Goal: Task Accomplishment & Management: Complete application form

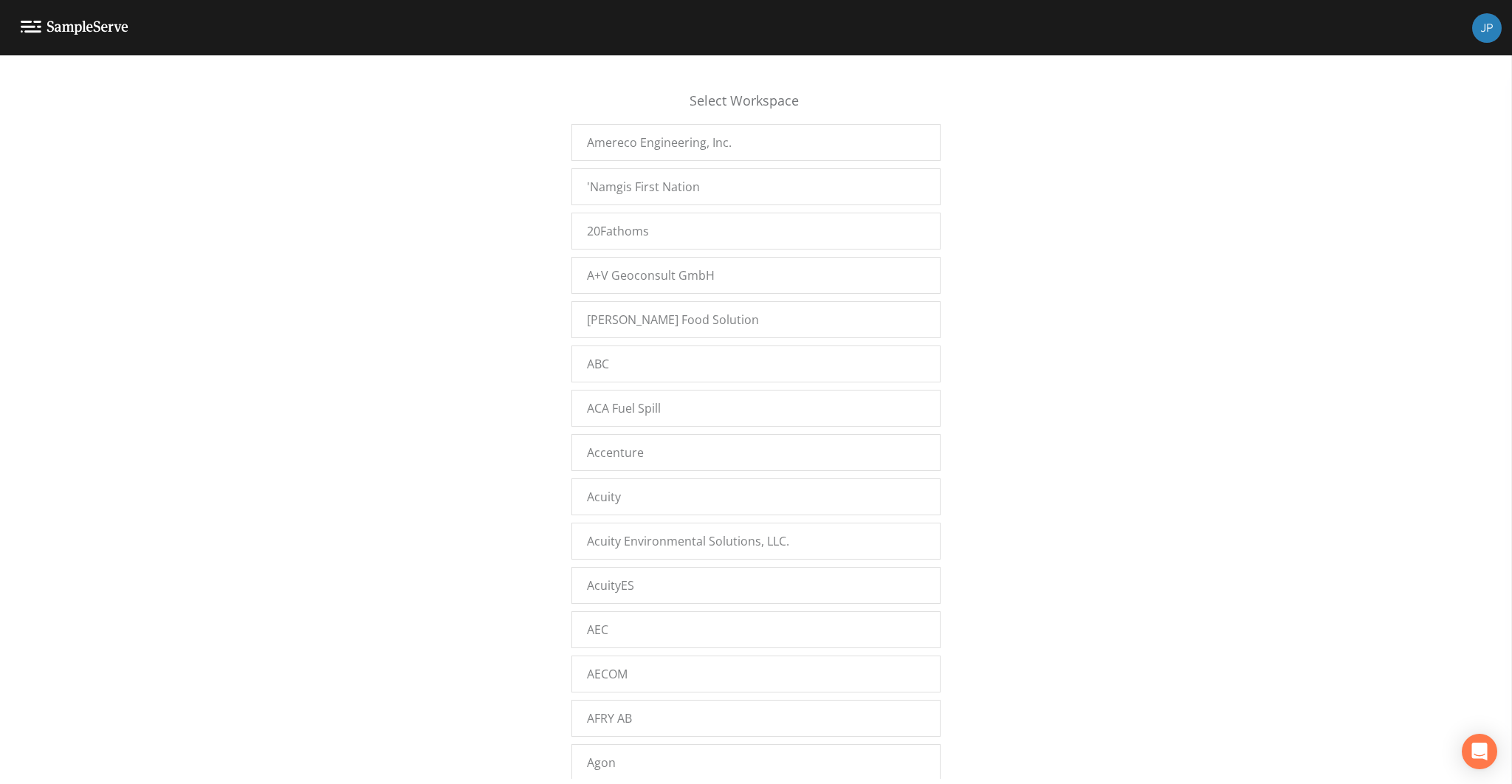
click at [468, 401] on div "Select Workspace Amereco Engineering, Inc. 'Namgis First Nation 20Fathoms A+V G…" at bounding box center [756, 423] width 1512 height 710
click at [492, 268] on div "Select Workspace Amereco Engineering, Inc. 'Namgis First Nation 20Fathoms A+V G…" at bounding box center [756, 423] width 1512 height 710
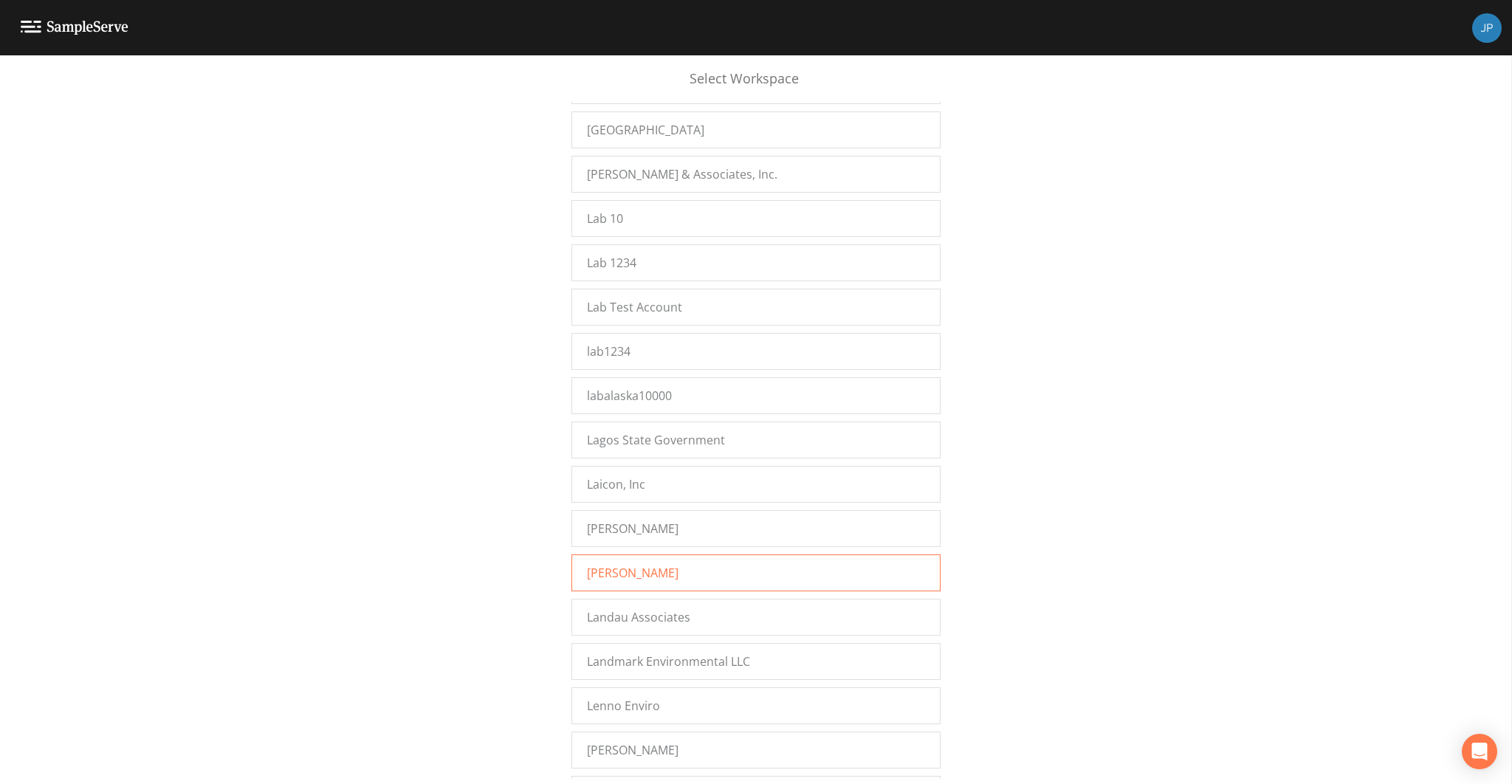
click at [644, 554] on div "[PERSON_NAME]" at bounding box center [756, 572] width 369 height 37
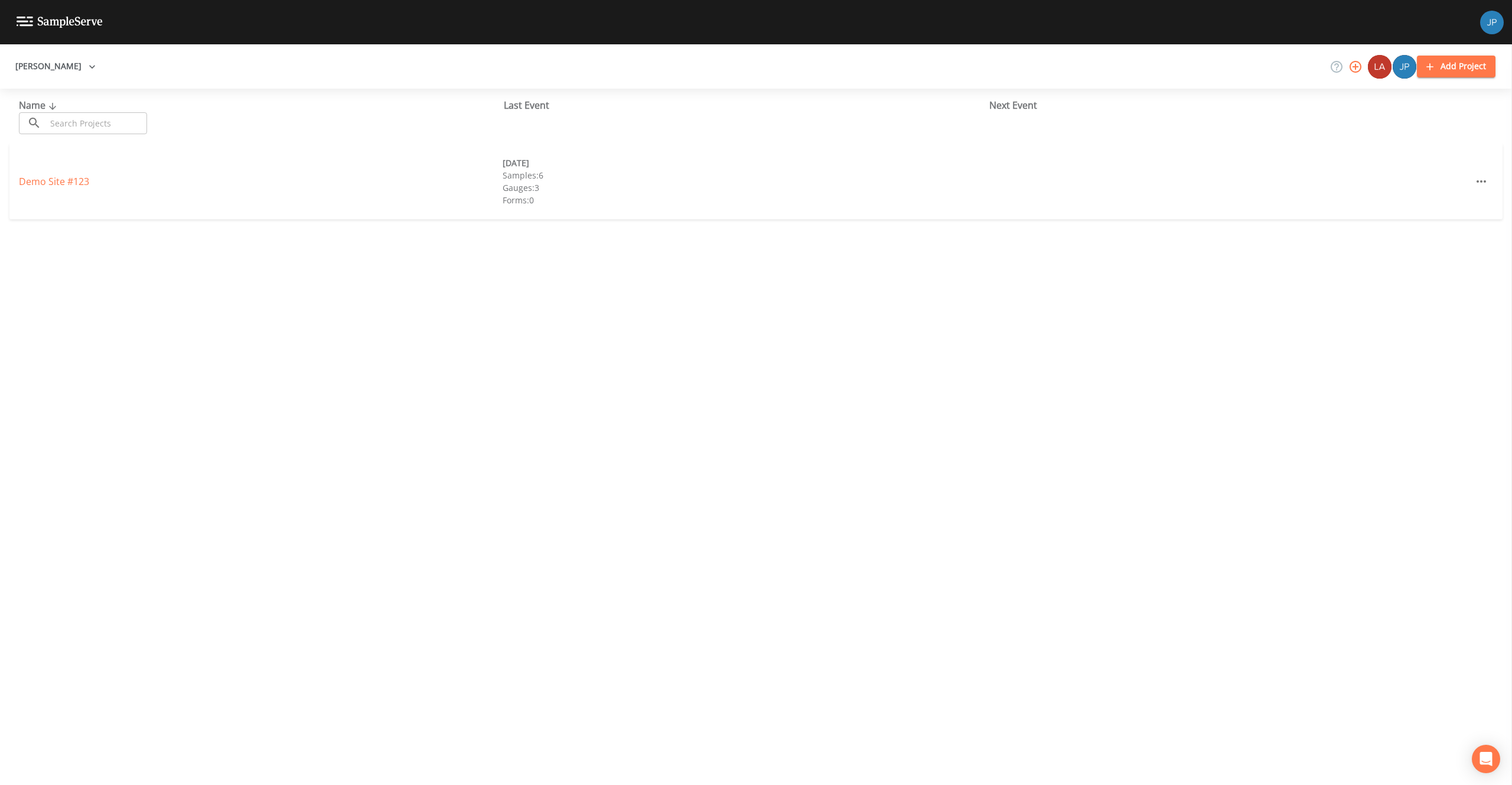
click at [86, 66] on icon "button" at bounding box center [92, 67] width 12 height 12
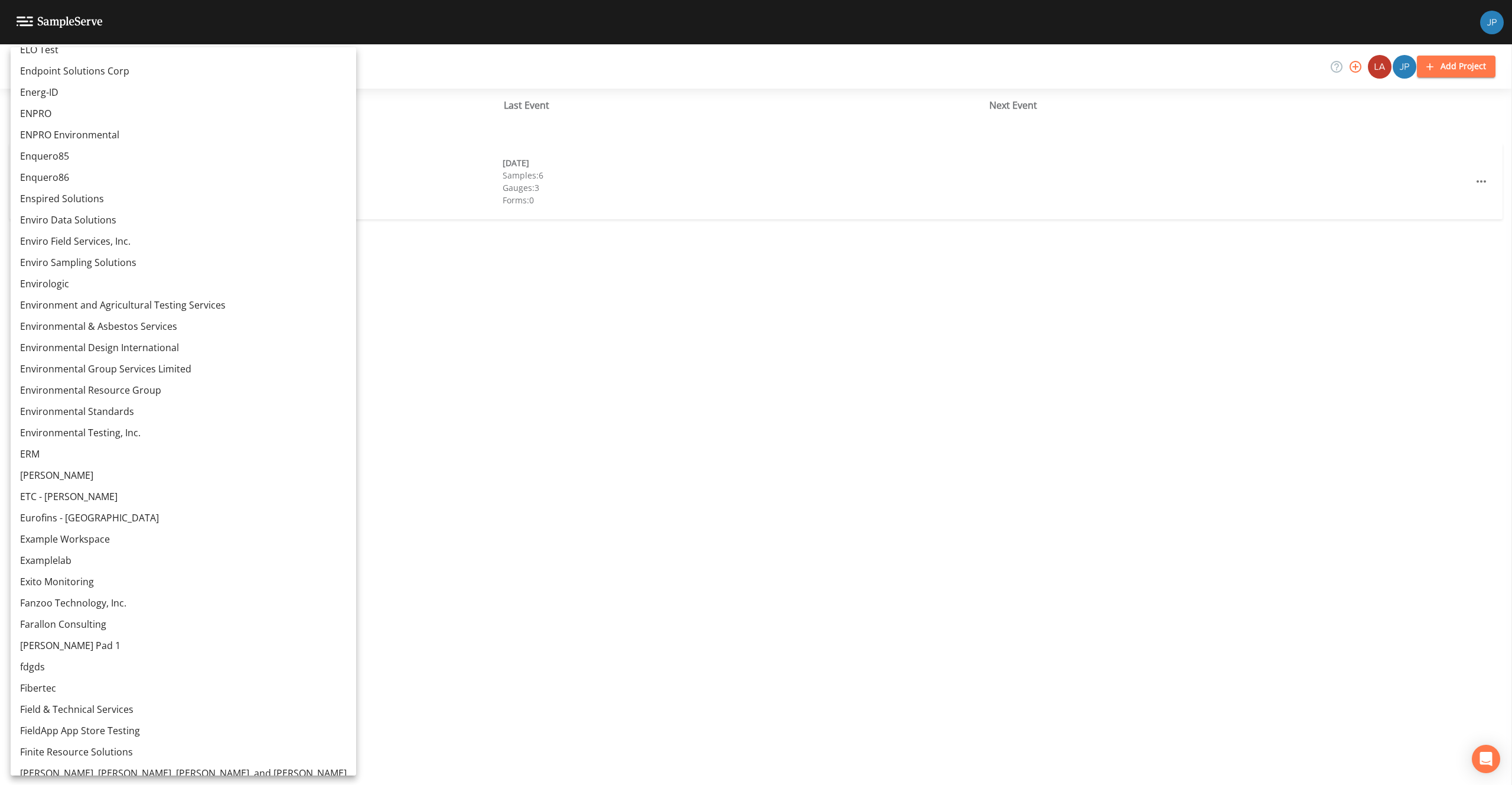
scroll to position [9139, 0]
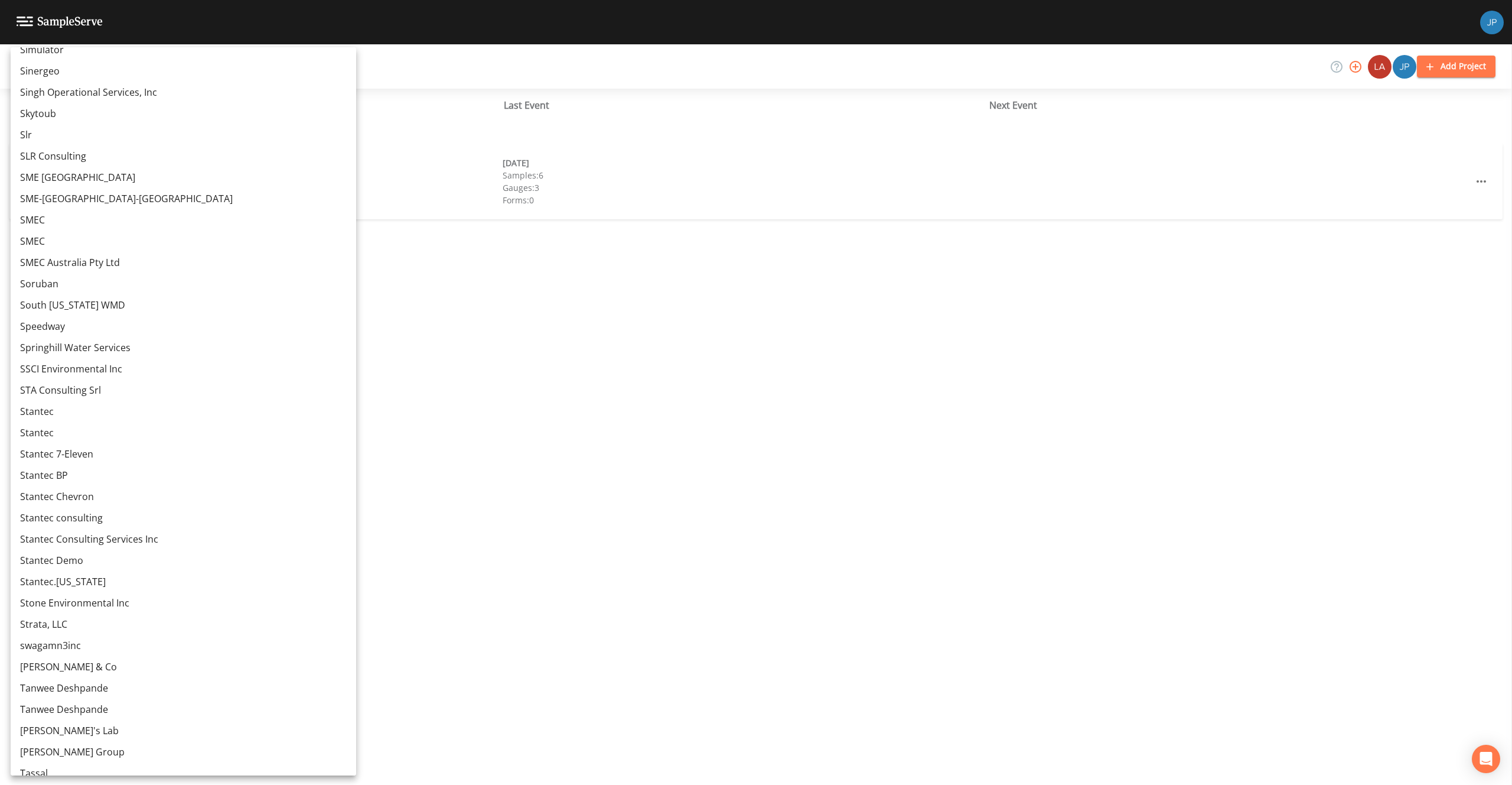
click at [85, 454] on link "Stantec 7-Eleven" at bounding box center [183, 454] width 345 height 21
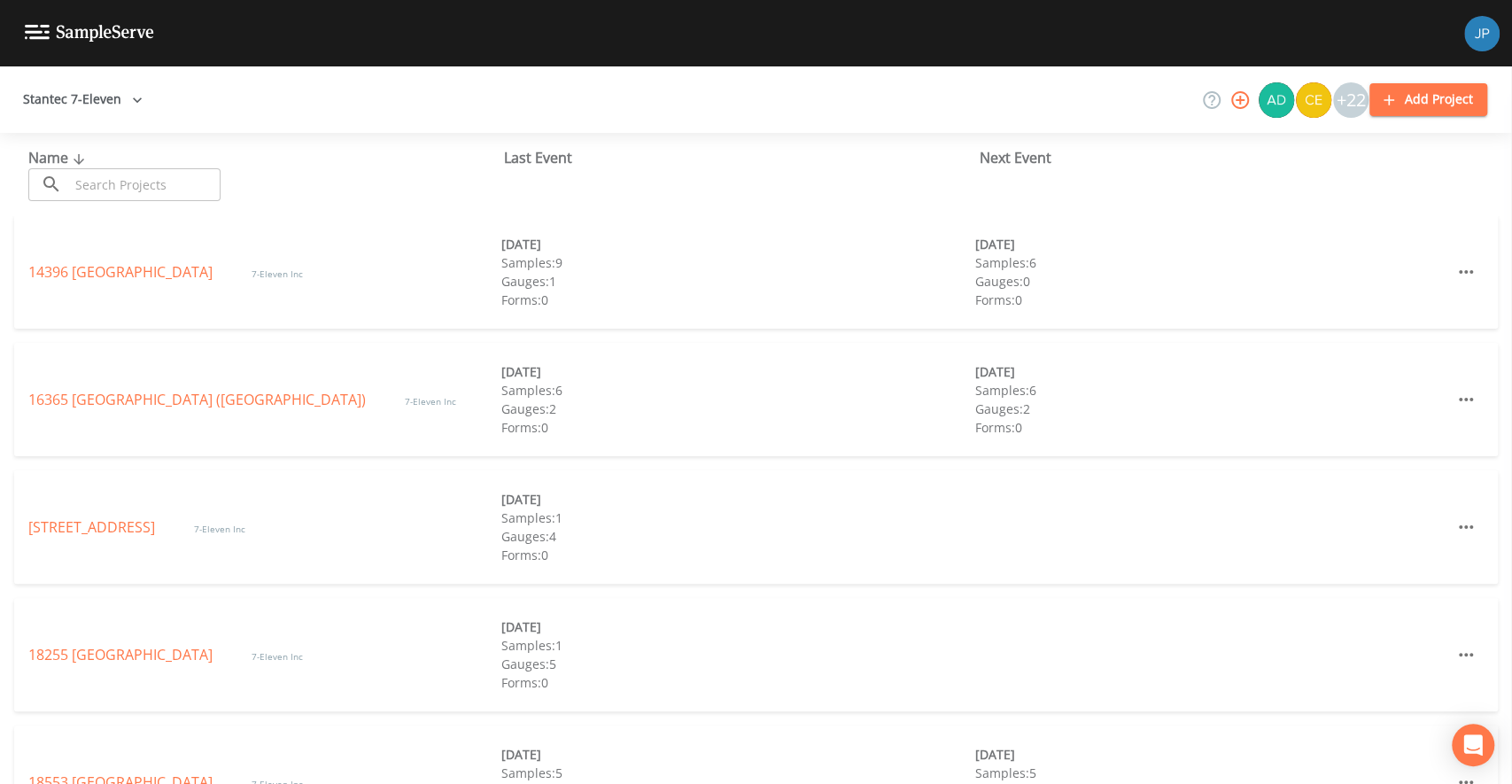
click at [107, 107] on button "Stantec 7-Eleven" at bounding box center [83, 99] width 134 height 33
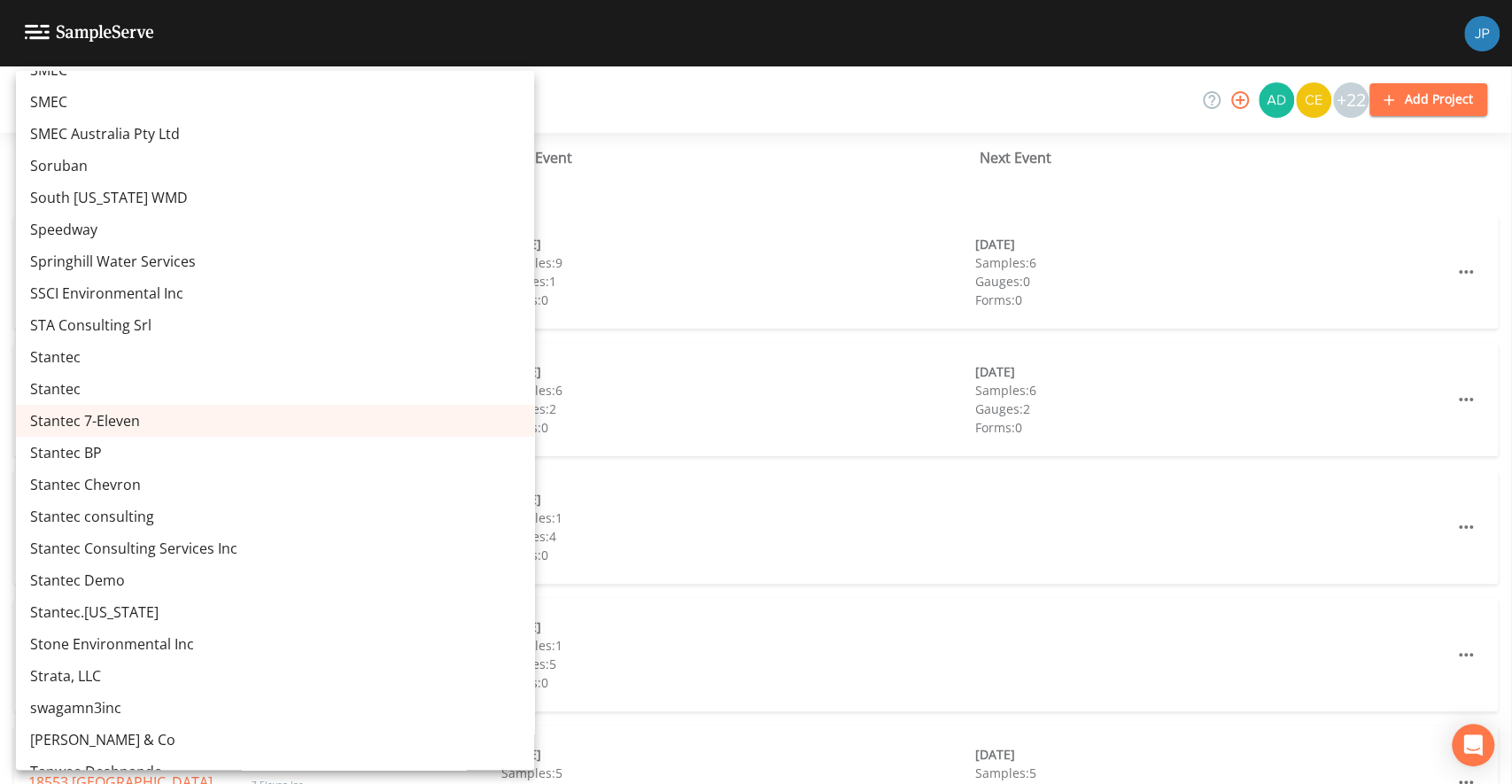
scroll to position [8986, 0]
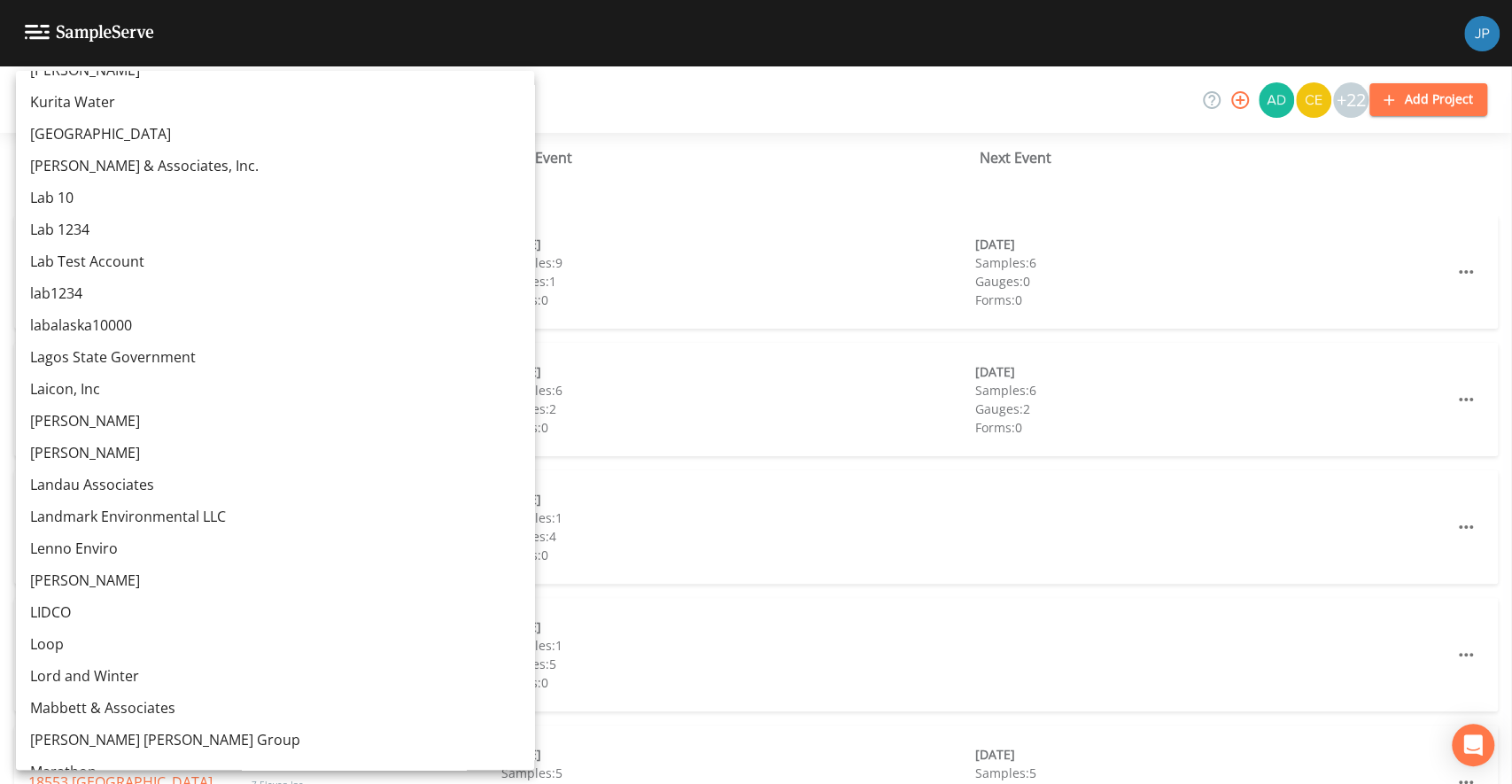
click at [117, 456] on link "[PERSON_NAME]" at bounding box center [275, 453] width 518 height 32
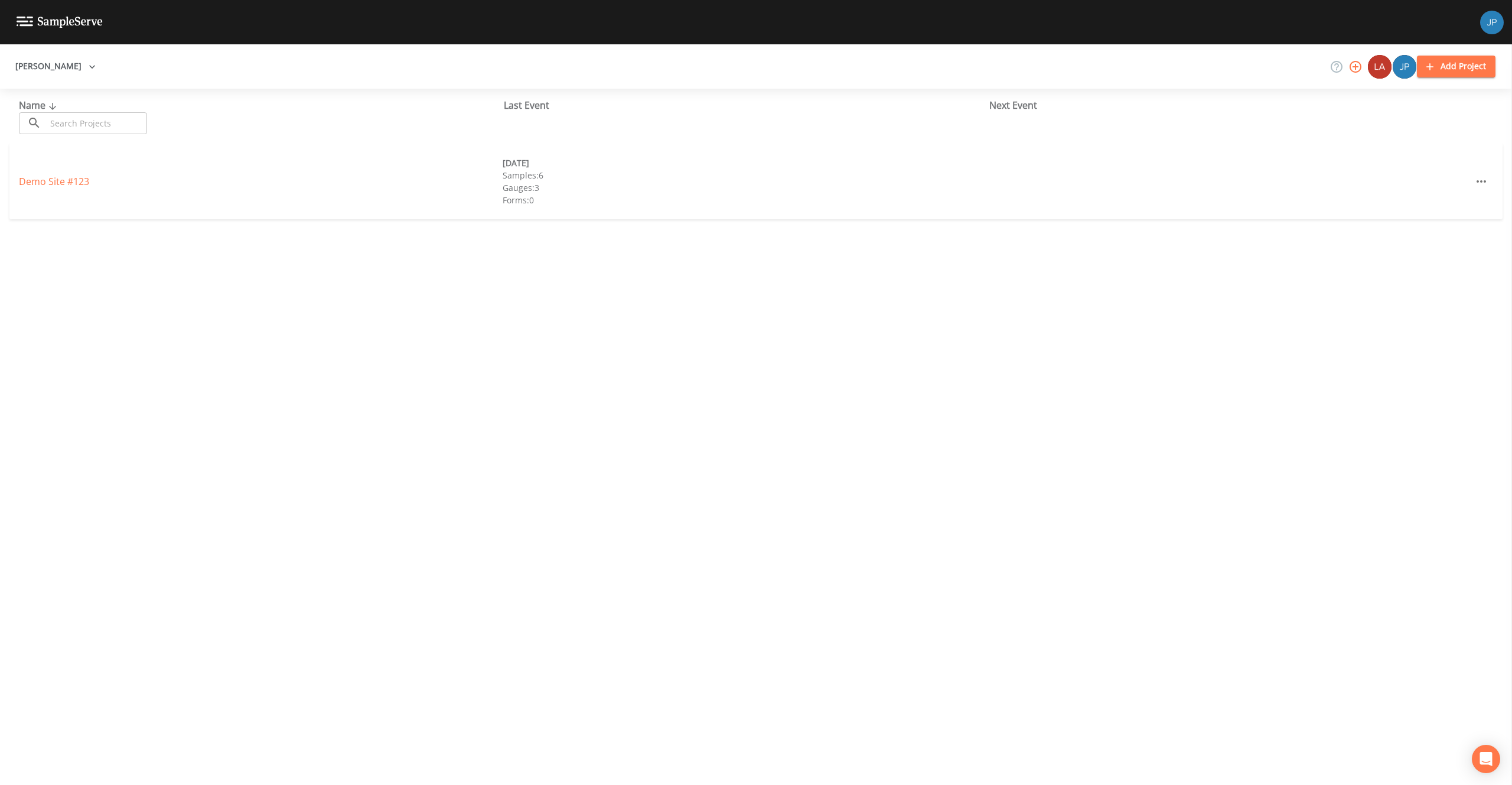
click at [536, 254] on div "Name ​ ​ Last Event Next Event Demo Site #123 03/10/2021 Samples: 6 Gauges: 3 F…" at bounding box center [756, 437] width 1512 height 696
click at [540, 245] on div "Name ​ ​ Last Event Next Event Demo Site #123 03/10/2021 Samples: 6 Gauges: 3 F…" at bounding box center [756, 437] width 1512 height 696
click at [595, 261] on div "Name ​ ​ Last Event Next Event Demo Site #123 03/10/2021 Samples: 6 Gauges: 3 F…" at bounding box center [756, 437] width 1512 height 696
click at [89, 65] on icon "button" at bounding box center [92, 66] width 6 height 3
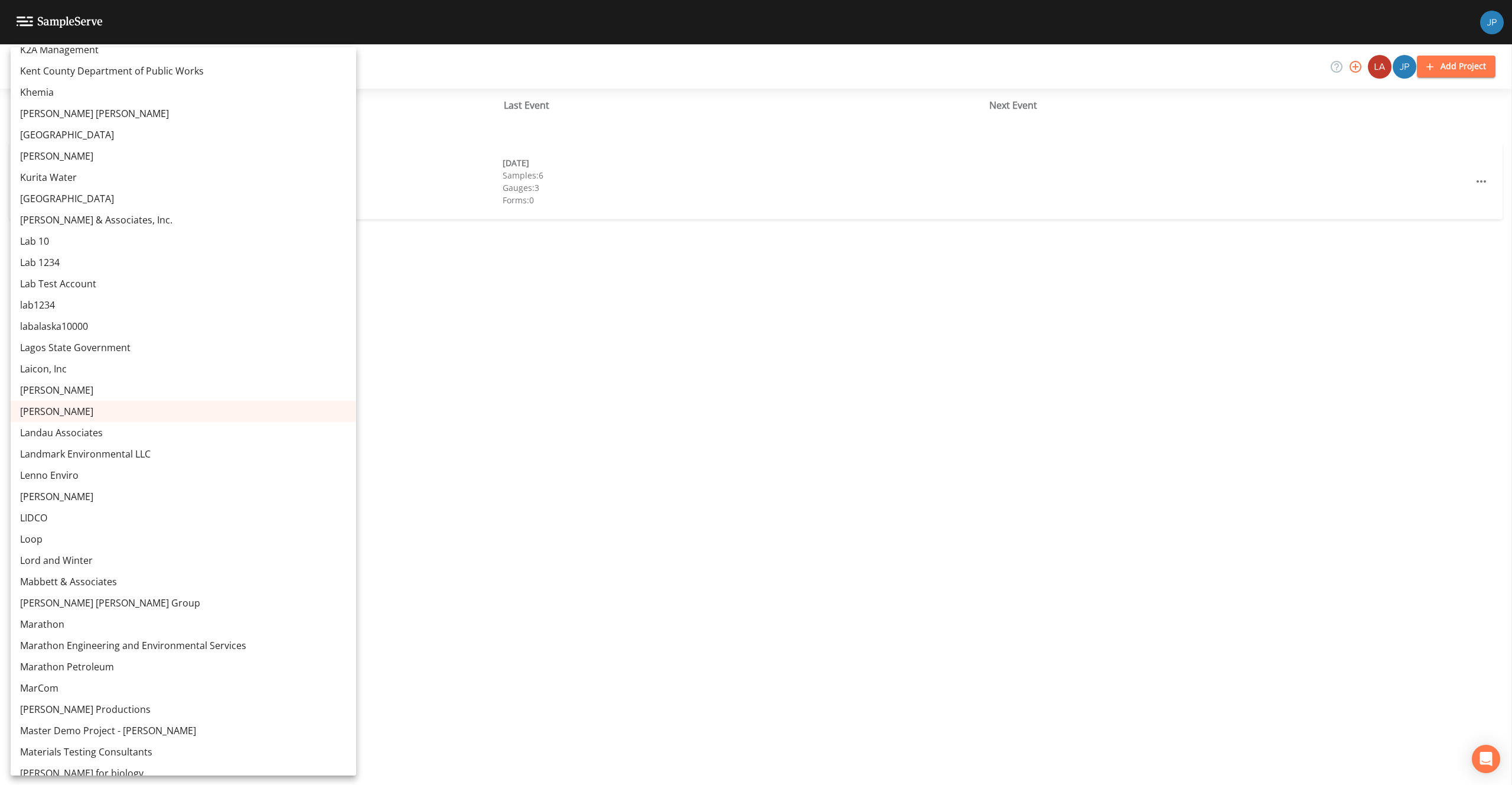
scroll to position [4991, 0]
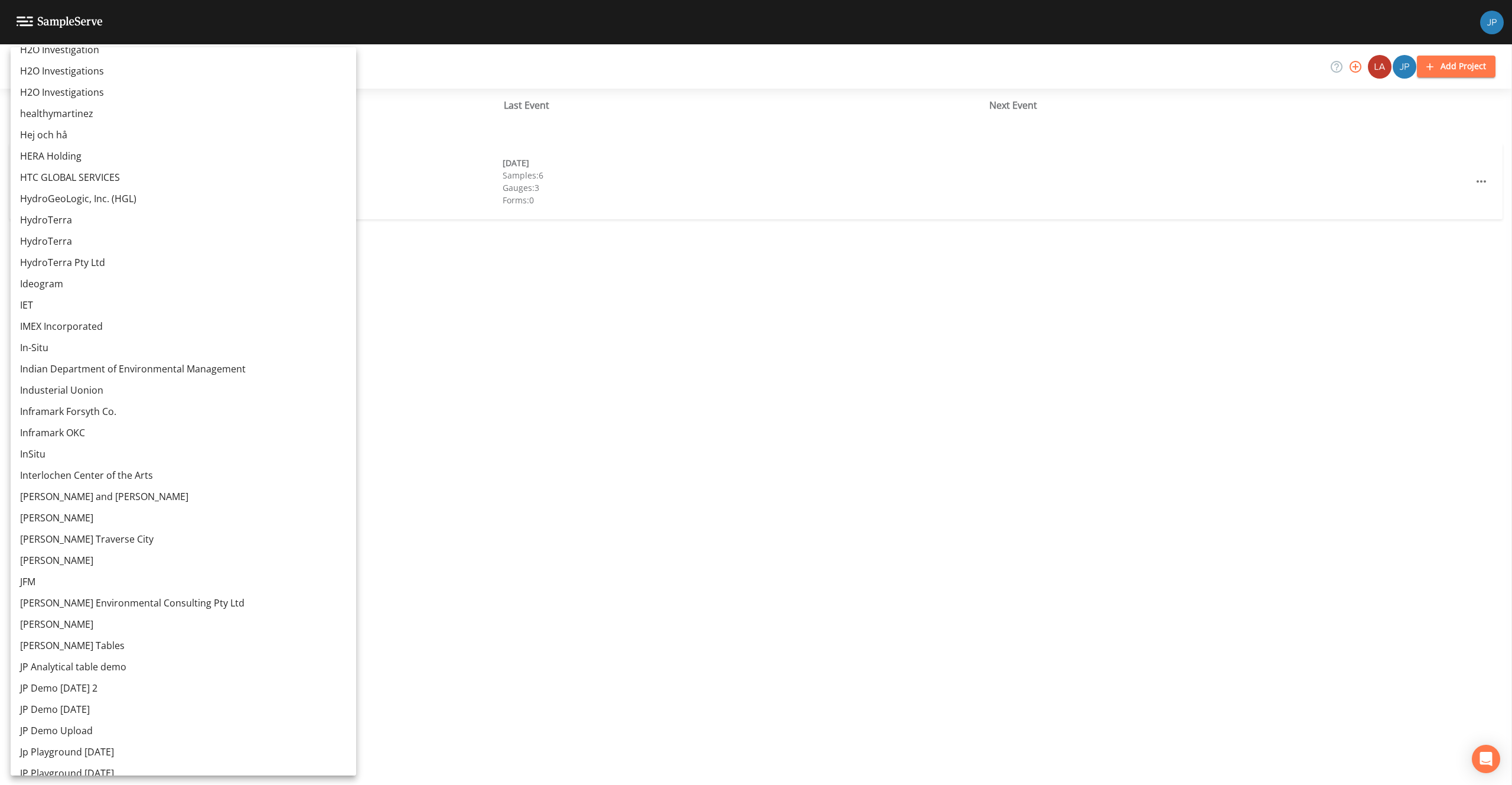
click at [99, 416] on link "Inframark Forsyth Co." at bounding box center [183, 412] width 345 height 21
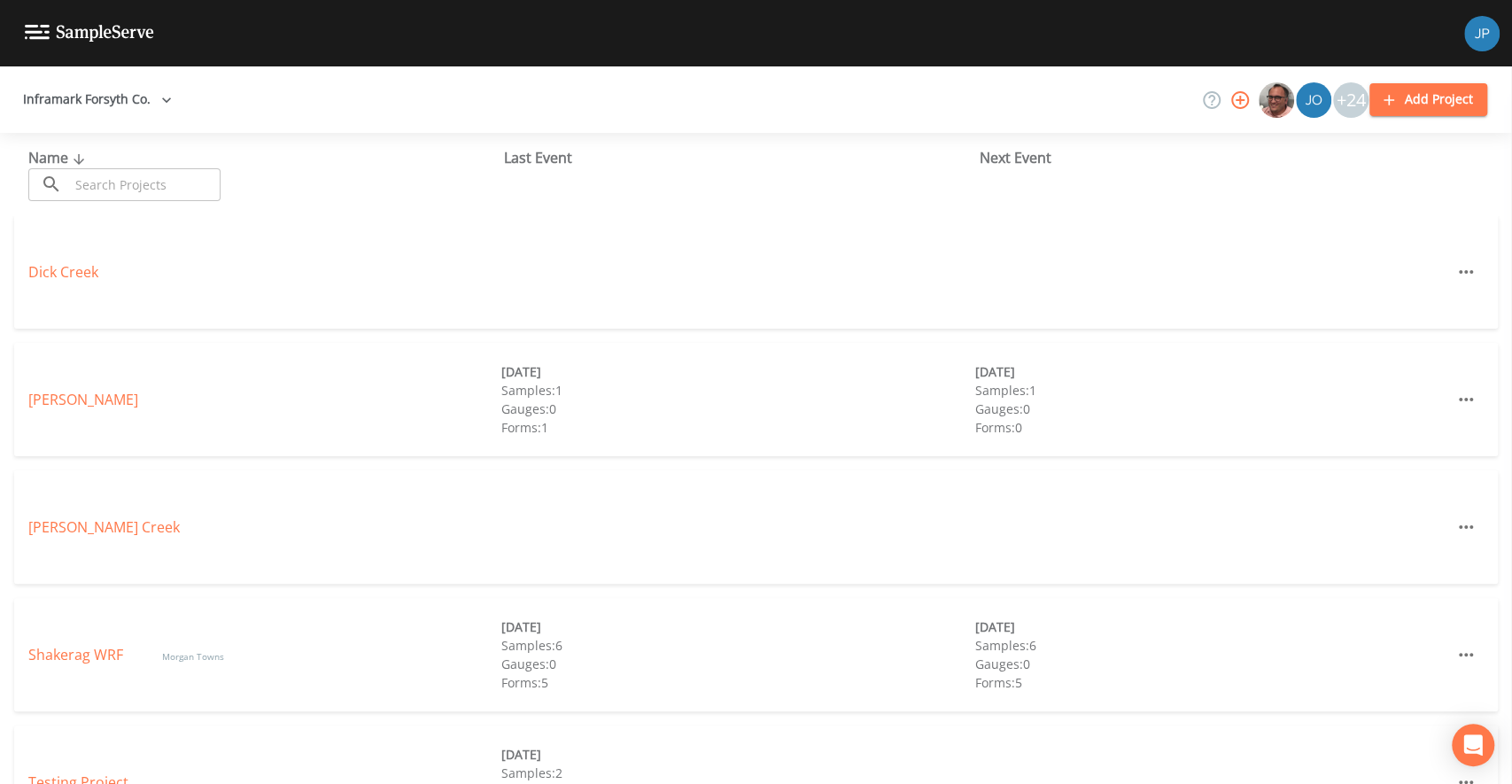
click at [651, 337] on div "Dick Creek" at bounding box center [756, 279] width 1512 height 128
click at [656, 463] on div "[PERSON_NAME] [DATE] Samples: 1 Gauges: 0 Forms: 1 [DATE] Samples: 1 Gauges: 0 …" at bounding box center [756, 407] width 1512 height 128
click at [664, 337] on div "Dick Creek" at bounding box center [756, 279] width 1512 height 128
click at [428, 337] on div "Dick Creek" at bounding box center [756, 279] width 1512 height 128
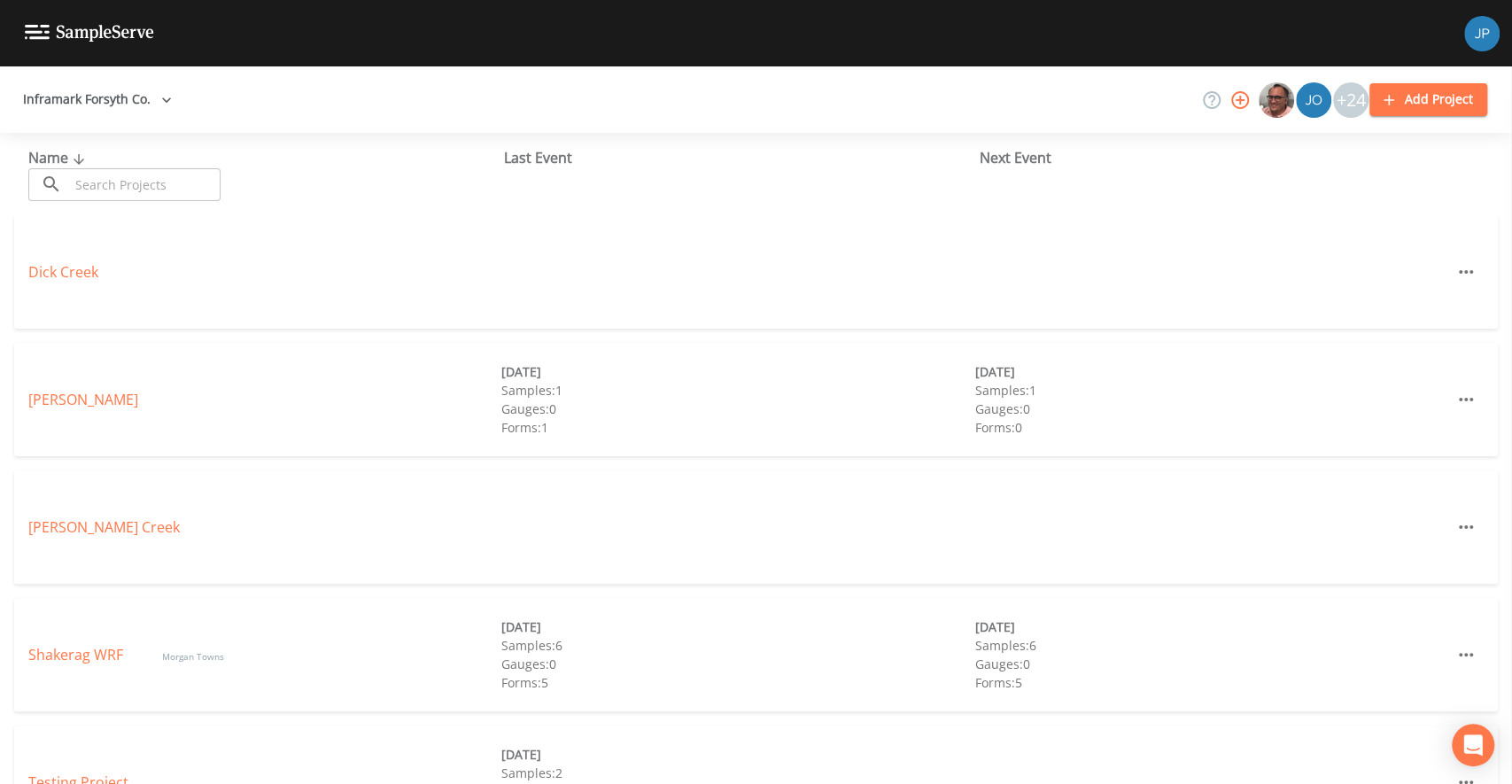
click at [659, 334] on div "Dick Creek" at bounding box center [756, 279] width 1512 height 128
click at [659, 338] on div "Dick Creek" at bounding box center [756, 279] width 1512 height 128
click at [80, 333] on div "Dick Creek" at bounding box center [756, 279] width 1512 height 128
click at [75, 530] on link "James Creek" at bounding box center [103, 526] width 151 height 19
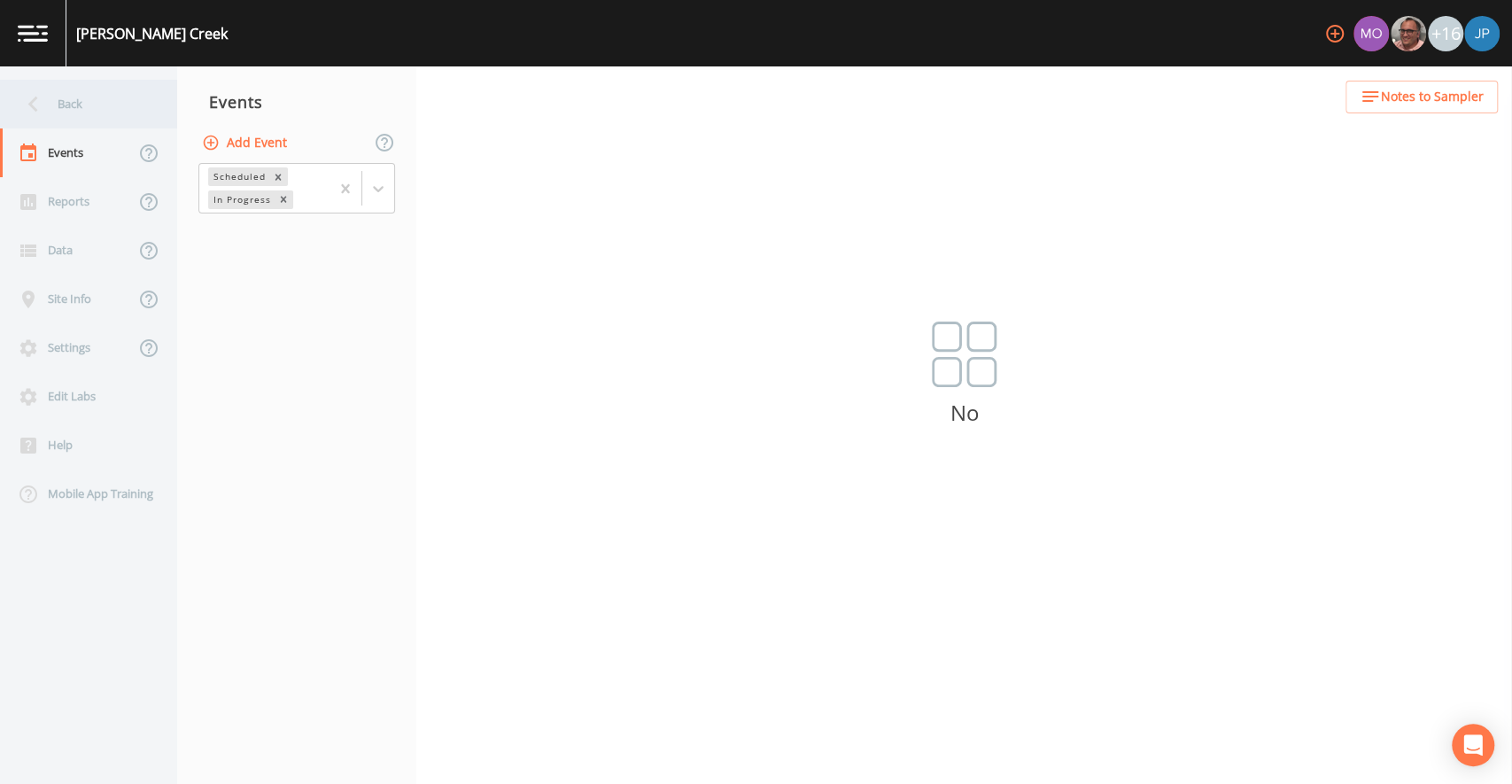
click at [89, 116] on div "Back" at bounding box center [79, 104] width 159 height 49
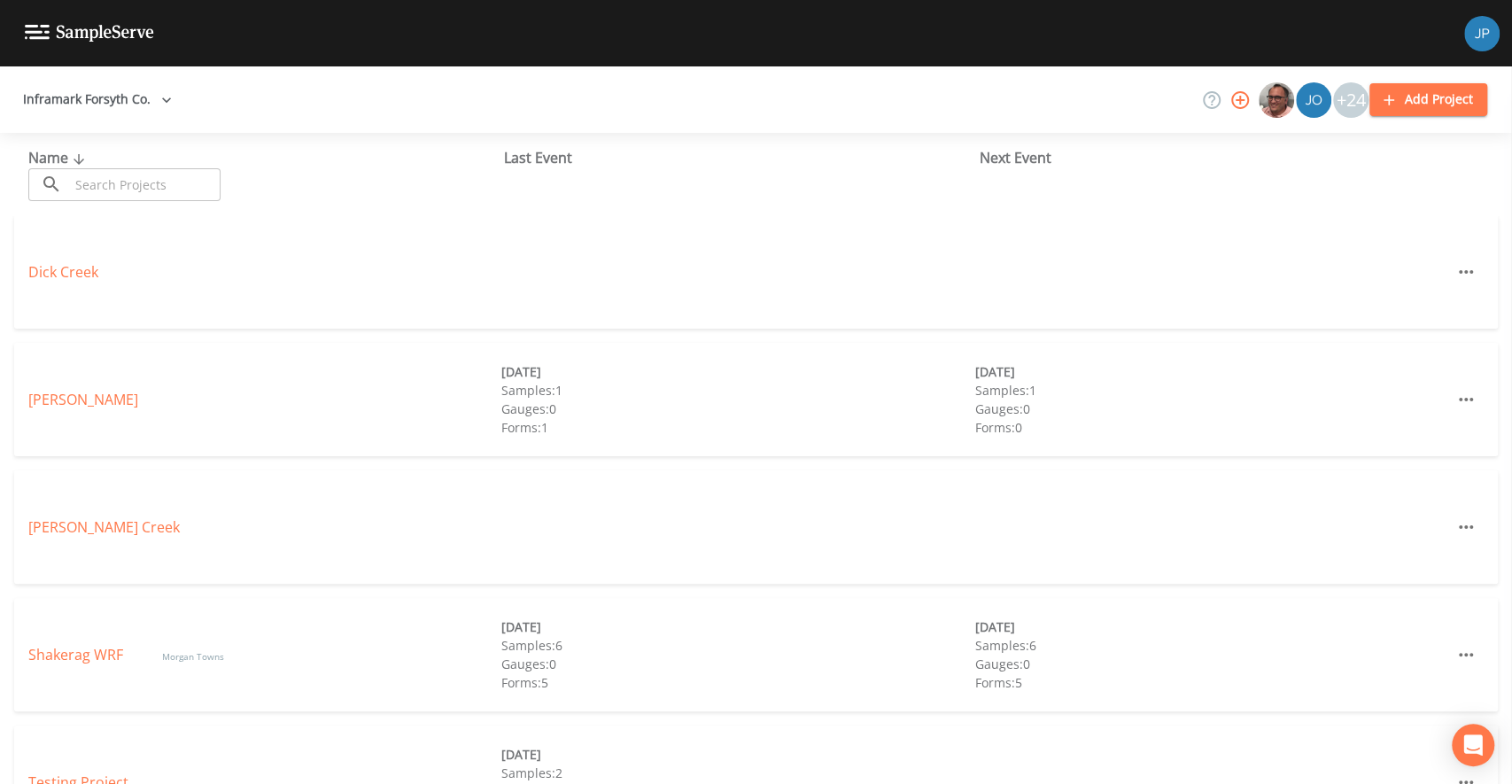
scroll to position [69, 0]
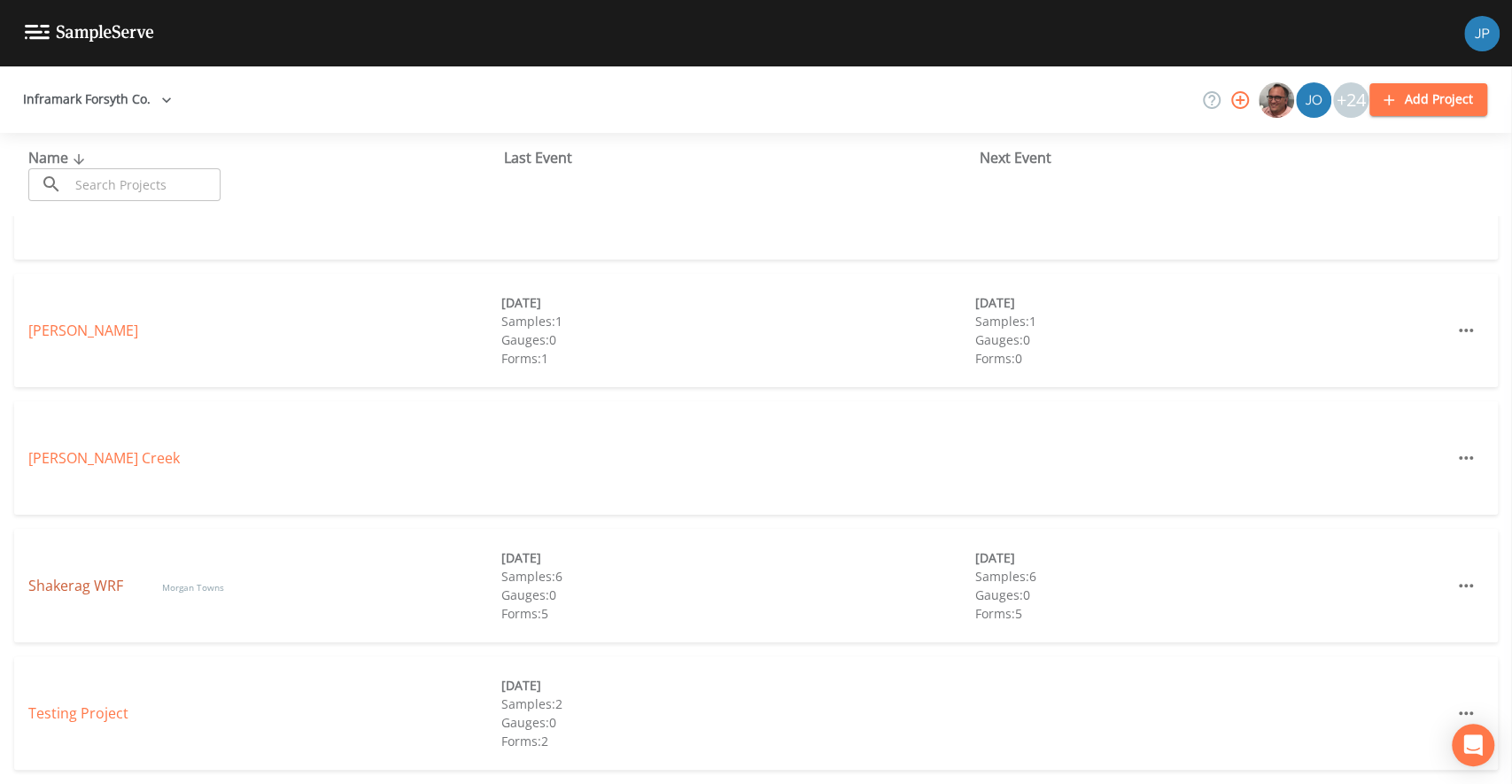
click at [96, 586] on link "Shakerag WRF" at bounding box center [77, 585] width 98 height 19
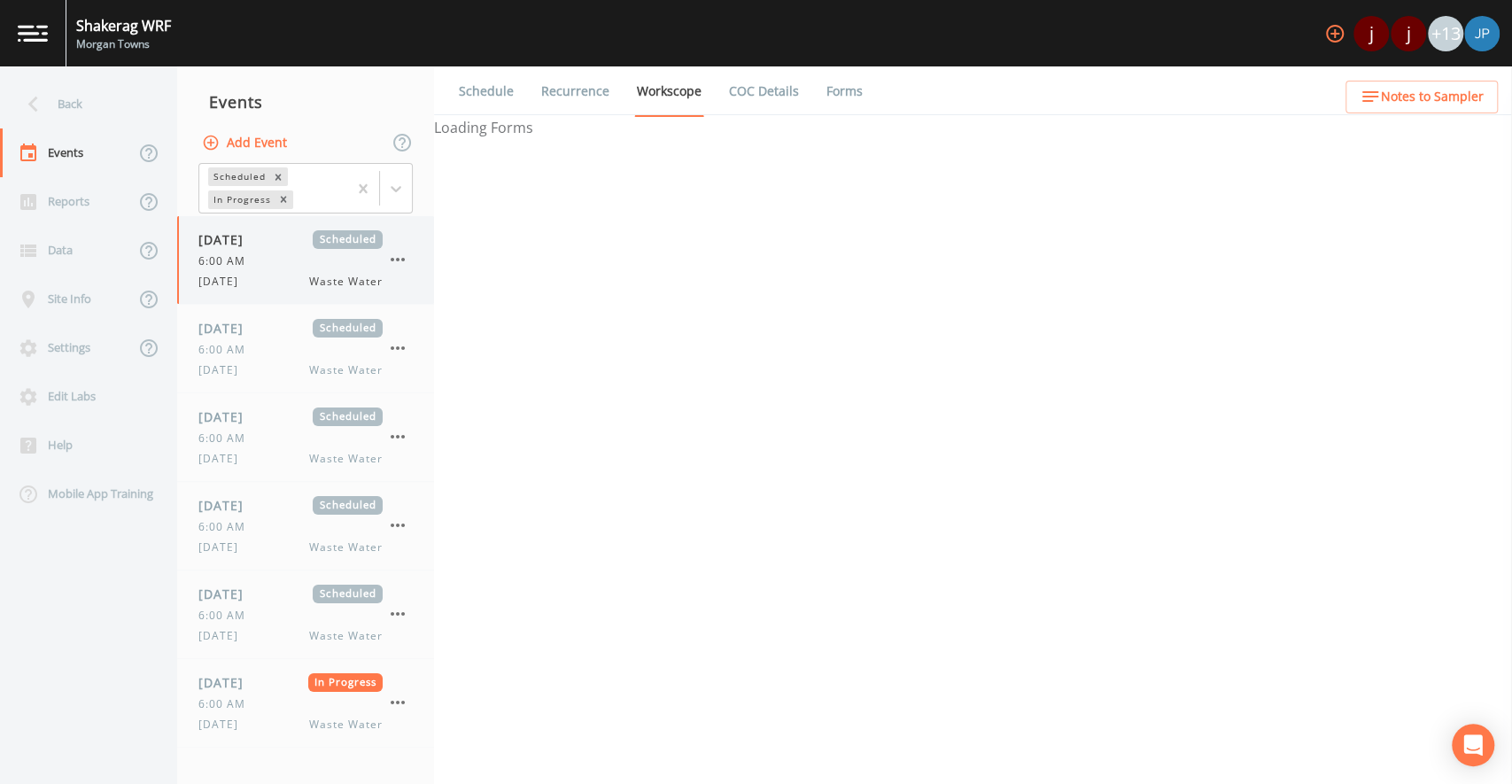
select select "b6a3c313-748b-4795-a028-792ad310bd60"
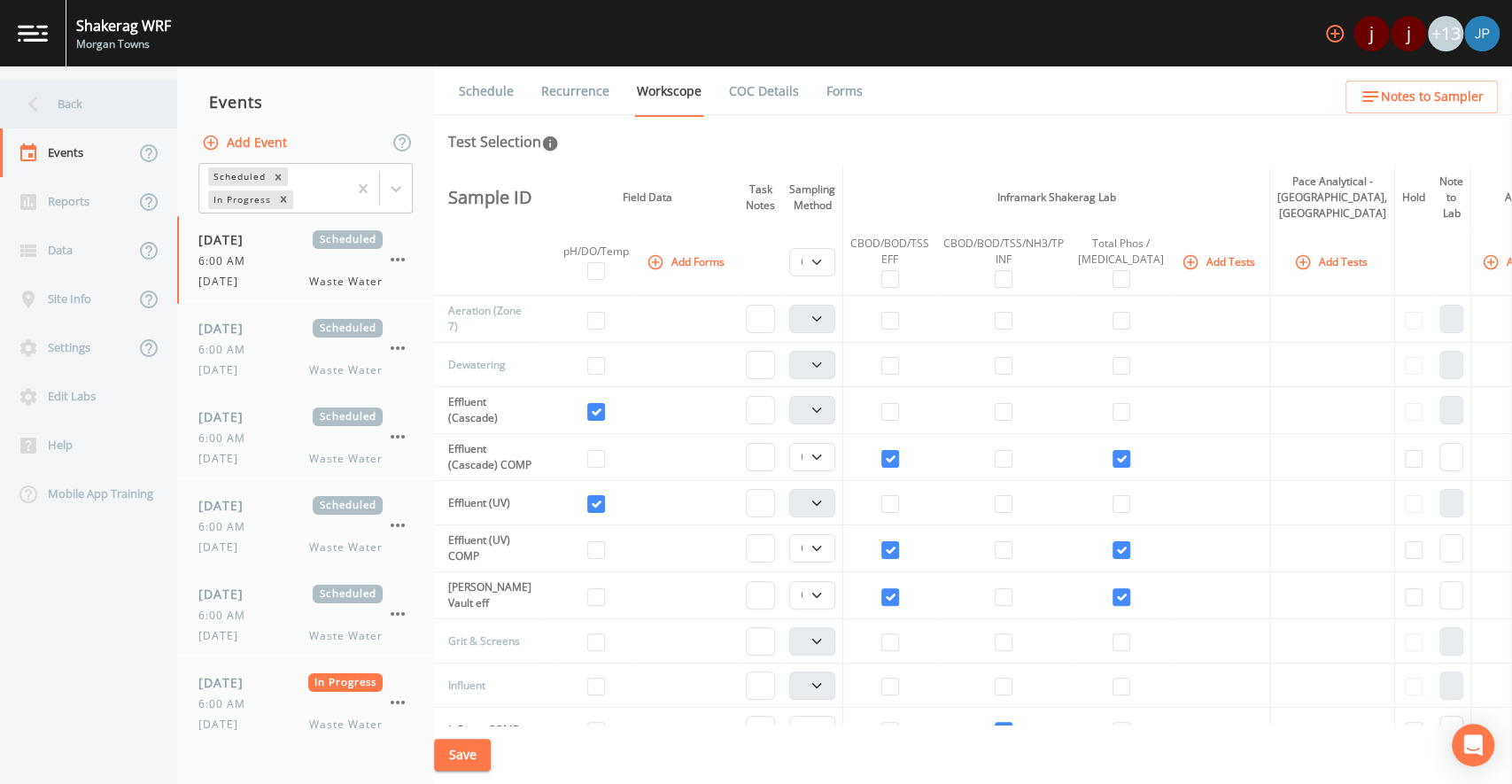
click at [97, 115] on div "Back" at bounding box center [79, 104] width 159 height 49
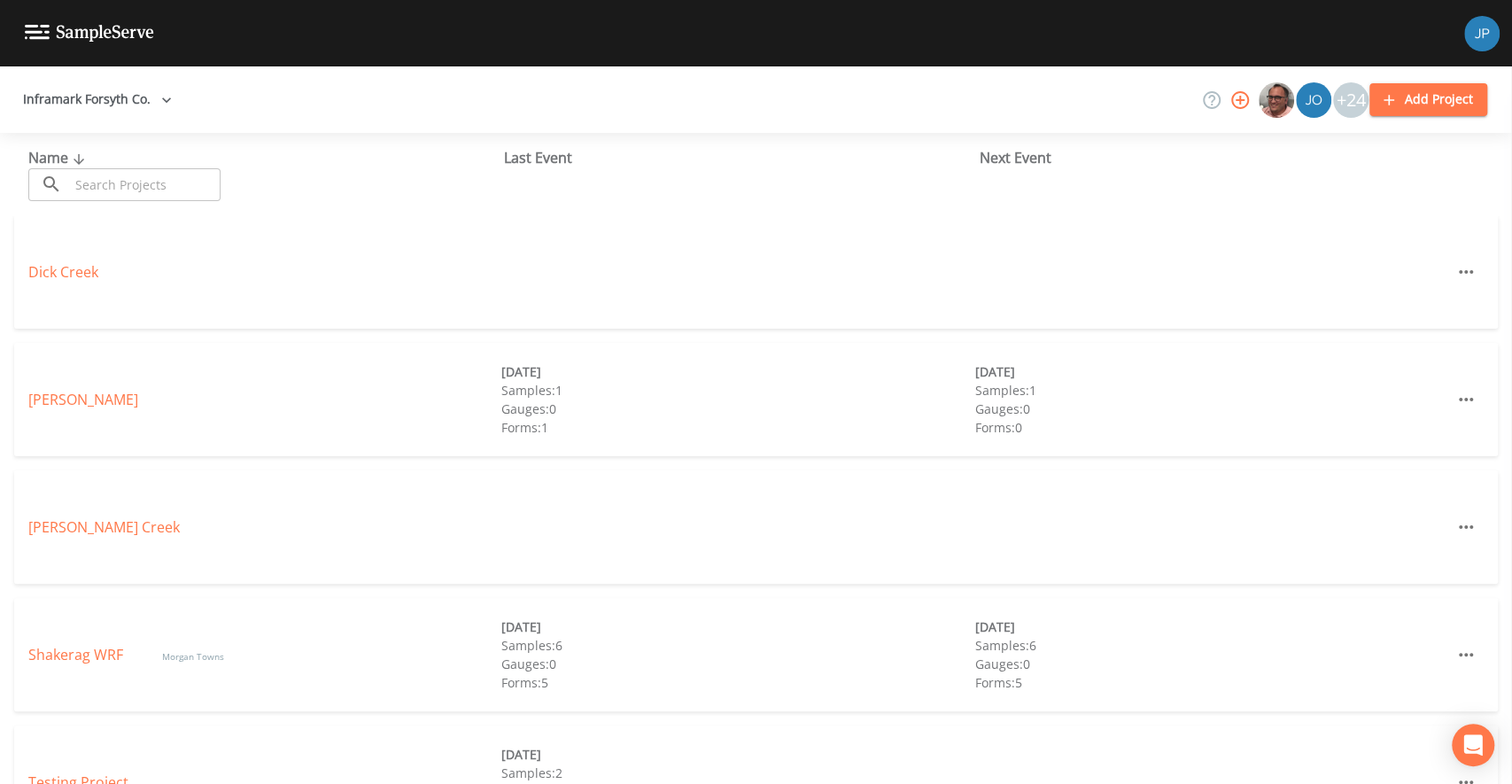
click at [106, 114] on button "Inframark Forsyth Co." at bounding box center [97, 99] width 163 height 33
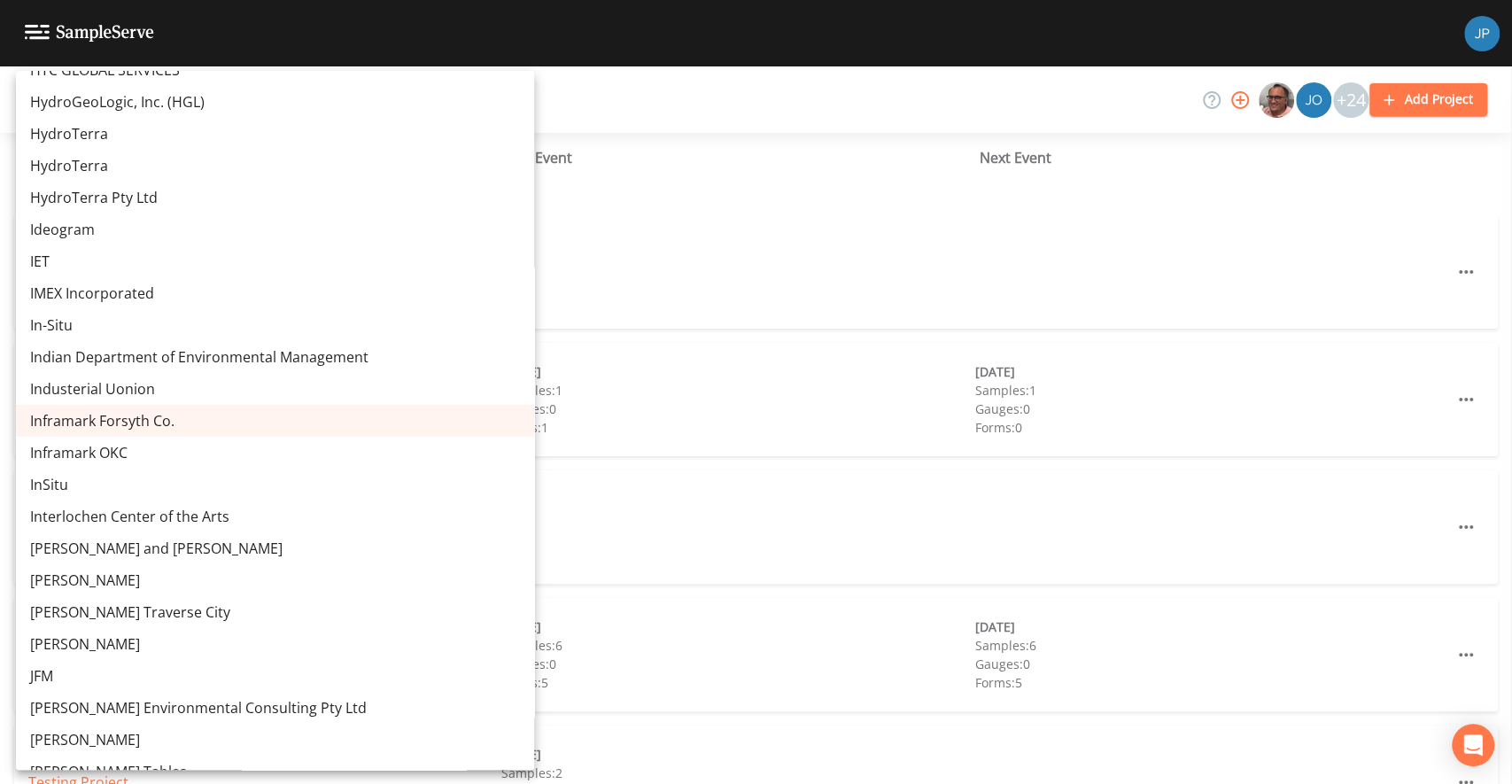
scroll to position [8986, 0]
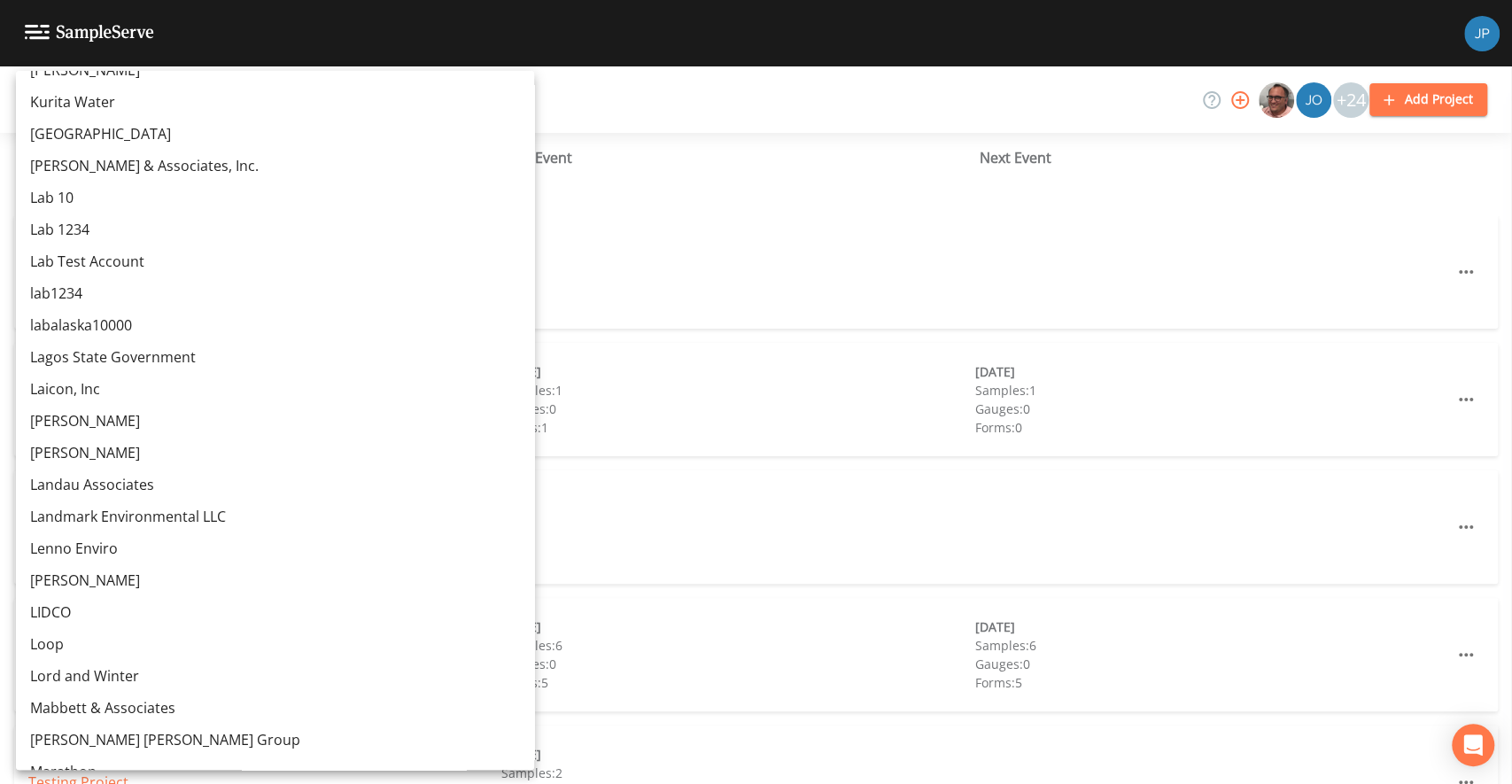
click at [122, 448] on link "Lance Test" at bounding box center [275, 453] width 518 height 32
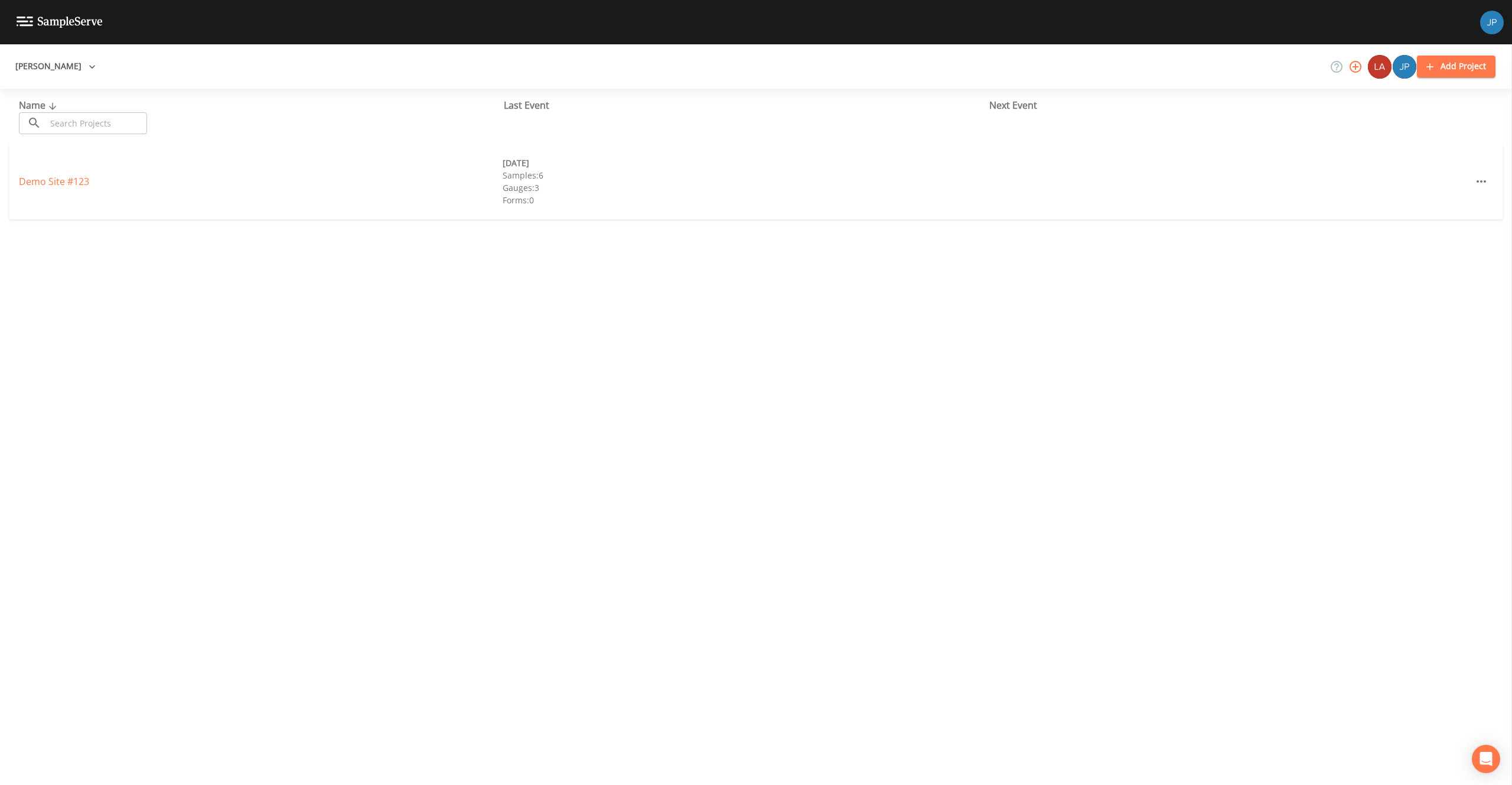
click at [790, 296] on div "Name ​ ​ Last Event Next Event Demo Site #123 03/10/2021 Samples: 6 Gauges: 3 F…" at bounding box center [756, 437] width 1512 height 696
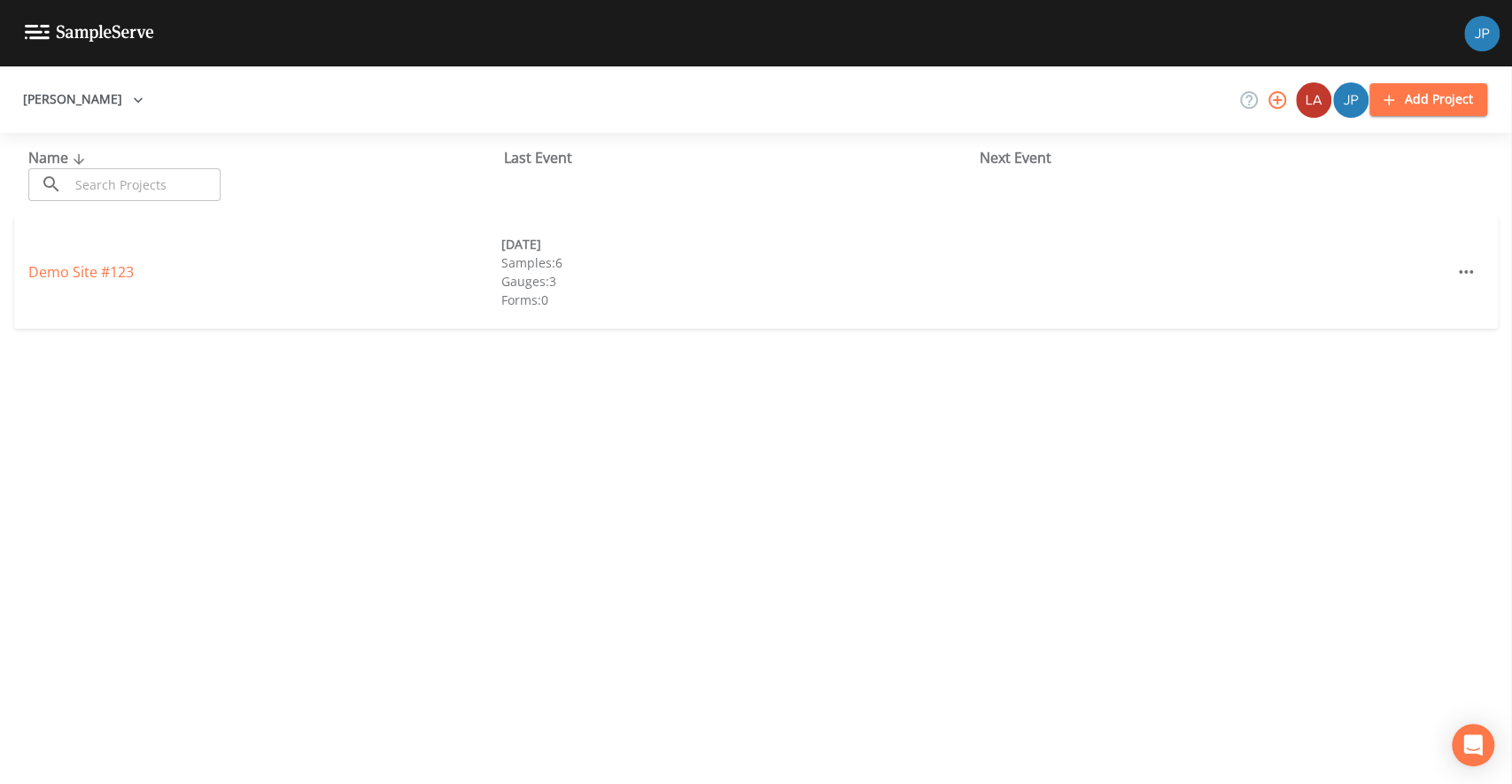
click at [524, 385] on div "Name ​ ​ Last Event Next Event Demo Site #123 03/10/2021 Samples: 6 Gauges: 3 F…" at bounding box center [756, 458] width 1512 height 651
click at [99, 268] on link "Demo Site #123" at bounding box center [80, 271] width 105 height 19
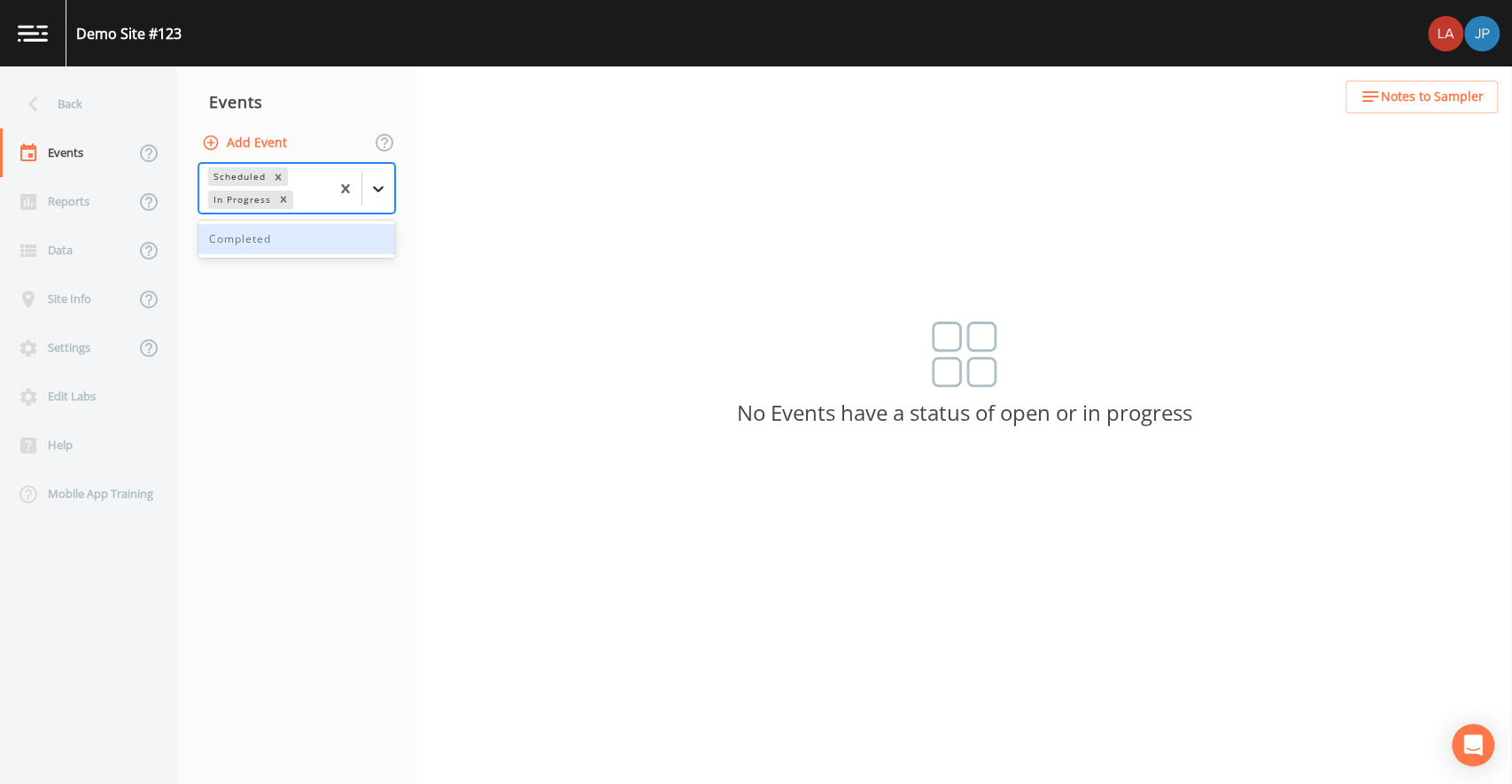
click at [376, 190] on icon at bounding box center [378, 189] width 18 height 18
click at [280, 251] on div "Completed" at bounding box center [296, 239] width 197 height 30
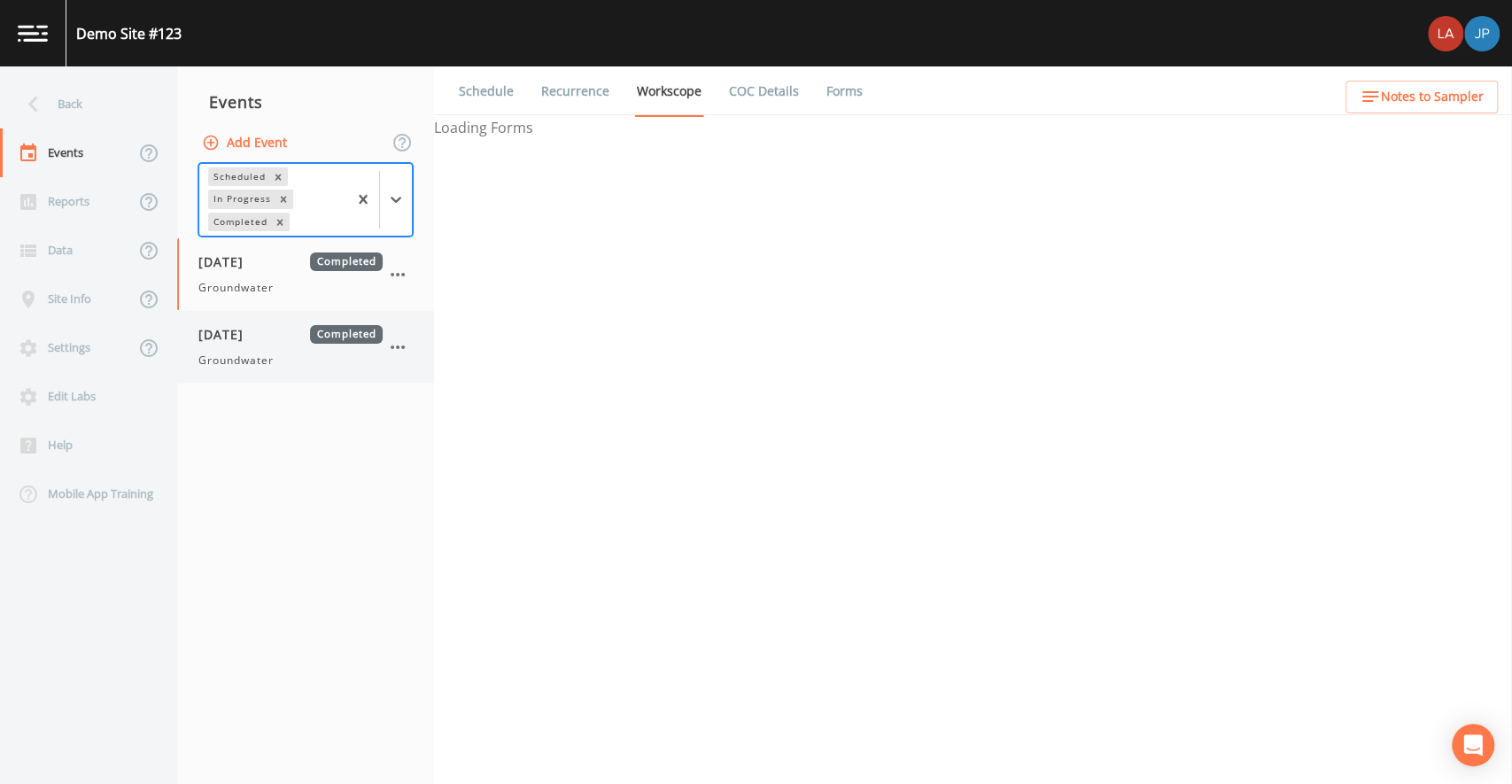
select select "0b1af911-289b-4d7b-9fdf-156f6d27a2cf"
select select "4f082be6-97a7-4f70-a81f-c26a4e896ad7"
select select "0b1af911-289b-4d7b-9fdf-156f6d27a2cf"
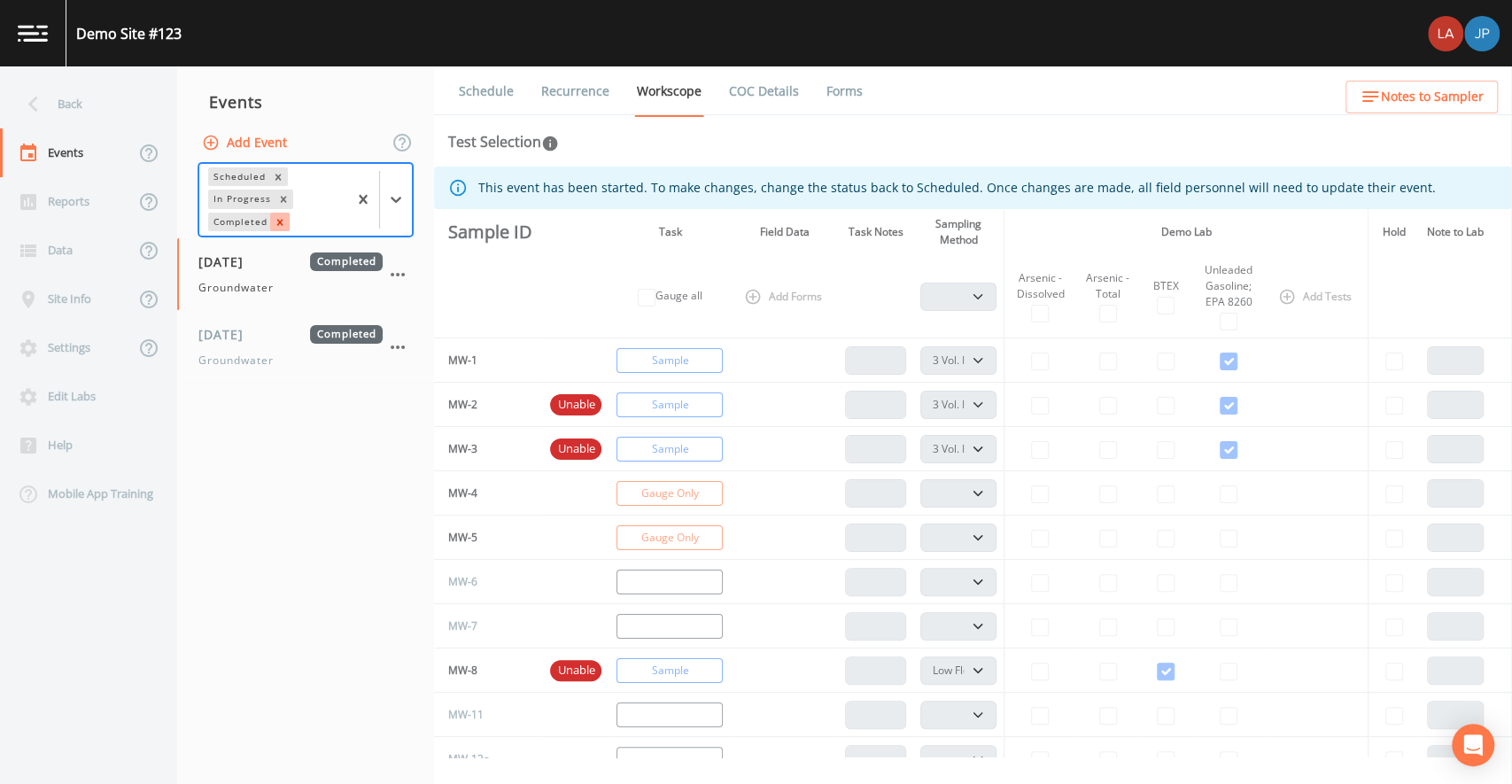
click at [283, 225] on icon "Remove Completed" at bounding box center [280, 222] width 12 height 12
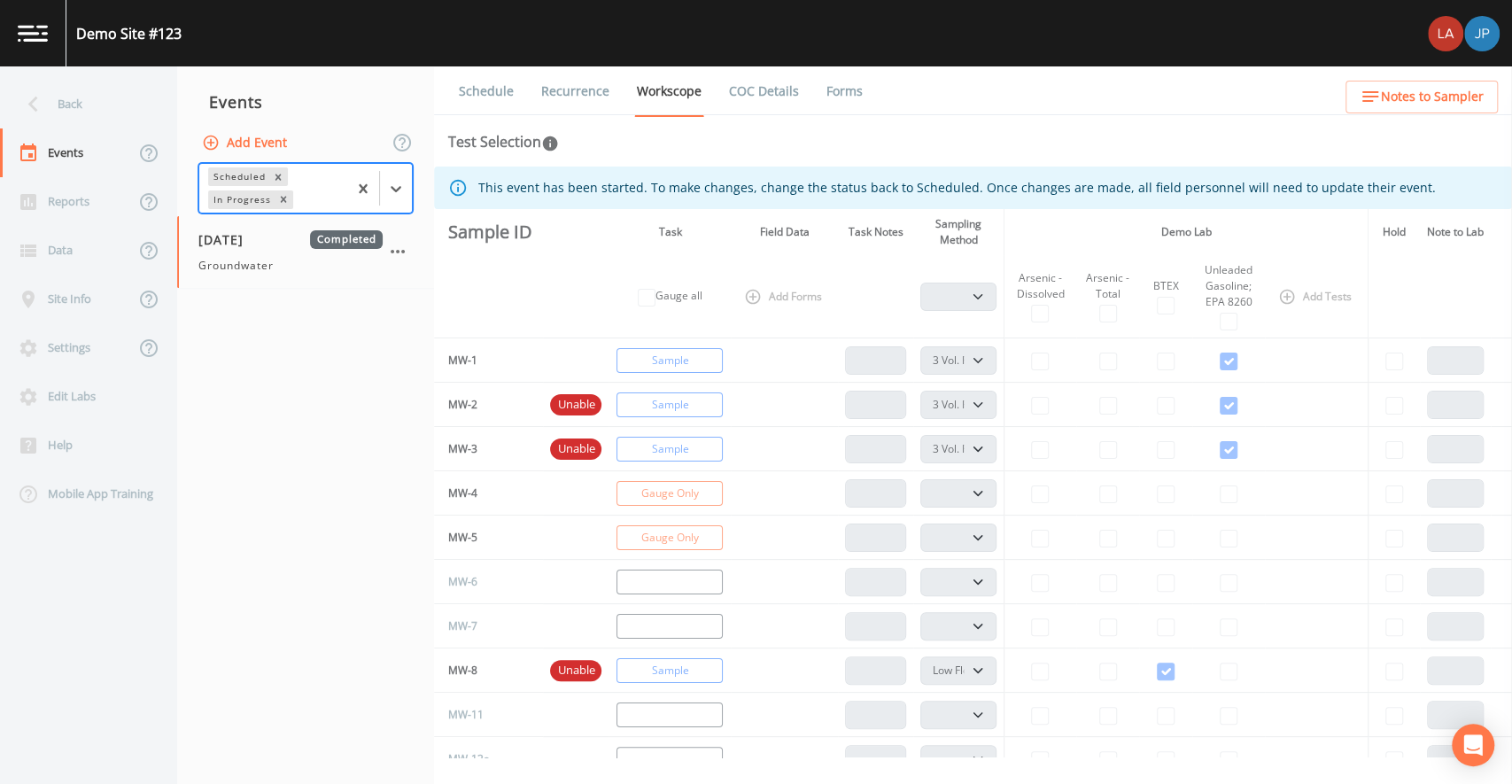
click at [316, 315] on nav "Events Add Event option Completed, deselected. Scheduled In Progress 03/05/2020…" at bounding box center [305, 425] width 257 height 718
click at [19, 94] on icon at bounding box center [33, 104] width 31 height 31
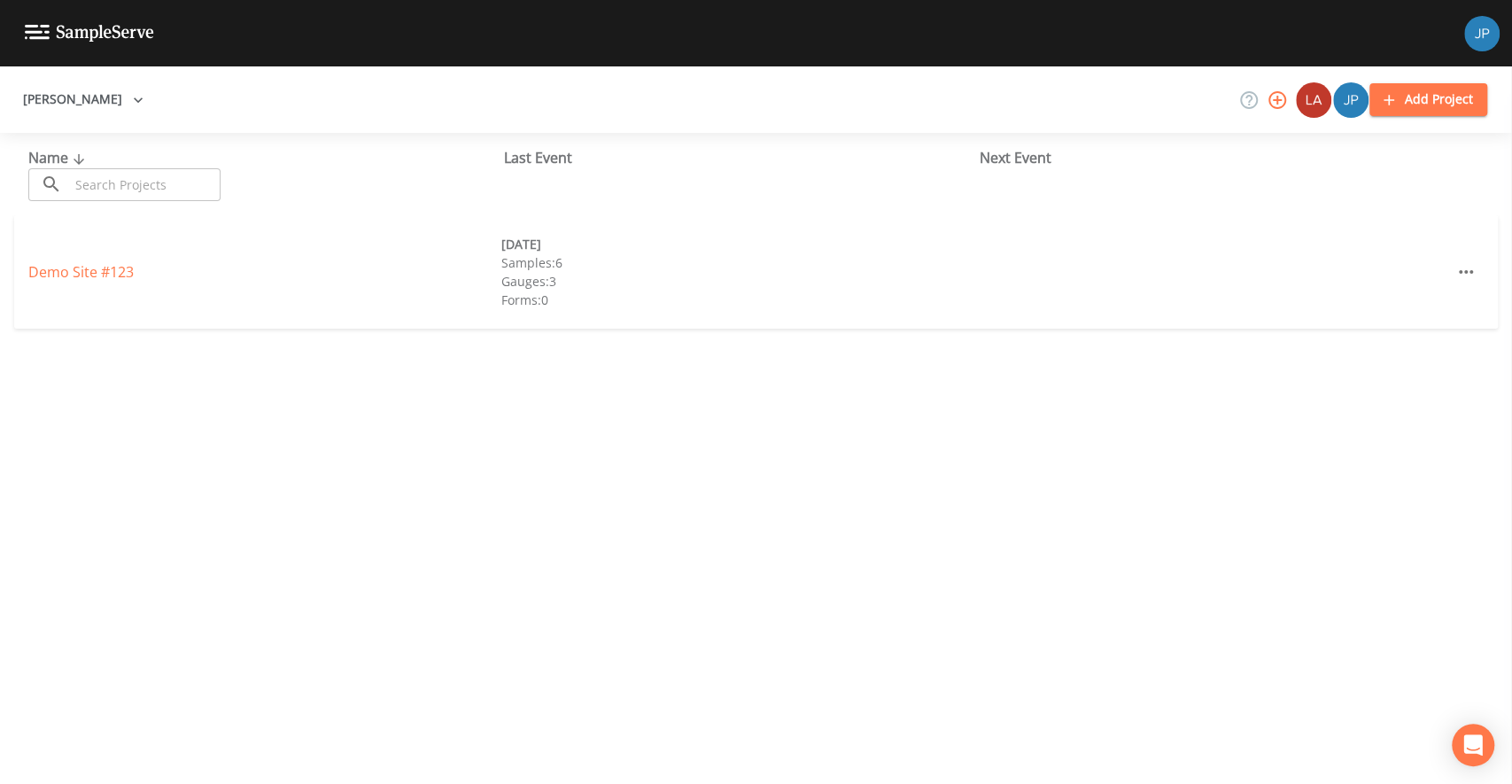
click at [410, 405] on div "Name ​ ​ Last Event Next Event Demo Site #123 03/10/2021 Samples: 6 Gauges: 3 F…" at bounding box center [756, 458] width 1512 height 651
click at [1277, 98] on icon "button" at bounding box center [1277, 99] width 21 height 21
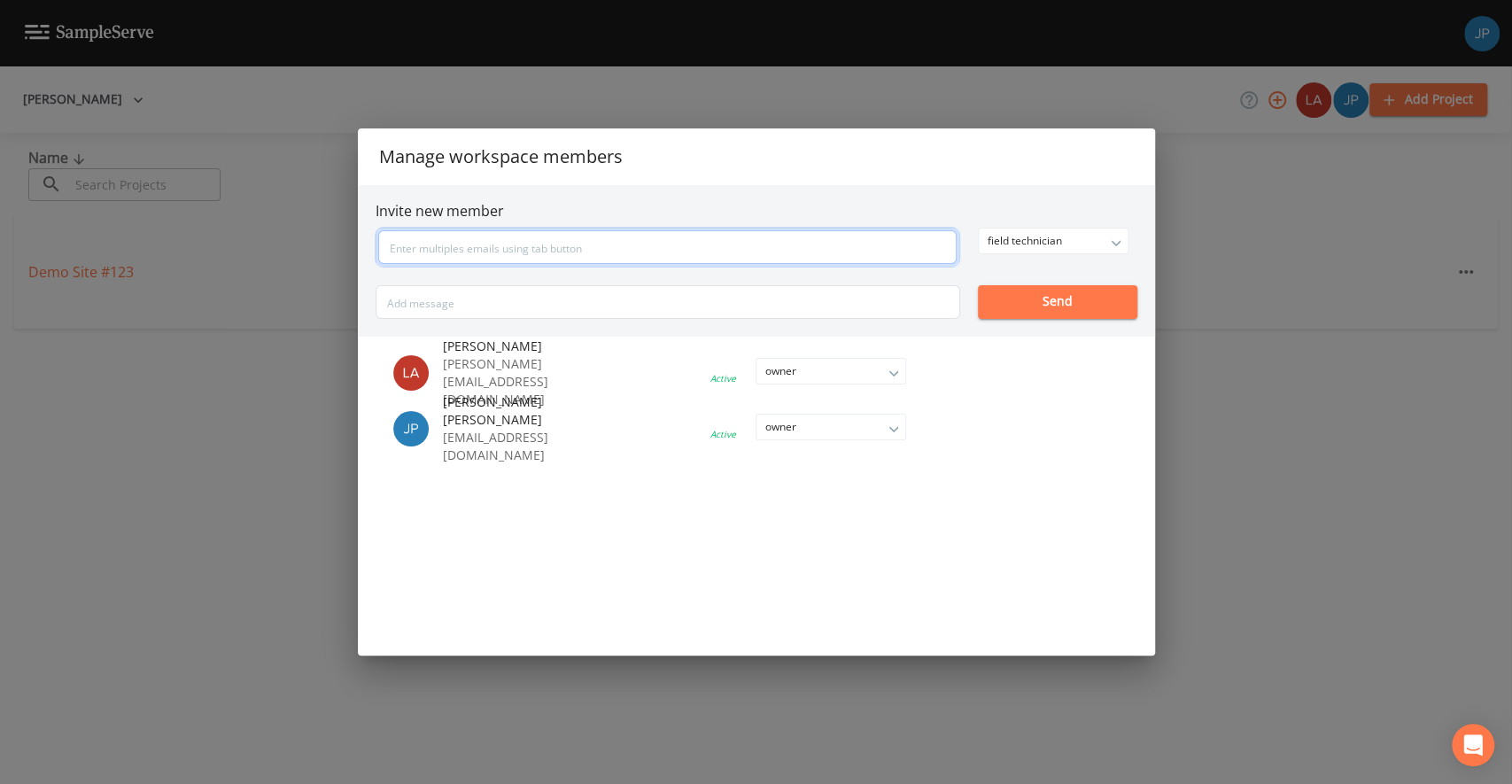
click at [760, 247] on input "text" at bounding box center [667, 247] width 579 height 34
click at [1186, 218] on div "Manage workspace members Invite new member field technician owner admin field t…" at bounding box center [756, 392] width 1512 height 784
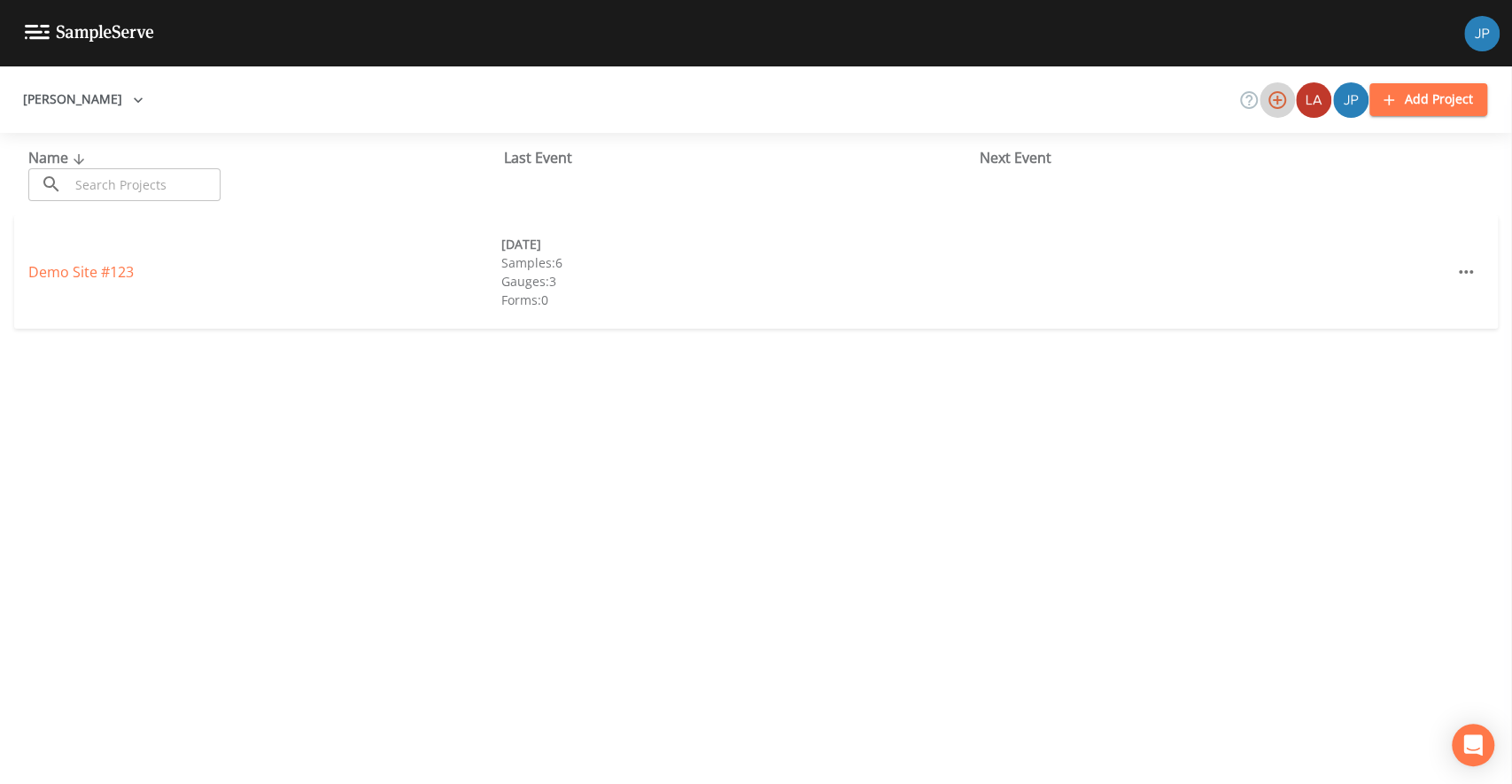
click at [1277, 102] on icon "button" at bounding box center [1277, 99] width 21 height 21
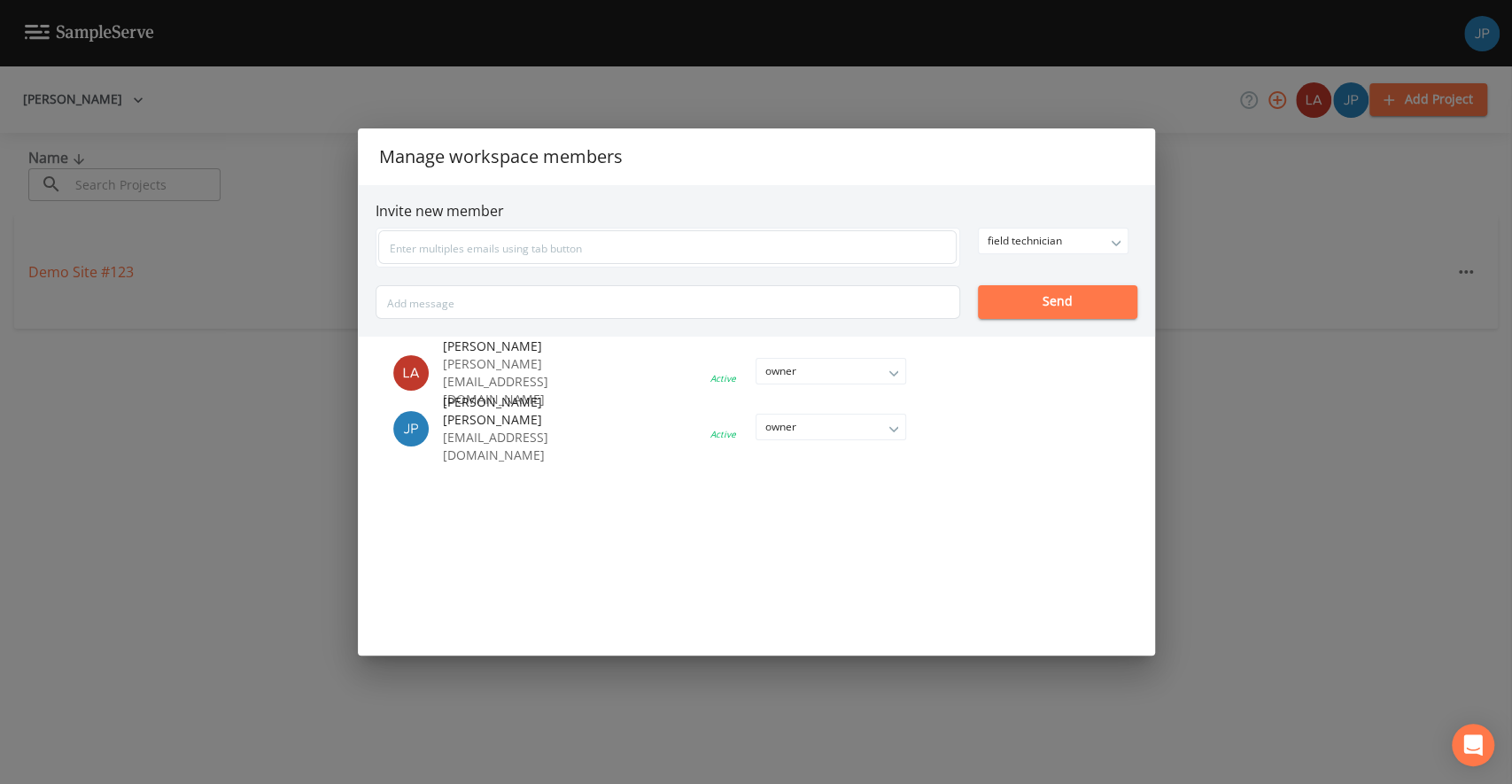
click at [1203, 205] on div "Manage workspace members Invite new member field technician owner admin field t…" at bounding box center [756, 392] width 1512 height 784
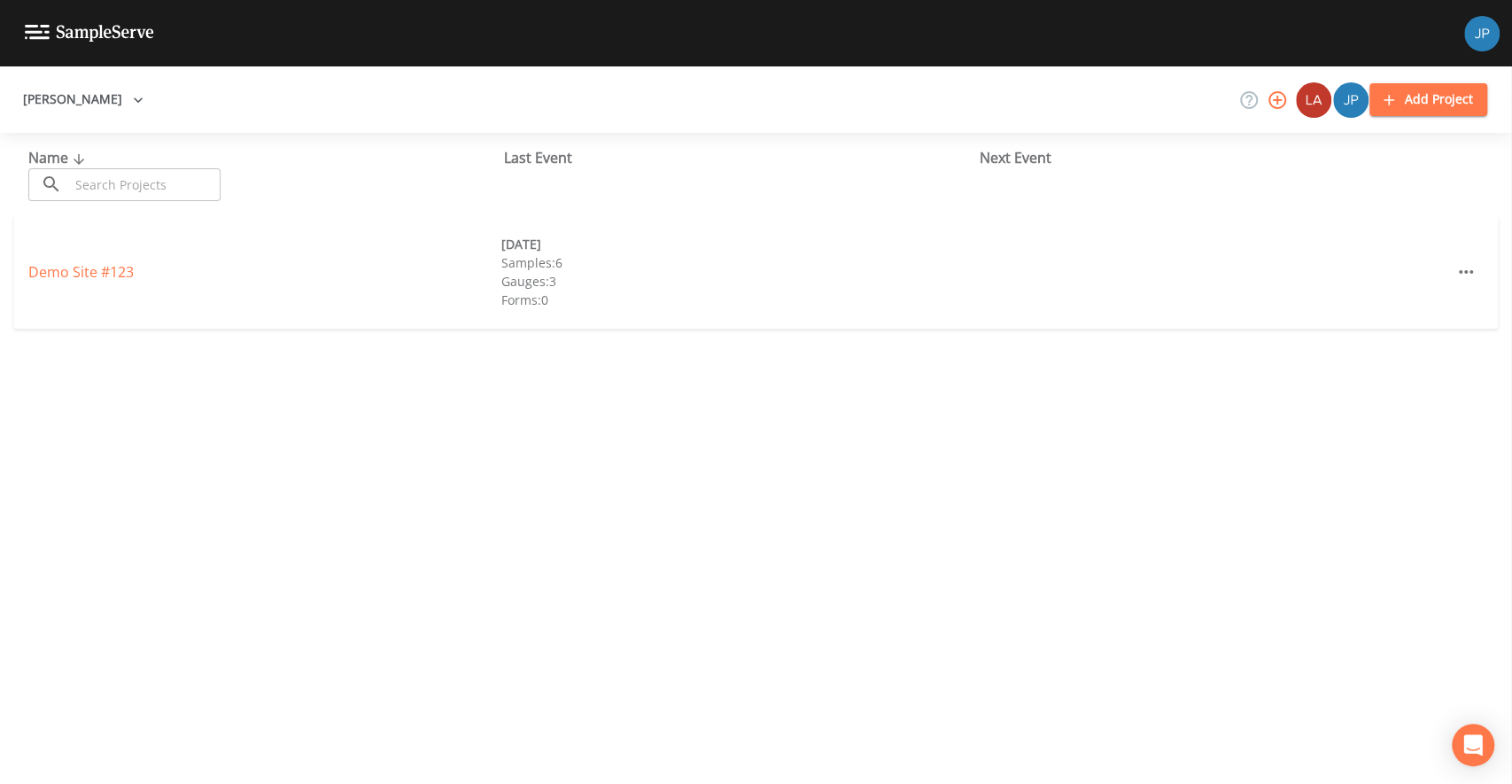
click at [1393, 101] on icon "button" at bounding box center [1389, 100] width 18 height 18
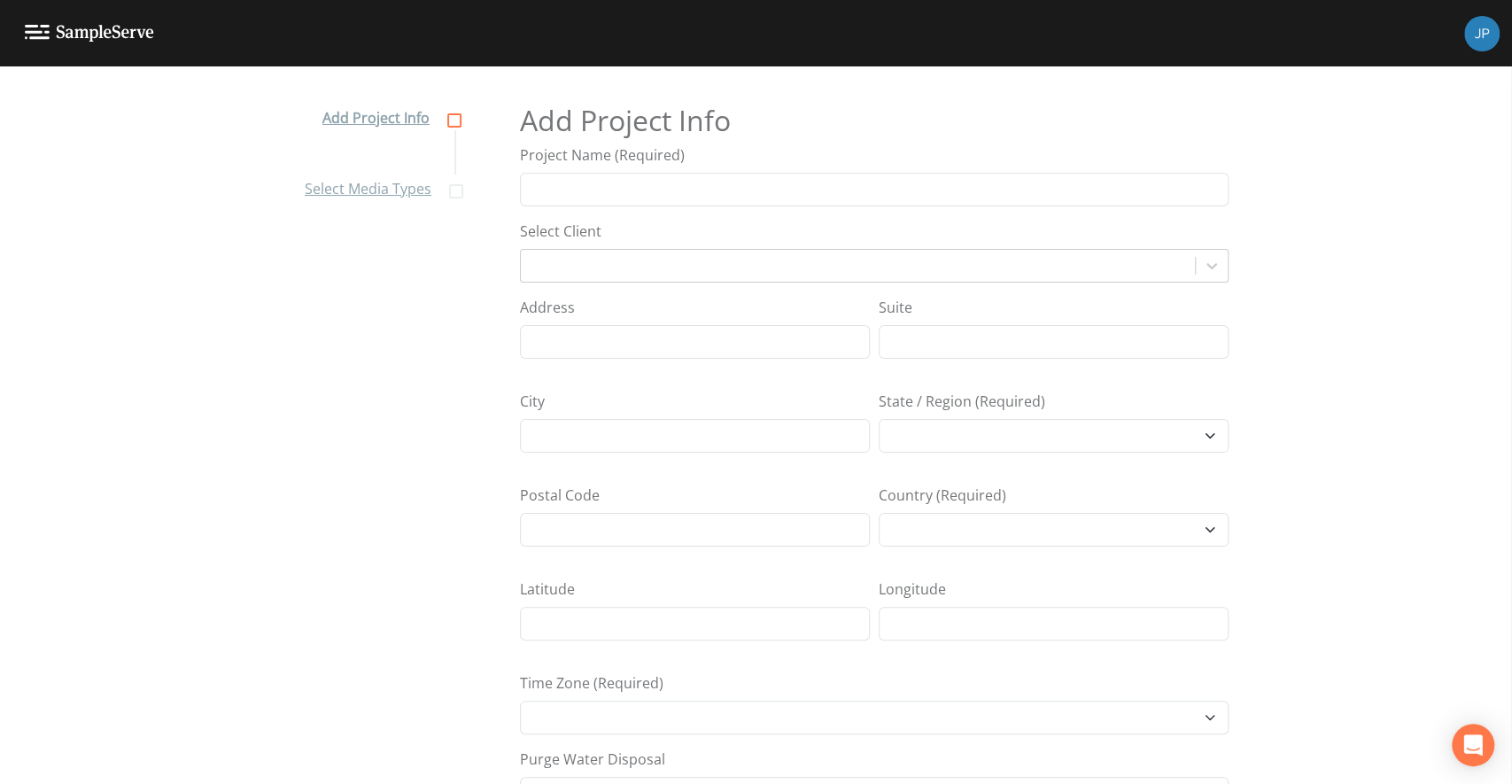
select select "Africa/Abidjan"
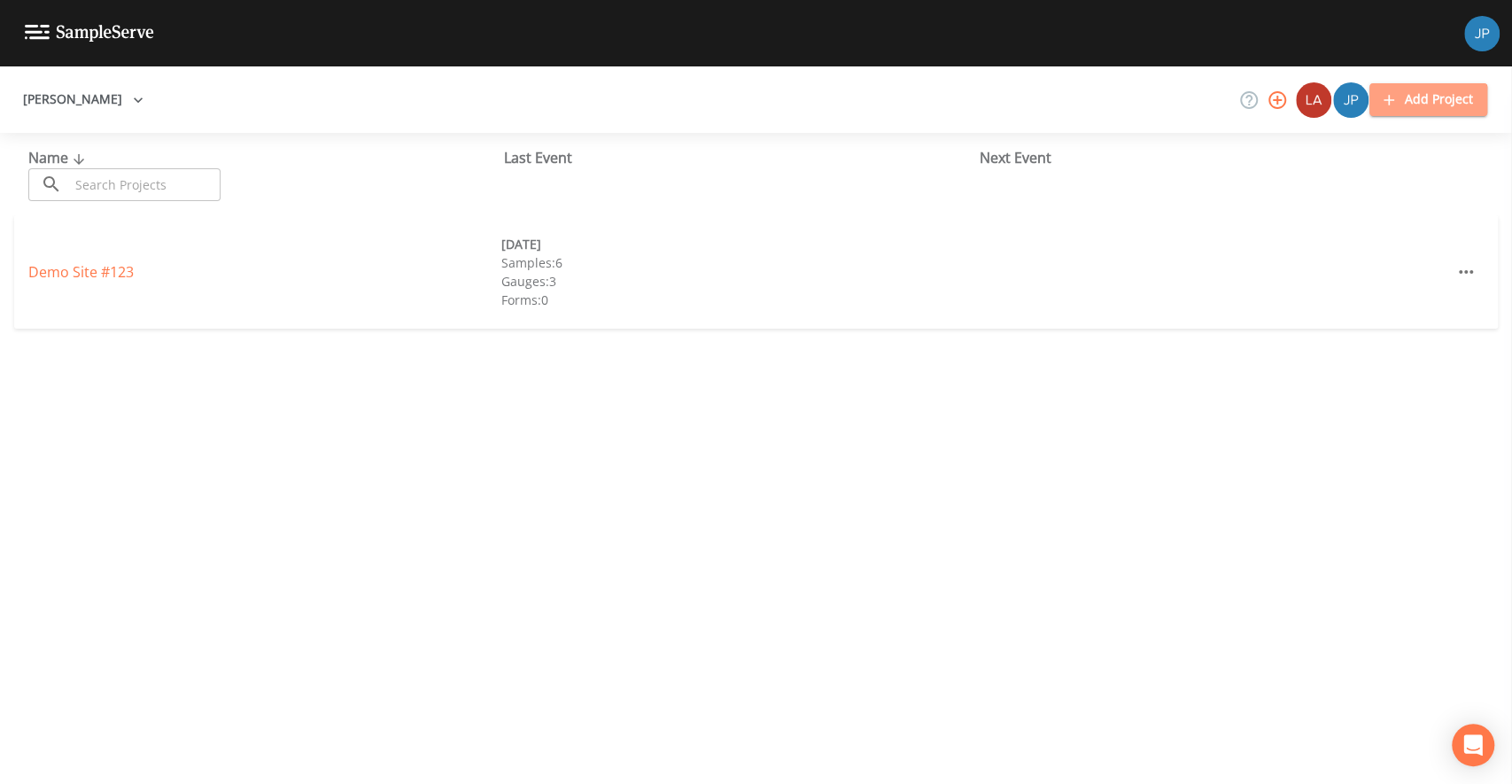
click at [1399, 105] on button "Add Project" at bounding box center [1429, 99] width 118 height 33
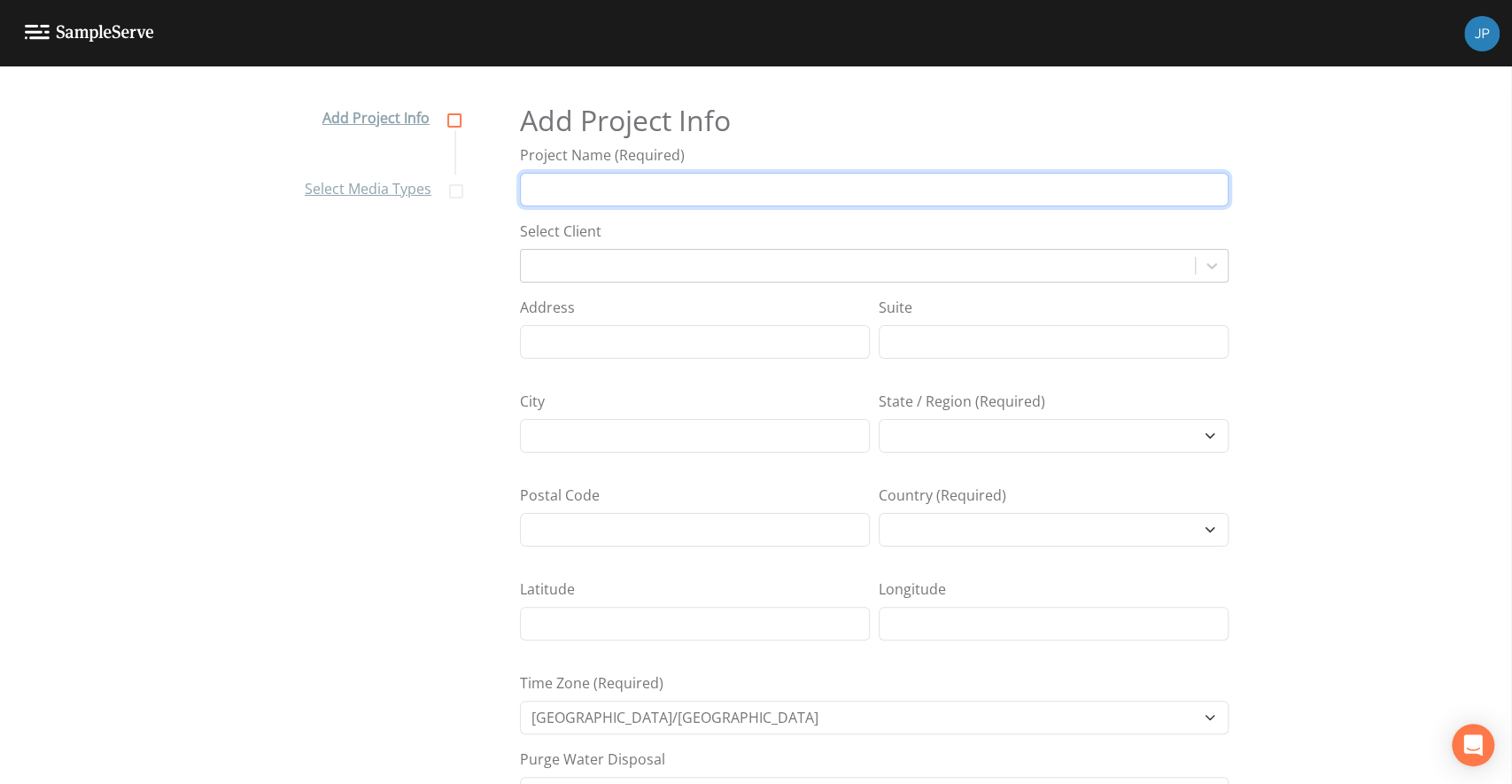
click at [785, 183] on input "Project Name (Required)" at bounding box center [874, 190] width 709 height 34
type input "F"
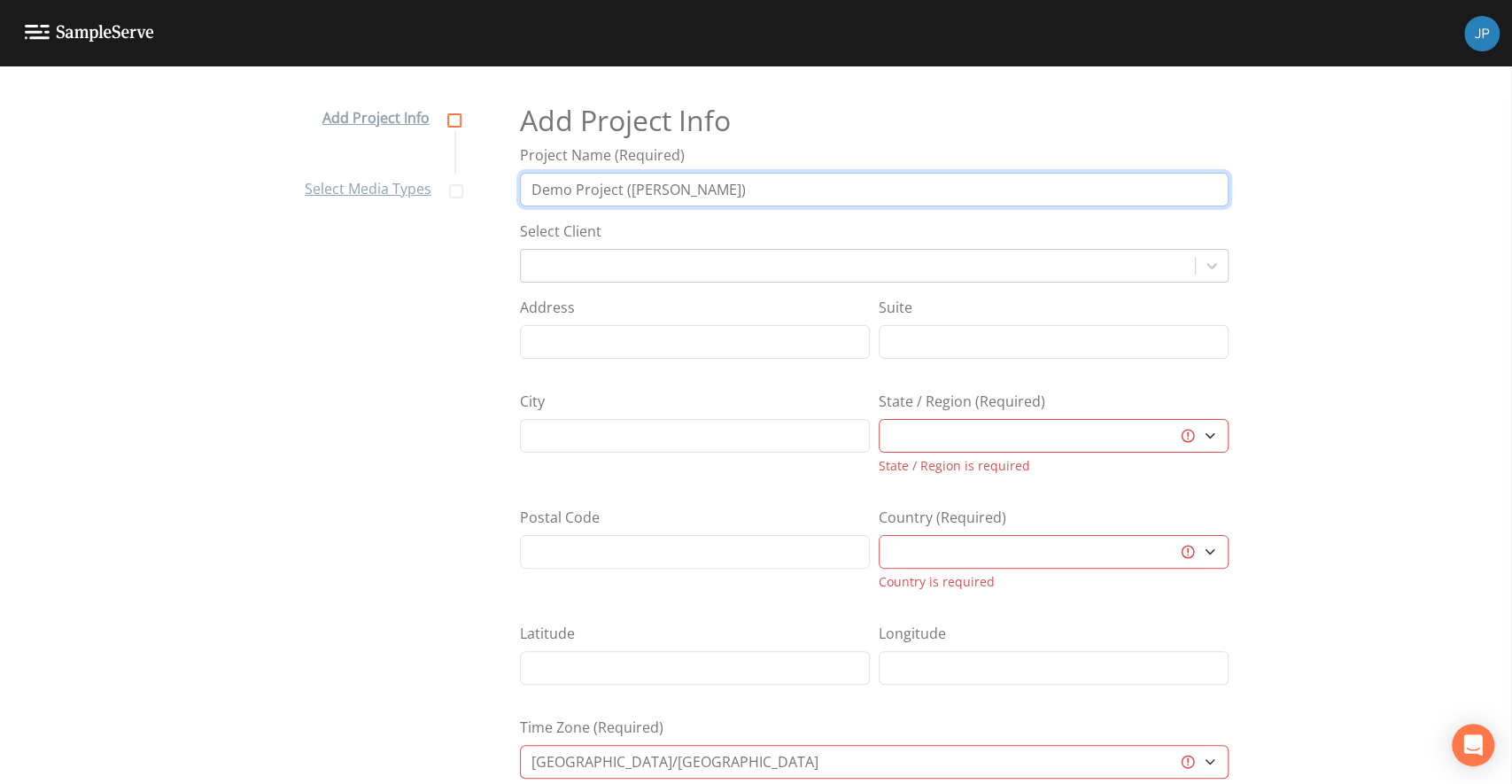
type input "Demo Project ([PERSON_NAME])"
click at [968, 431] on select "Aberdeen City Aberdeenshire Al Bāḩah Al Jawf Al Madīnah al Munawwarah Al Qaşīm …" at bounding box center [1054, 436] width 350 height 34
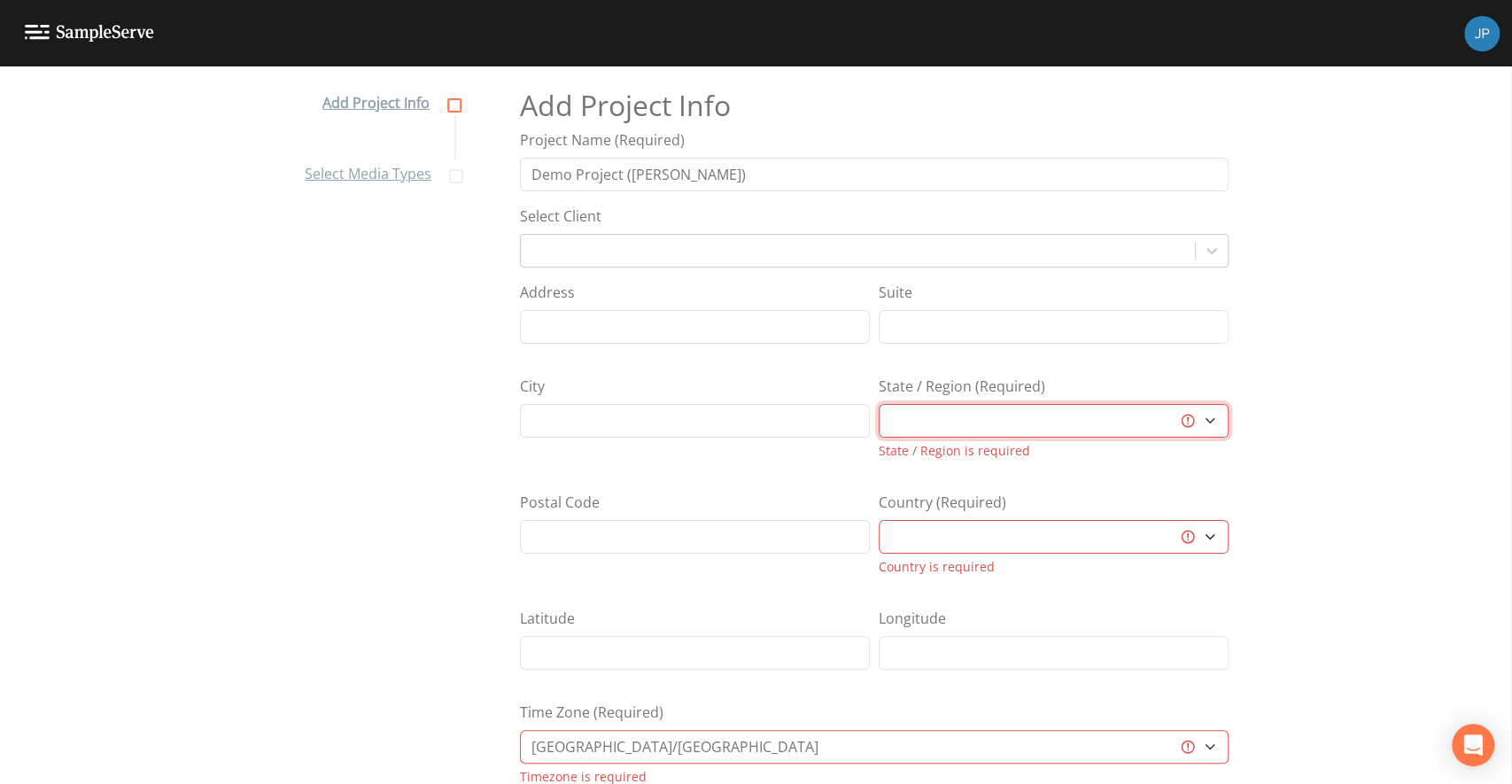
scroll to position [23, 0]
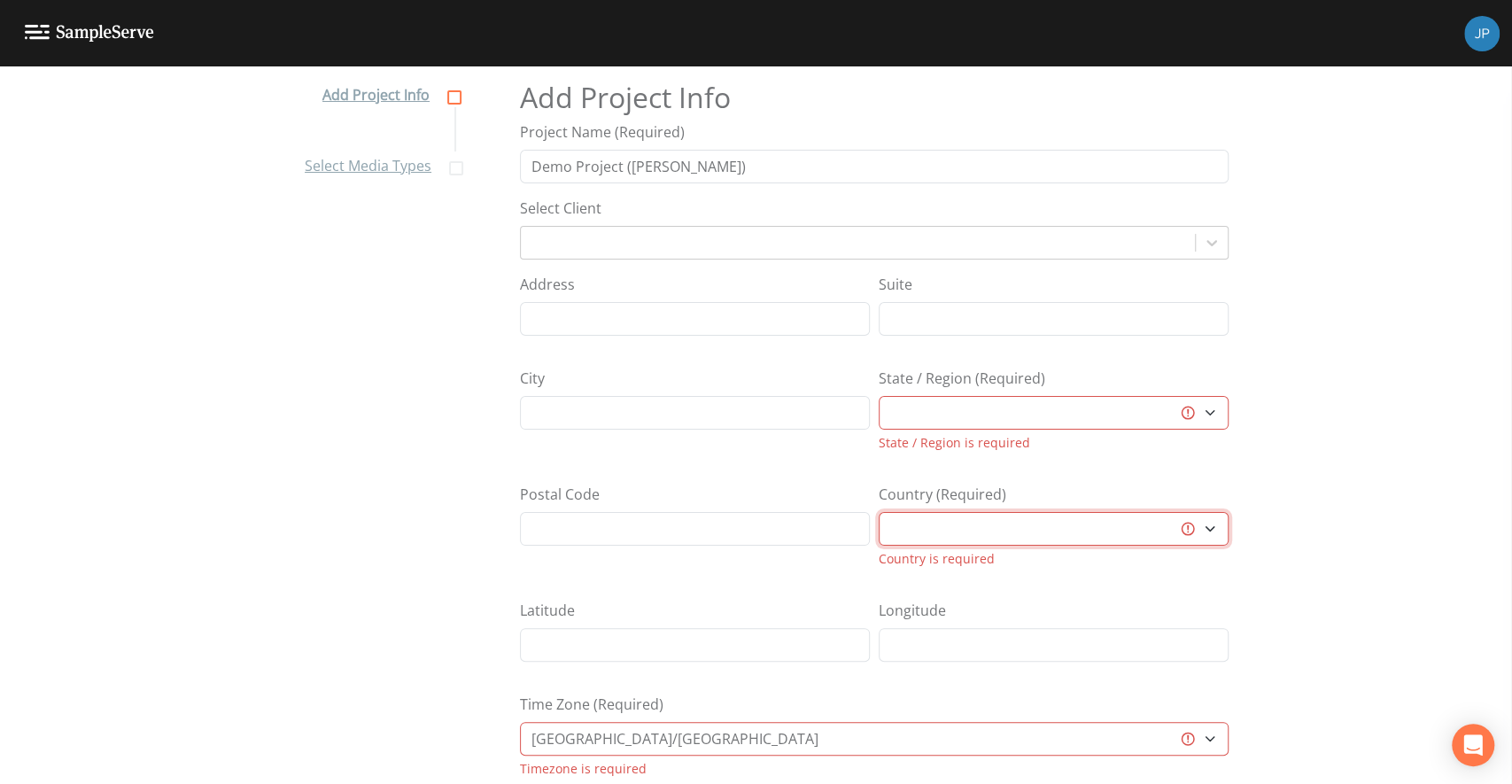
click at [984, 518] on select "Australia Canada Deutschland Saudi Arabia South Africa United Kingdom United St…" at bounding box center [1054, 529] width 350 height 34
select select "[GEOGRAPHIC_DATA]"
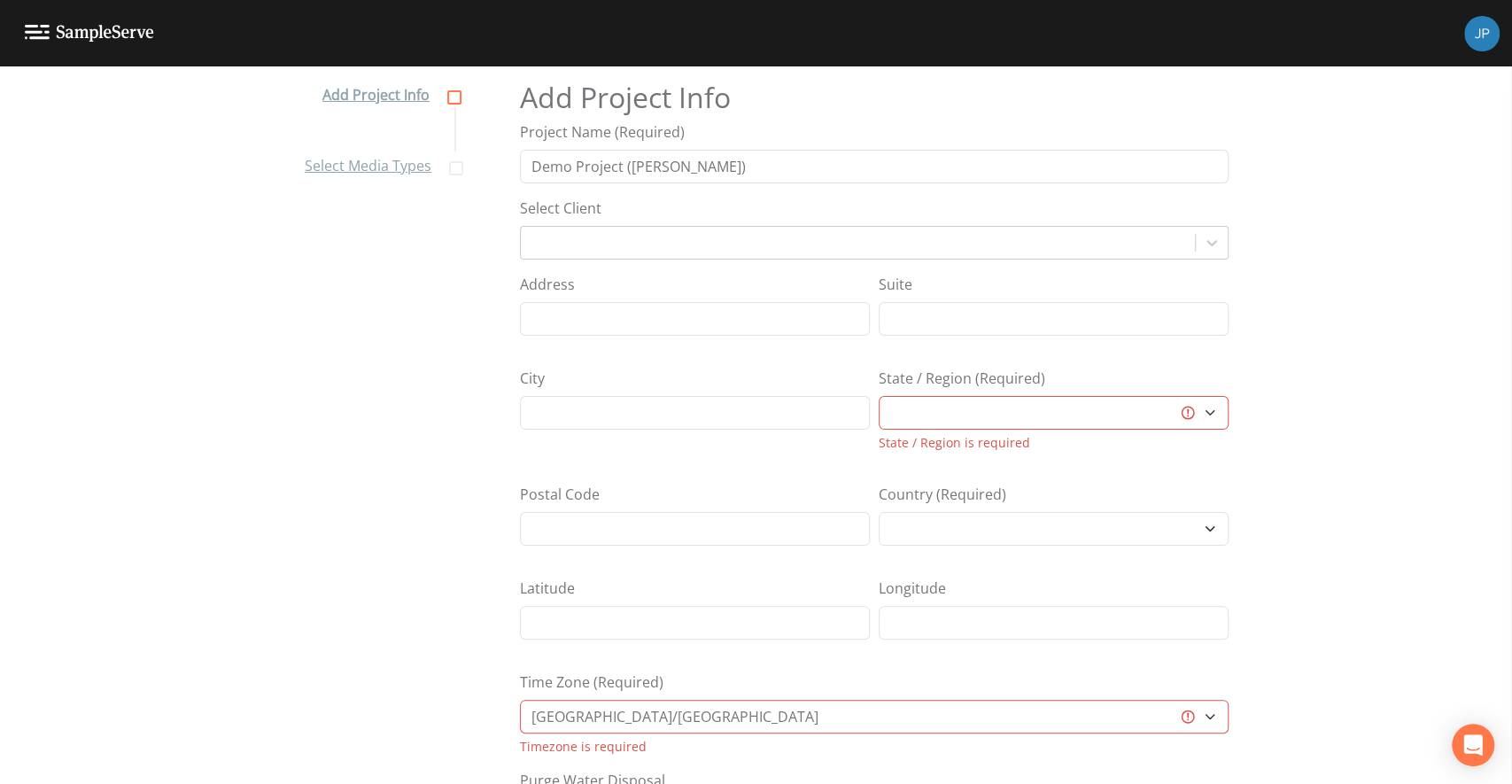
click at [1007, 434] on span "State / Region is required" at bounding box center [954, 442] width 151 height 17
click at [1006, 416] on select "Alabama Alaska Arizona Arkansas California Colorado Connecticut Delaware Florid…" at bounding box center [1054, 413] width 350 height 34
select select "47d45e13-a9d2-4a92-a30e-53aeb2a1ff48"
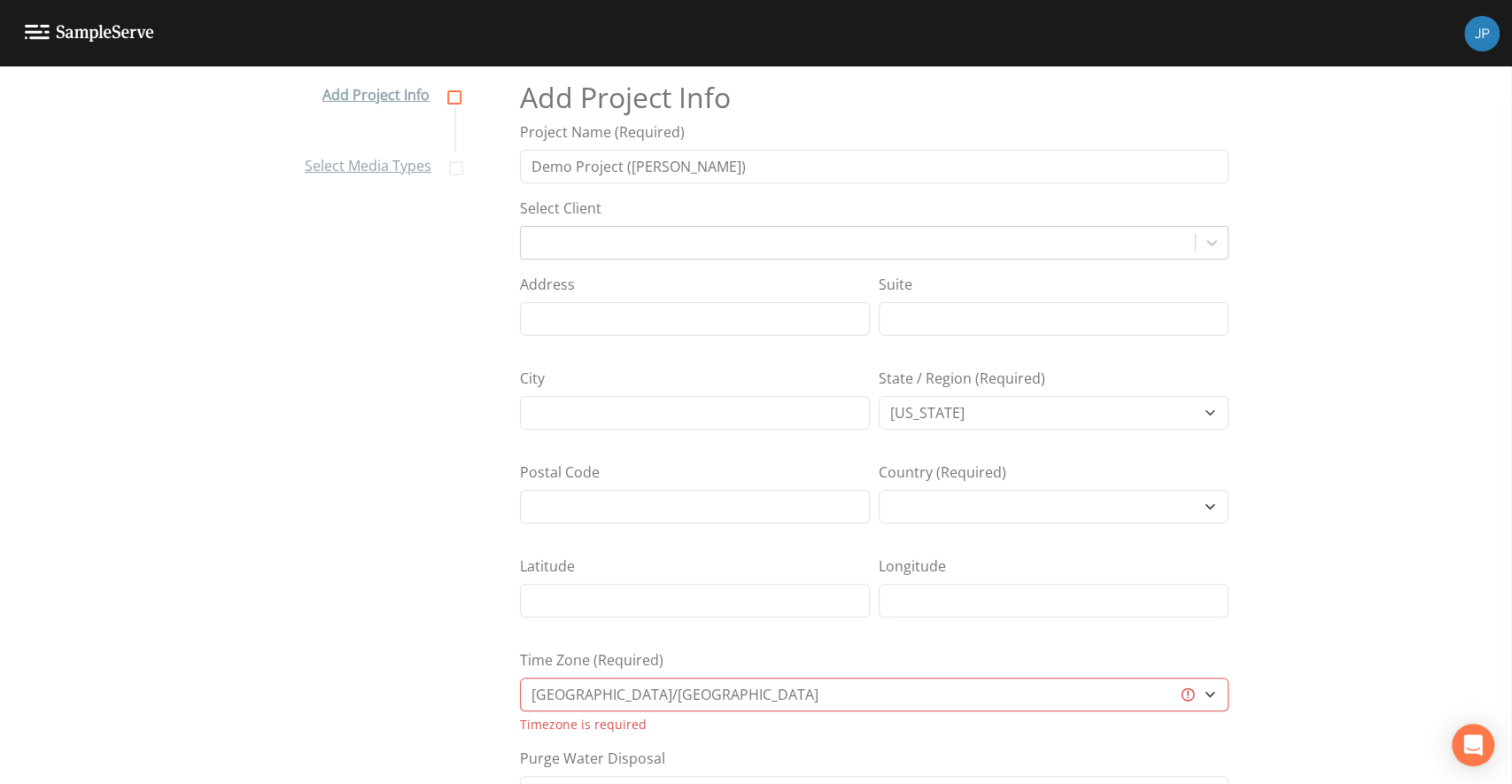
click at [1295, 560] on div "Add Project Info Select Media Types Add Project Info Project Name (Required) De…" at bounding box center [756, 418] width 1512 height 718
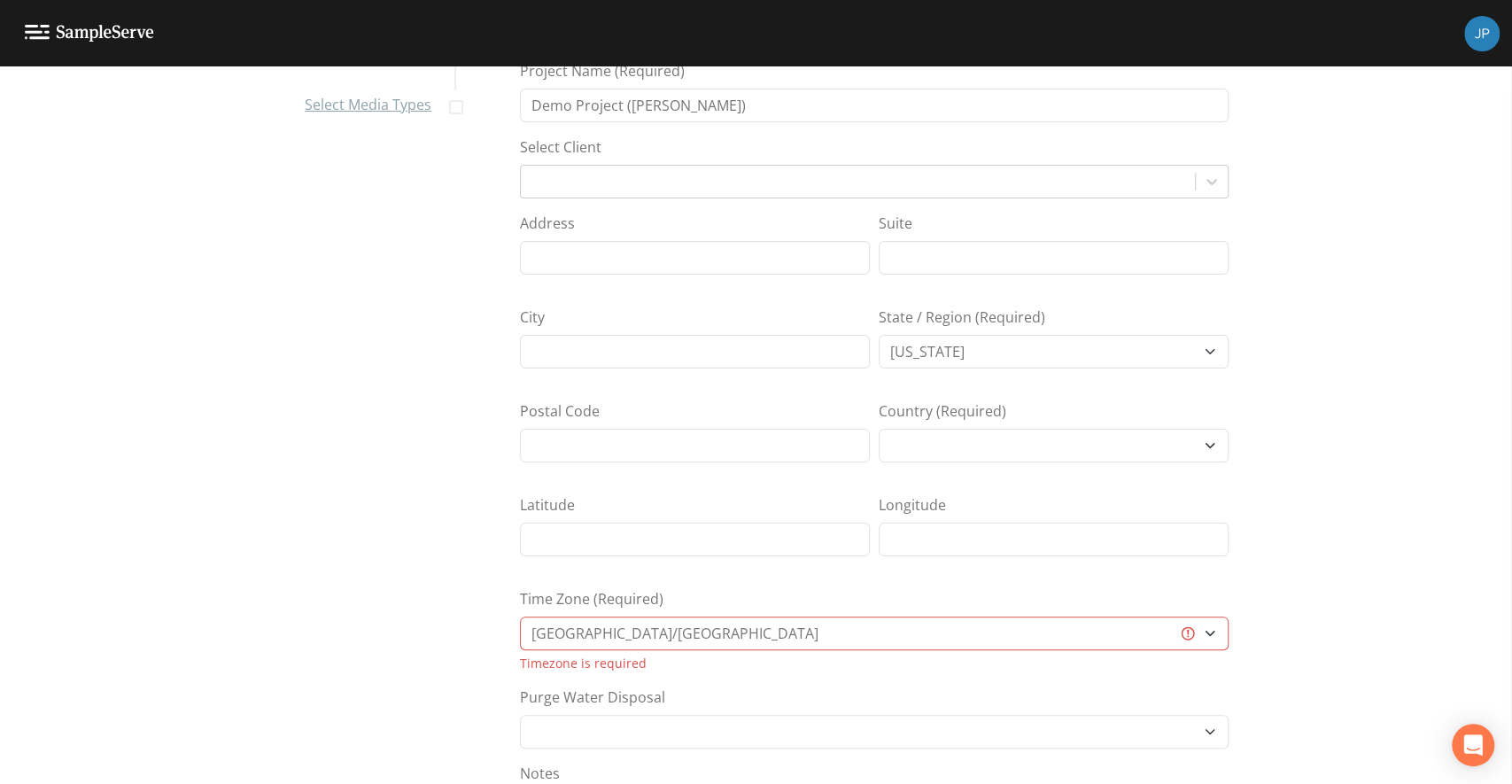
scroll to position [92, 0]
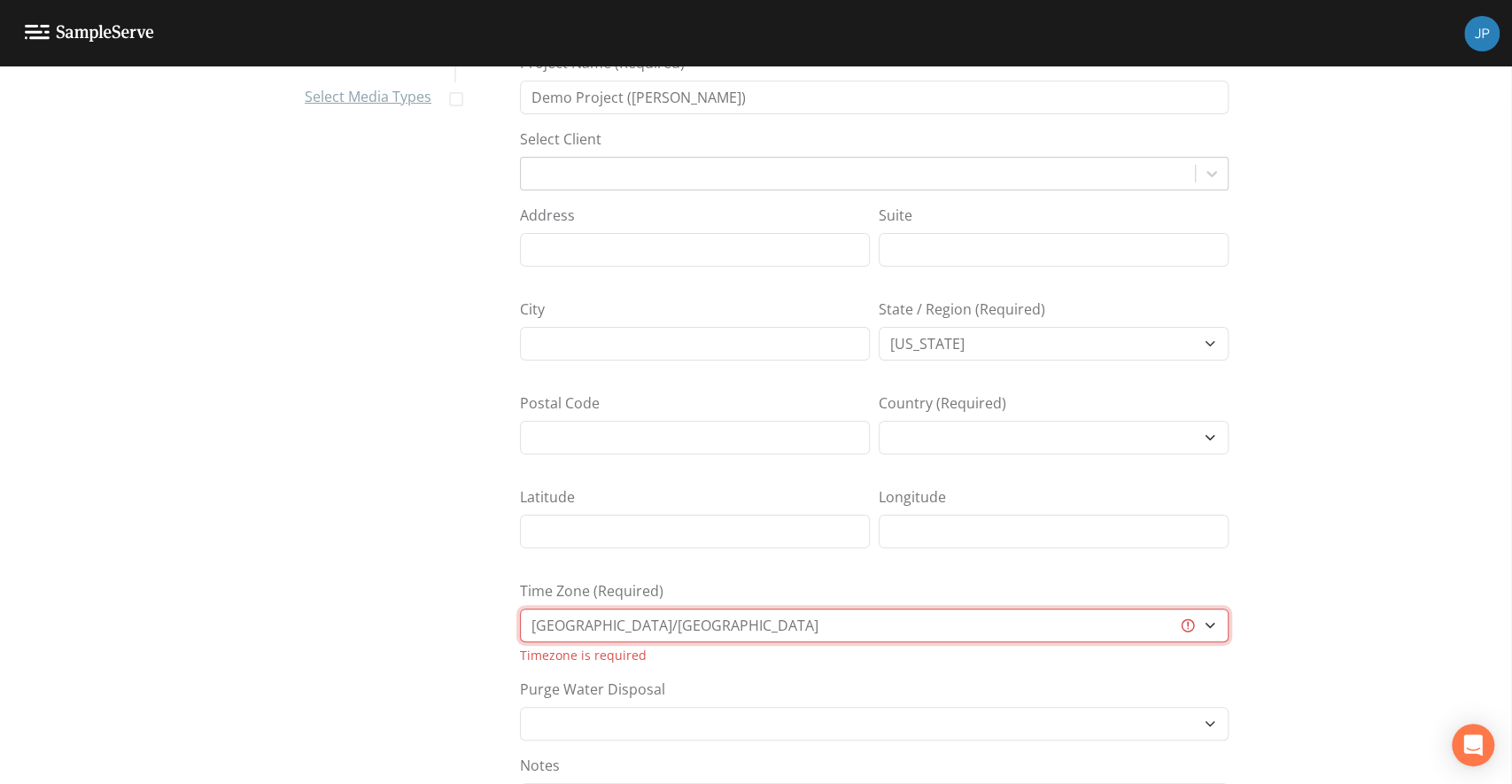
click at [713, 623] on select "Africa/Abidjan Africa/Accra Africa/Addis_Ababa Africa/Algiers Africa/Asmara Afr…" at bounding box center [874, 626] width 709 height 34
select select "US/Michigan"
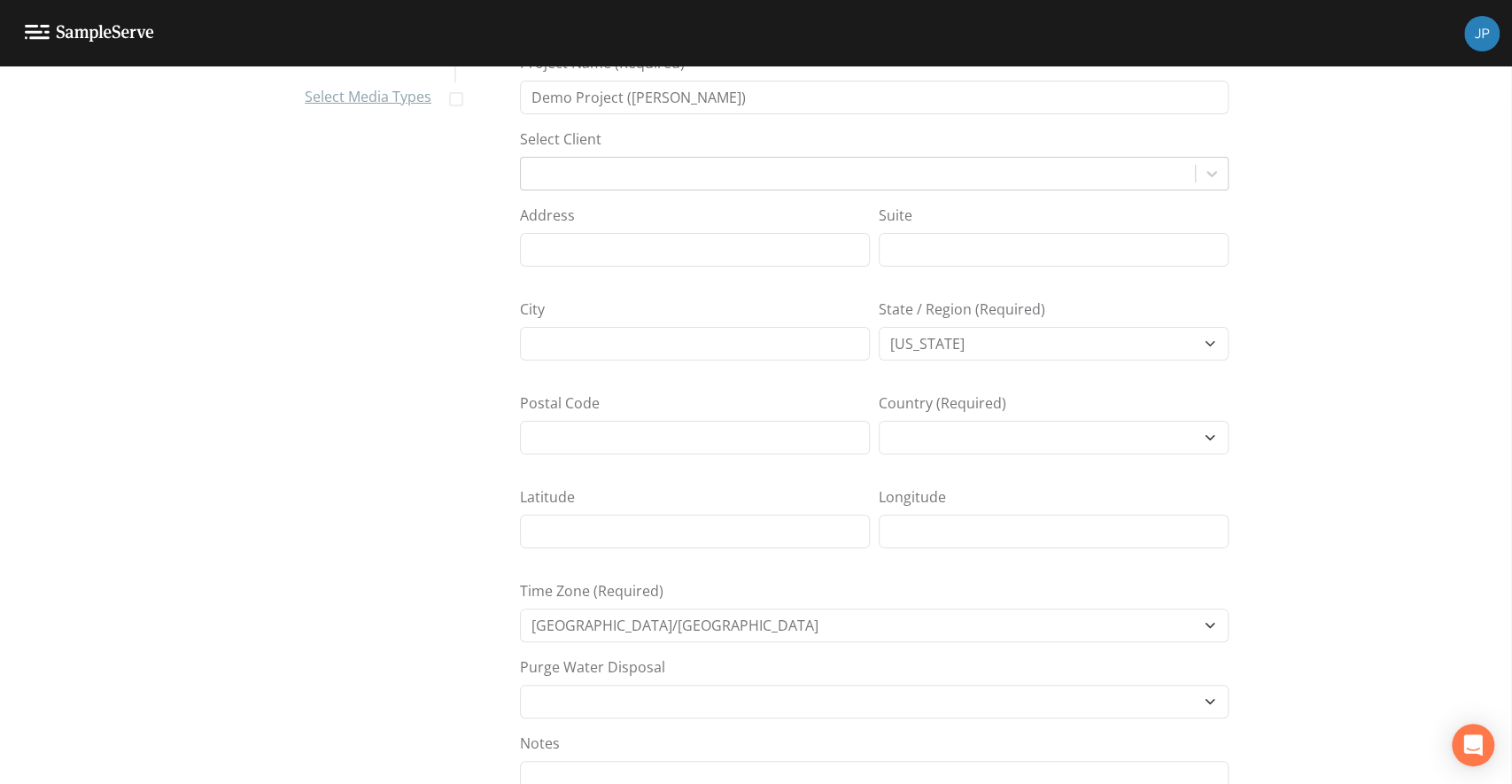
click at [490, 563] on div "Add Project Info Select Media Types Add Project Info Project Name (Required) De…" at bounding box center [756, 349] width 1512 height 718
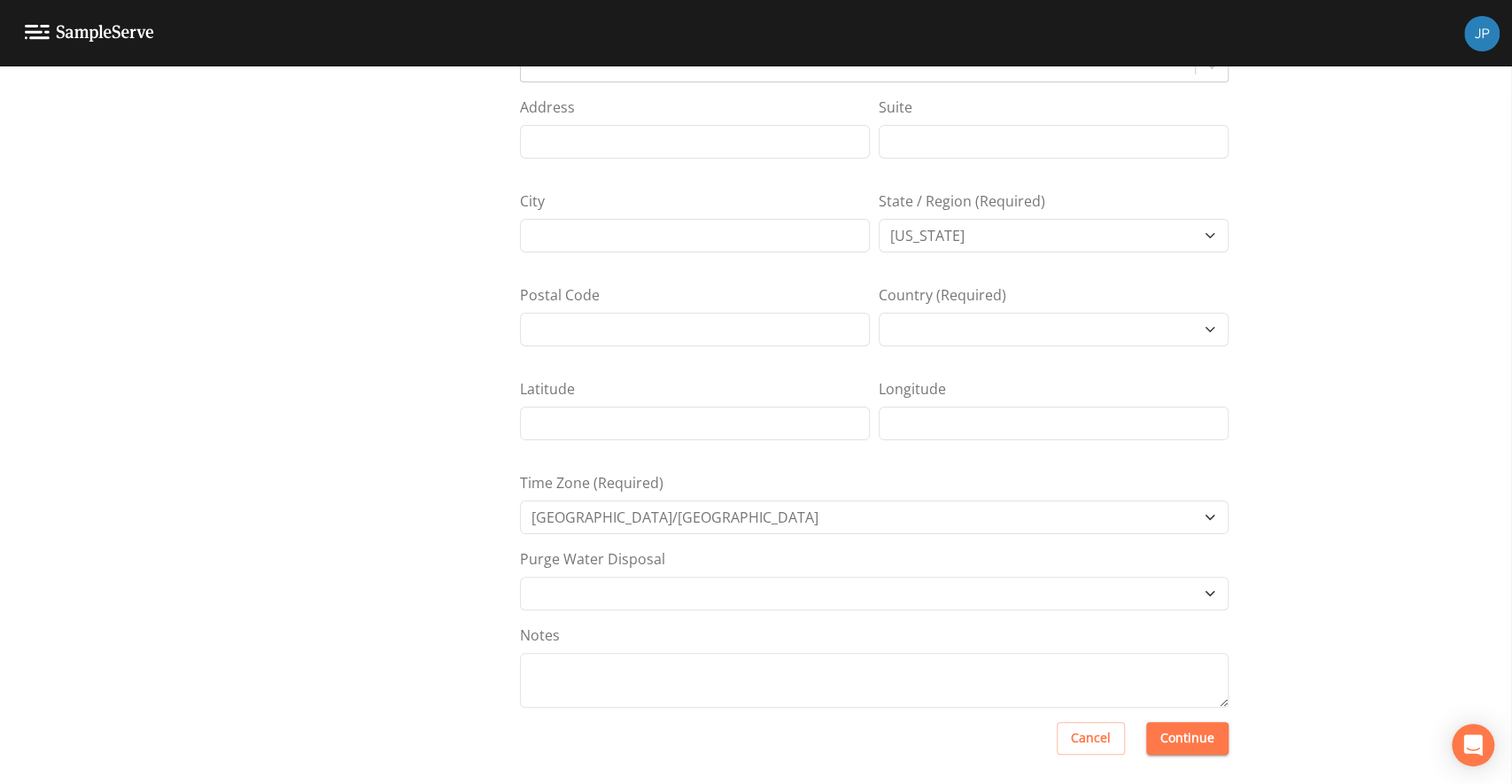
click at [1245, 564] on div "Add Project Info Select Media Types Add Project Info Project Name (Required) De…" at bounding box center [756, 241] width 1512 height 718
click at [1185, 731] on button "Continue" at bounding box center [1187, 738] width 82 height 33
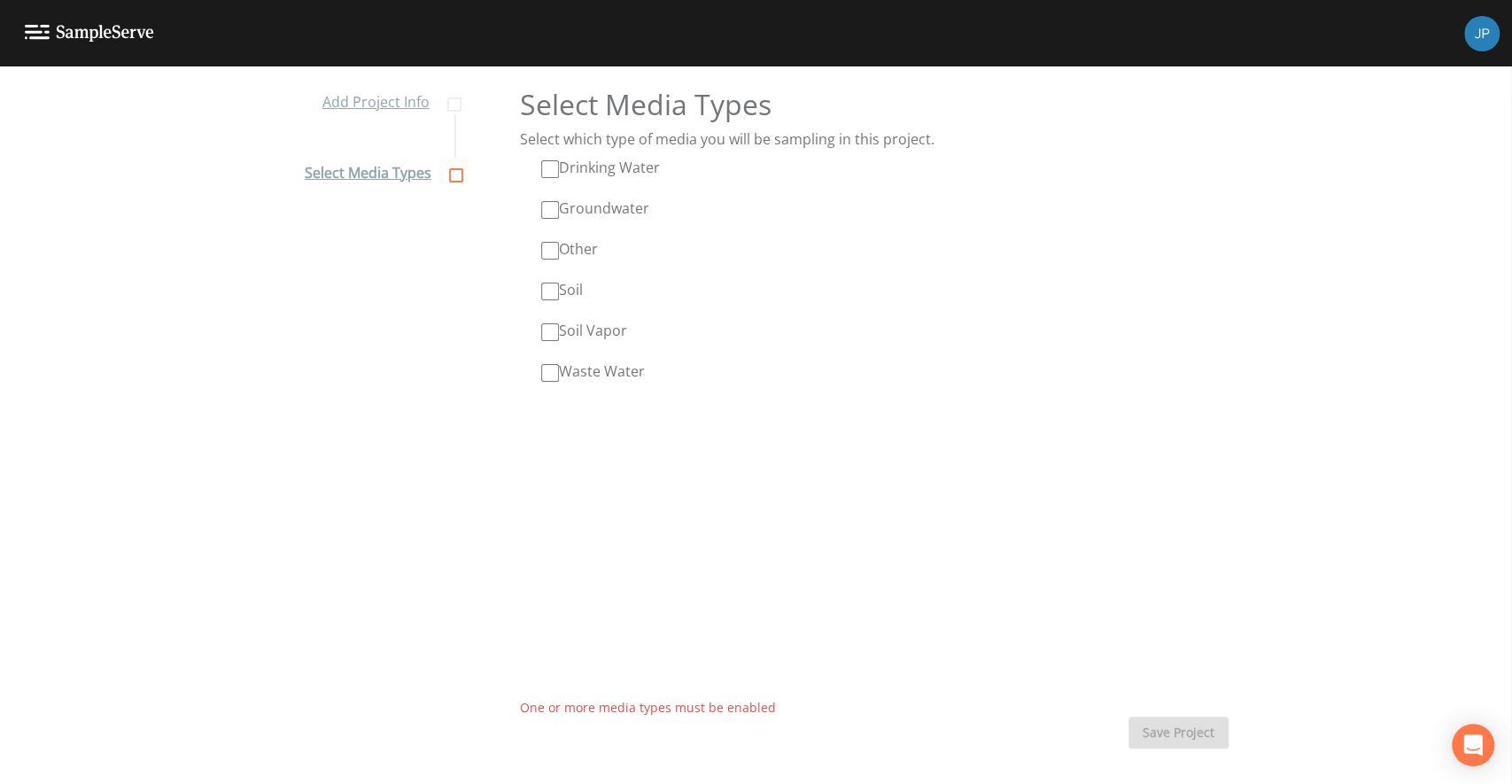
scroll to position [0, 0]
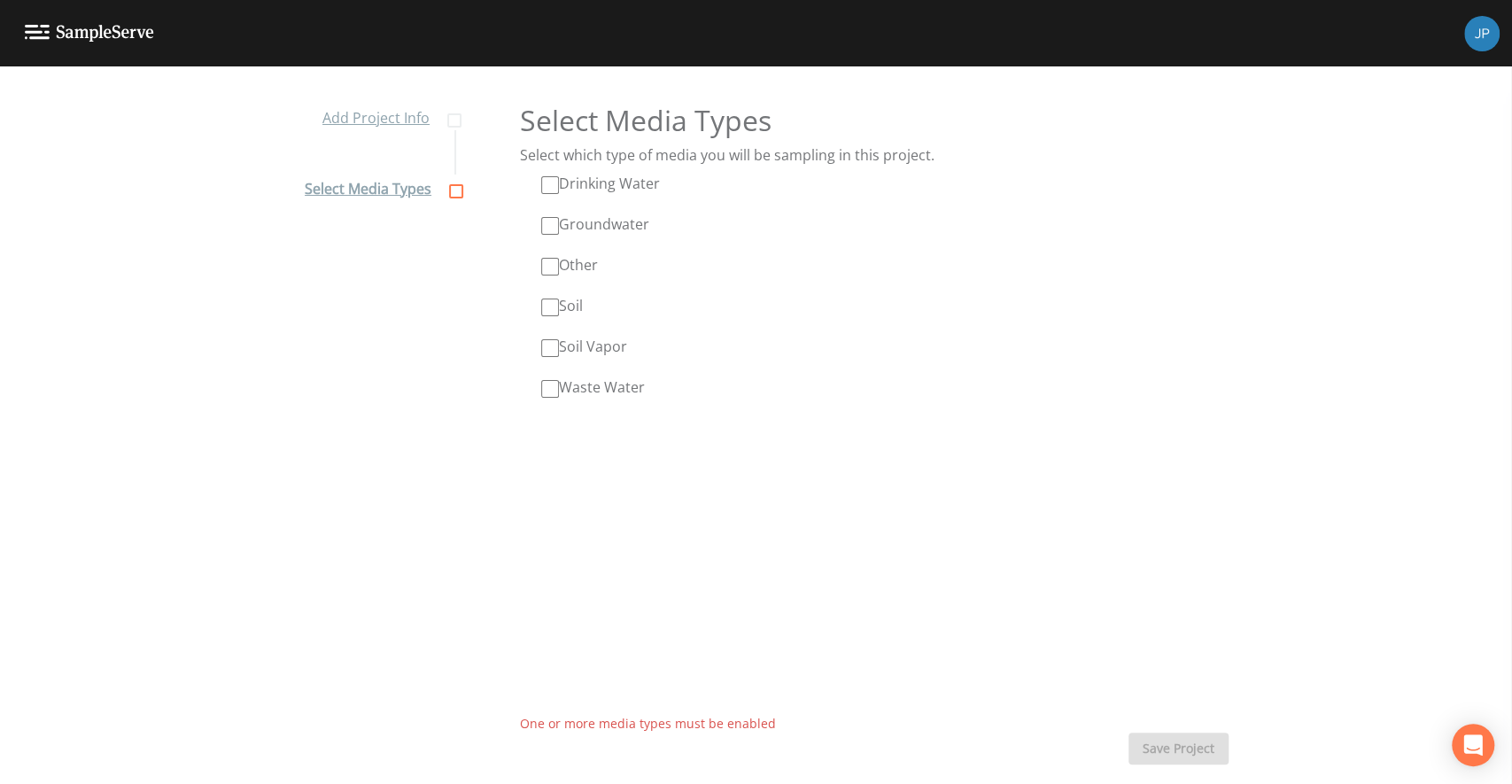
click at [548, 186] on input "Drinking Water" at bounding box center [550, 185] width 18 height 18
checkbox input "true"
click at [544, 224] on input "Groundwater" at bounding box center [550, 226] width 18 height 18
checkbox input "true"
click at [542, 264] on input "Other" at bounding box center [550, 267] width 18 height 18
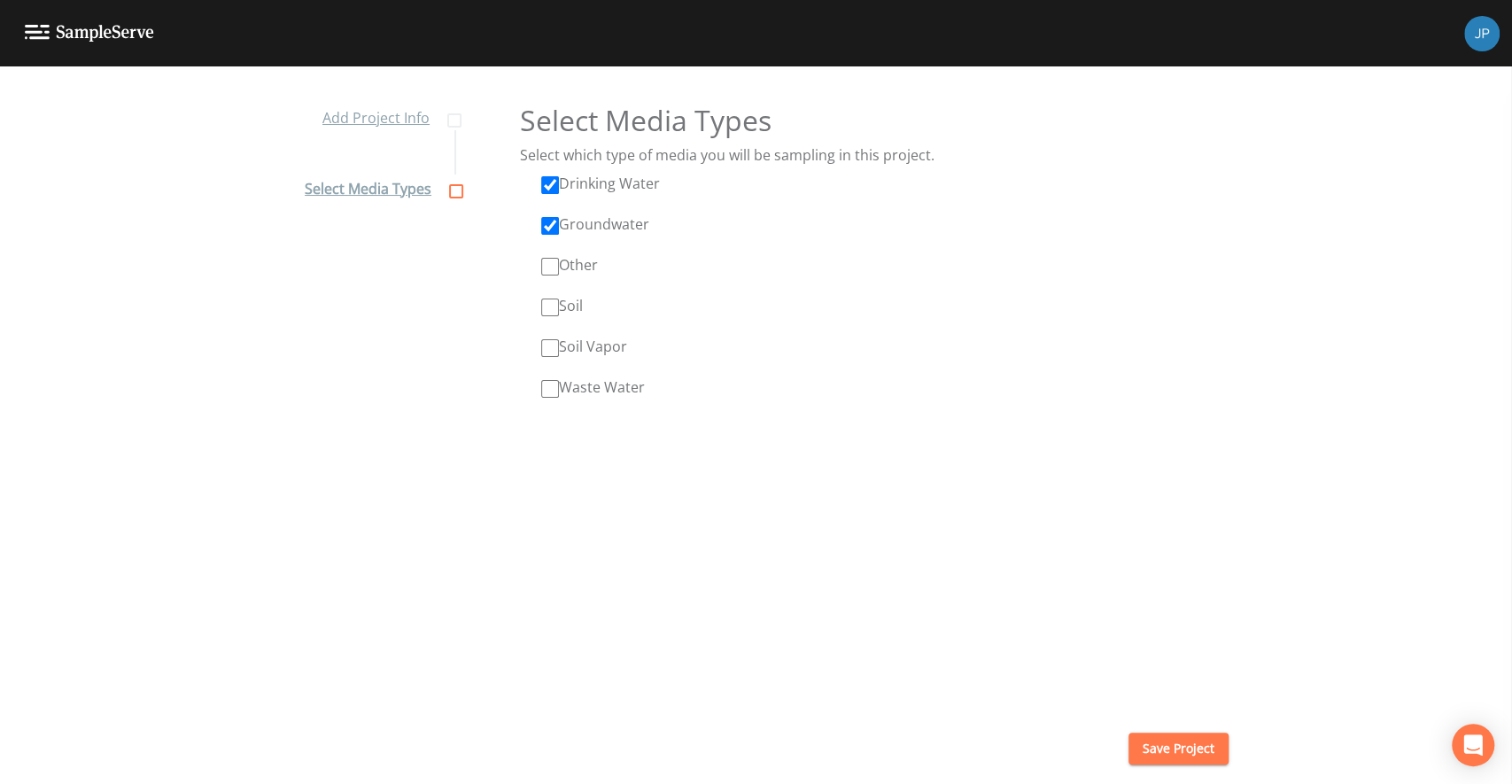
checkbox input "true"
click at [544, 305] on input "Soil" at bounding box center [550, 308] width 18 height 18
checkbox input "true"
click at [552, 352] on input "Soil Vapor" at bounding box center [550, 348] width 18 height 18
checkbox input "true"
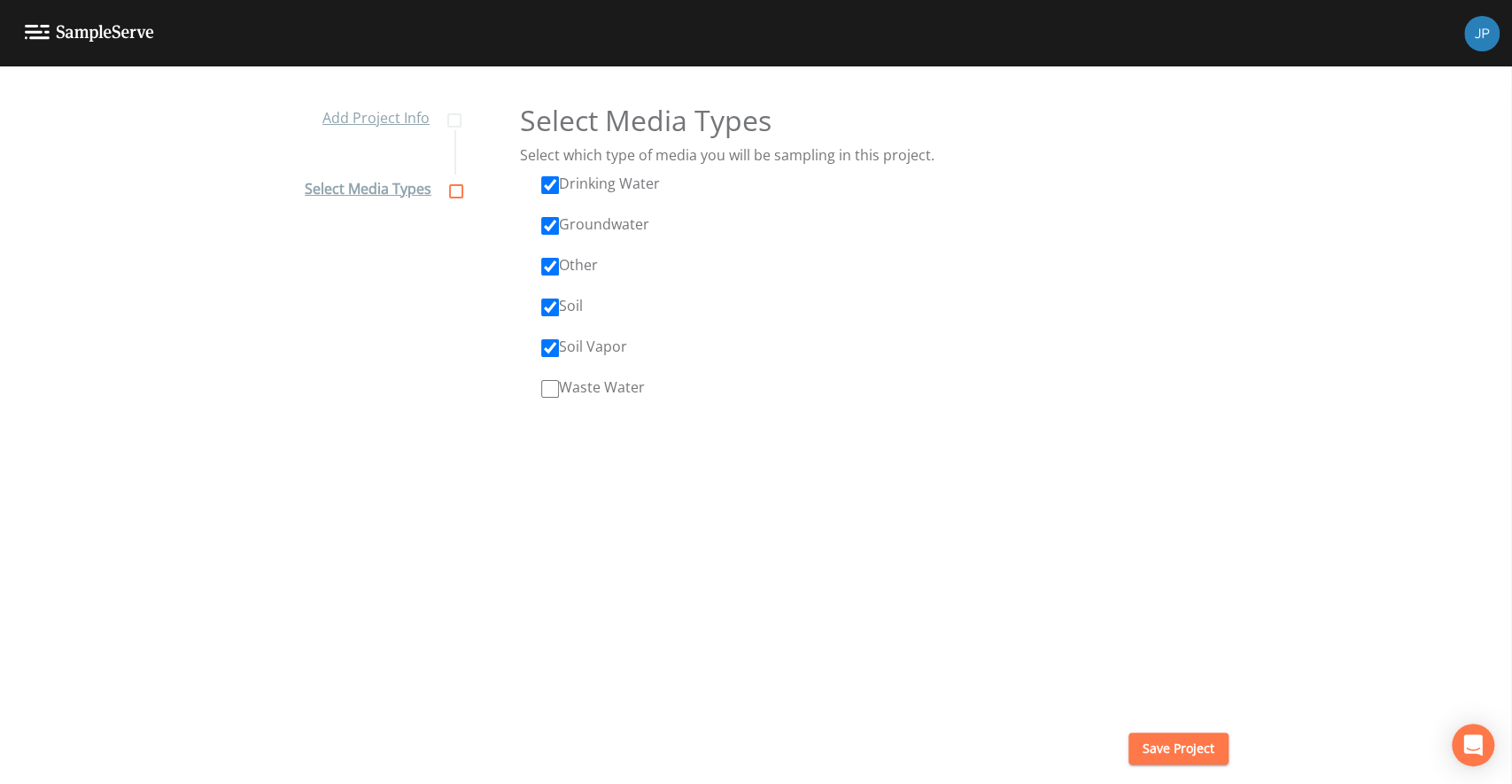
click at [545, 400] on div "Select which type of media you will be sampling in this project. Drinking Water…" at bounding box center [874, 430] width 709 height 573
click at [546, 392] on input "Waste Water" at bounding box center [550, 389] width 18 height 18
checkbox input "true"
click at [729, 447] on div "Select which type of media you will be sampling in this project. Drinking Water…" at bounding box center [874, 430] width 709 height 573
click at [1182, 752] on button "Save Project" at bounding box center [1179, 749] width 100 height 33
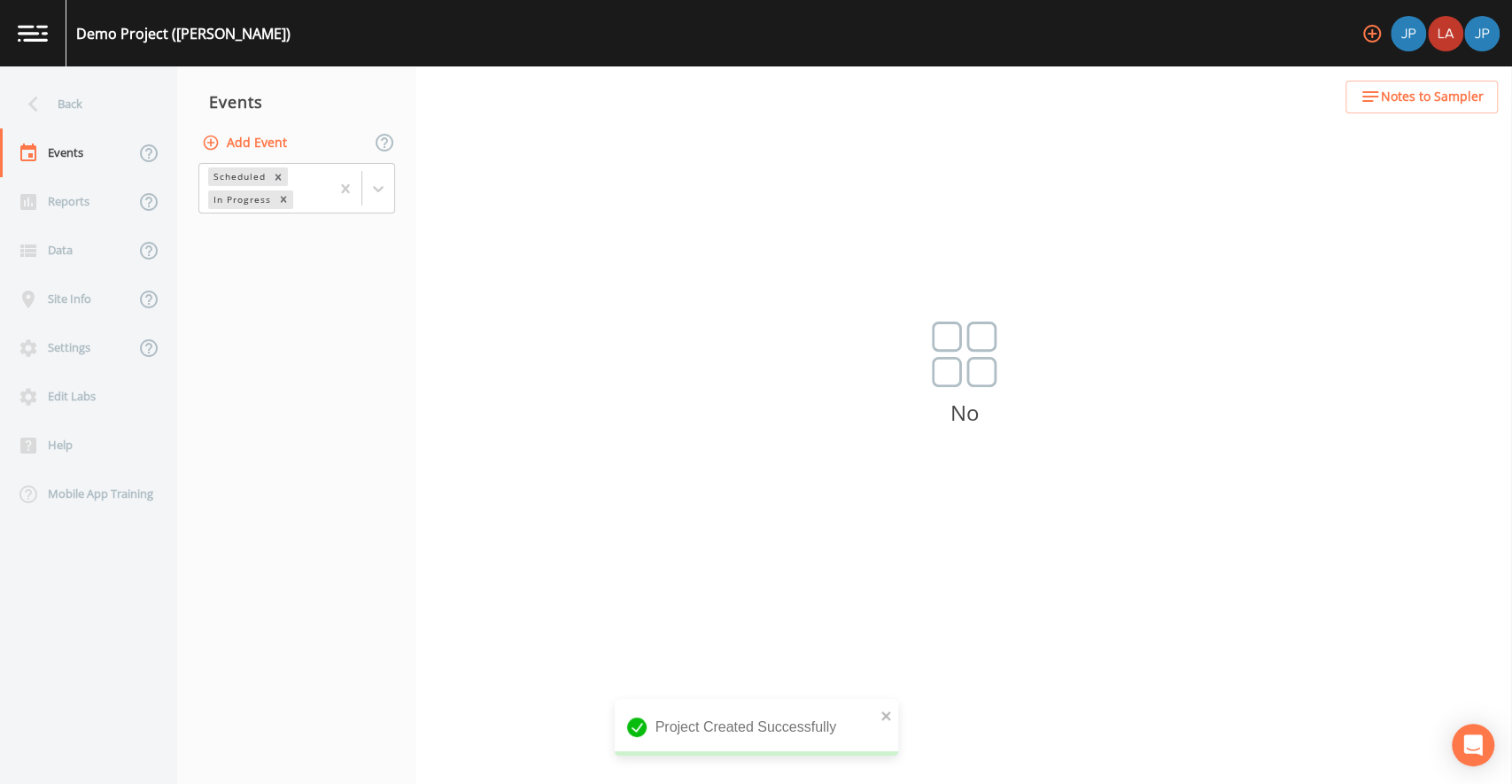
click at [414, 302] on nav "Events Add Event Scheduled In Progress" at bounding box center [296, 425] width 239 height 718
click at [1373, 27] on icon "button" at bounding box center [1372, 33] width 21 height 21
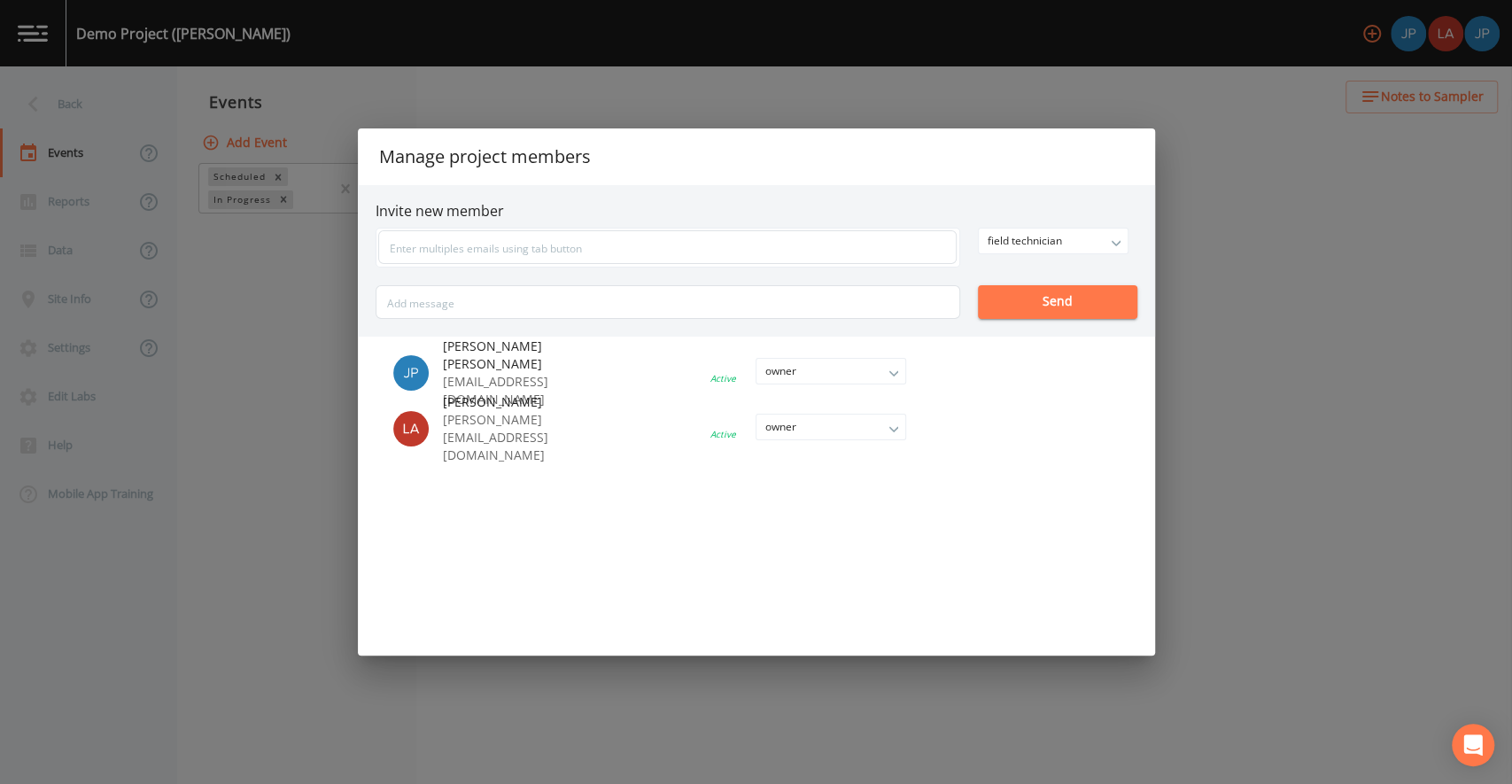
click at [1163, 259] on div "Manage project members Invite new member field technician owner admin field tec…" at bounding box center [756, 392] width 1512 height 784
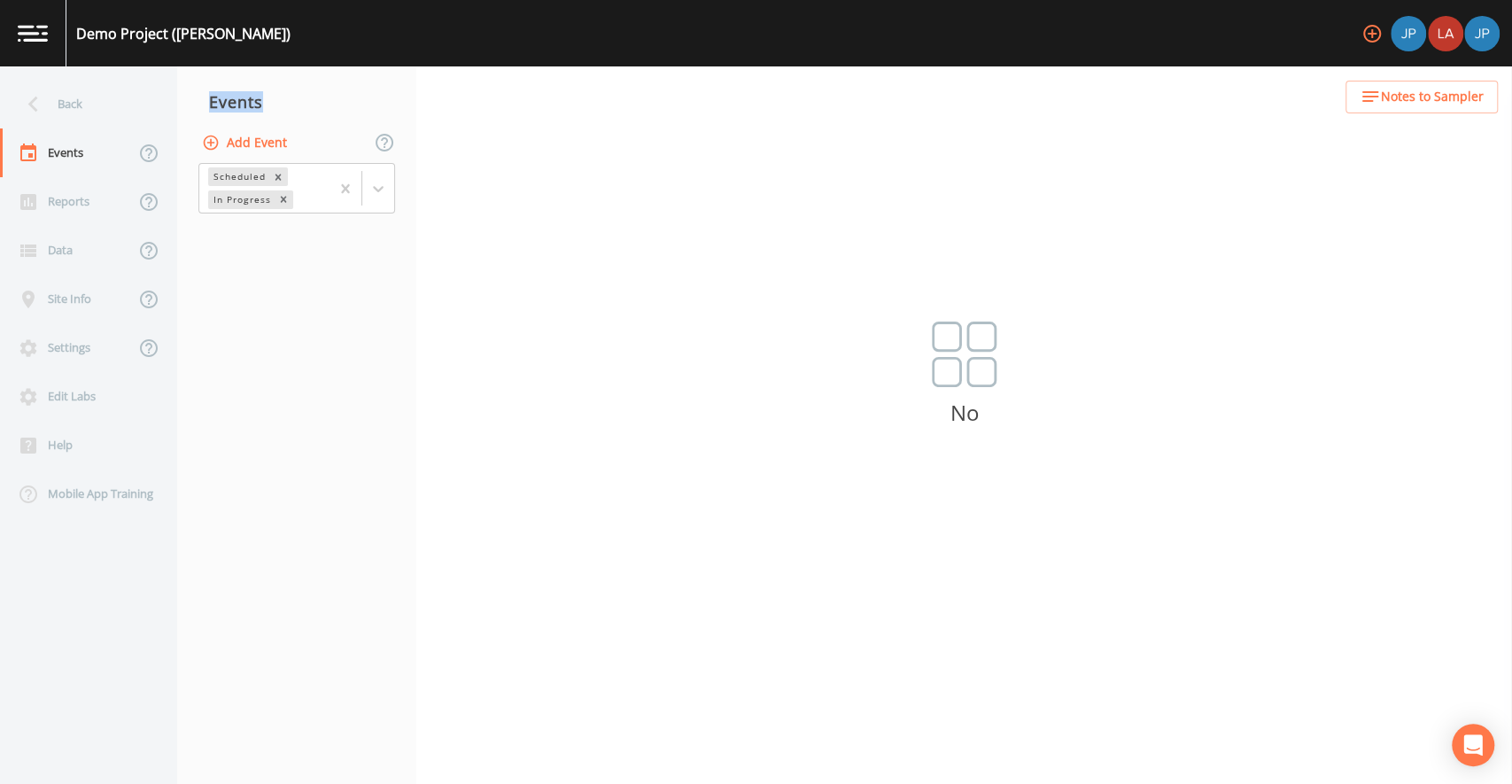
drag, startPoint x: 211, startPoint y: 102, endPoint x: 273, endPoint y: 102, distance: 62.0
click at [272, 102] on div "Events" at bounding box center [296, 102] width 239 height 44
click at [278, 102] on div "Events" at bounding box center [296, 102] width 239 height 44
click at [68, 199] on div "Reports" at bounding box center [67, 201] width 135 height 49
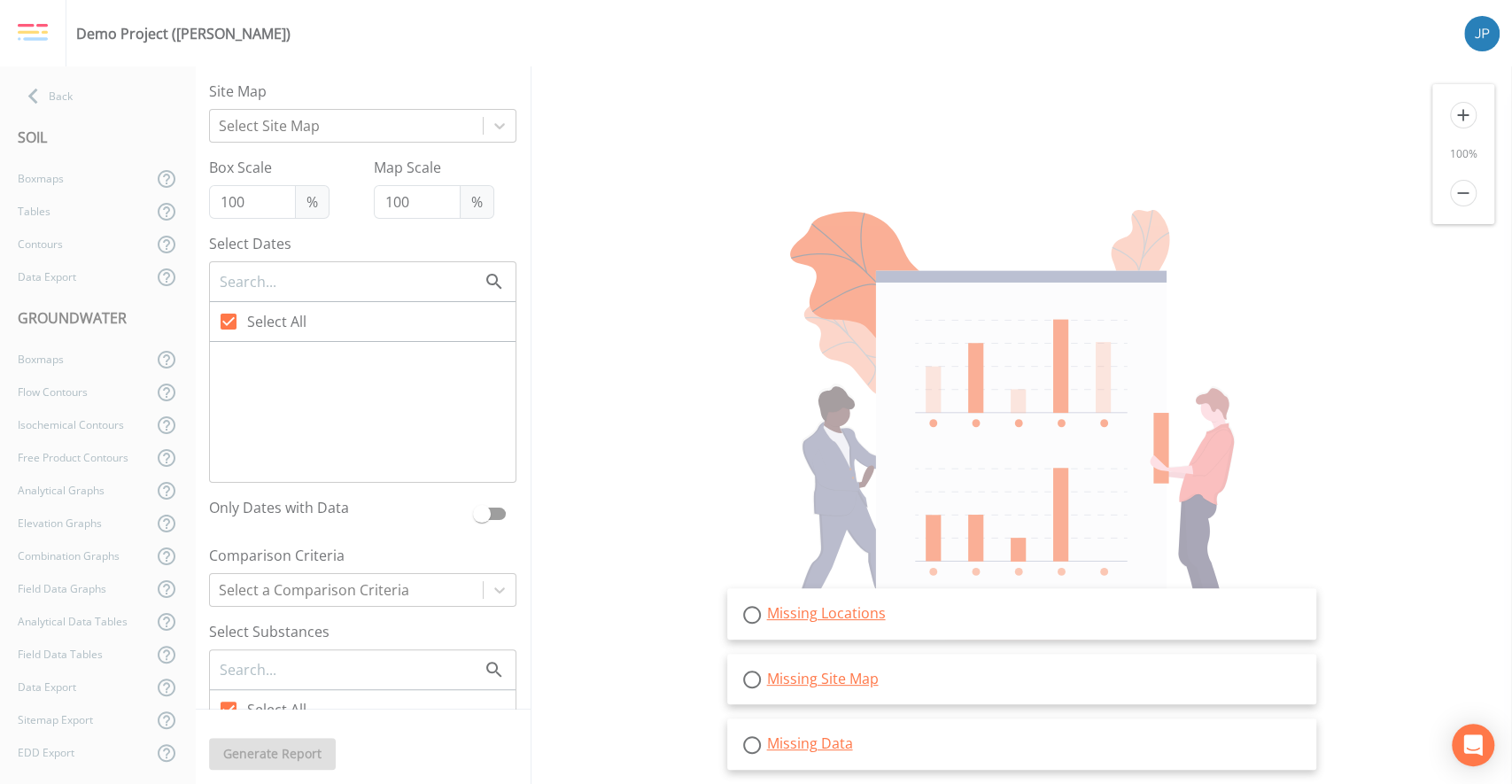
click at [62, 114] on div "SOIL" at bounding box center [97, 138] width 195 height 50
click at [61, 103] on div "Back" at bounding box center [88, 96] width 177 height 33
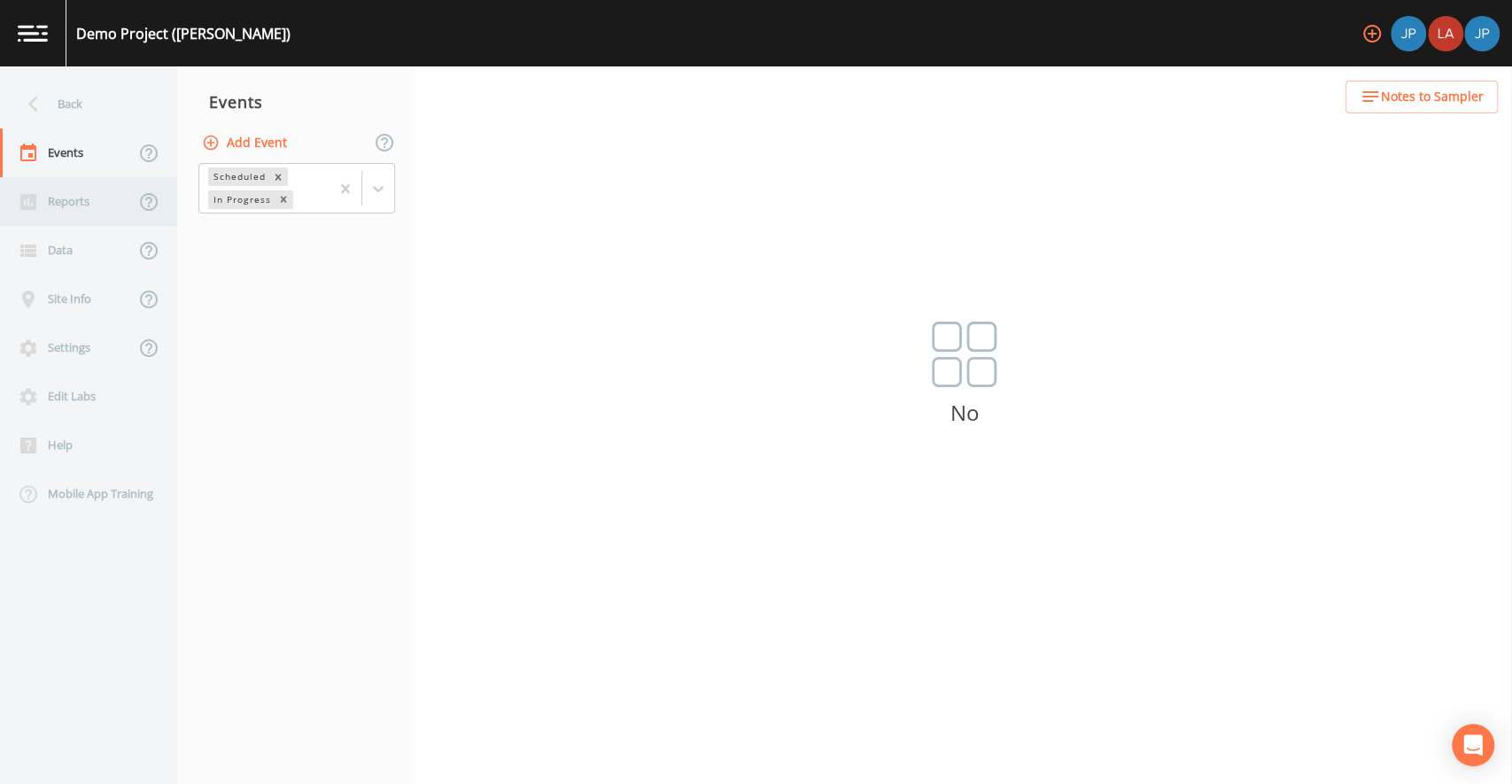
click at [74, 205] on div "Reports" at bounding box center [67, 201] width 135 height 49
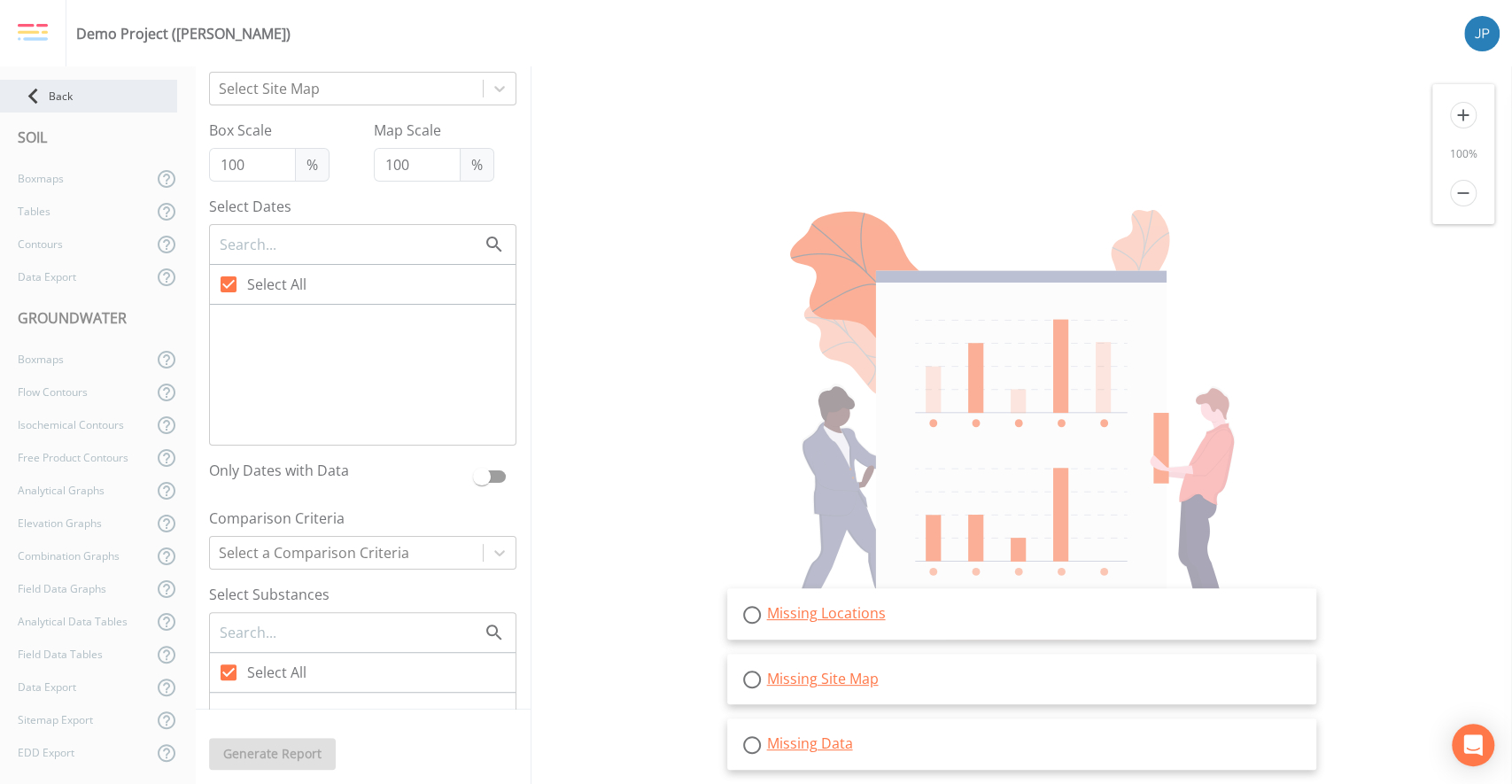
click at [35, 88] on icon at bounding box center [33, 96] width 31 height 31
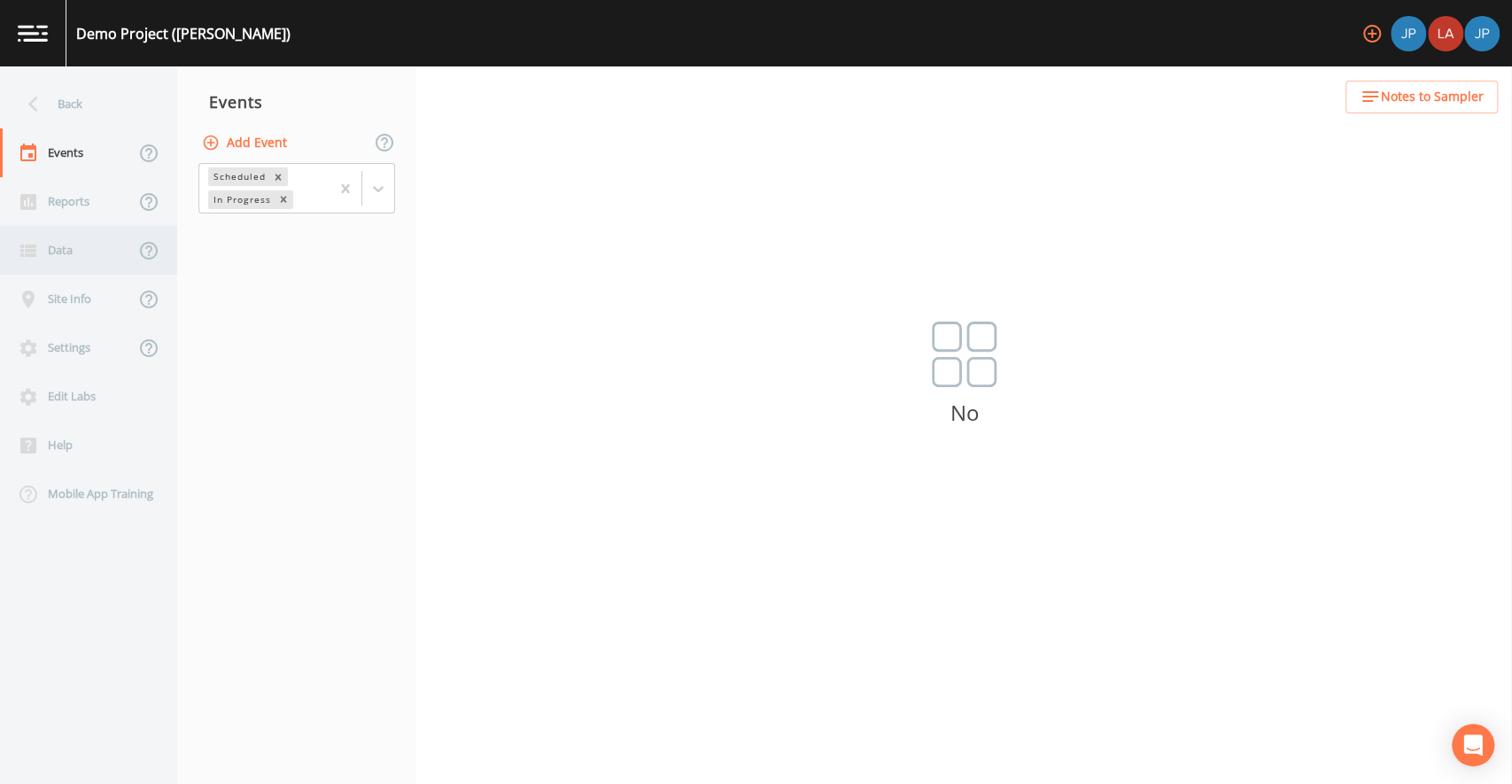
click at [89, 253] on div "Data" at bounding box center [67, 250] width 135 height 49
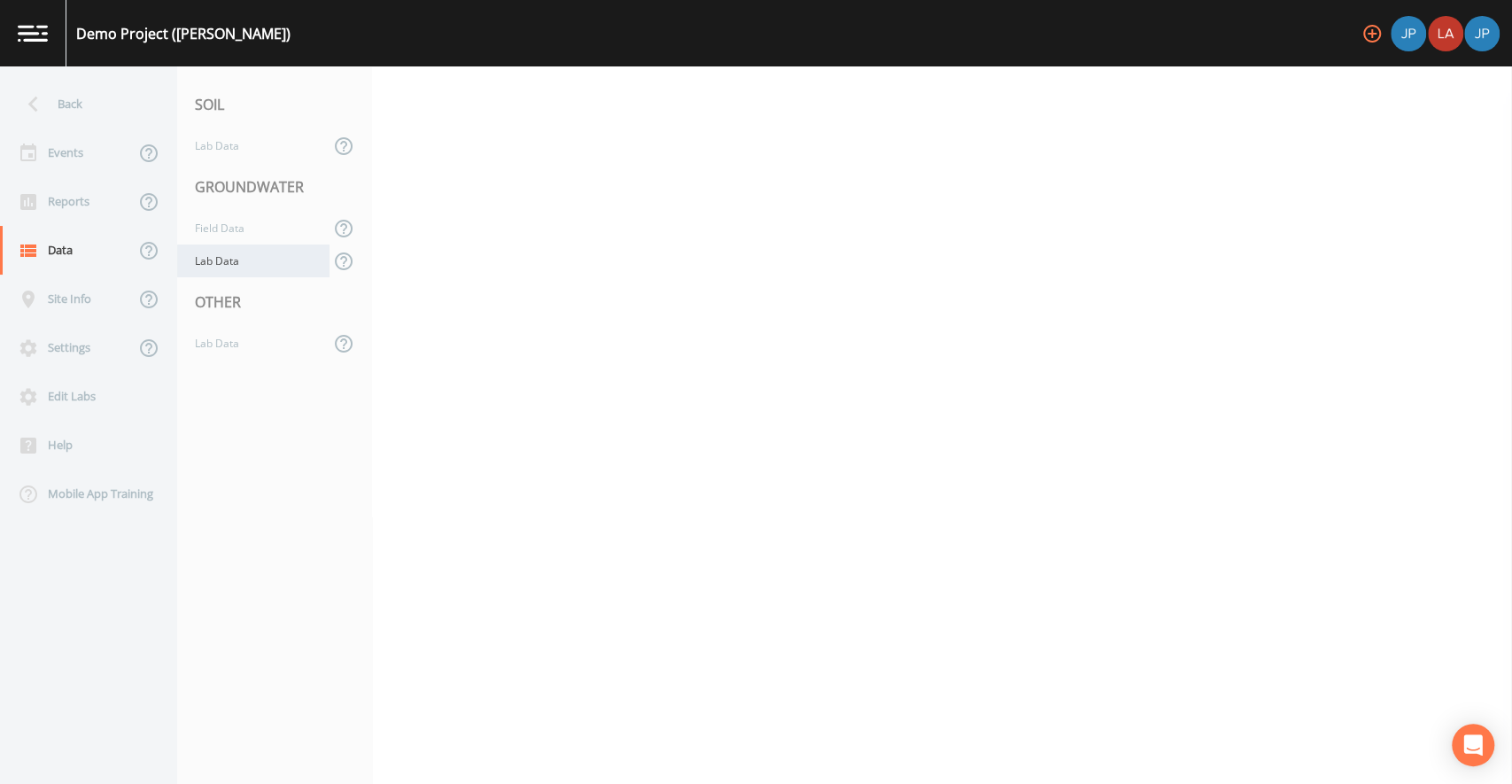
click at [252, 264] on div "Lab Data" at bounding box center [253, 261] width 152 height 33
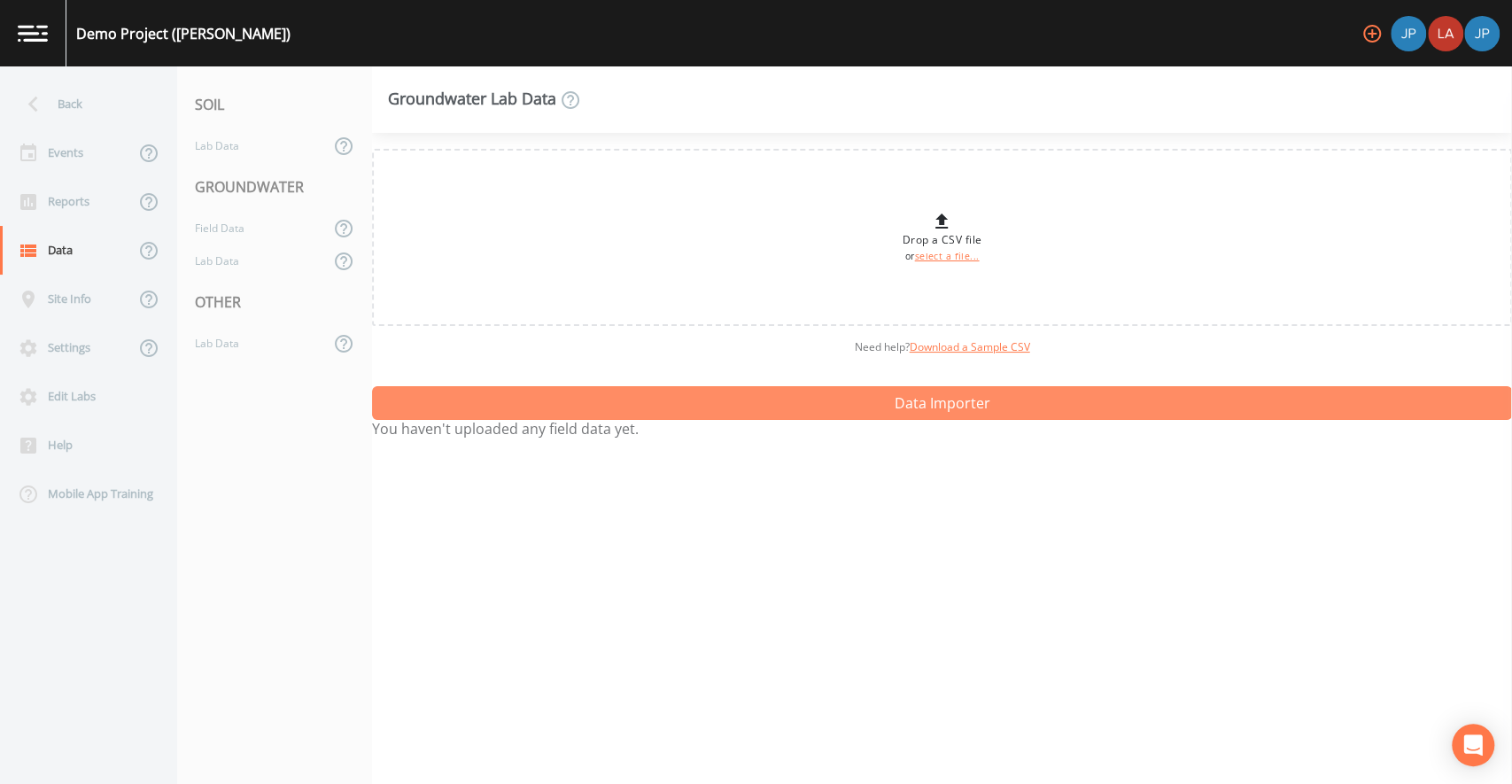
click at [855, 410] on button "Data Importer" at bounding box center [942, 403] width 1140 height 34
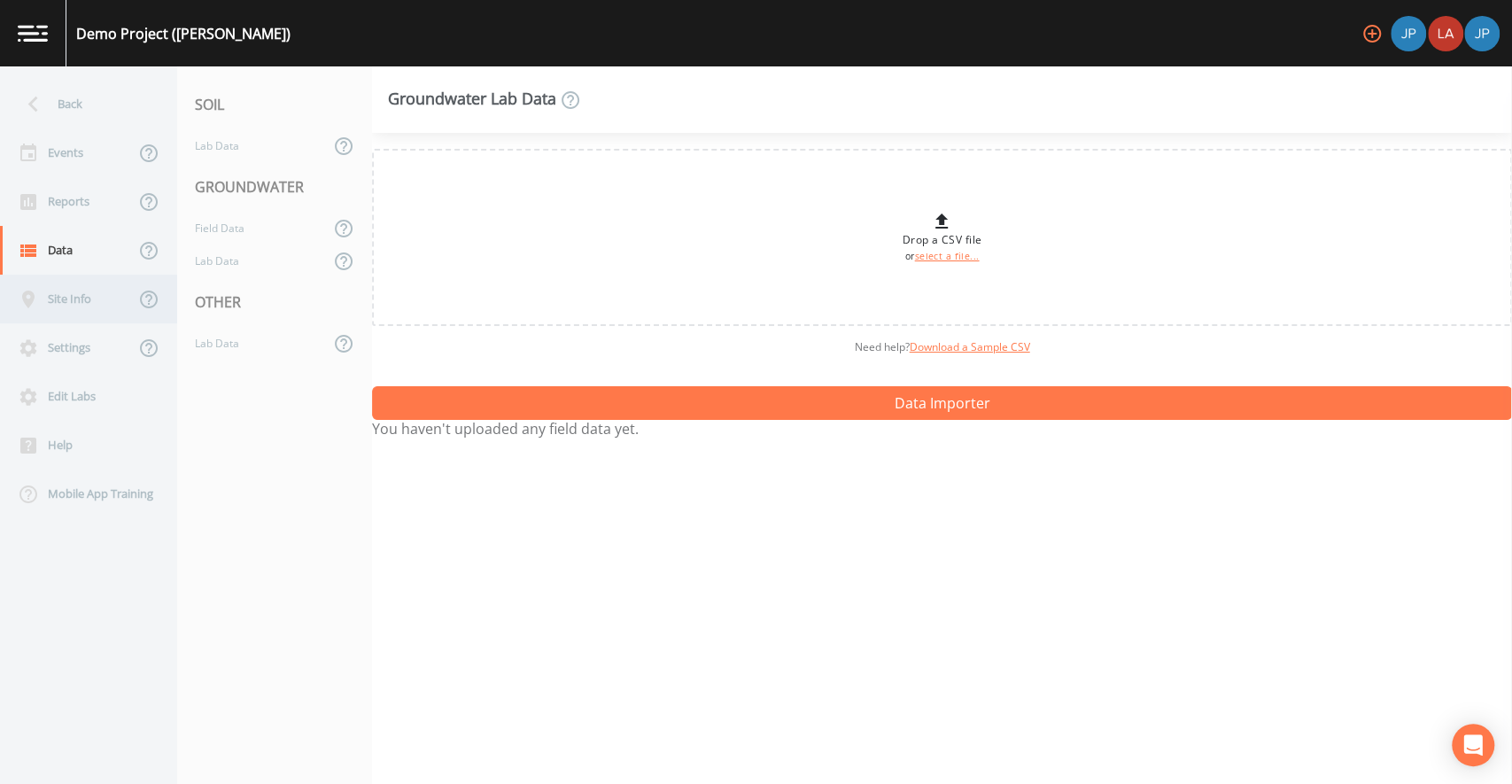
click at [89, 301] on div "Site Info" at bounding box center [67, 299] width 135 height 49
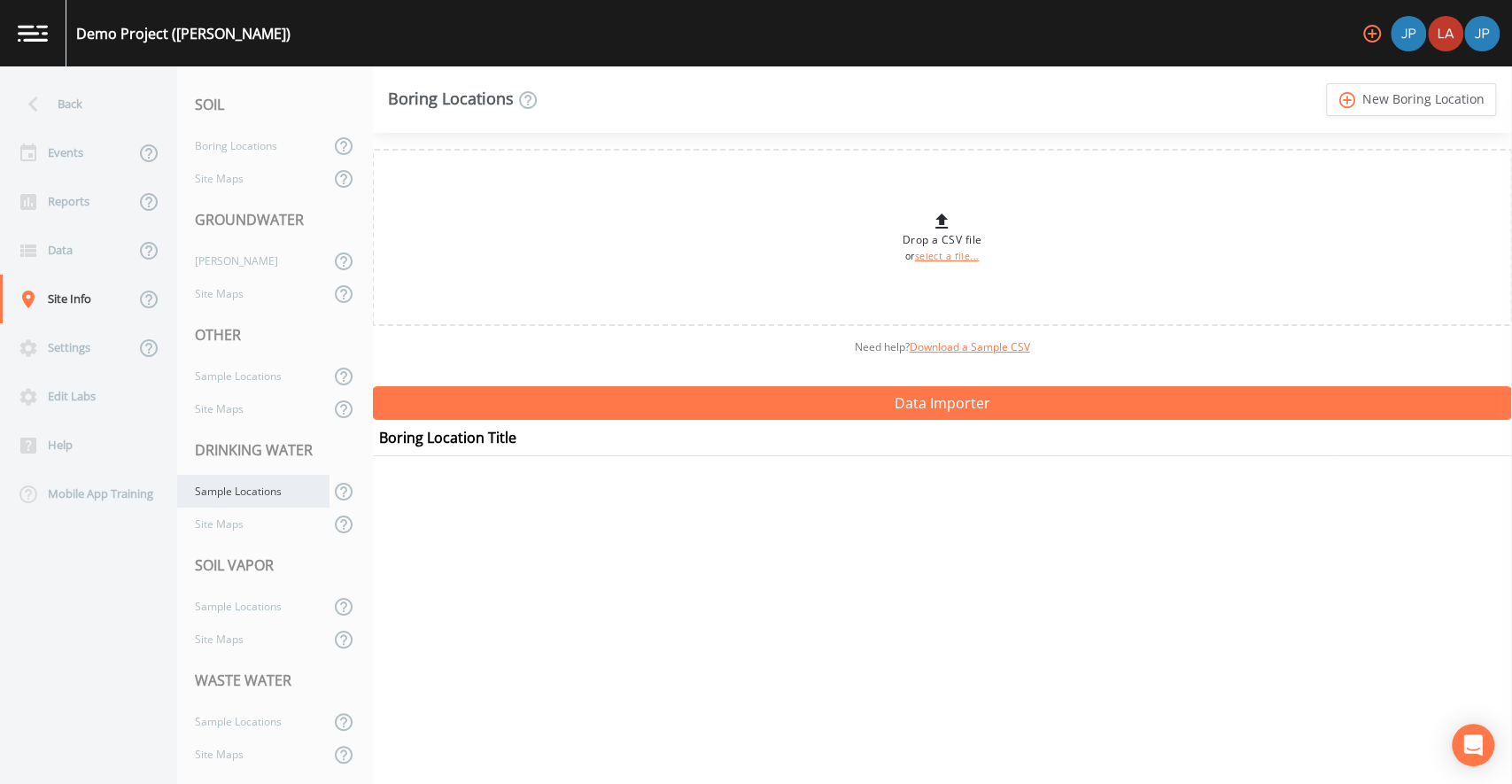
click at [265, 494] on div "Sample Locations" at bounding box center [253, 491] width 152 height 33
click at [956, 350] on link "Download a Sample CSV" at bounding box center [970, 346] width 120 height 15
click at [809, 345] on div "Need help?  Download a Sample CSV" at bounding box center [942, 347] width 1140 height 43
click at [739, 364] on div "Need help?  Download a Sample CSV" at bounding box center [942, 347] width 1140 height 43
click at [934, 250] on link "select a file..." at bounding box center [946, 256] width 65 height 12
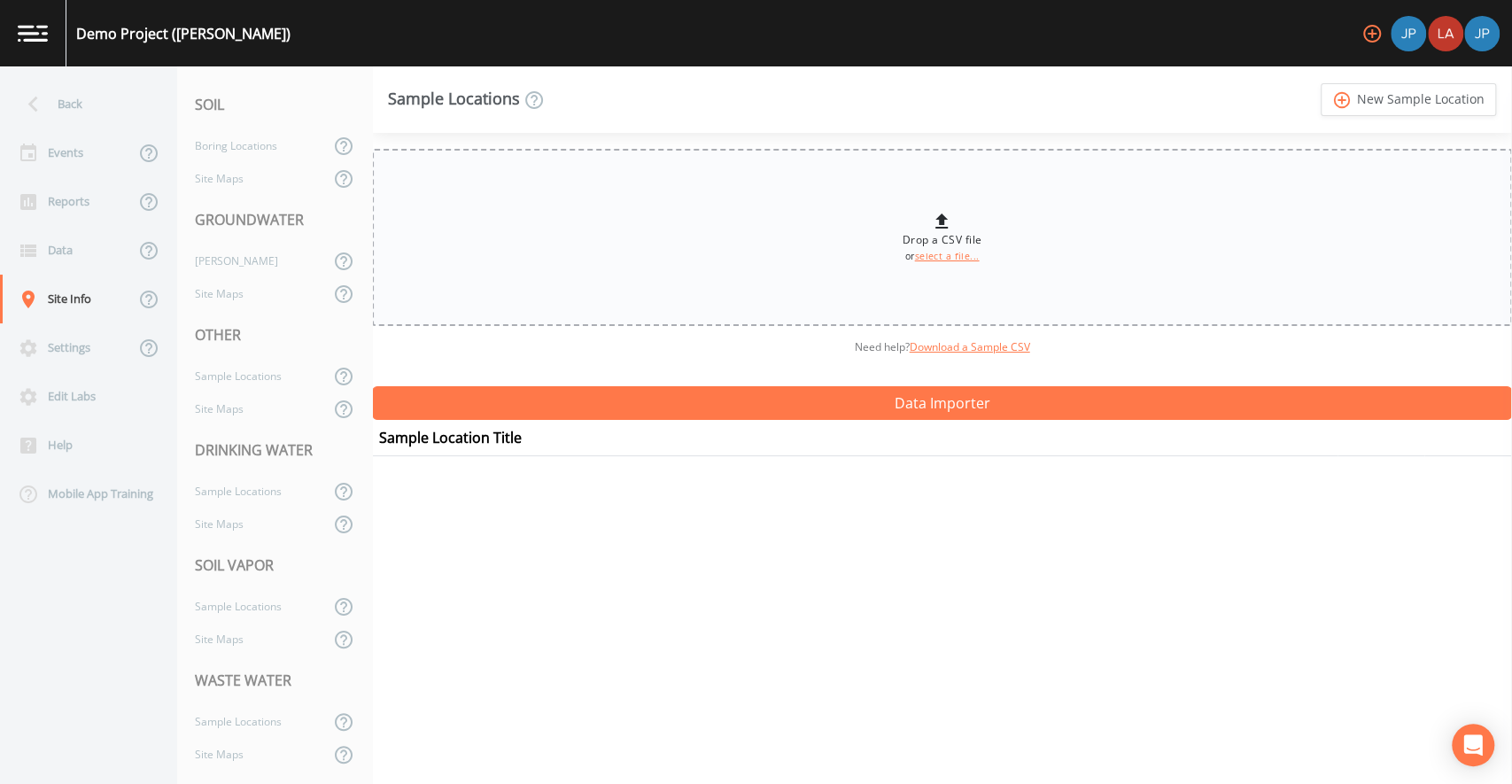
type input "C:\fakepath\drinking_water_monitoring_locations_upload_example (1).csv"
click at [874, 548] on div "Drop a CSV file or select a file... Need help?  Download a Sample CSV Data Impo…" at bounding box center [942, 458] width 1140 height 651
click at [787, 478] on div "Drop a CSV file or select a file... Need help?  Download a Sample CSV Data Impo…" at bounding box center [942, 458] width 1140 height 651
click at [755, 474] on div "Drop a CSV file or select a file... Need help?  Download a Sample CSV Data Impo…" at bounding box center [942, 458] width 1140 height 651
click at [558, 478] on div "Drop a CSV file or select a file... Need help?  Download a Sample CSV Data Impo…" at bounding box center [942, 458] width 1140 height 651
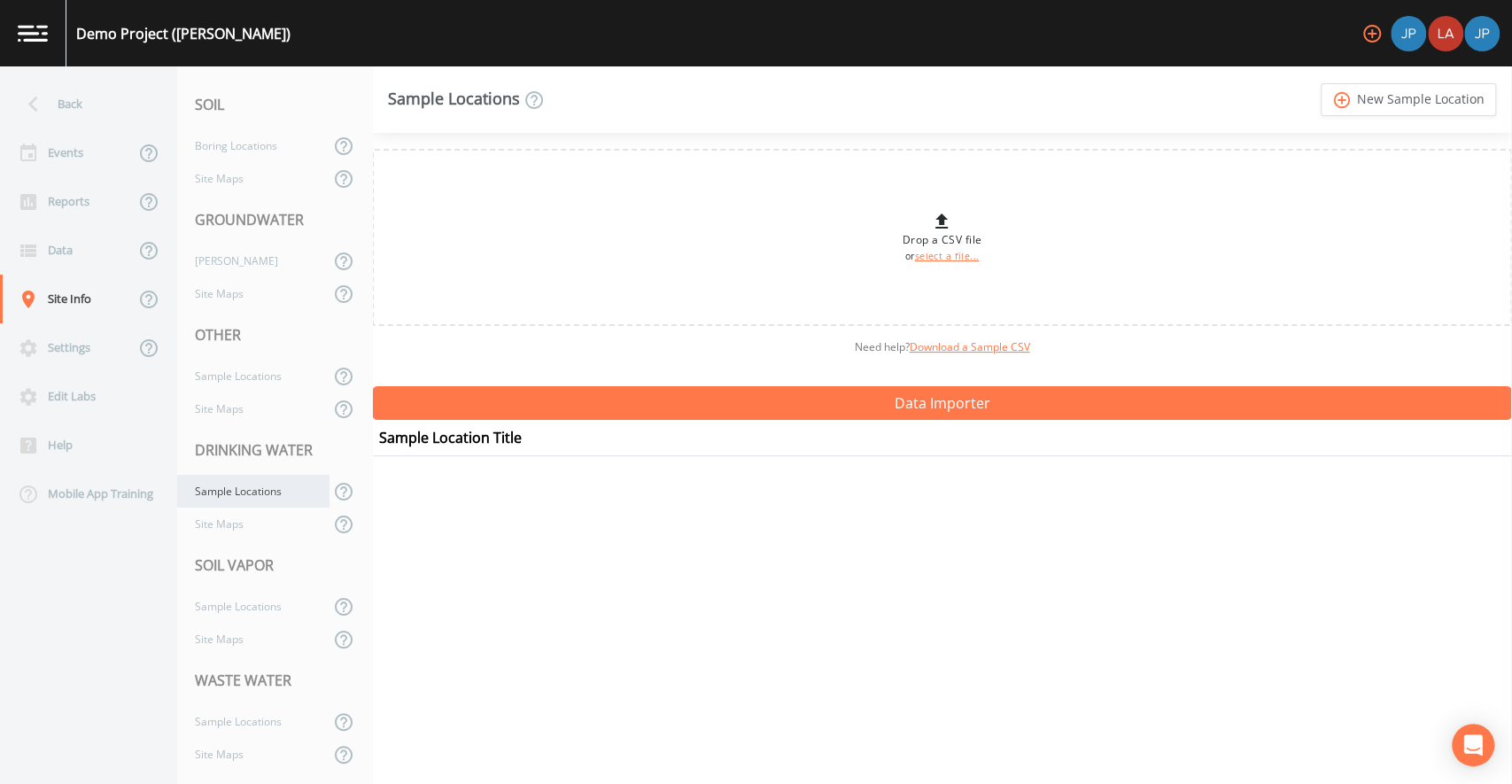
scroll to position [4, 0]
click at [245, 490] on div "Sample Locations" at bounding box center [253, 487] width 152 height 33
click at [544, 468] on div "Drop a CSV file or select a file... Need help?  Download a Sample CSV Data Impo…" at bounding box center [942, 458] width 1140 height 651
click at [940, 349] on link "Download a Sample CSV" at bounding box center [970, 346] width 120 height 15
click at [451, 339] on div "Need help?  Download a Sample CSV" at bounding box center [942, 347] width 1140 height 43
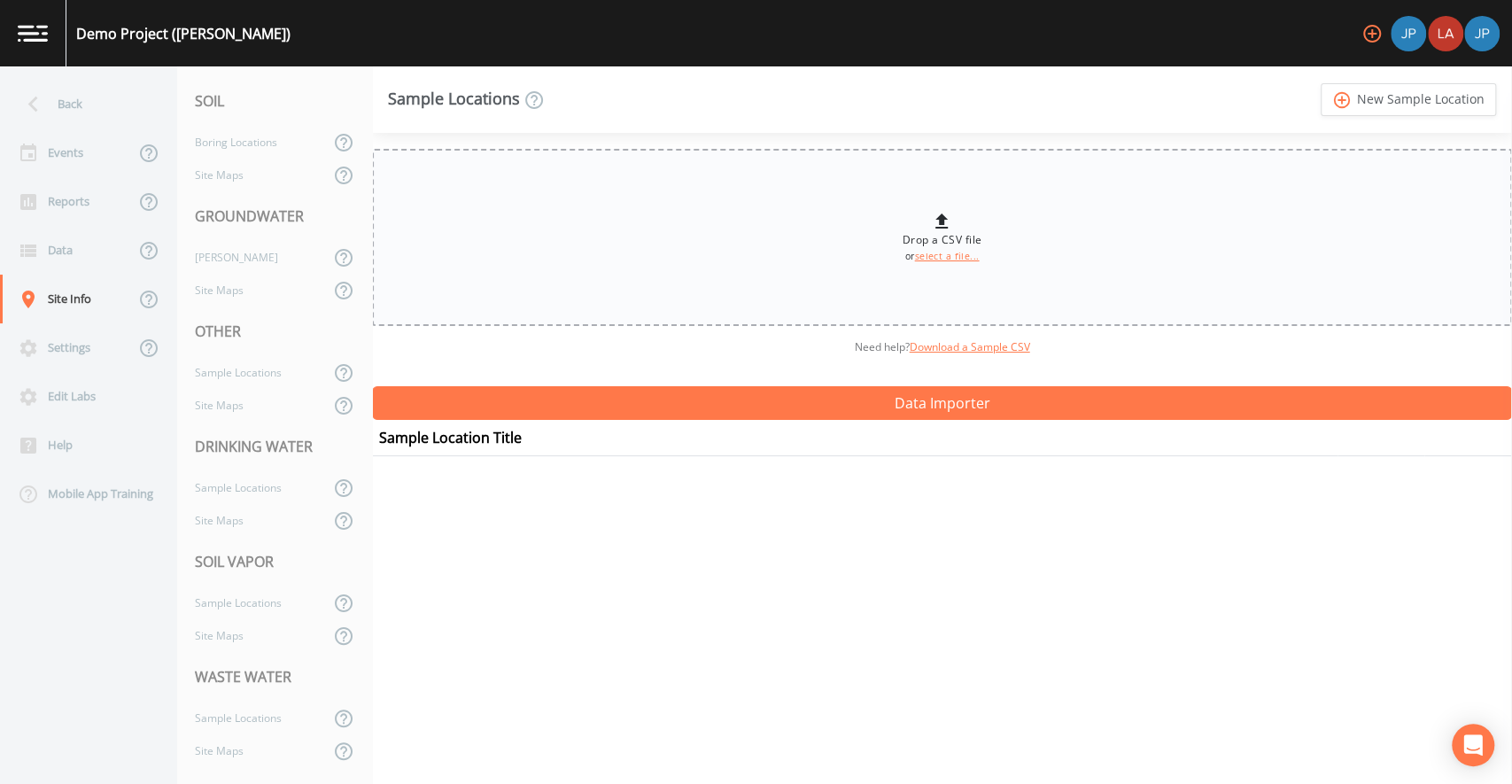
click at [924, 267] on div "Drop a CSV file or select a file..." at bounding box center [942, 237] width 1140 height 177
type input "C:\fakepath\drinking_water_monitoring_locations_upload_example (1).csv"
click at [824, 534] on div "Drop a CSV file or select a file... Need help?  Download a Sample CSV Data Impo…" at bounding box center [942, 458] width 1140 height 651
click at [779, 350] on div "Need help?  Download a Sample CSV" at bounding box center [942, 347] width 1140 height 43
click at [1432, 93] on link "add_circle_outline New Sample Location" at bounding box center [1408, 99] width 175 height 33
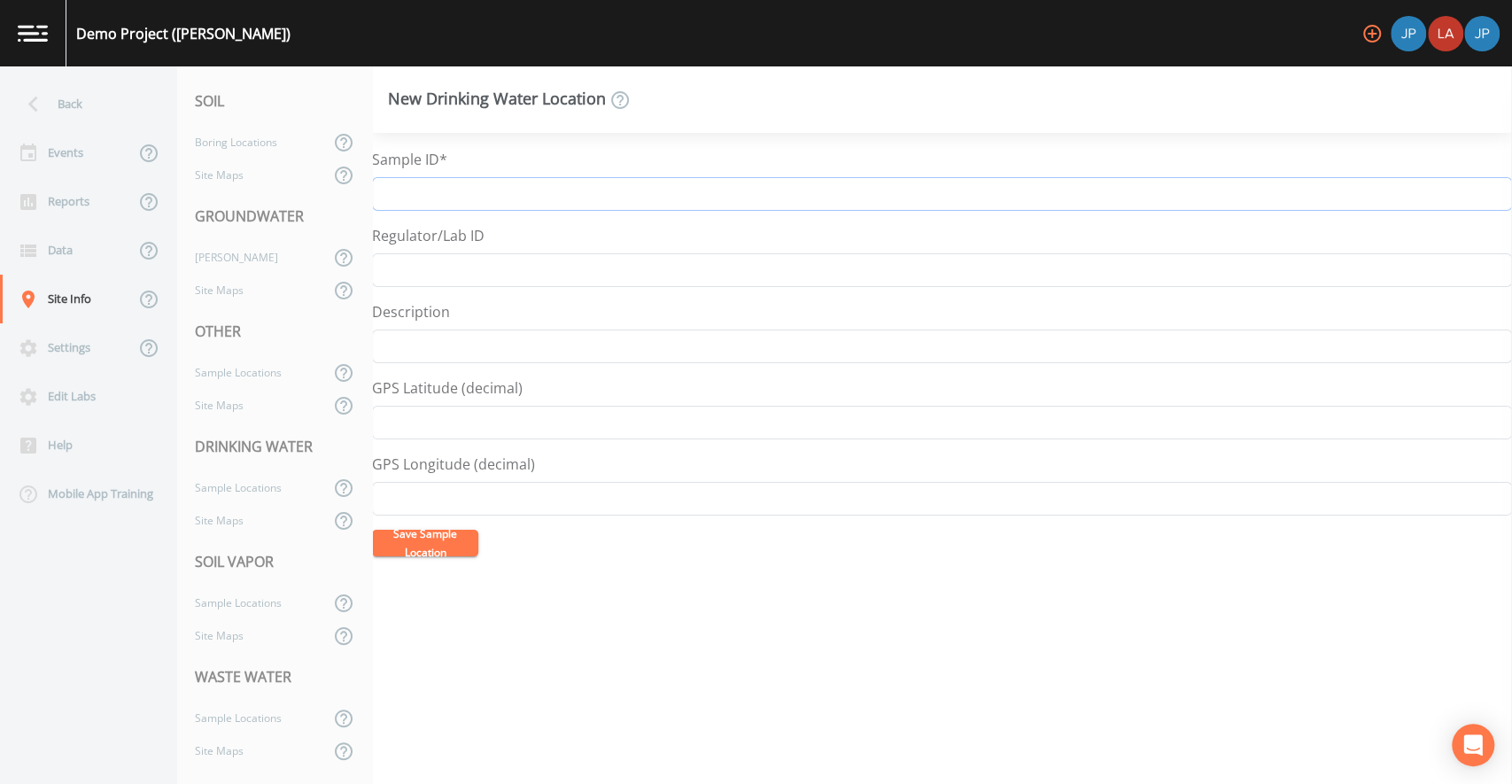
click at [571, 197] on input "Sample ID*" at bounding box center [942, 194] width 1140 height 34
type input "M"
type input "Sample Location 1"
click at [625, 240] on div "Regulator/Lab ID" at bounding box center [942, 256] width 1140 height 62
click at [489, 346] on input "Description" at bounding box center [942, 347] width 1140 height 34
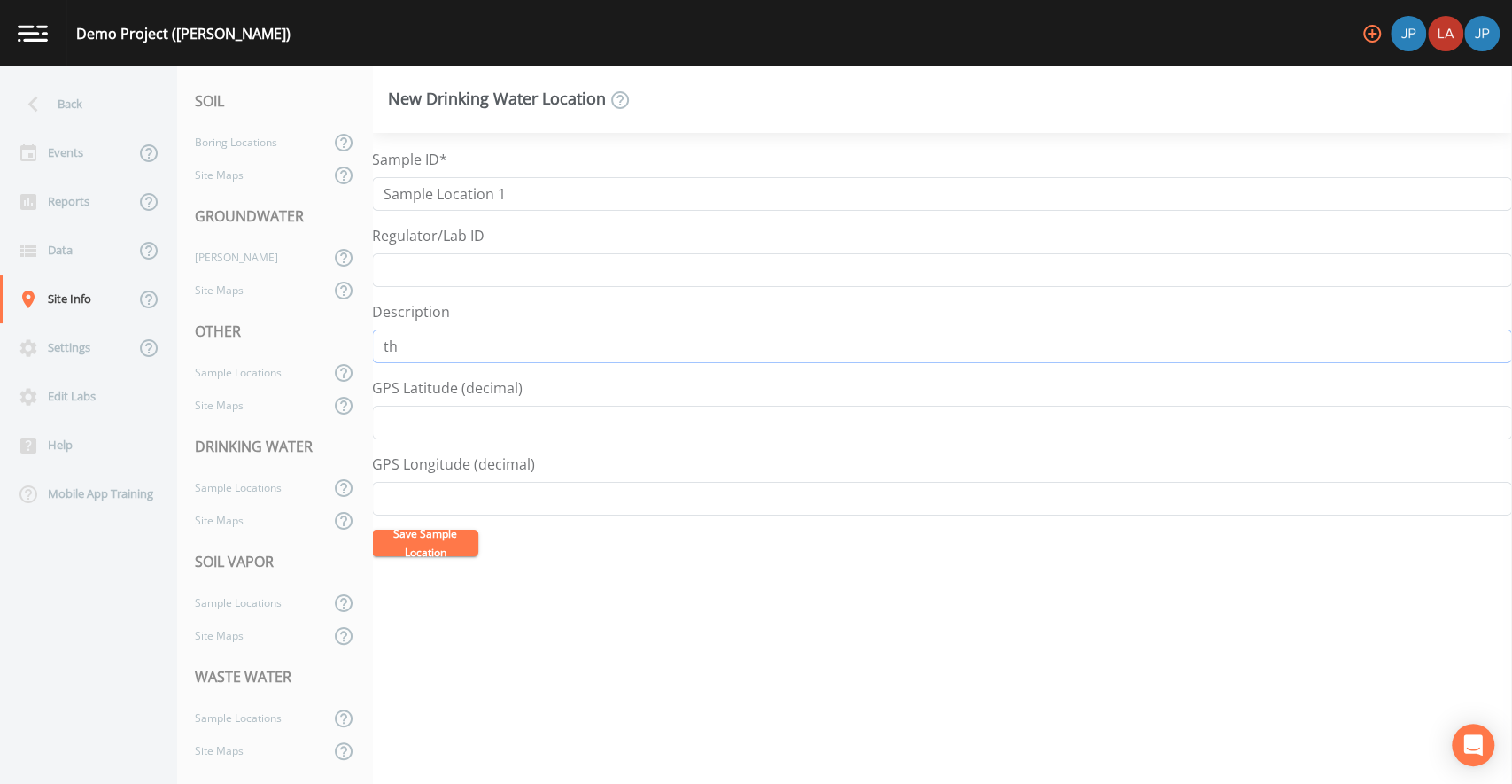
type input "t"
type input "3599 northbriar"
click at [446, 542] on button "Save Sample Location" at bounding box center [425, 543] width 106 height 27
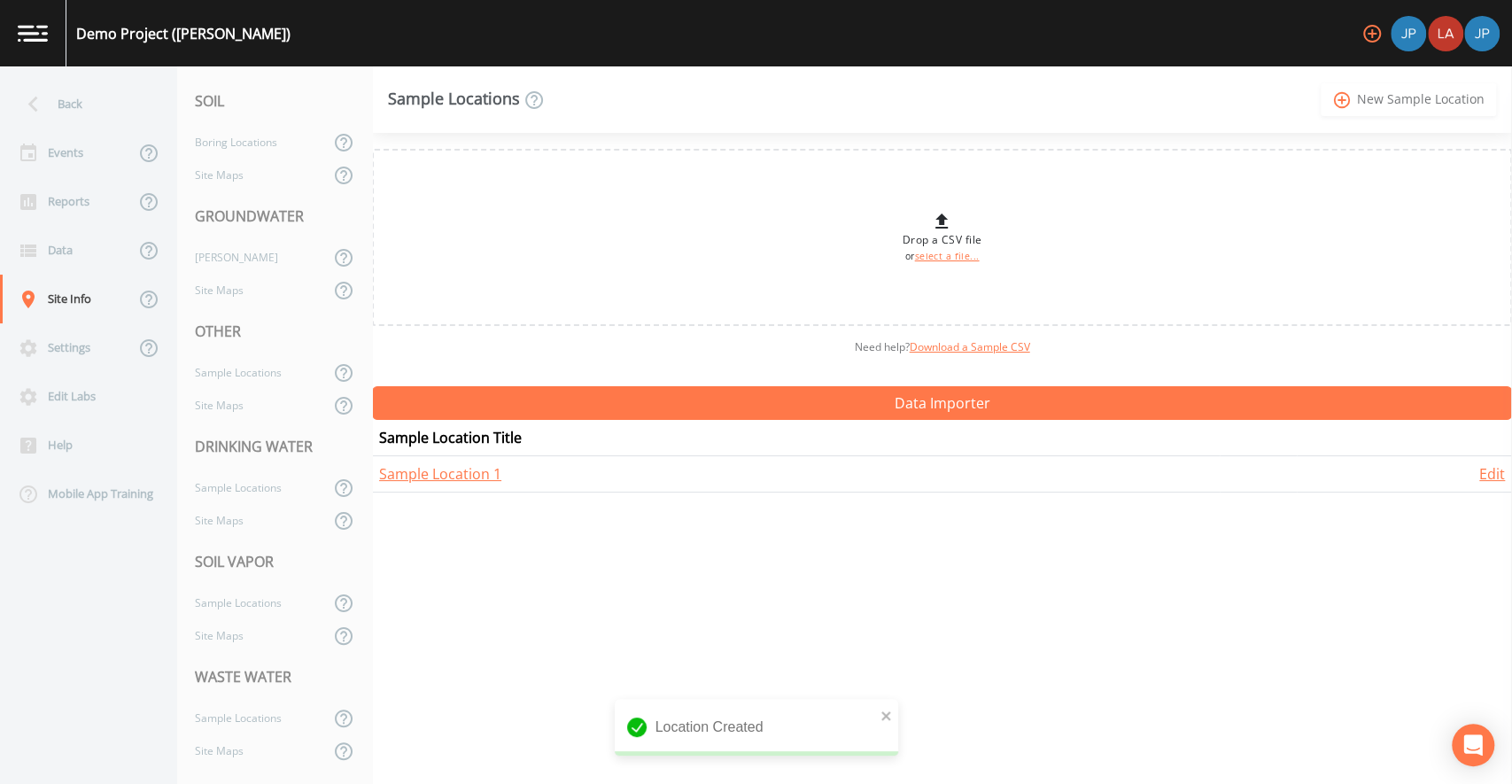
click at [1469, 94] on link "add_circle_outline New Sample Location" at bounding box center [1408, 99] width 175 height 33
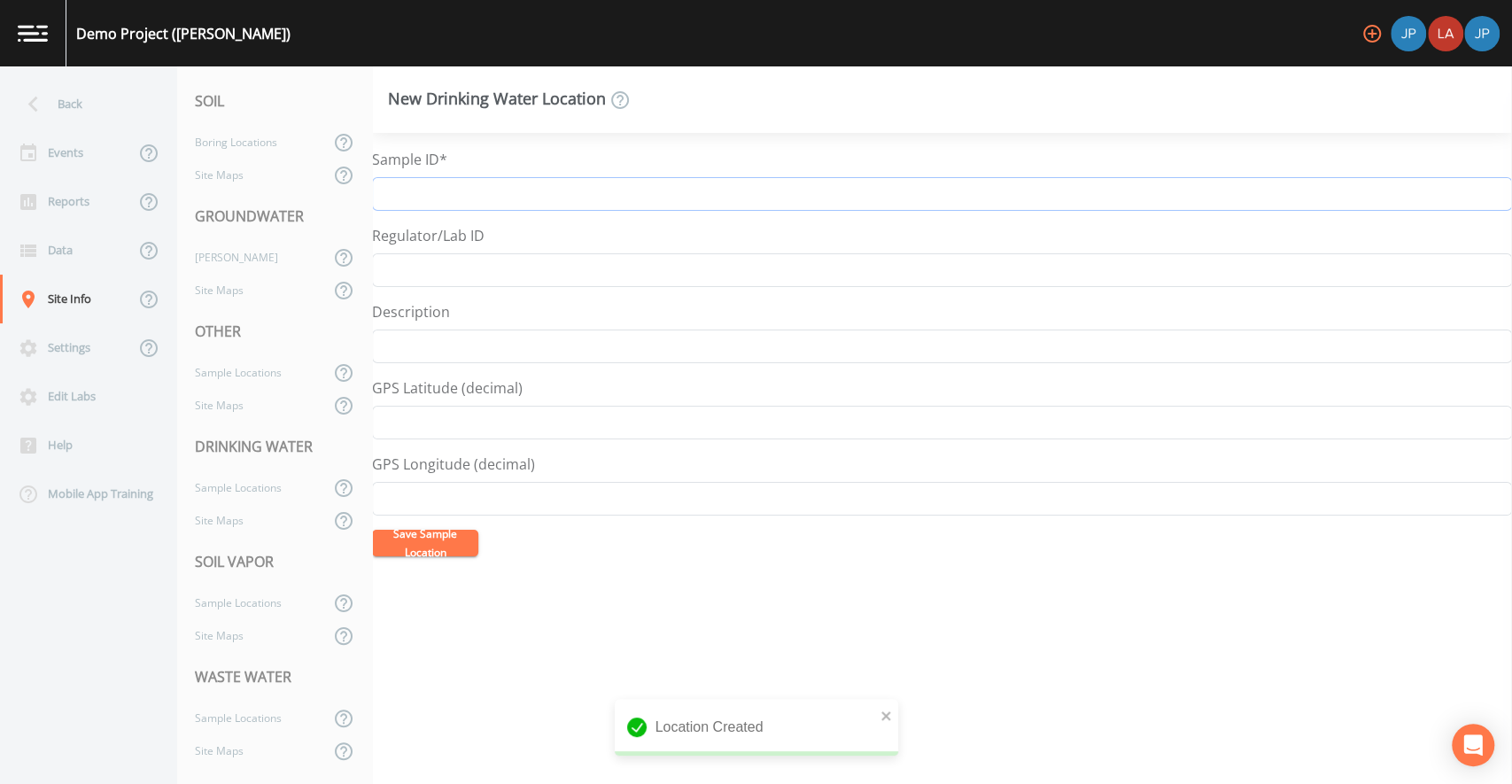
click at [675, 208] on input "Sample ID*" at bounding box center [942, 194] width 1140 height 34
type input "Sample Location 2"
click at [432, 549] on button "Save Sample Location" at bounding box center [425, 543] width 106 height 27
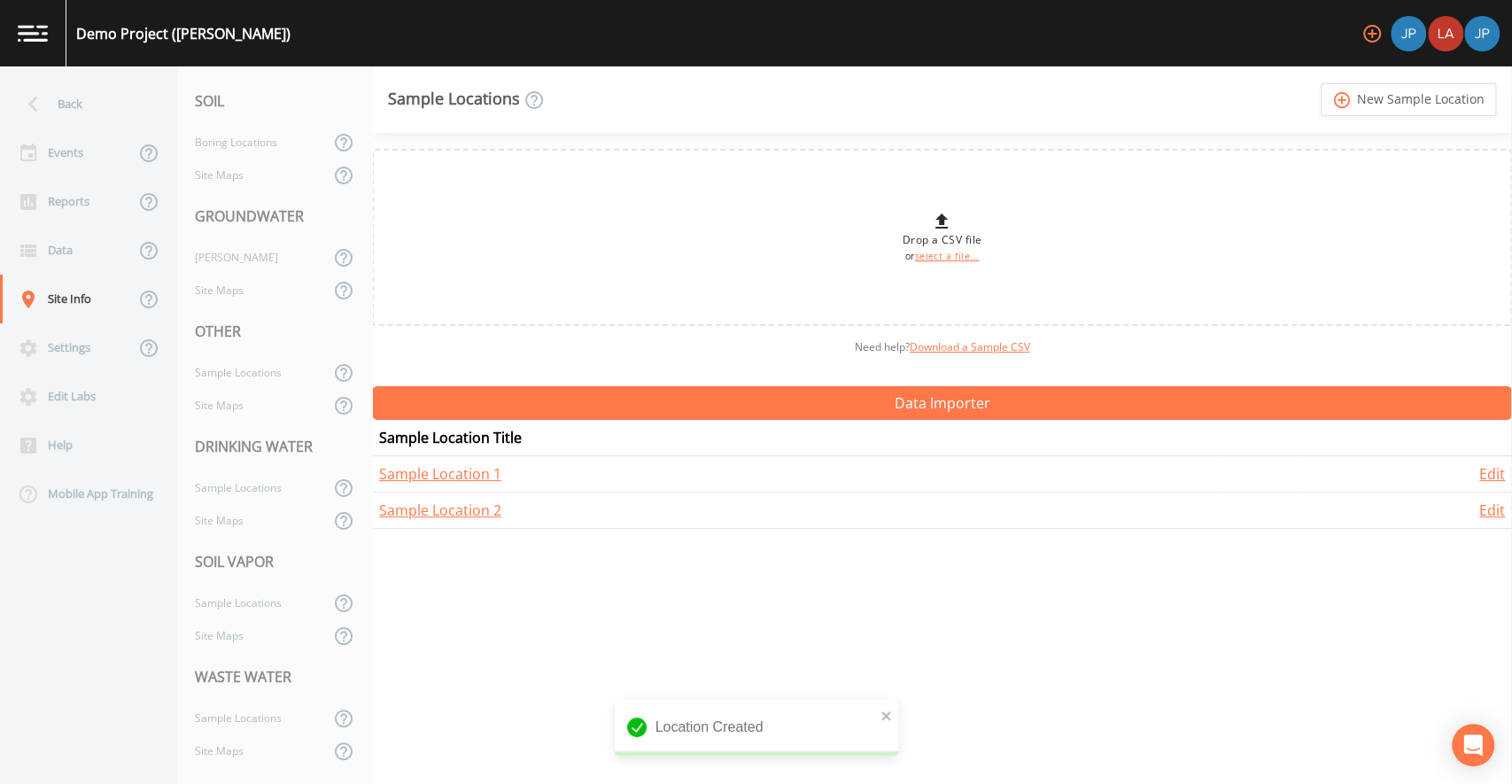
click at [498, 546] on div "Drop a CSV file or select a file... Need help?  Download a Sample CSV Data Impo…" at bounding box center [942, 458] width 1140 height 651
click at [245, 516] on div "Site Maps" at bounding box center [253, 520] width 152 height 33
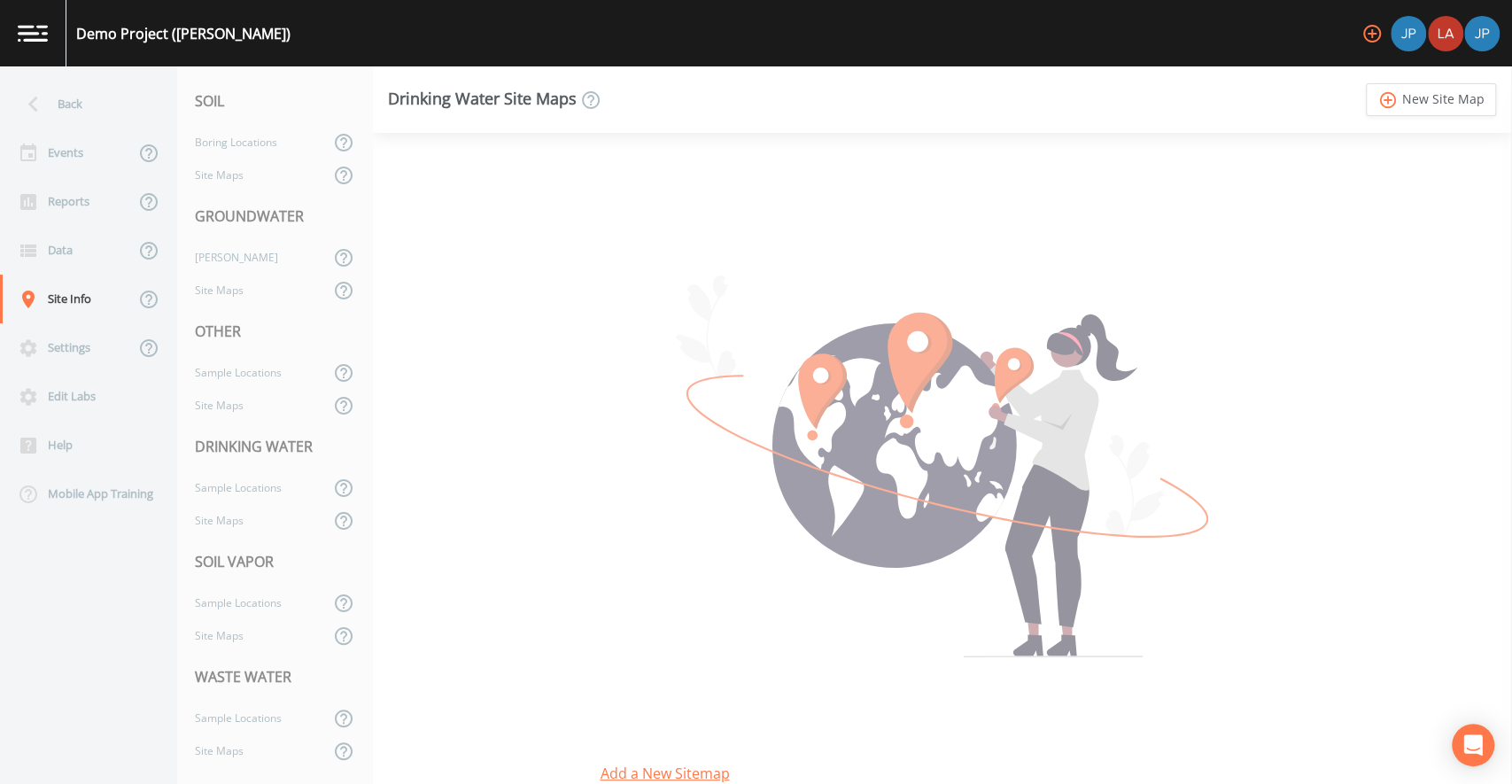
click at [666, 428] on div at bounding box center [942, 466] width 684 height 381
click at [1435, 101] on link "add_circle_outline New Site Map" at bounding box center [1431, 99] width 130 height 33
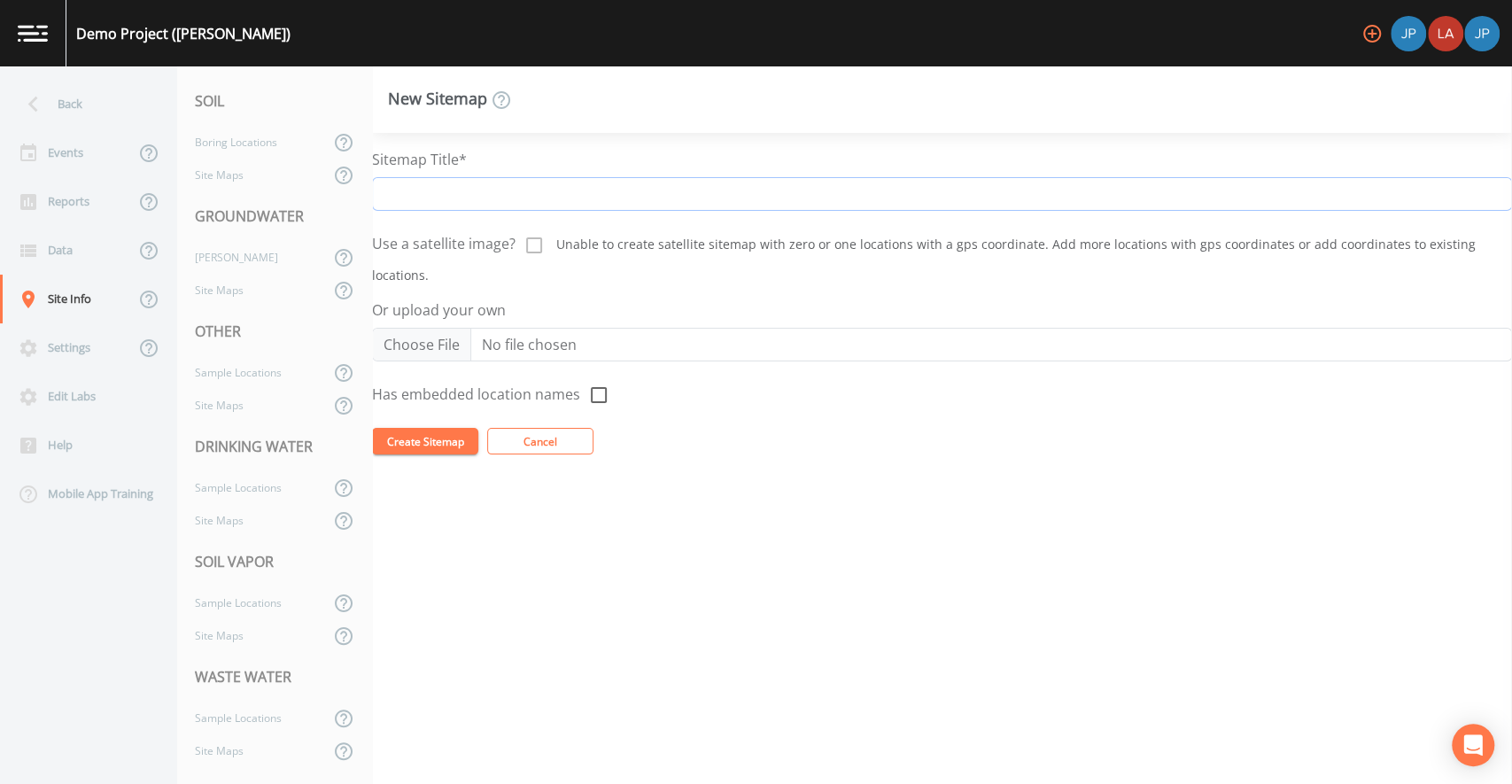
click at [520, 190] on input "Sitemap Title*" at bounding box center [942, 194] width 1140 height 34
type input "test map"
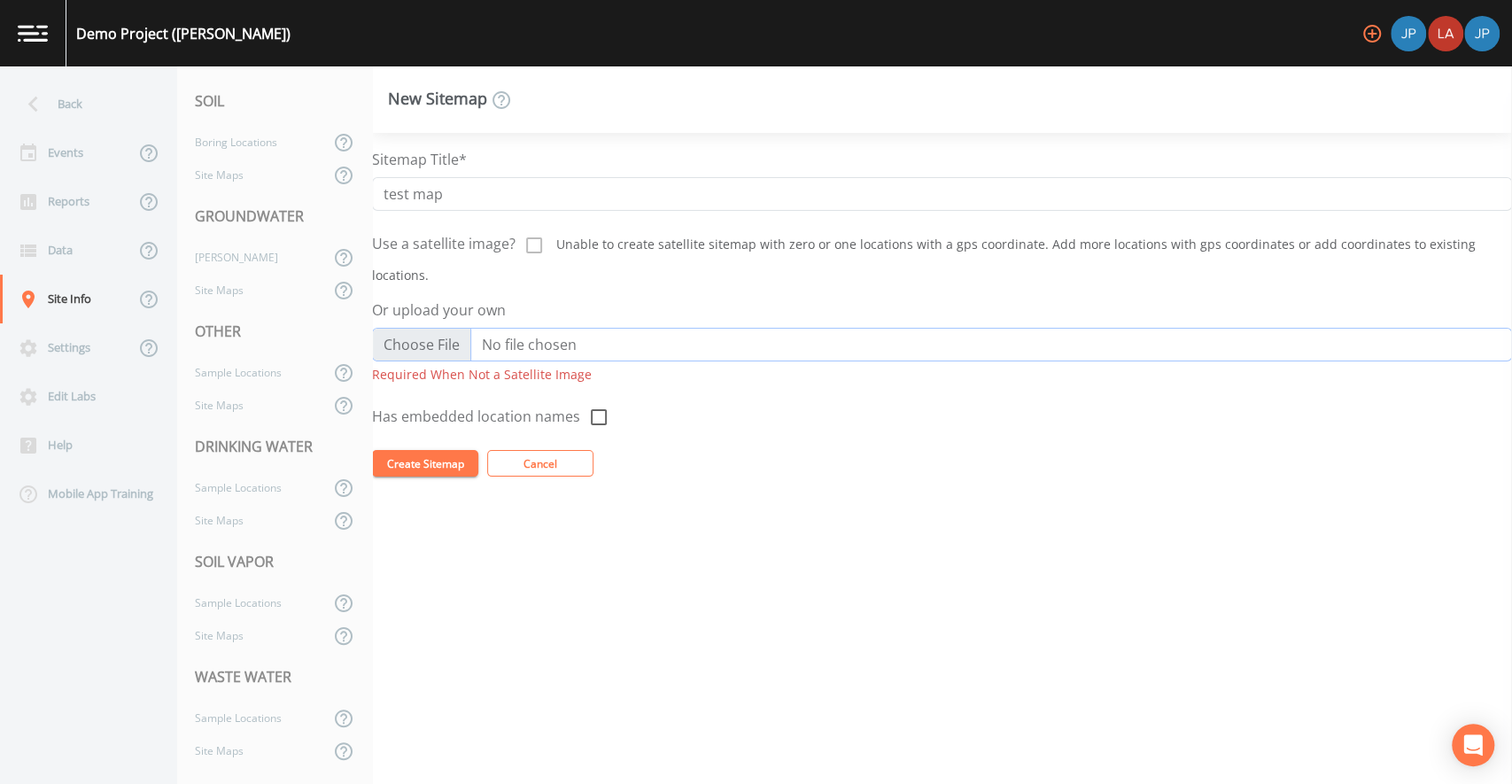
click at [446, 328] on input "Or upload your own" at bounding box center [942, 345] width 1140 height 34
type input "C:\fakepath\Screenshot Map.png"
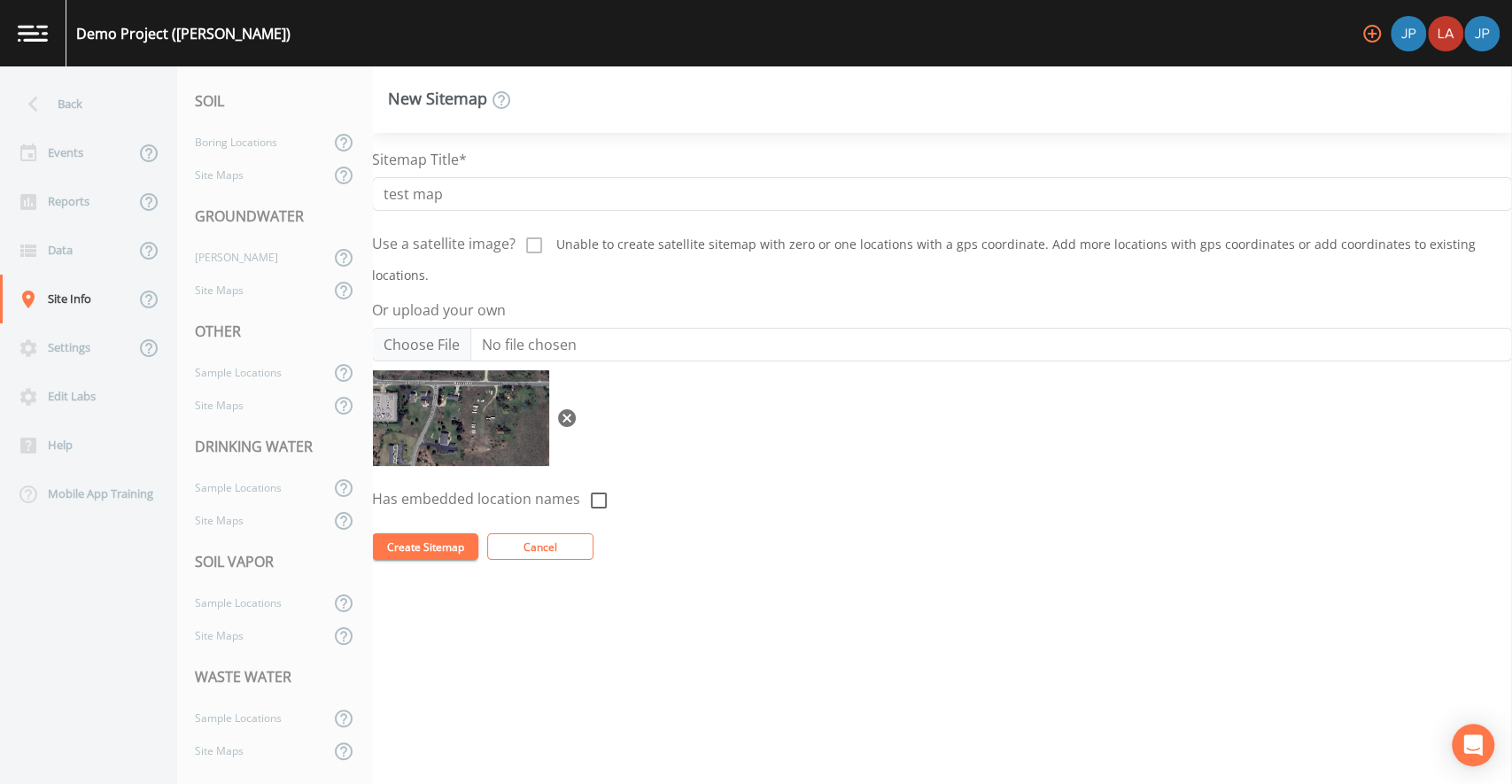
click at [439, 533] on button "Create Sitemap" at bounding box center [425, 546] width 106 height 27
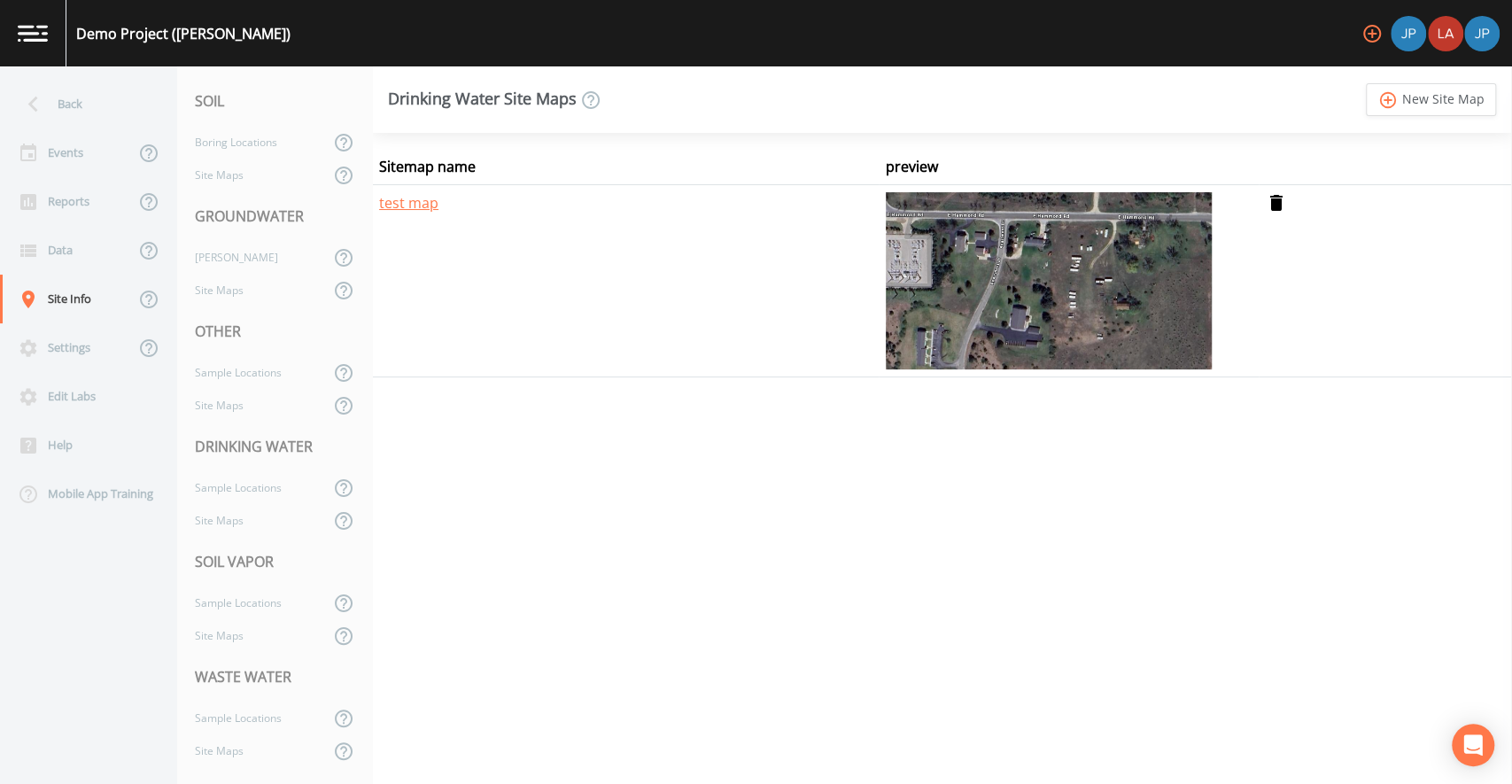
click at [1005, 275] on img at bounding box center [1049, 280] width 326 height 177
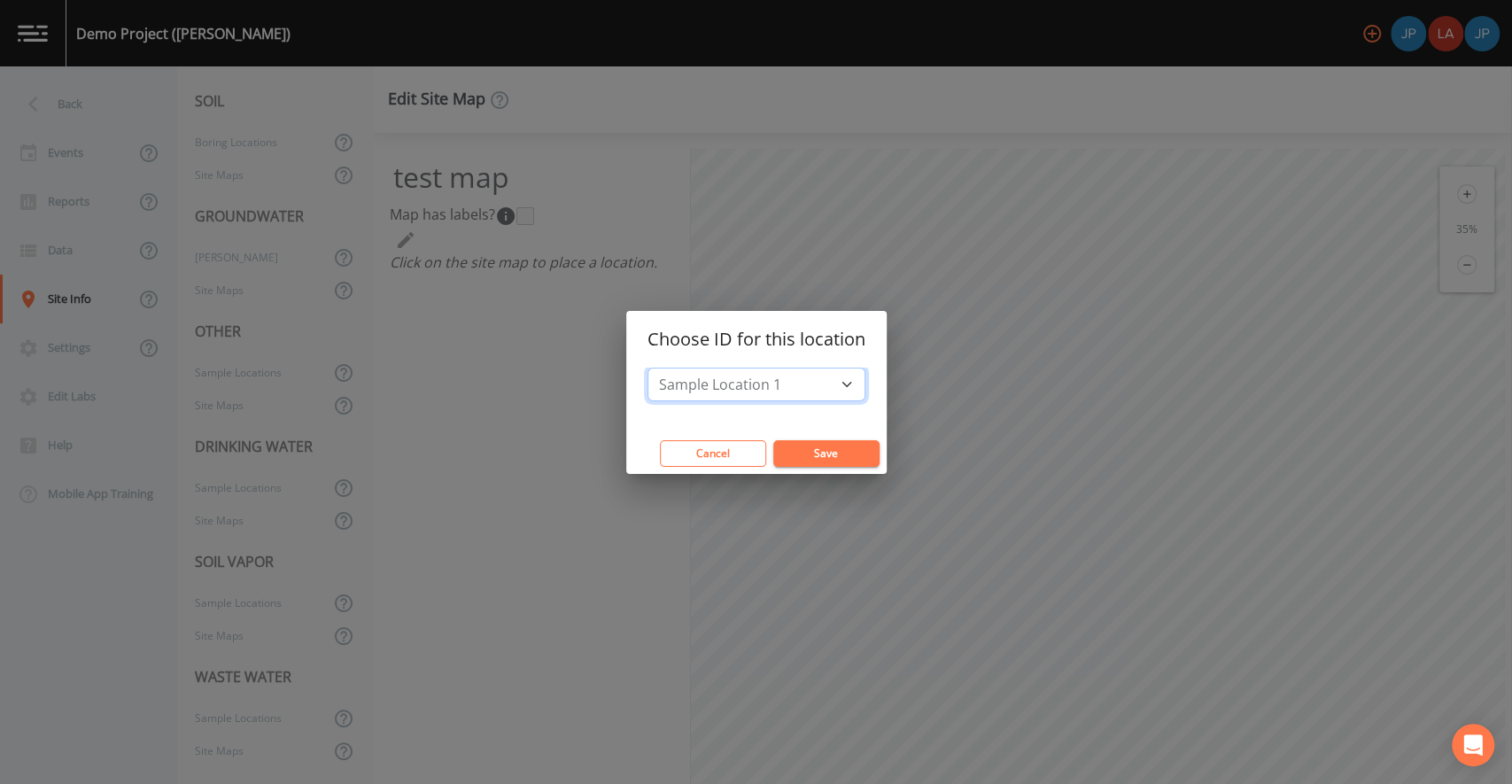
click at [773, 392] on select "Sample Location 1 Sample Location 2" at bounding box center [757, 385] width 218 height 34
click at [792, 445] on button "Save" at bounding box center [826, 453] width 106 height 27
click at [781, 377] on select "Sample Location 2" at bounding box center [757, 385] width 218 height 34
click at [824, 454] on button "Save" at bounding box center [826, 453] width 106 height 27
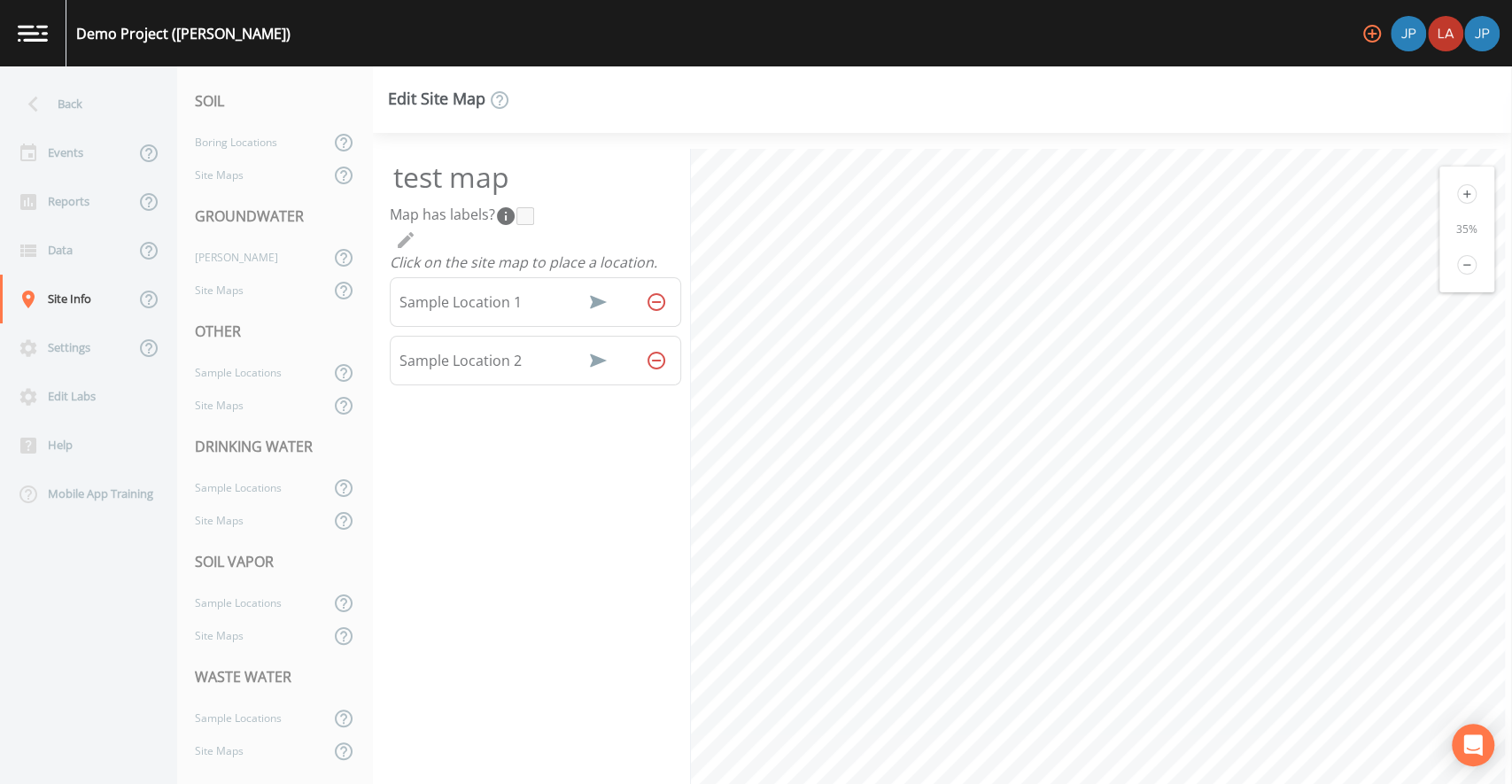
click at [1457, 195] on icon at bounding box center [1466, 193] width 19 height 19
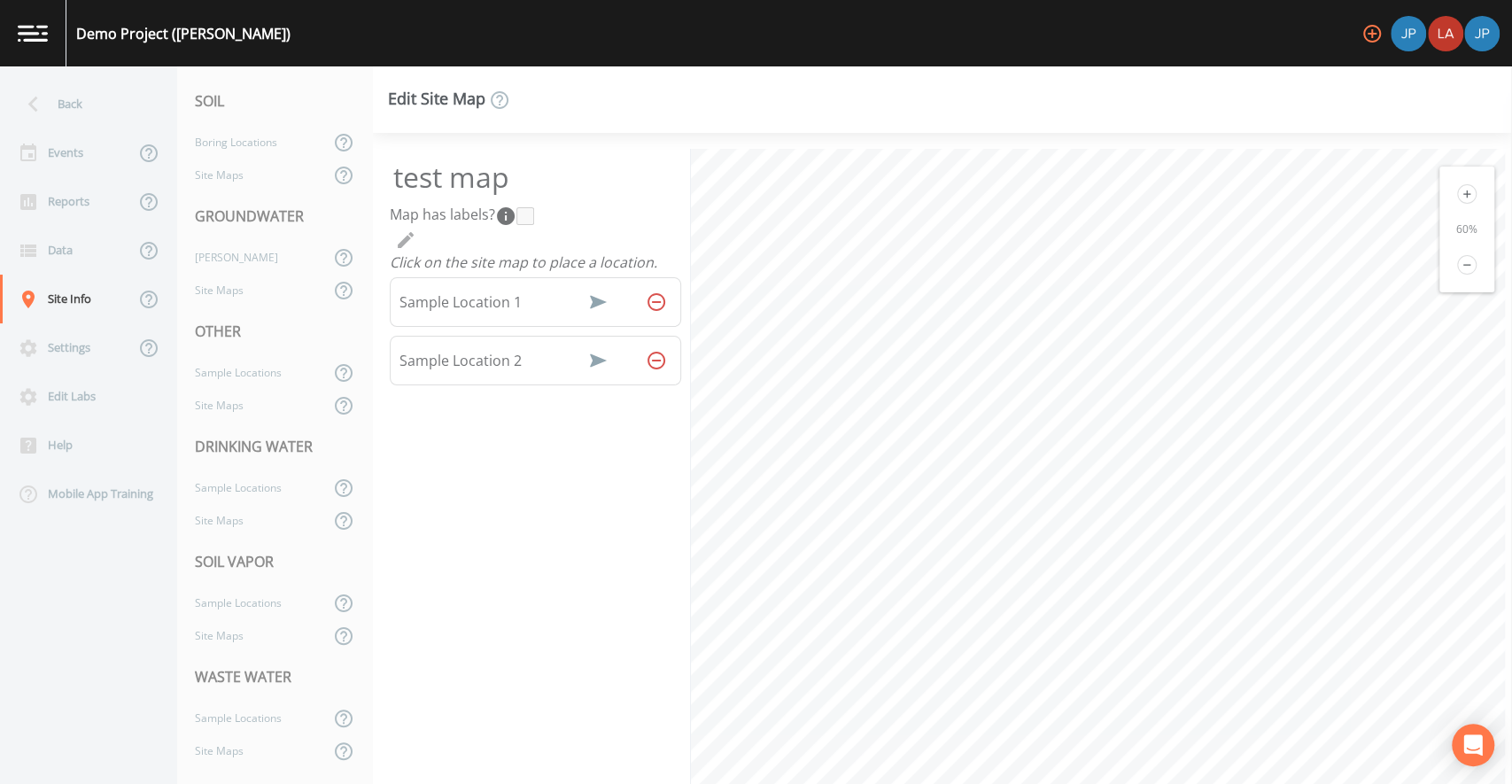
click at [1457, 195] on icon at bounding box center [1466, 193] width 19 height 19
click at [1457, 194] on icon at bounding box center [1466, 193] width 19 height 19
click at [1457, 263] on icon at bounding box center [1466, 264] width 19 height 19
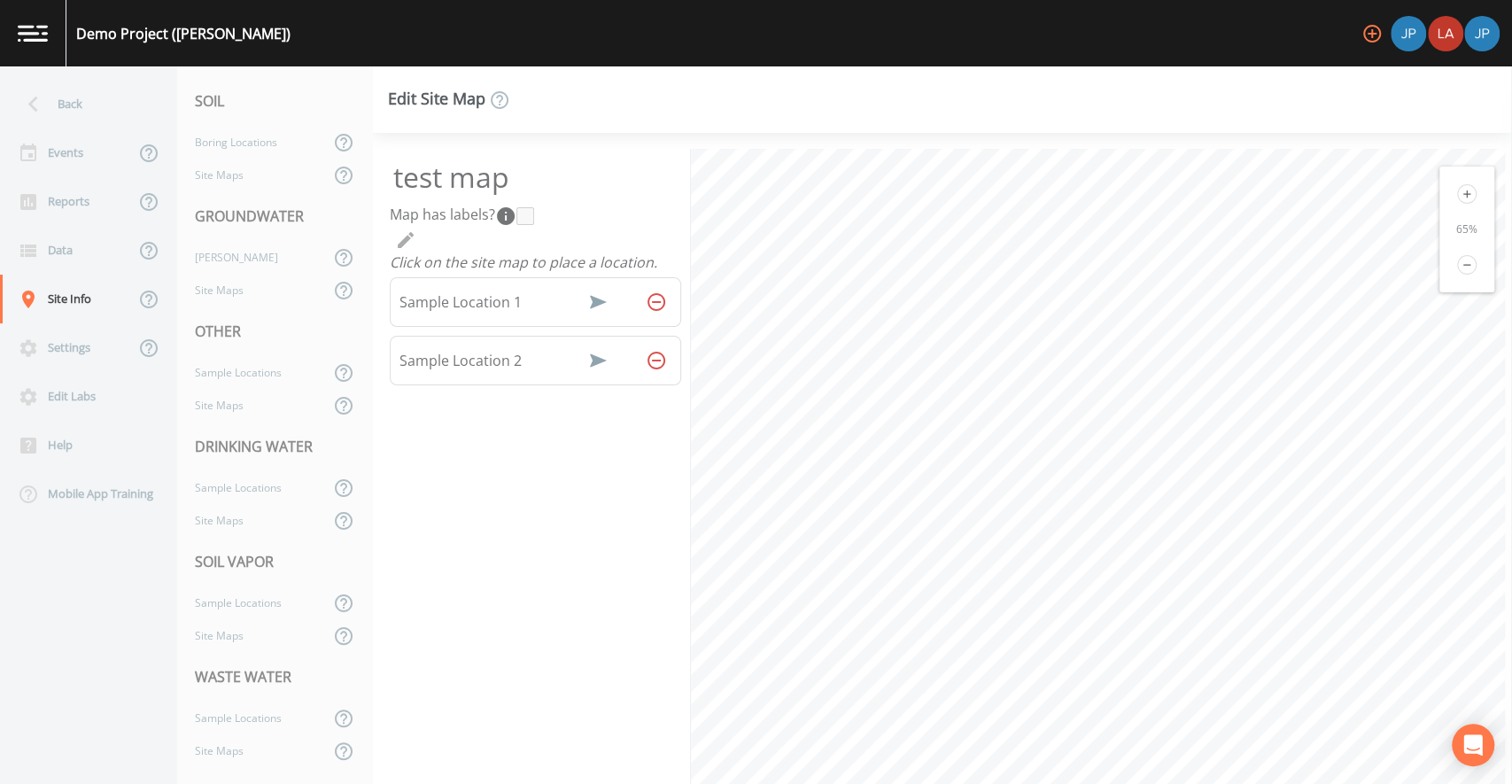
click at [1457, 263] on icon at bounding box center [1466, 264] width 19 height 19
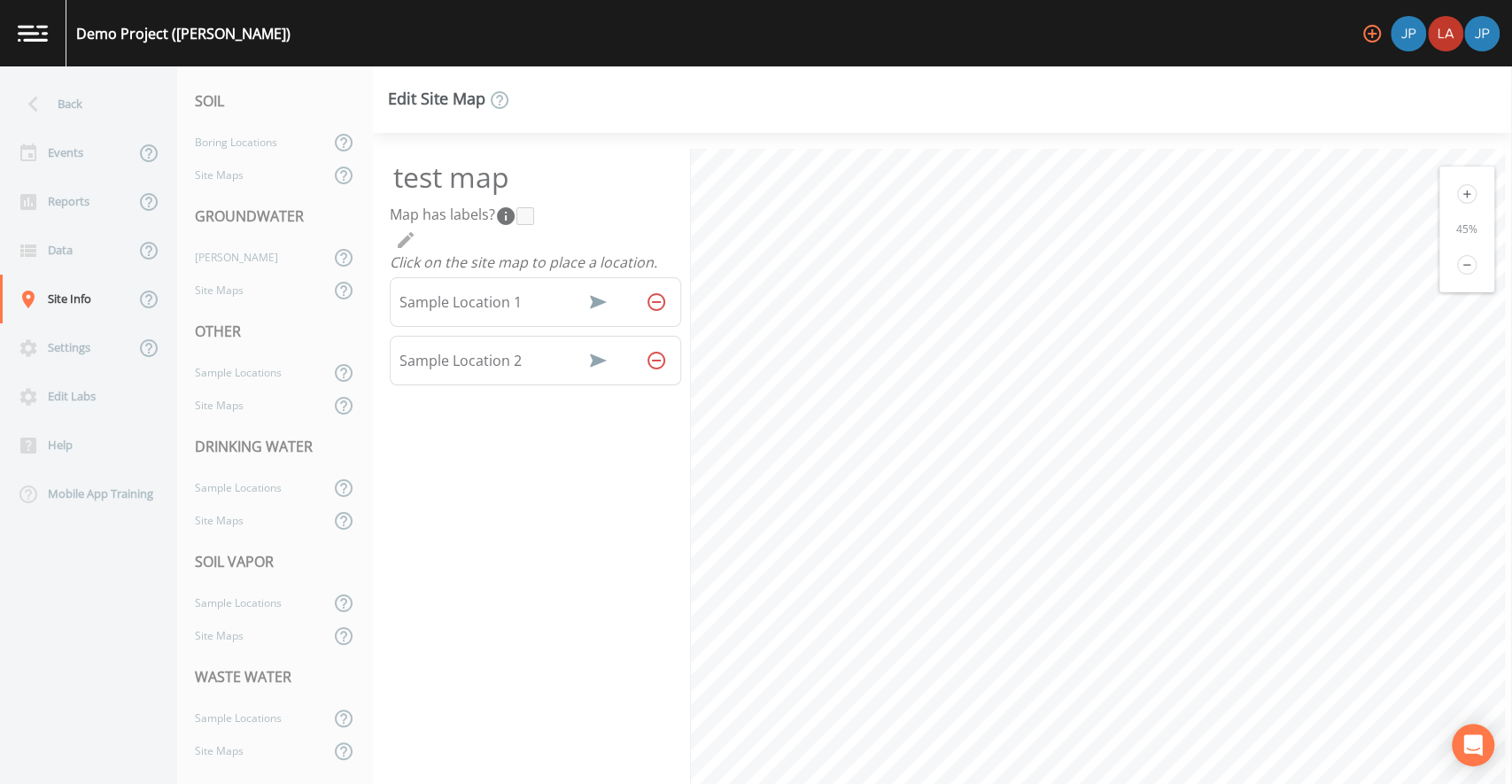
click at [1457, 263] on icon at bounding box center [1466, 264] width 19 height 19
click at [121, 161] on div "Events" at bounding box center [67, 152] width 135 height 49
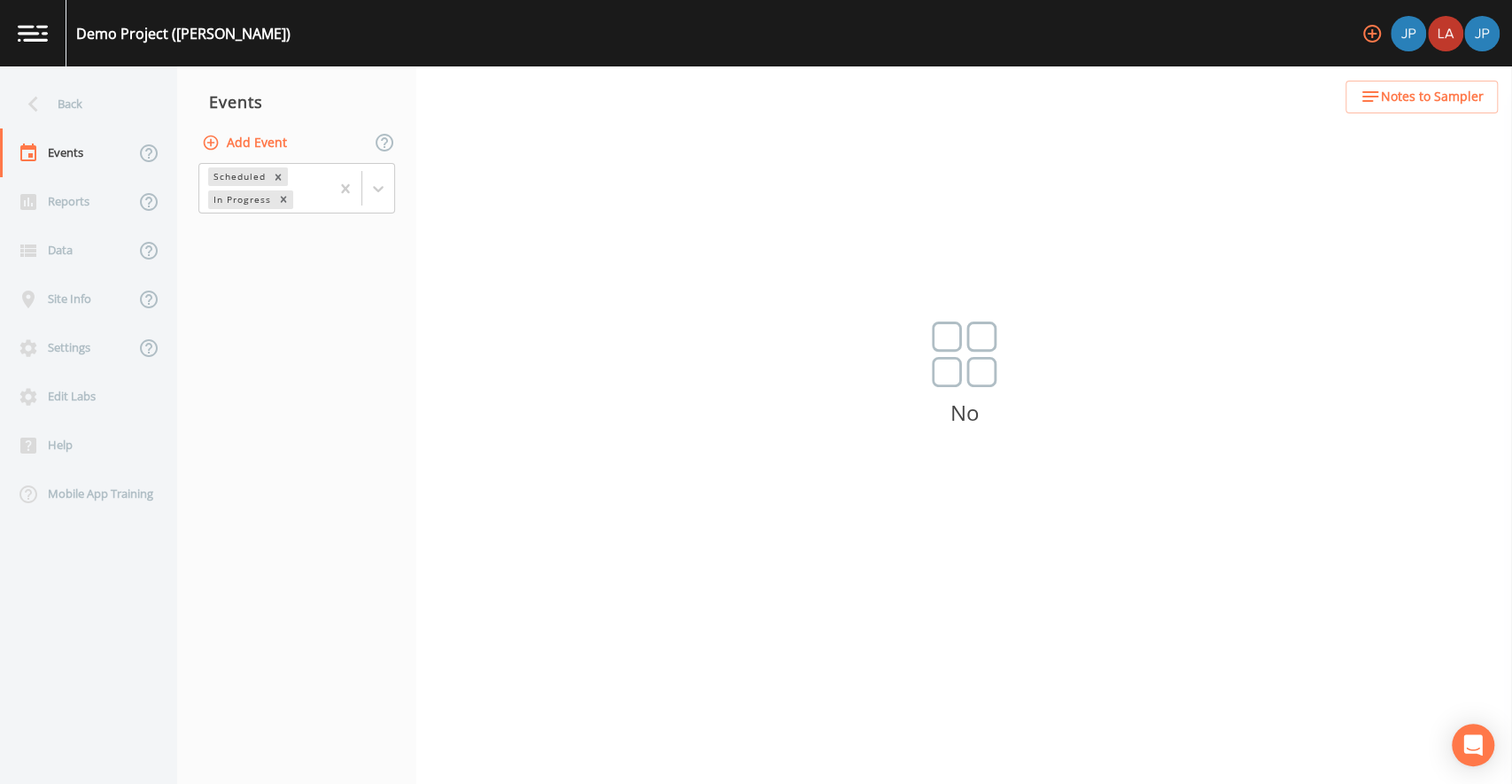
click at [259, 149] on button "Add Event" at bounding box center [246, 143] width 96 height 33
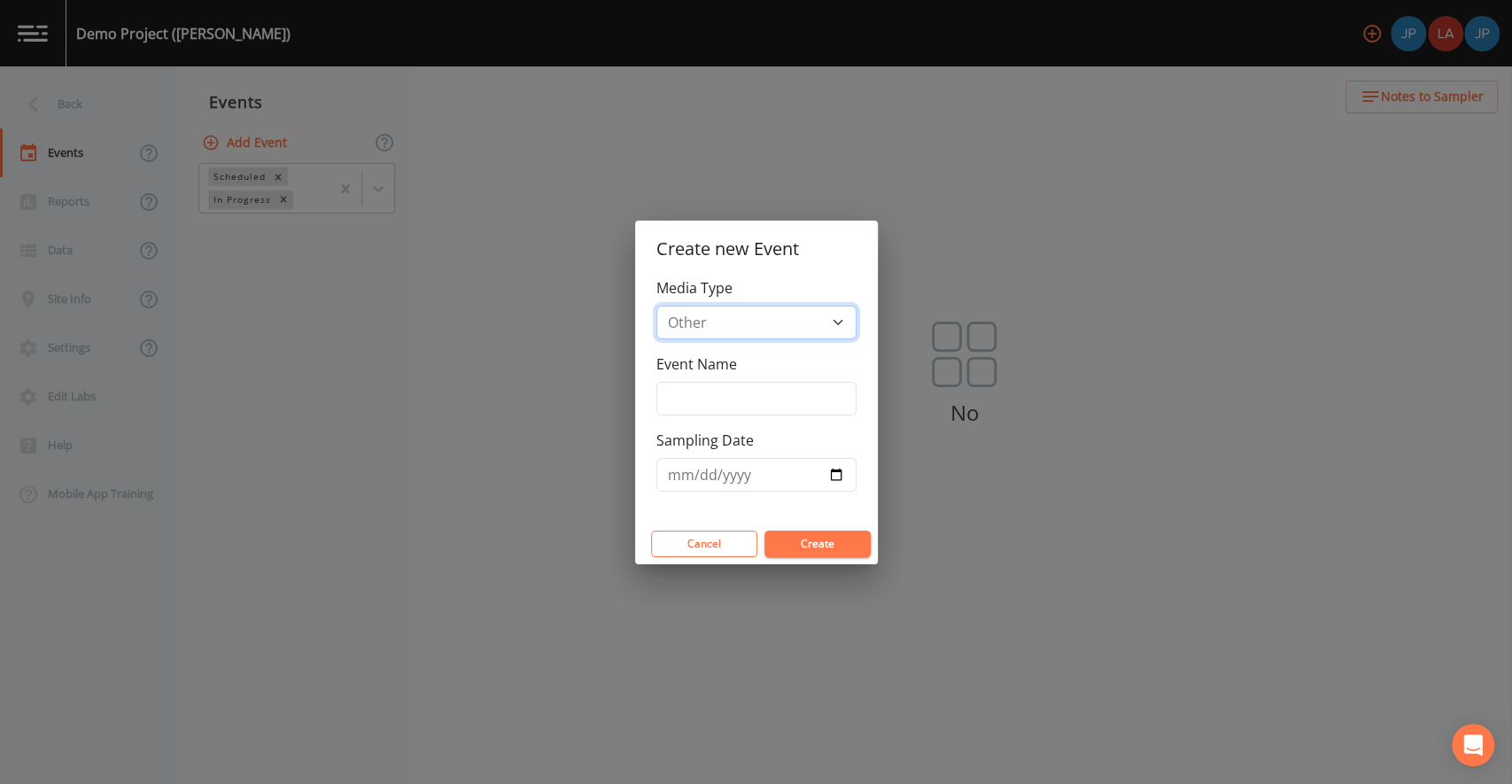
click at [777, 325] on select "Drinking Water Groundwater Other Soil Soil Vapor Waste Water" at bounding box center [756, 323] width 200 height 34
select select "drinking_water_monitoring"
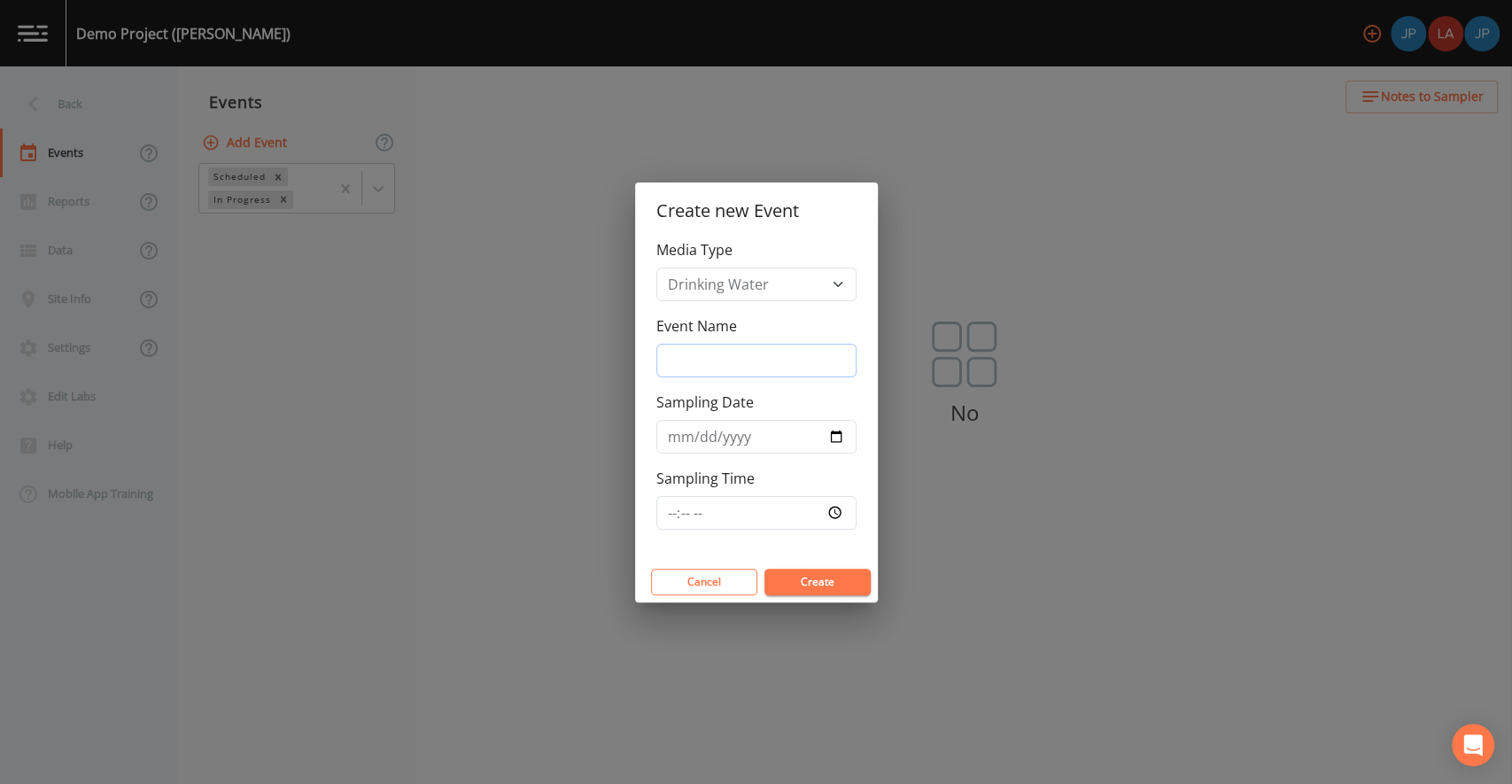
click at [725, 353] on input "Event Name" at bounding box center [756, 361] width 200 height 34
type input "T"
type input "D"
type input "t"
type input "Drinking Water Demo"
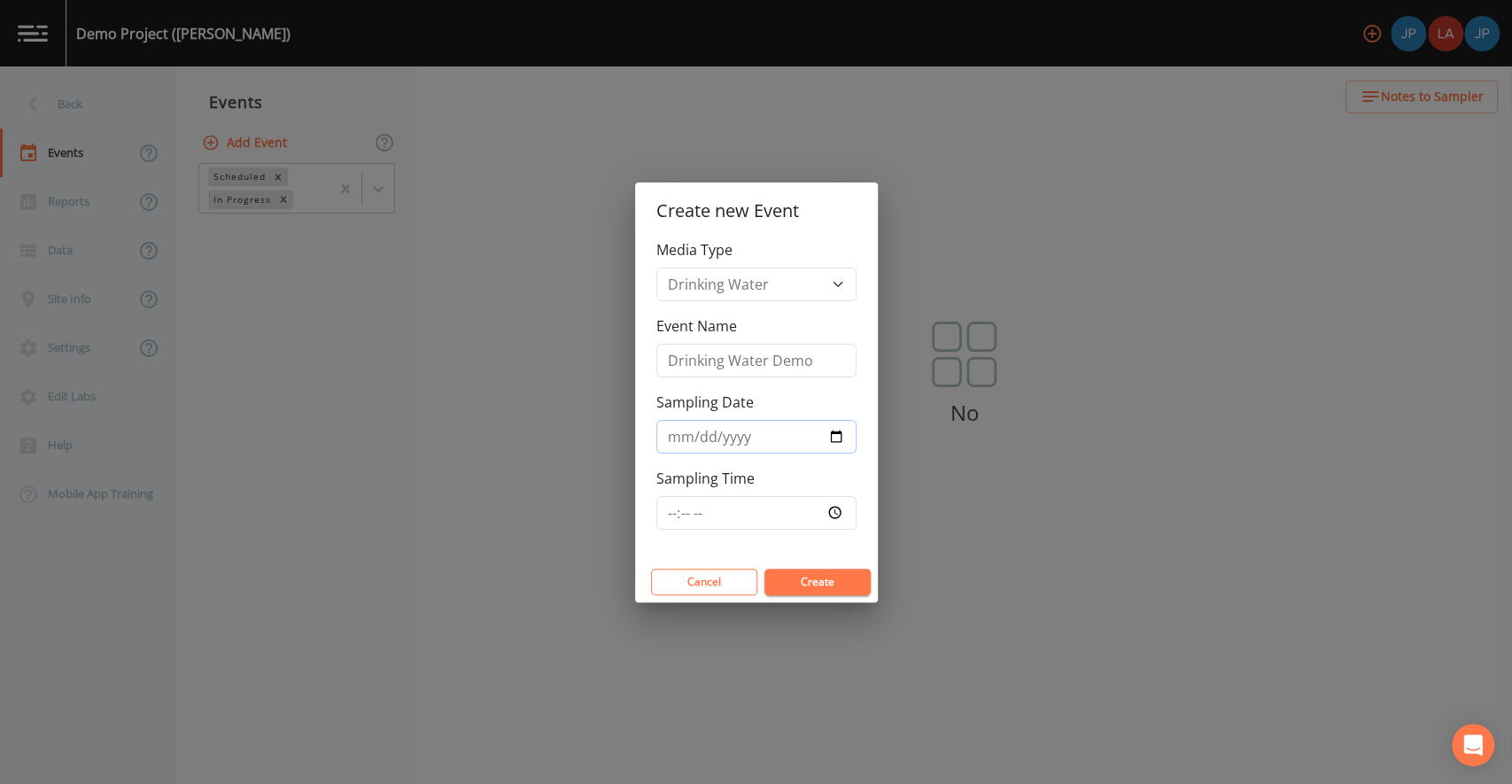
click at [834, 434] on input "Sampling Date" at bounding box center [756, 437] width 200 height 34
type input "[DATE]"
drag, startPoint x: 817, startPoint y: 536, endPoint x: 832, endPoint y: 520, distance: 21.9
click at [817, 536] on div "Media Type Drinking Water Groundwater Other Soil Soil Vapor Waste Water Event N…" at bounding box center [756, 400] width 243 height 322
click at [835, 516] on input "Sampling Time" at bounding box center [756, 513] width 200 height 34
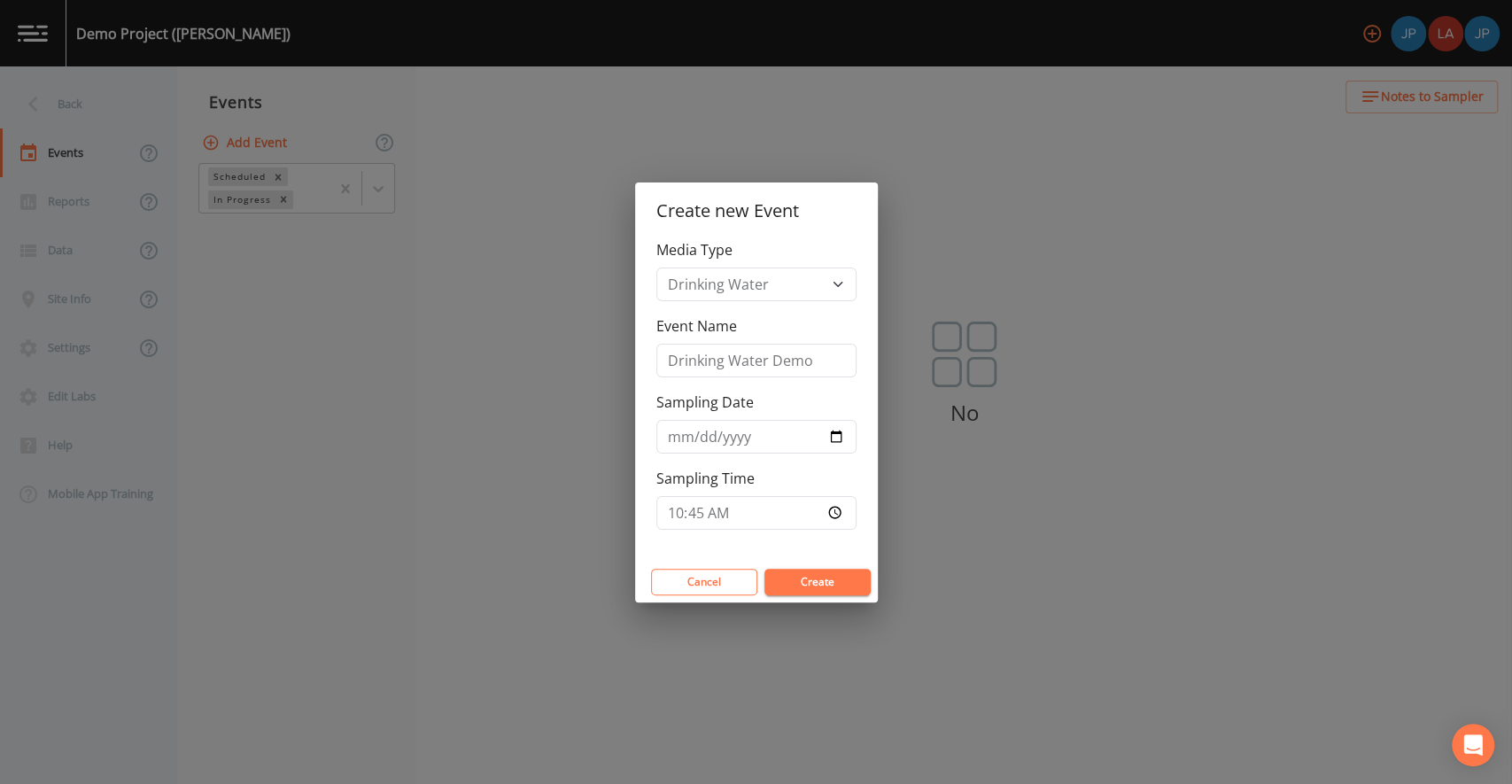
type input "10:45"
click at [862, 549] on div "Media Type Drinking Water Groundwater Other Soil Soil Vapor Waste Water Event N…" at bounding box center [756, 400] width 243 height 322
click at [841, 580] on button "Create" at bounding box center [818, 582] width 106 height 27
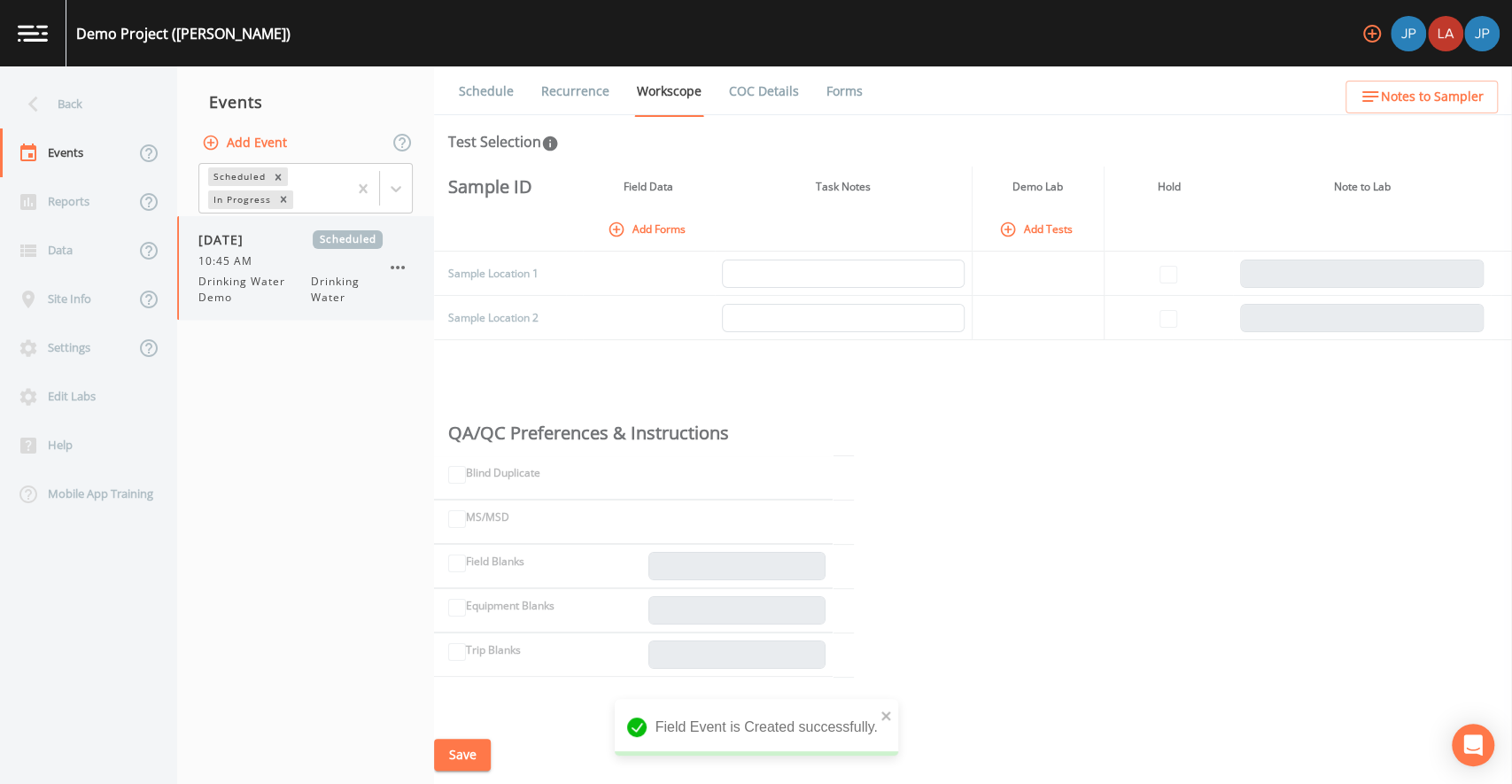
click at [366, 298] on span "Drinking Water" at bounding box center [347, 290] width 72 height 32
click at [1104, 228] on th at bounding box center [1168, 229] width 129 height 44
click at [656, 227] on button "Add Forms" at bounding box center [648, 228] width 89 height 29
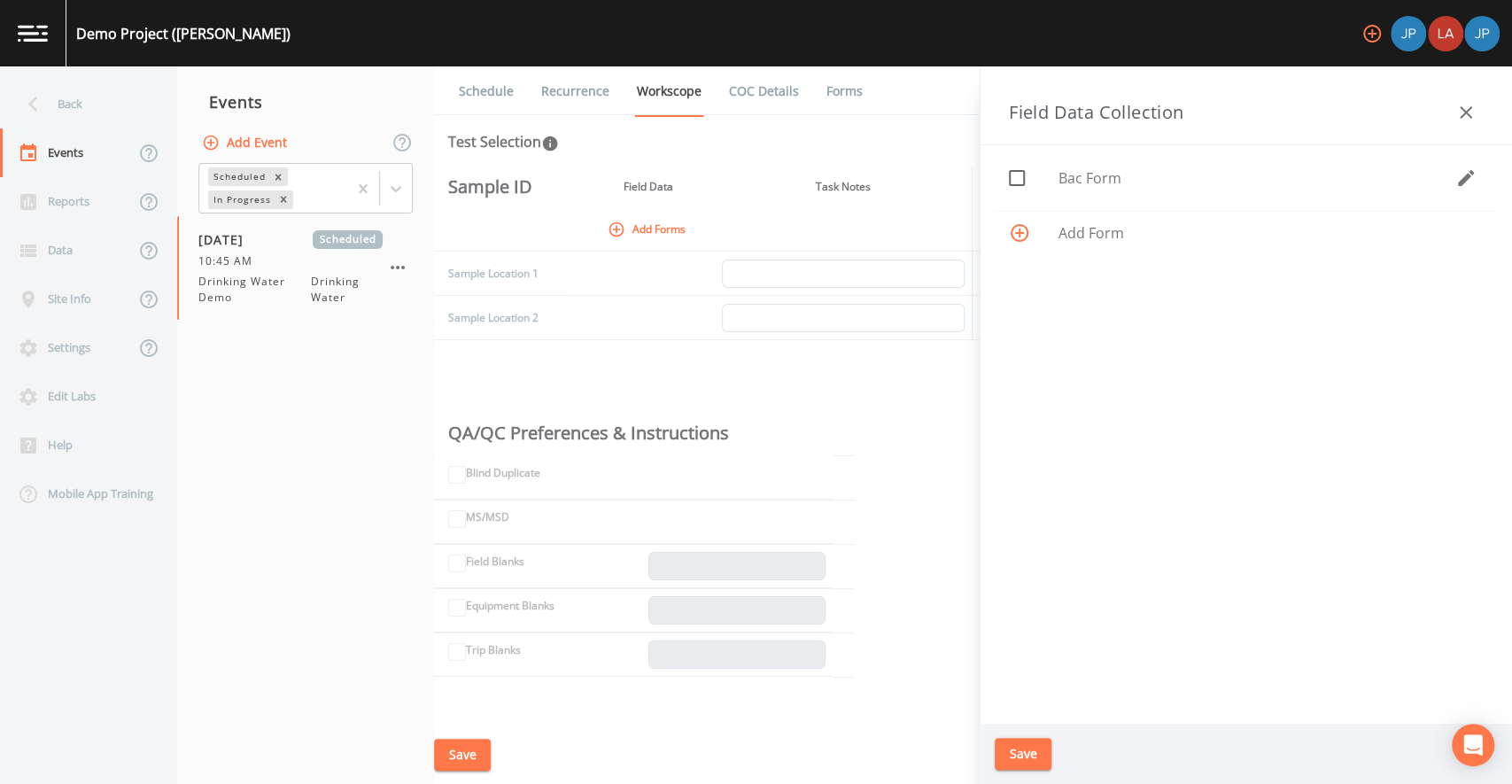
click at [1466, 176] on icon "button" at bounding box center [1466, 178] width 16 height 16
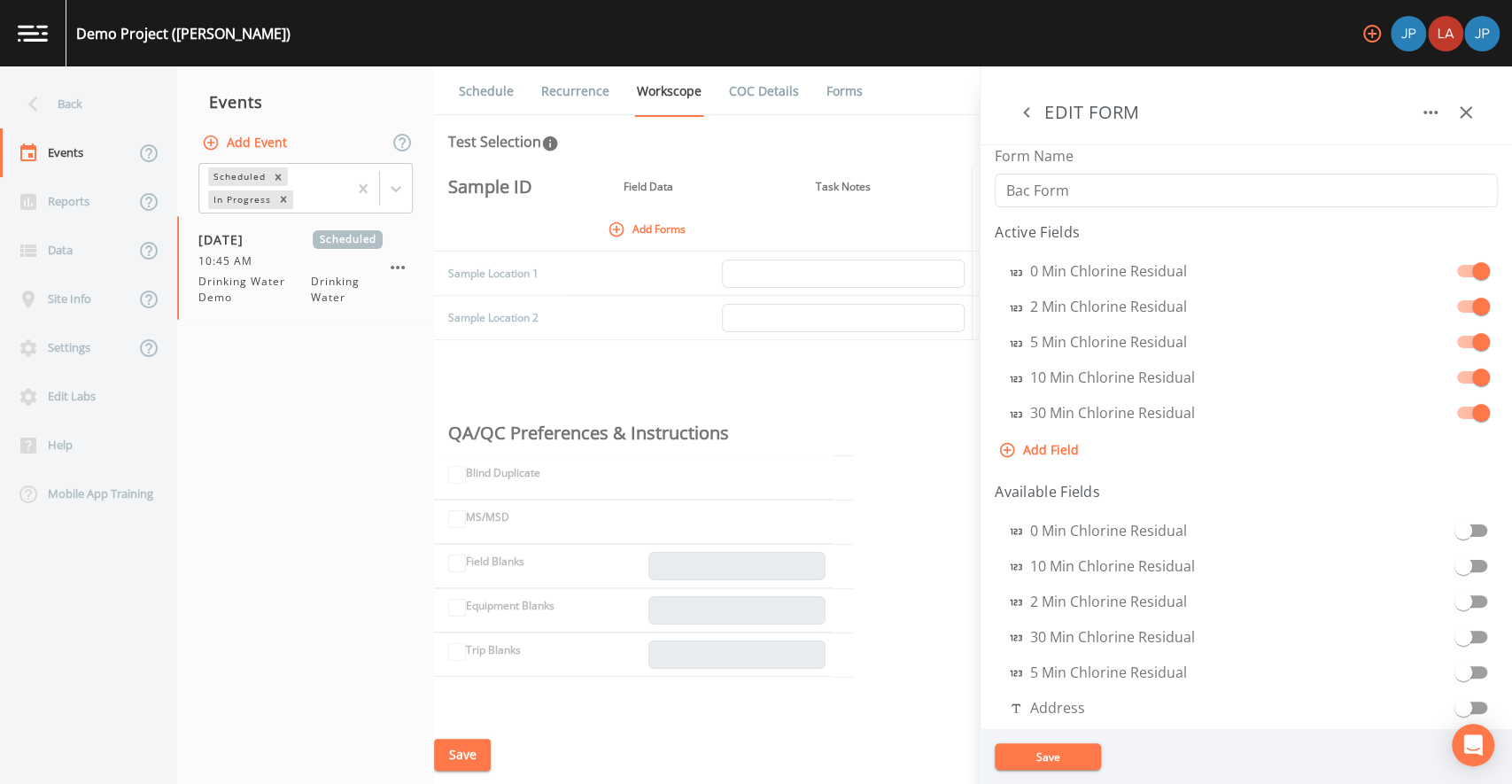
click at [1027, 113] on icon "button" at bounding box center [1026, 112] width 21 height 21
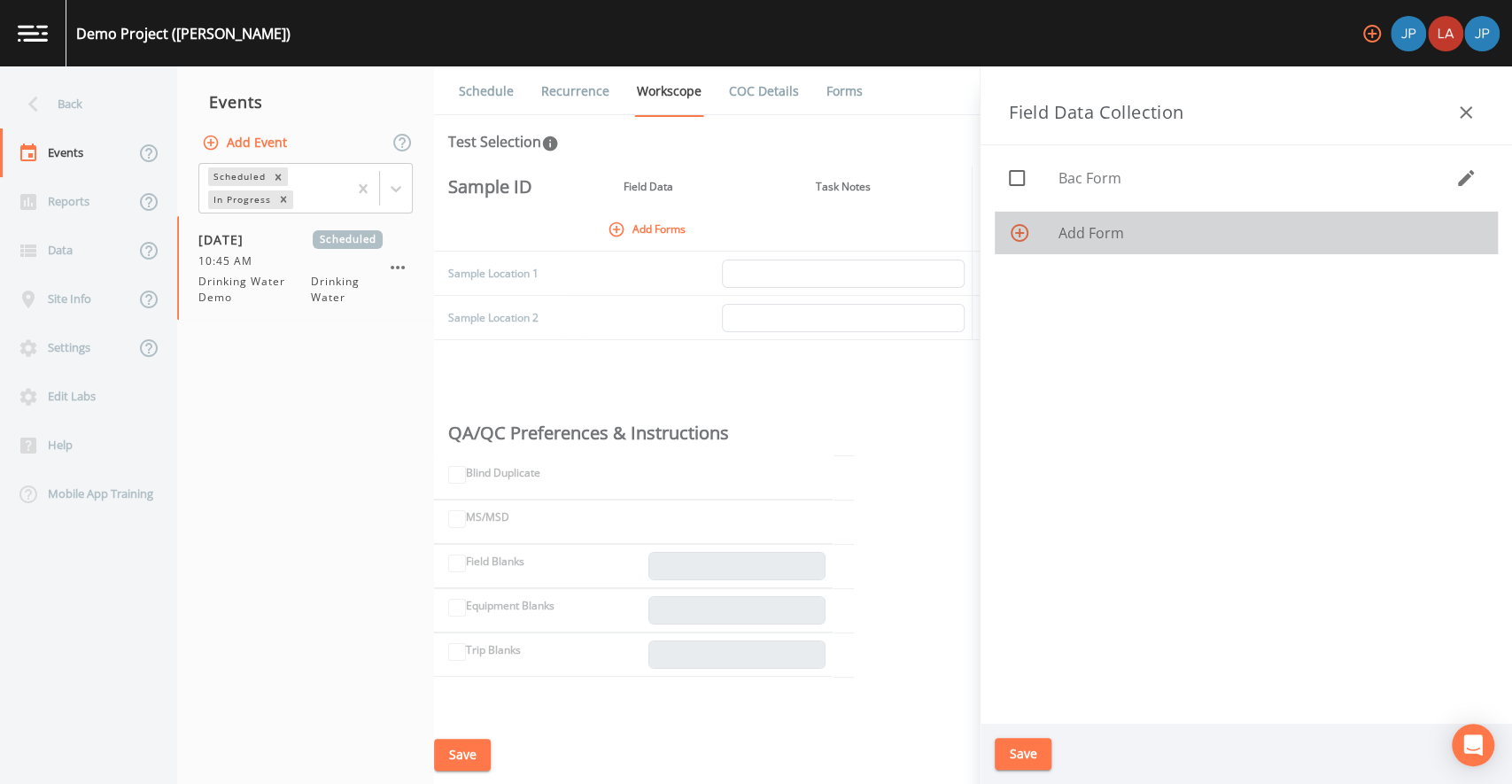
click at [1050, 240] on div at bounding box center [1034, 232] width 50 height 21
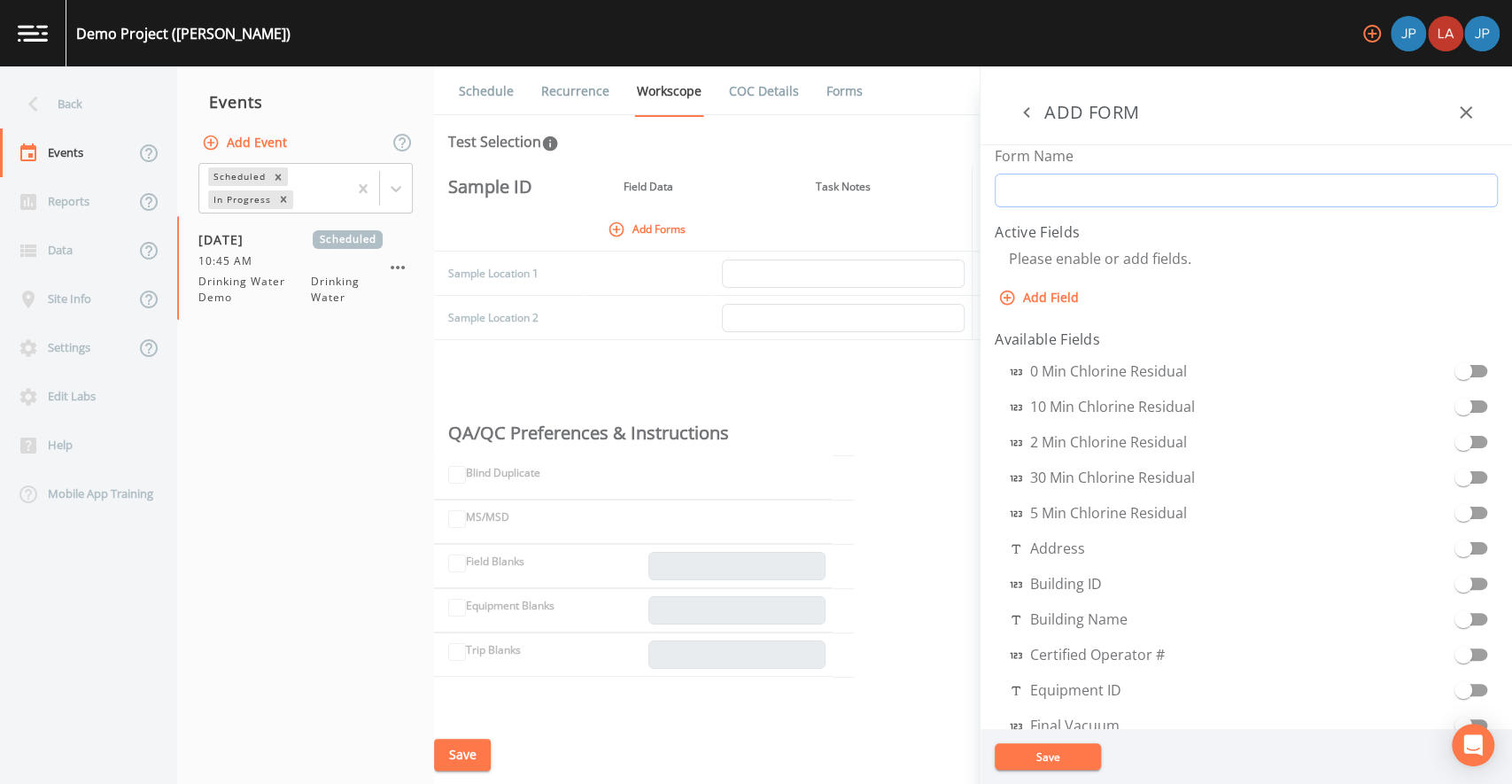
click at [1052, 194] on input "Form Name" at bounding box center [1246, 191] width 503 height 34
type input "p"
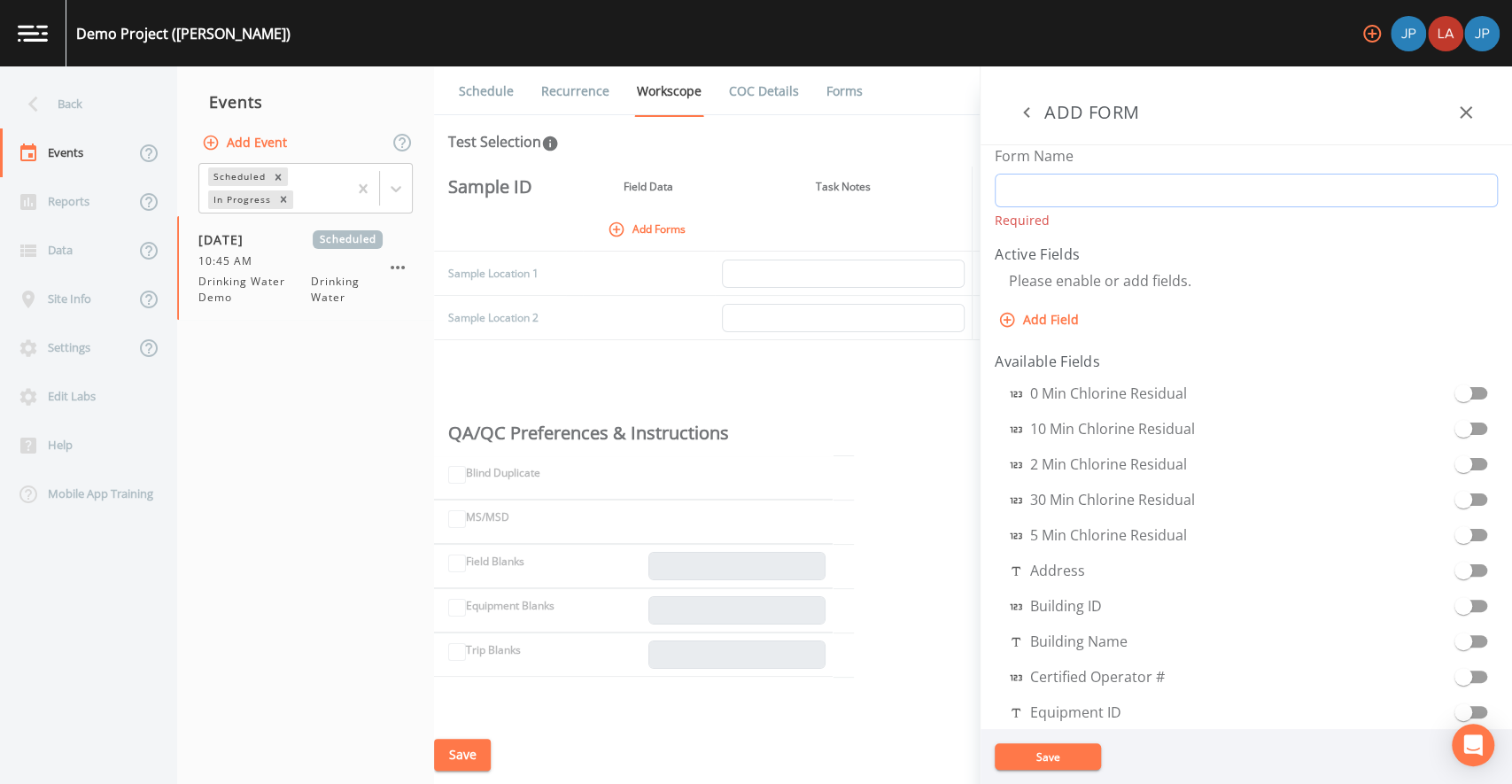
type input "F"
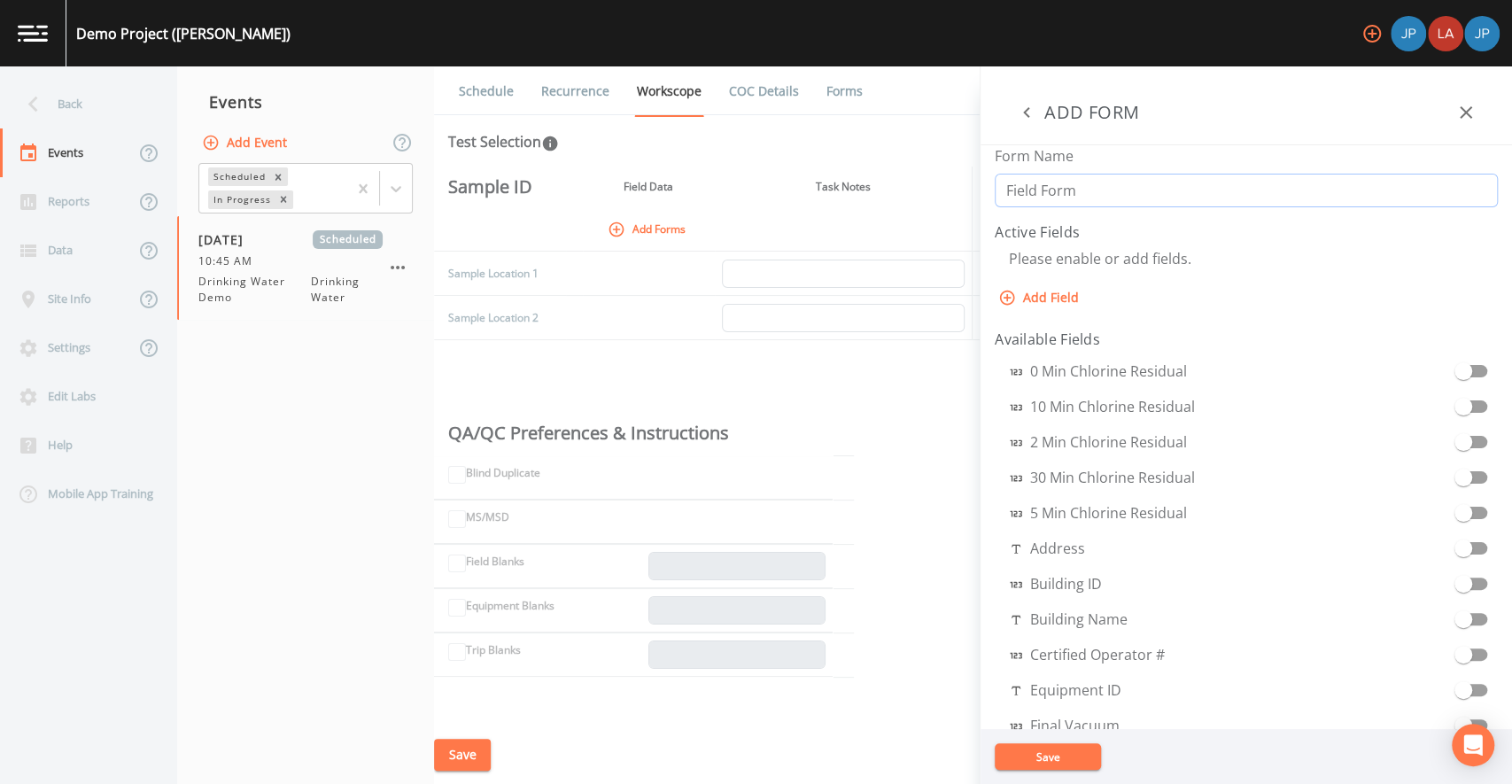
type input "Field Form"
click at [1045, 289] on button "Add Field" at bounding box center [1040, 298] width 91 height 33
select select "STRING"
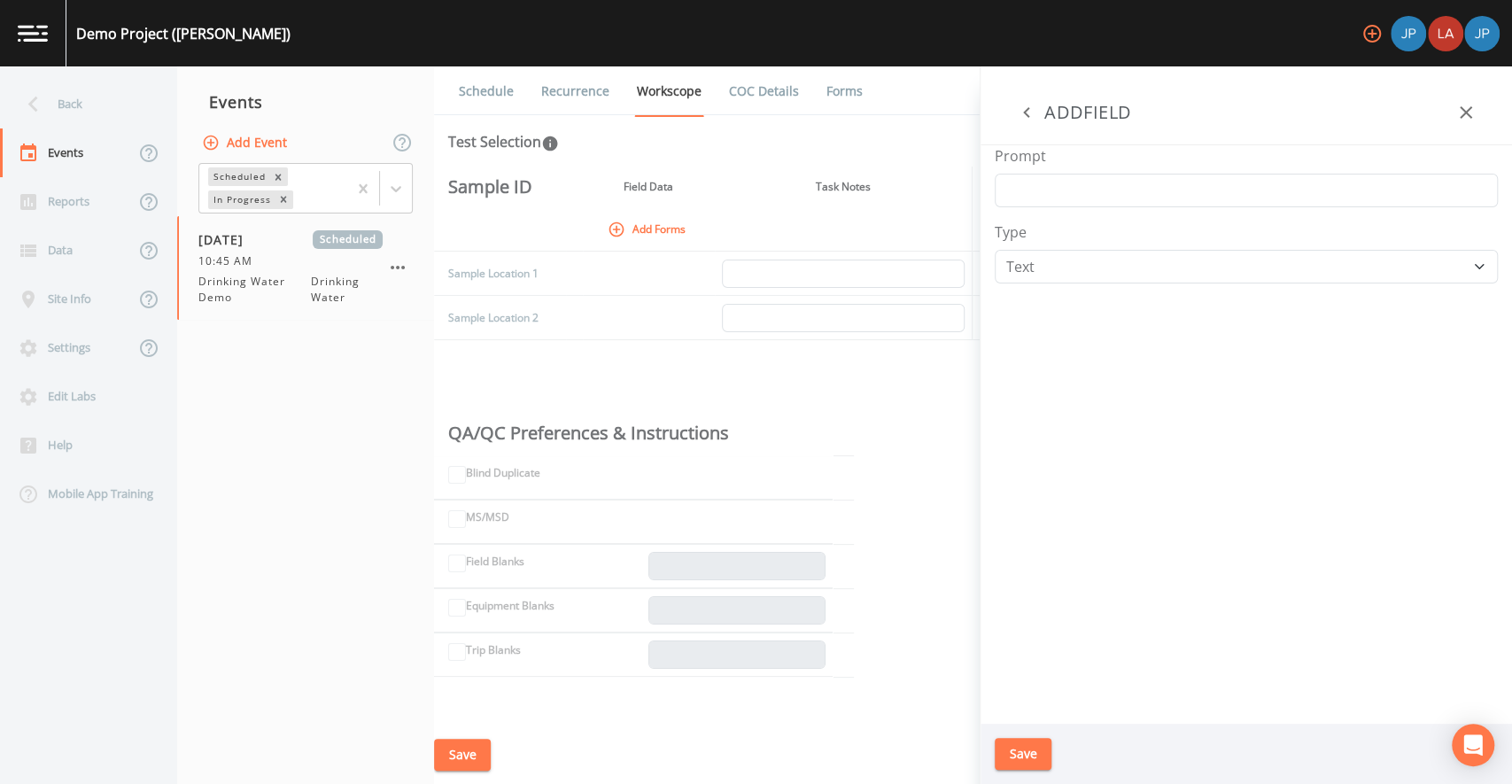
click at [1051, 207] on div "Prompt Type Number Photo Select One Signature Text Timer" at bounding box center [1247, 434] width 532 height 579
click at [1049, 192] on input "Prompt" at bounding box center [1246, 191] width 503 height 34
type input "P"
type input "o"
type input "pH"
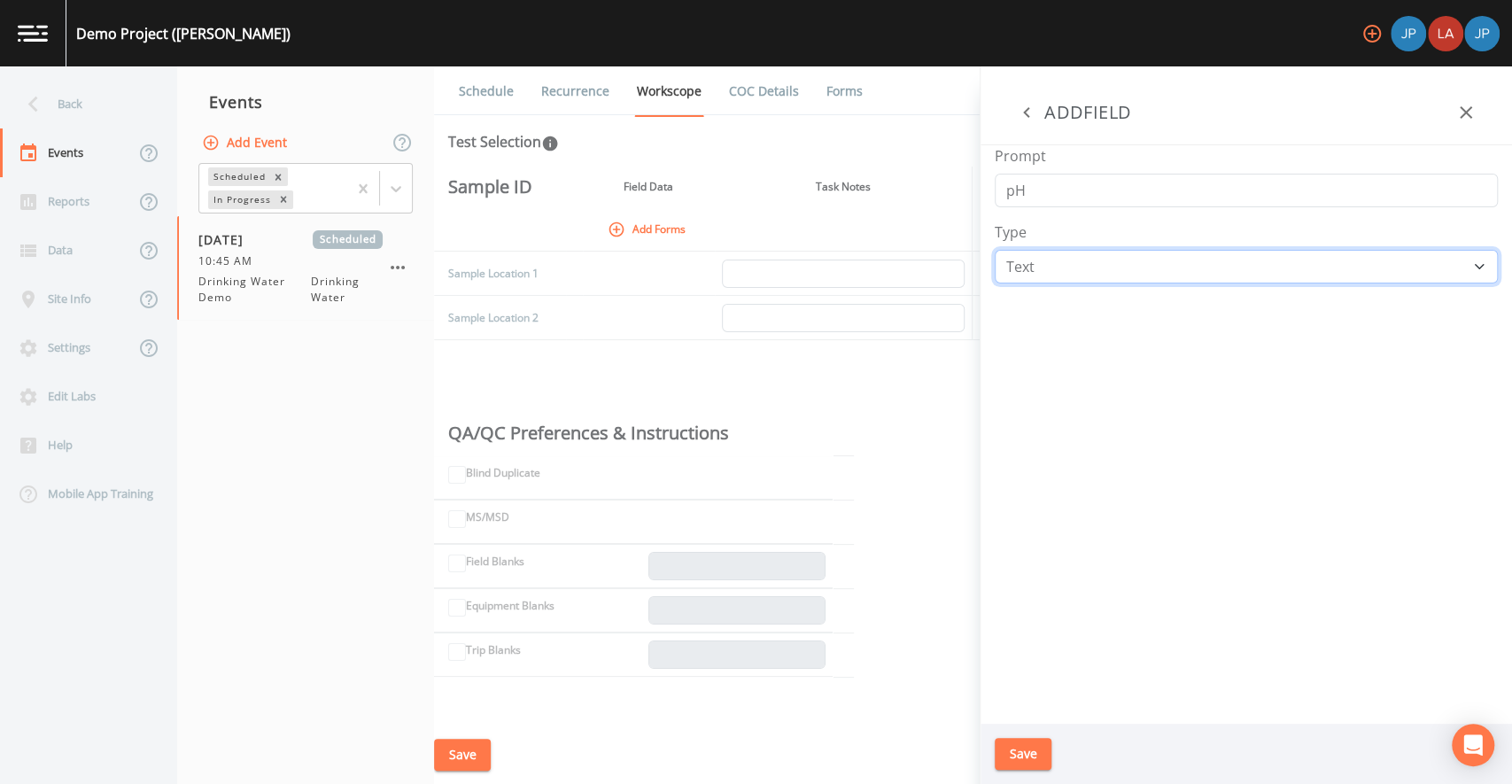
click at [1024, 268] on select "Number Photo Select One Signature Text Timer" at bounding box center [1246, 267] width 503 height 34
select select "NUMBER"
click at [1069, 376] on div "Prompt pH Type Number Photo Select One Signature Text Timer" at bounding box center [1247, 434] width 532 height 579
click at [1033, 743] on button "Save" at bounding box center [1023, 754] width 57 height 33
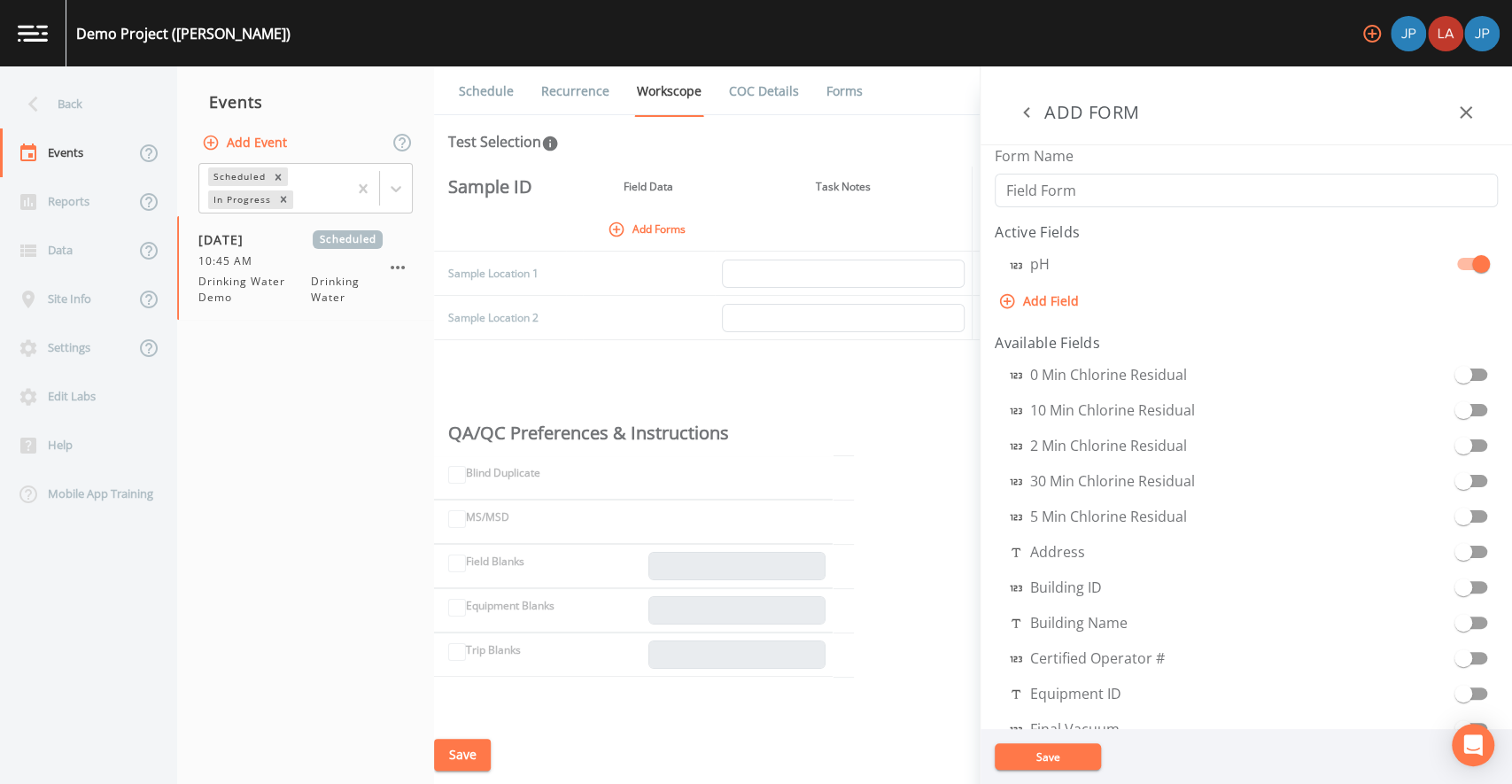
click at [1052, 298] on button "Add Field" at bounding box center [1040, 301] width 91 height 33
select select "STRING"
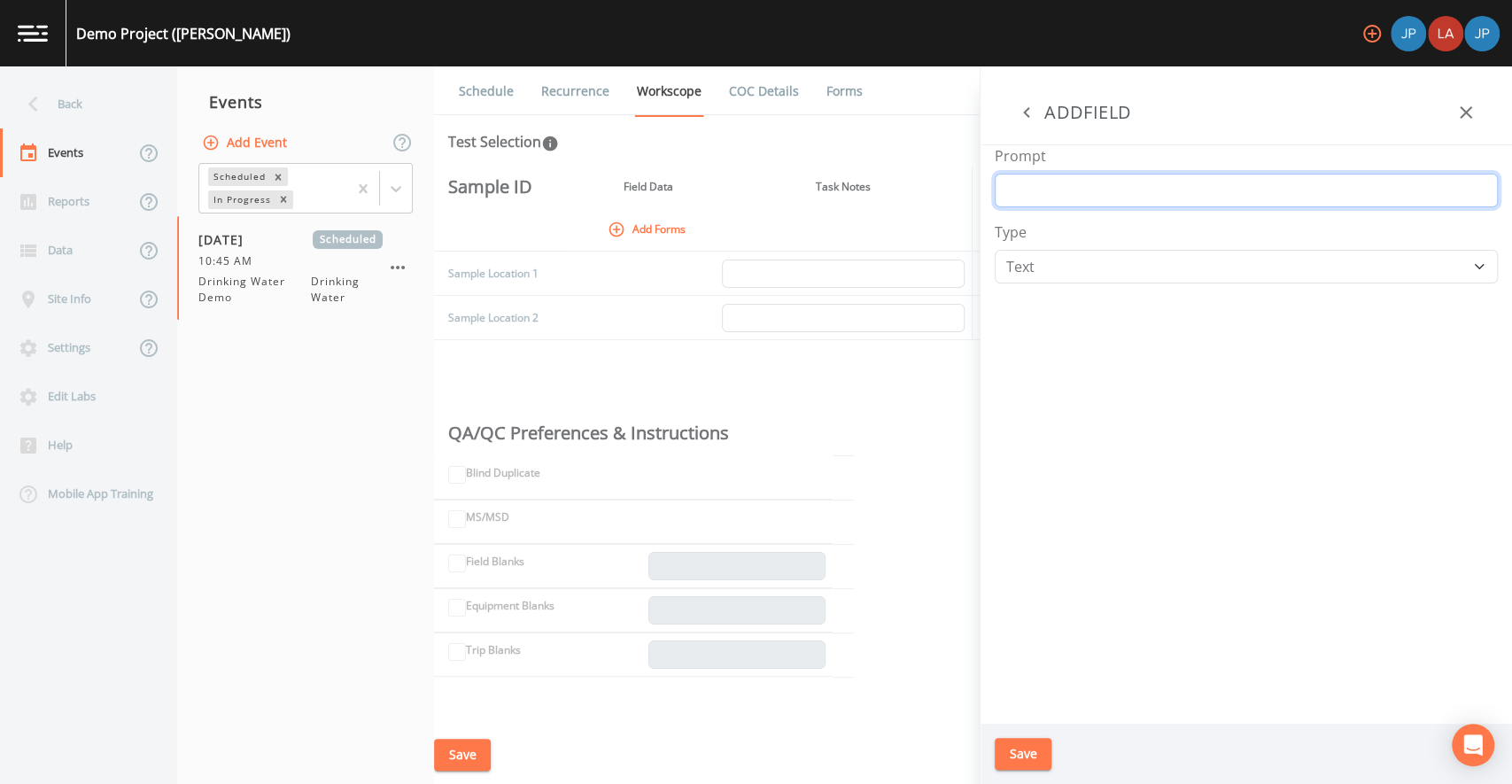
click at [1048, 198] on input "Prompt" at bounding box center [1246, 191] width 503 height 34
type input "Total Chlorine"
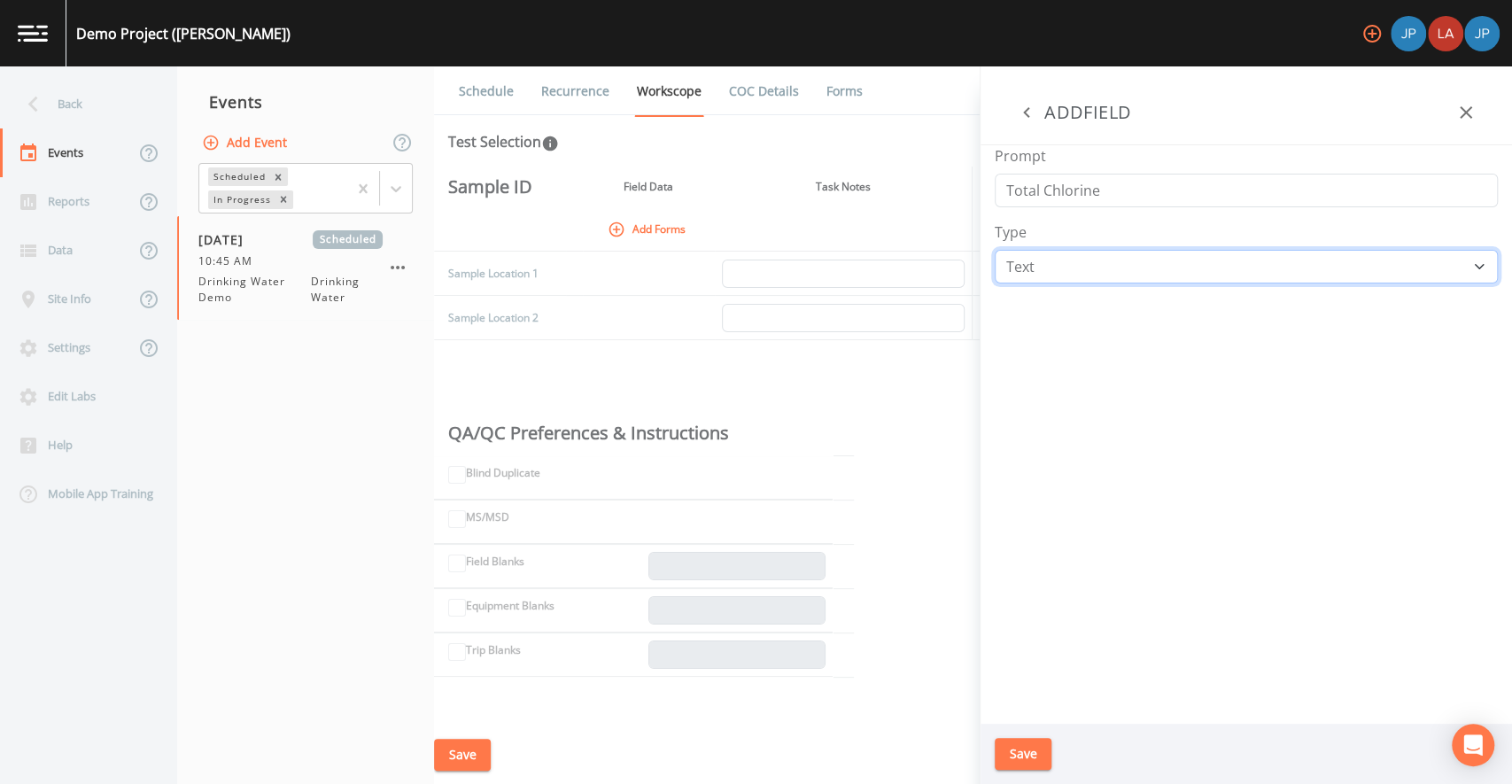
click at [1046, 259] on select "Number Photo Select One Signature Text Timer" at bounding box center [1246, 267] width 503 height 34
click at [1068, 441] on div "Prompt Total Chlorine Type Number Photo Select One Signature Text Timer" at bounding box center [1247, 434] width 532 height 579
click at [1037, 747] on button "Save" at bounding box center [1023, 754] width 57 height 33
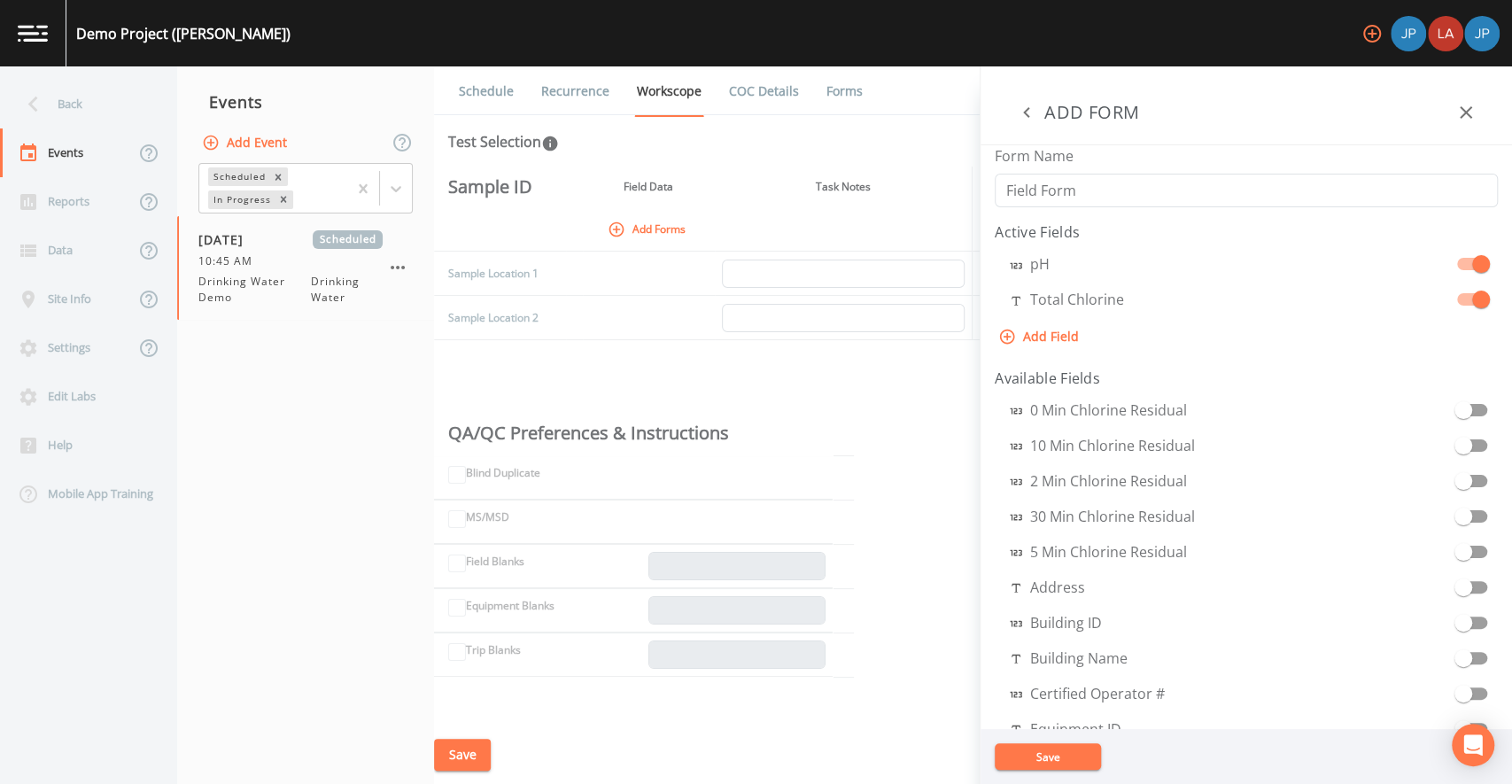
click at [1052, 335] on button "Add Field" at bounding box center [1040, 337] width 91 height 33
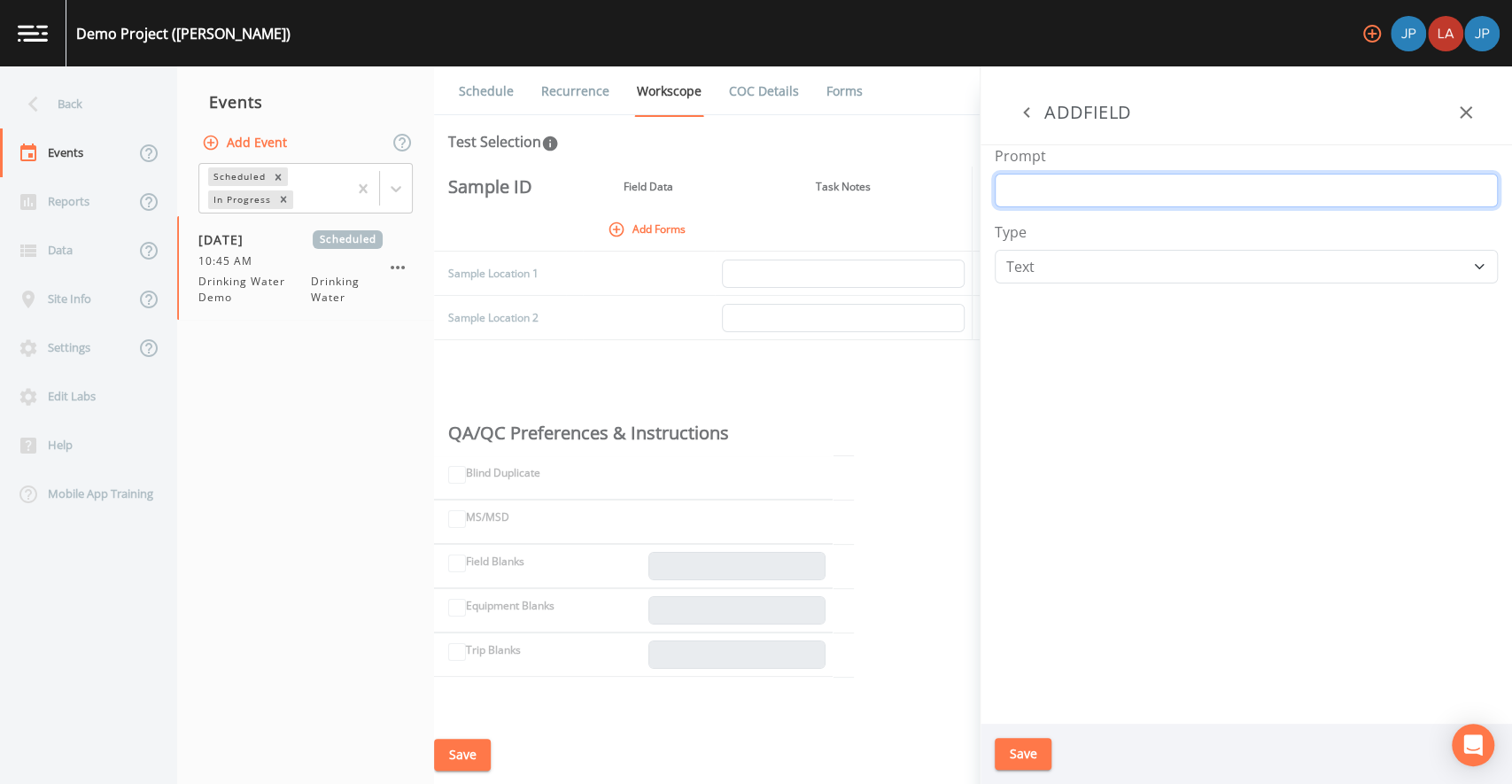
click at [1062, 198] on input "Prompt" at bounding box center [1246, 191] width 503 height 34
click at [1033, 245] on div "Type Number Photo Select One Signature Text Timer" at bounding box center [1246, 252] width 503 height 62
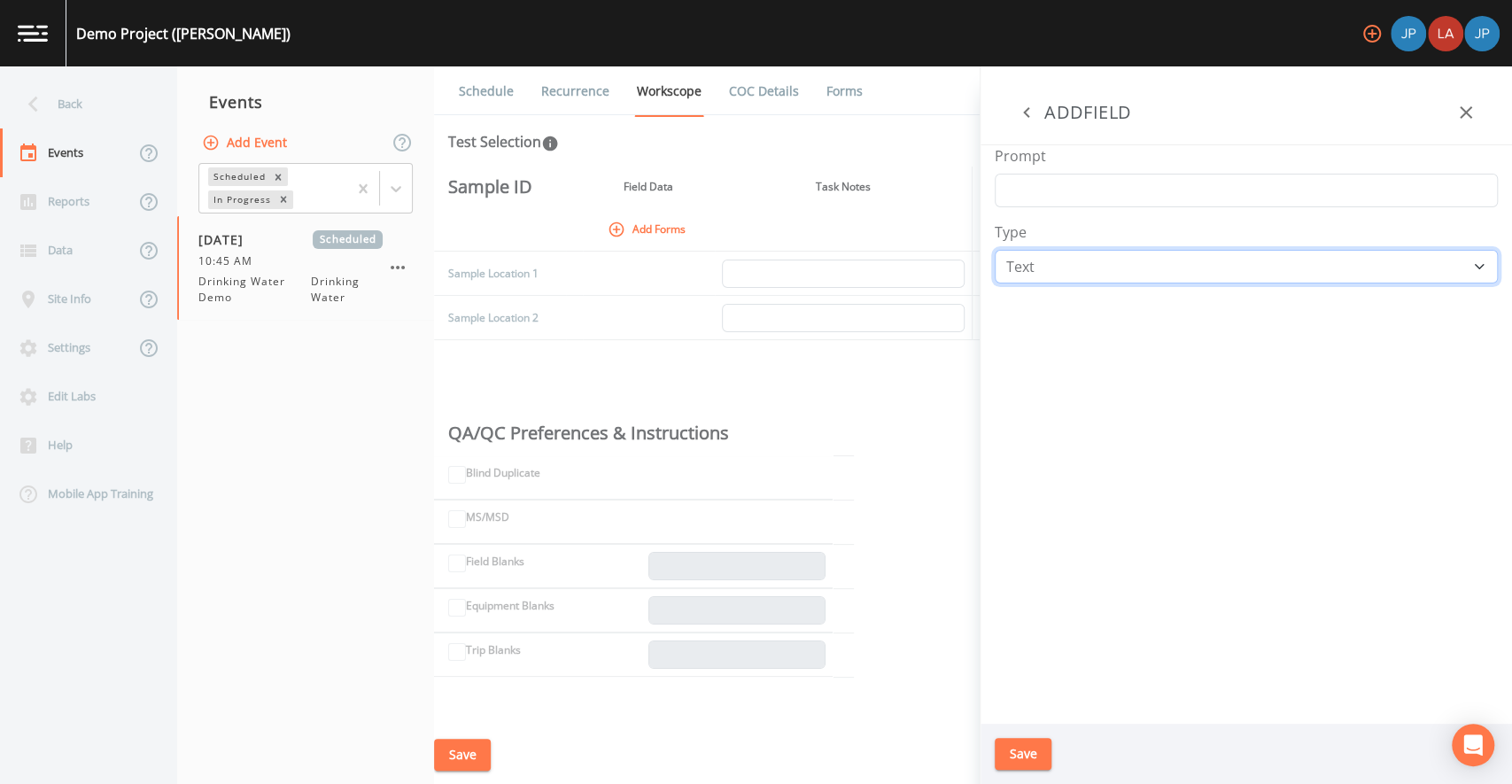
click at [1037, 252] on select "Number Photo Select One Signature Text Timer" at bounding box center [1246, 267] width 503 height 34
select select "SELECT_ONE"
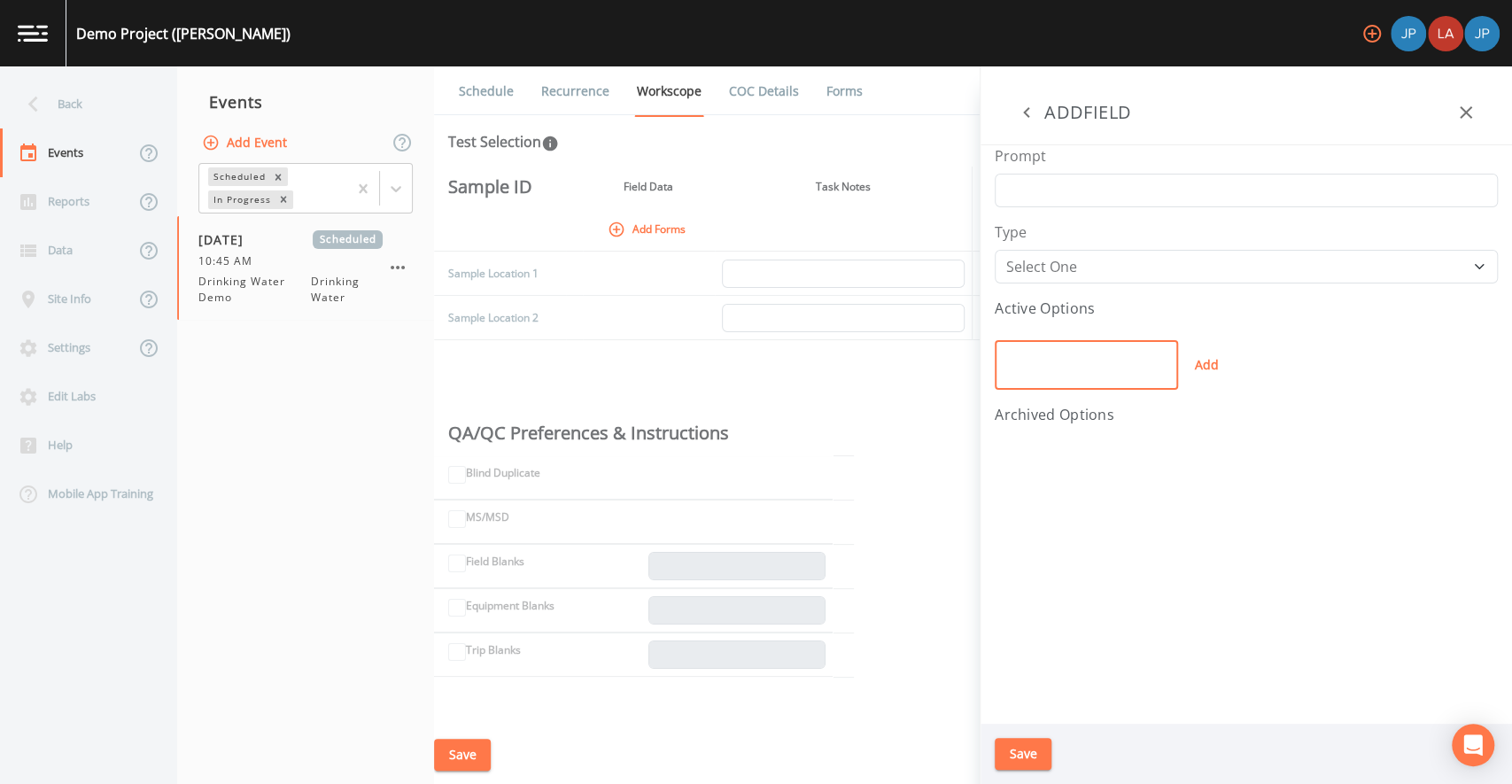
click at [1053, 361] on input "text" at bounding box center [1086, 365] width 183 height 50
type input "Yes"
click at [1208, 366] on button "Add" at bounding box center [1206, 365] width 57 height 50
click at [1090, 390] on input "text" at bounding box center [1086, 394] width 183 height 50
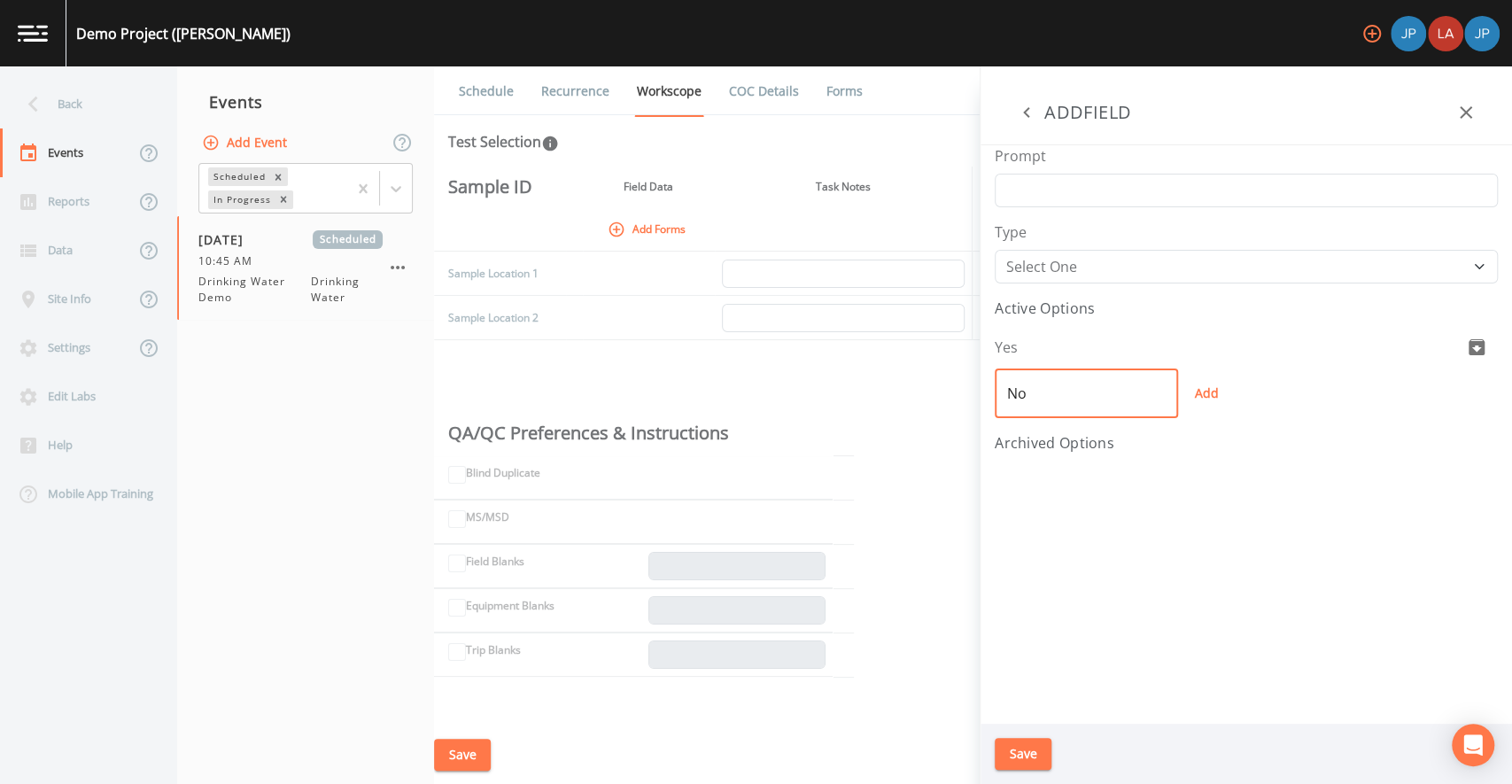
type input "No"
click at [1201, 399] on button "Add" at bounding box center [1206, 394] width 57 height 50
click at [1143, 210] on div "Prompt Type Number Photo Select One Signature Text Timer Active Options Yes No …" at bounding box center [1247, 434] width 532 height 579
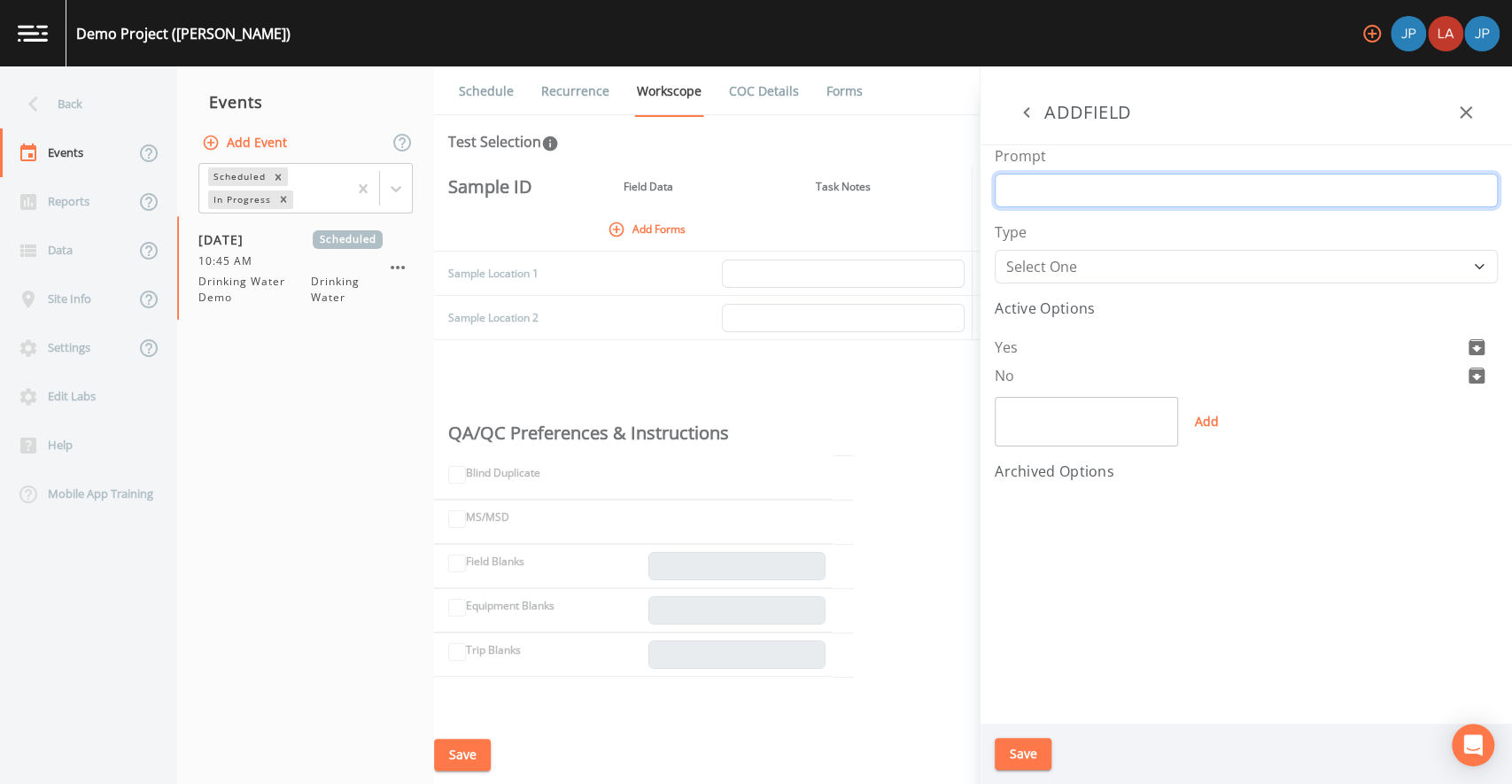
click at [1135, 200] on input "Prompt" at bounding box center [1246, 191] width 503 height 34
type input "Yes or No"
click at [1174, 534] on div "Prompt Yes or No Type Number Photo Select One Signature Text Timer Active Optio…" at bounding box center [1247, 434] width 532 height 579
click at [1029, 745] on button "Save" at bounding box center [1023, 754] width 57 height 33
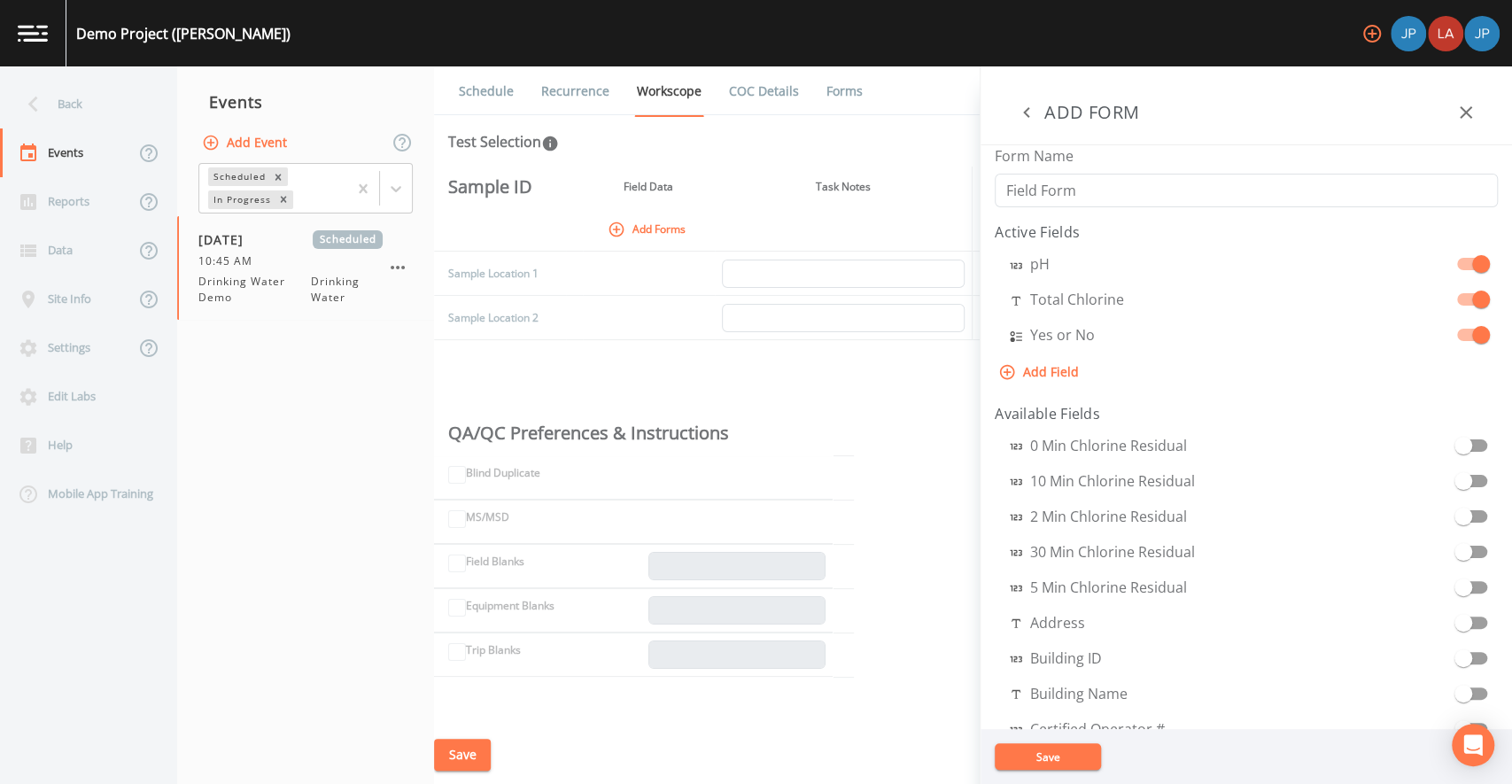
click at [1061, 759] on button "Save" at bounding box center [1048, 756] width 106 height 27
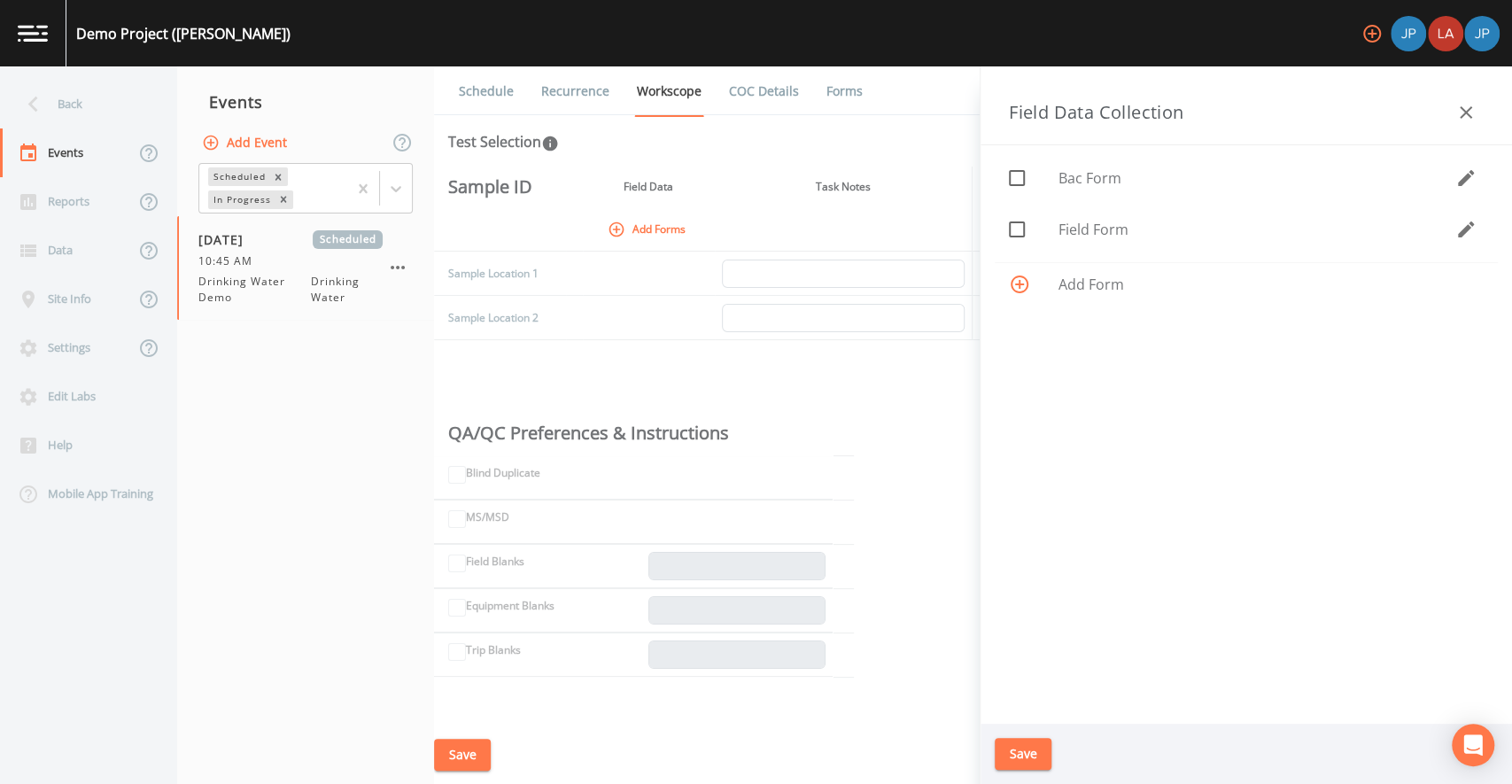
click at [1025, 226] on icon at bounding box center [1016, 229] width 21 height 21
checkbox input "true"
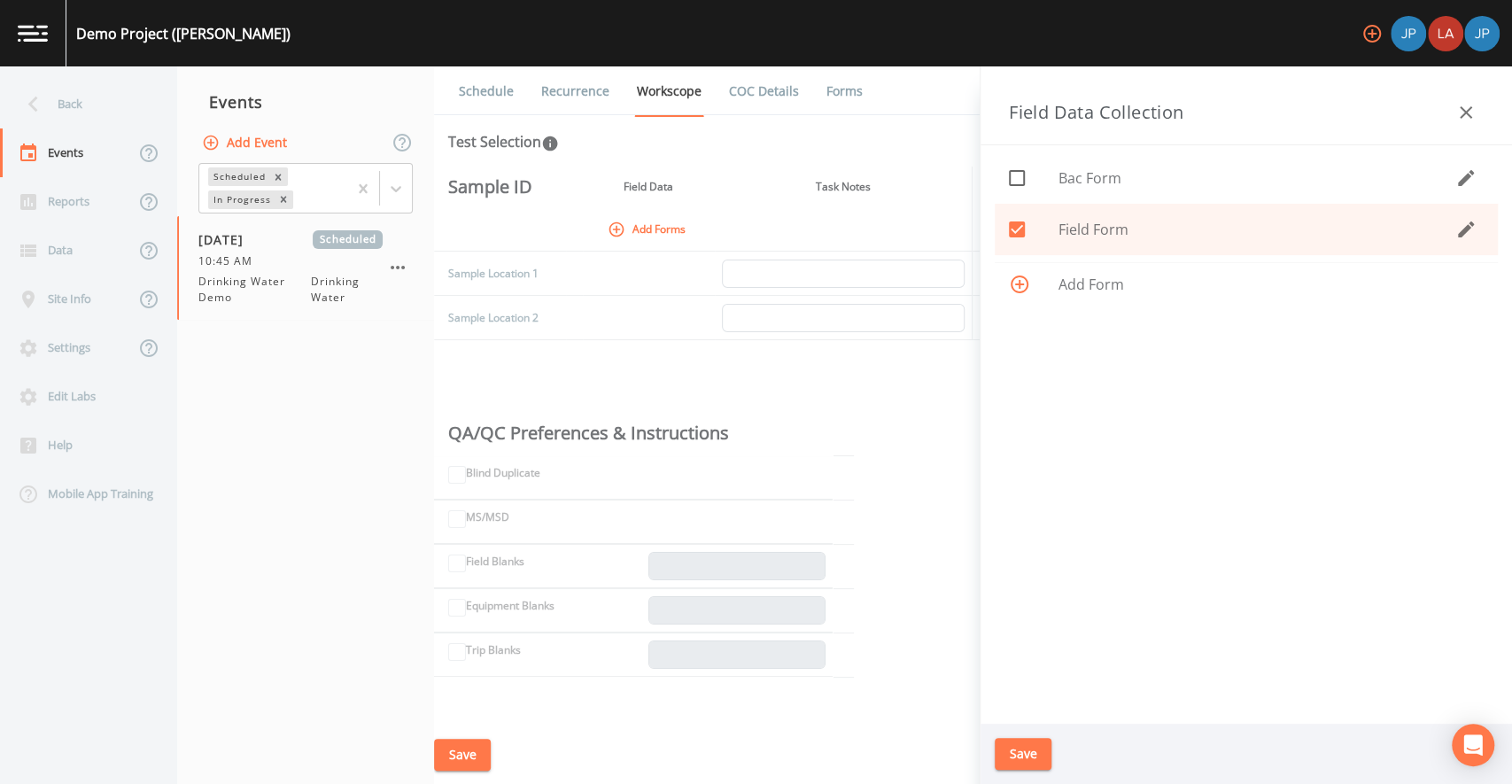
click at [1033, 751] on button "Save" at bounding box center [1023, 754] width 57 height 33
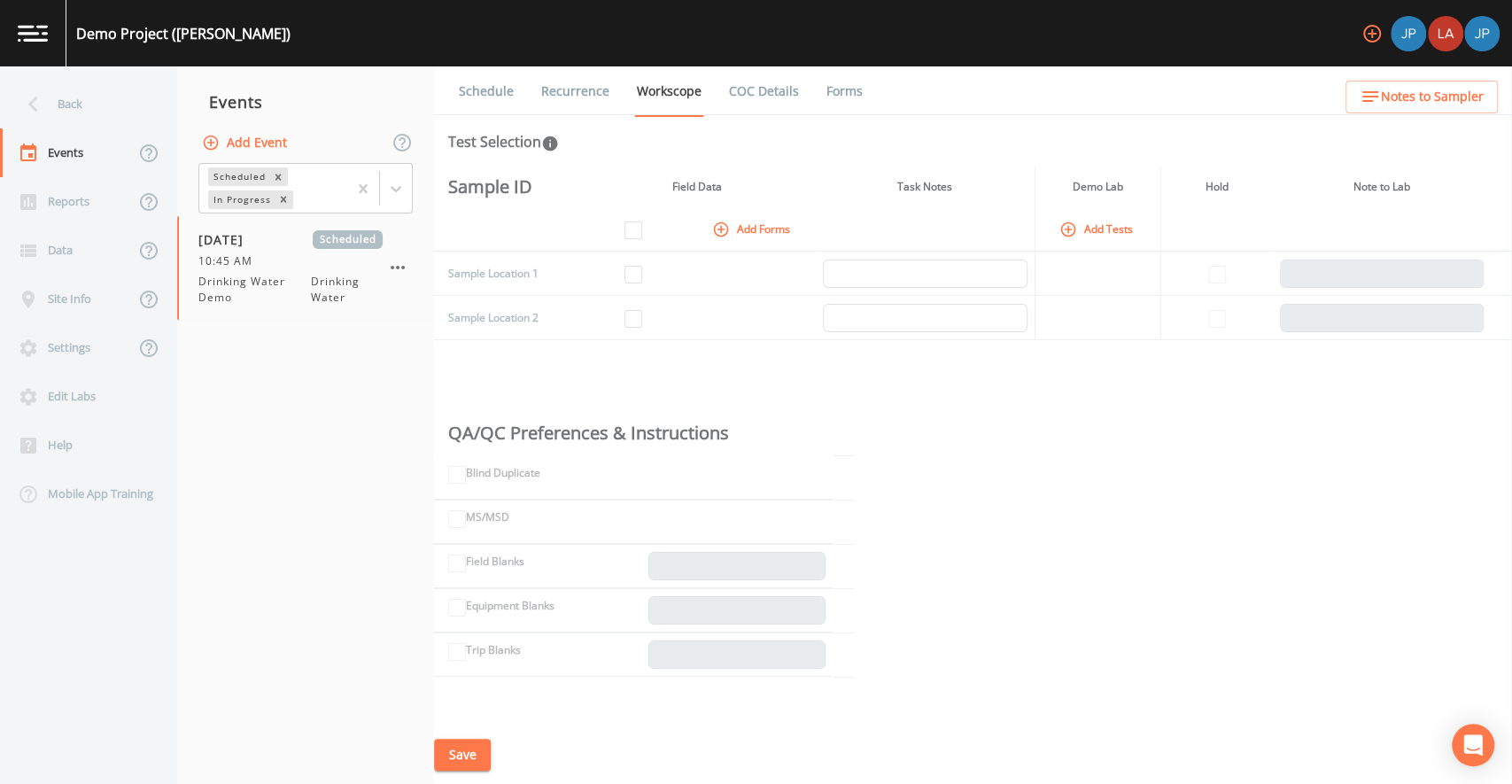
click at [934, 400] on div "Sample ID Field Data Task Notes Demo Lab Hold Note to Lab Add Forms Add Tests S…" at bounding box center [973, 446] width 1078 height 559
click at [639, 274] on input "checkbox" at bounding box center [634, 275] width 18 height 18
checkbox input "true"
click at [625, 322] on input "checkbox" at bounding box center [634, 319] width 18 height 18
checkbox input "true"
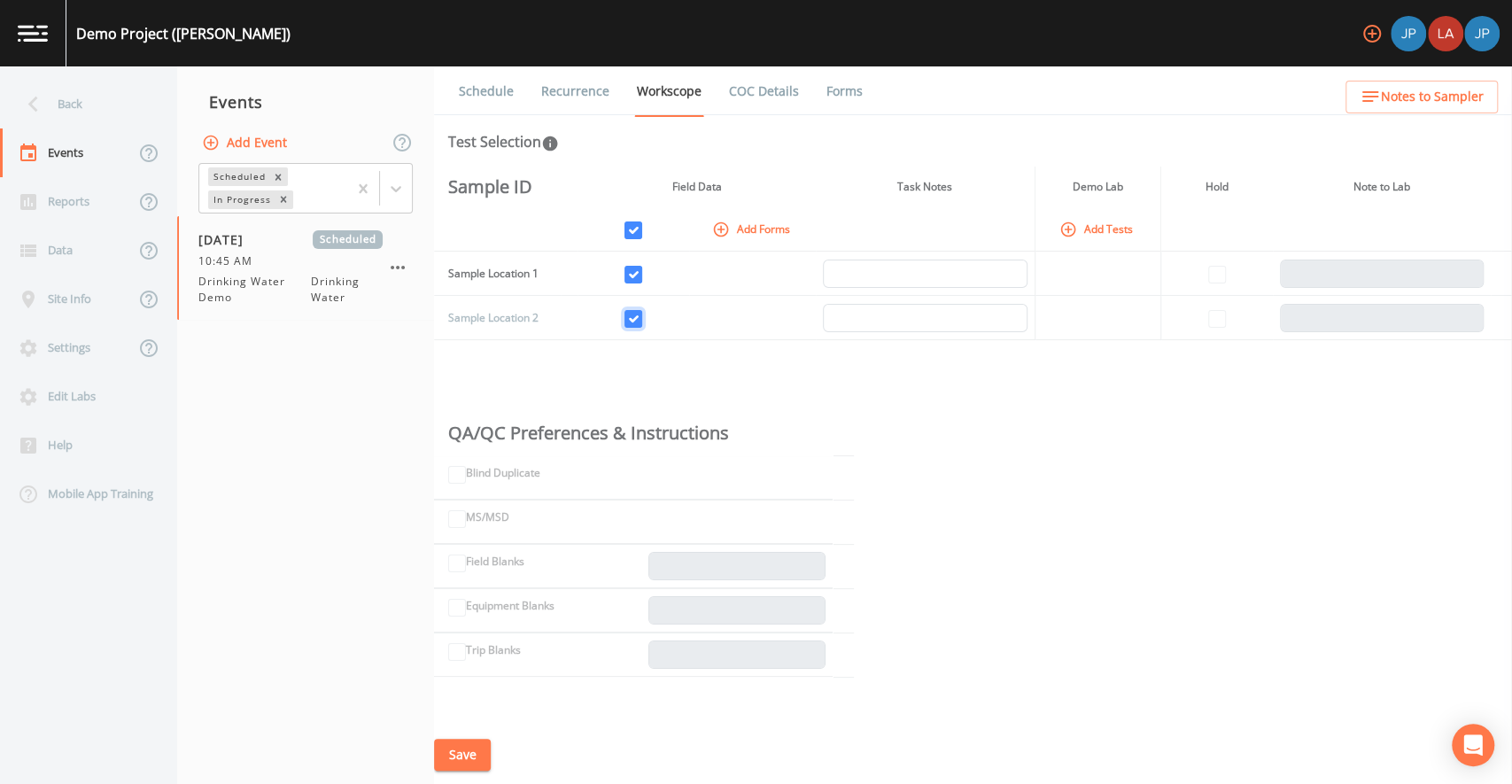
checkbox input "true"
click at [631, 319] on input "checkbox" at bounding box center [634, 319] width 18 height 18
checkbox input "false"
click at [634, 321] on input "checkbox" at bounding box center [634, 319] width 18 height 18
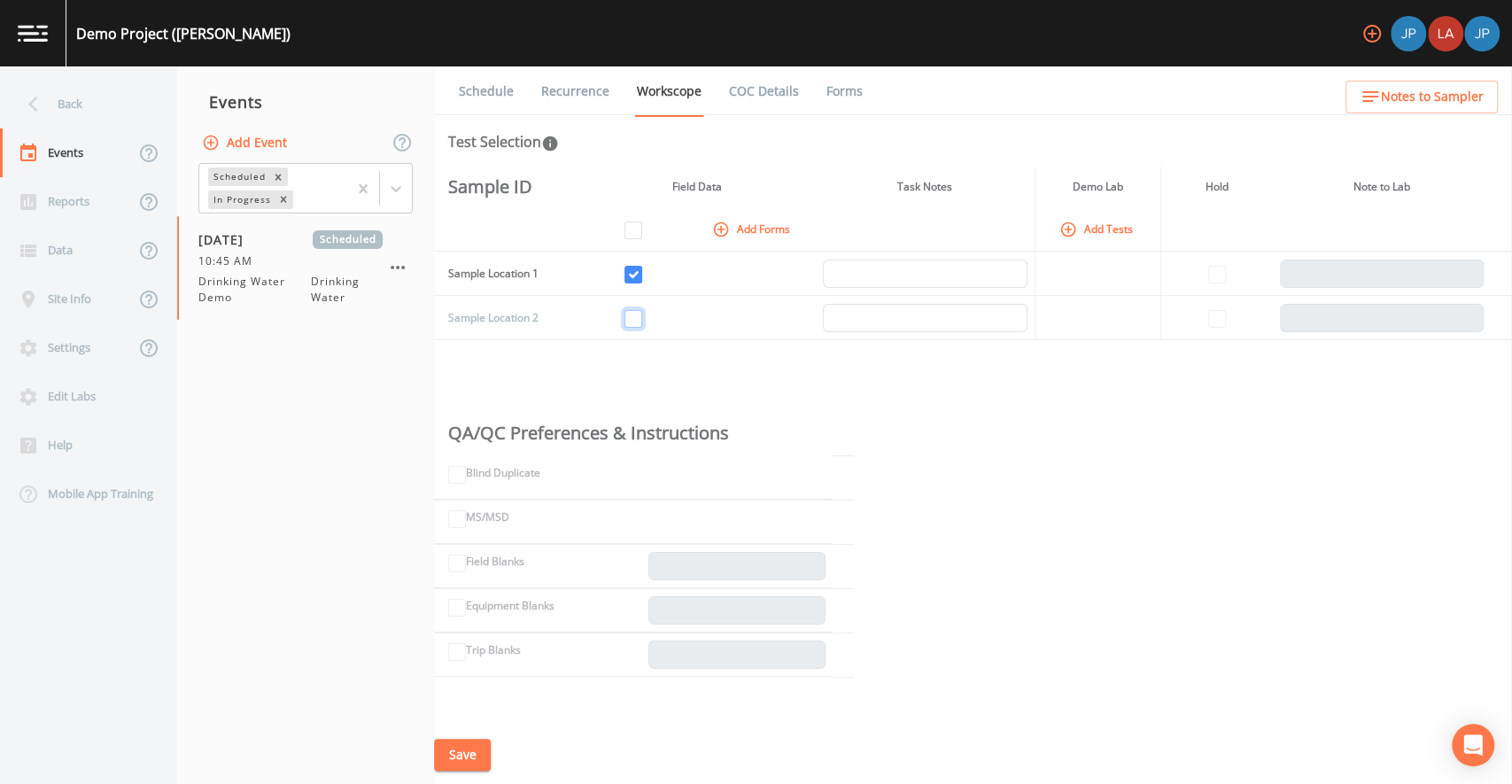
checkbox input "true"
click at [686, 327] on td at bounding box center [634, 318] width 112 height 44
click at [968, 278] on input "text" at bounding box center [925, 274] width 205 height 28
type input "T"
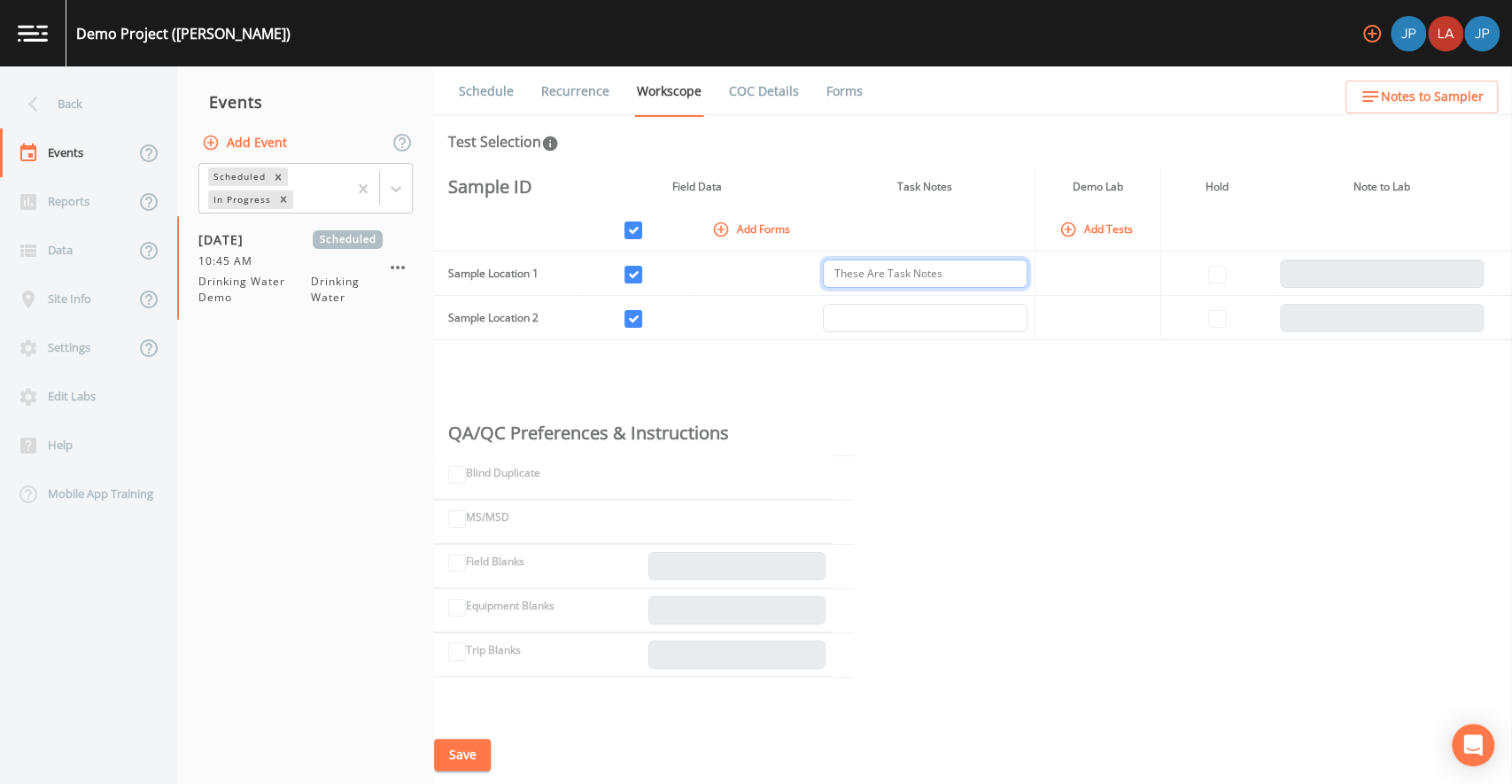
type input "These Are Task Notes"
click at [1035, 289] on td at bounding box center [1098, 274] width 126 height 44
click at [1085, 367] on div "Sample ID Field Data Task Notes Demo Lab Hold Note to Lab Add Forms Add Tests S…" at bounding box center [973, 446] width 1078 height 559
click at [472, 762] on button "Save" at bounding box center [462, 755] width 57 height 33
click at [941, 380] on div "Sample ID Field Data Task Notes Demo Lab Hold Note to Lab Add Forms Add Tests S…" at bounding box center [973, 446] width 1078 height 559
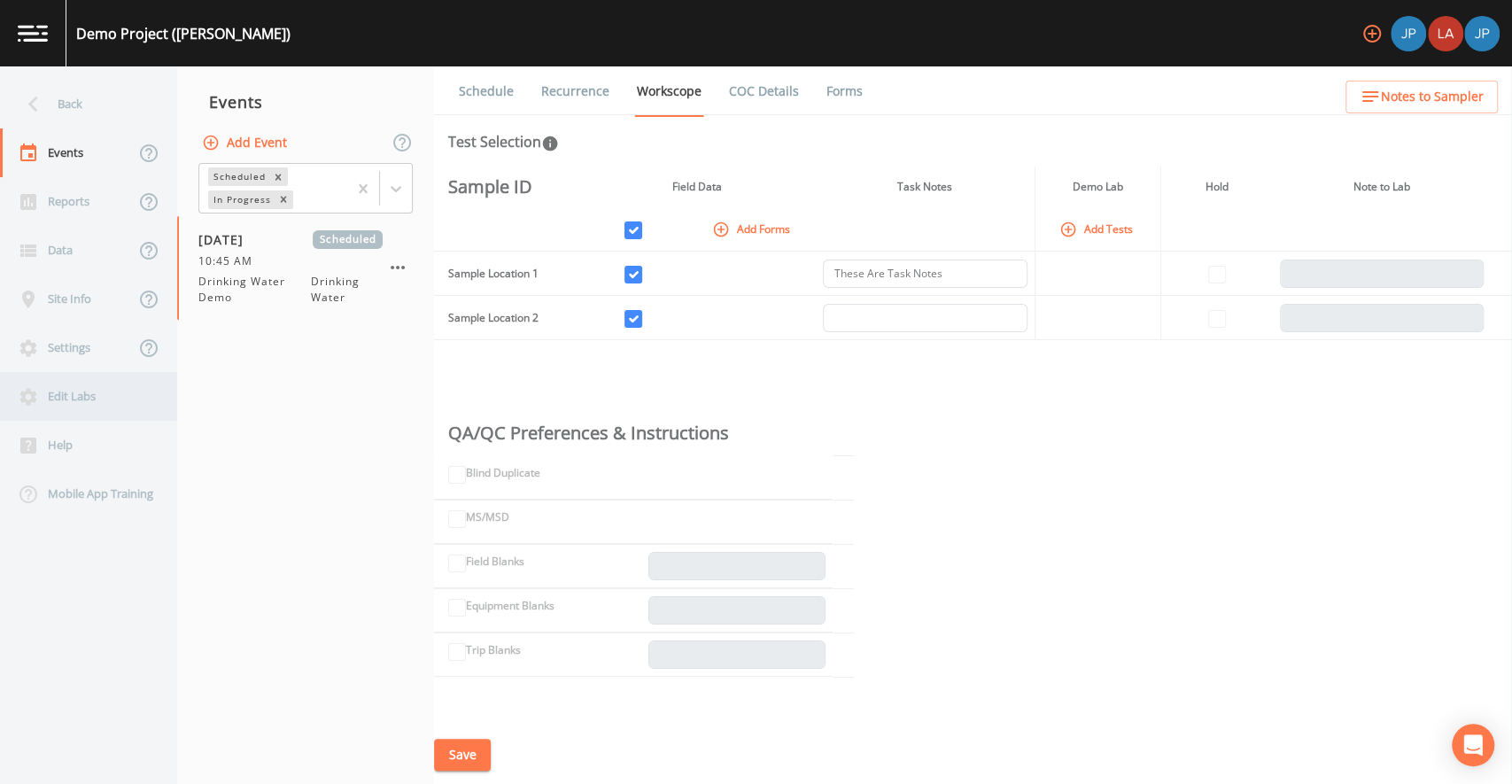
click at [65, 399] on div "Edit Labs" at bounding box center [79, 396] width 159 height 49
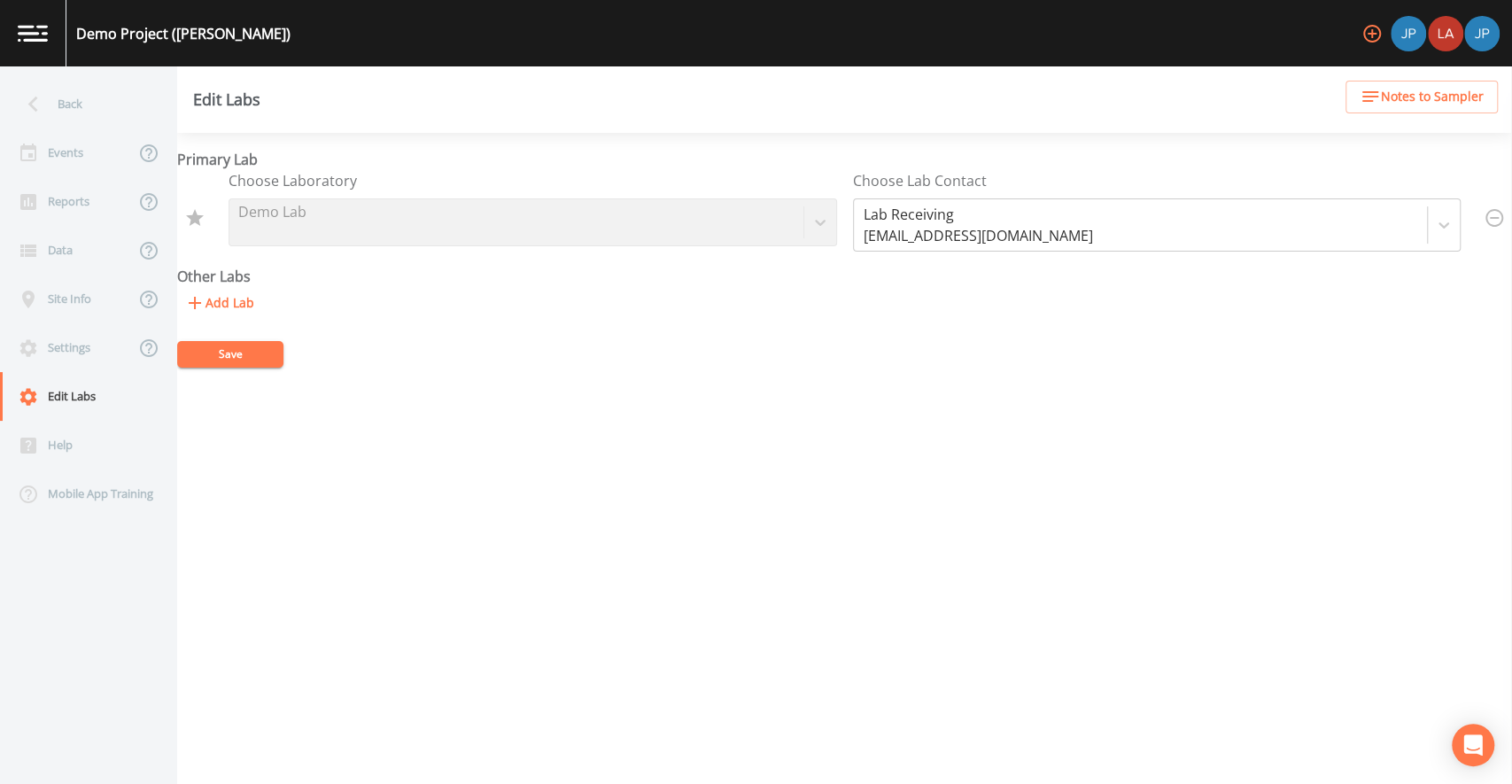
click at [226, 300] on button "Add Lab" at bounding box center [219, 303] width 84 height 33
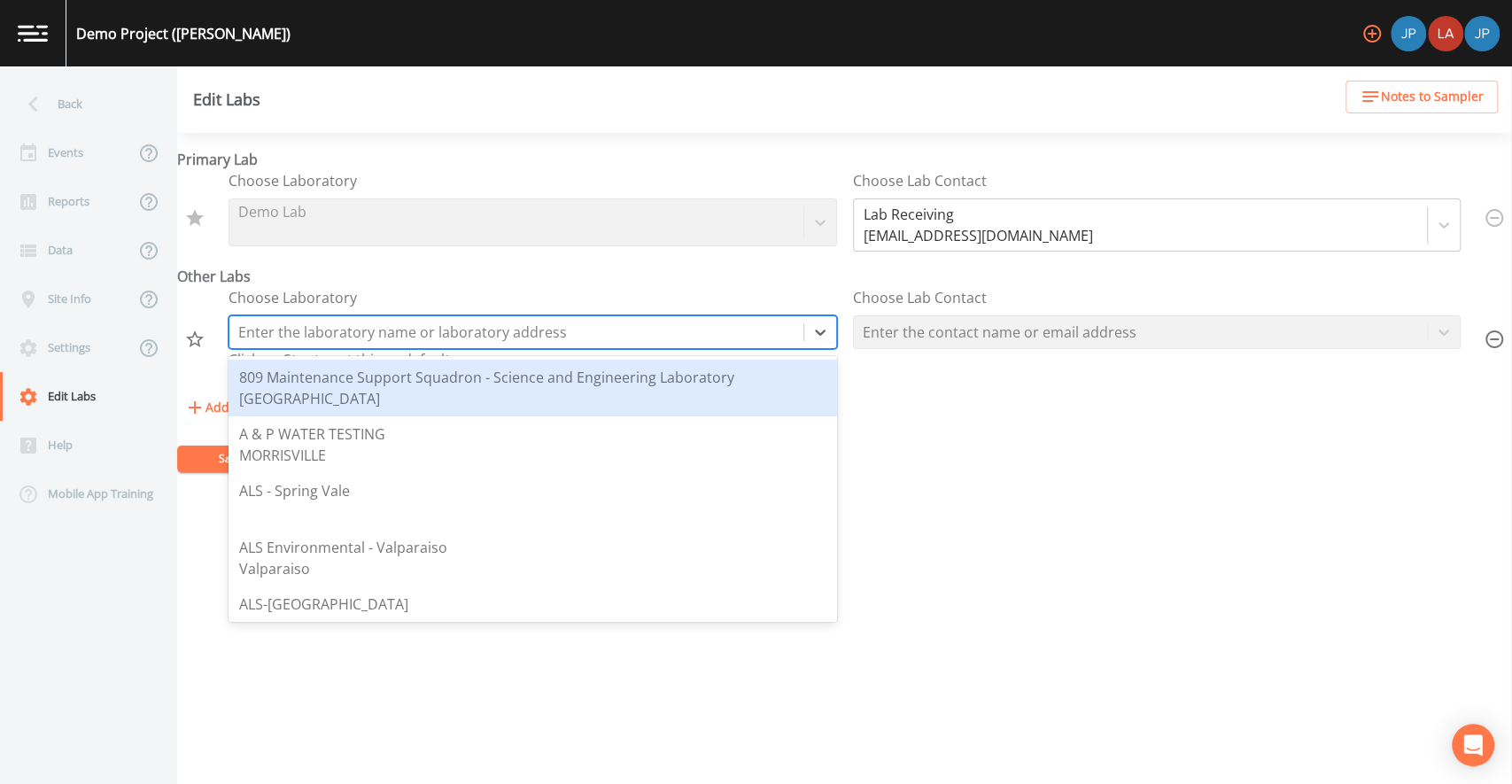
click at [361, 330] on div at bounding box center [516, 332] width 556 height 25
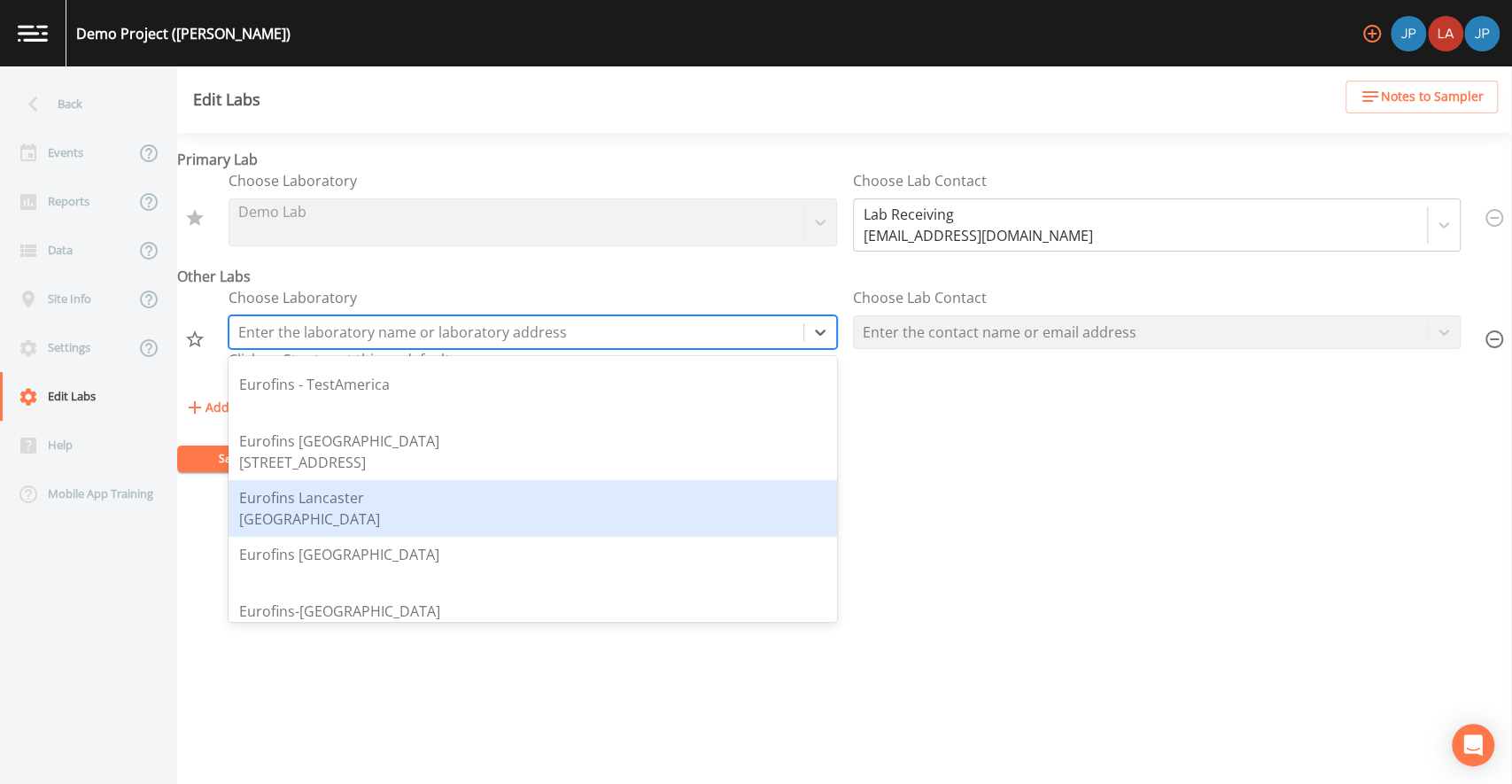
scroll to position [964, 0]
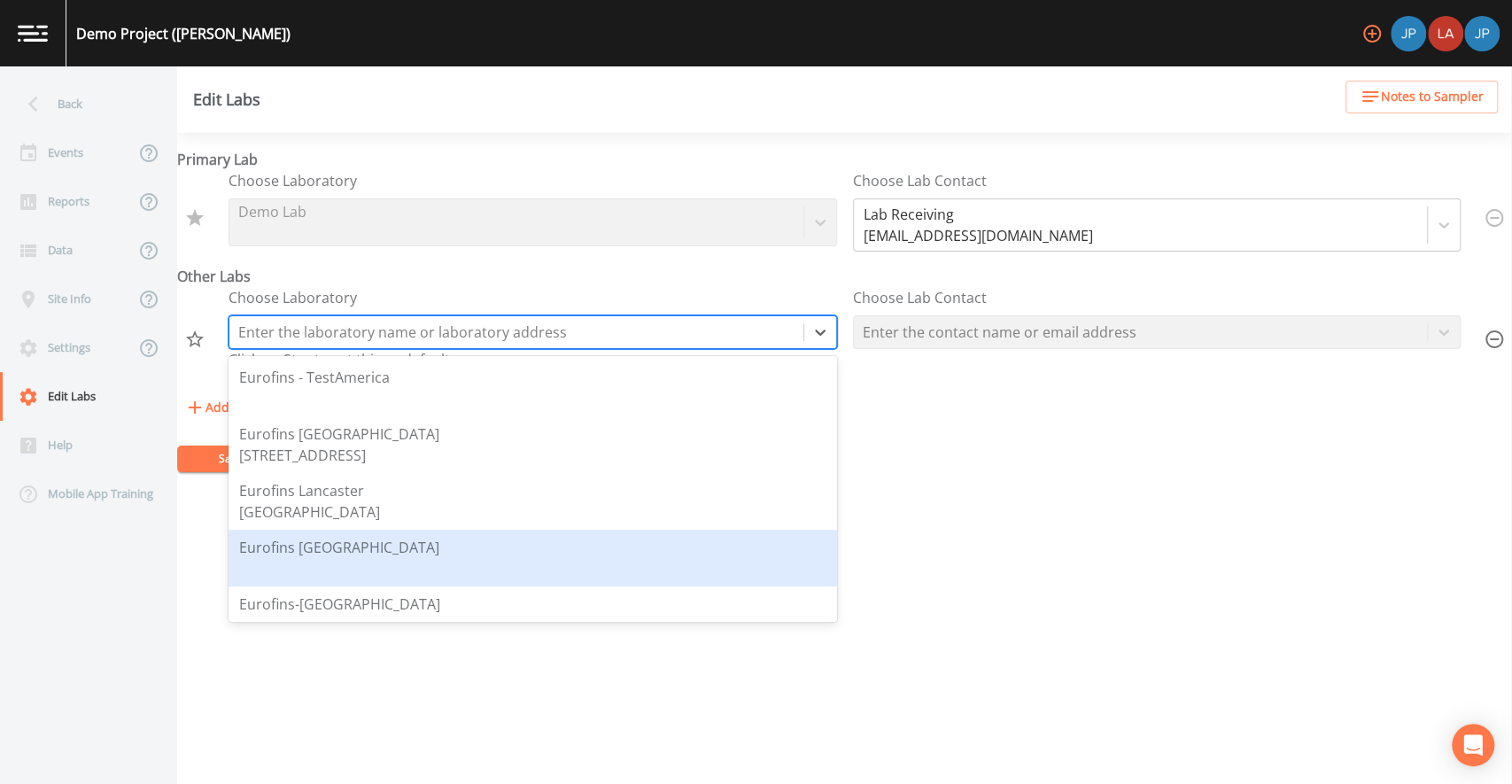
click at [454, 540] on div "Eurofins [GEOGRAPHIC_DATA]" at bounding box center [532, 558] width 587 height 43
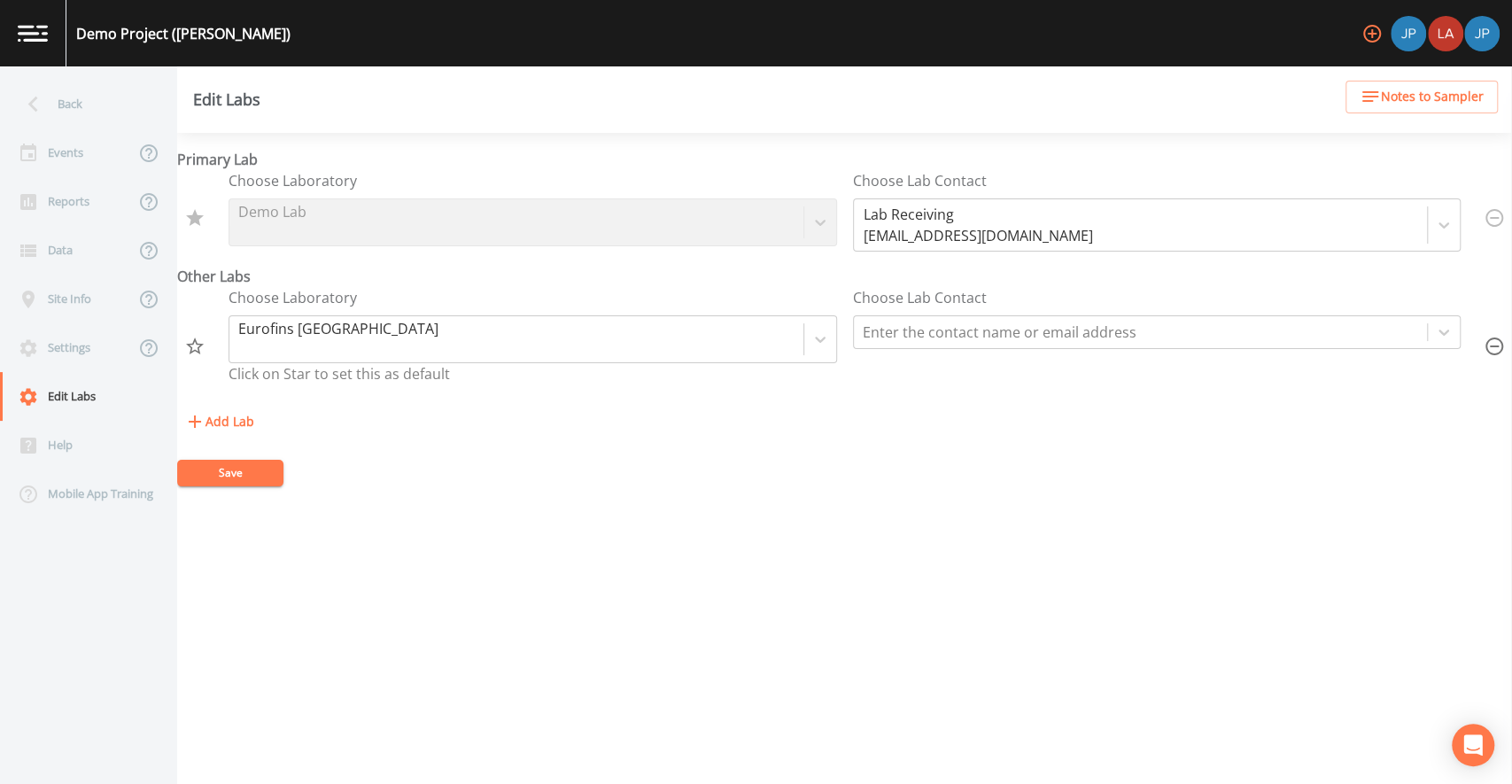
click at [509, 484] on form "Primary Lab Choose Laboratory Demo Lab Choose Lab Contact Lab Receiving [EMAIL_…" at bounding box center [844, 318] width 1335 height 338
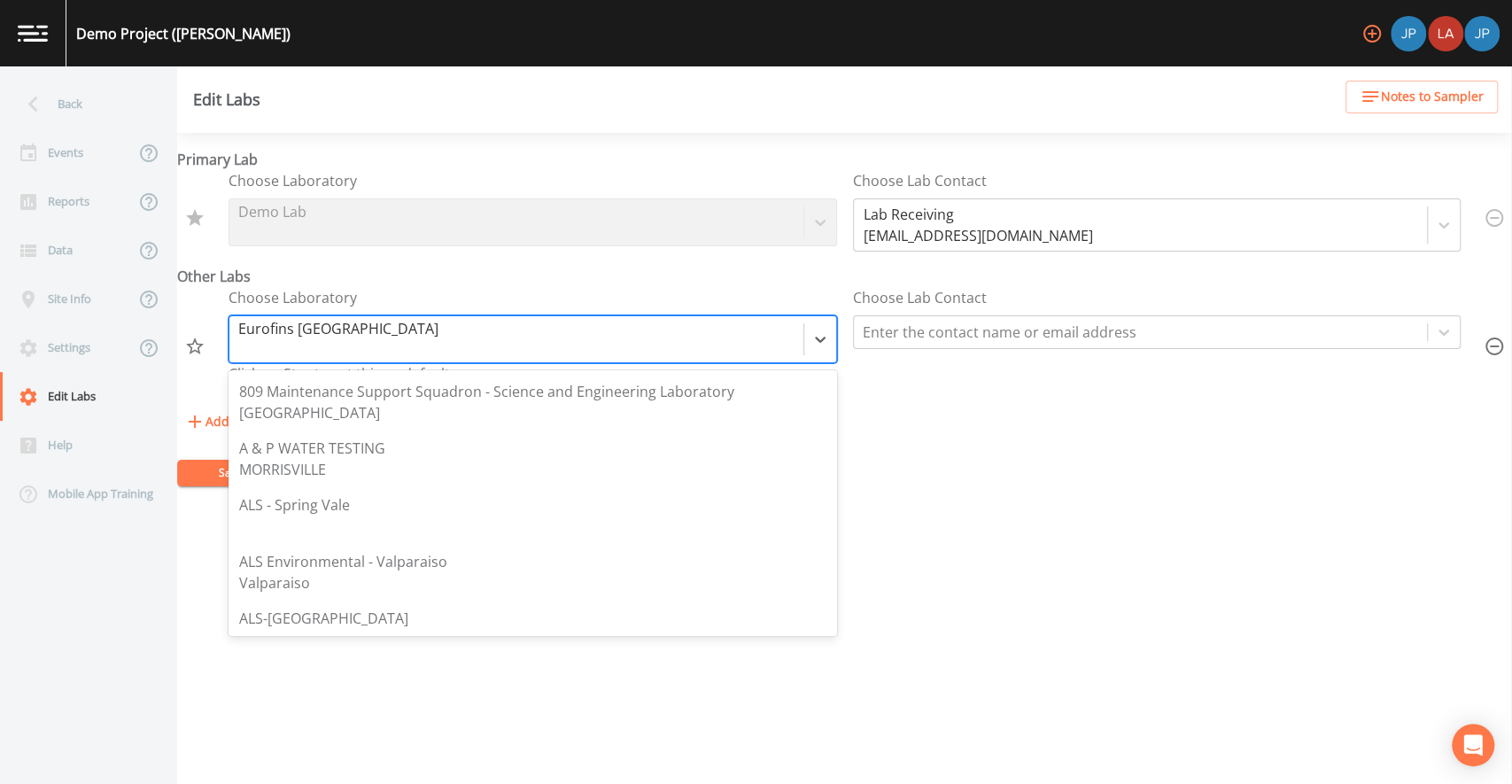
click at [754, 348] on div at bounding box center [516, 339] width 556 height 25
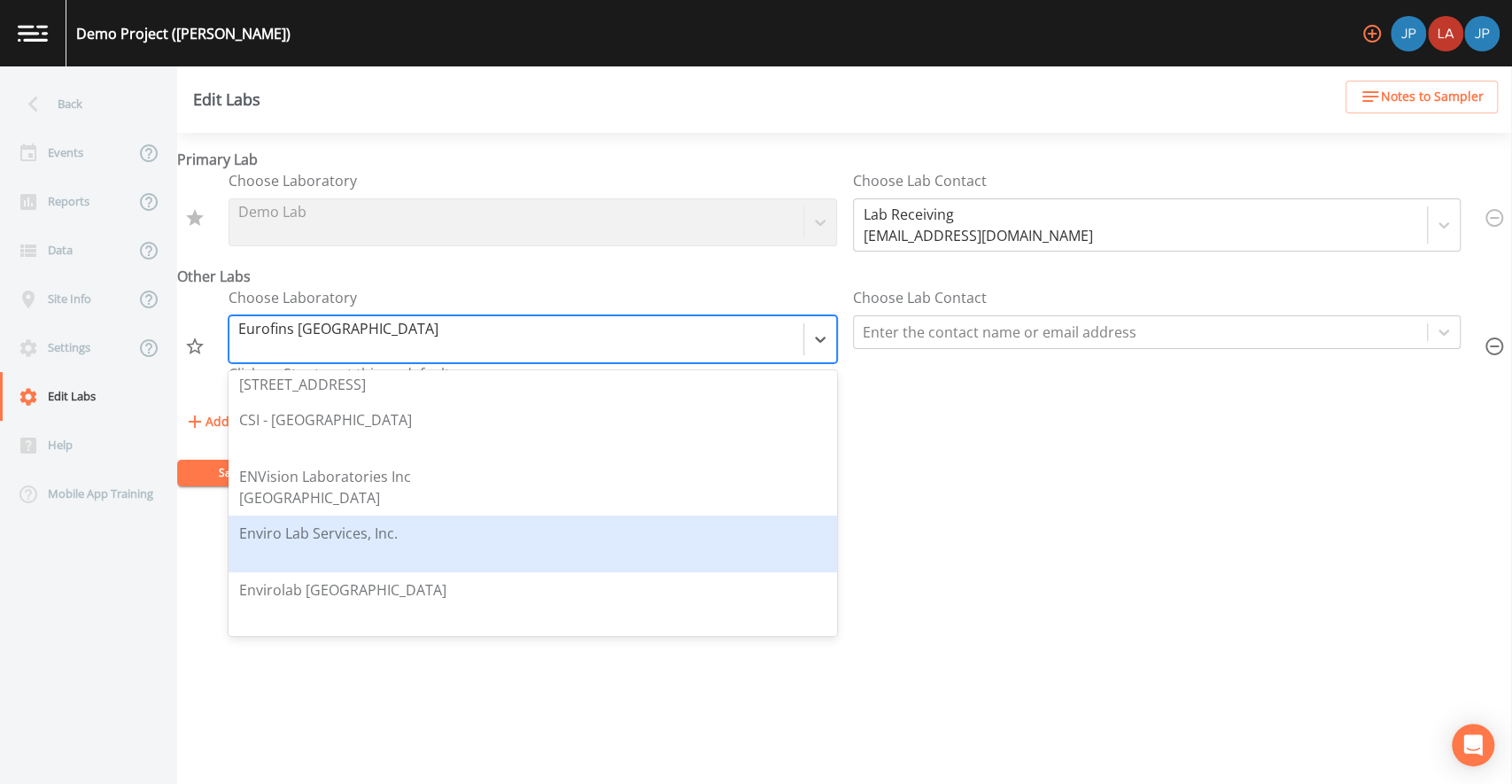
scroll to position [562, 0]
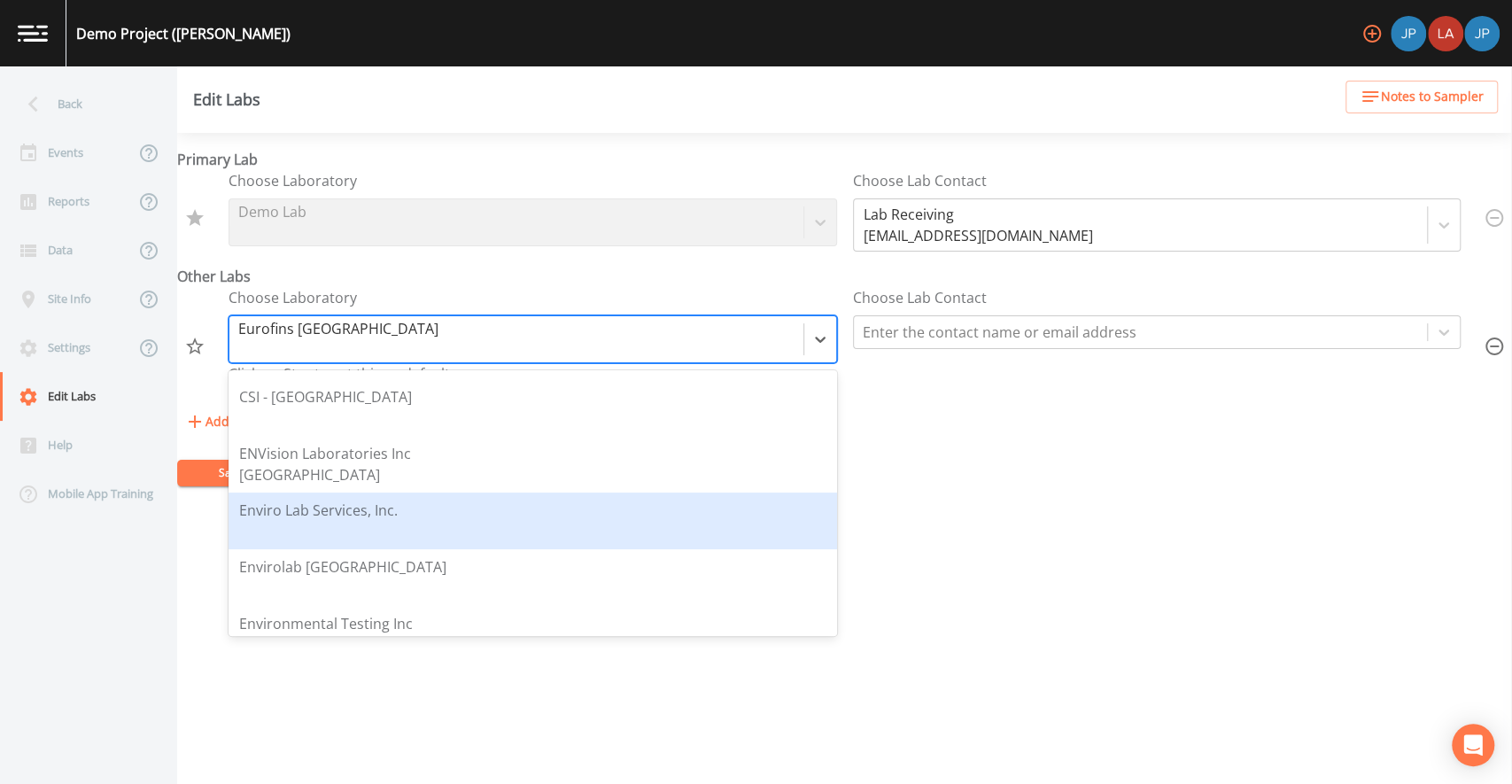
click at [493, 524] on div "Enviro Lab Services, Inc." at bounding box center [532, 521] width 587 height 43
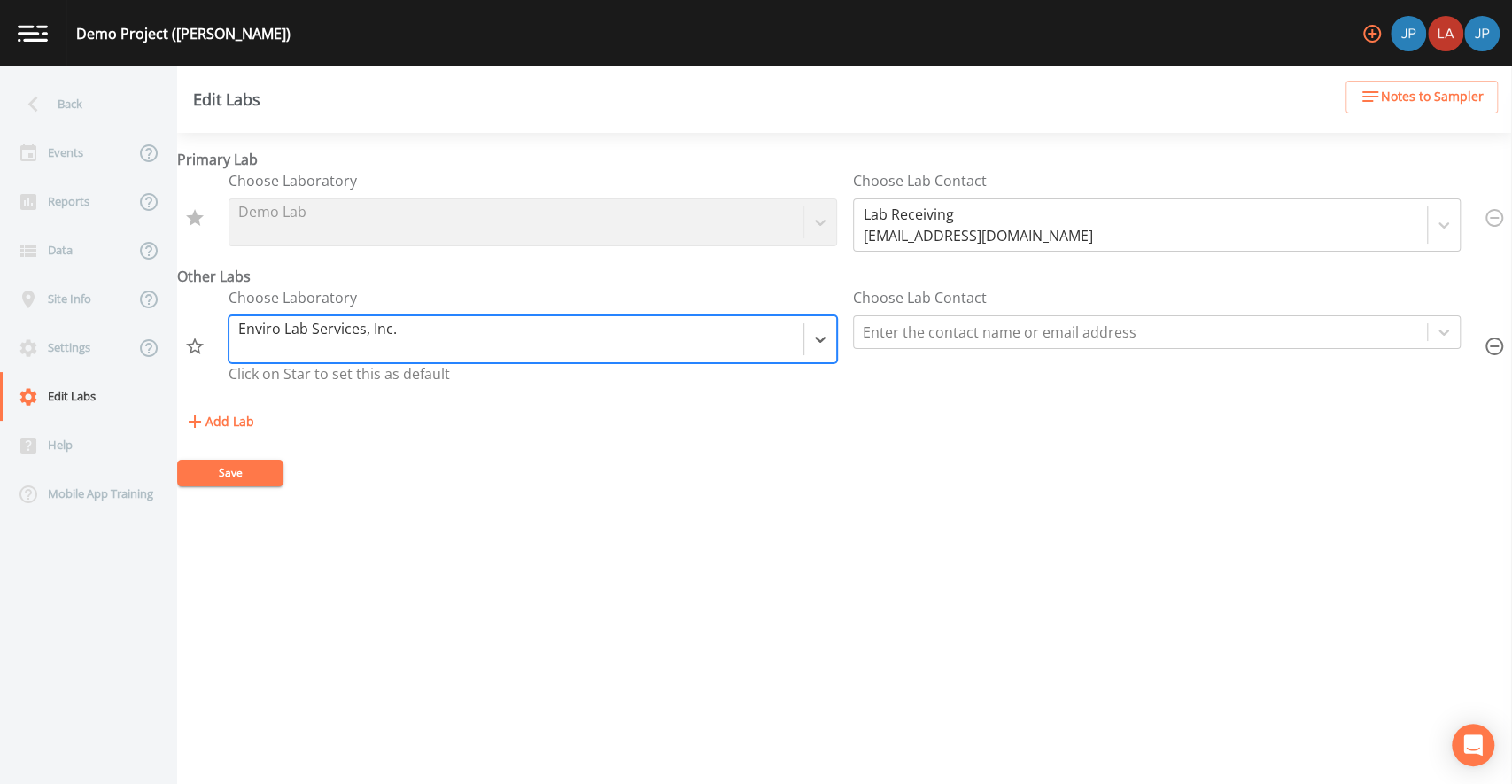
click at [510, 476] on form "Primary Lab Choose Laboratory Demo Lab Choose Lab Contact Lab Receiving [EMAIL_…" at bounding box center [844, 318] width 1335 height 338
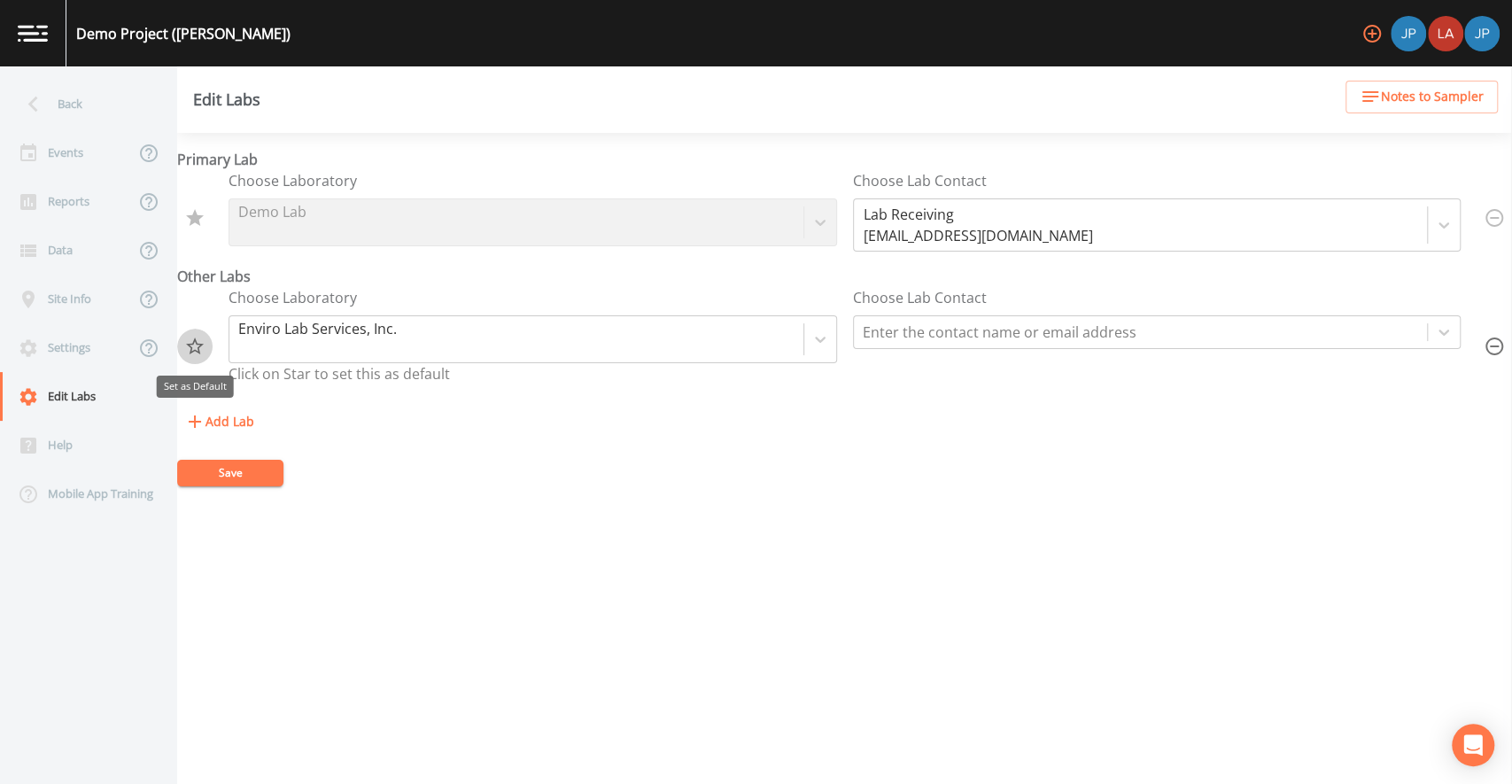
click at [198, 347] on icon "Set as Default" at bounding box center [195, 346] width 18 height 17
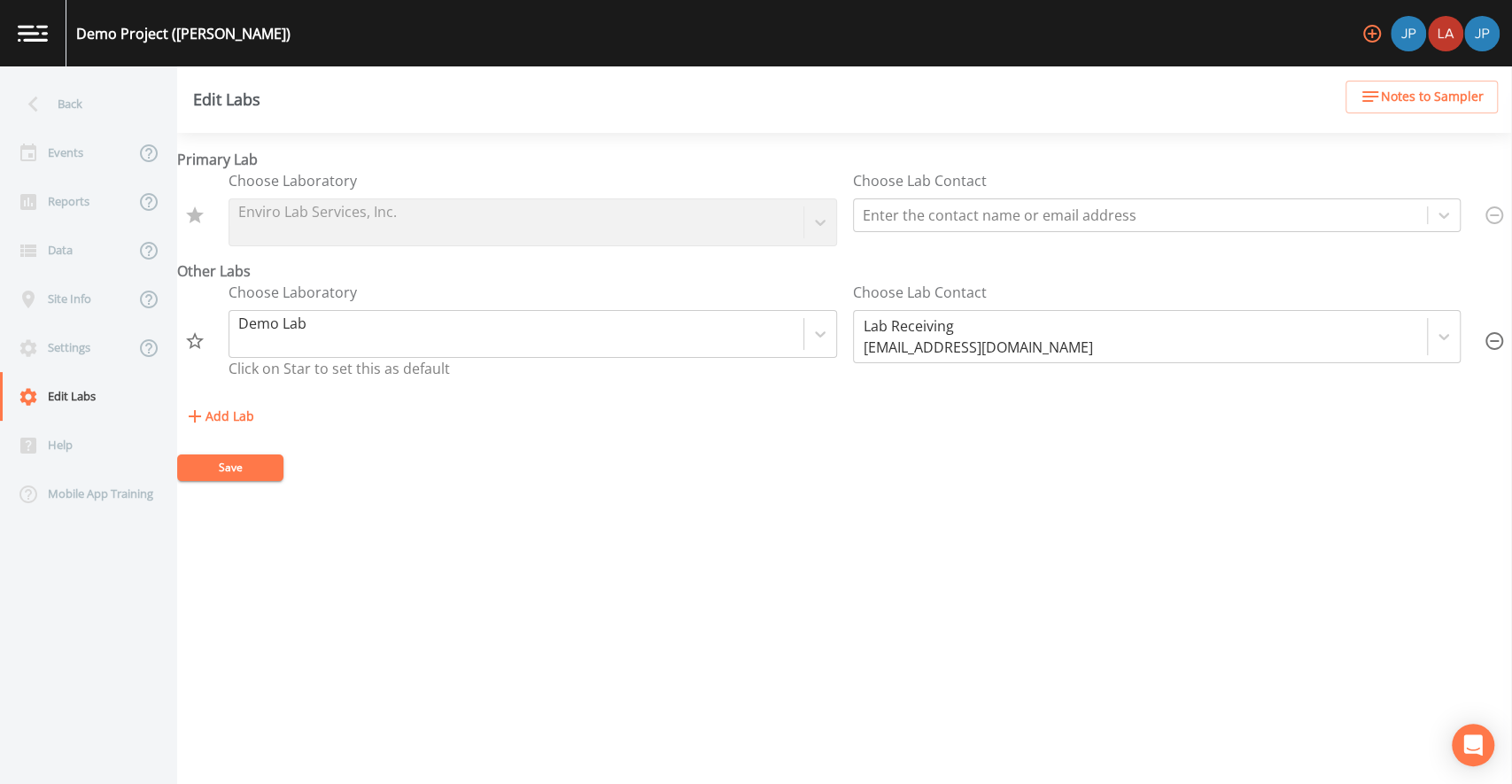
drag, startPoint x: 1487, startPoint y: 345, endPoint x: 1409, endPoint y: 423, distance: 110.3
click at [1409, 423] on div "Primary Lab Choose Laboratory Enviro Lab Services, Inc. Choose Lab Contact Ente…" at bounding box center [844, 291] width 1335 height 284
click at [208, 462] on button "Save" at bounding box center [230, 467] width 106 height 27
click at [46, 152] on div "Events" at bounding box center [67, 152] width 135 height 49
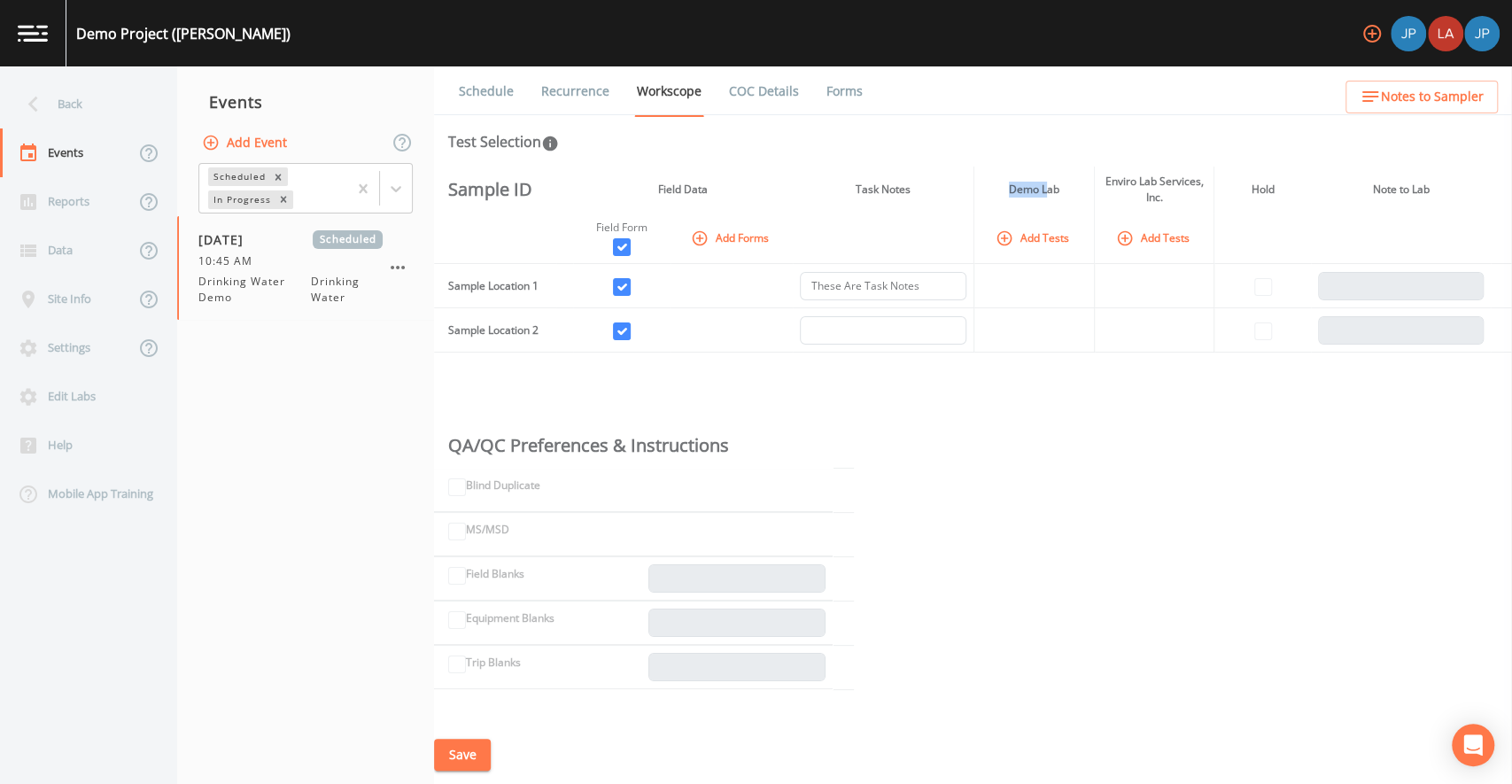
drag, startPoint x: 1046, startPoint y: 191, endPoint x: 985, endPoint y: 195, distance: 61.2
click at [975, 195] on th "Demo Lab" at bounding box center [1035, 190] width 120 height 46
click at [1112, 181] on th "Enviro Lab Services, Inc." at bounding box center [1154, 190] width 120 height 46
drag, startPoint x: 1126, startPoint y: 183, endPoint x: 1185, endPoint y: 196, distance: 60.0
click at [1149, 183] on th "Enviro Lab Services, Inc." at bounding box center [1154, 190] width 120 height 46
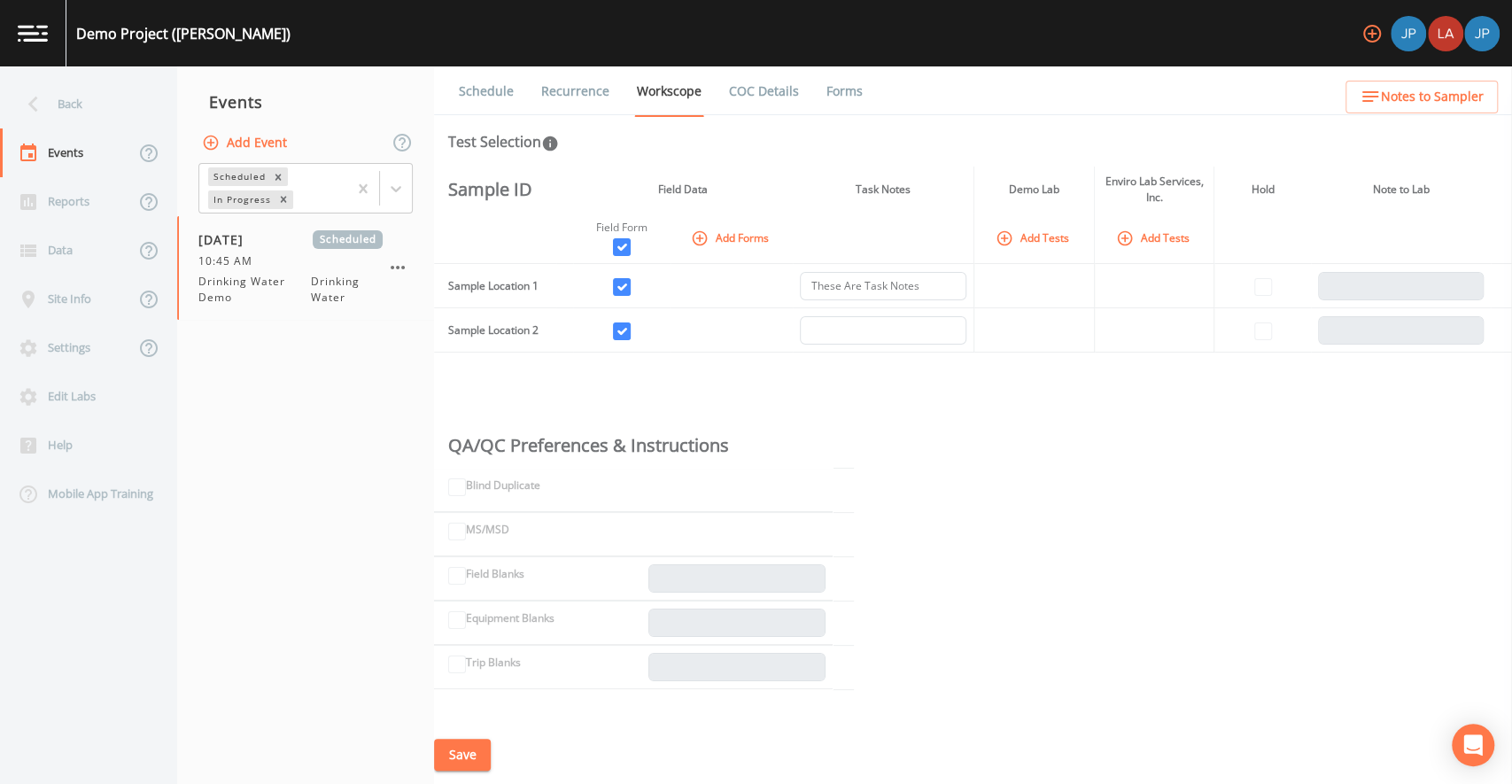
click at [1165, 198] on th "Enviro Lab Services, Inc." at bounding box center [1154, 190] width 120 height 46
click at [1030, 232] on button "Add Tests" at bounding box center [1034, 237] width 84 height 29
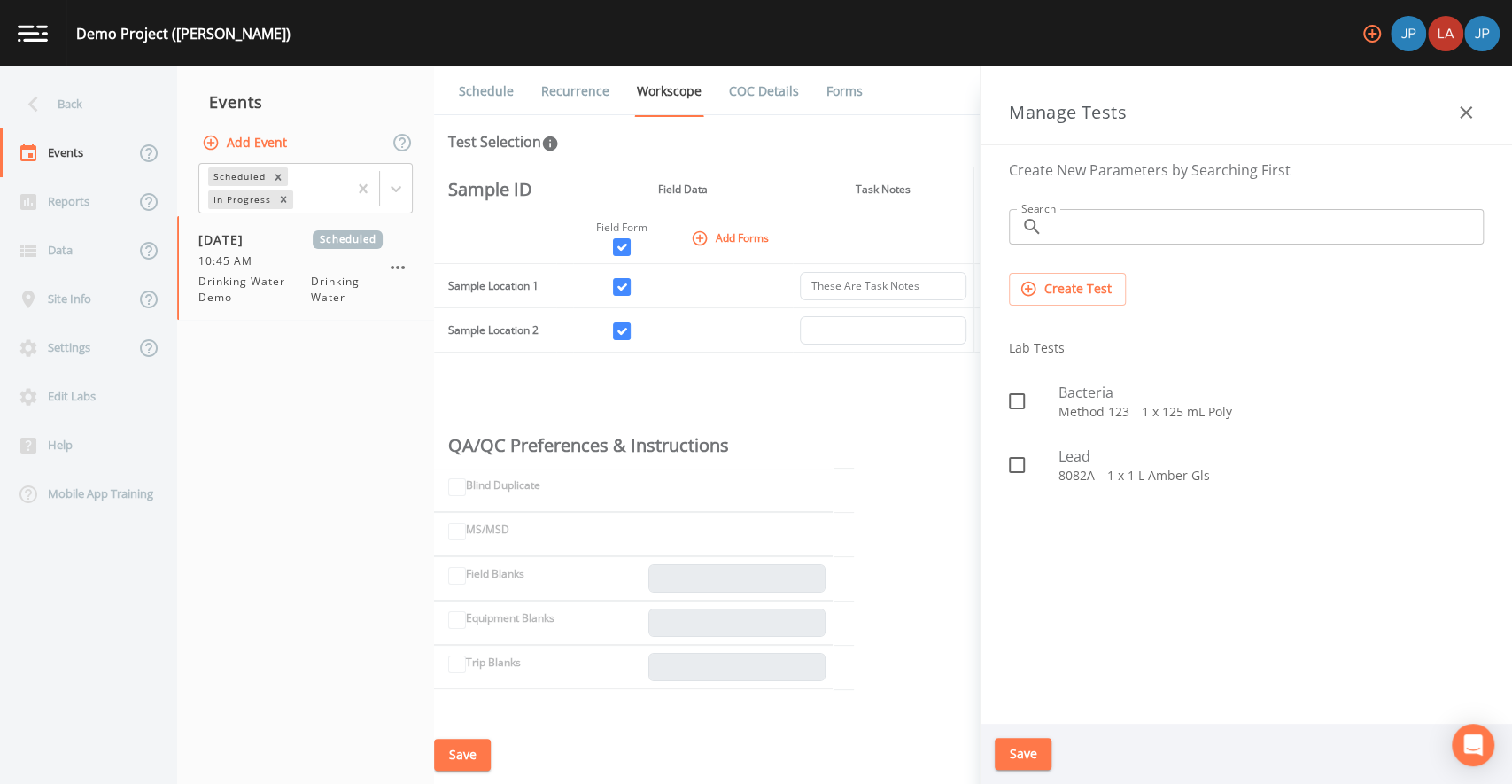
click at [1466, 113] on icon "button" at bounding box center [1466, 112] width 12 height 12
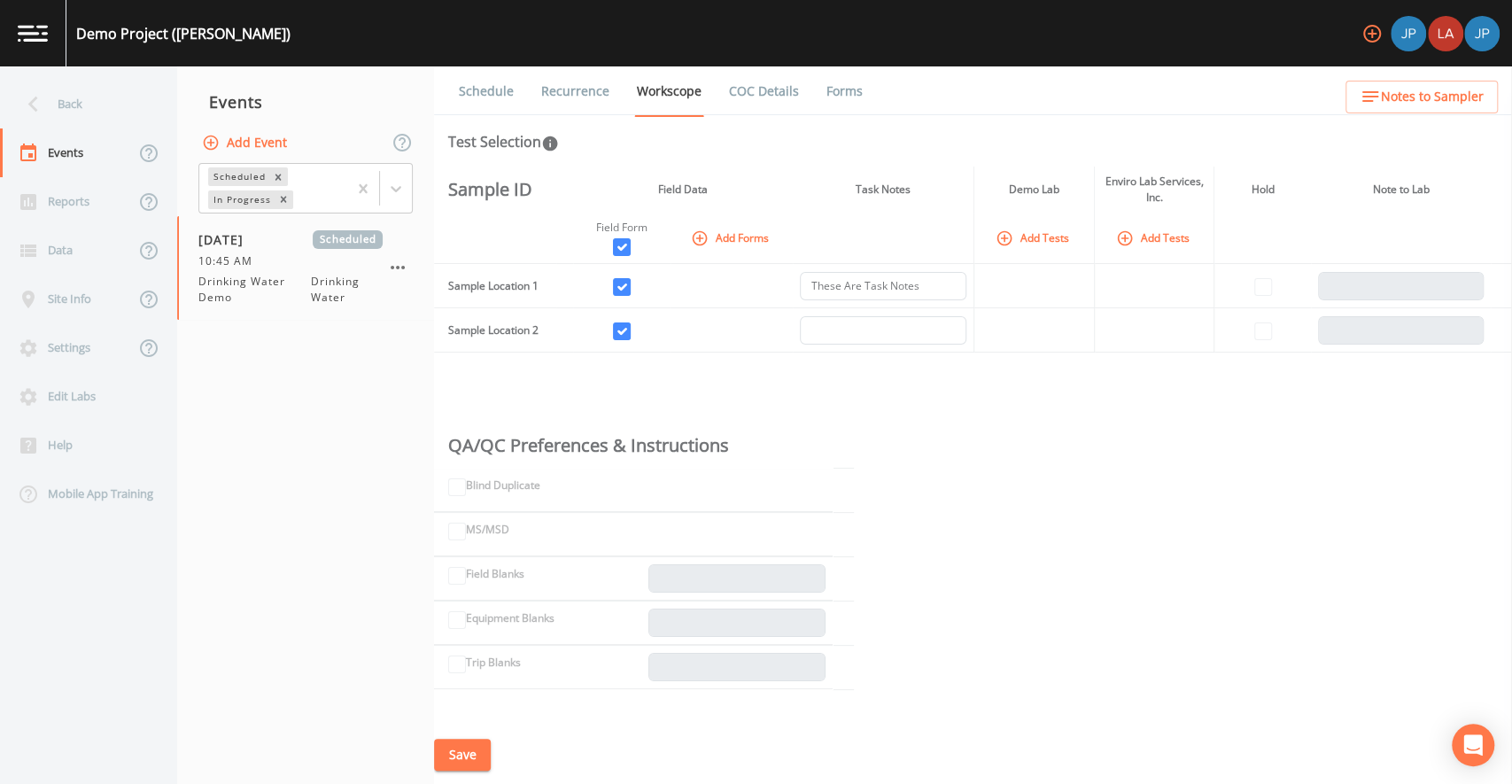
click at [1076, 244] on button "Add Tests" at bounding box center [1034, 237] width 84 height 29
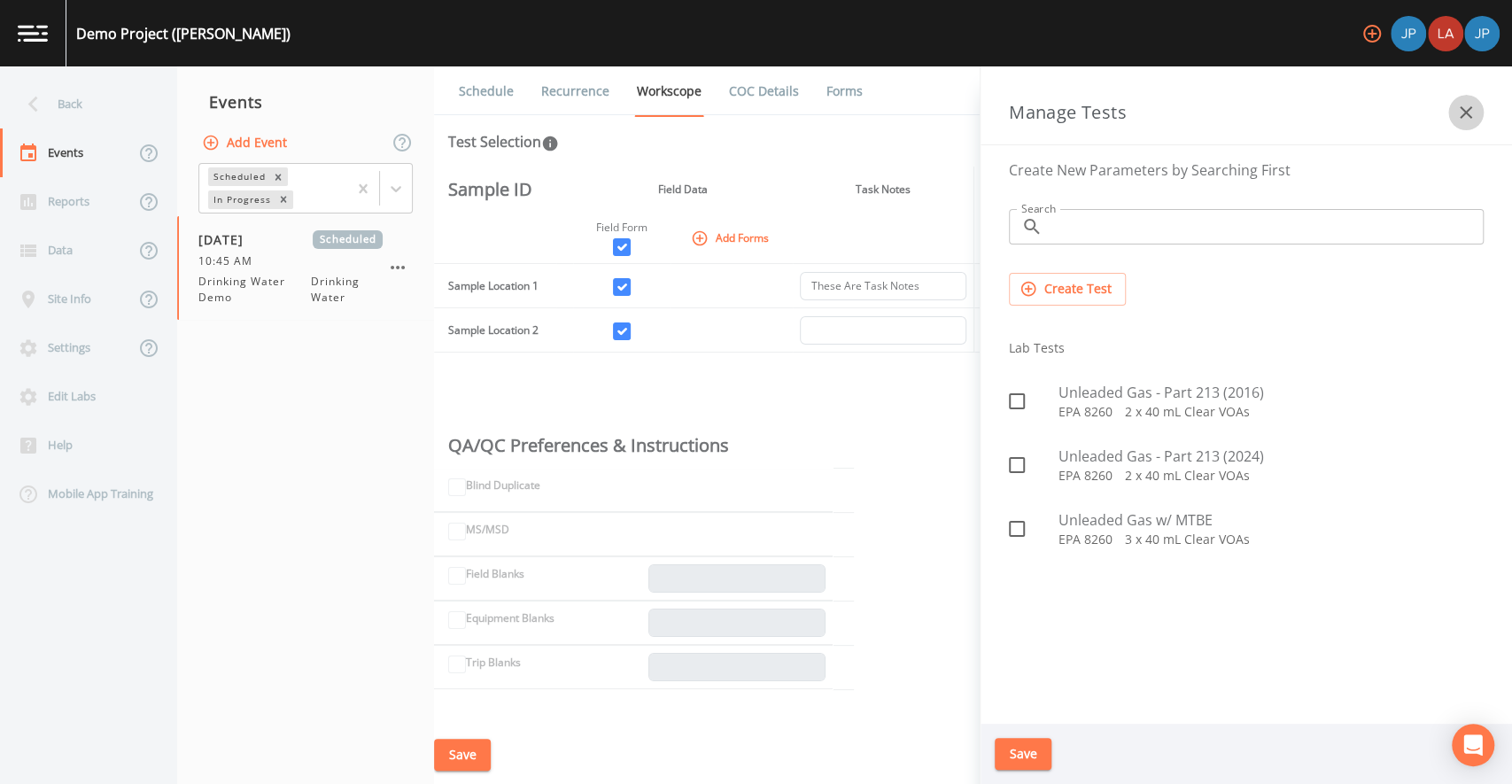
click at [1471, 112] on icon "button" at bounding box center [1466, 112] width 21 height 21
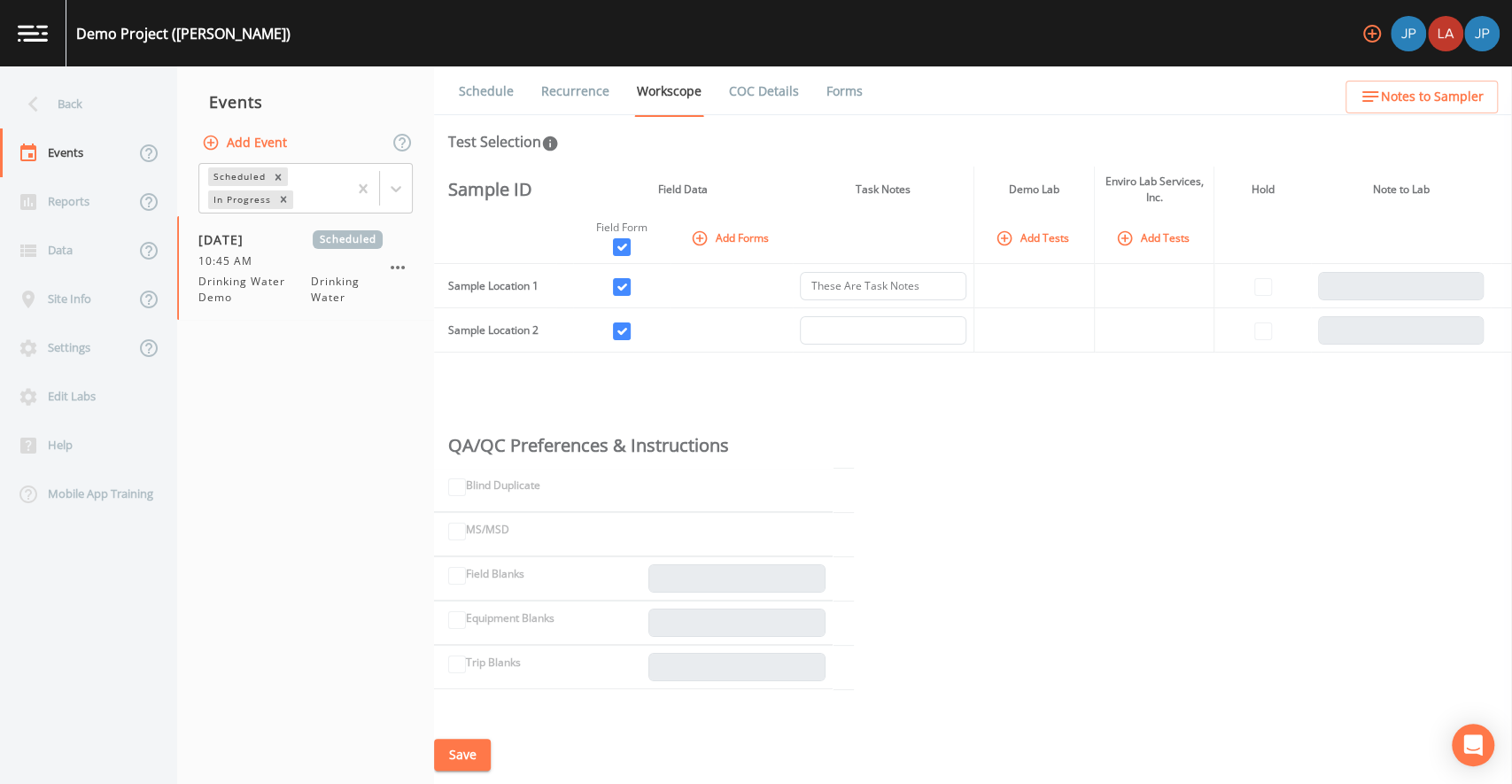
click at [1226, 357] on div "Sample ID Field Data Task Notes Demo Lab Enviro Lab Services, Inc. Hold Note to…" at bounding box center [973, 446] width 1078 height 559
click at [1045, 241] on button "Add Tests" at bounding box center [1034, 237] width 84 height 29
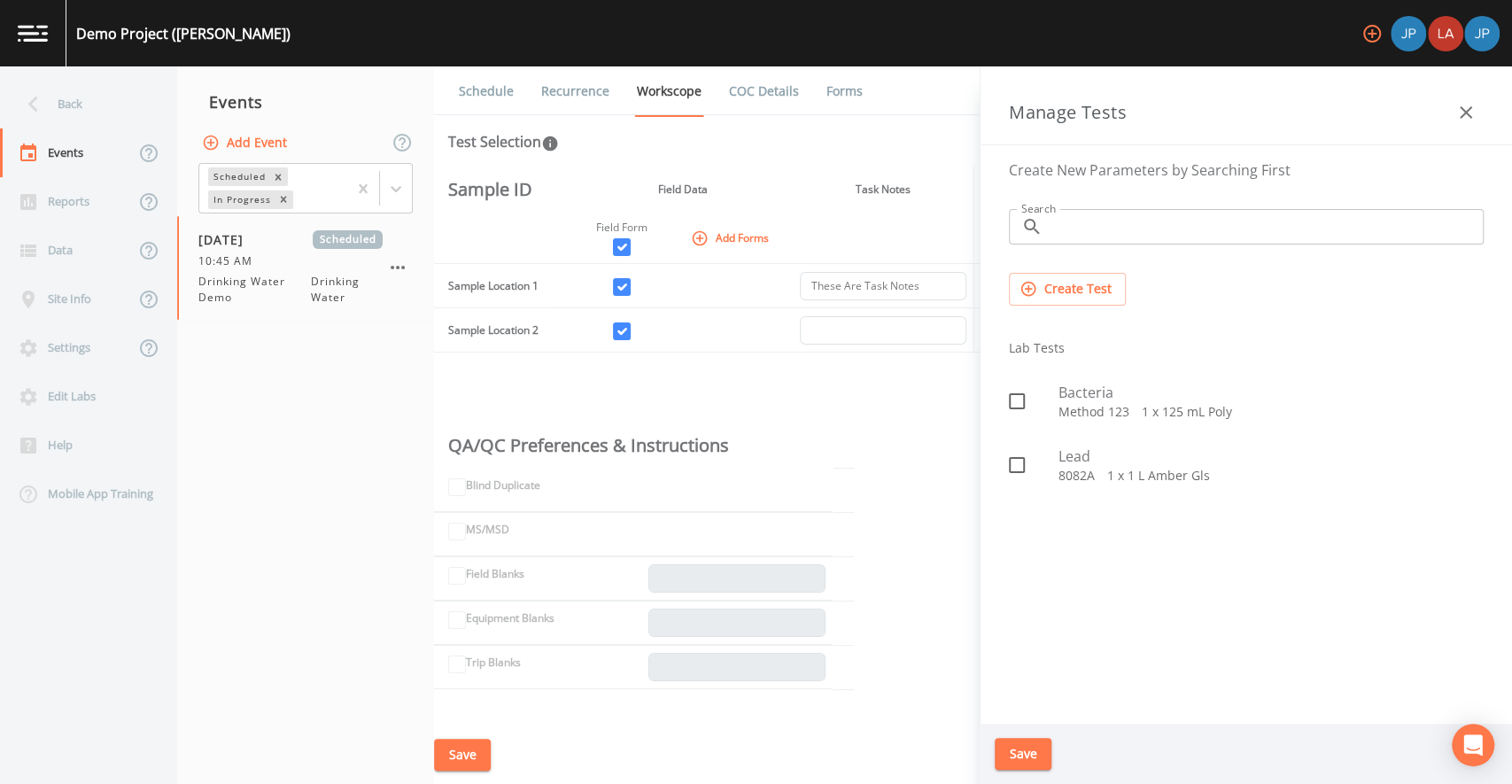
click at [1022, 404] on icon at bounding box center [1016, 401] width 21 height 21
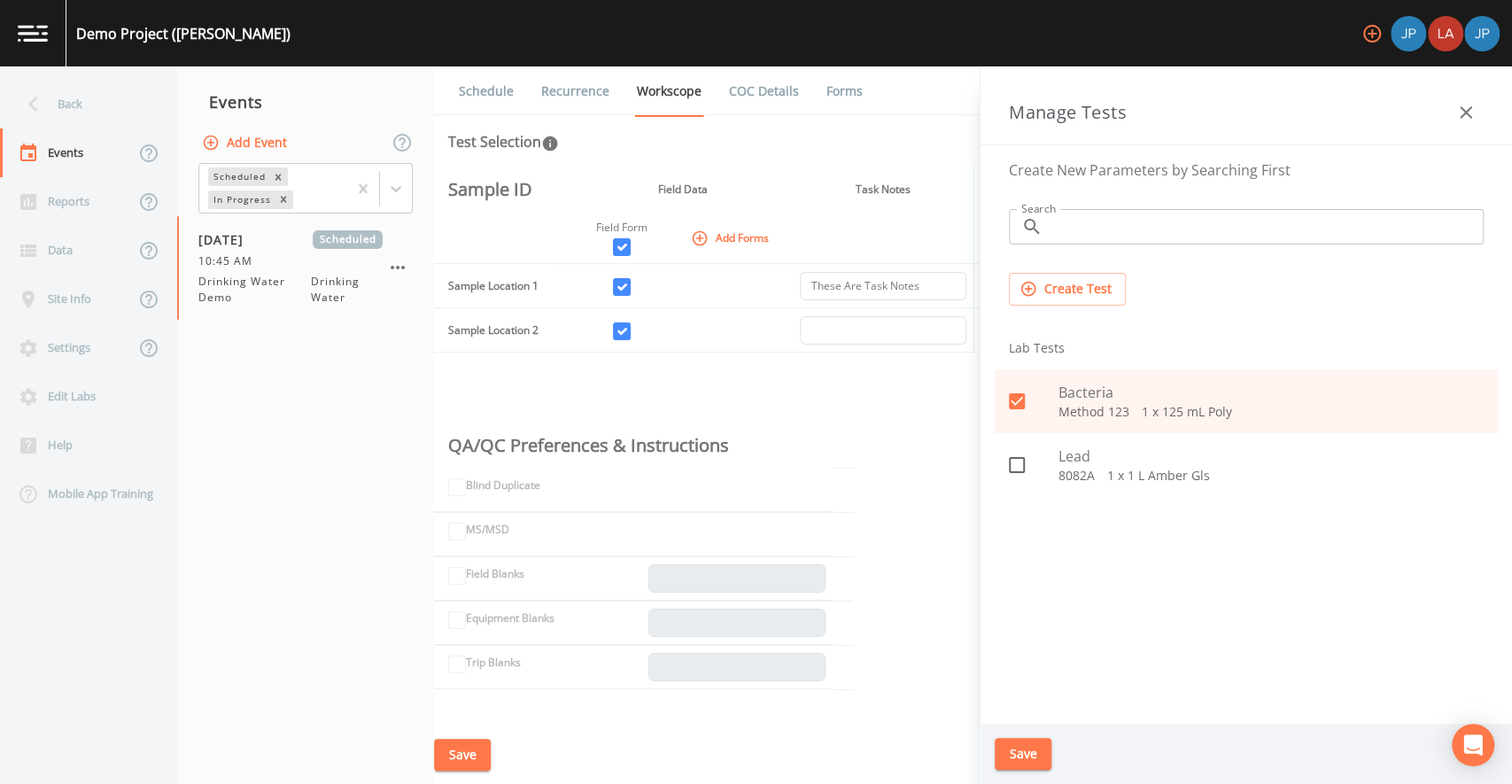
click at [1021, 401] on icon at bounding box center [1017, 401] width 16 height 16
checkbox input "false"
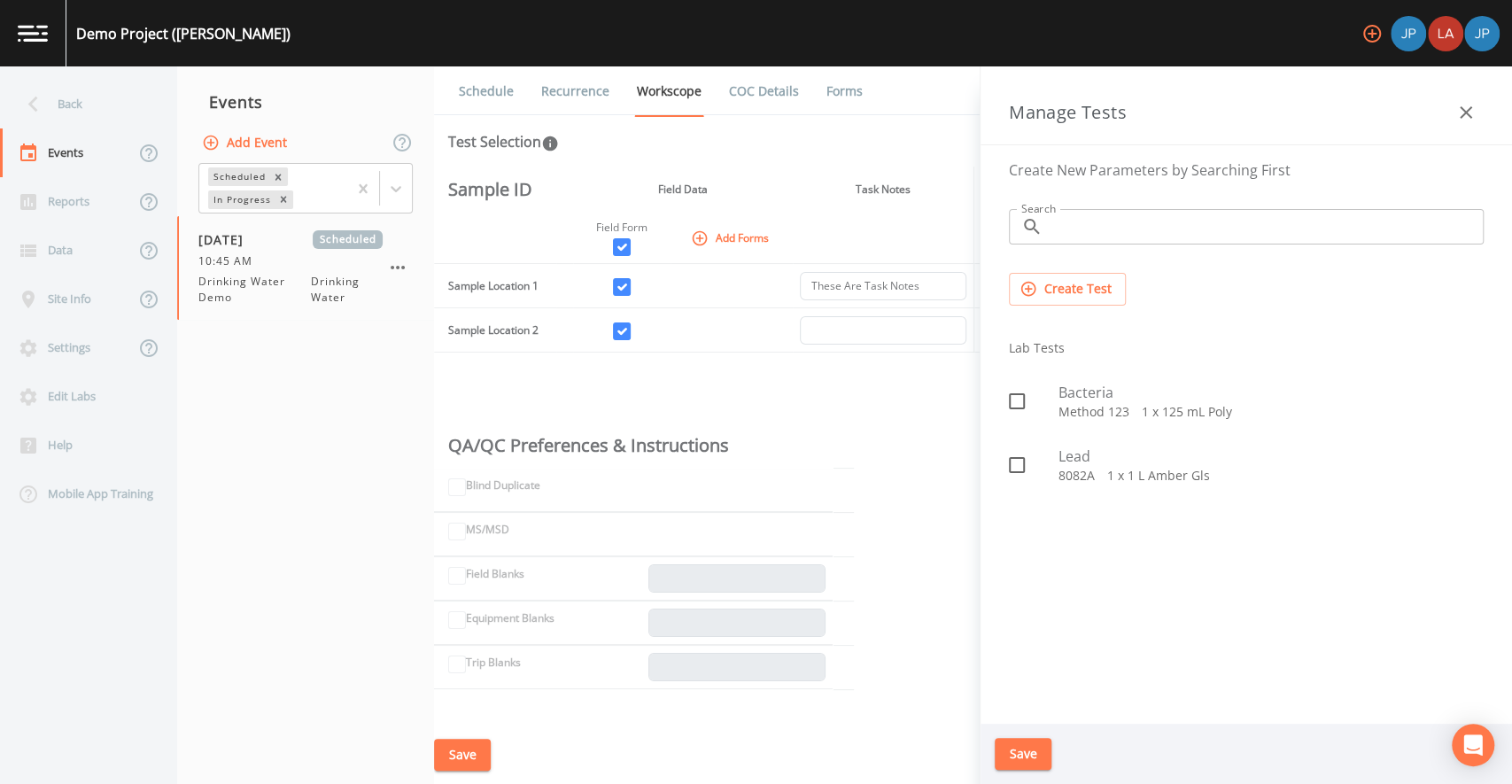
click at [1466, 113] on icon "button" at bounding box center [1466, 112] width 12 height 12
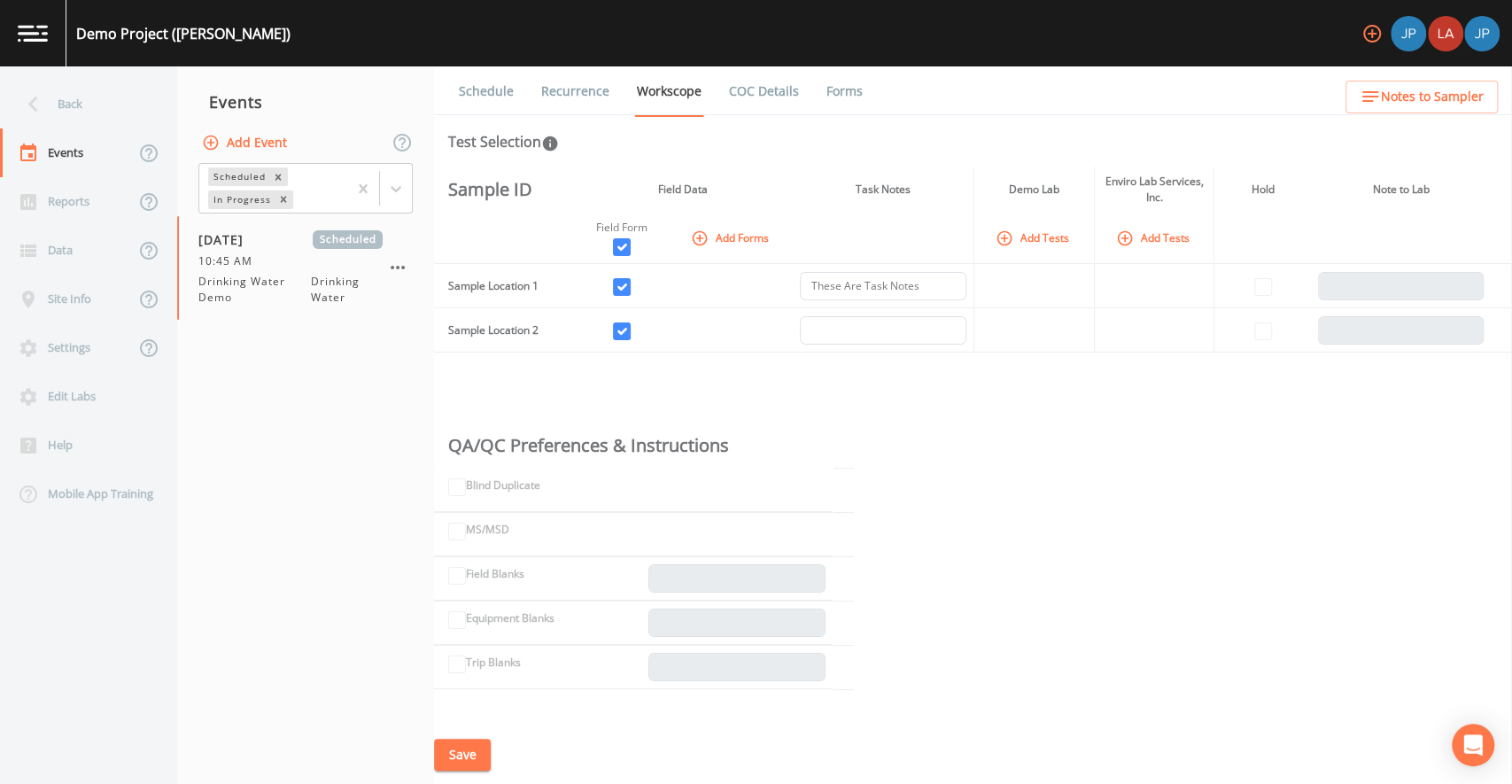
click at [1112, 371] on div "Sample ID Field Data Task Notes Demo Lab Enviro Lab Services, Inc. Hold Note to…" at bounding box center [973, 446] width 1078 height 559
click at [1050, 245] on button "Add Tests" at bounding box center [1034, 237] width 84 height 29
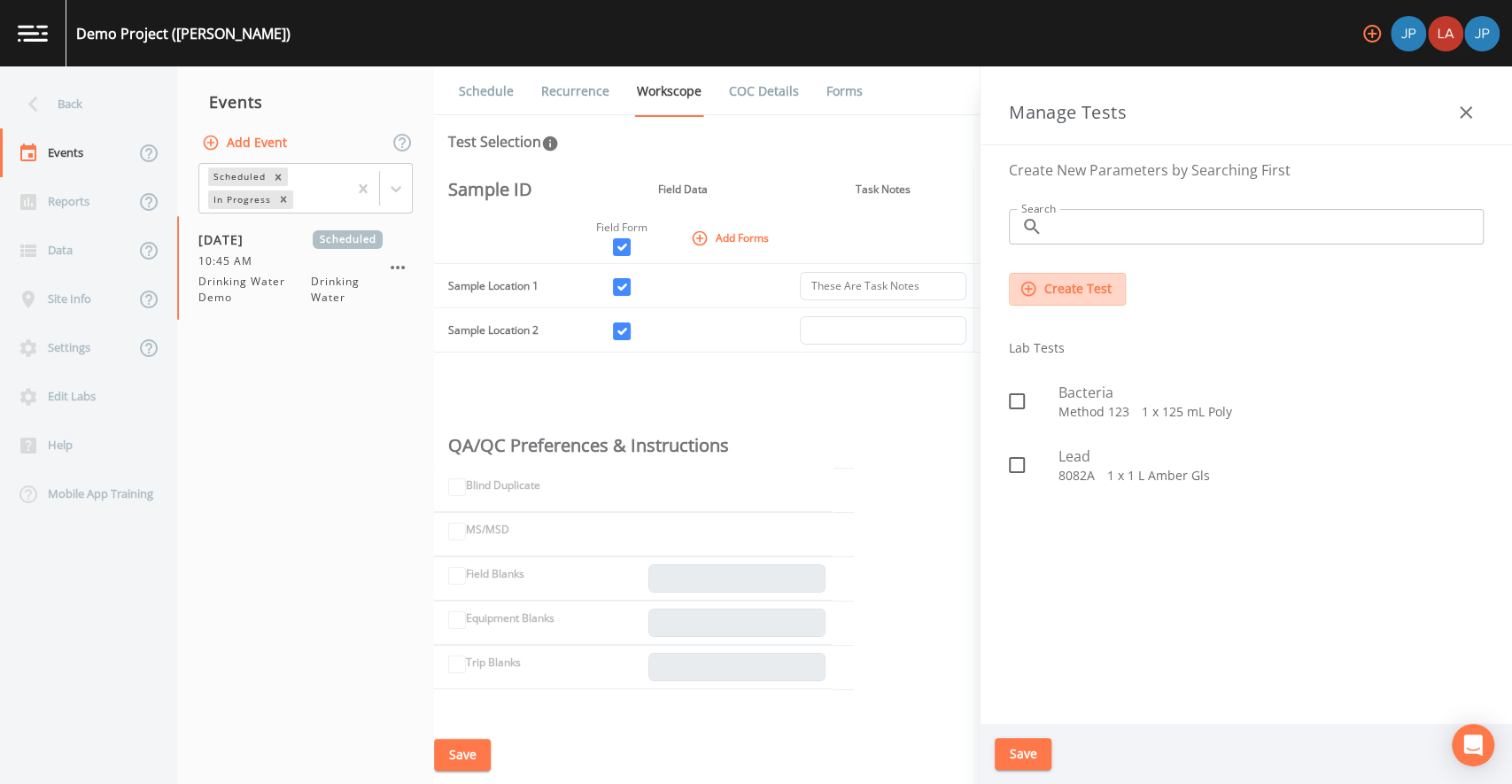
click at [1081, 289] on button "Create Test" at bounding box center [1067, 289] width 117 height 33
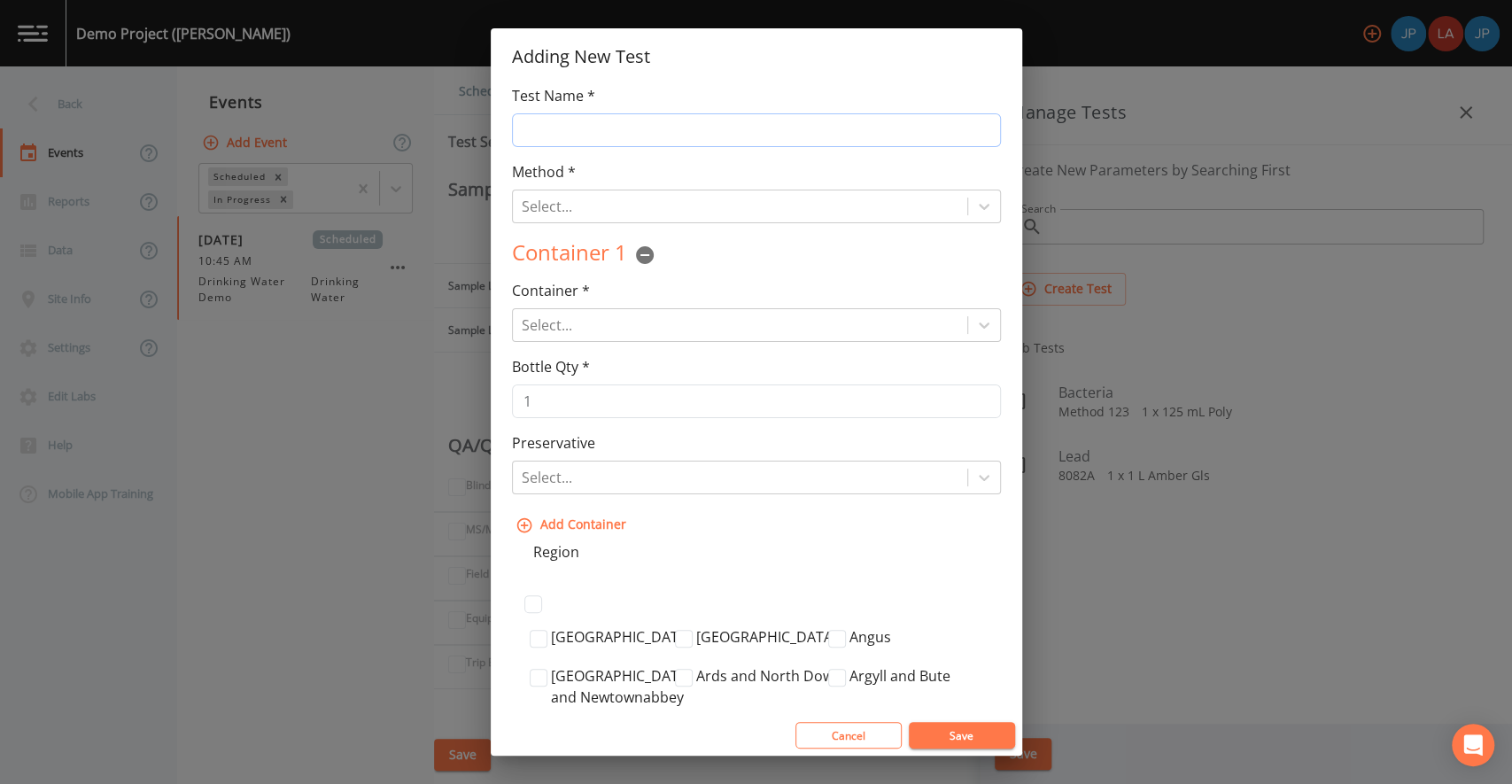
click at [686, 139] on input "Test Name *" at bounding box center [756, 130] width 489 height 34
type input "Drinking Water Test"
click at [690, 202] on div at bounding box center [740, 206] width 437 height 25
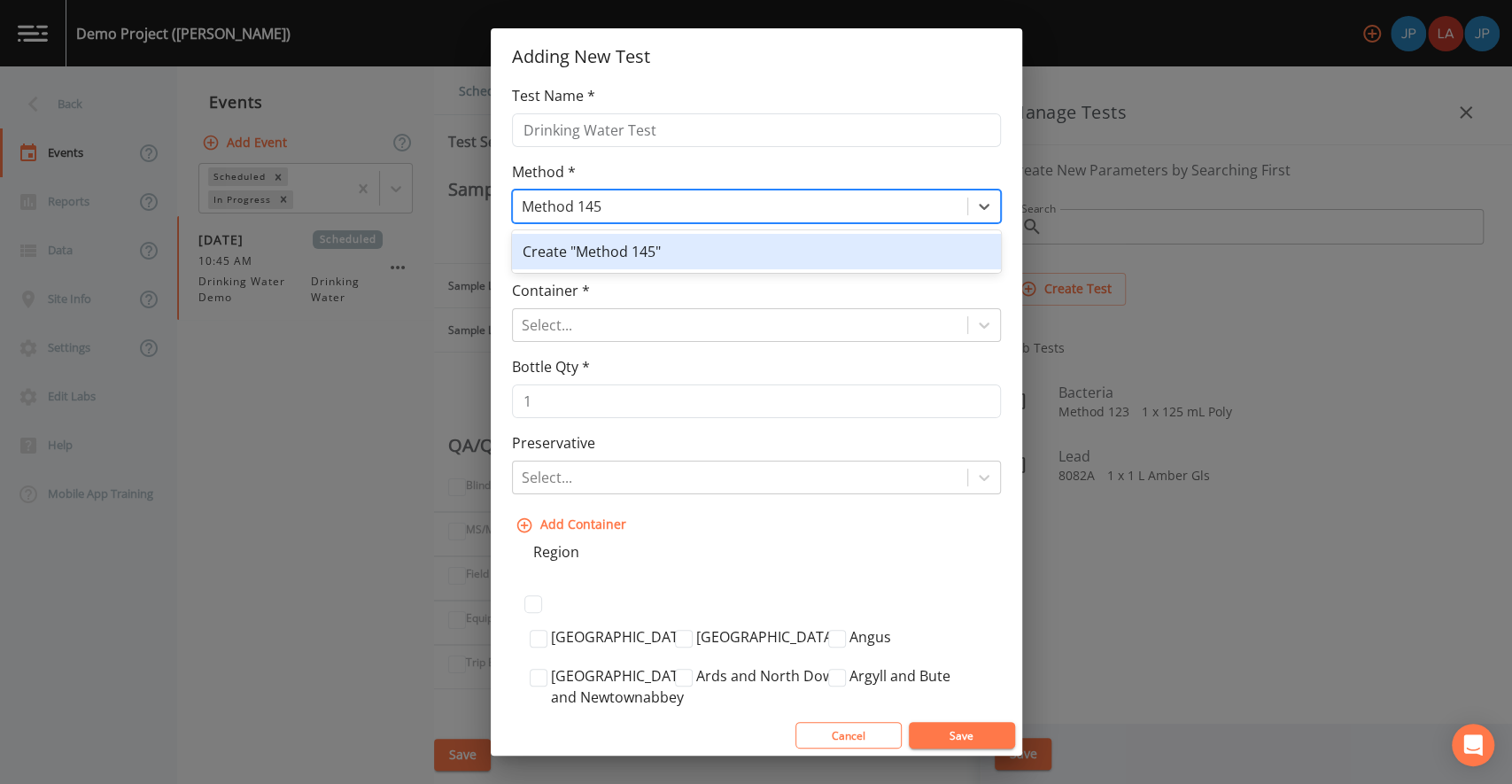
type input "Method 1456"
click at [649, 260] on div "Create "Method 1456"" at bounding box center [756, 251] width 489 height 35
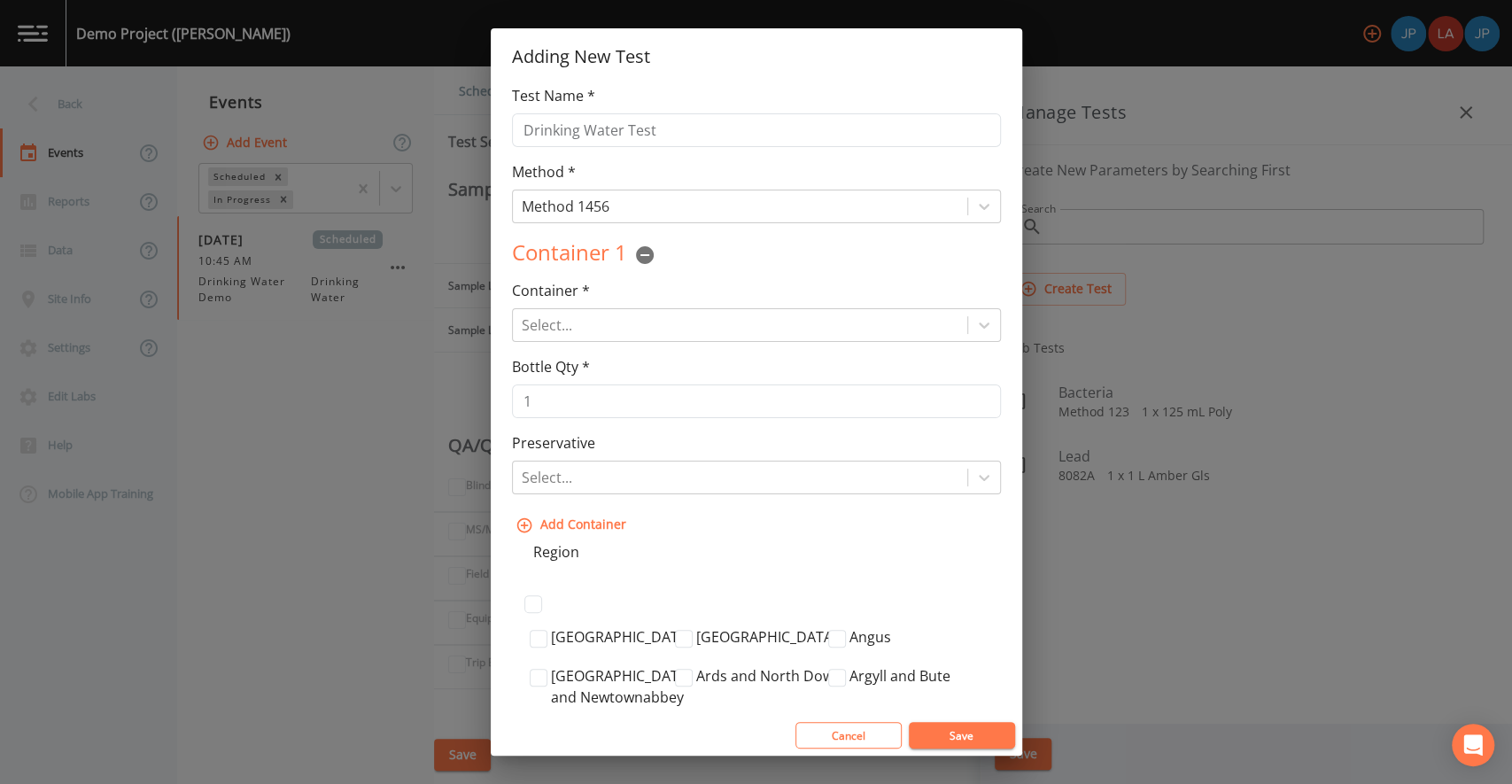
click at [662, 287] on div "Container * Select... Container Type is Required" at bounding box center [756, 311] width 489 height 62
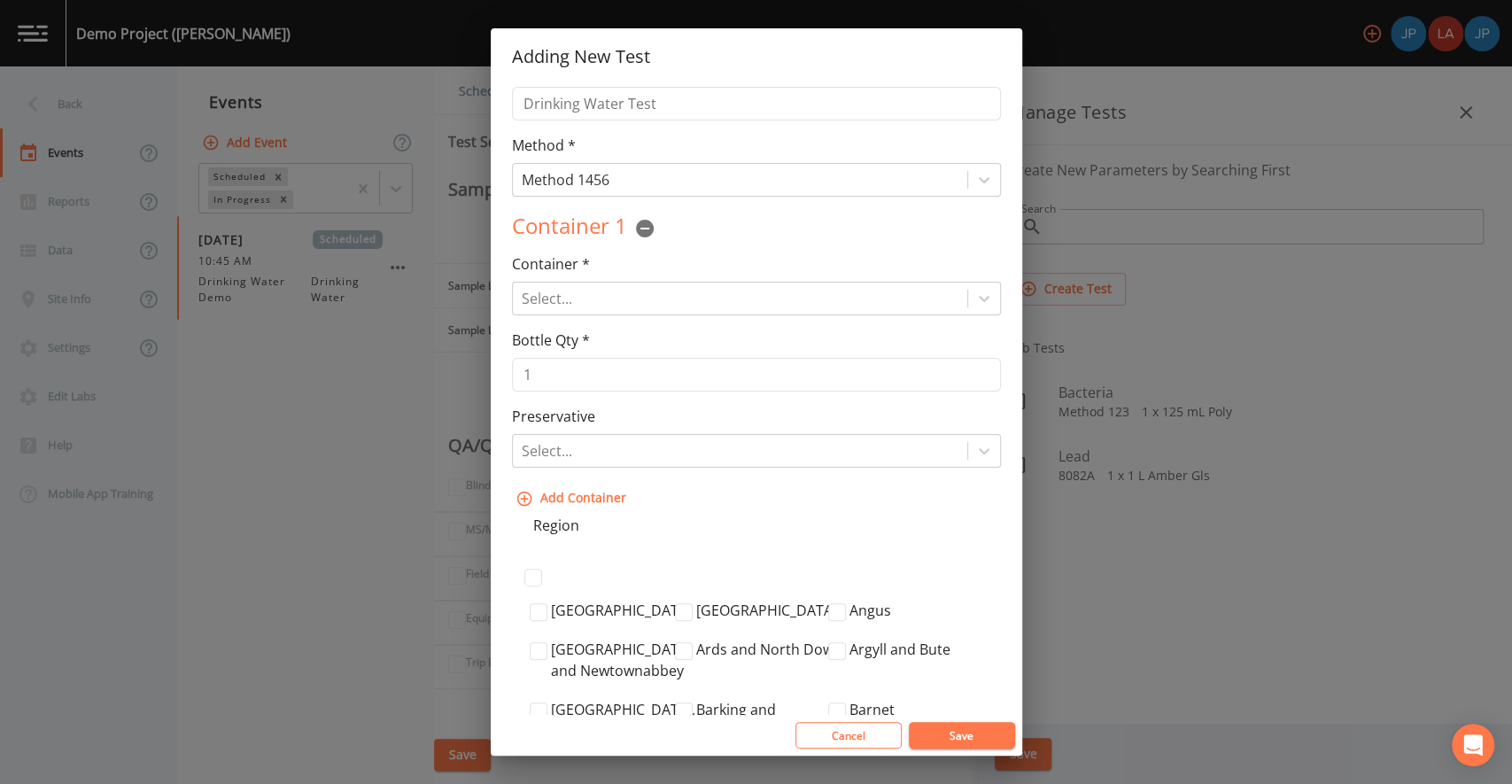
scroll to position [49, 0]
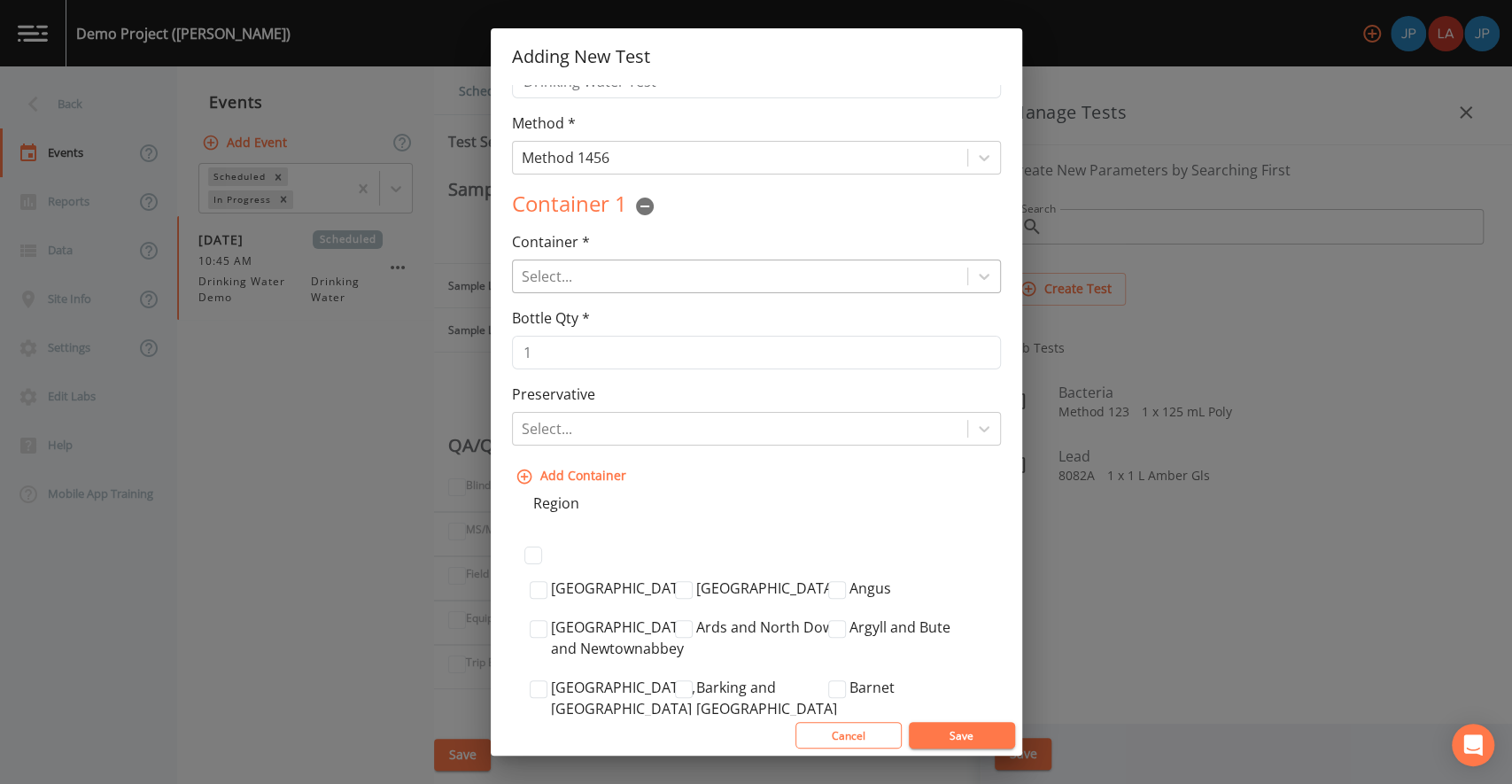
click at [635, 279] on div at bounding box center [740, 276] width 437 height 25
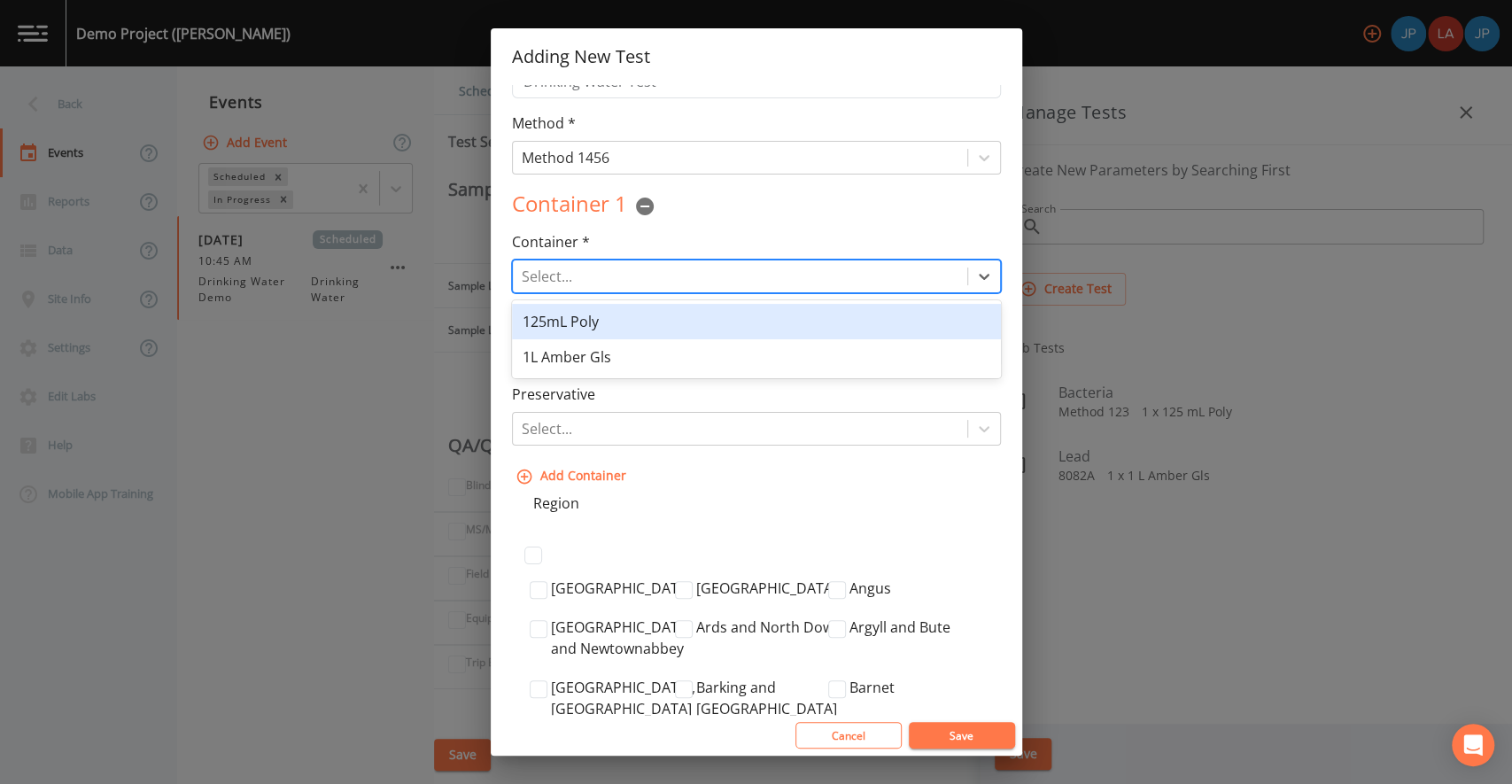
click at [625, 324] on div "125mL Poly" at bounding box center [756, 321] width 489 height 35
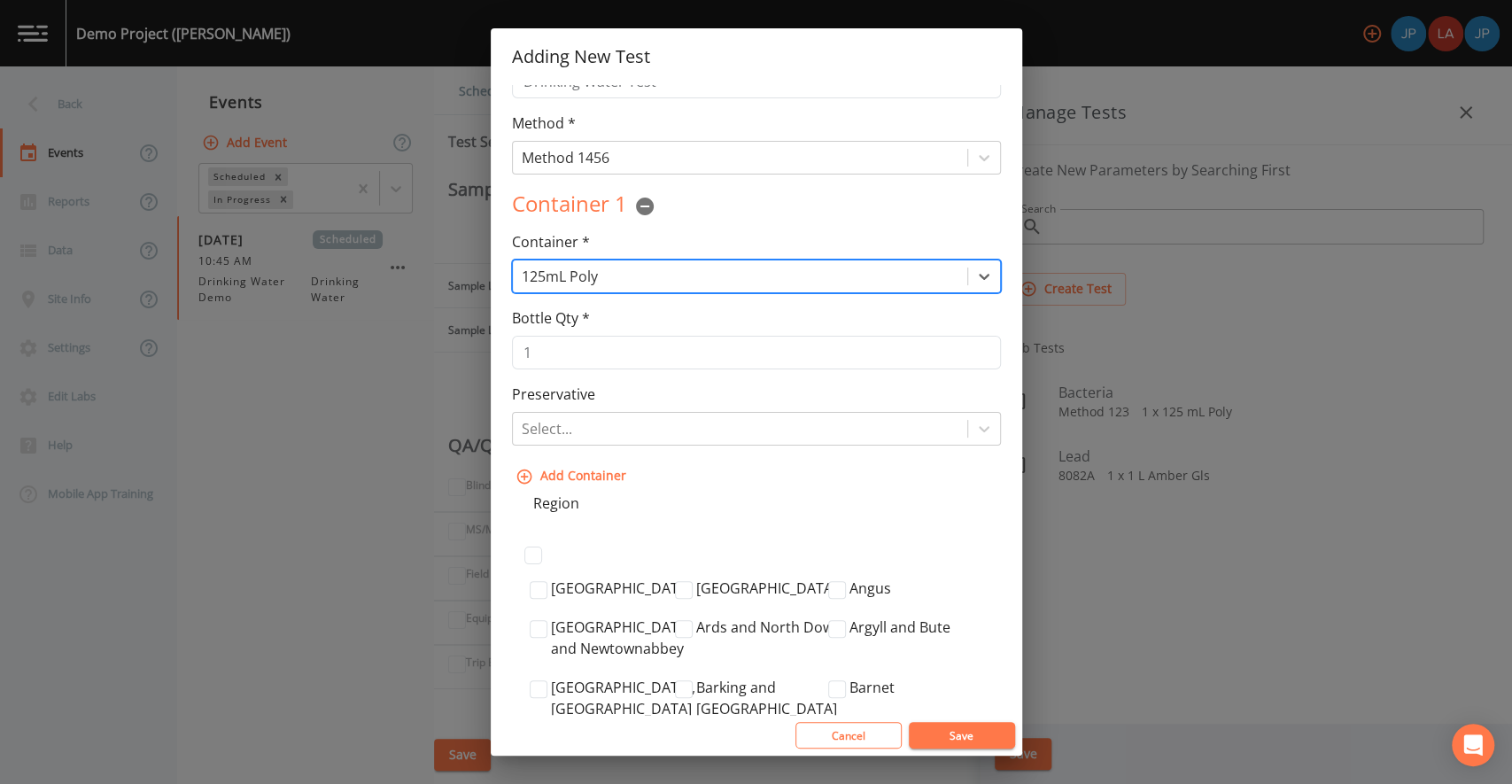
scroll to position [97, 0]
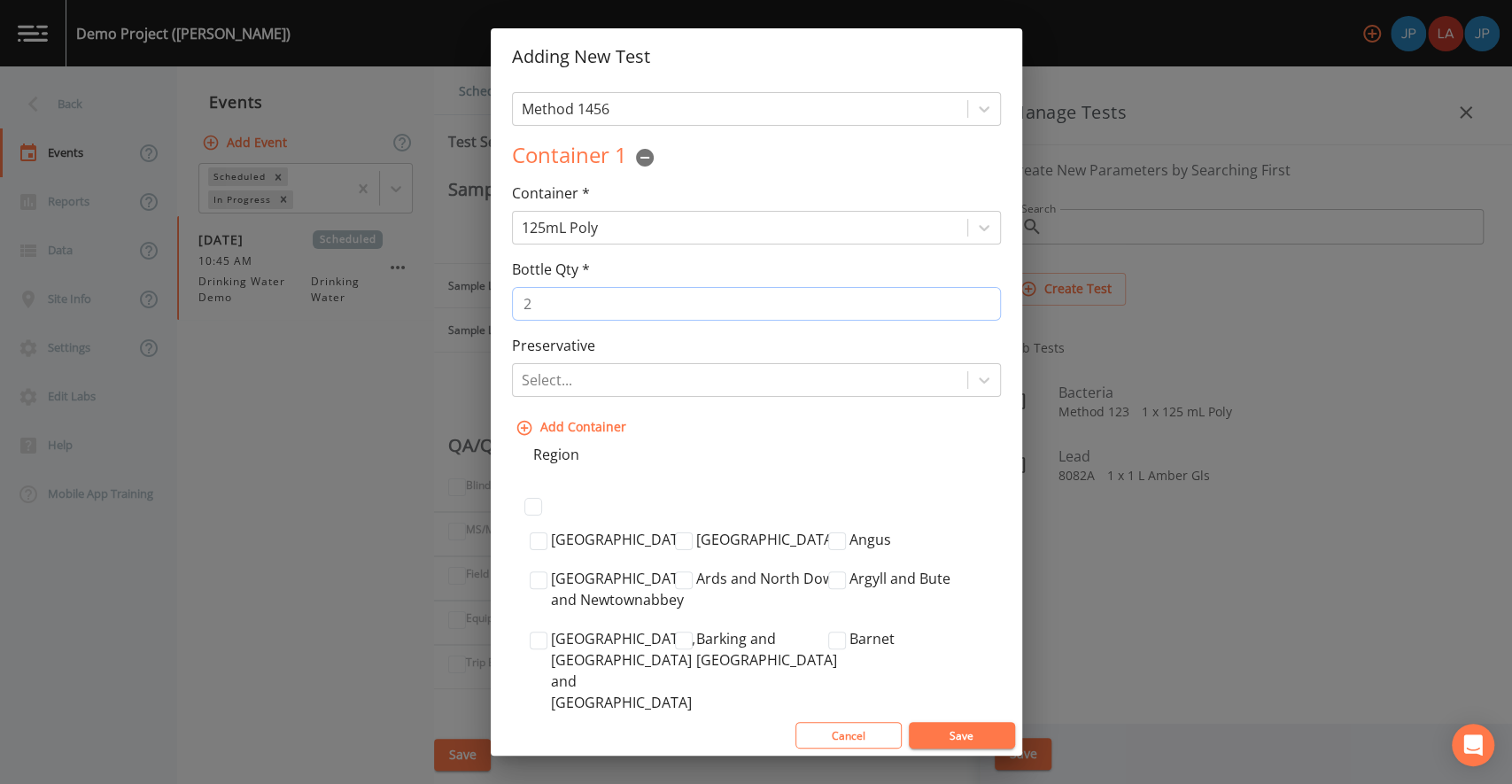
click at [977, 299] on input "2" at bounding box center [756, 304] width 489 height 34
type input "1"
click at [975, 307] on input "1" at bounding box center [756, 304] width 489 height 34
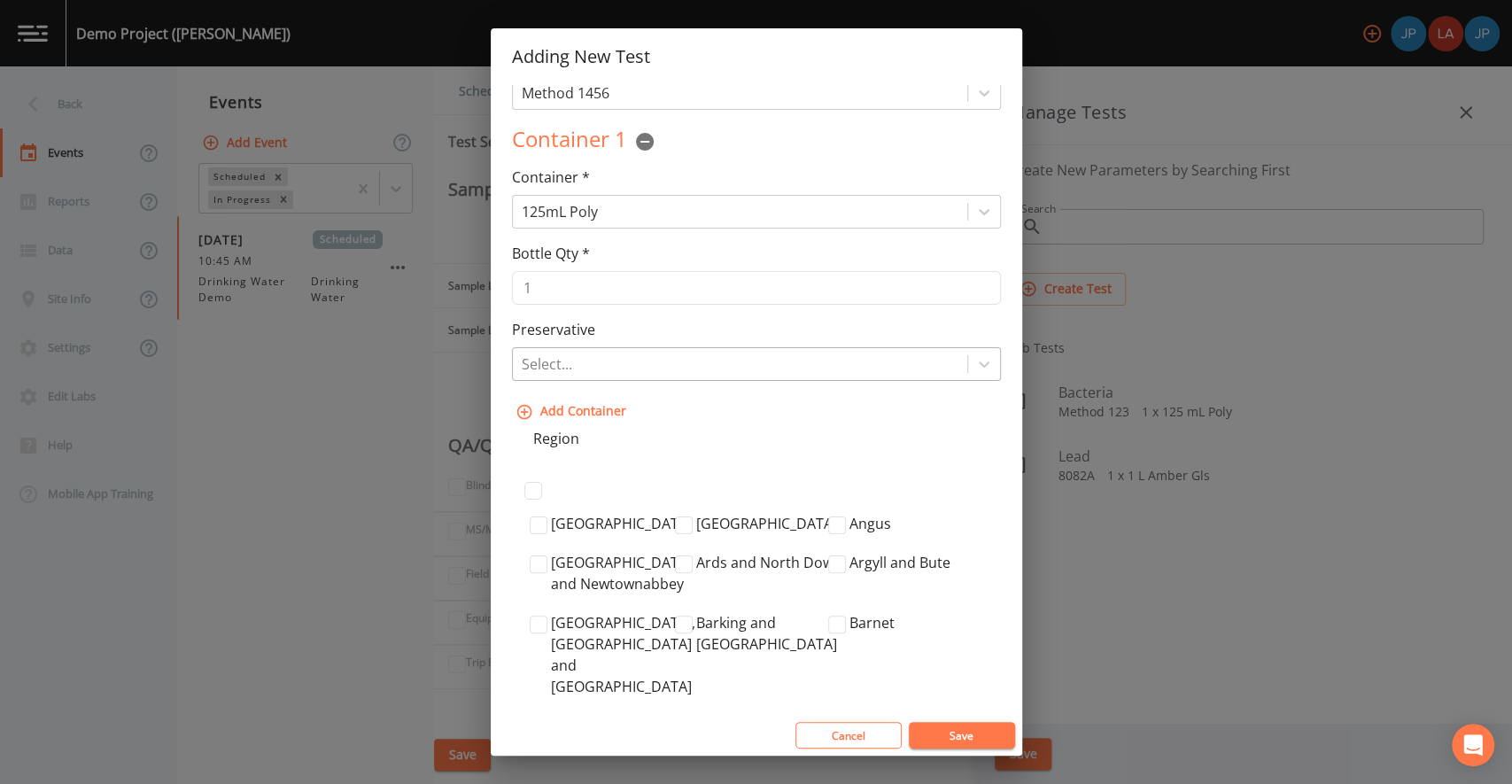
click at [711, 357] on div at bounding box center [740, 364] width 437 height 25
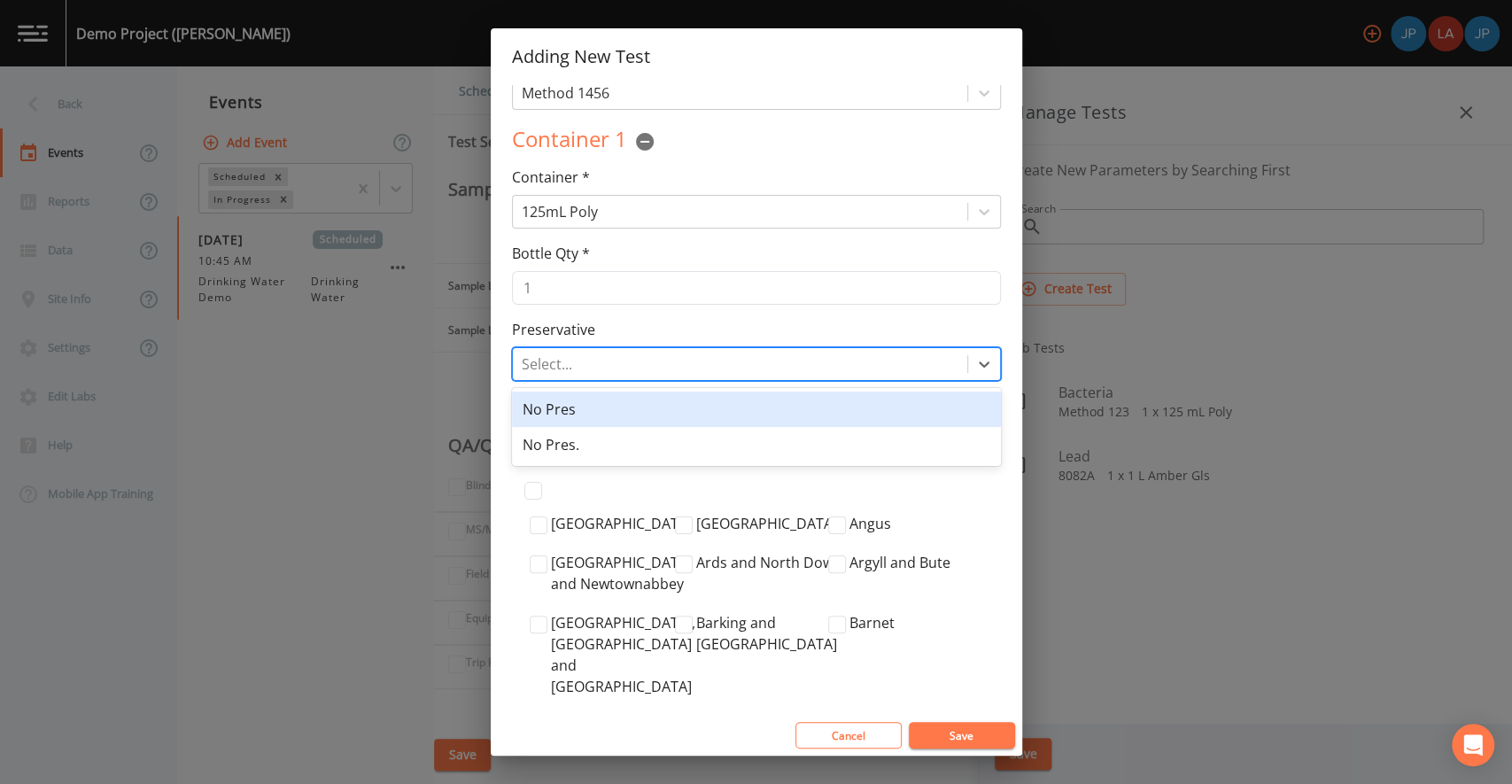
click at [645, 414] on div "No Pres" at bounding box center [756, 409] width 489 height 35
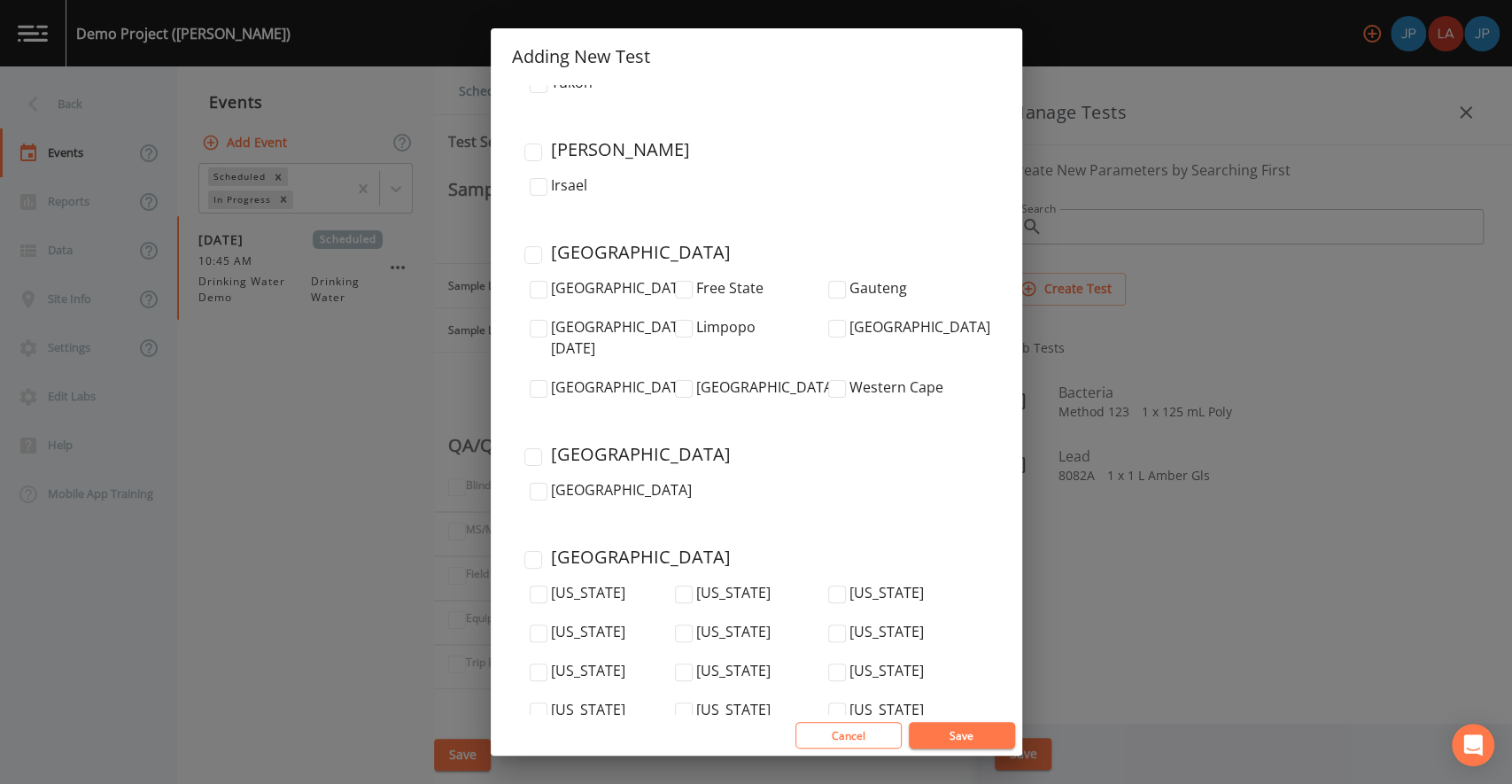
scroll to position [5946, 0]
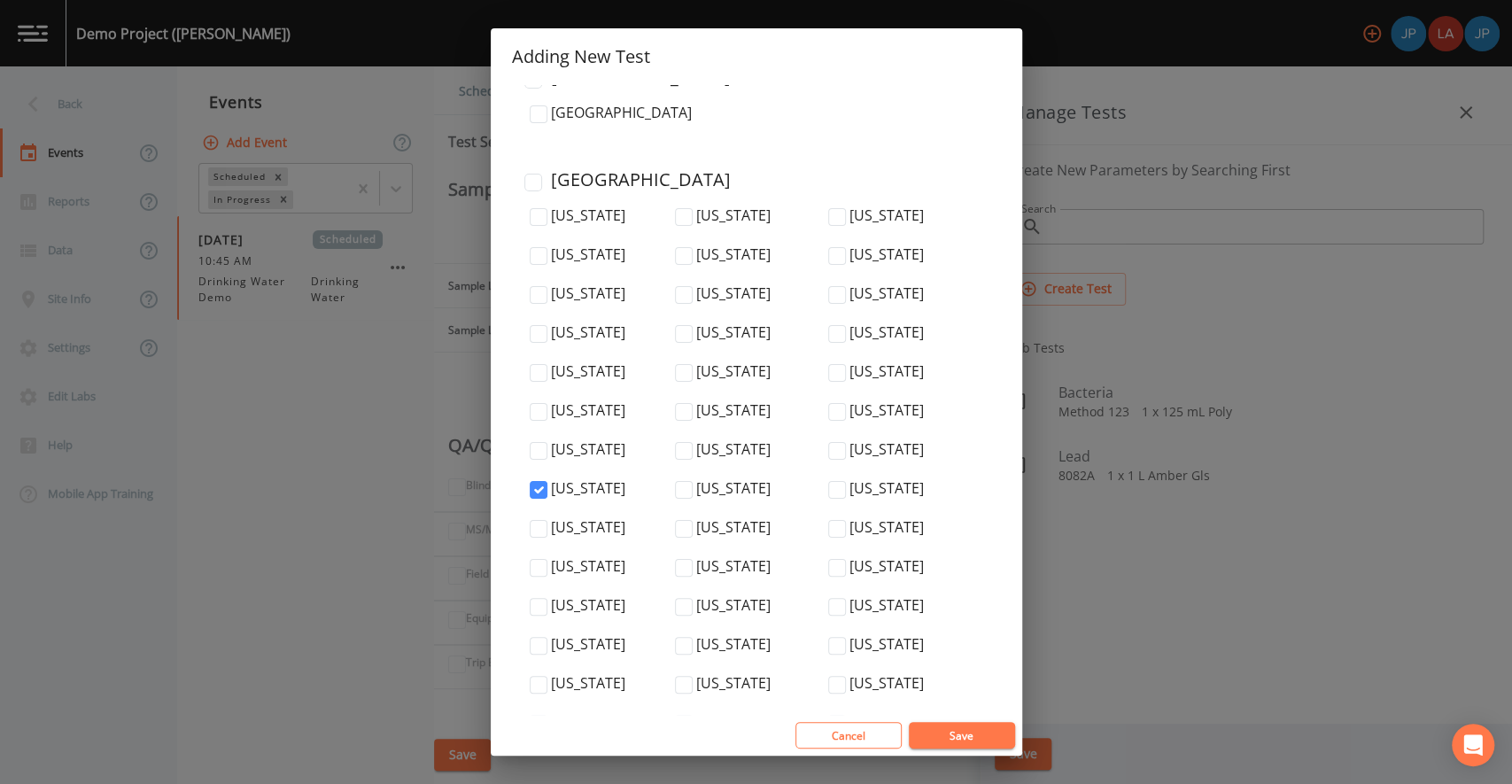
click at [940, 729] on button "Save" at bounding box center [962, 735] width 106 height 27
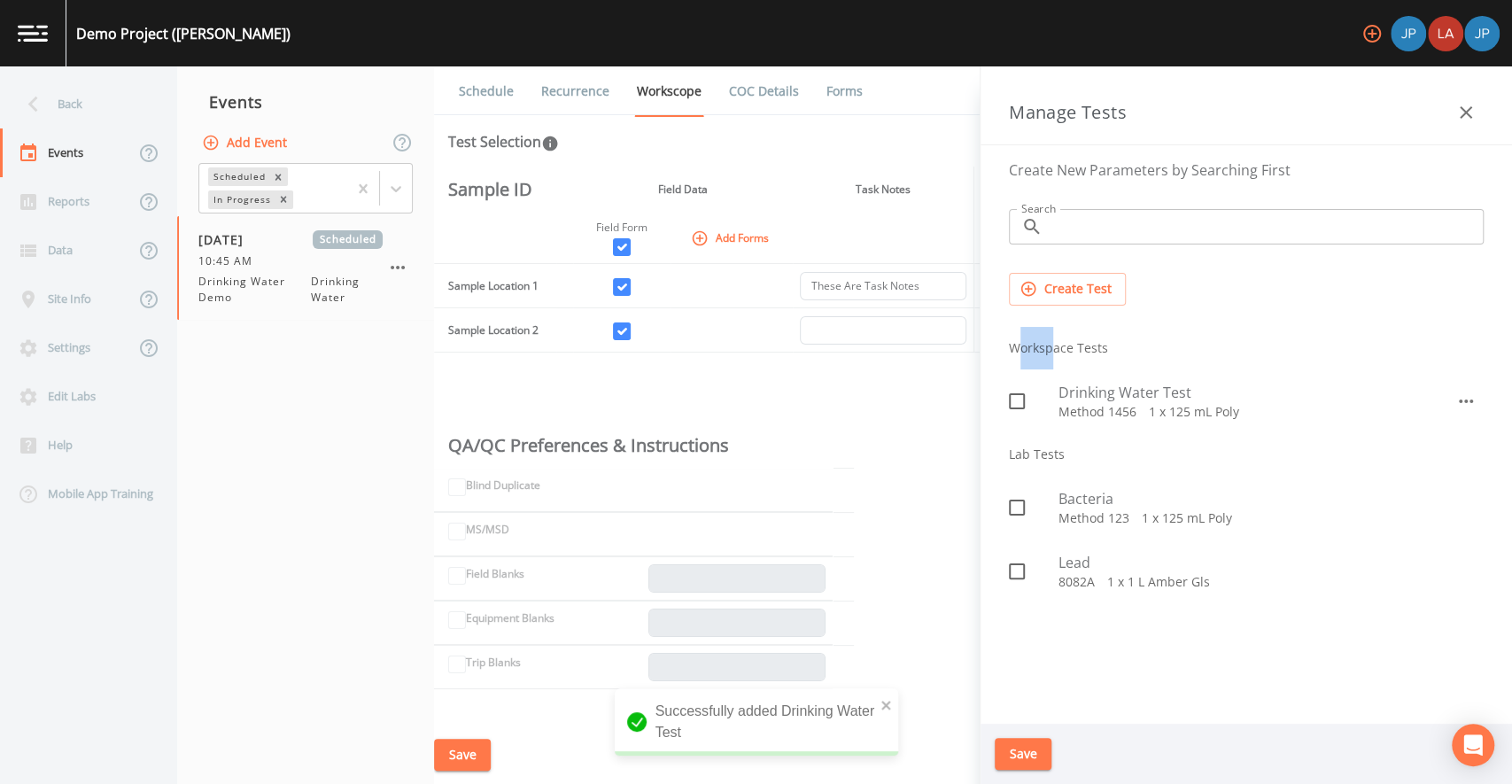
drag, startPoint x: 1014, startPoint y: 339, endPoint x: 1061, endPoint y: 346, distance: 47.4
click at [1058, 343] on li "Workspace Tests" at bounding box center [1246, 348] width 503 height 43
click at [1069, 351] on li "Workspace Tests" at bounding box center [1246, 348] width 503 height 43
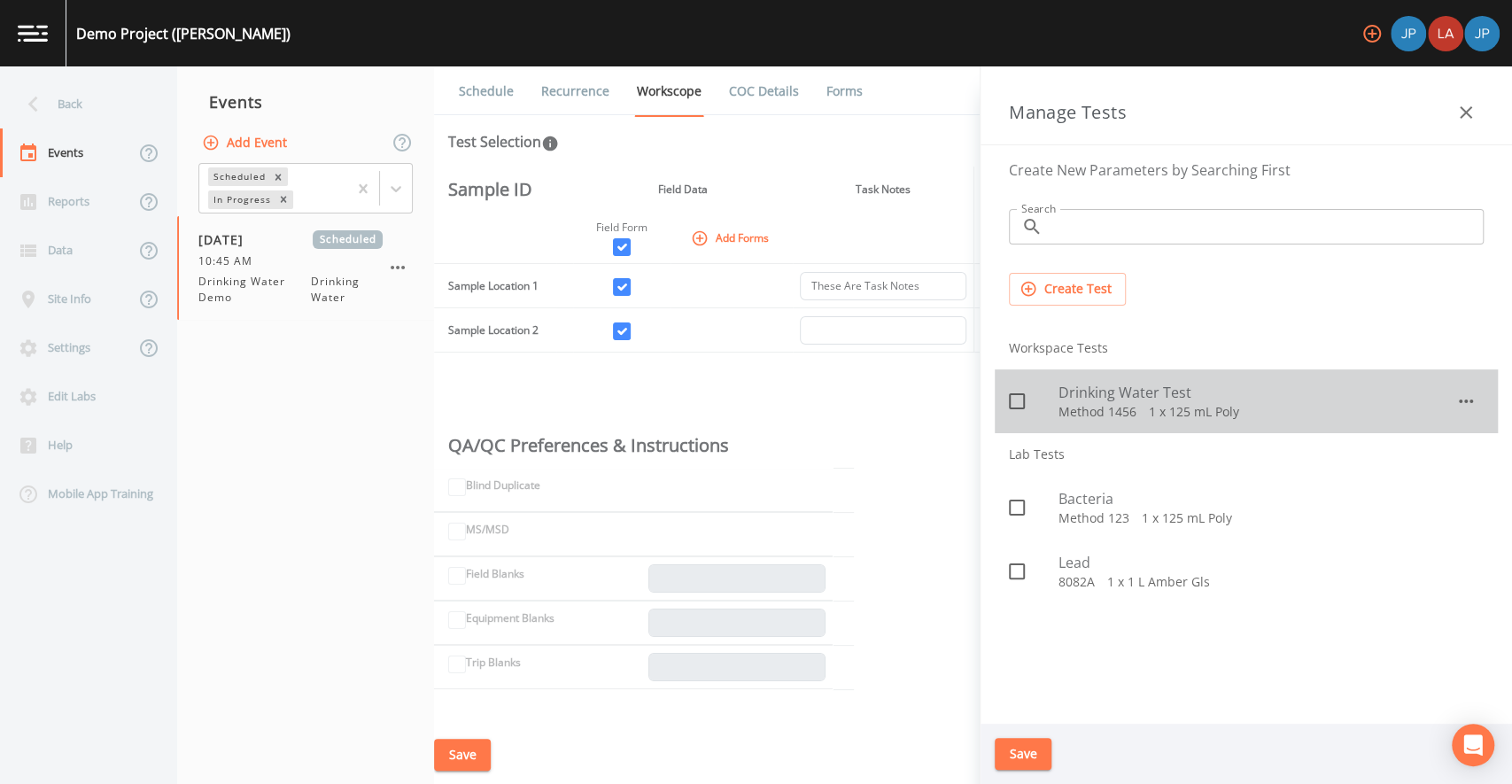
click at [1019, 400] on icon at bounding box center [1016, 401] width 21 height 21
checkbox input "true"
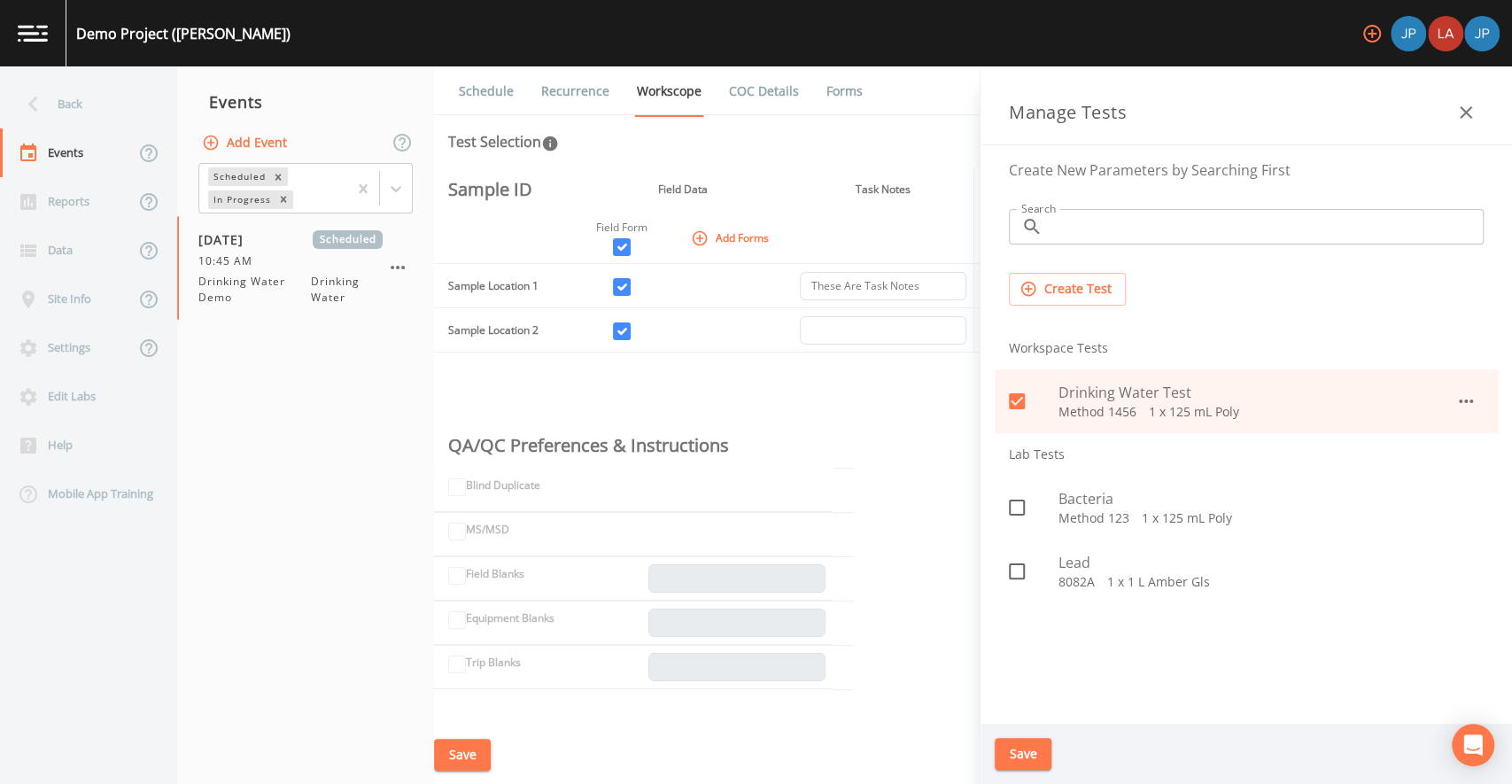
click at [1030, 750] on button "Save" at bounding box center [1023, 754] width 57 height 33
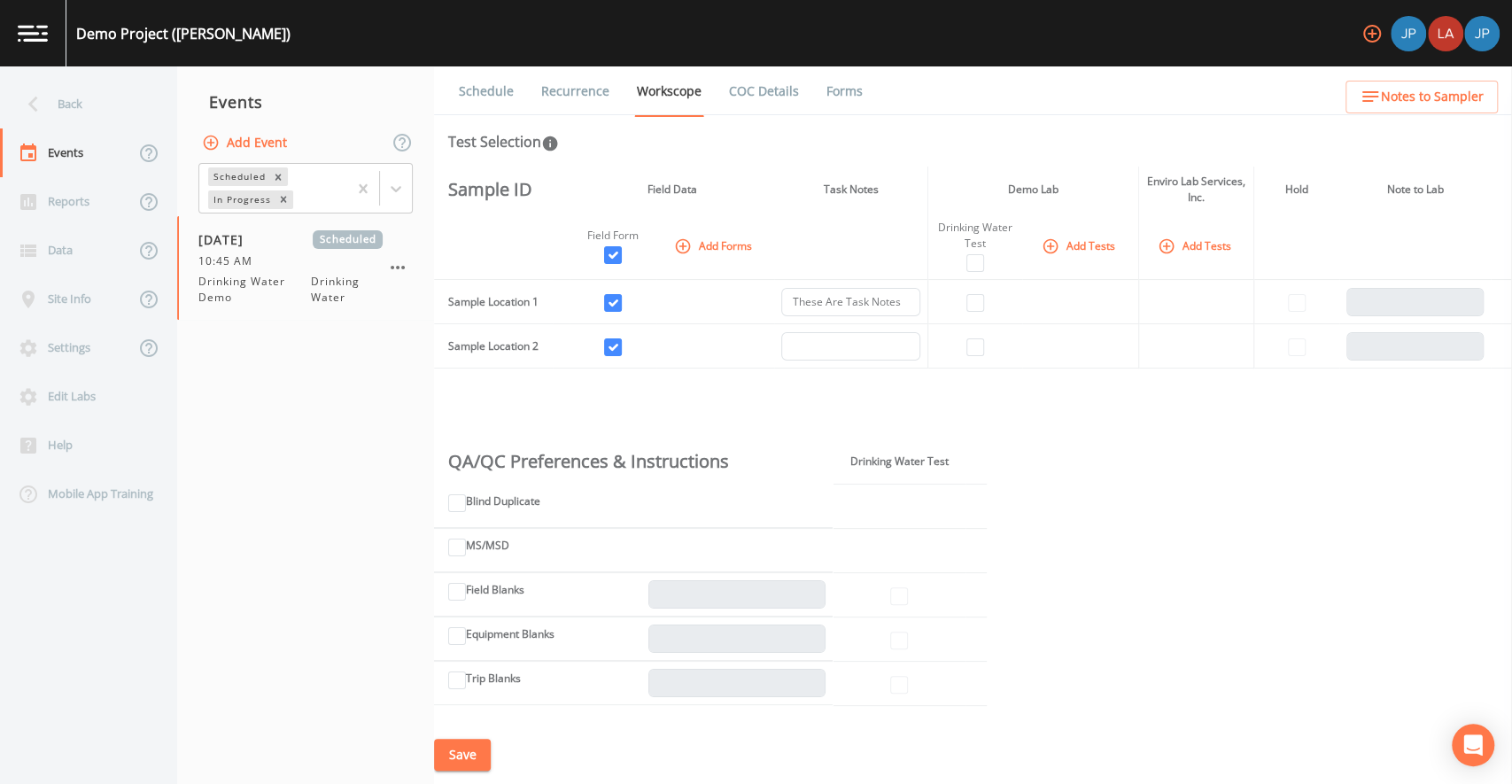
click at [1100, 433] on div "Sample ID Field Data Task Notes Demo Lab Enviro Lab Services, Inc. Hold Note to…" at bounding box center [973, 446] width 1078 height 559
click at [973, 299] on input "checkbox" at bounding box center [976, 303] width 18 height 18
checkbox input "true"
click at [971, 341] on input "checkbox" at bounding box center [976, 347] width 18 height 18
checkbox input "true"
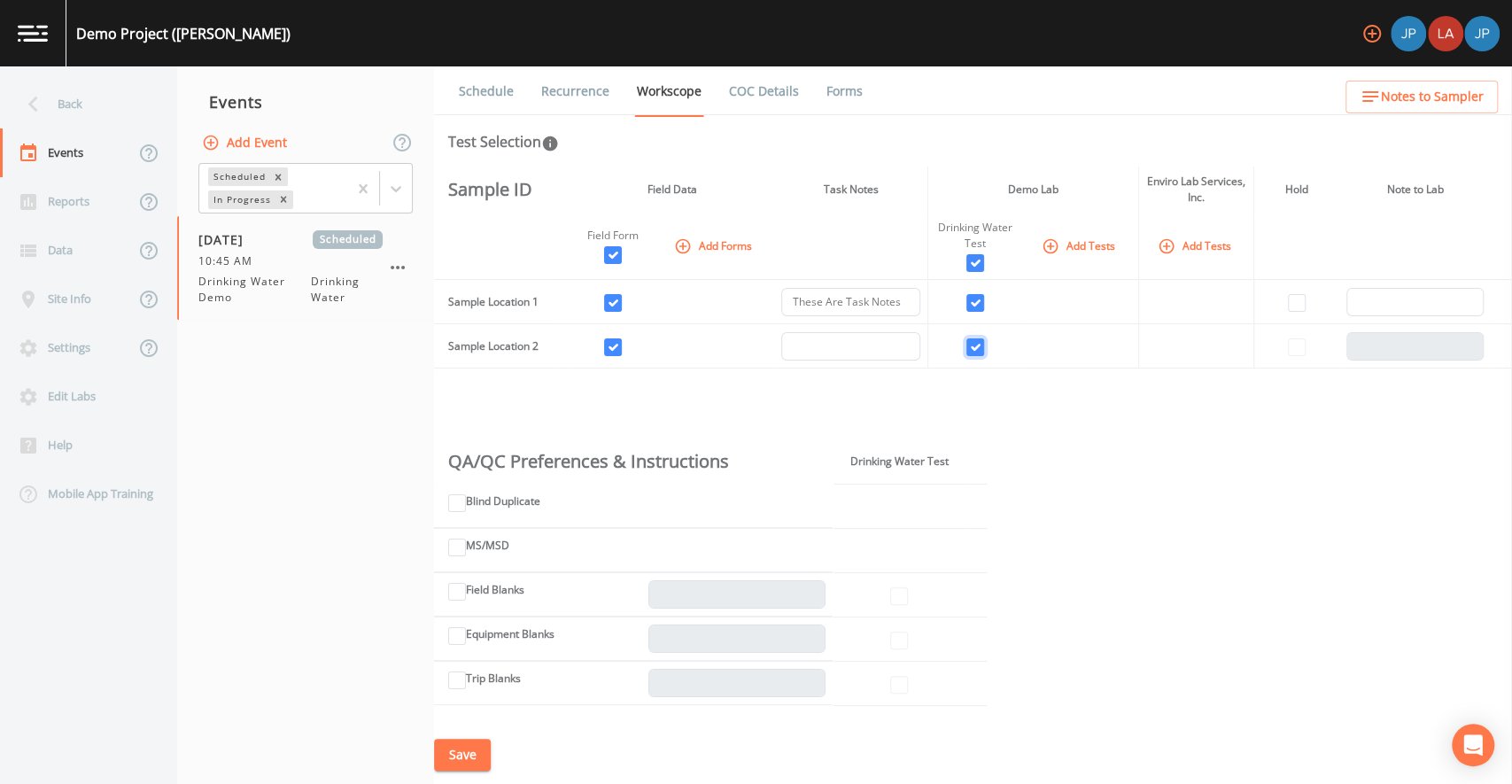
checkbox input "true"
click at [476, 753] on button "Save" at bounding box center [462, 755] width 57 height 33
click at [1024, 399] on div "Sample ID Field Data Task Notes Demo Lab Enviro Lab Services, Inc. Hold Note to…" at bounding box center [973, 446] width 1078 height 559
click at [1026, 394] on div "Sample ID Field Data Task Notes Demo Lab Enviro Lab Services, Inc. Hold Note to…" at bounding box center [973, 446] width 1078 height 559
click at [1026, 385] on div "Sample ID Field Data Task Notes Demo Lab Enviro Lab Services, Inc. Hold Note to…" at bounding box center [973, 446] width 1078 height 559
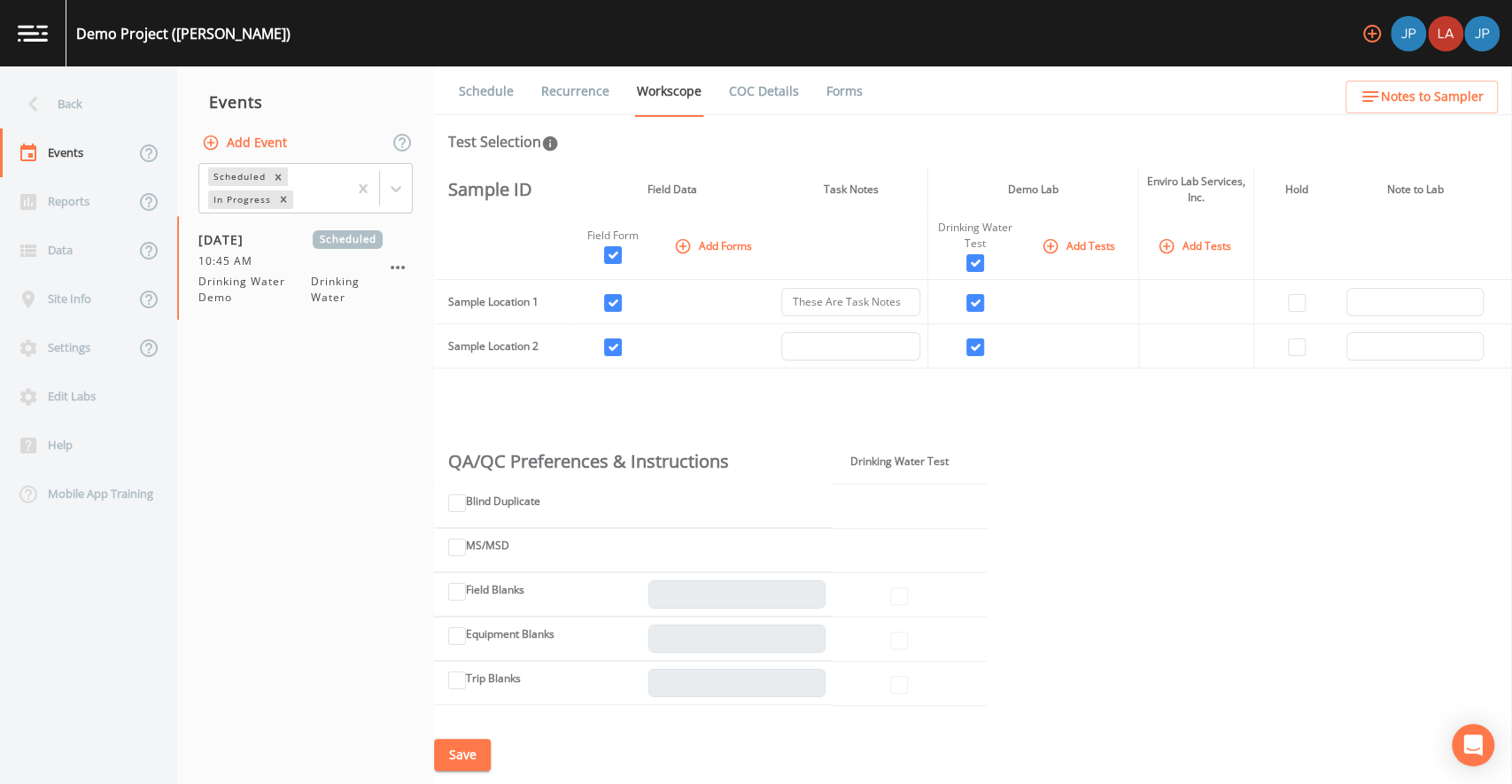
click at [1028, 366] on td at bounding box center [1080, 346] width 116 height 44
click at [1072, 252] on button "Add Tests" at bounding box center [1080, 245] width 84 height 29
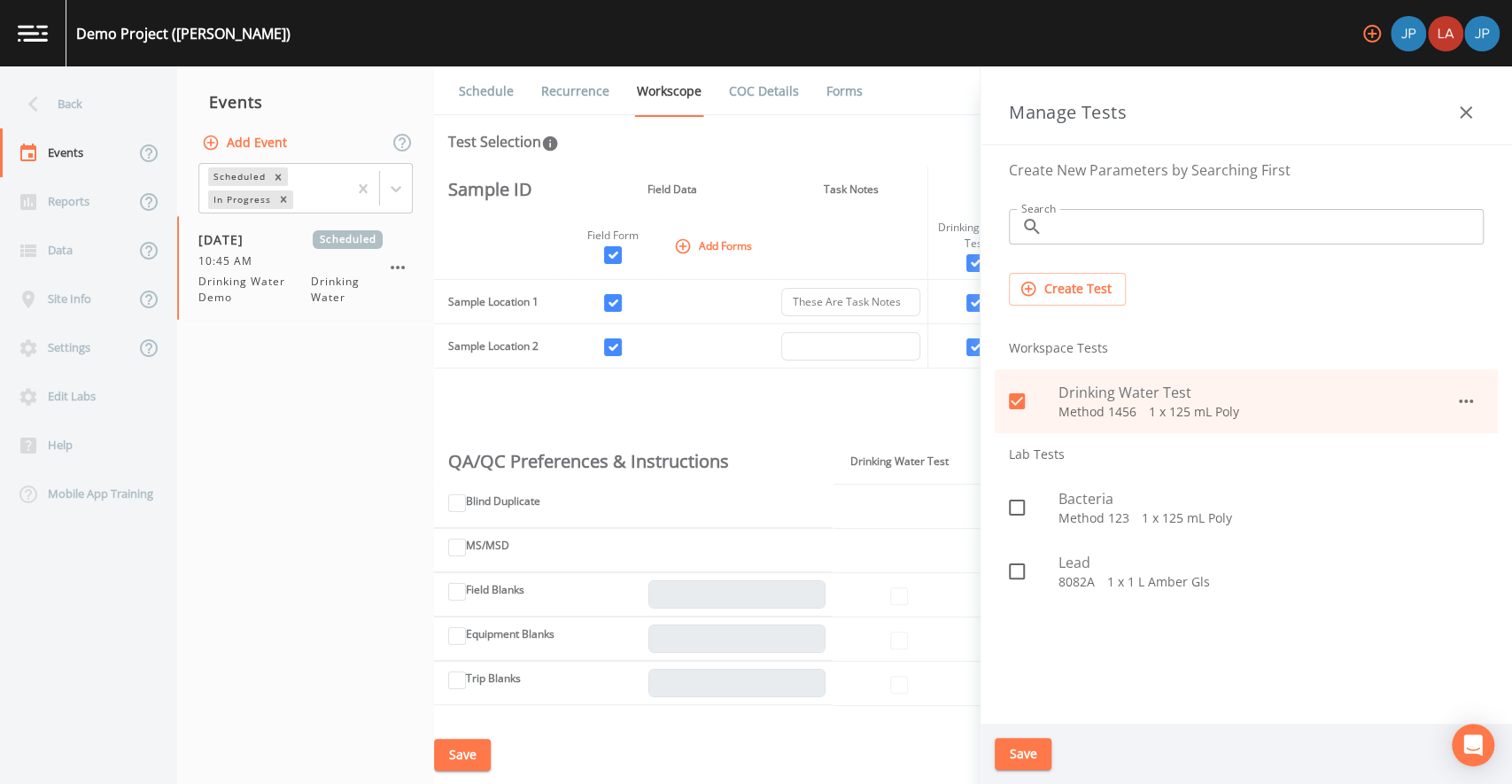
click at [966, 394] on div "Sample ID Field Data Task Notes Demo Lab Enviro Lab Services, Inc. Hold Note to…" at bounding box center [973, 446] width 1078 height 559
click at [966, 397] on div "Sample ID Field Data Task Notes Demo Lab Enviro Lab Services, Inc. Hold Note to…" at bounding box center [973, 446] width 1078 height 559
click at [1472, 121] on icon "button" at bounding box center [1466, 112] width 21 height 21
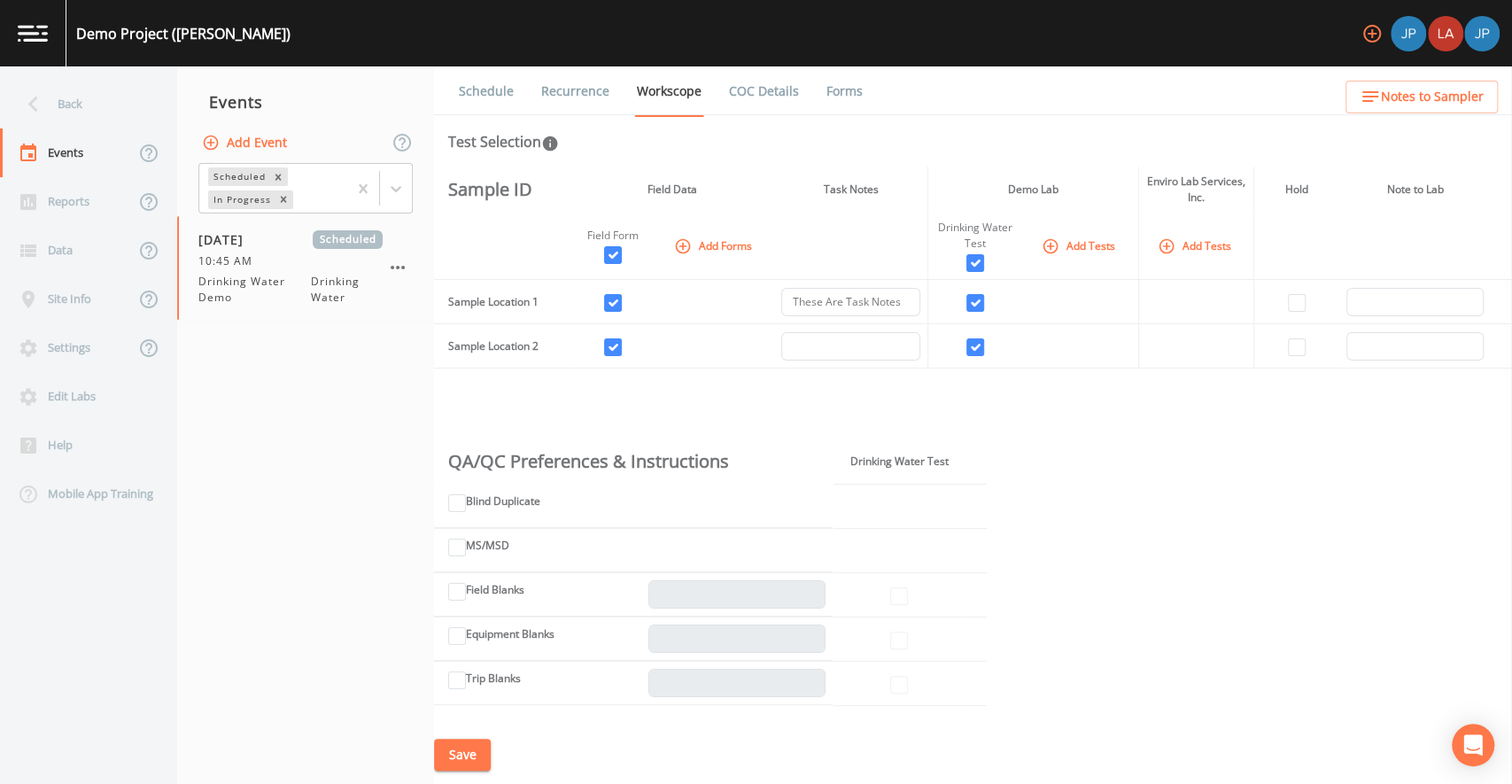
click at [1218, 375] on div "Sample ID Field Data Task Notes Demo Lab Enviro Lab Services, Inc. Hold Note to…" at bounding box center [973, 446] width 1078 height 559
click at [1093, 240] on button "Add Tests" at bounding box center [1080, 245] width 84 height 29
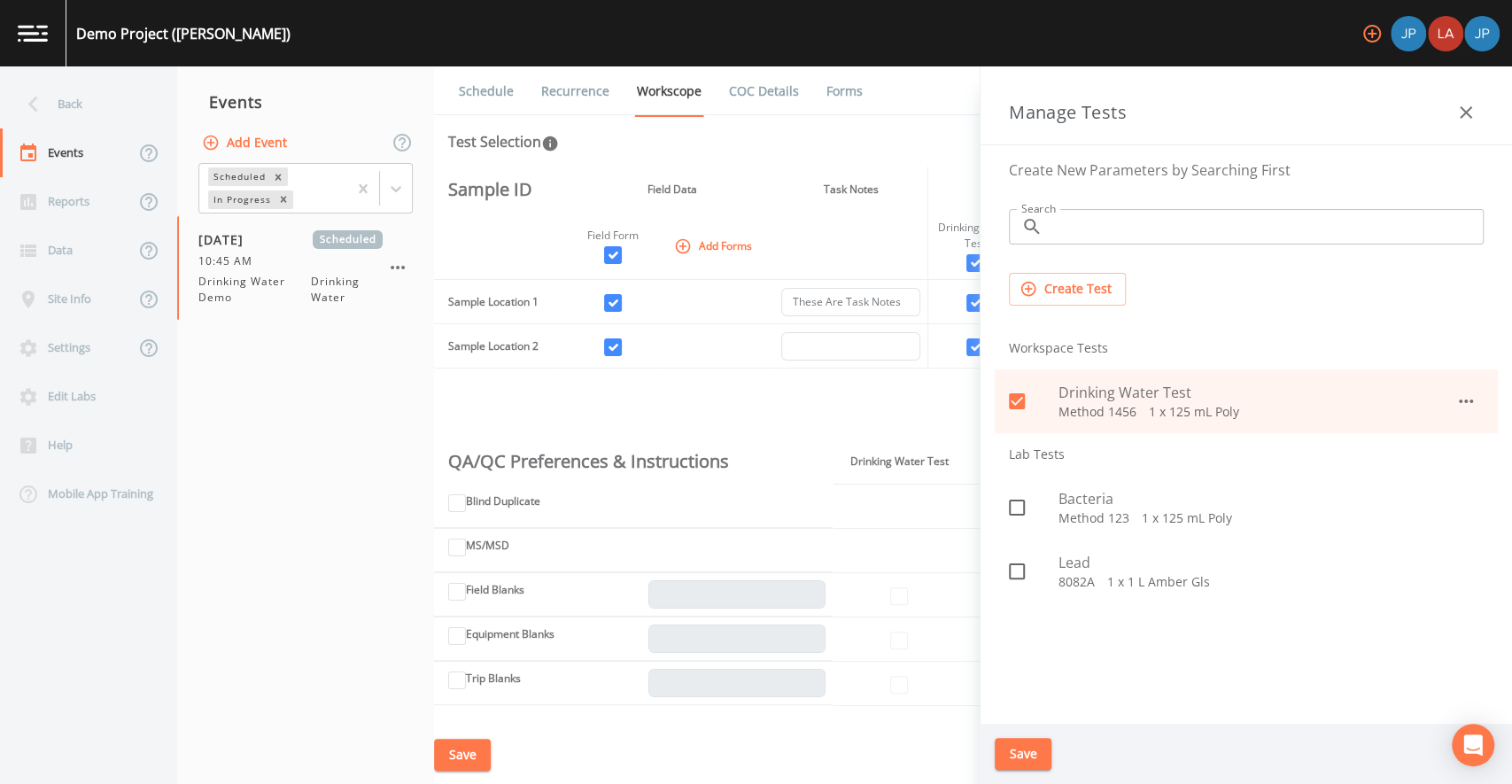
click at [1461, 119] on icon "button" at bounding box center [1466, 112] width 21 height 21
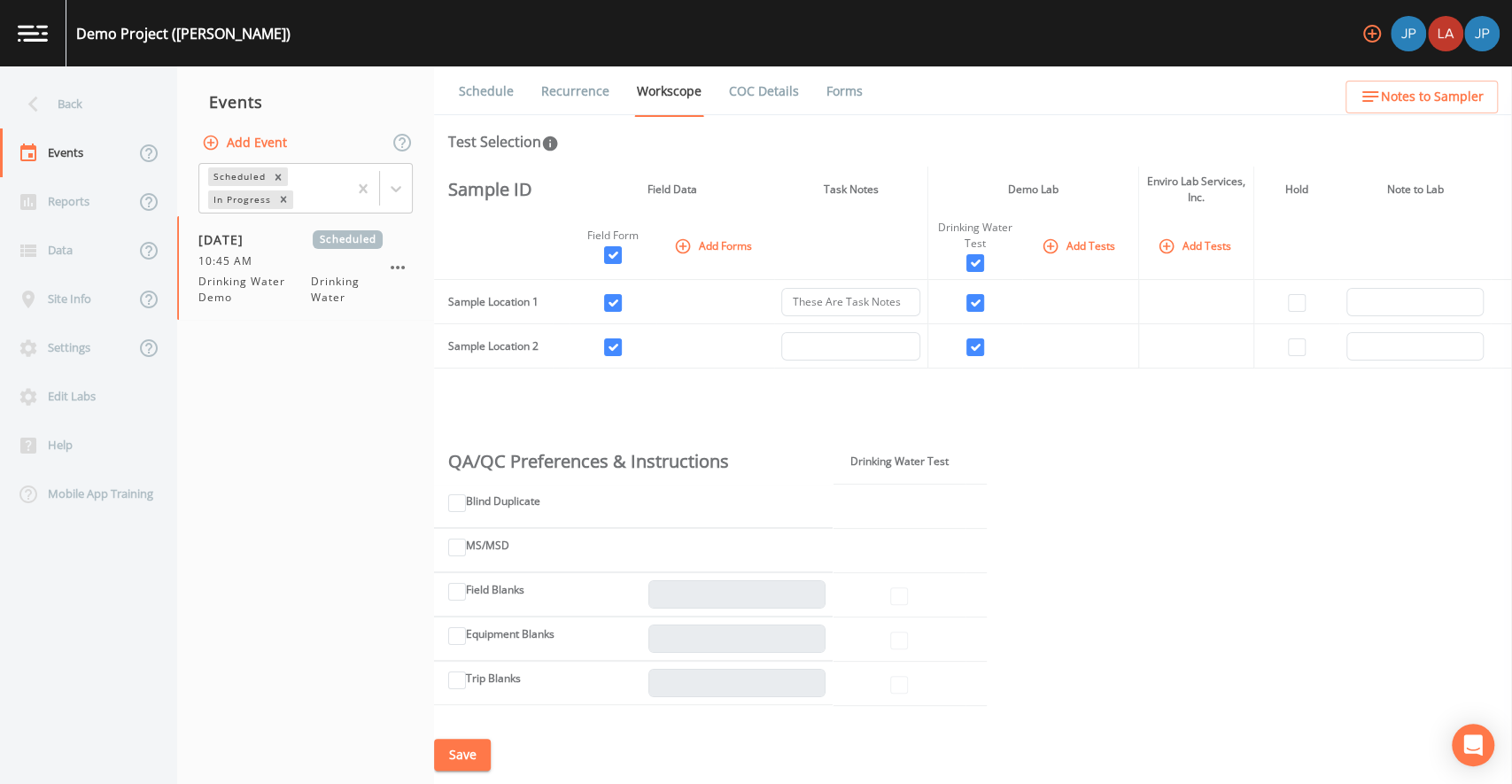
click at [1195, 376] on div "Sample ID Field Data Task Notes Demo Lab Enviro Lab Services, Inc. Hold Note to…" at bounding box center [973, 446] width 1078 height 559
click at [1195, 377] on div "Sample ID Field Data Task Notes Demo Lab Enviro Lab Services, Inc. Hold Note to…" at bounding box center [973, 446] width 1078 height 559
click at [1138, 367] on td at bounding box center [1196, 346] width 116 height 44
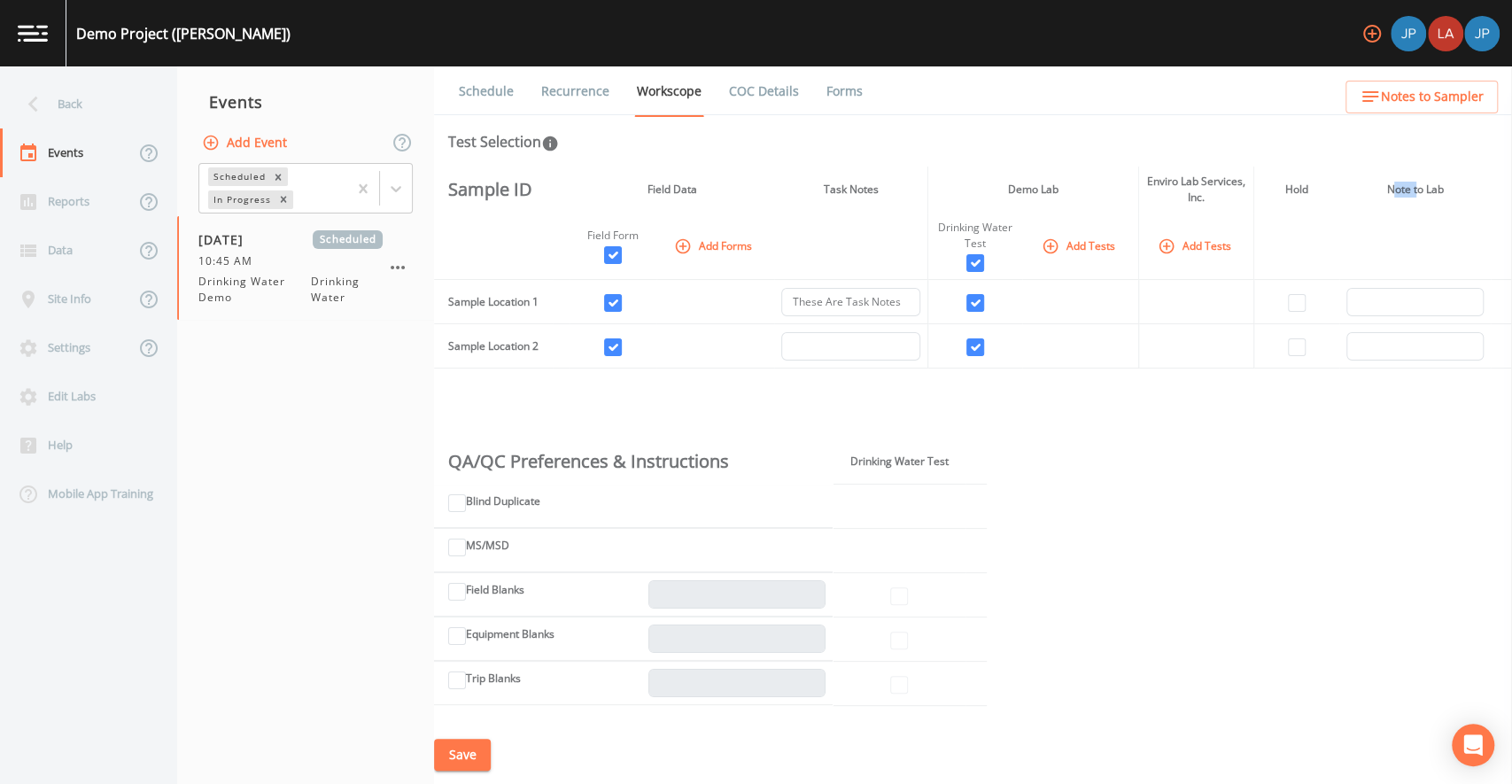
drag, startPoint x: 1392, startPoint y: 189, endPoint x: 1419, endPoint y: 191, distance: 27.6
click at [1414, 191] on th "Note to Lab" at bounding box center [1415, 190] width 151 height 46
click at [1419, 191] on th "Note to Lab" at bounding box center [1415, 190] width 151 height 46
click at [1379, 299] on input "text" at bounding box center [1415, 302] width 137 height 28
click at [1368, 306] on input "text" at bounding box center [1415, 302] width 137 height 28
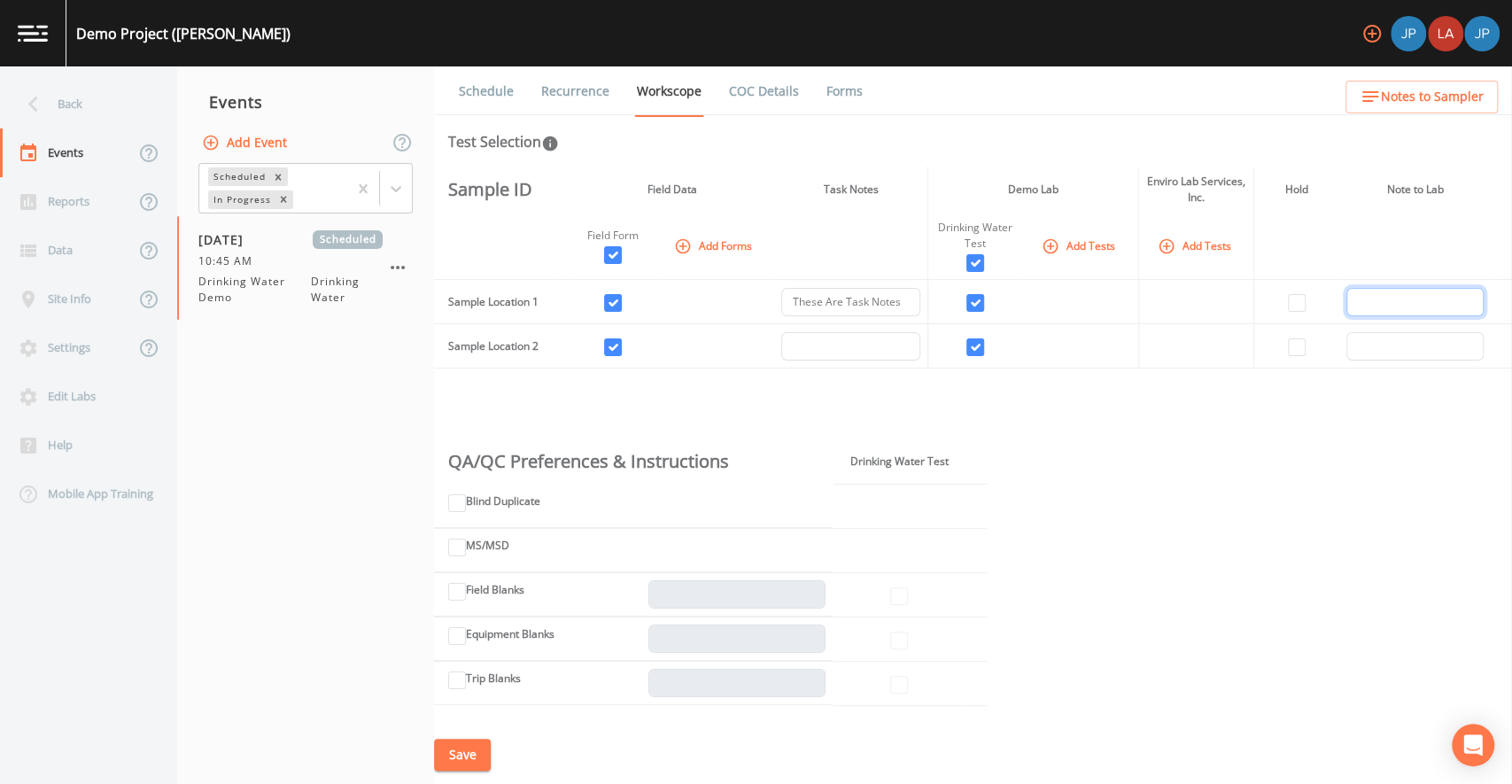
click at [1374, 304] on input "text" at bounding box center [1415, 302] width 137 height 28
click at [1349, 243] on th at bounding box center [1415, 246] width 151 height 67
click at [1361, 293] on input "text" at bounding box center [1415, 302] width 137 height 28
click at [1371, 297] on input "text" at bounding box center [1415, 302] width 137 height 28
type input "Note to Lab - [PERSON_NAME]"
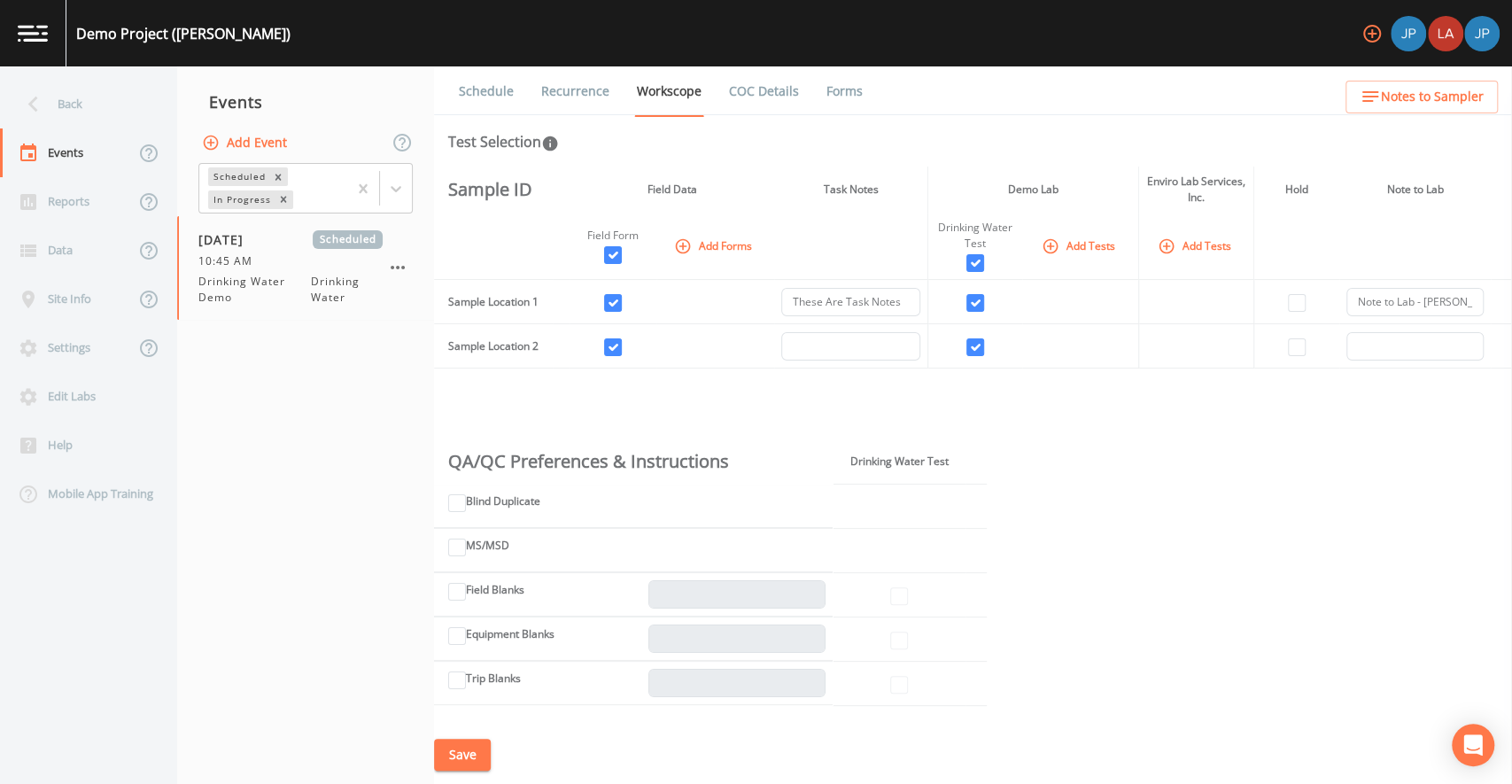
click at [1340, 256] on th at bounding box center [1415, 246] width 151 height 67
click at [1288, 298] on input "checkbox" at bounding box center [1297, 303] width 18 height 18
click at [1293, 301] on input "checkbox" at bounding box center [1297, 303] width 18 height 18
checkbox input "false"
click at [1309, 278] on th at bounding box center [1296, 246] width 85 height 67
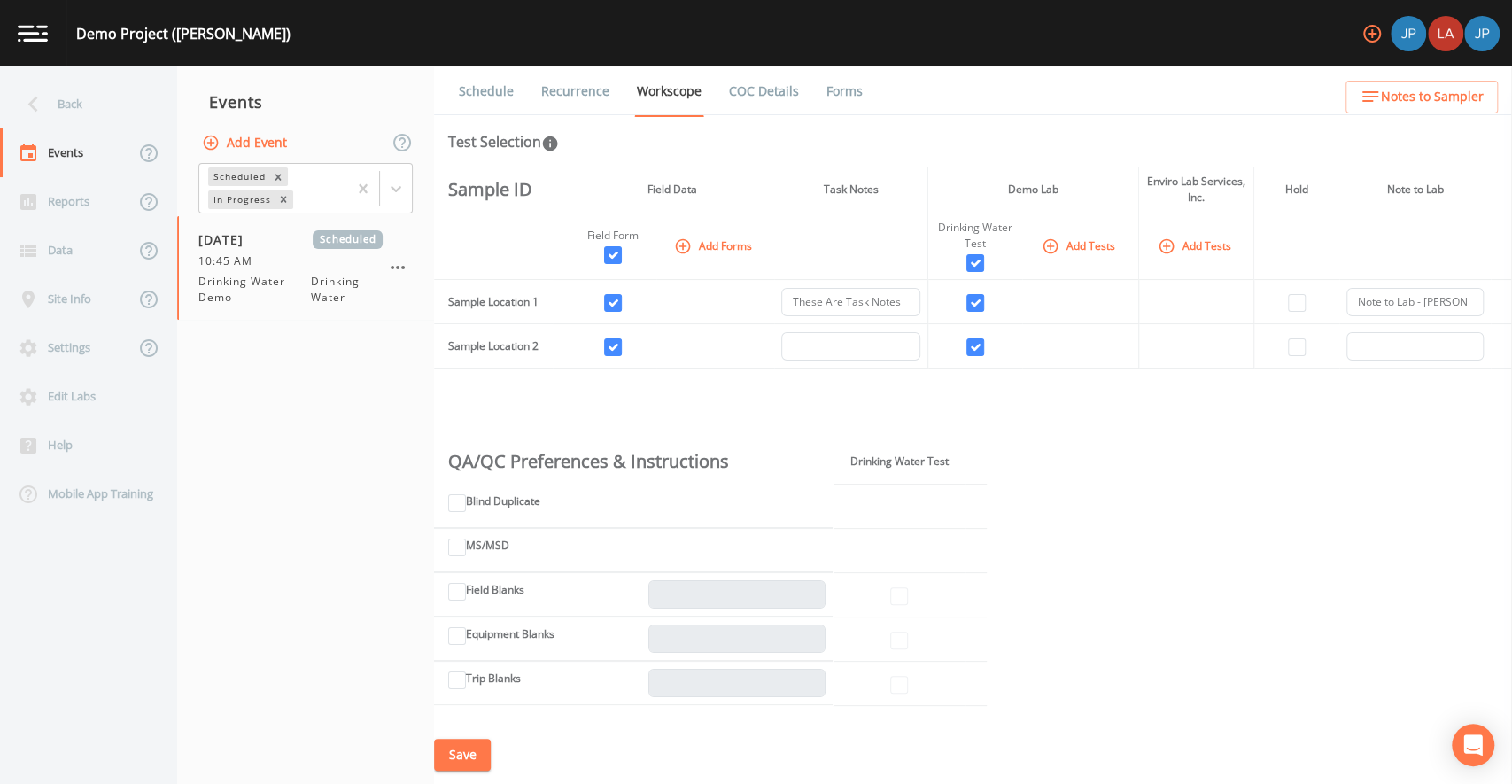
click at [1380, 102] on icon "button" at bounding box center [1370, 96] width 21 height 21
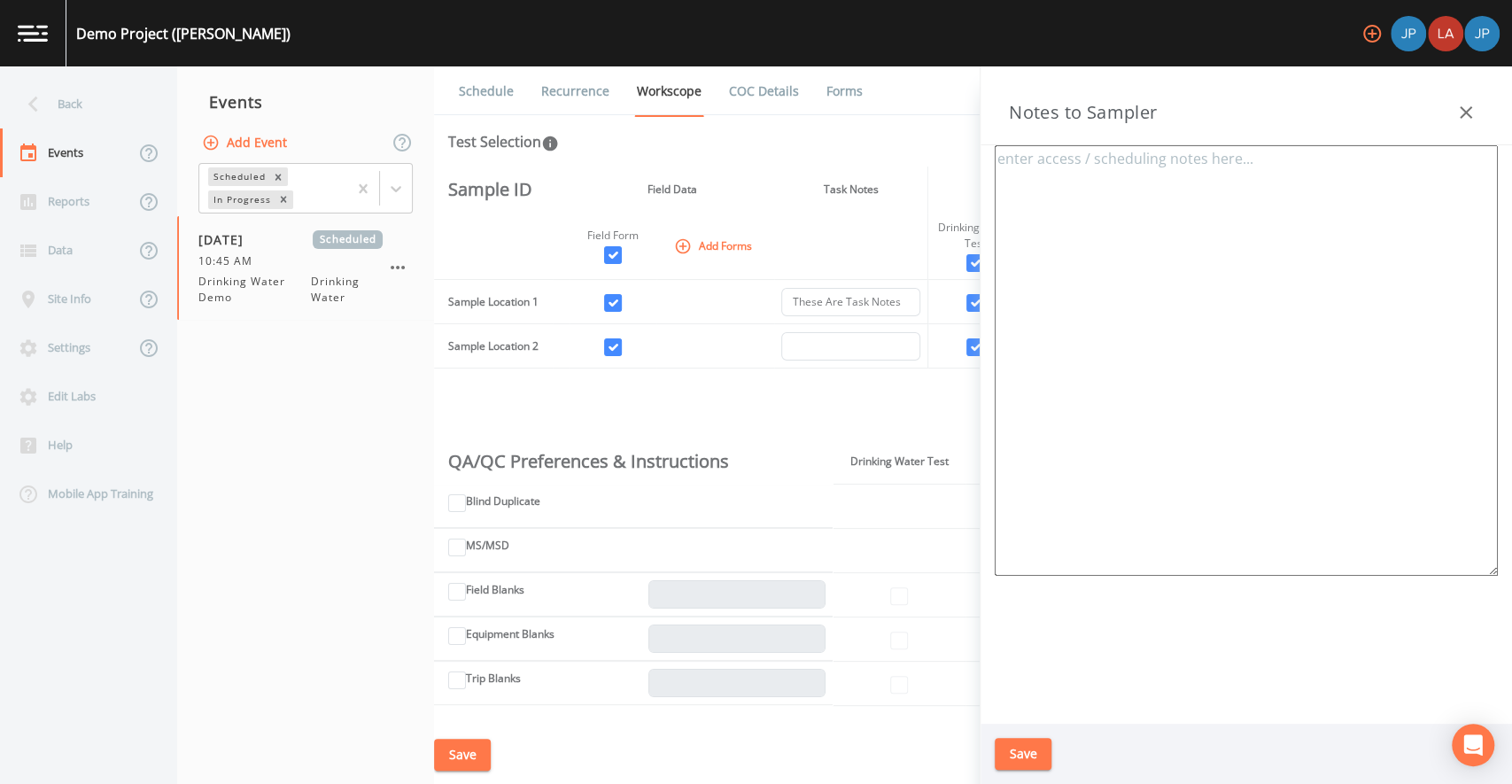
click at [1203, 184] on textarea at bounding box center [1246, 360] width 503 height 431
type textarea "t"
type textarea "Notes to sampler"
click at [1031, 748] on button "Save" at bounding box center [1023, 754] width 57 height 33
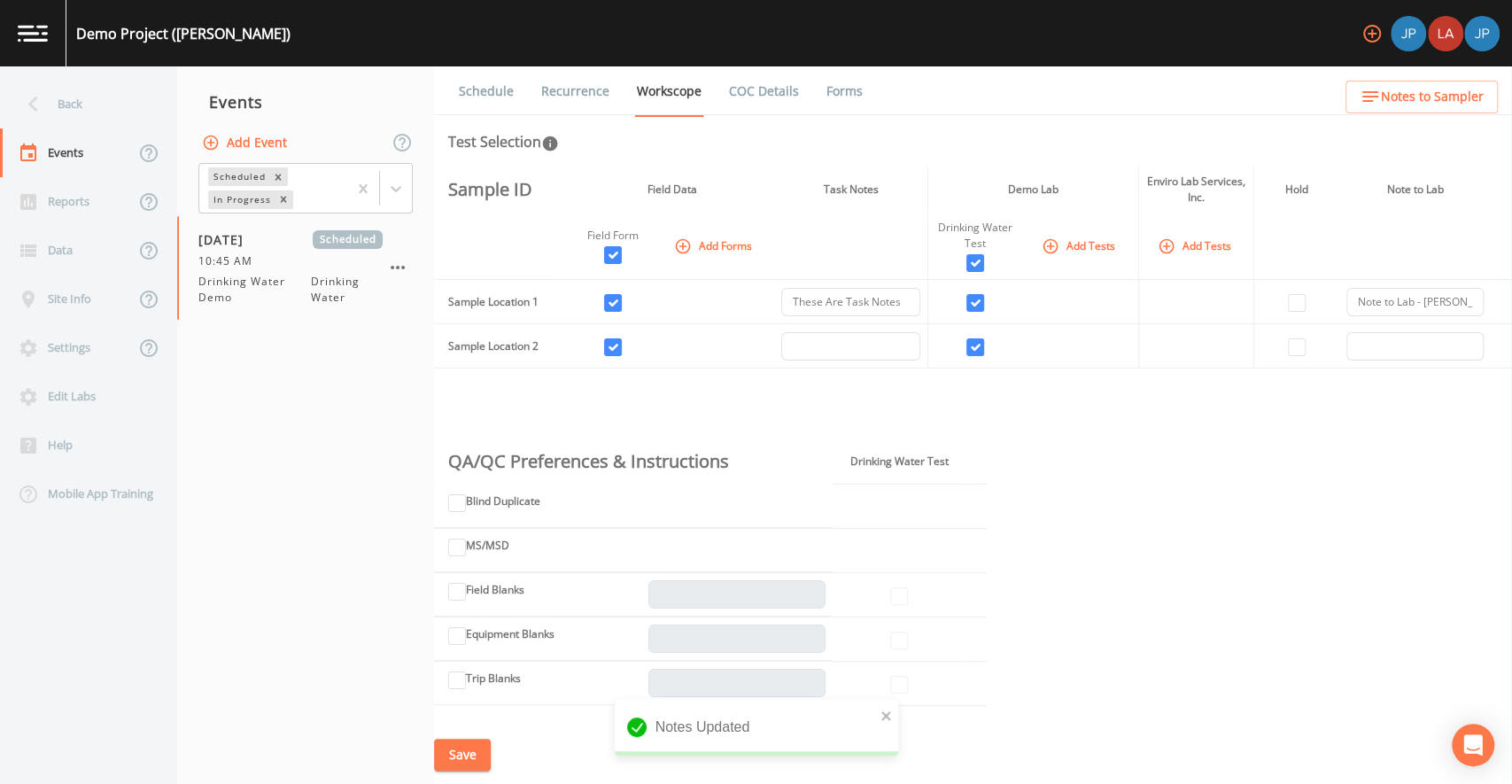
click at [1151, 463] on div "Sample ID Field Data Task Notes Demo Lab Enviro Lab Services, Inc. Hold Note to…" at bounding box center [973, 446] width 1078 height 559
click at [1149, 416] on div "Sample ID Field Data Task Notes Demo Lab Enviro Lab Services, Inc. Hold Note to…" at bounding box center [973, 446] width 1078 height 559
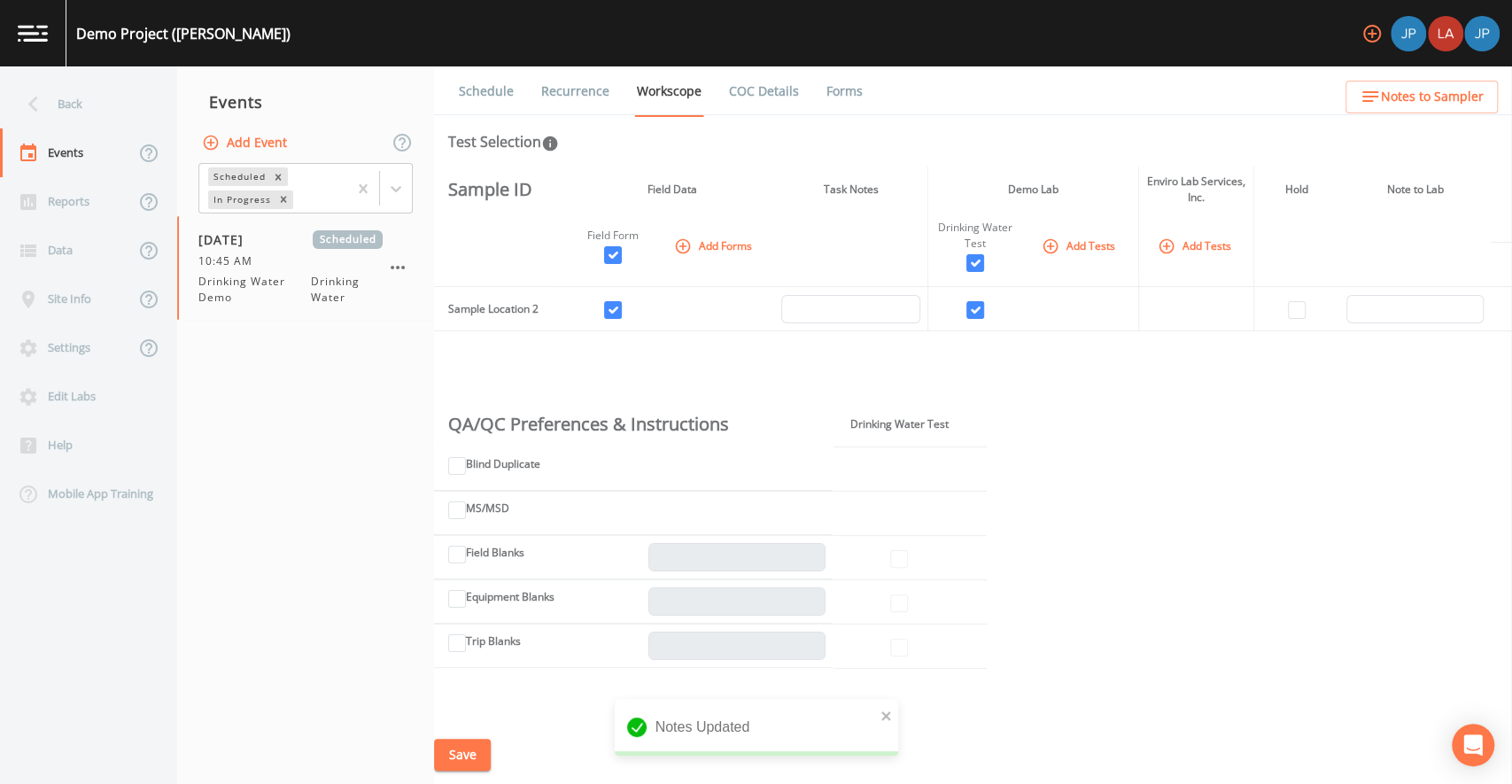
scroll to position [98, 0]
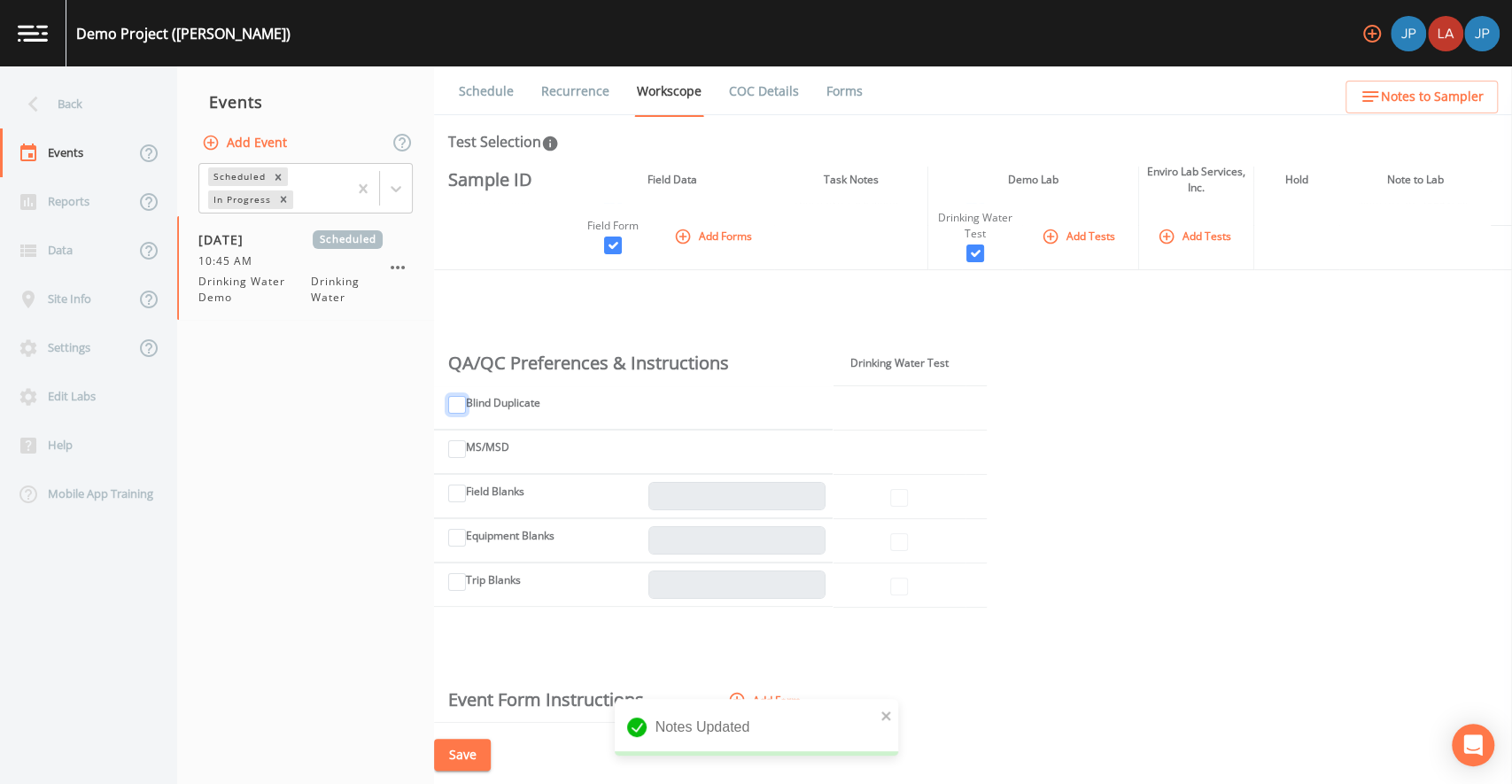
click at [454, 406] on input "Blind Duplicate" at bounding box center [457, 405] width 18 height 18
checkbox input "true"
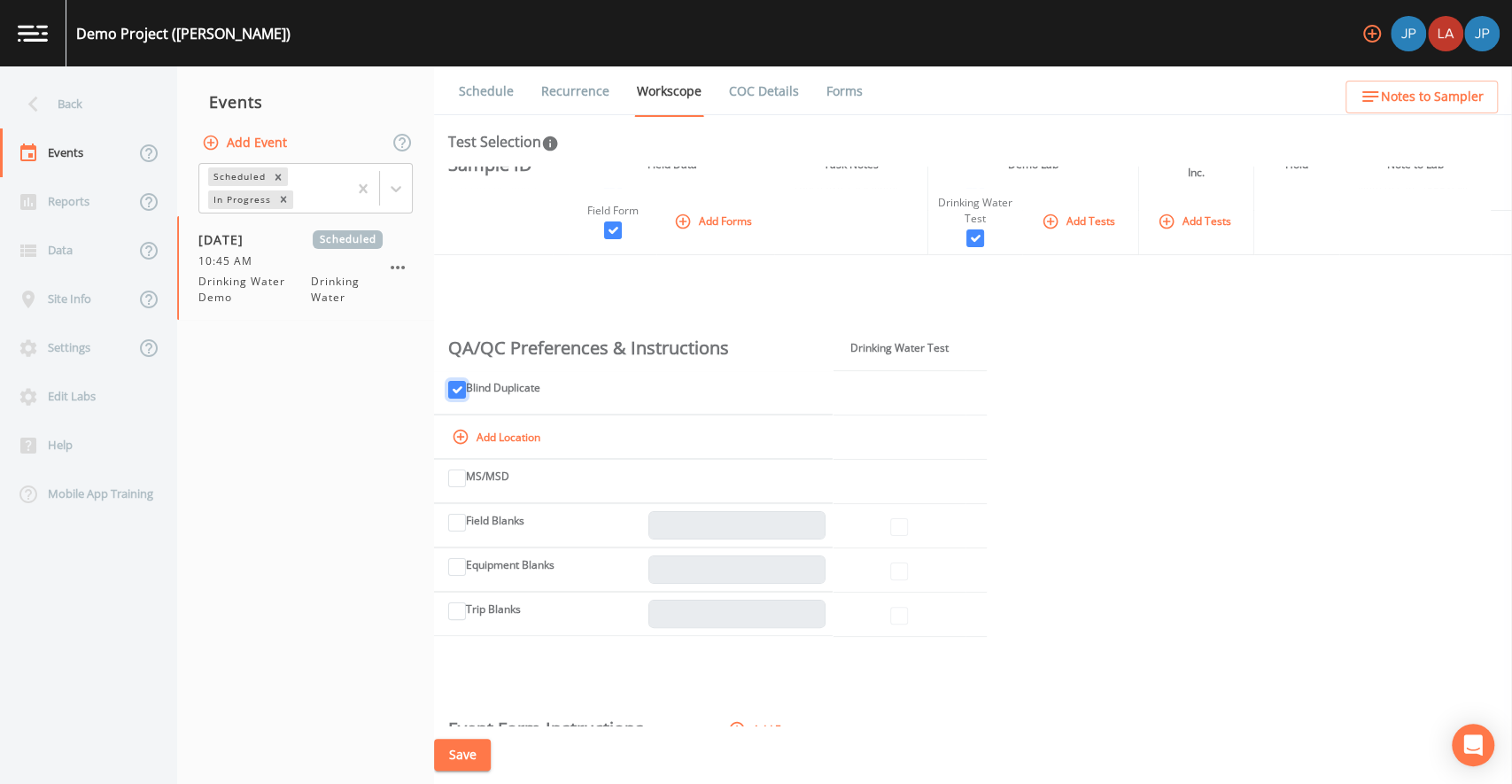
scroll to position [121, 0]
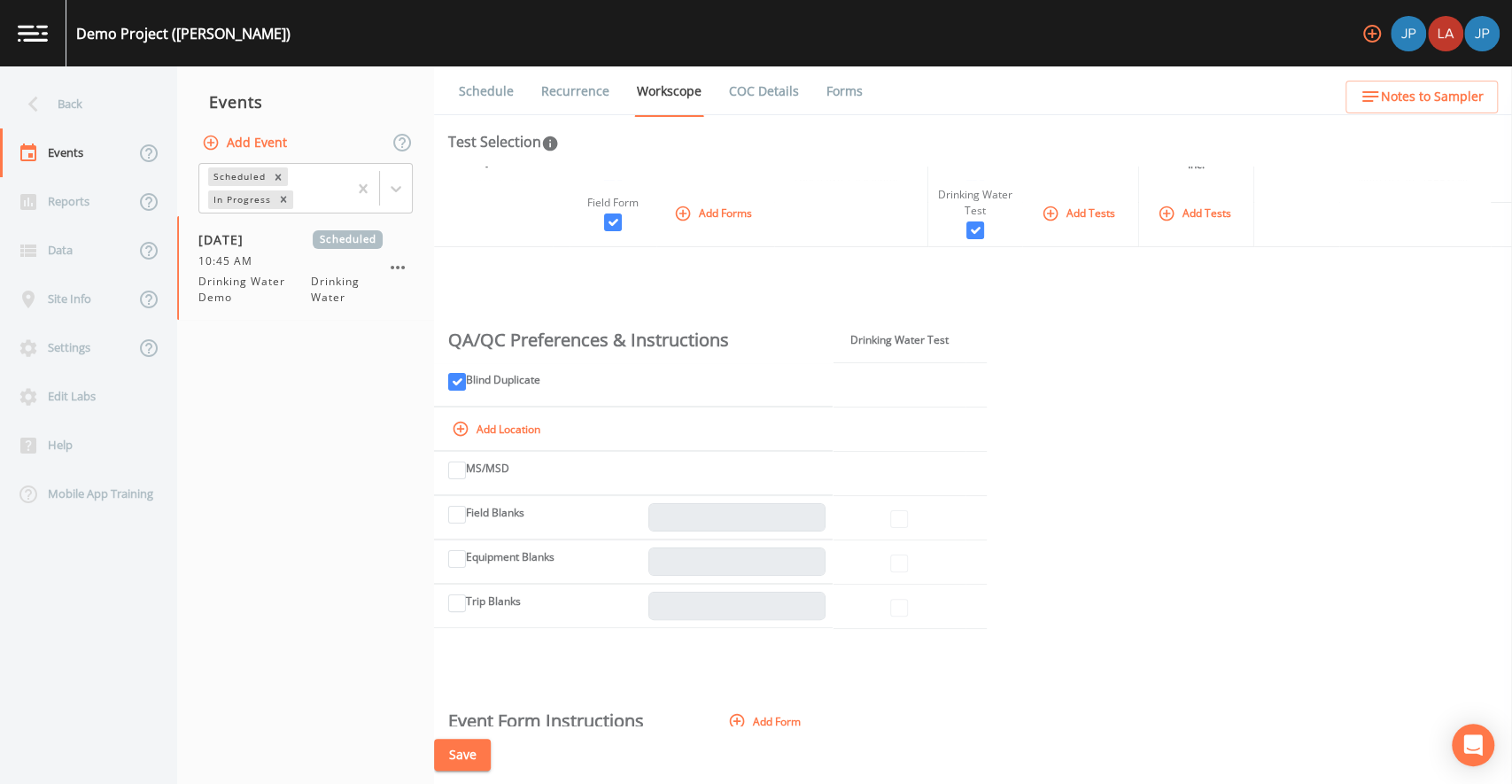
click at [497, 424] on button "Add Location" at bounding box center [497, 429] width 99 height 28
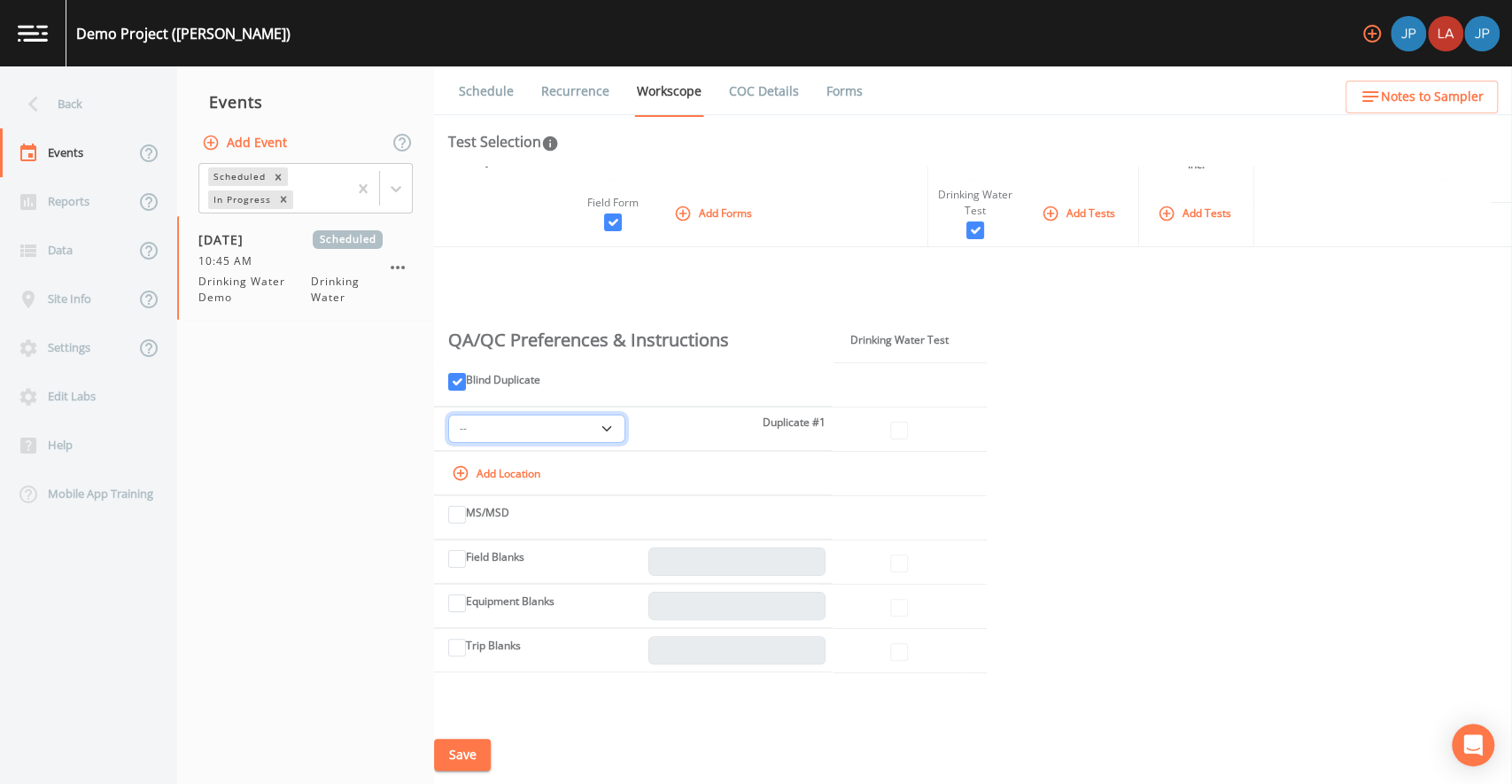
click at [518, 431] on select "-- Sample Location 1 Sample Location 2" at bounding box center [536, 429] width 177 height 28
select select "6ac55049-41a3-4305-89f2-56ffbf6a84d4"
click at [651, 439] on td "-- Sample Location 1 Sample Location 2 Duplicate #1" at bounding box center [633, 429] width 399 height 44
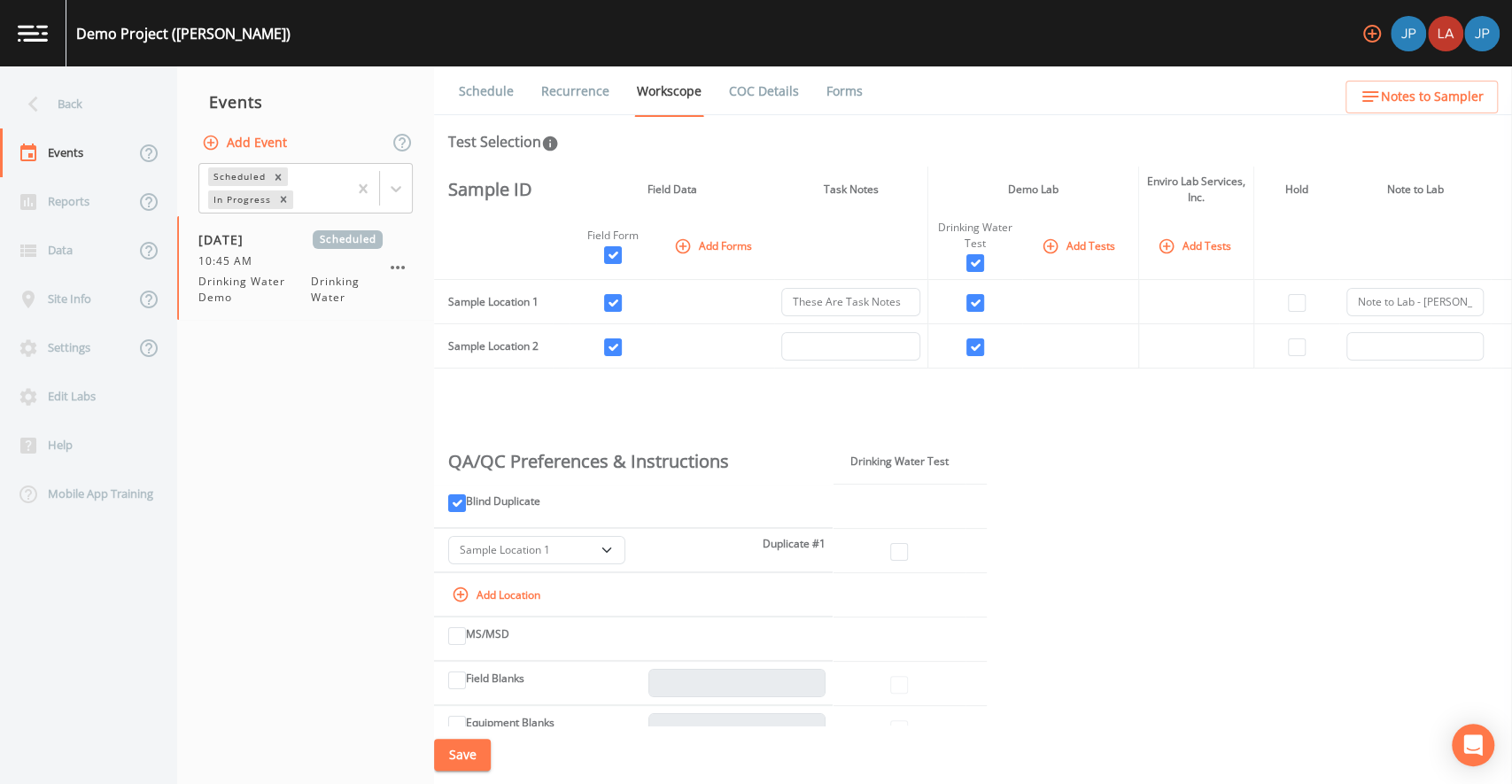
drag, startPoint x: 532, startPoint y: 299, endPoint x: 542, endPoint y: 299, distance: 10.7
click at [540, 299] on td "Sample Location 1" at bounding box center [493, 302] width 119 height 44
click at [546, 300] on td "Sample Location 1" at bounding box center [493, 302] width 119 height 44
drag, startPoint x: 944, startPoint y: 227, endPoint x: 985, endPoint y: 229, distance: 41.7
click at [982, 229] on div "Drinking Water Test" at bounding box center [976, 236] width 80 height 32
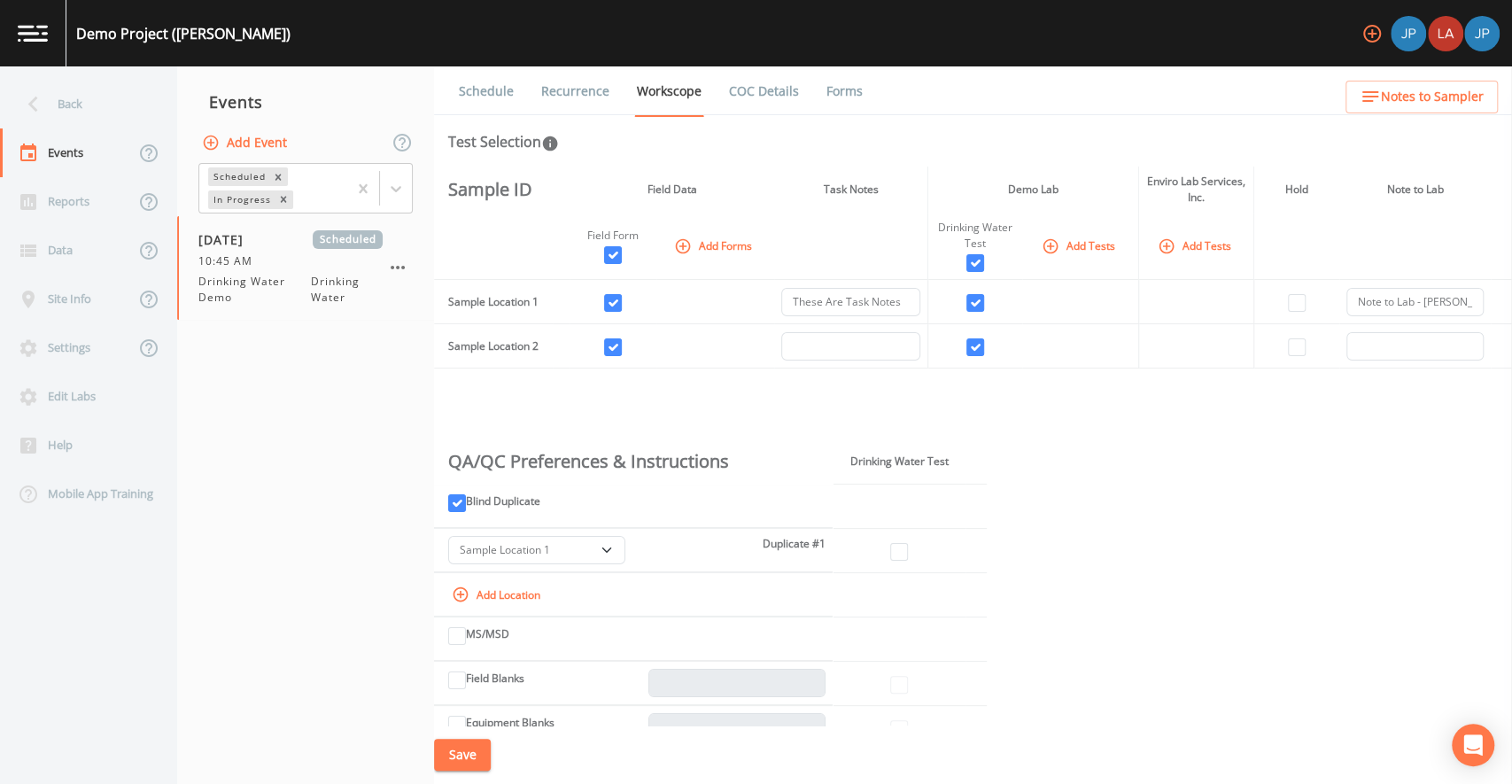
click at [978, 241] on div "Drinking Water Test" at bounding box center [976, 236] width 80 height 32
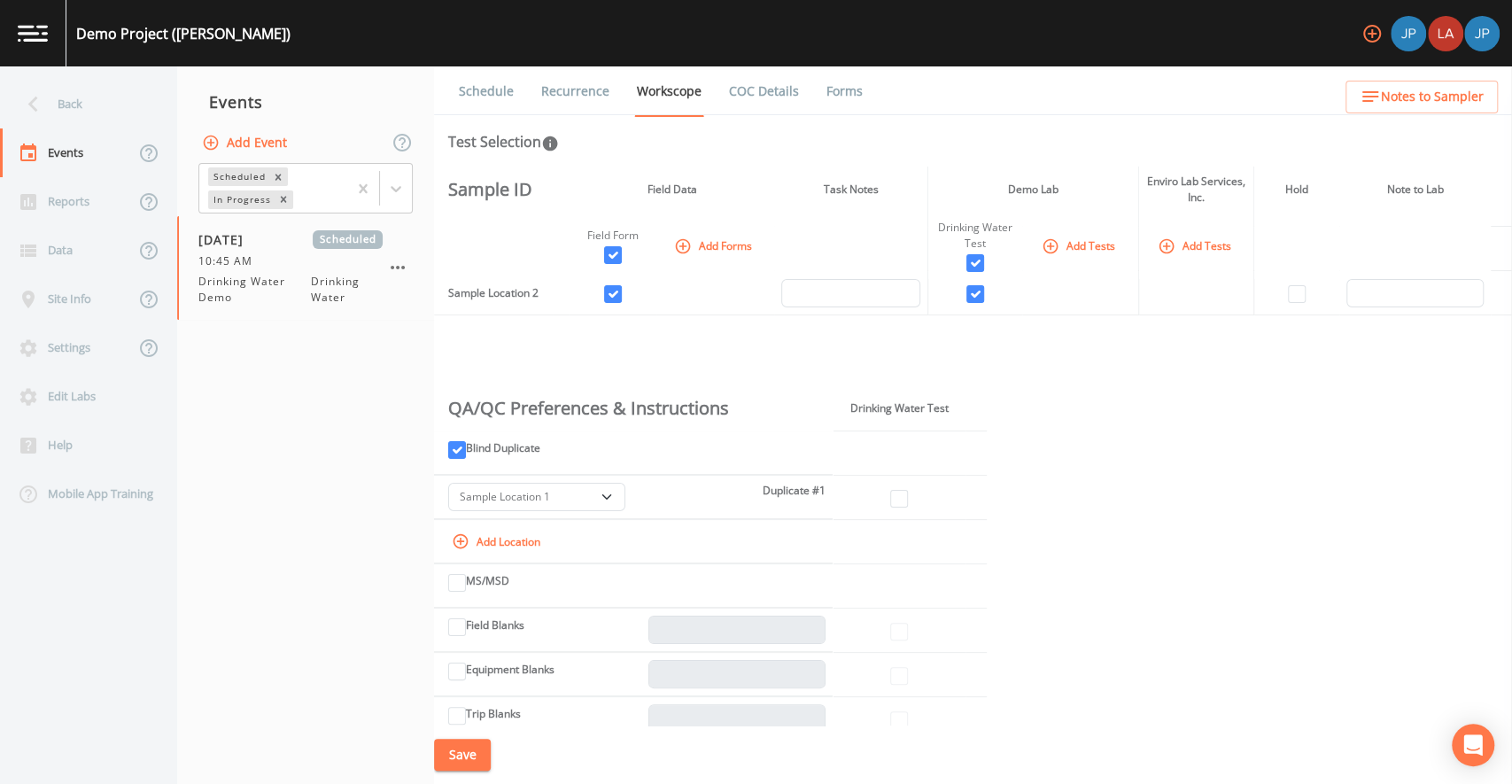
scroll to position [68, 0]
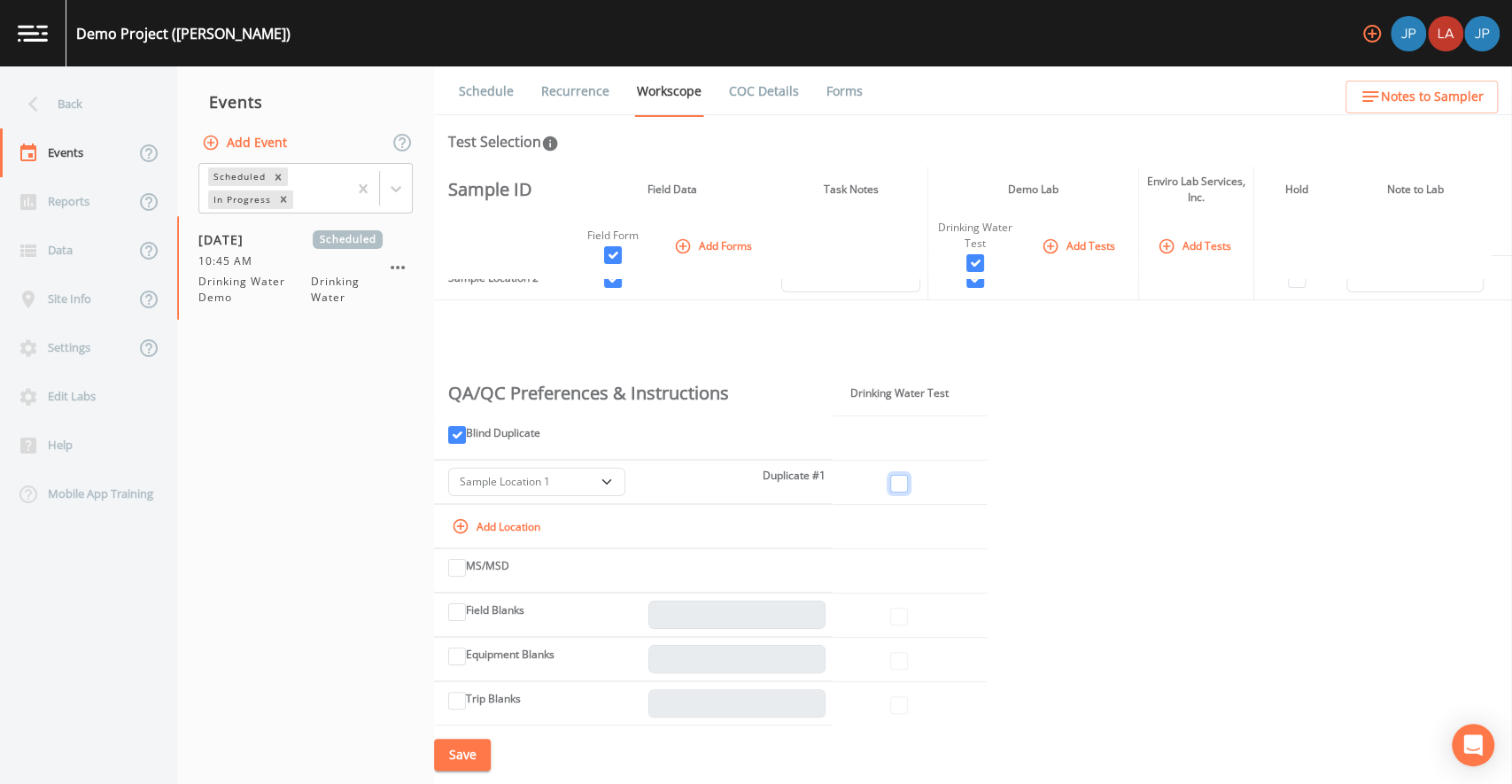
click at [895, 485] on input "checkbox" at bounding box center [899, 484] width 18 height 18
checkbox input "true"
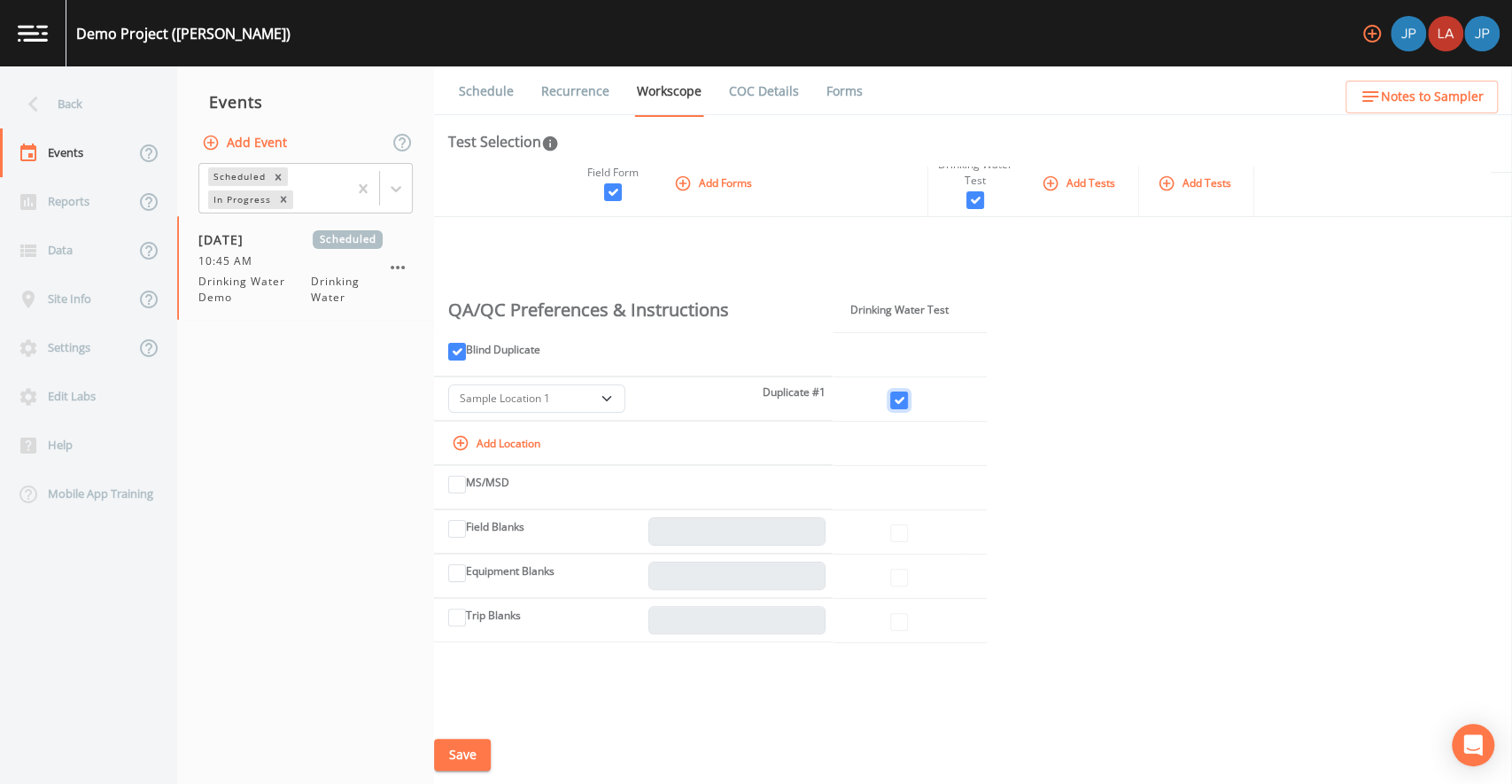
scroll to position [299, 0]
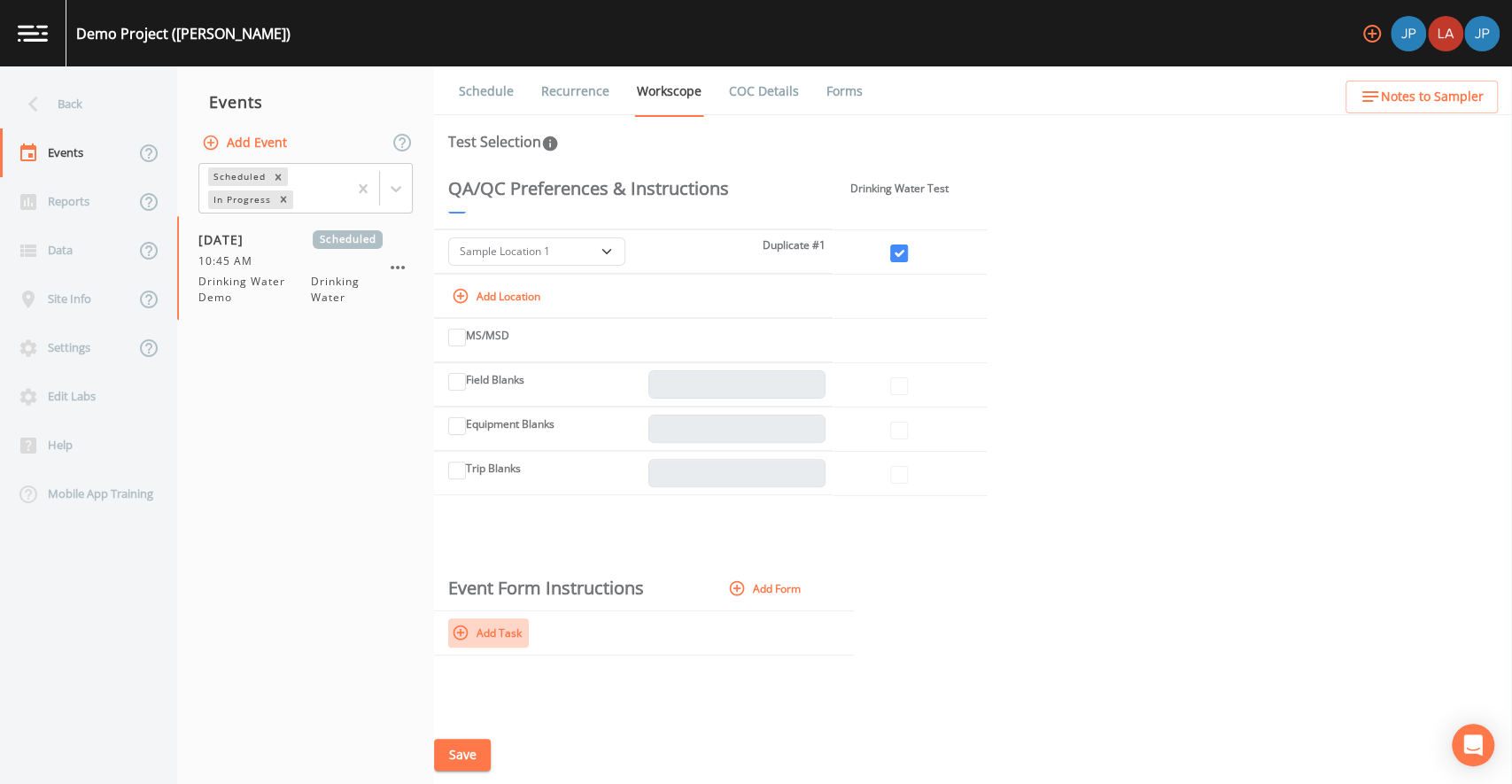
click at [485, 636] on button "Add Task" at bounding box center [488, 632] width 81 height 29
click at [495, 635] on input "text" at bounding box center [570, 636] width 245 height 28
click at [774, 636] on icon "button" at bounding box center [766, 635] width 21 height 21
click at [874, 594] on form "Event Form Instructions Add Form Add Task" at bounding box center [973, 611] width 1078 height 89
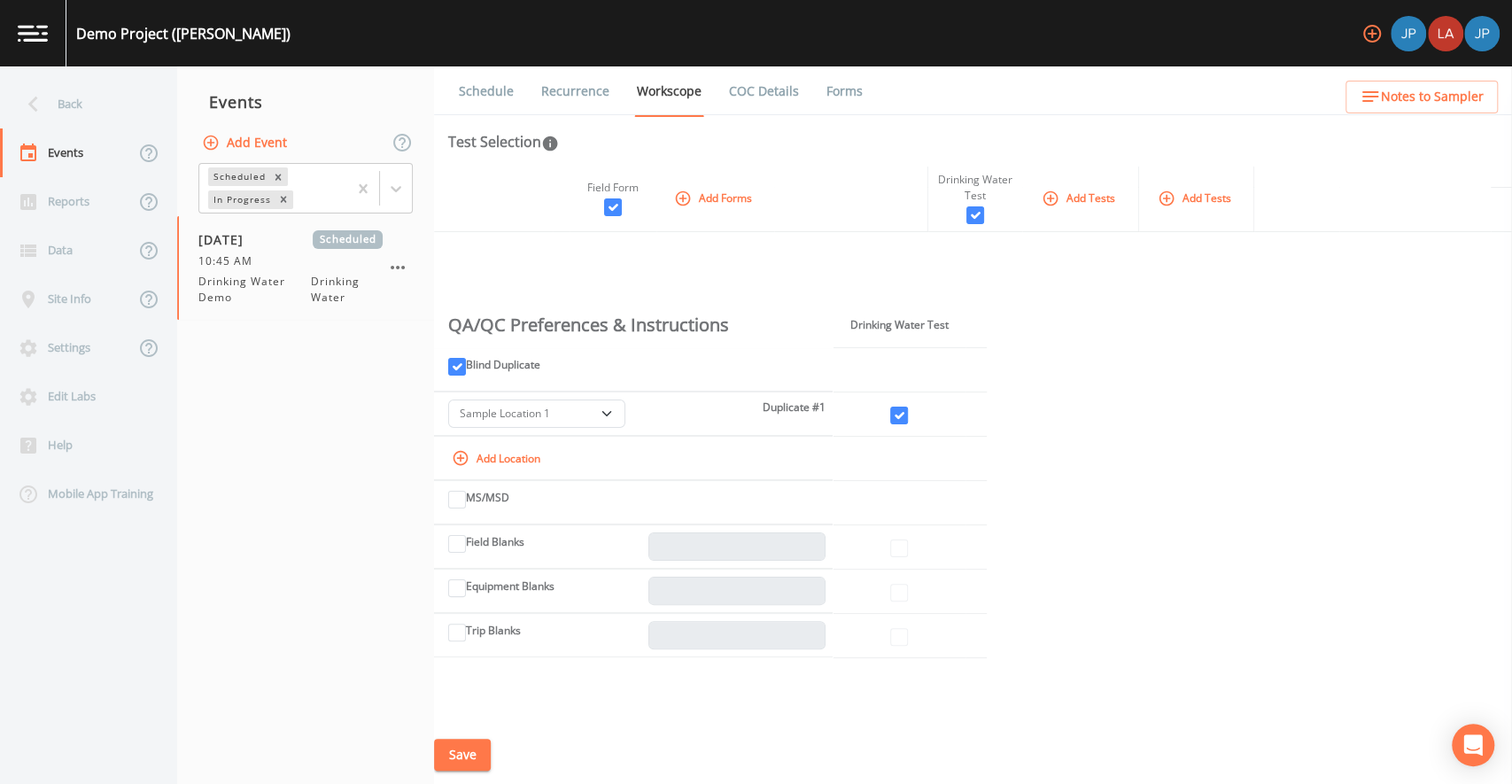
scroll to position [0, 0]
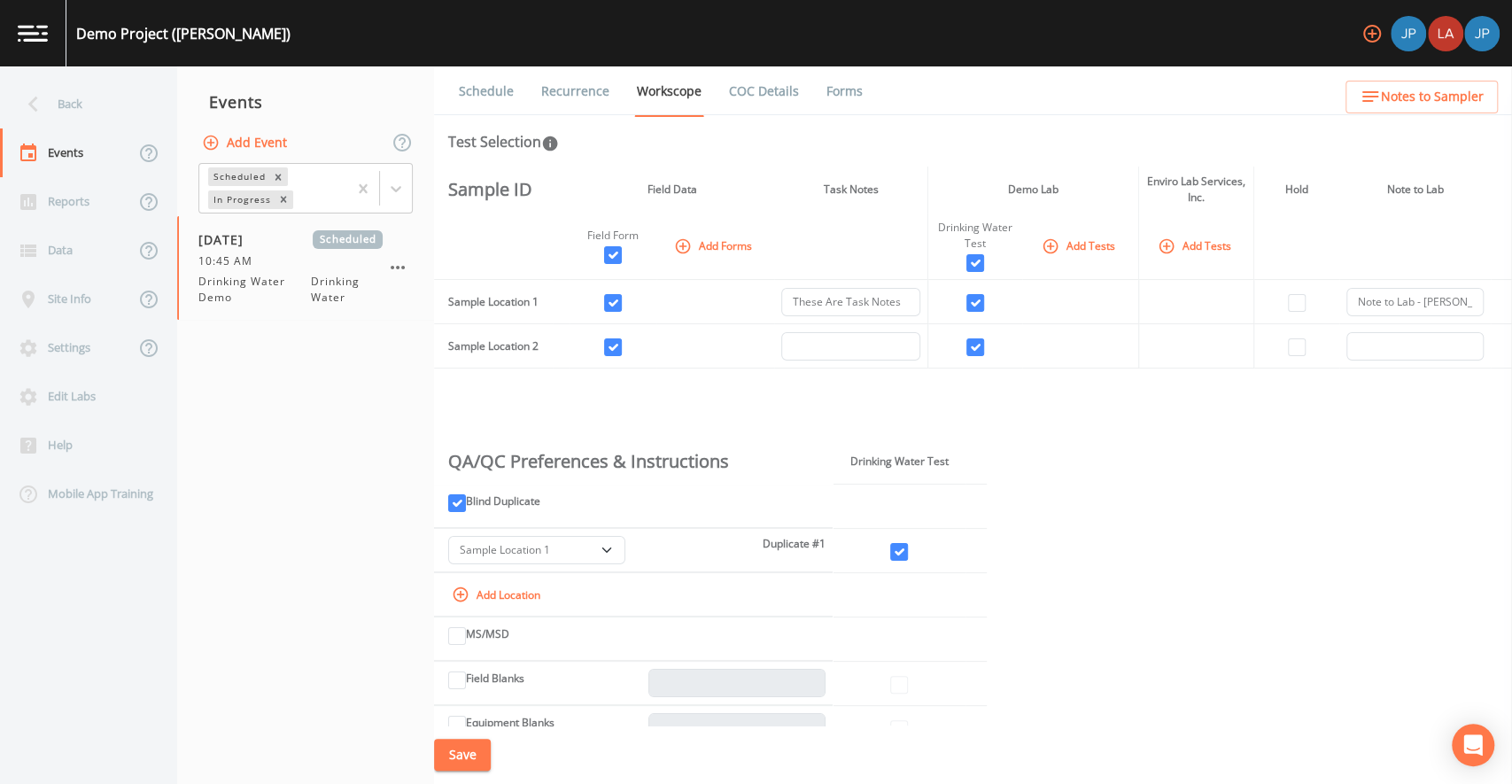
click at [470, 744] on button "Save" at bounding box center [462, 755] width 57 height 33
click at [512, 92] on link "Schedule" at bounding box center [486, 91] width 60 height 50
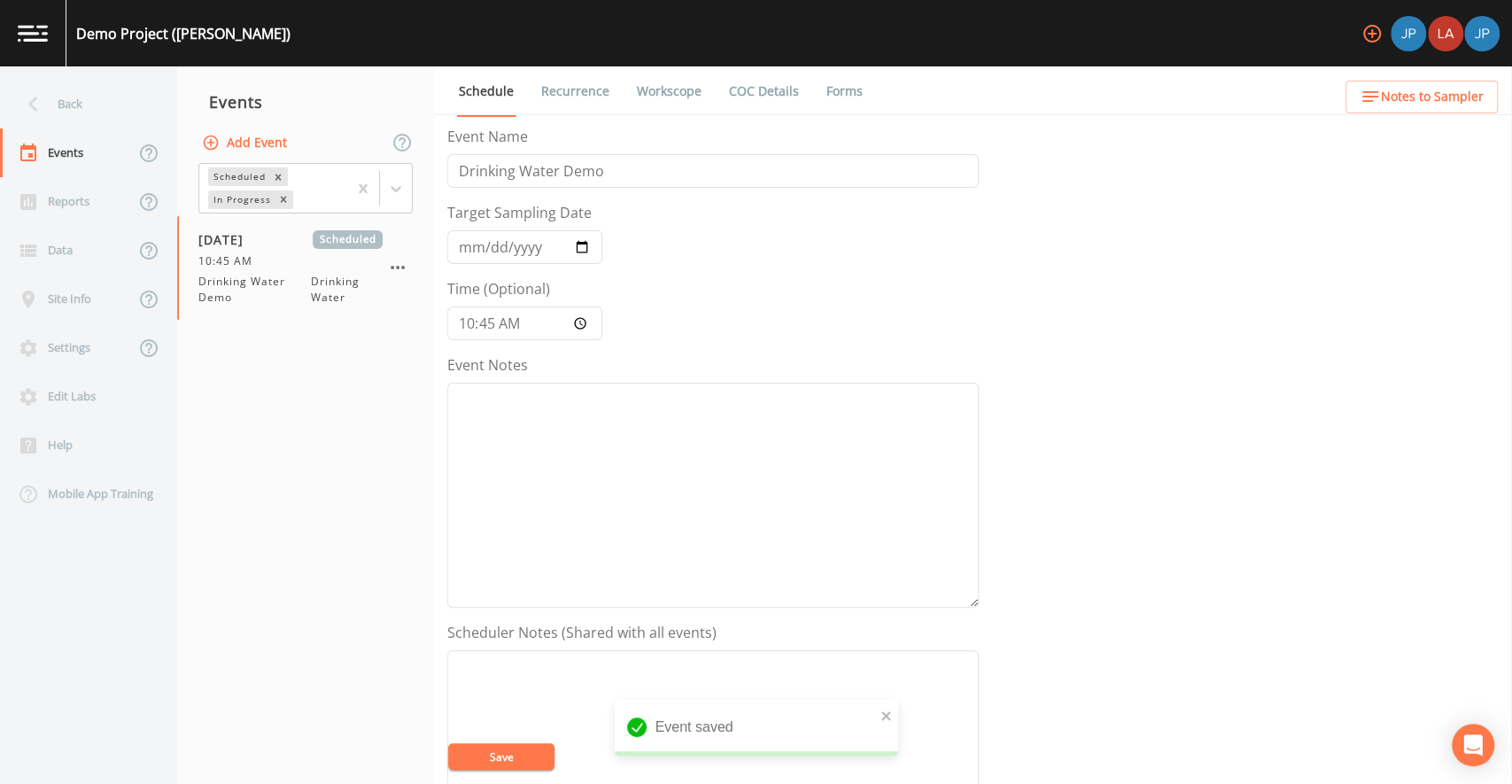
click at [1371, 33] on icon "button" at bounding box center [1372, 34] width 18 height 18
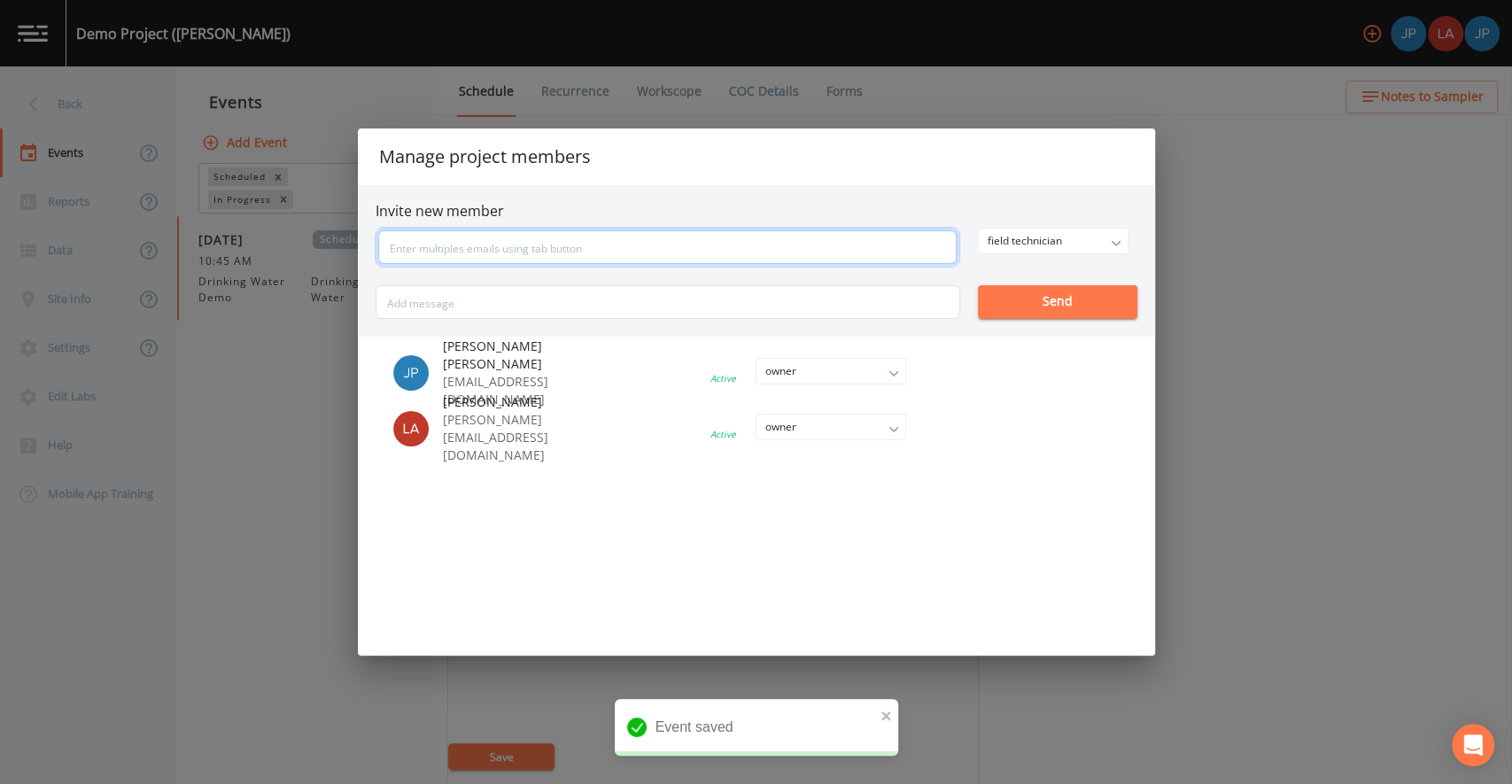
click at [825, 240] on input "text" at bounding box center [667, 247] width 579 height 34
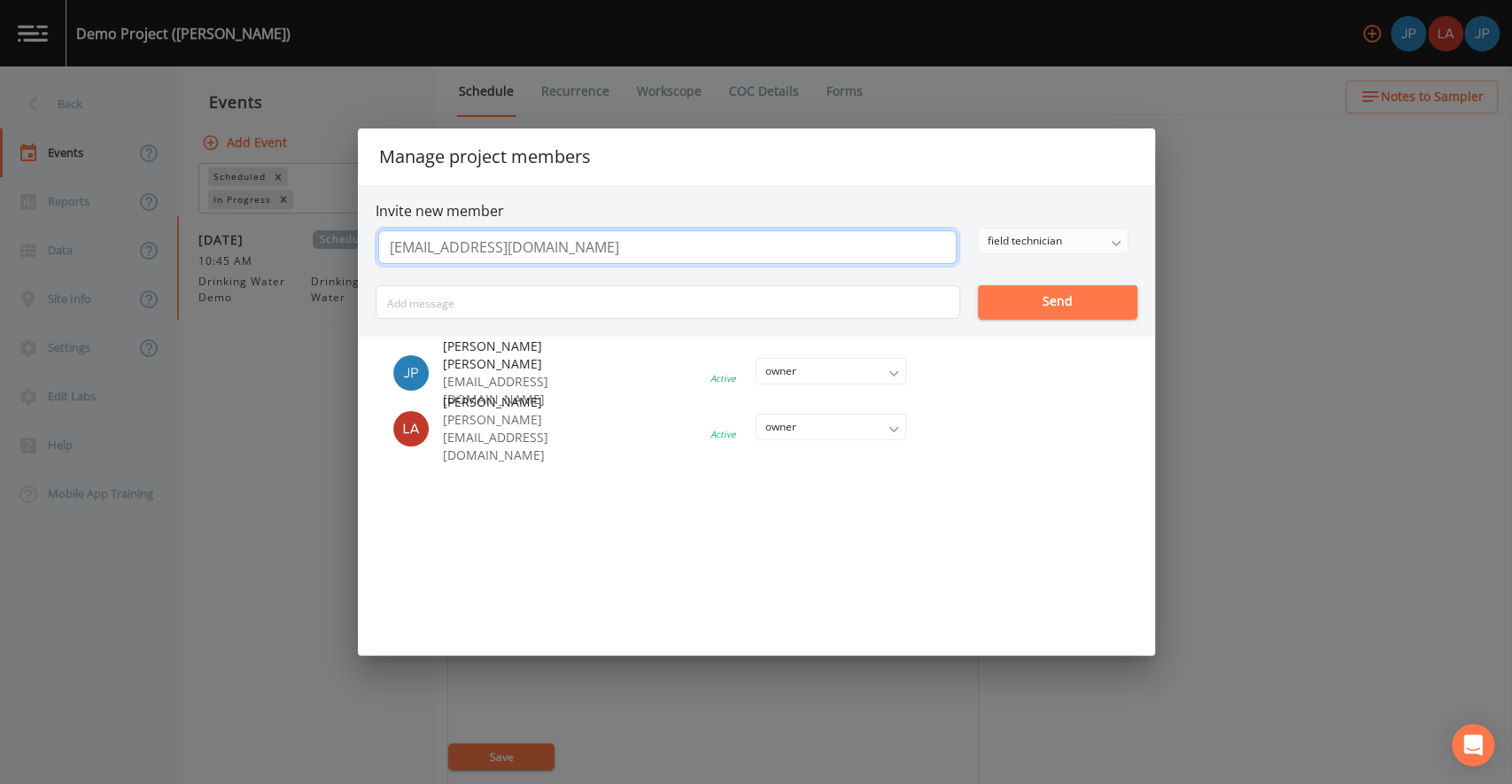
type input "[EMAIL_ADDRESS][DOMAIN_NAME]"
click at [1038, 245] on div "field technician owner admin field technician Send" at bounding box center [757, 273] width 762 height 91
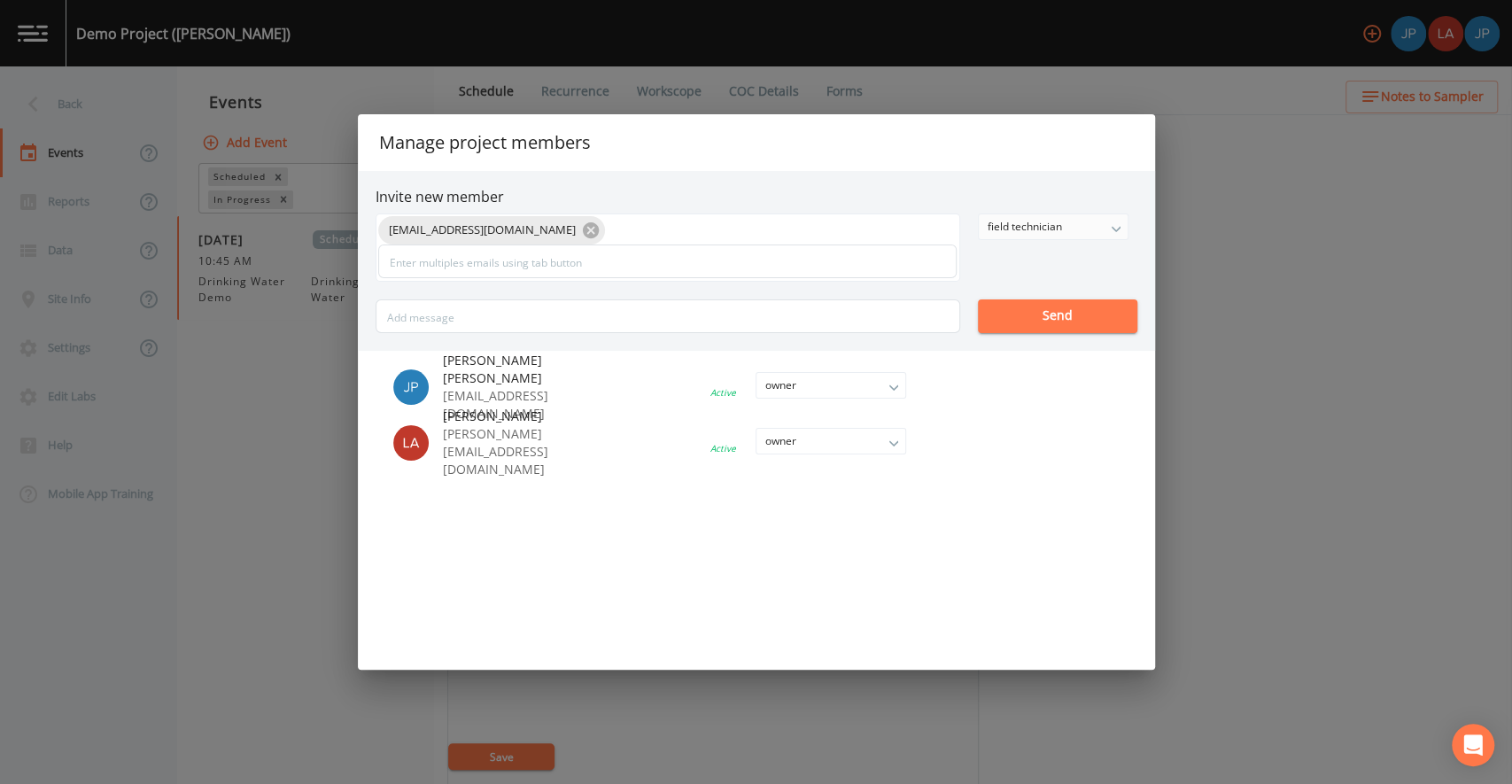
click at [1037, 233] on div "field technician" at bounding box center [1053, 226] width 149 height 25
click at [1021, 314] on button "field technician" at bounding box center [1051, 315] width 149 height 27
click at [1040, 268] on div "[EMAIL_ADDRESS][DOMAIN_NAME] field technician owner admin field technician Send" at bounding box center [757, 274] width 762 height 120
click at [1037, 315] on button "Send" at bounding box center [1057, 316] width 159 height 34
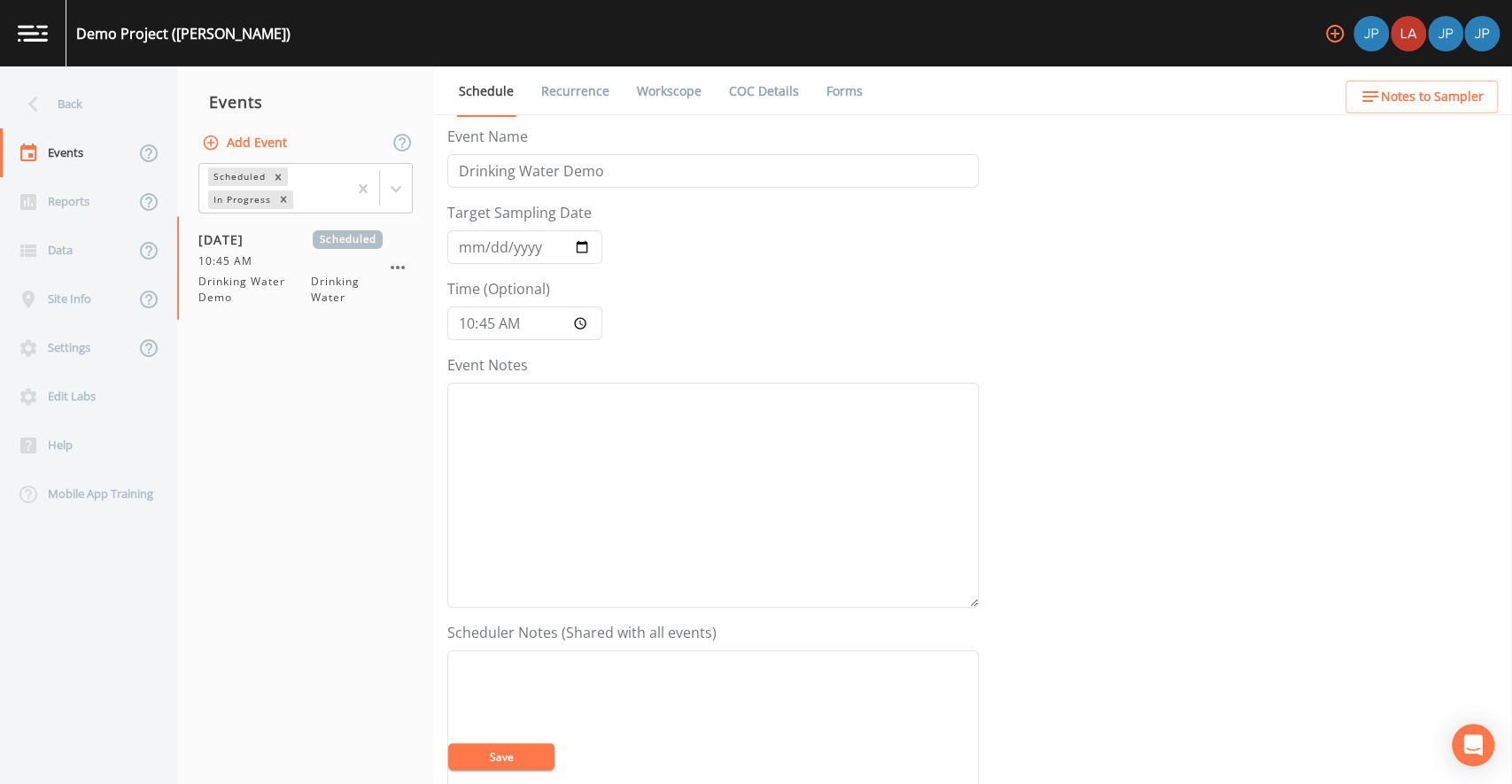
click at [1029, 364] on div "Event Name Drinking Water Demo Target Sampling Date [DATE] Time (Optional) 10:4…" at bounding box center [979, 455] width 1065 height 658
click at [531, 174] on input "Drinking Water Demo" at bounding box center [713, 171] width 532 height 34
click at [573, 175] on input "Drinking Water Demo" at bounding box center [713, 171] width 532 height 34
click at [619, 230] on form "Event Name Drinking Water Demo Target Sampling Date [DATE] Time (Optional) 10:4…" at bounding box center [713, 617] width 532 height 983
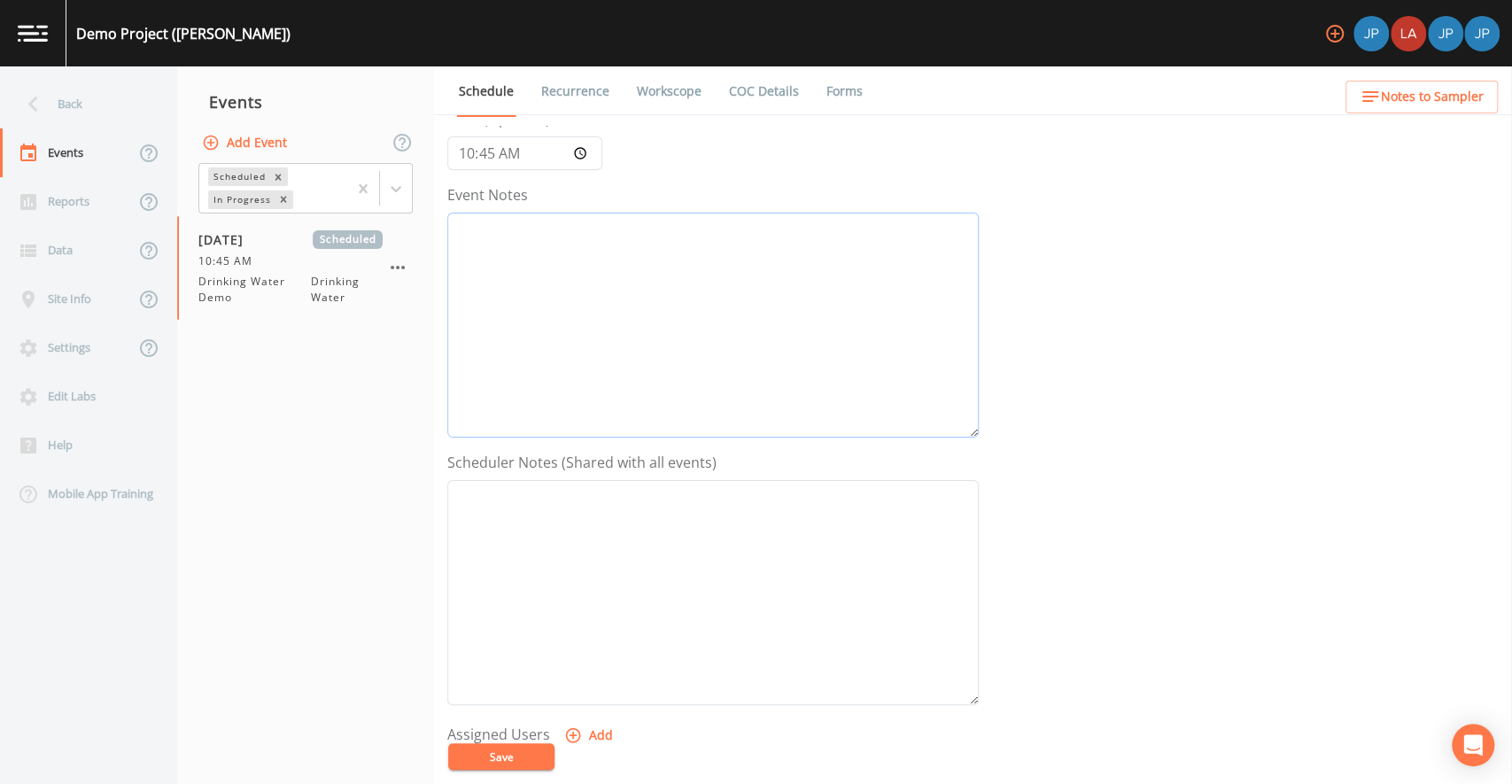
click at [627, 288] on textarea "Event Notes" at bounding box center [713, 325] width 532 height 225
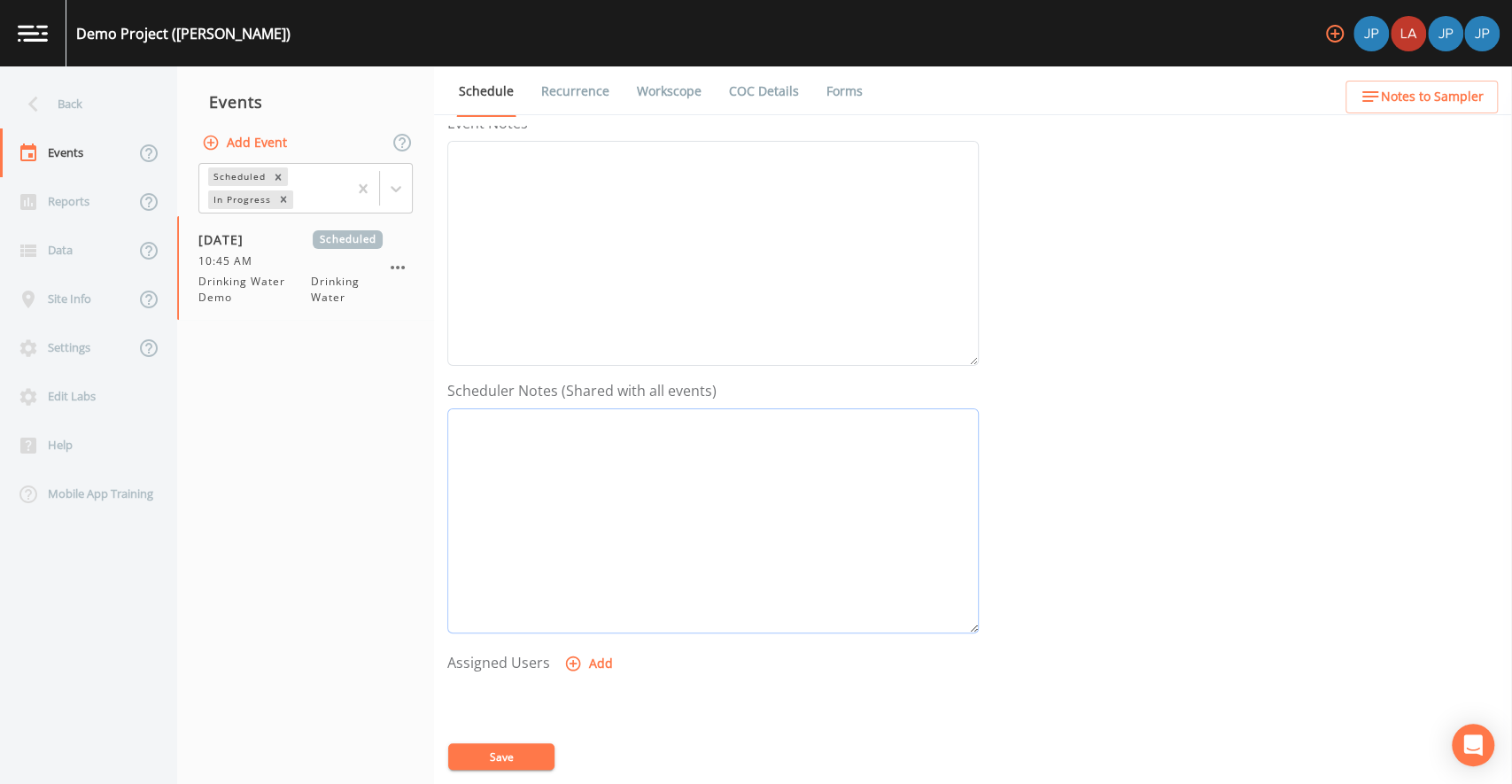
click at [593, 446] on textarea "Event Notes" at bounding box center [713, 520] width 532 height 225
click at [586, 275] on textarea "Event Notes" at bounding box center [713, 260] width 532 height 225
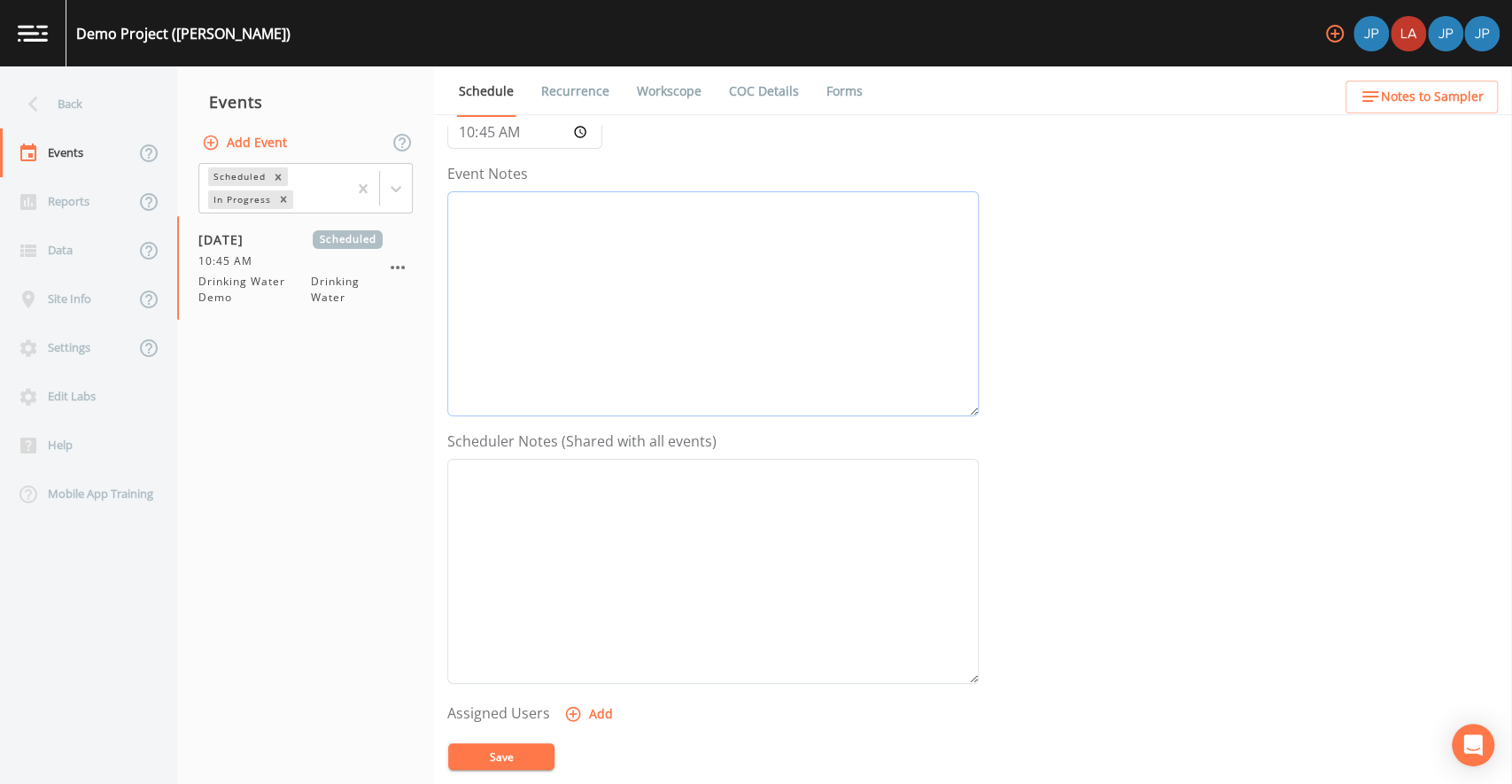
scroll to position [198, 0]
click at [586, 478] on textarea "Event Notes" at bounding box center [713, 564] width 532 height 225
click at [554, 517] on textarea "Event Notes" at bounding box center [713, 564] width 532 height 225
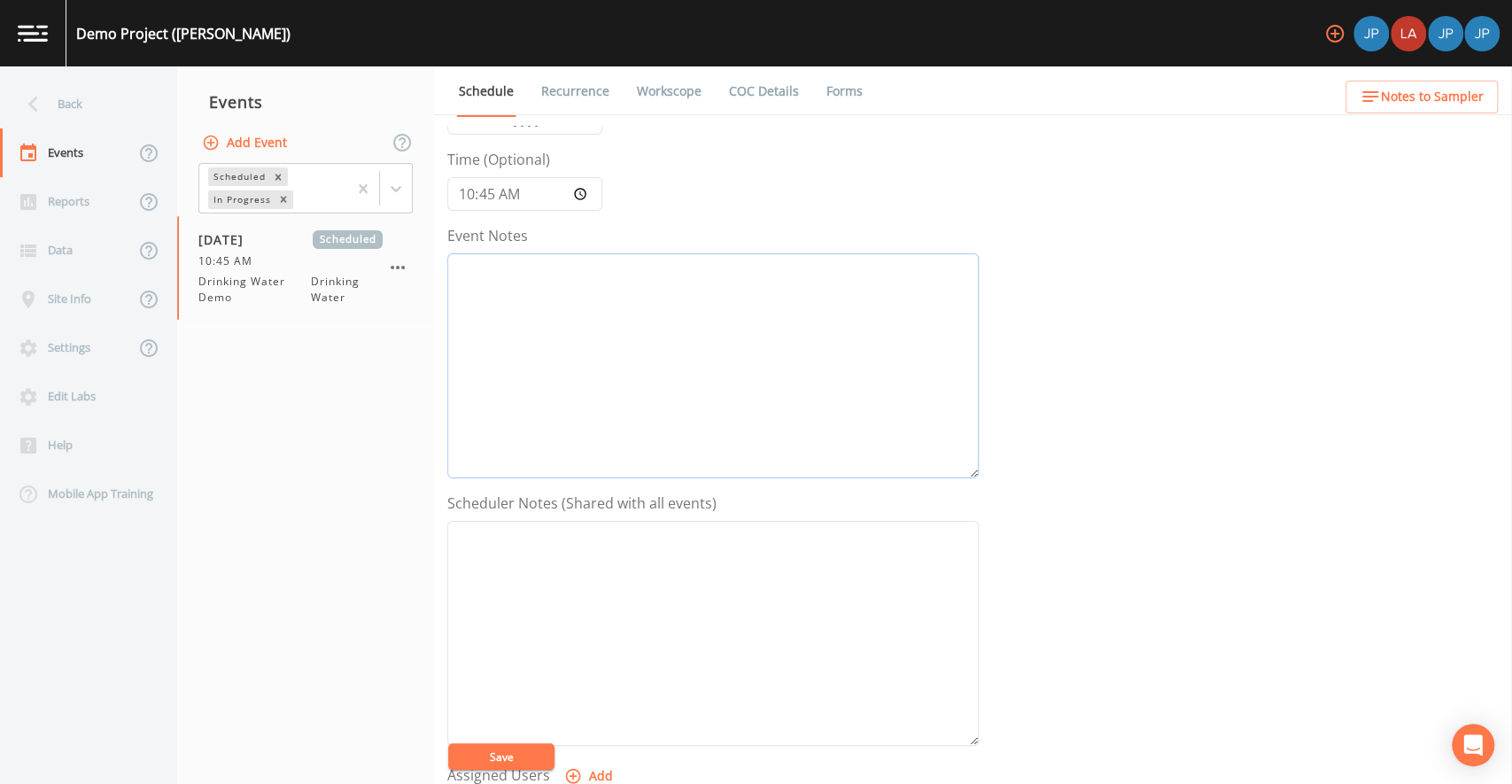
click at [549, 317] on textarea "Event Notes" at bounding box center [713, 365] width 532 height 225
drag, startPoint x: 484, startPoint y: 234, endPoint x: 504, endPoint y: 232, distance: 20.5
click at [498, 233] on label "Event Notes" at bounding box center [487, 235] width 81 height 21
click at [514, 232] on label "Event Notes" at bounding box center [487, 235] width 81 height 21
click at [514, 253] on textarea "Event Notes" at bounding box center [713, 365] width 532 height 225
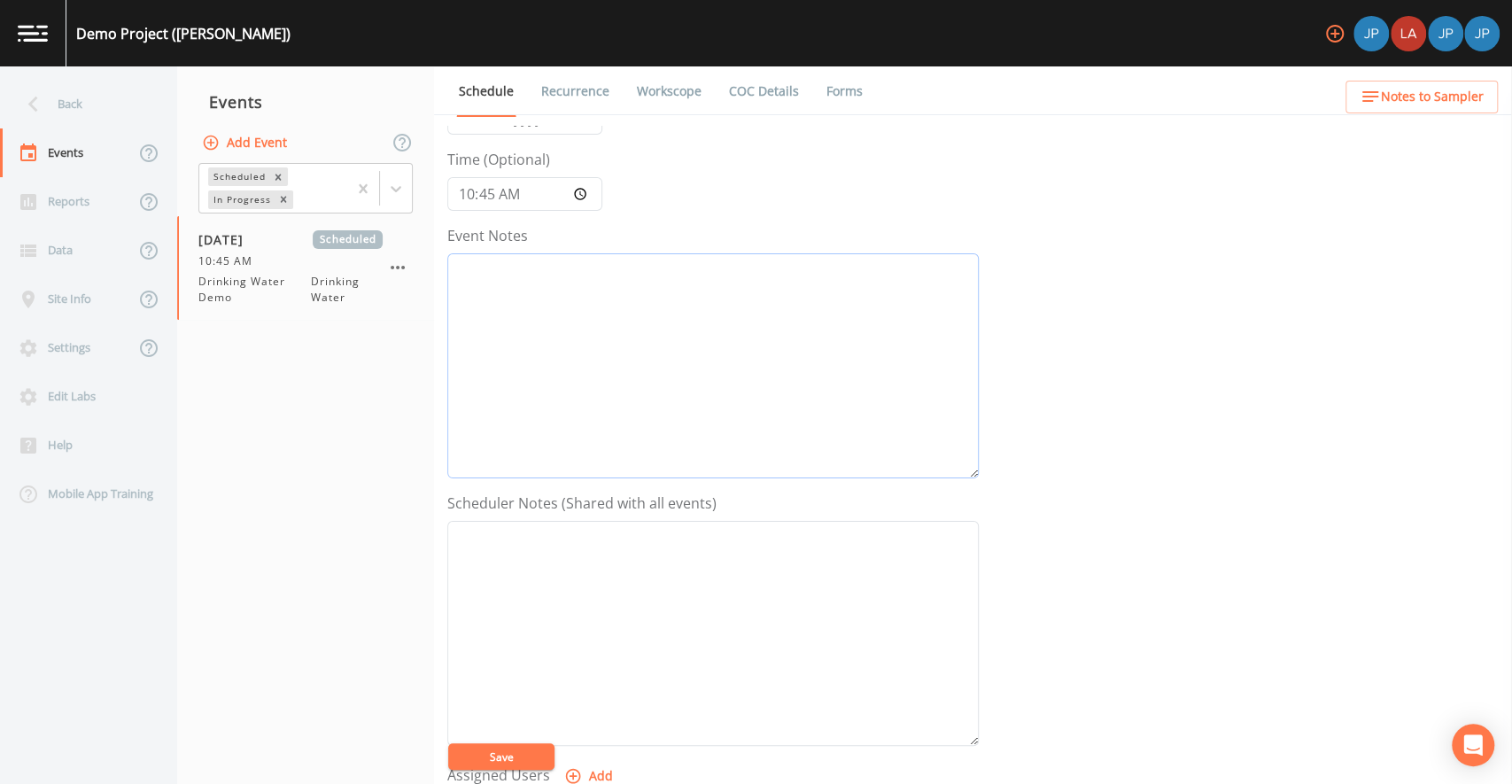
click at [520, 282] on textarea "Event Notes" at bounding box center [713, 365] width 532 height 225
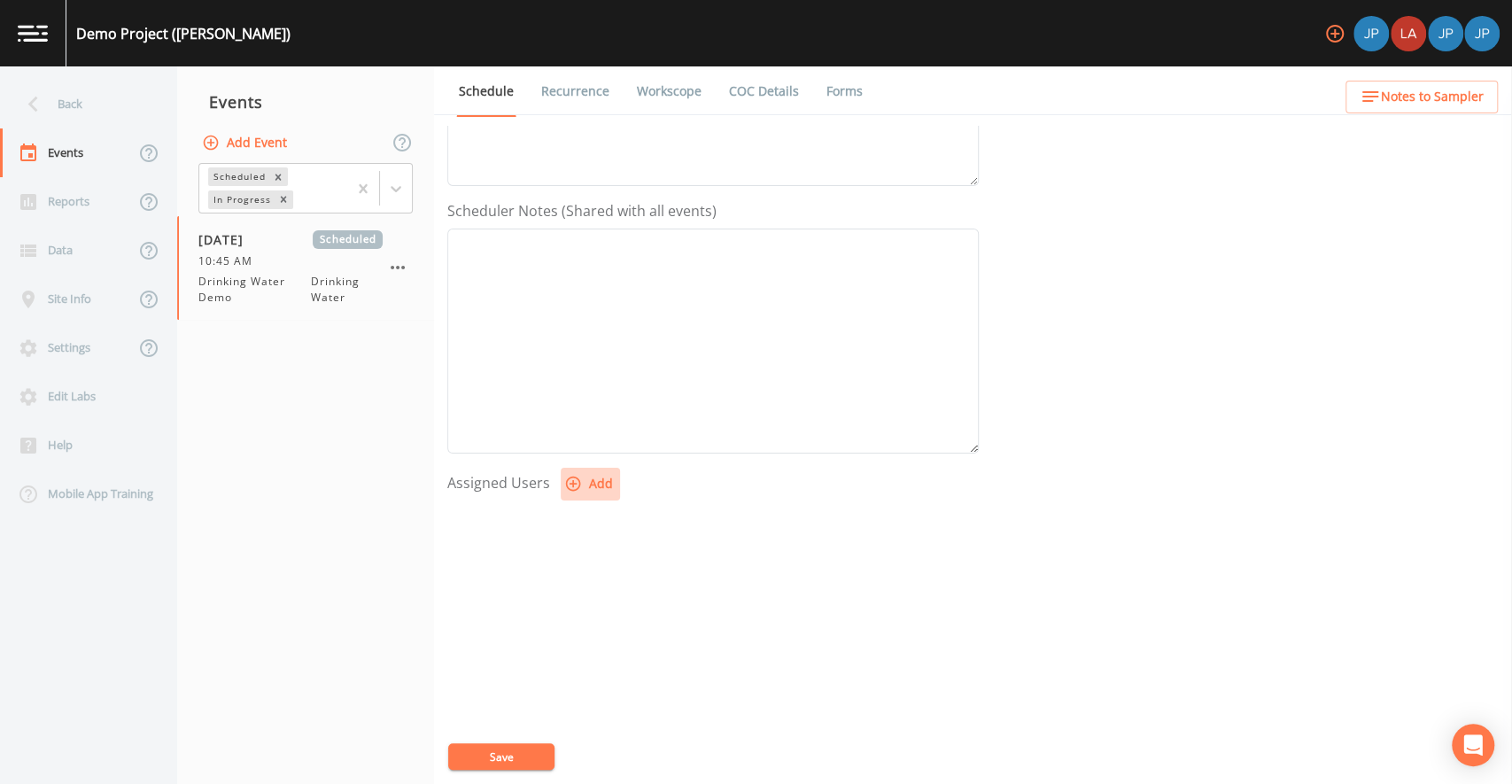
click at [578, 489] on icon "button" at bounding box center [573, 484] width 18 height 18
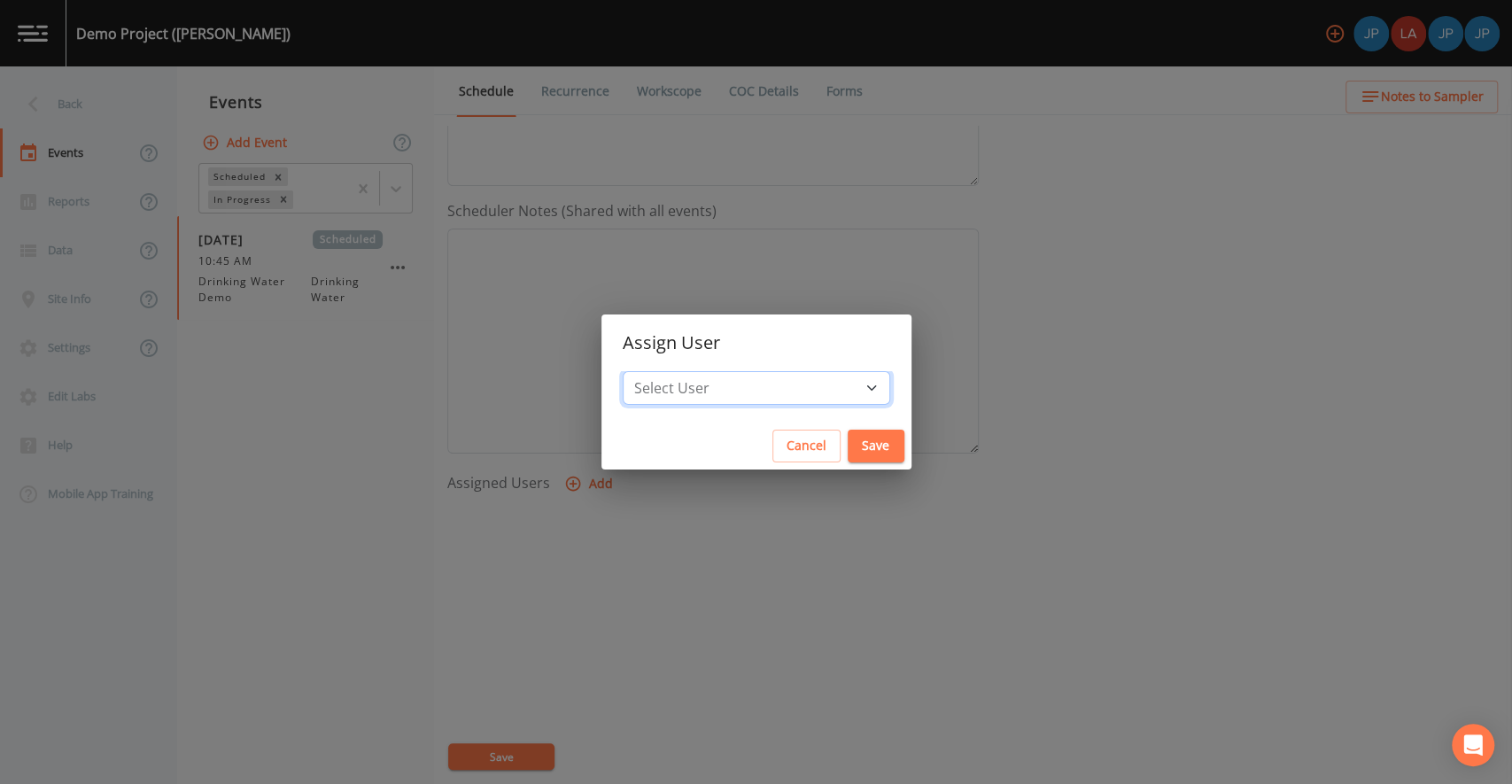
click at [733, 390] on select "Select User [PERSON_NAME] [PERSON_NAME] [PERSON_NAME]" at bounding box center [757, 388] width 268 height 34
select select "c3994787-746f-45c8-916e-ec7a28dd24f5"
click at [848, 449] on button "Save" at bounding box center [876, 446] width 57 height 33
select select
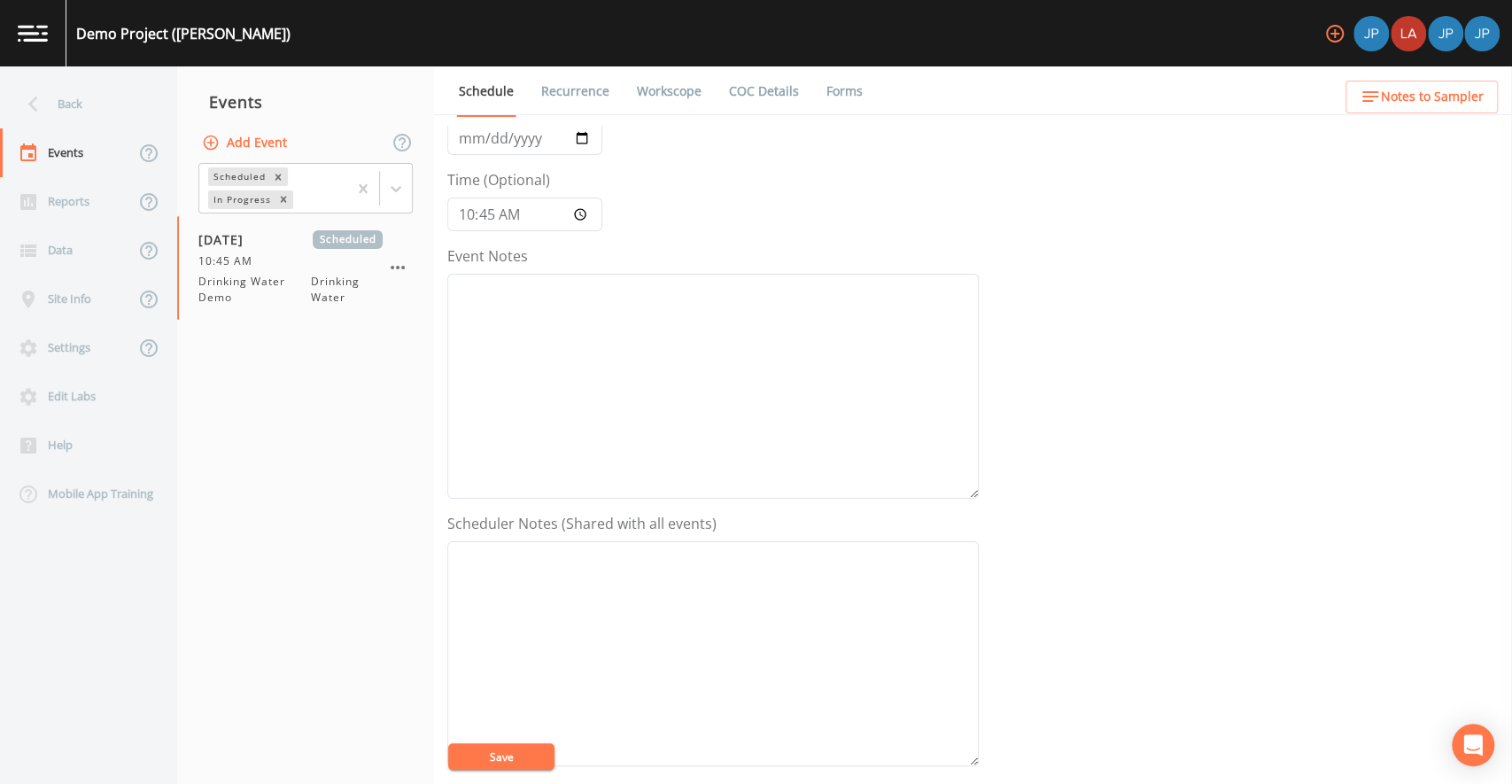
scroll to position [0, 0]
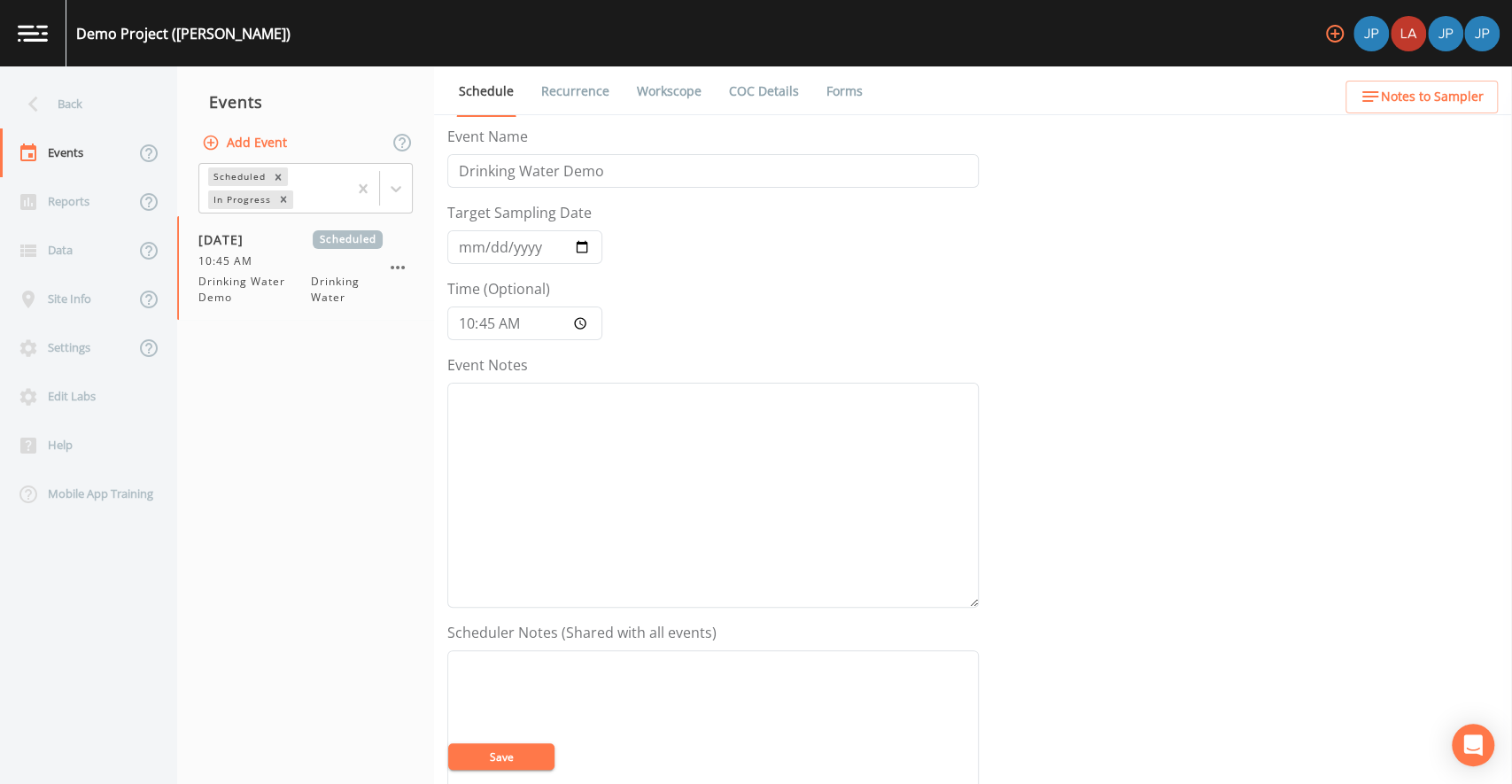
click at [782, 315] on form "Event Name Drinking Water Demo Target Sampling Date [DATE] Time (Optional) 10:4…" at bounding box center [713, 617] width 532 height 983
click at [676, 98] on link "Workscope" at bounding box center [669, 91] width 70 height 50
select select "6ac55049-41a3-4305-89f2-56ffbf6a84d4"
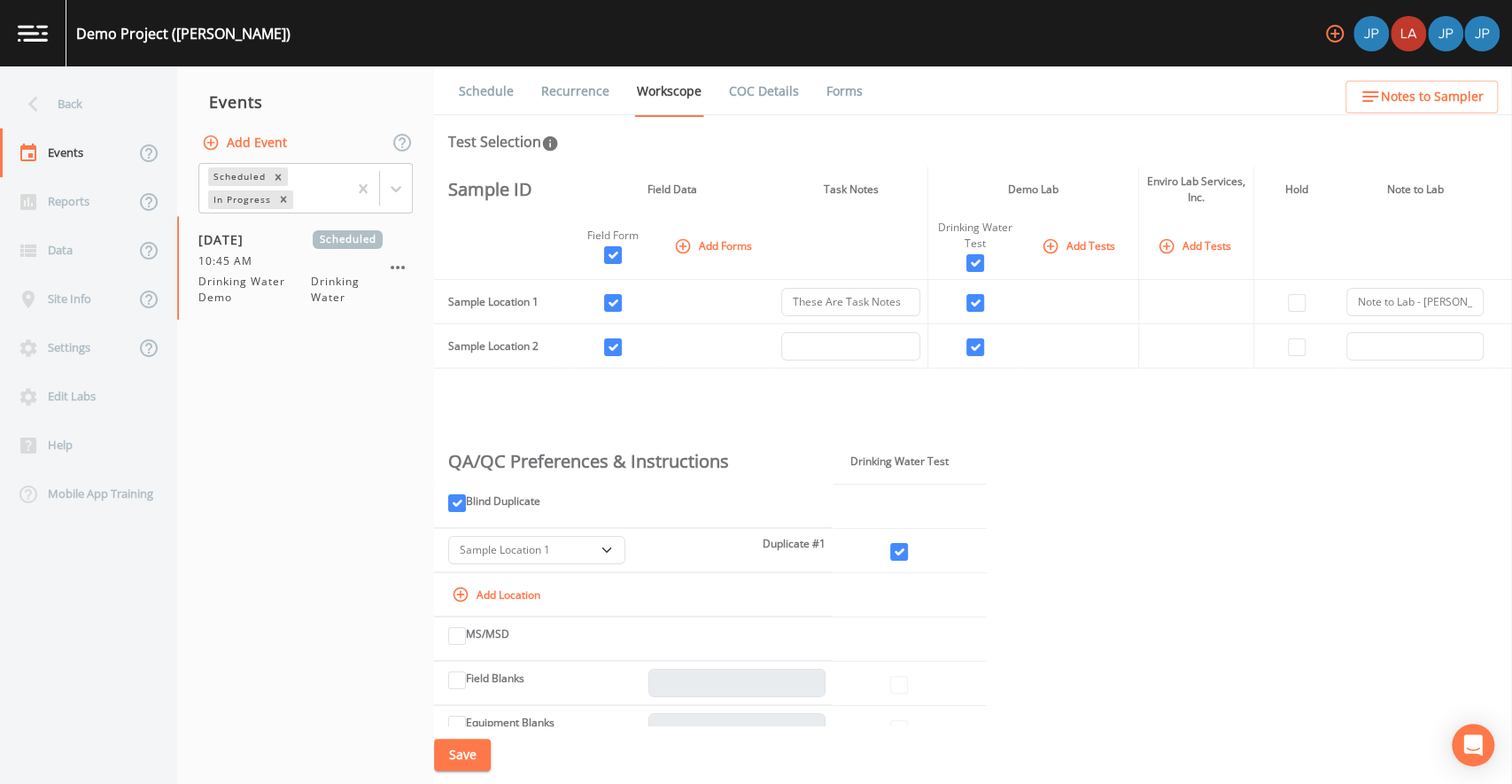
click at [501, 103] on link "Schedule" at bounding box center [486, 91] width 60 height 50
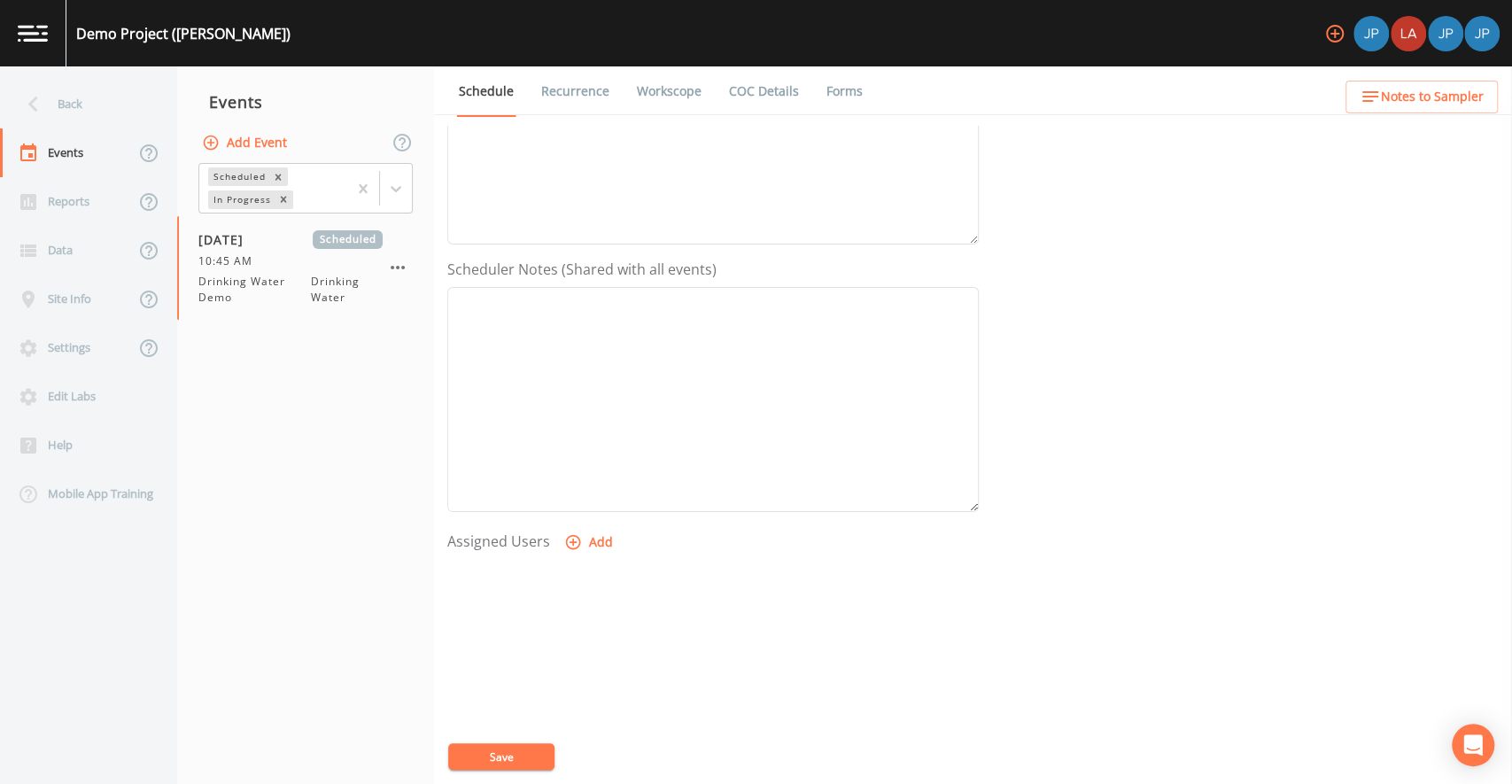
scroll to position [462, 0]
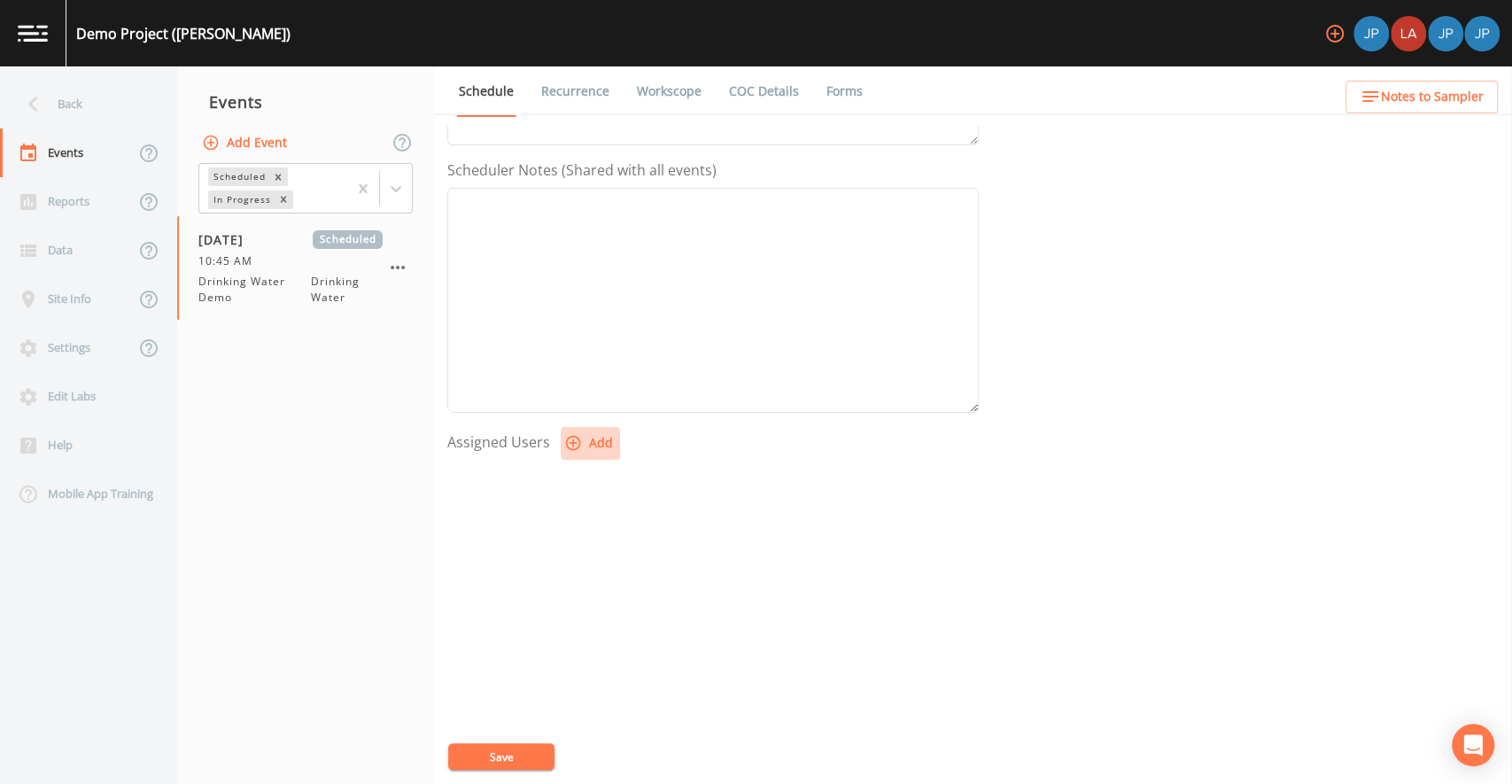
click at [591, 445] on button "Add" at bounding box center [590, 443] width 59 height 33
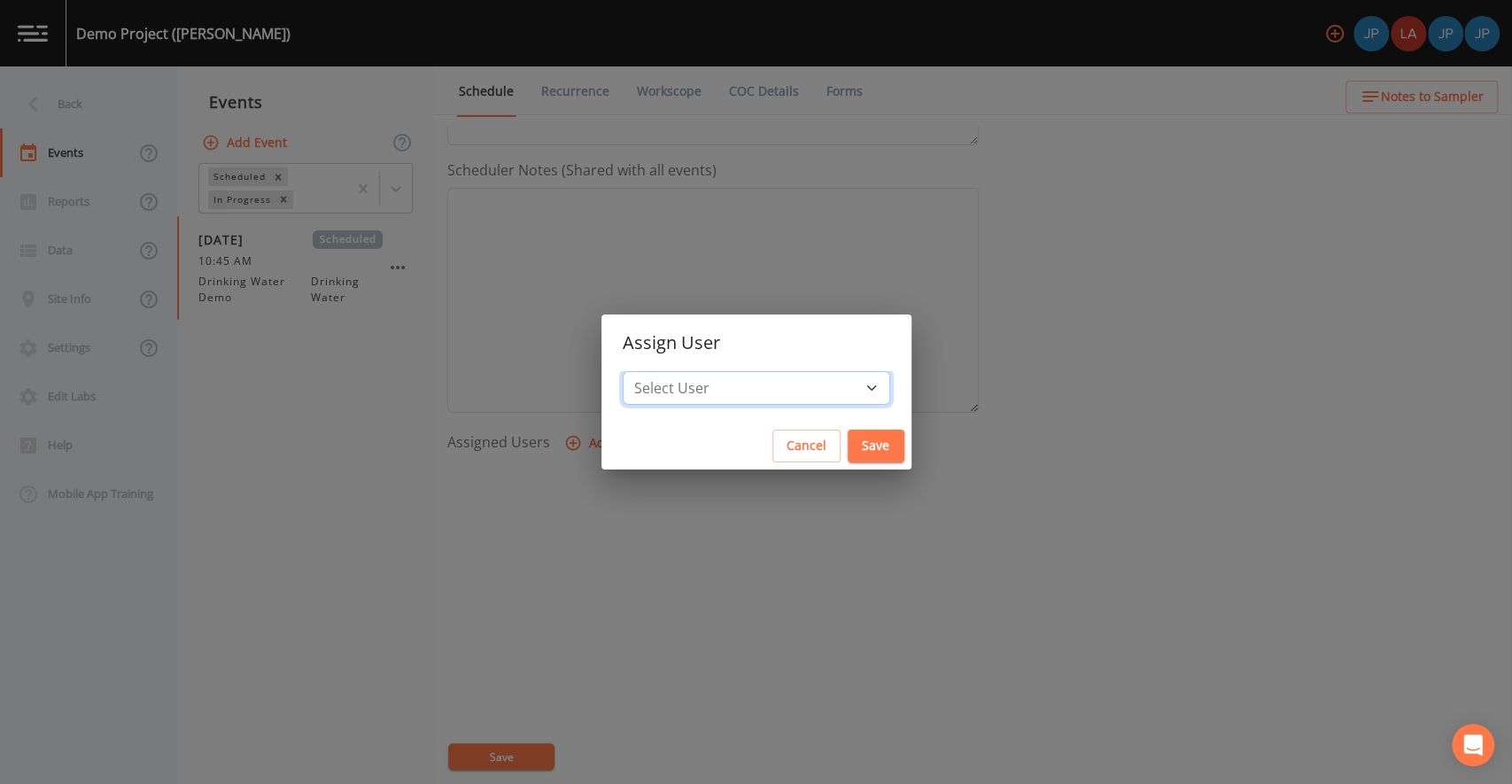
click at [727, 389] on select "Select User [PERSON_NAME] [PERSON_NAME] [PERSON_NAME]" at bounding box center [757, 388] width 268 height 34
select select "c3994787-746f-45c8-916e-ec7a28dd24f5"
click at [848, 446] on button "Save" at bounding box center [876, 446] width 57 height 33
select select
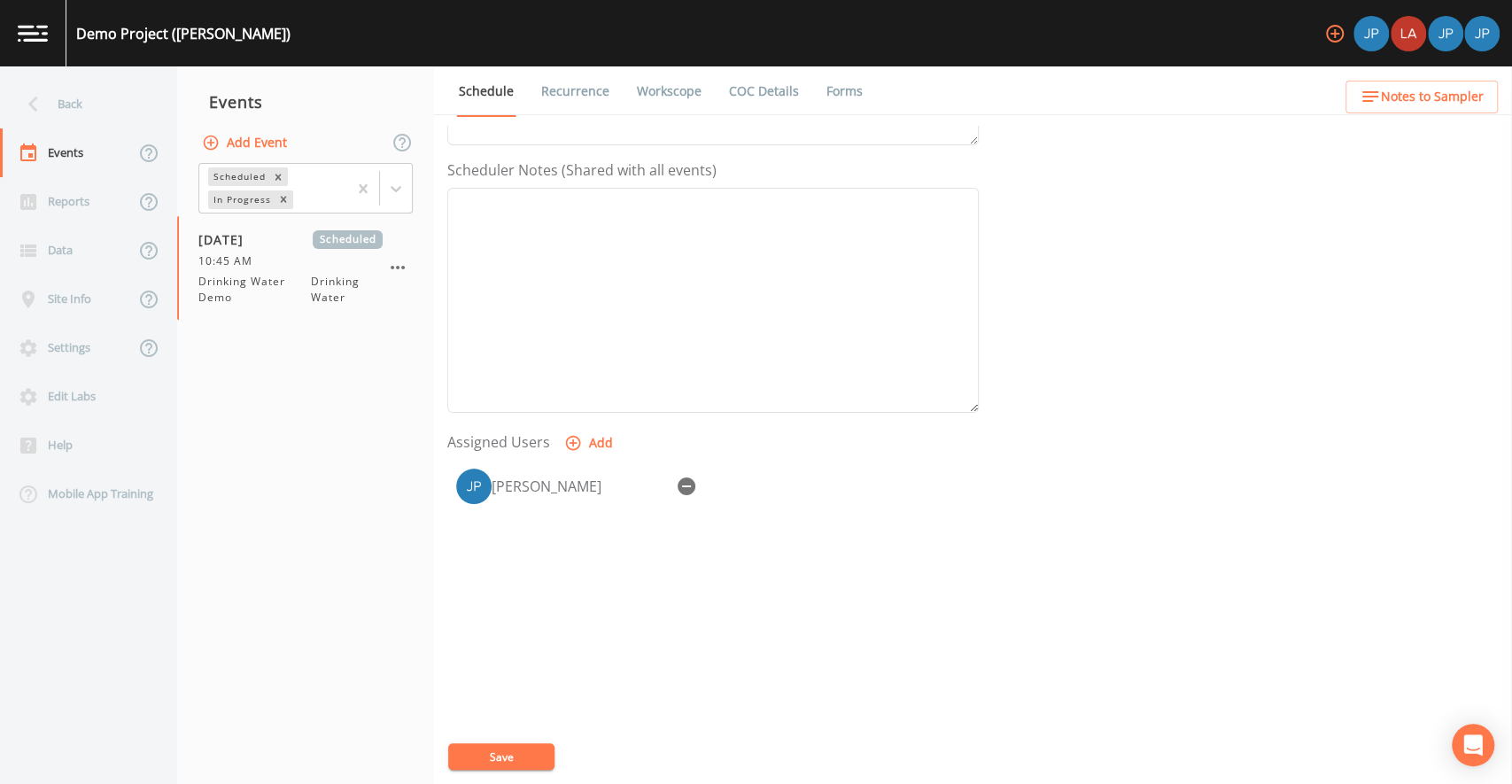
scroll to position [455, 0]
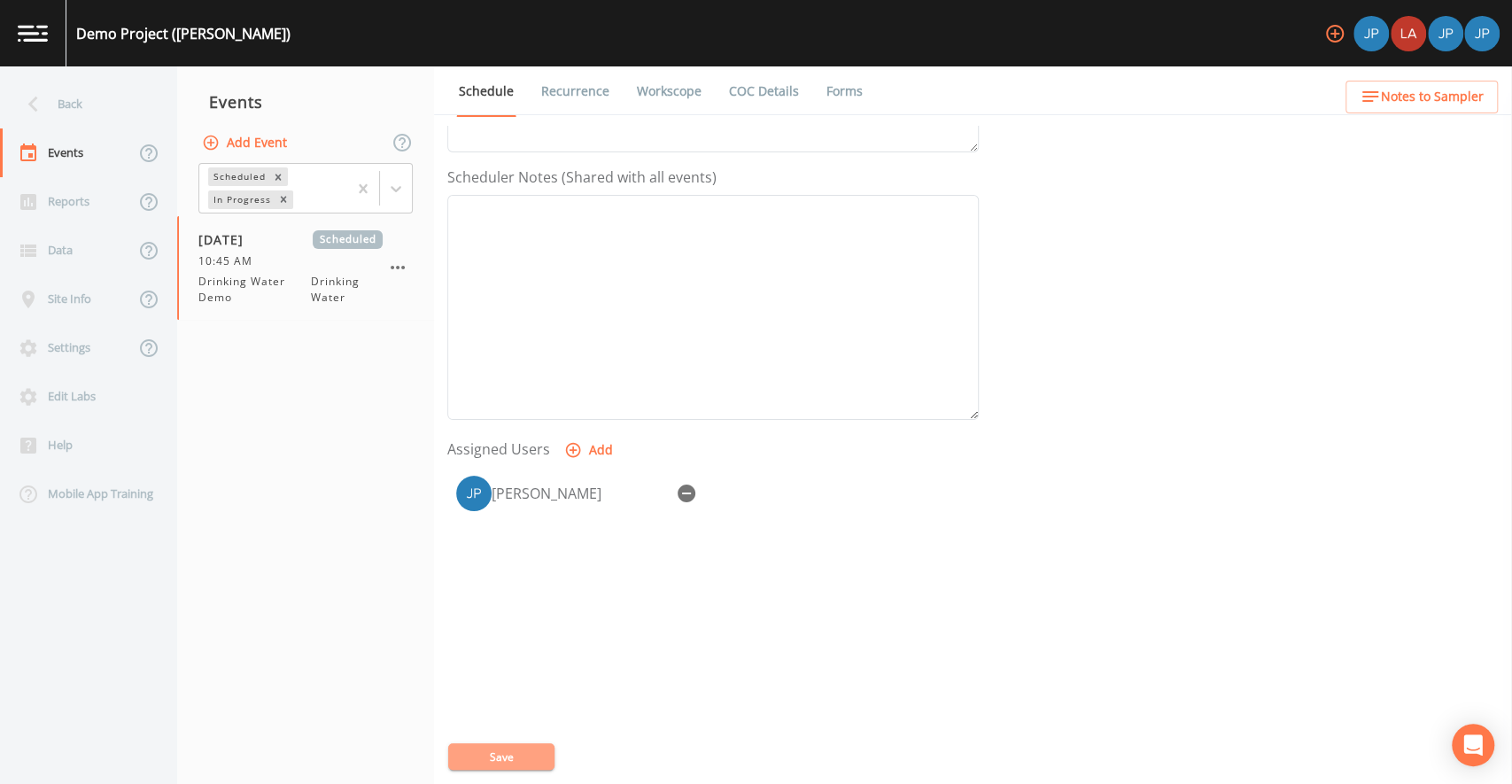
click at [535, 748] on button "Save" at bounding box center [501, 756] width 106 height 27
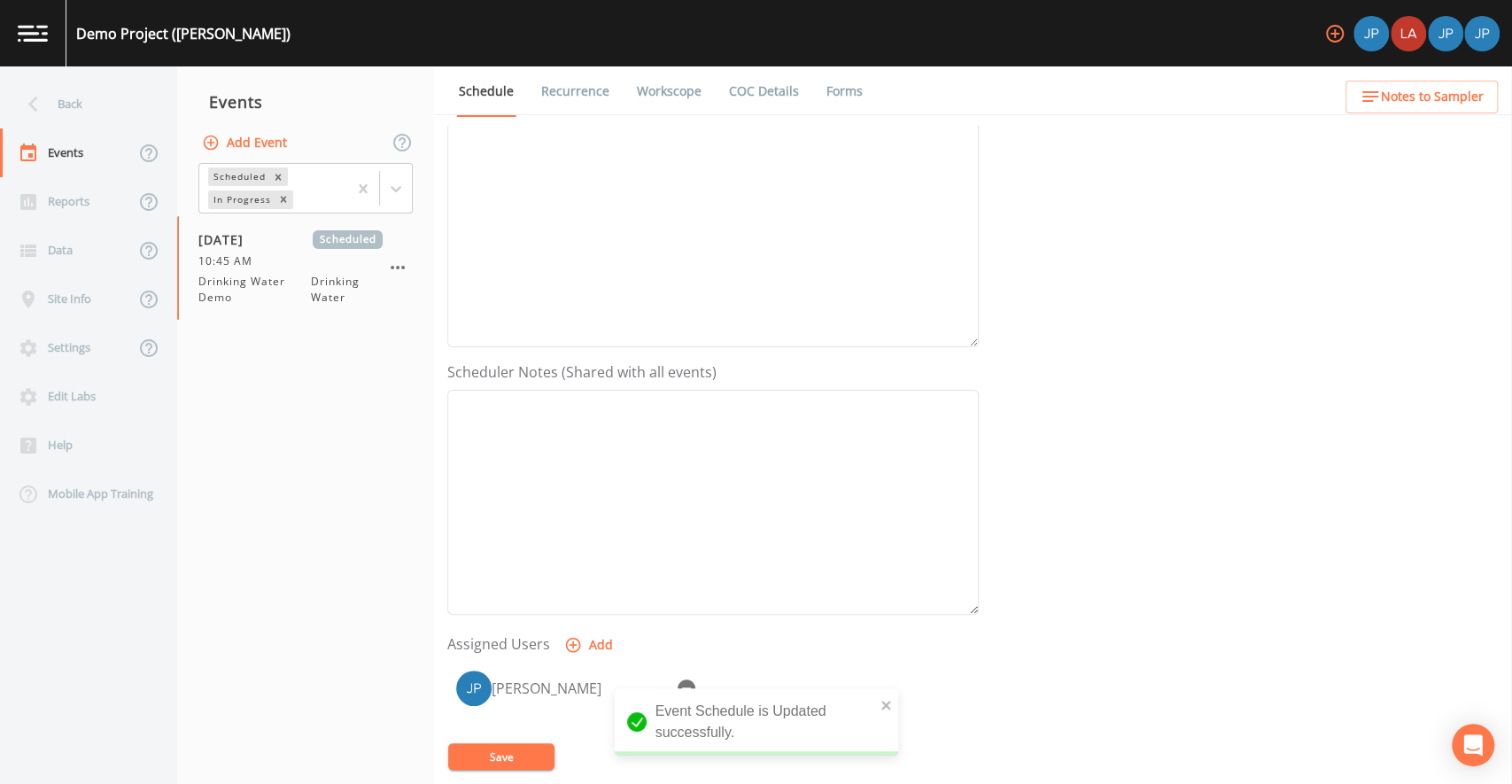
scroll to position [0, 0]
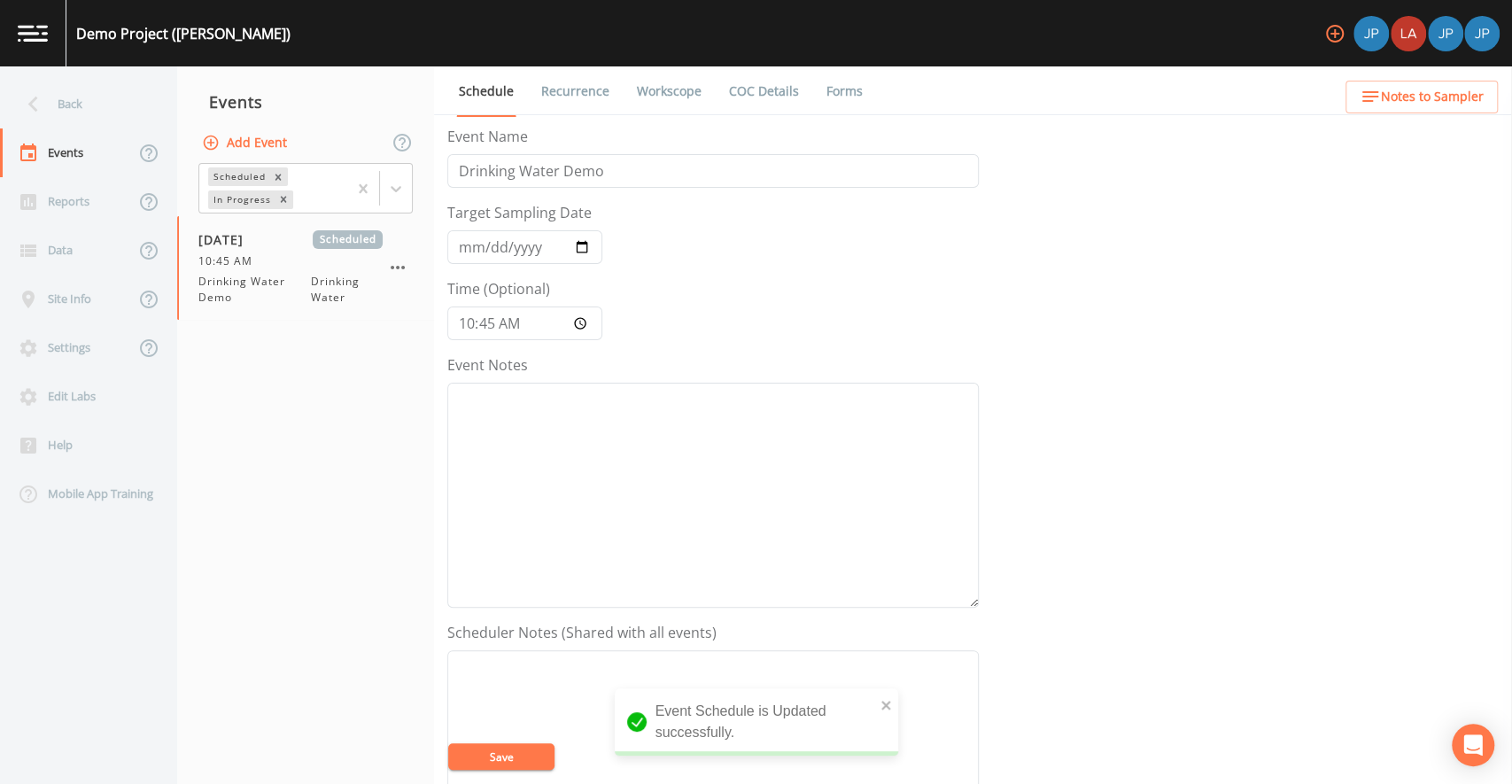
click at [795, 323] on form "Event Name Drinking Water Demo Target Sampling Date [DATE] Time (Optional) 10:4…" at bounding box center [713, 617] width 532 height 983
click at [590, 91] on link "Recurrence" at bounding box center [576, 91] width 74 height 50
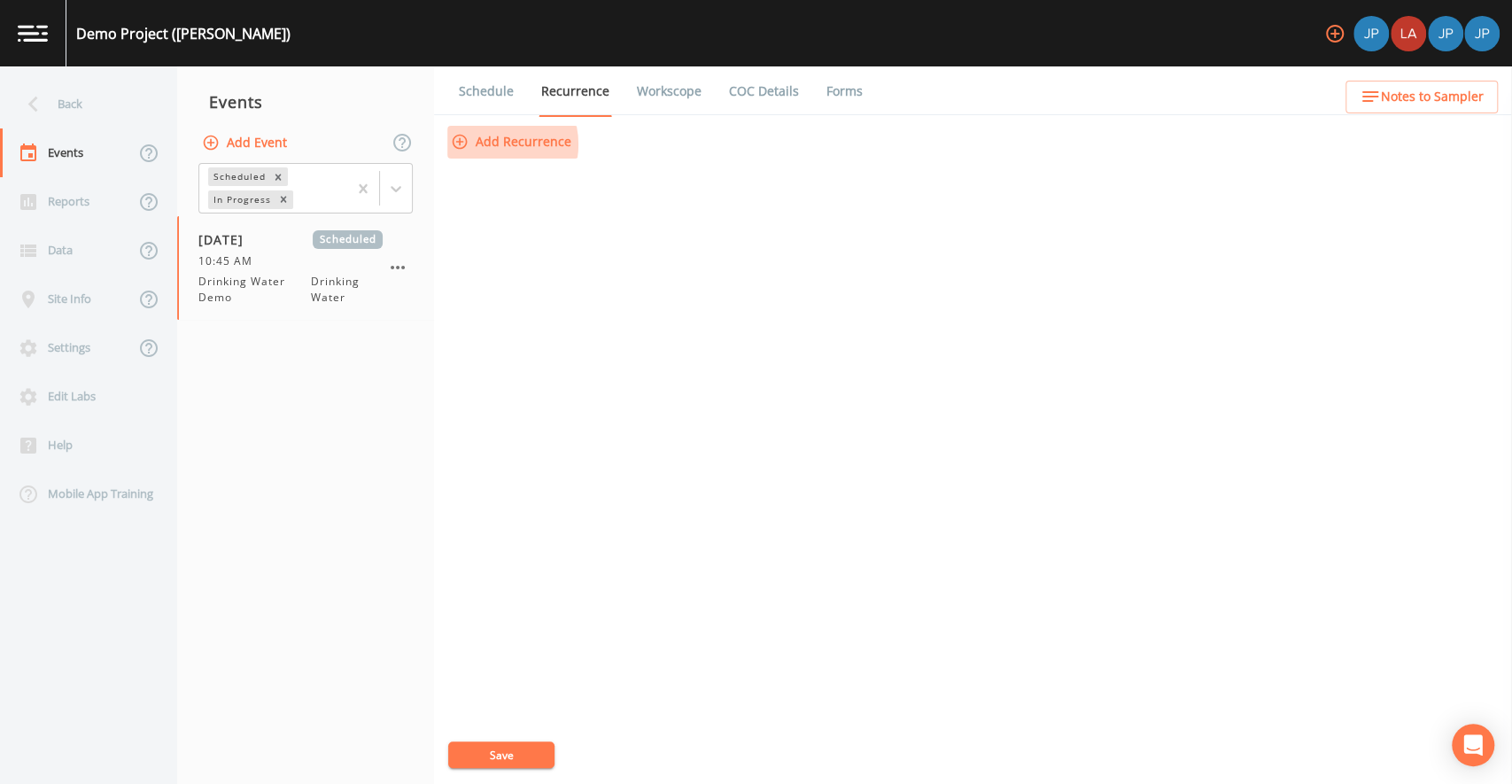
click at [493, 144] on button "Add Recurrence" at bounding box center [512, 142] width 131 height 33
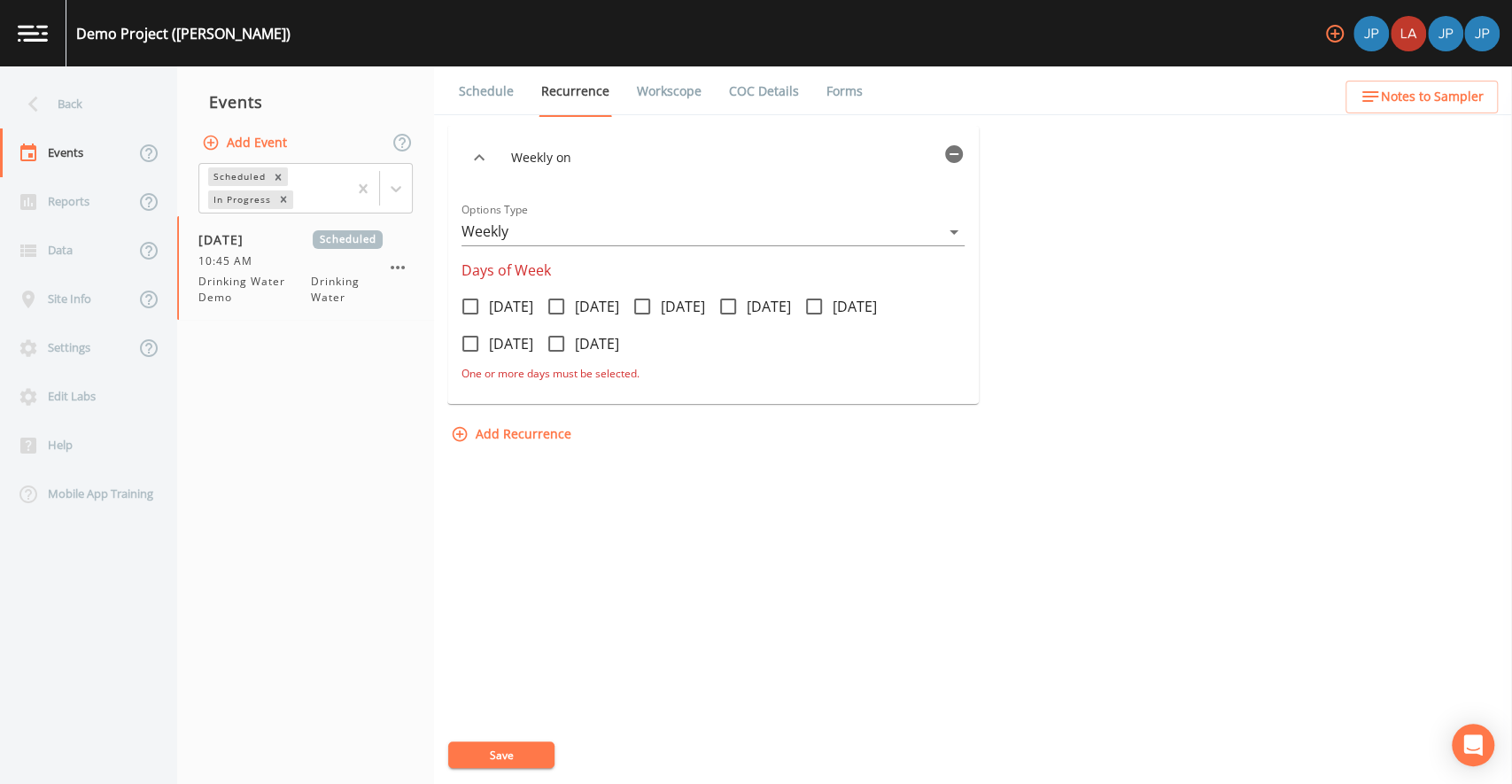
click at [653, 306] on icon at bounding box center [642, 306] width 21 height 21
click at [641, 306] on input "[DATE]" at bounding box center [633, 297] width 18 height 18
click at [650, 306] on icon at bounding box center [642, 307] width 16 height 16
click at [641, 306] on input "[DATE]" at bounding box center [633, 297] width 18 height 18
checkbox input "false"
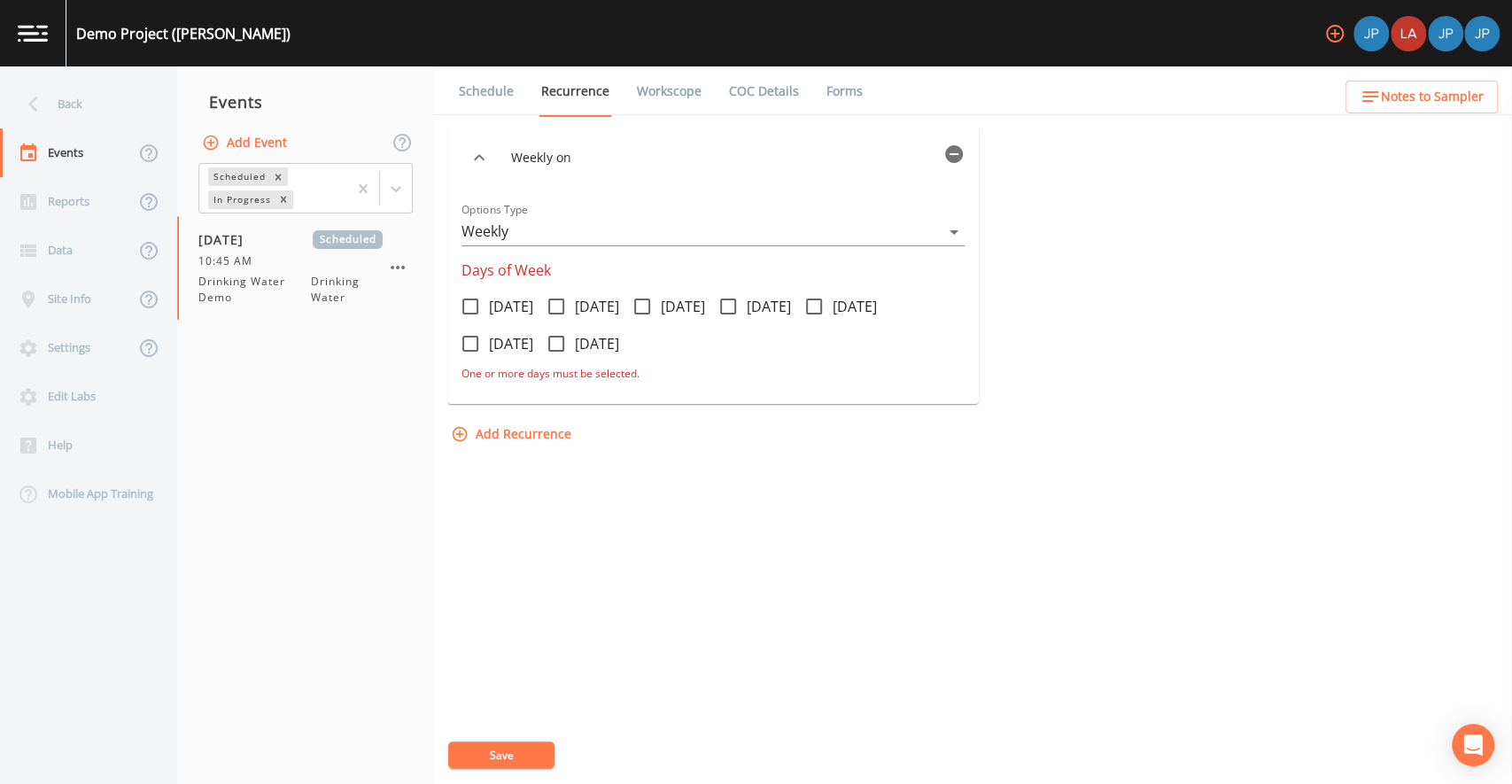
click at [955, 154] on icon "button" at bounding box center [954, 154] width 21 height 21
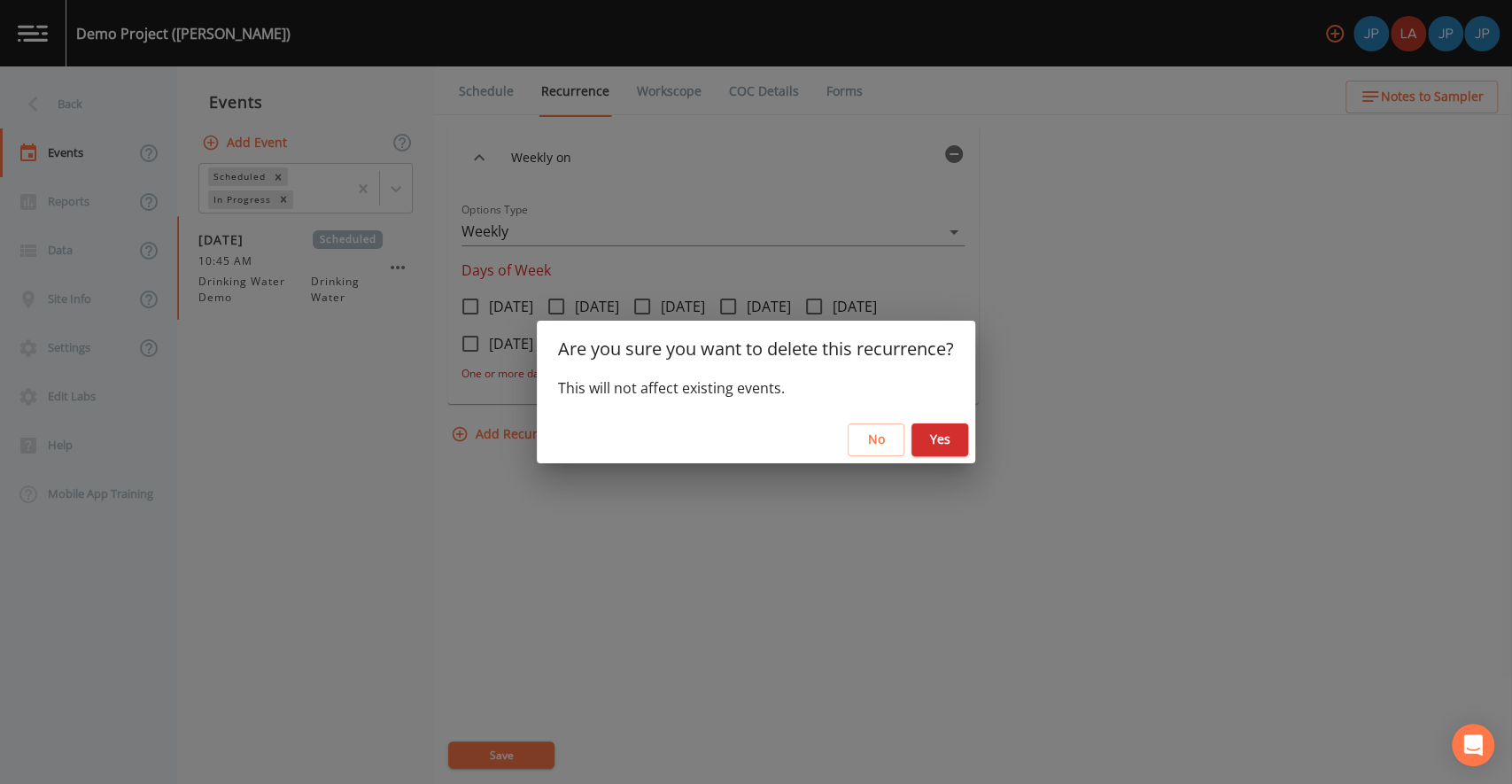
click at [942, 443] on button "Yes" at bounding box center [940, 439] width 57 height 33
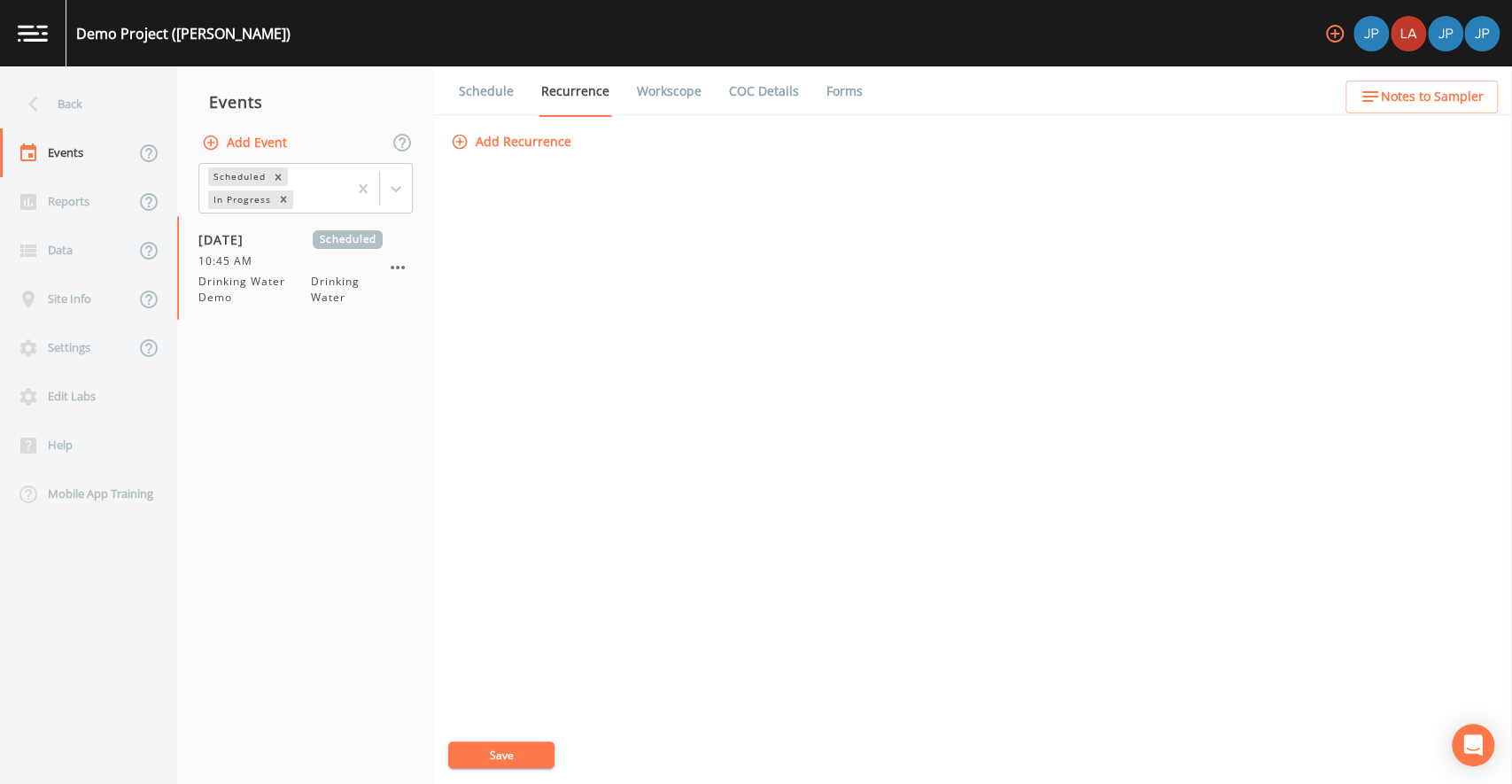
click at [911, 237] on div "Add Recurrence Save" at bounding box center [973, 455] width 1052 height 658
click at [547, 144] on button "Add Recurrence" at bounding box center [512, 142] width 131 height 33
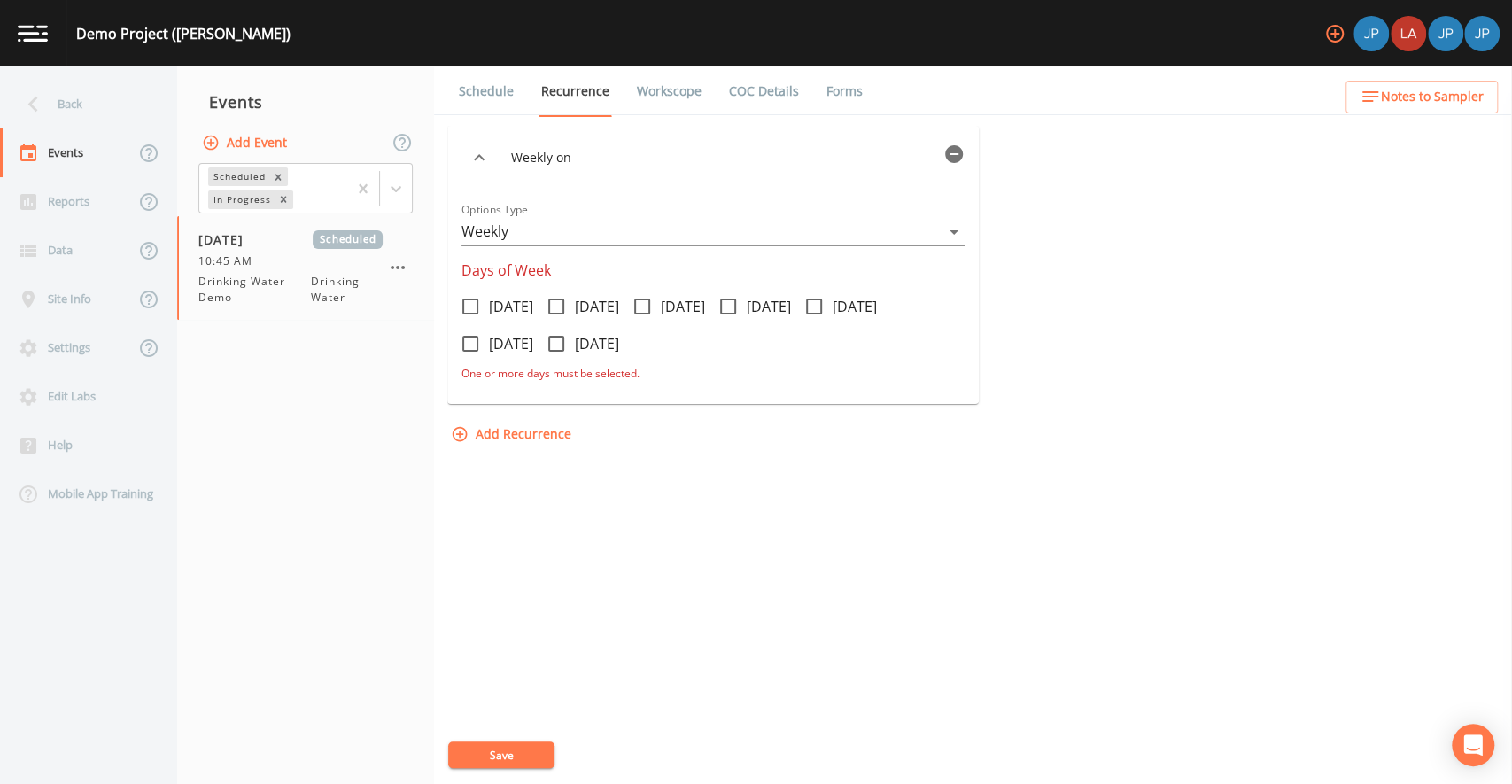
click at [596, 237] on body "Demo Project ([PERSON_NAME]) Back Events Reports Data Site Info Settings Edit L…" at bounding box center [756, 392] width 1512 height 784
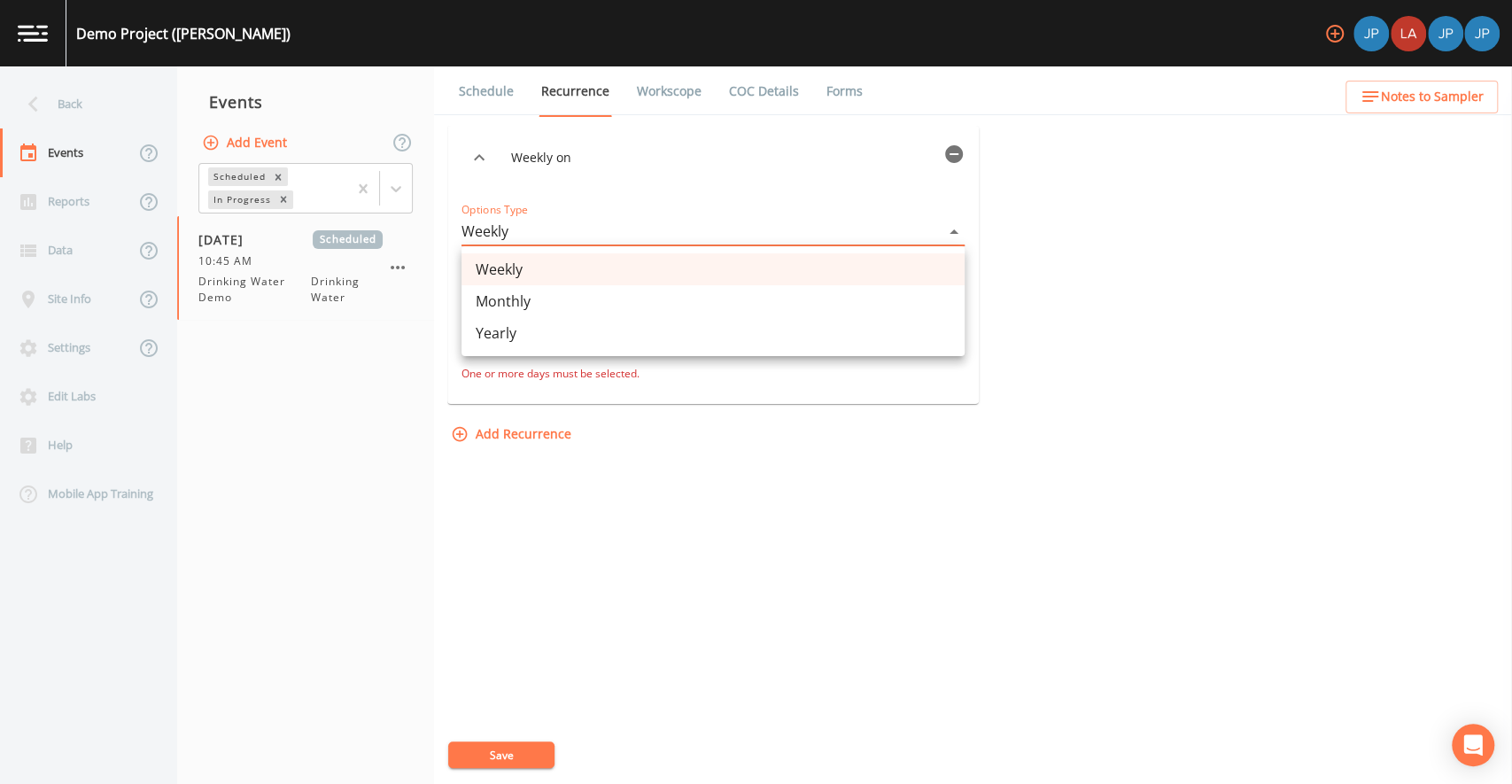
click at [562, 335] on li "Yearly" at bounding box center [713, 333] width 503 height 32
type input "YEARLY"
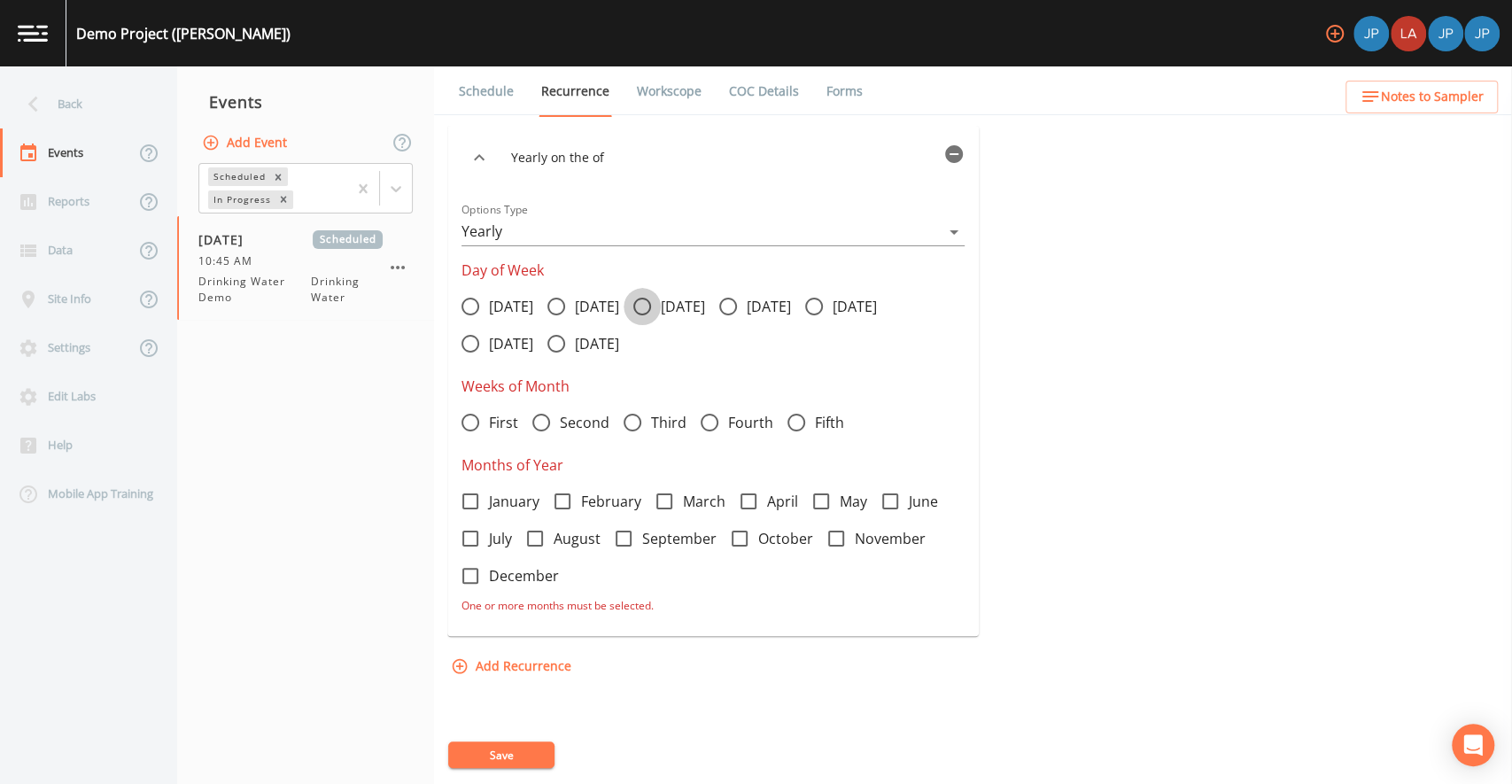
click at [651, 308] on icon at bounding box center [642, 307] width 18 height 18
click at [641, 306] on input "[DATE]" at bounding box center [633, 297] width 18 height 18
radio input "true"
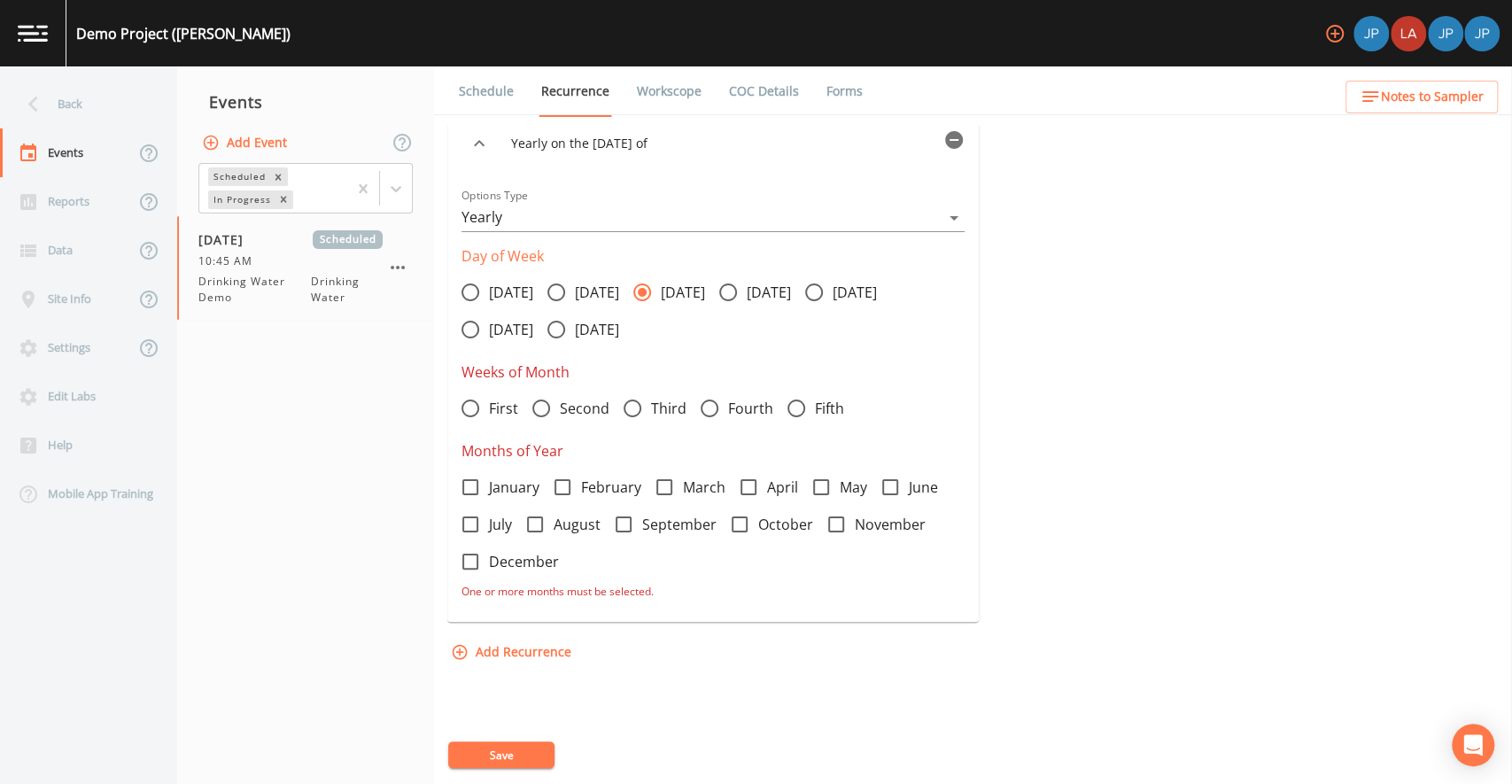
scroll to position [34, 0]
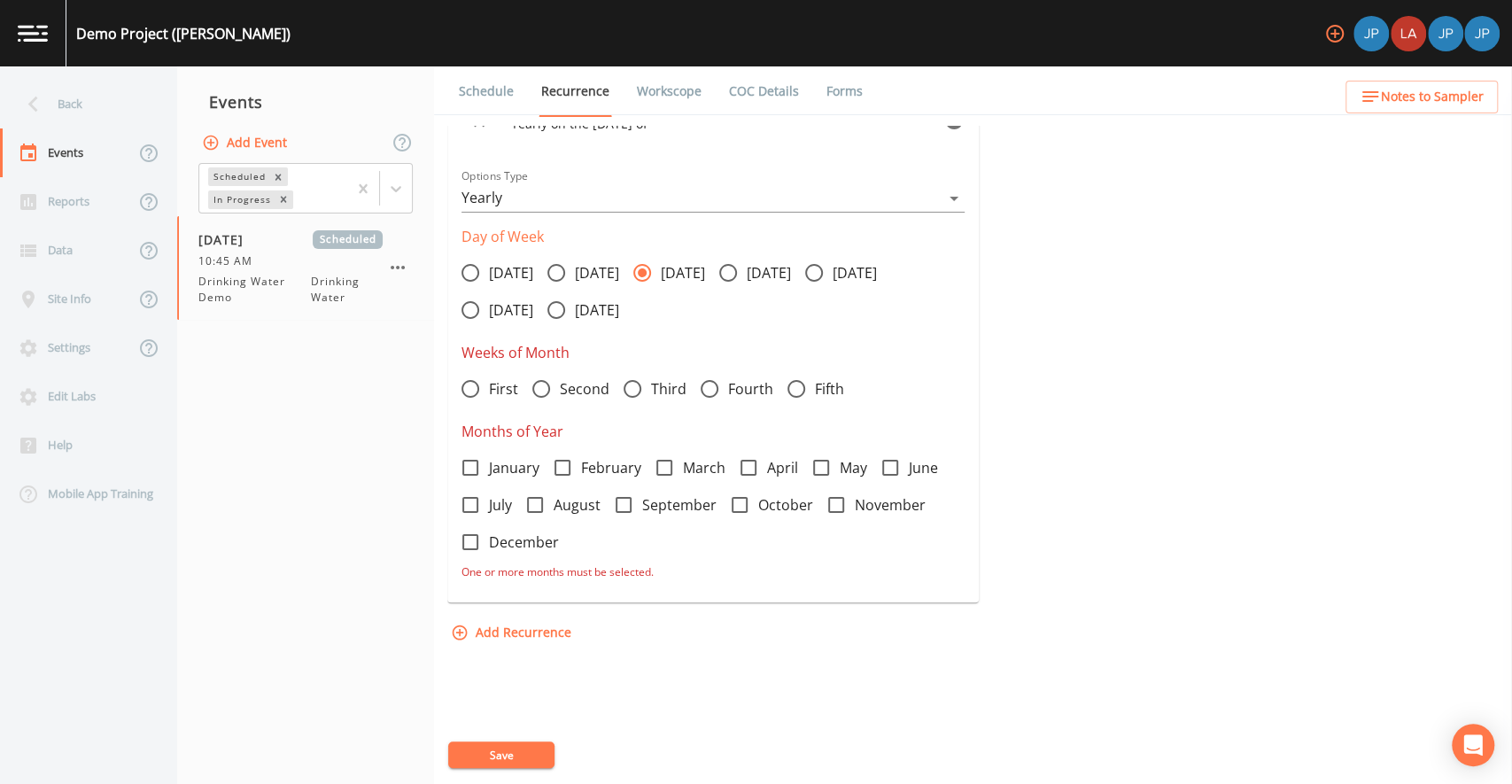
click at [544, 389] on icon at bounding box center [541, 388] width 21 height 21
click at [540, 388] on input "Second" at bounding box center [532, 379] width 18 height 18
radio input "true"
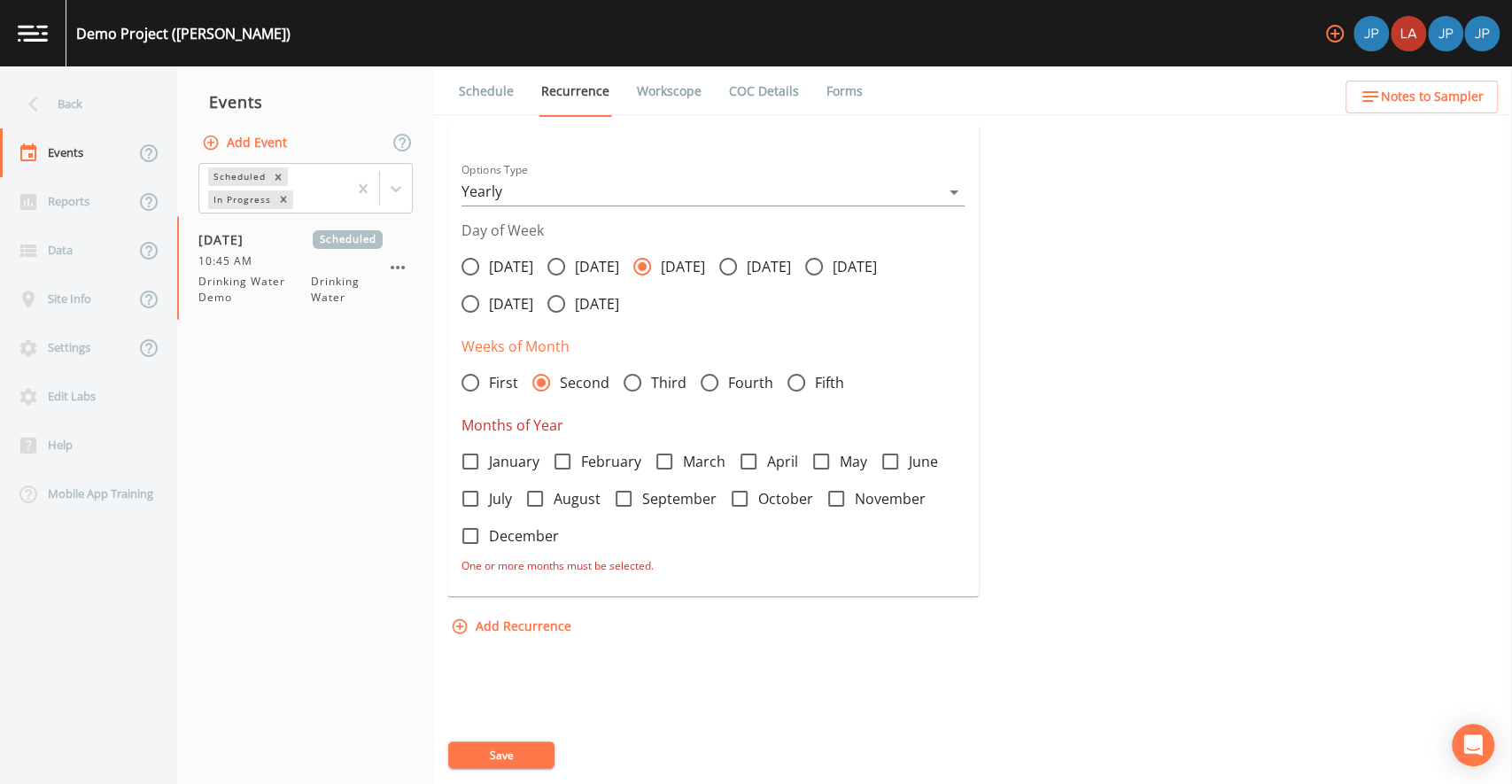
click at [570, 464] on icon at bounding box center [563, 462] width 16 height 16
click at [562, 461] on input "February" at bounding box center [553, 452] width 18 height 18
checkbox input "true"
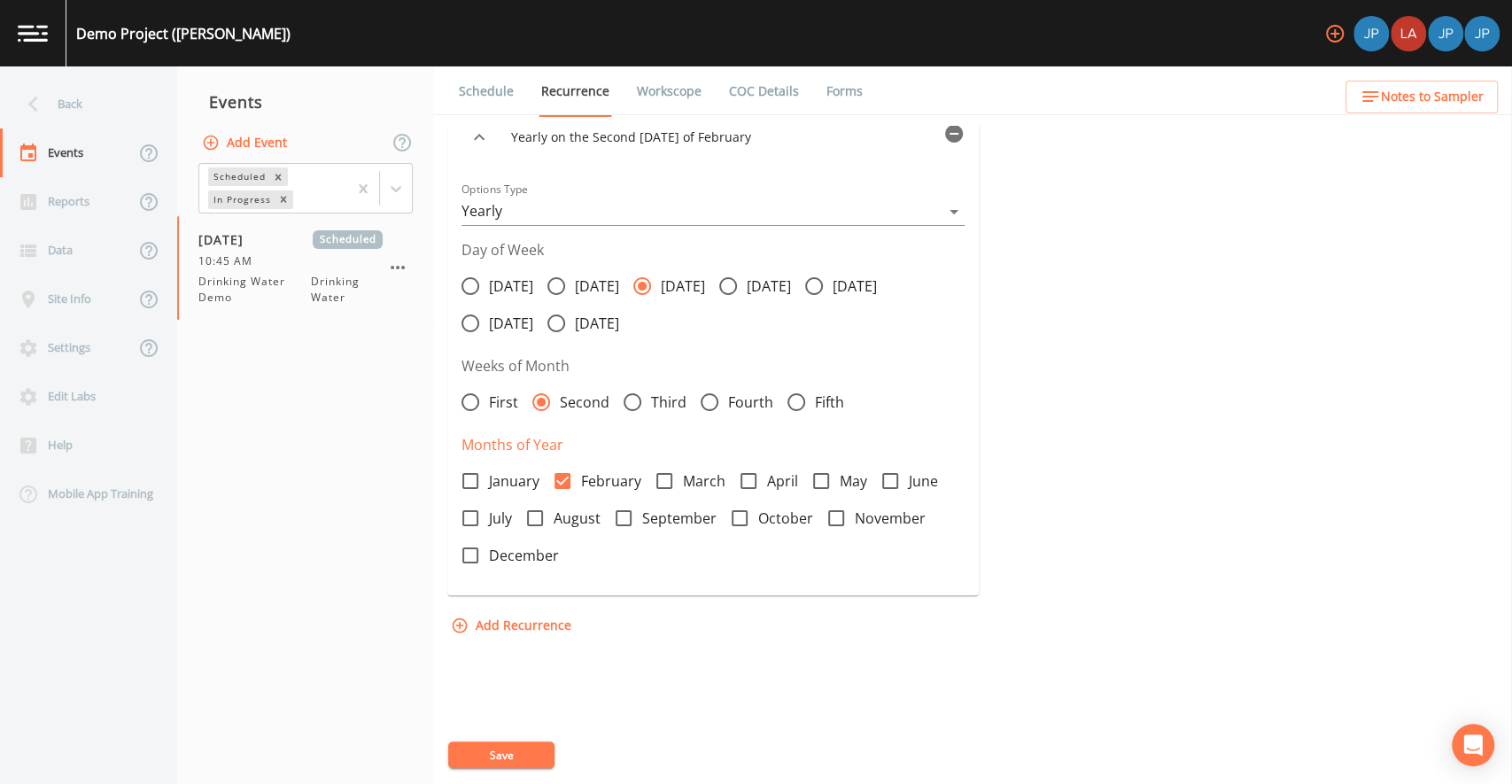
scroll to position [19, 0]
click at [821, 479] on icon at bounding box center [821, 481] width 21 height 21
click at [820, 479] on input "May" at bounding box center [812, 472] width 18 height 18
checkbox input "true"
click at [622, 521] on icon at bounding box center [623, 519] width 21 height 21
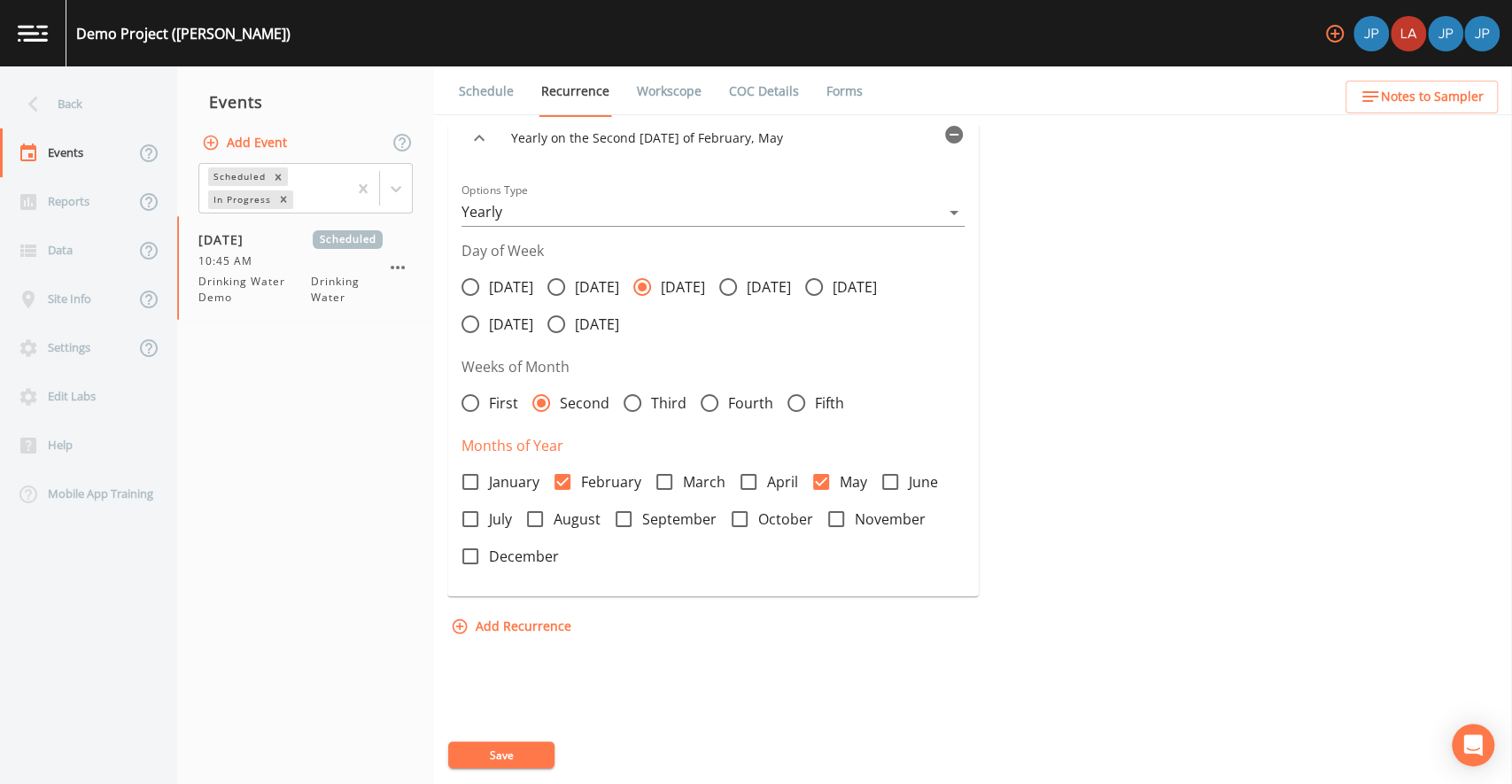
click at [622, 518] on input "September" at bounding box center [614, 510] width 18 height 18
checkbox input "true"
click at [480, 559] on icon at bounding box center [470, 556] width 21 height 21
click at [470, 555] on input "December" at bounding box center [461, 547] width 18 height 18
checkbox input "true"
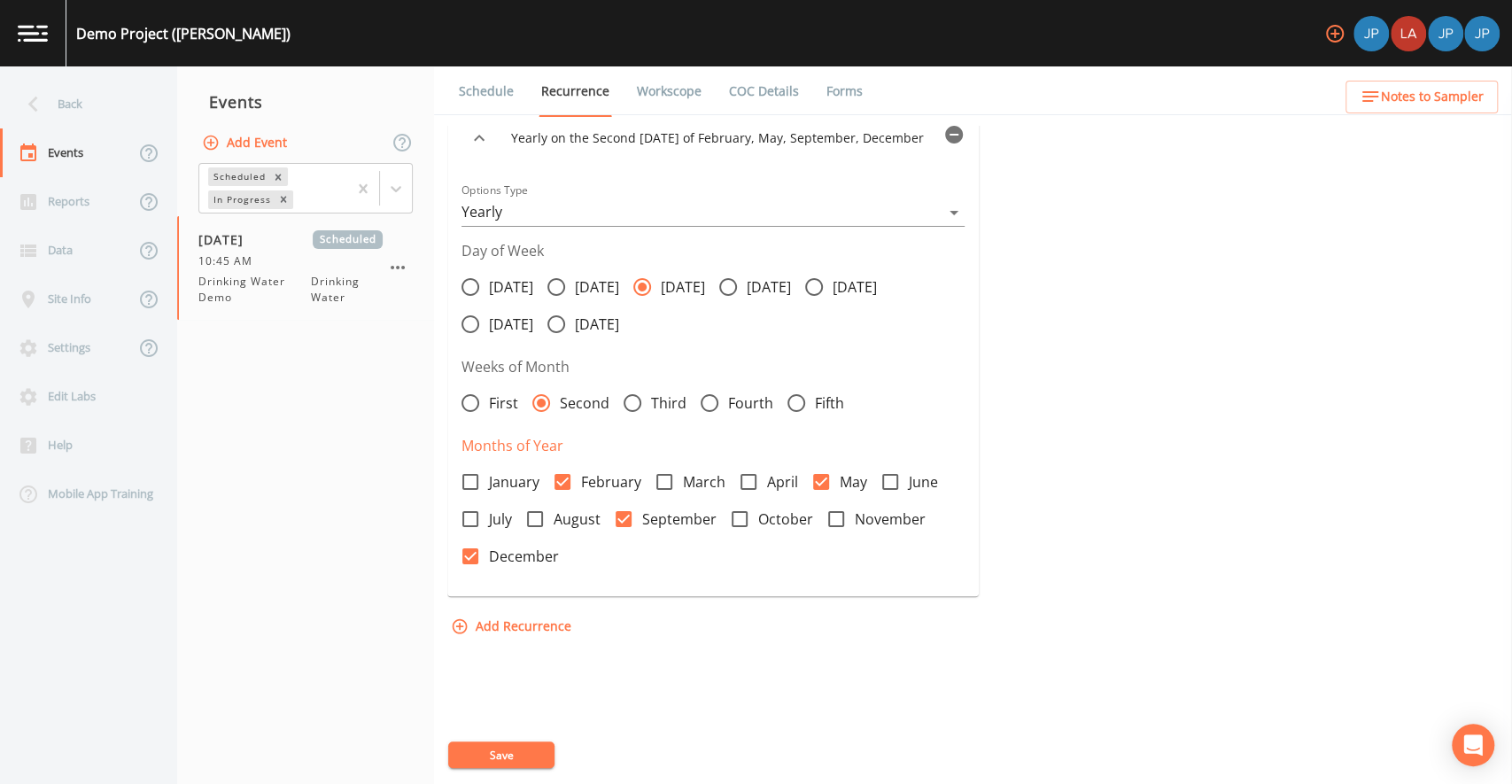
click at [622, 523] on icon at bounding box center [624, 519] width 16 height 16
click at [622, 518] on input "September" at bounding box center [614, 510] width 18 height 18
checkbox input "false"
click at [474, 562] on icon at bounding box center [470, 556] width 16 height 16
click at [470, 555] on input "December" at bounding box center [461, 547] width 18 height 18
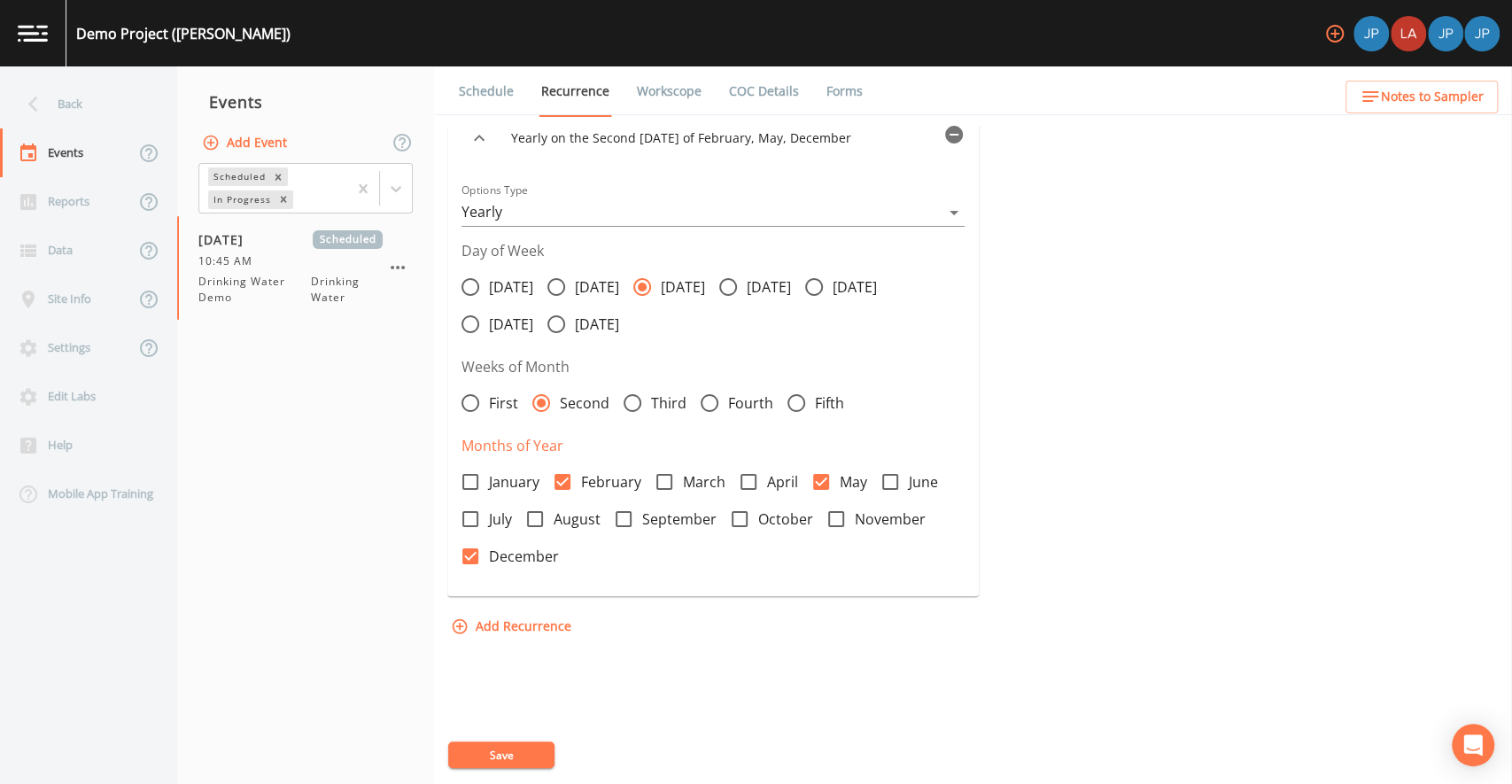
checkbox input "false"
click at [556, 488] on icon at bounding box center [563, 482] width 16 height 16
click at [556, 481] on input "February" at bounding box center [553, 472] width 18 height 18
checkbox input "false"
click at [822, 479] on icon at bounding box center [821, 481] width 21 height 21
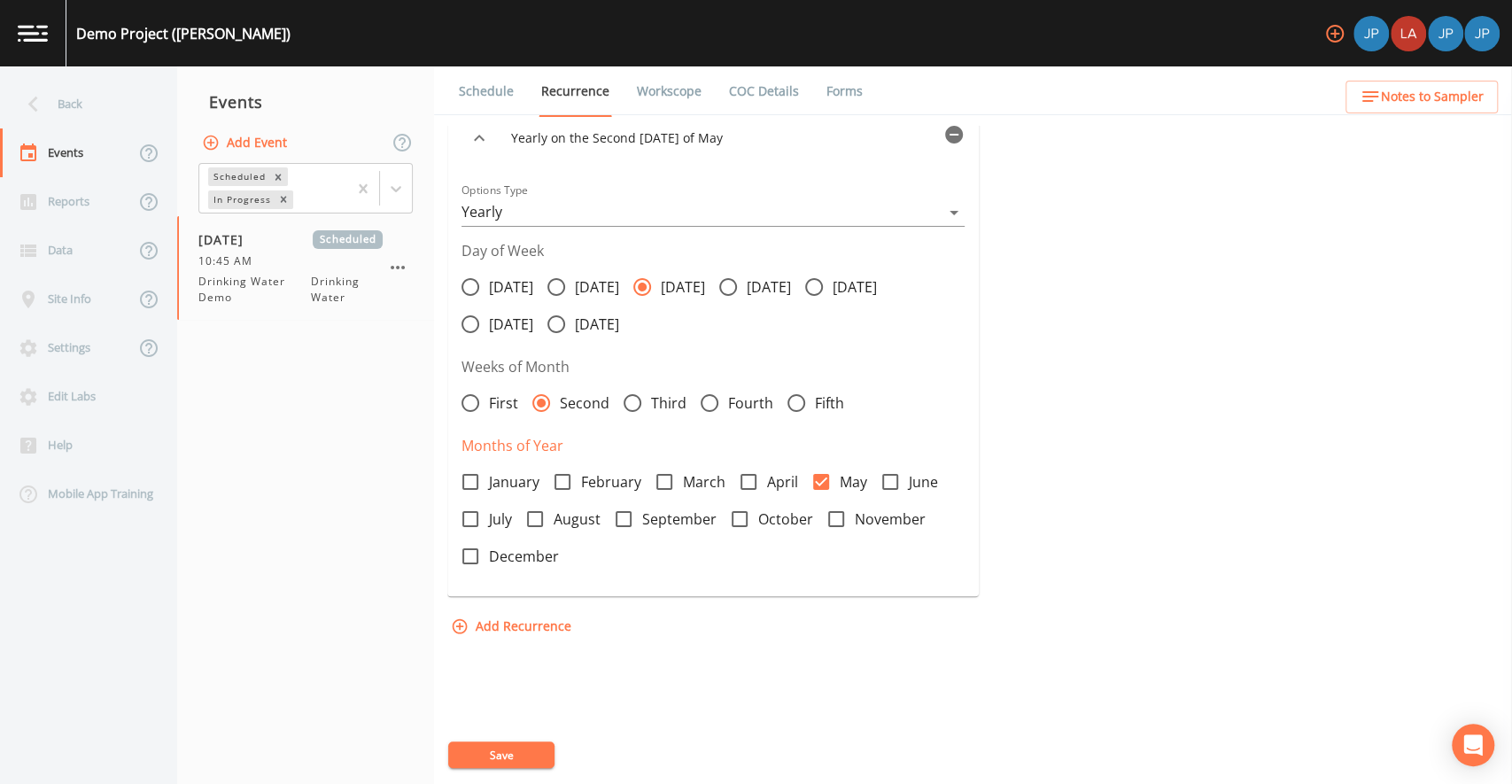
click at [820, 479] on input "May" at bounding box center [812, 472] width 18 height 18
checkbox input "false"
click at [545, 402] on icon at bounding box center [541, 403] width 9 height 9
click at [540, 402] on input "Second" at bounding box center [532, 393] width 18 height 18
click at [954, 137] on icon "button" at bounding box center [954, 135] width 18 height 18
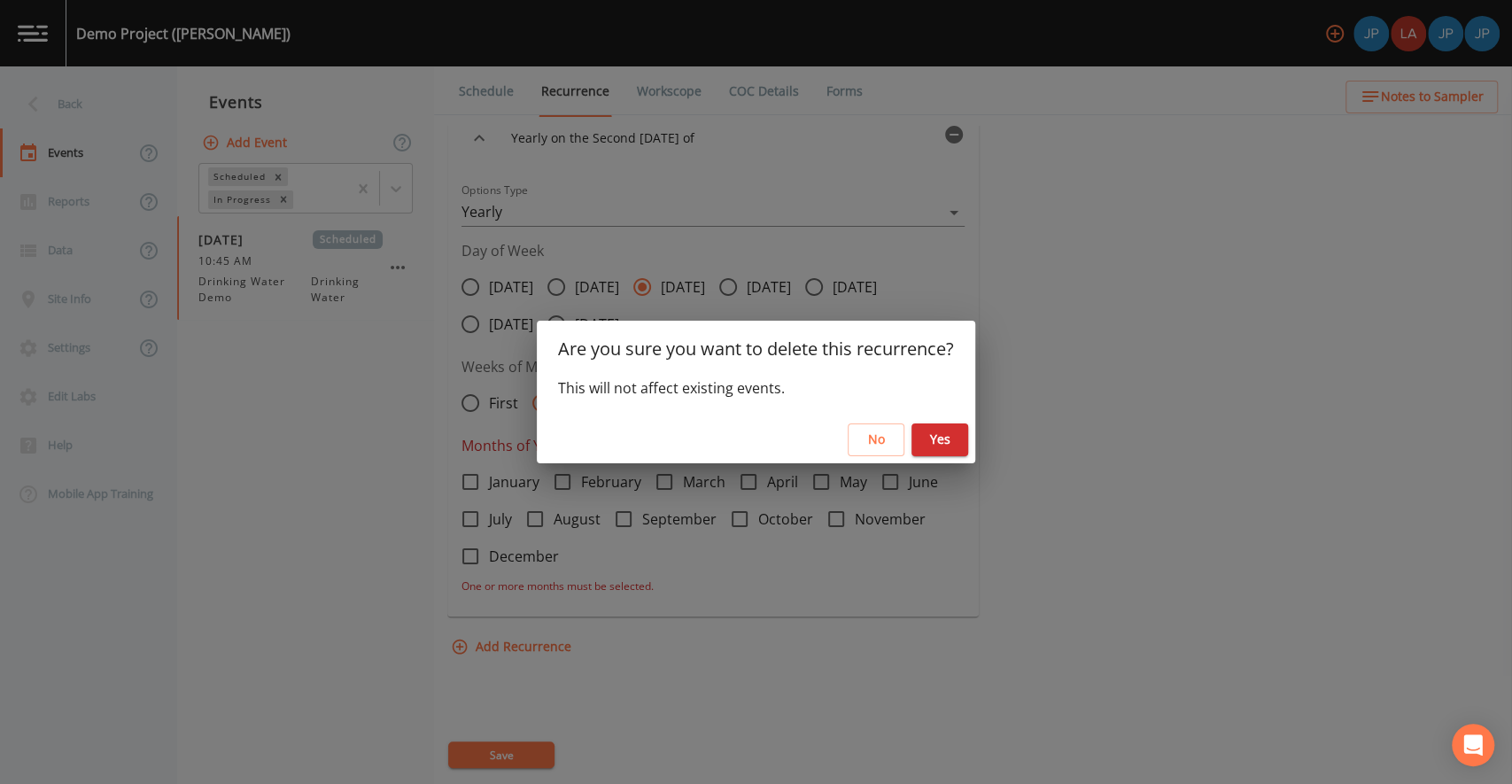
click at [926, 432] on button "Yes" at bounding box center [940, 439] width 57 height 33
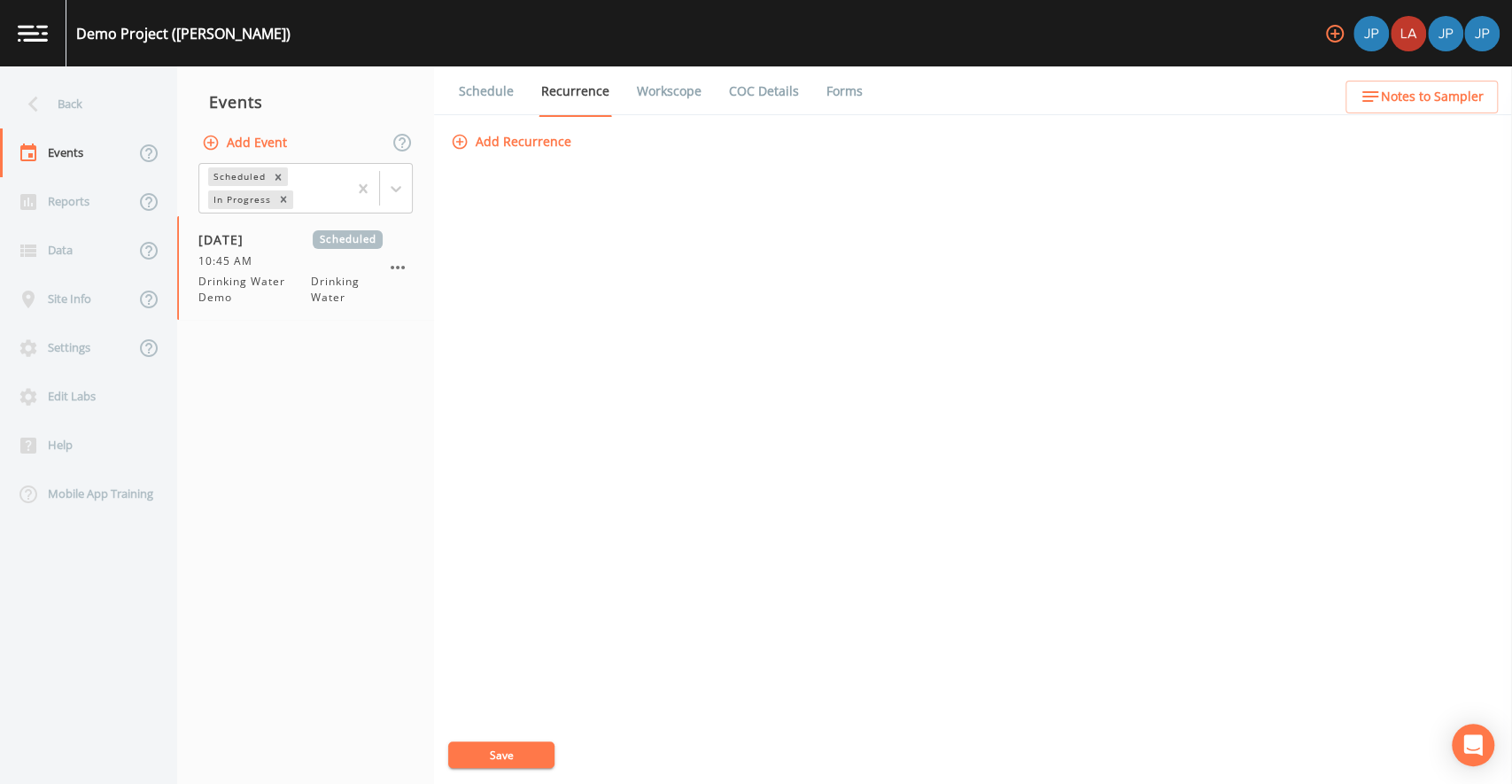
scroll to position [0, 0]
click at [677, 242] on div "Add Recurrence Save" at bounding box center [973, 455] width 1052 height 658
click at [666, 93] on link "Workscope" at bounding box center [669, 91] width 70 height 50
select select "6ac55049-41a3-4305-89f2-56ffbf6a84d4"
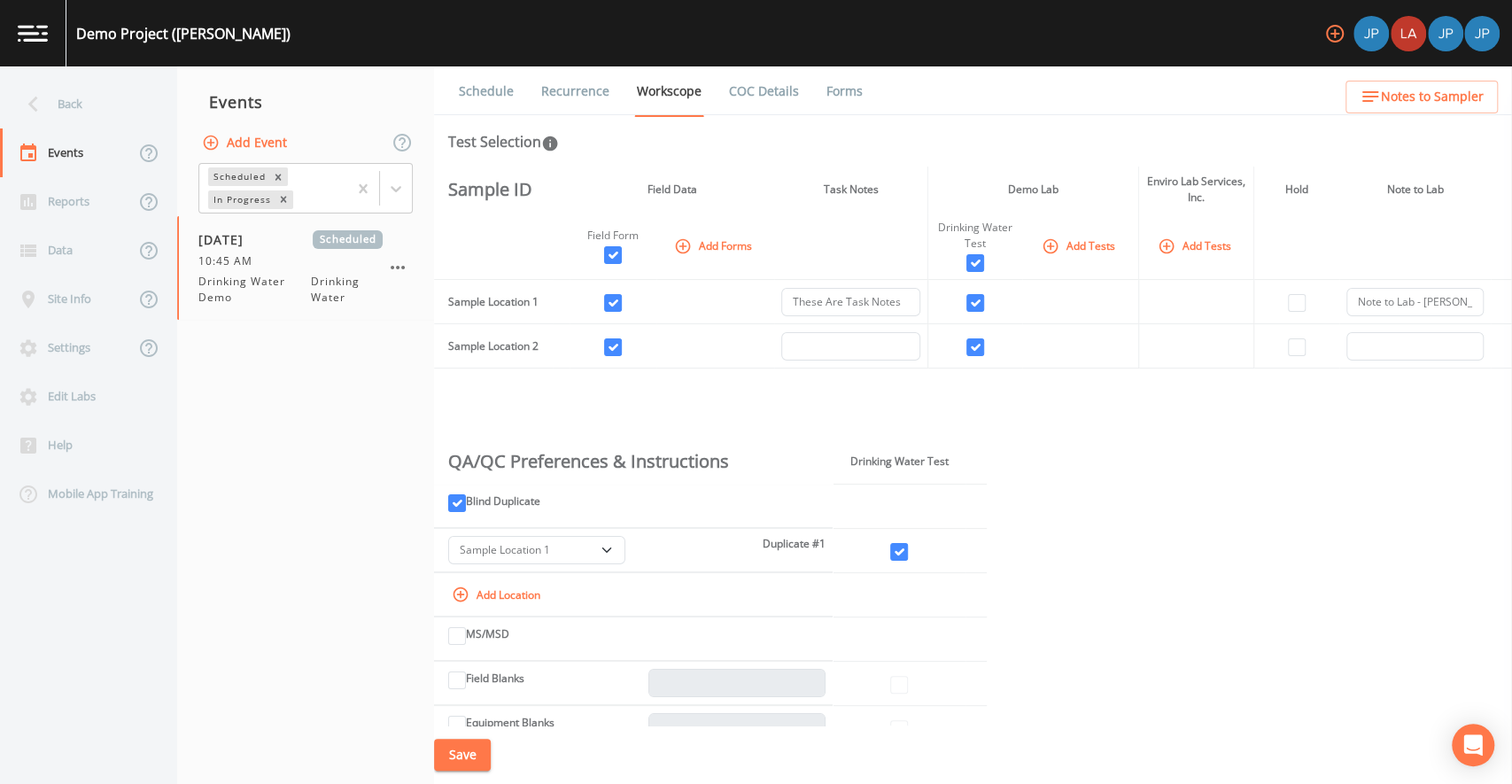
click at [750, 90] on link "COC Details" at bounding box center [763, 91] width 75 height 50
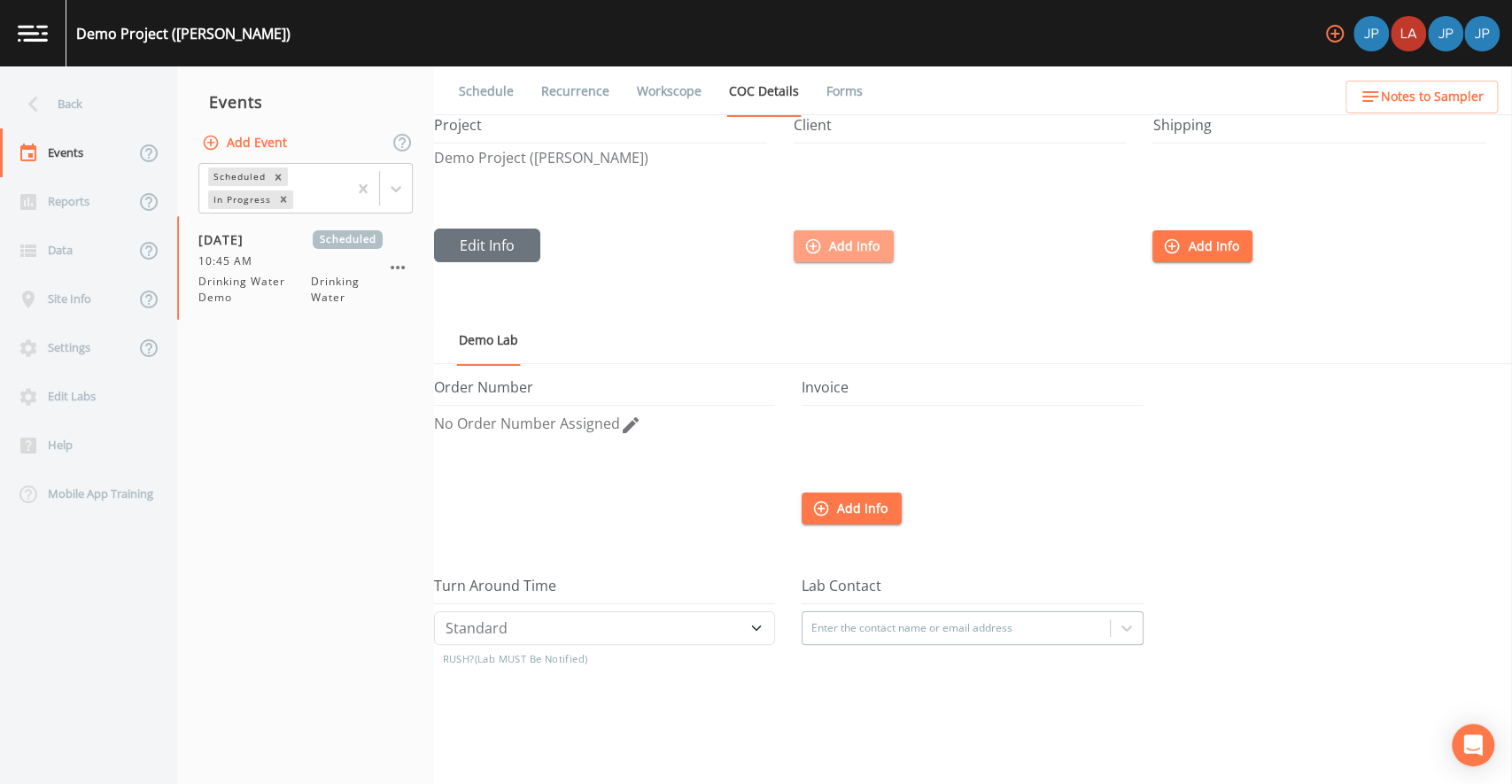
click at [844, 244] on button "Add Info" at bounding box center [844, 246] width 100 height 33
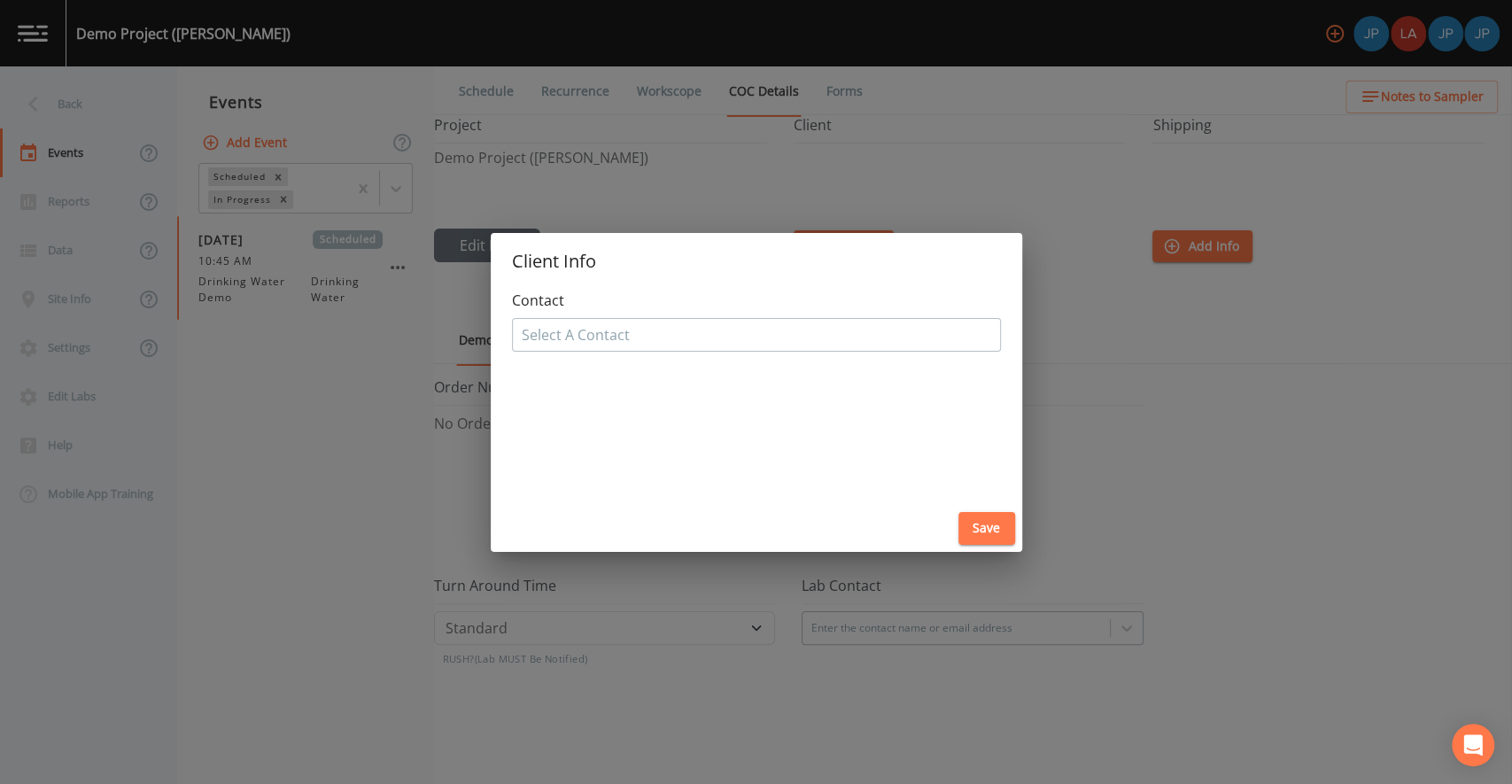
click at [1080, 432] on div "Client Info Contact Select A Contact Save" at bounding box center [756, 392] width 1512 height 784
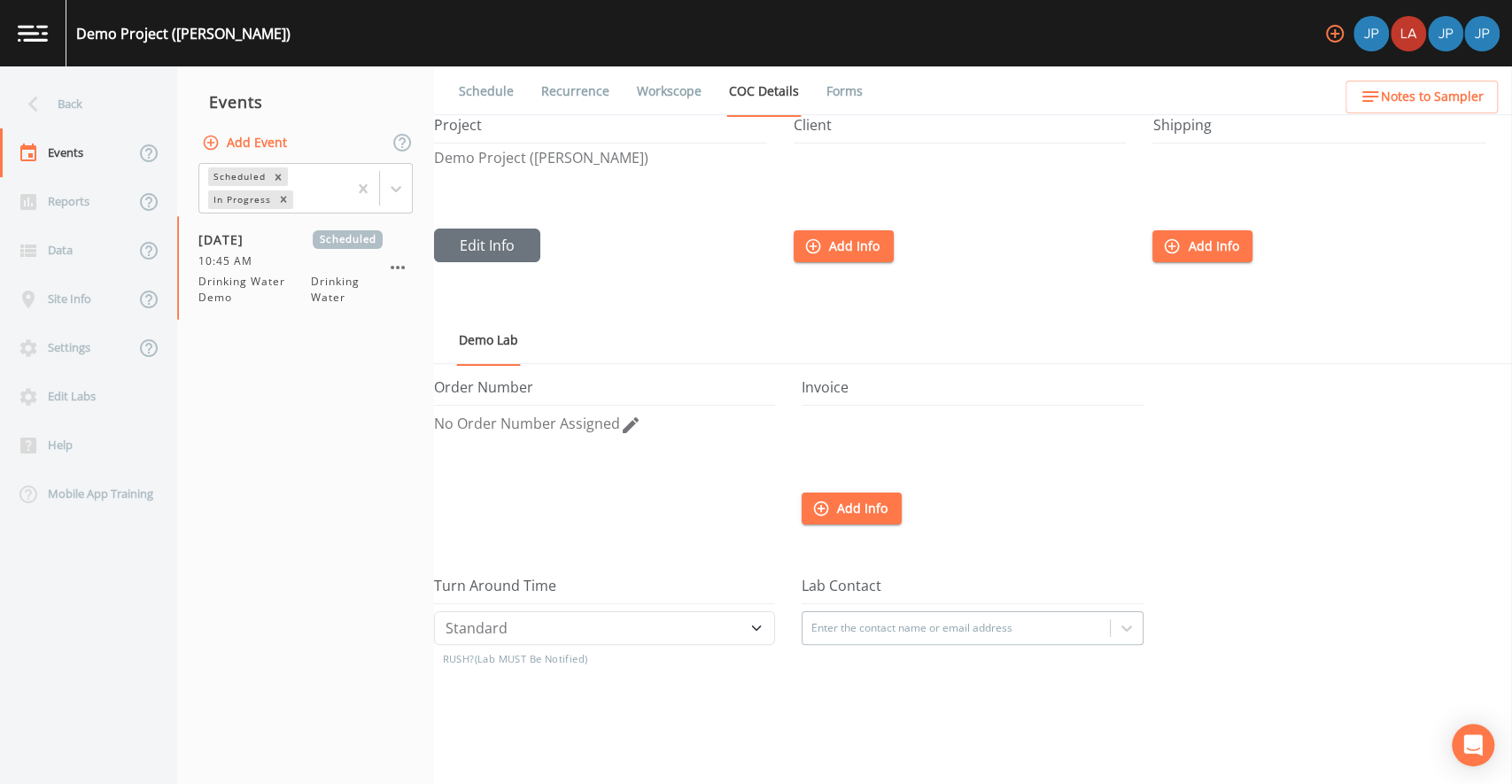
click at [827, 97] on link "Forms" at bounding box center [845, 91] width 42 height 50
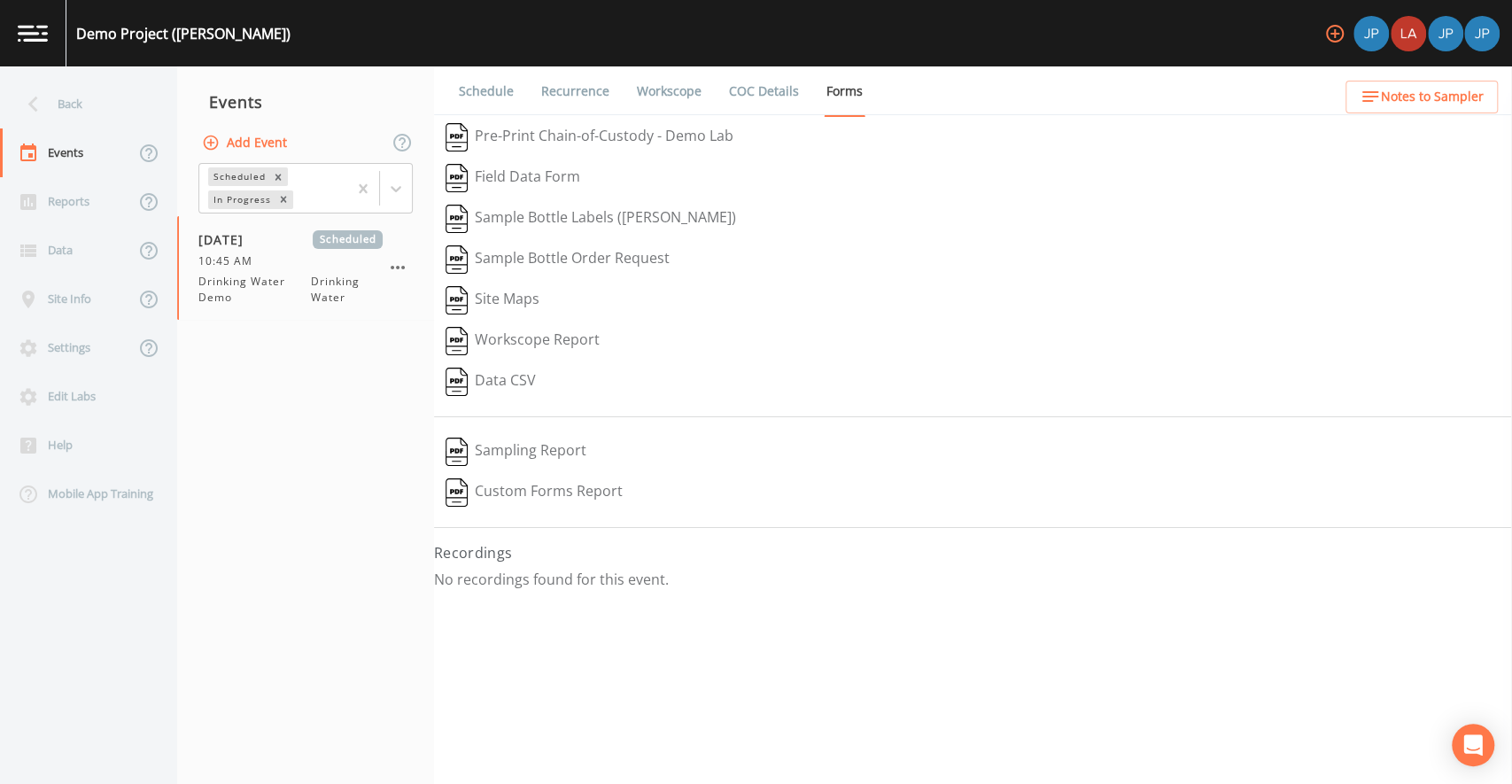
click at [567, 217] on button "Sample Bottle Labels ([PERSON_NAME])" at bounding box center [591, 218] width 314 height 41
click at [907, 206] on div "Sample Bottle Labels ([PERSON_NAME])" at bounding box center [973, 218] width 1078 height 41
click at [596, 136] on button "Pre-Print Chain-of-Custody - Demo Lab" at bounding box center [589, 137] width 311 height 41
click at [915, 226] on div "Sample Bottle Labels ([PERSON_NAME])" at bounding box center [973, 218] width 1078 height 41
click at [509, 299] on button "Site Maps" at bounding box center [492, 300] width 117 height 41
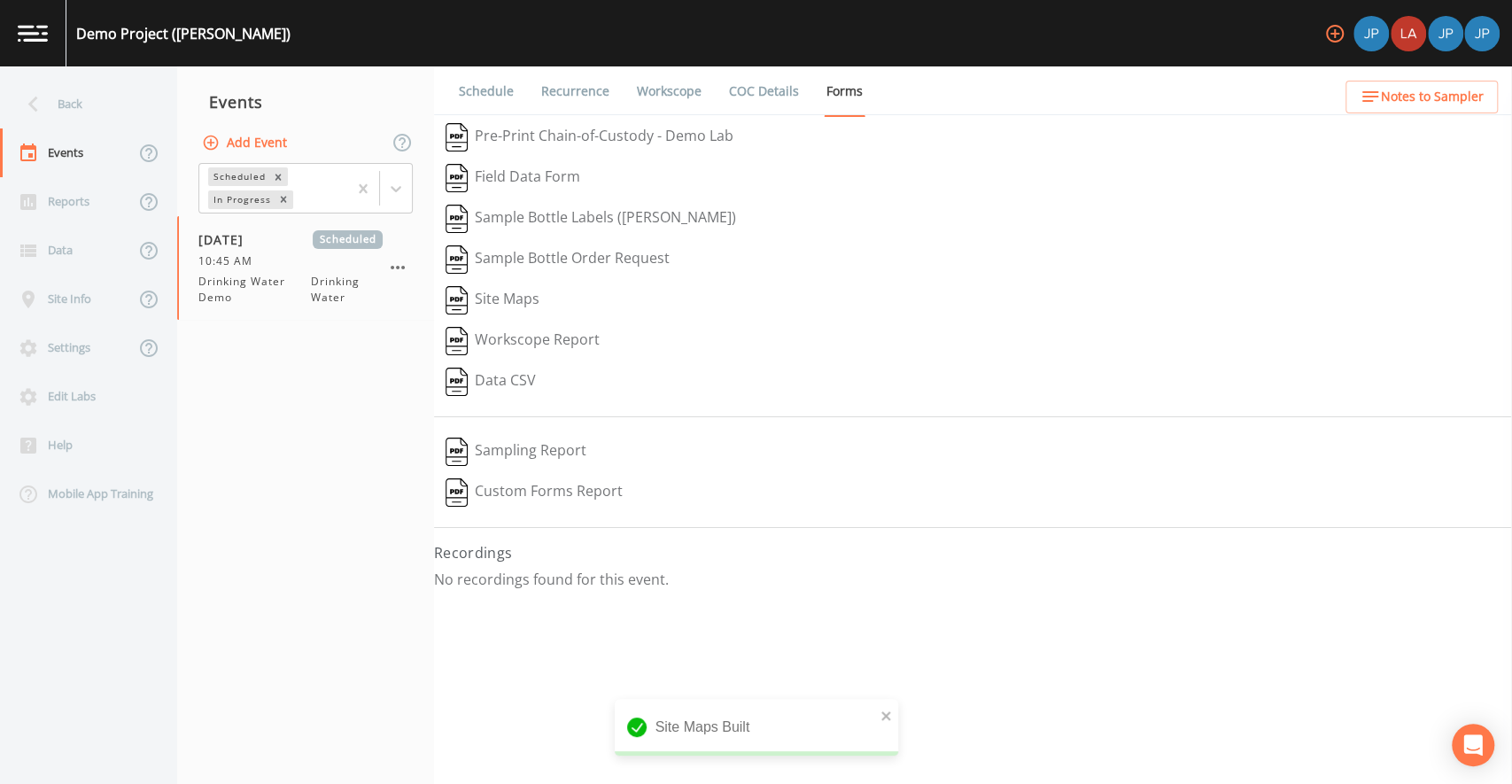
click at [1025, 210] on div "Sample Bottle Labels ([PERSON_NAME])" at bounding box center [973, 218] width 1078 height 41
click at [583, 87] on link "Recurrence" at bounding box center [576, 91] width 74 height 50
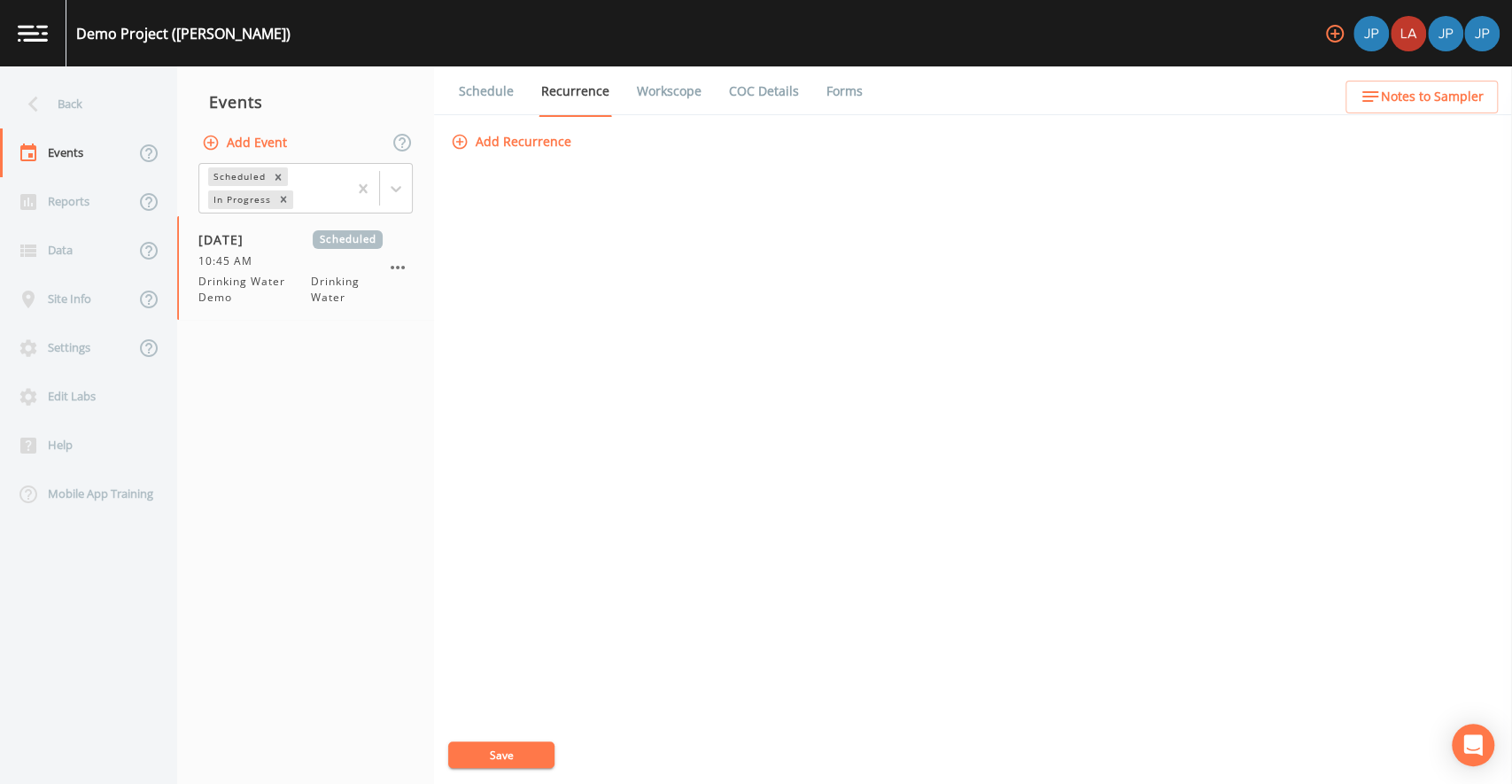
click at [636, 100] on link "Workscope" at bounding box center [669, 91] width 70 height 50
select select "6ac55049-41a3-4305-89f2-56ffbf6a84d4"
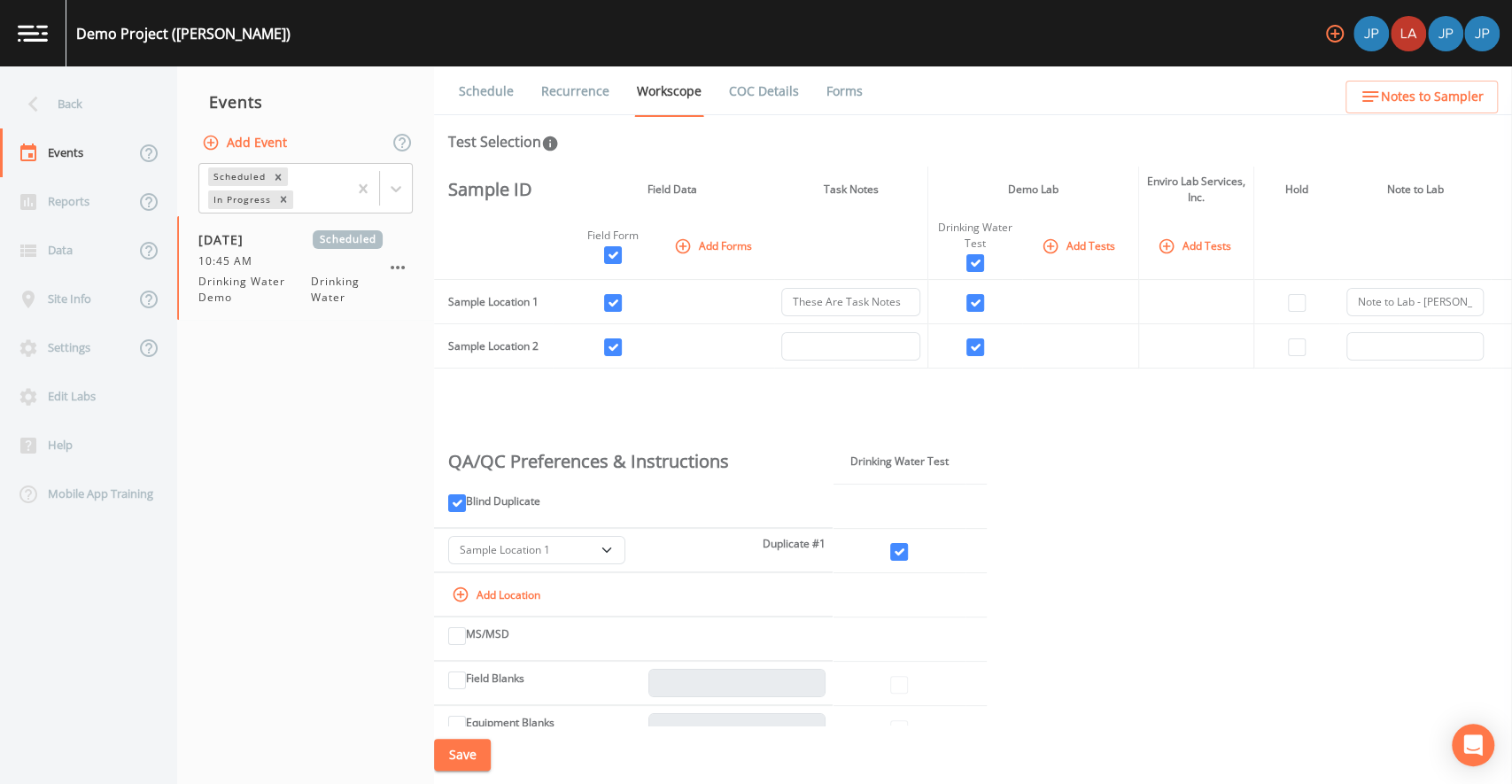
click at [489, 97] on link "Schedule" at bounding box center [486, 91] width 60 height 50
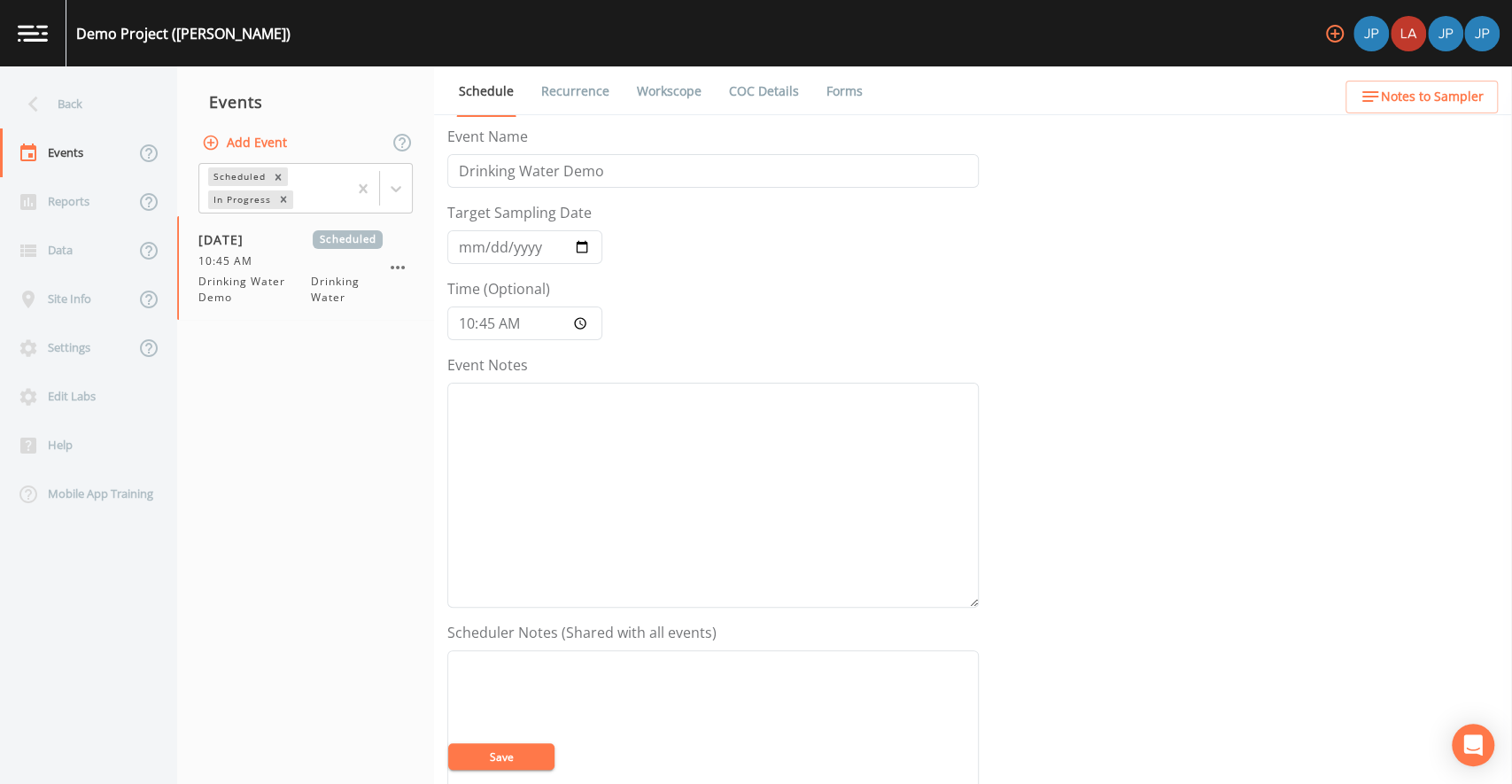
scroll to position [462, 0]
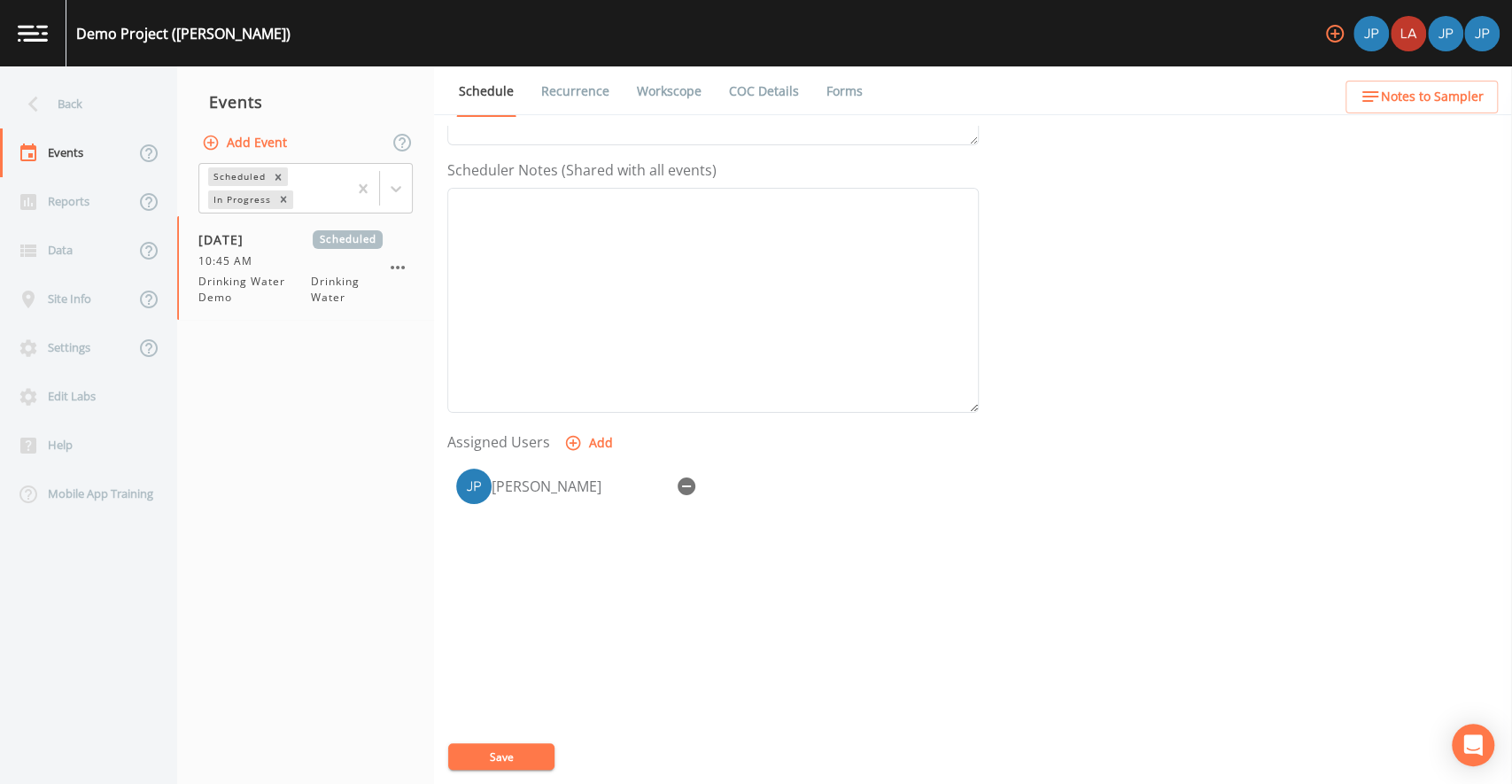
click at [1337, 41] on icon "button" at bounding box center [1335, 34] width 18 height 18
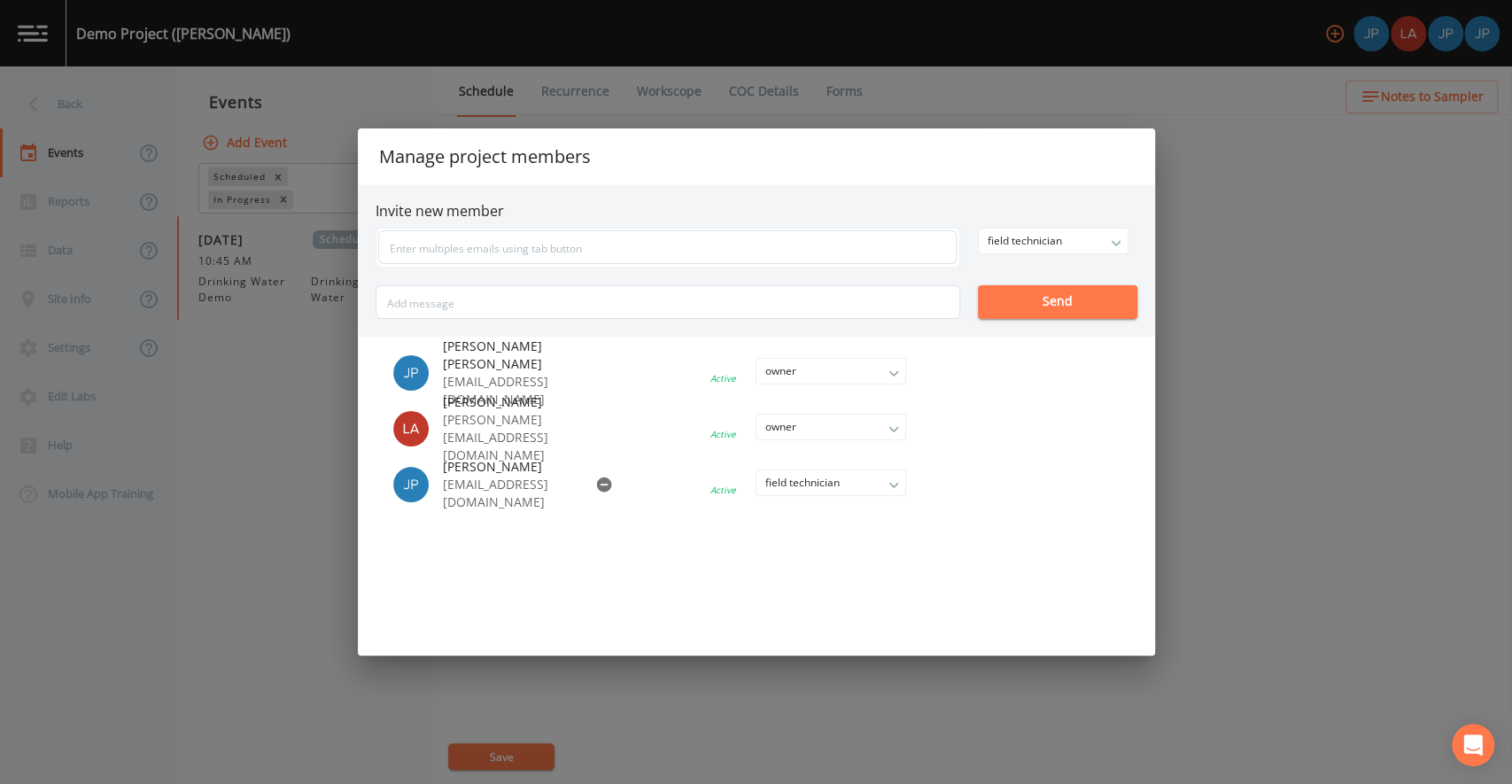
click at [1288, 294] on div "Manage project members Invite new member field technician owner admin field tec…" at bounding box center [756, 392] width 1512 height 784
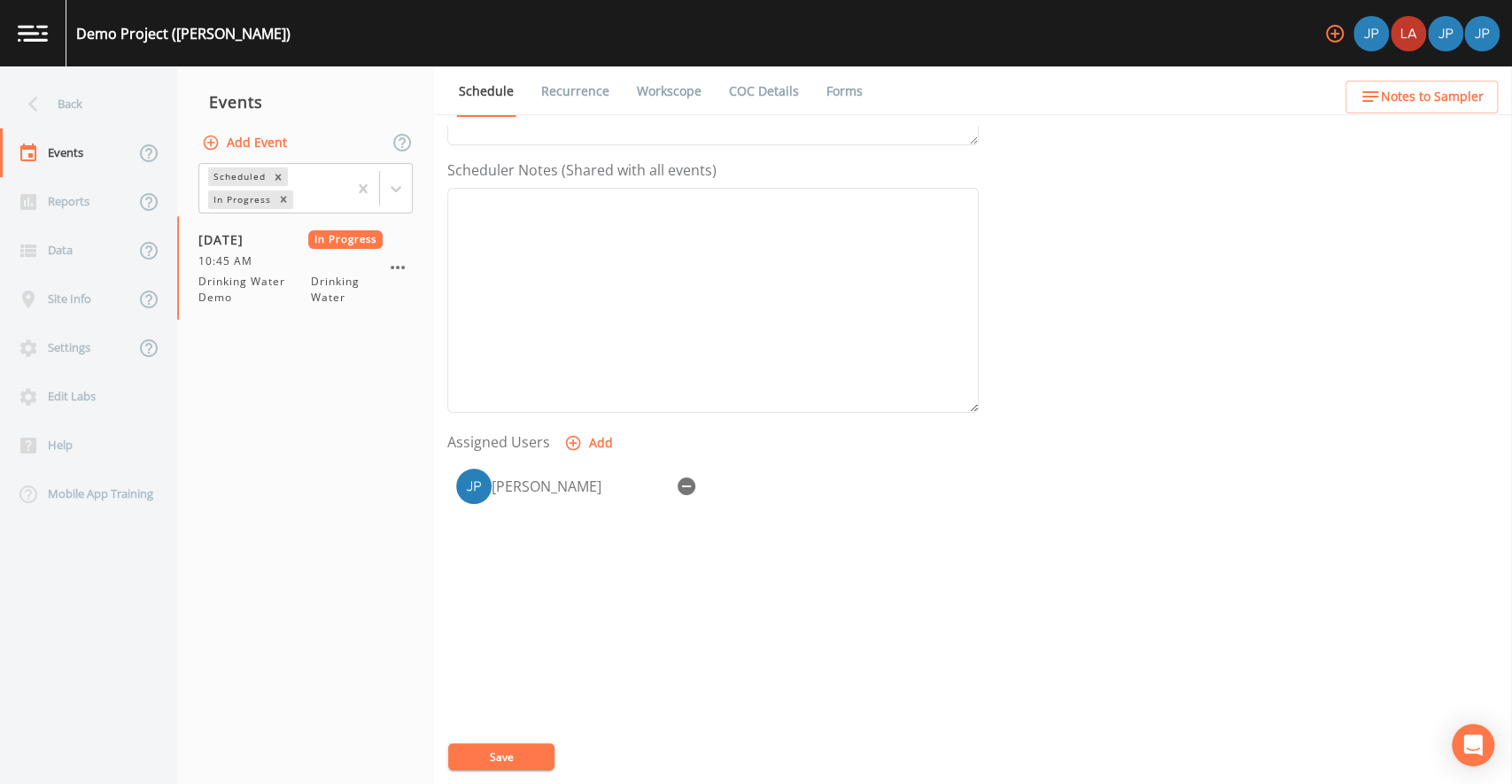
click at [693, 96] on link "Workscope" at bounding box center [669, 91] width 70 height 50
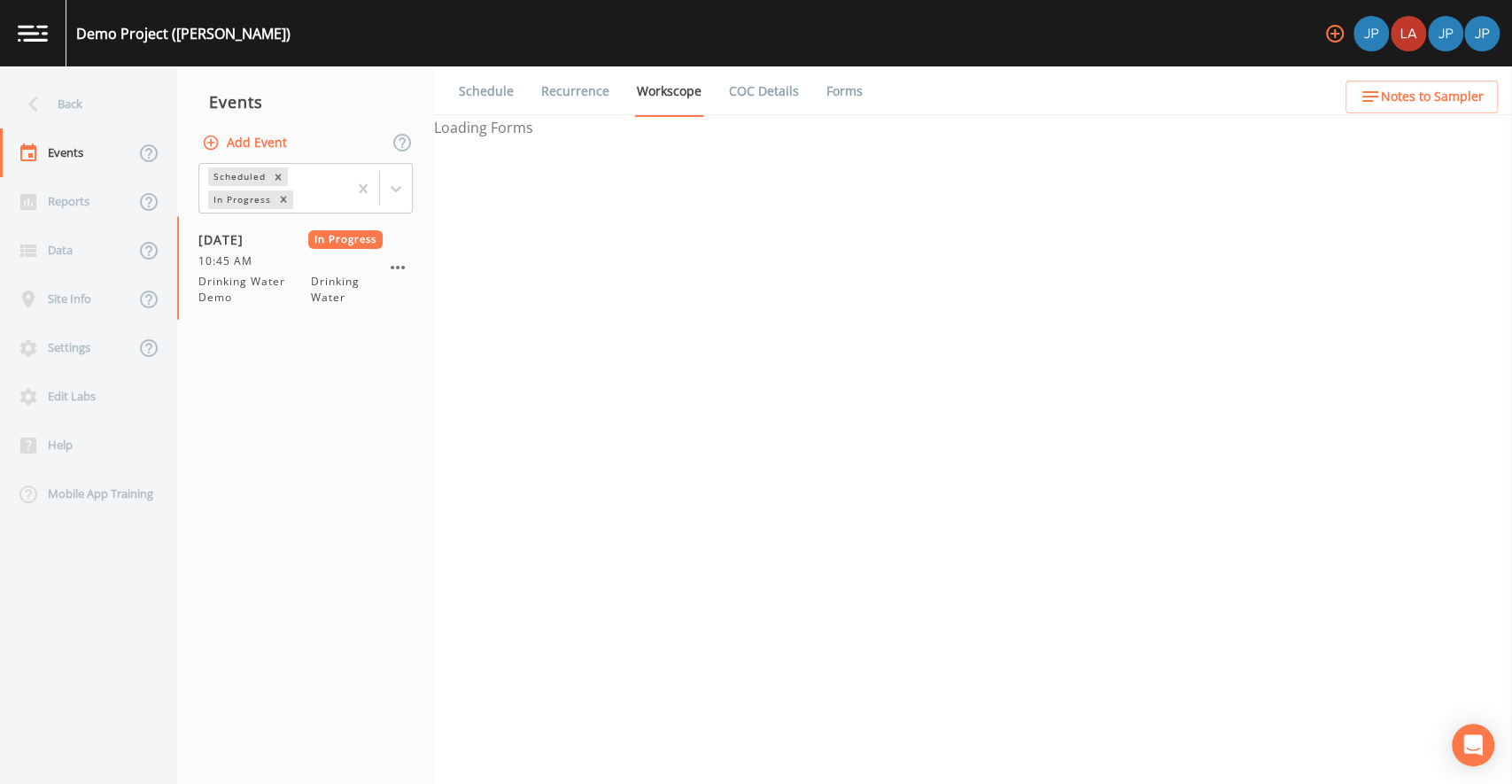
select select "6ac55049-41a3-4305-89f2-56ffbf6a84d4"
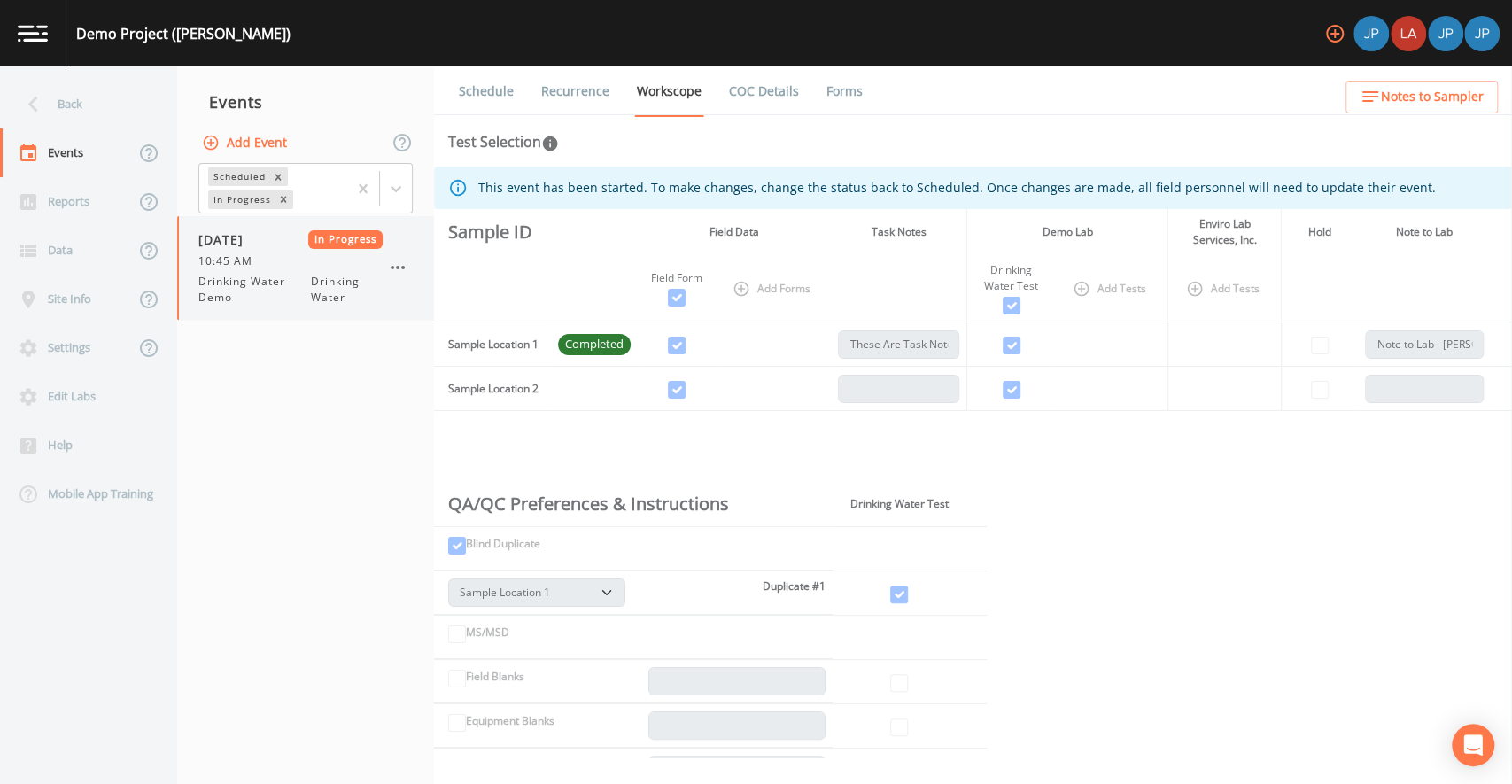
click at [286, 271] on div "[DATE] In Progress 10:45 AM Drinking Water Demo Drinking Water" at bounding box center [290, 267] width 184 height 75
select select "6ac55049-41a3-4305-89f2-56ffbf6a84d4"
drag, startPoint x: 567, startPoint y: 345, endPoint x: 641, endPoint y: 345, distance: 74.4
click at [641, 345] on tr "Sample Location 1 Completed These Are Task Notes Note to Lab - [PERSON_NAME]" at bounding box center [973, 344] width 1078 height 44
click at [639, 347] on td at bounding box center [677, 344] width 79 height 44
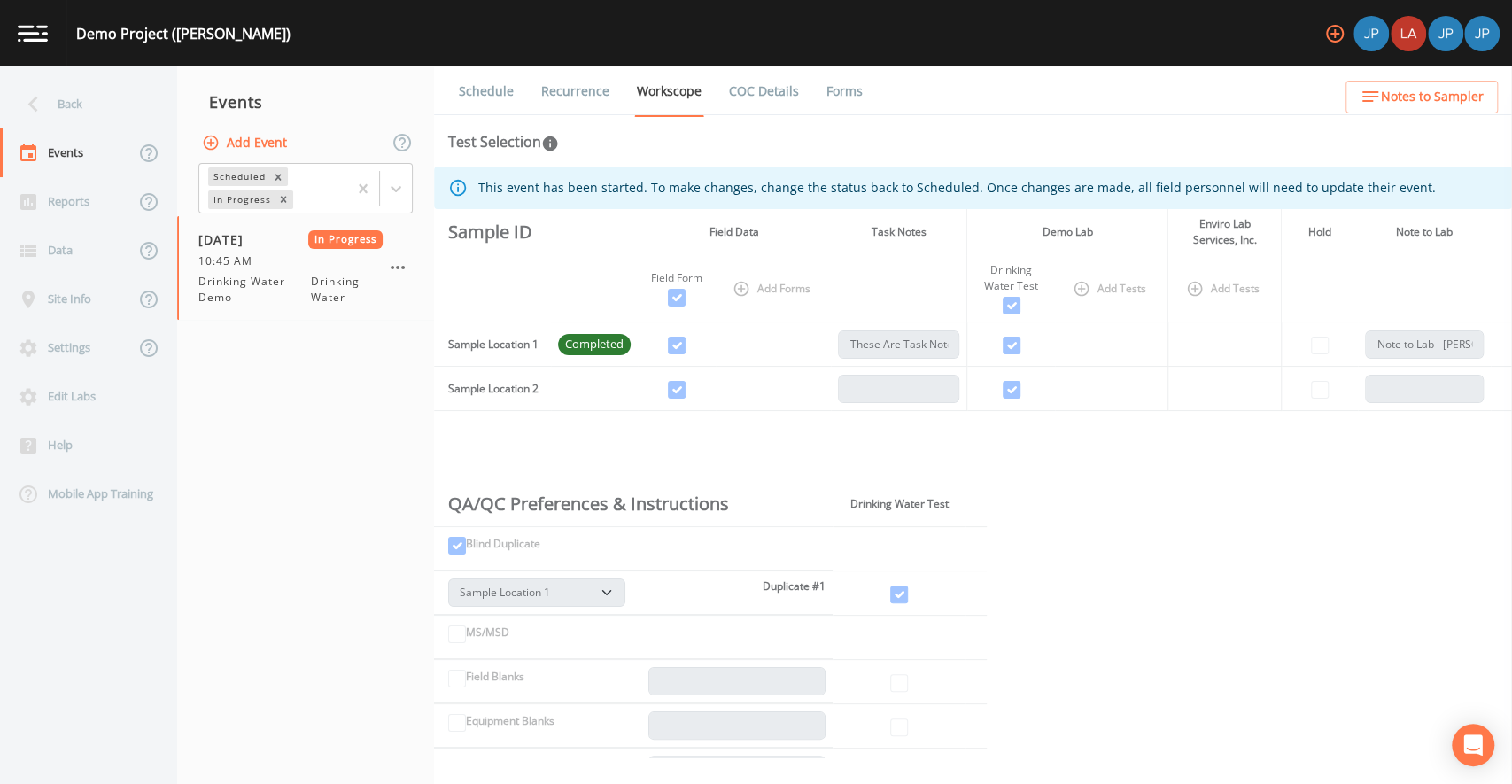
click at [636, 351] on td "Completed" at bounding box center [594, 344] width 87 height 44
drag, startPoint x: 565, startPoint y: 346, endPoint x: 611, endPoint y: 344, distance: 46.1
click at [595, 344] on span "Completed" at bounding box center [594, 345] width 73 height 18
click at [615, 346] on span "Completed" at bounding box center [594, 345] width 73 height 18
drag, startPoint x: 523, startPoint y: 390, endPoint x: 547, endPoint y: 390, distance: 23.9
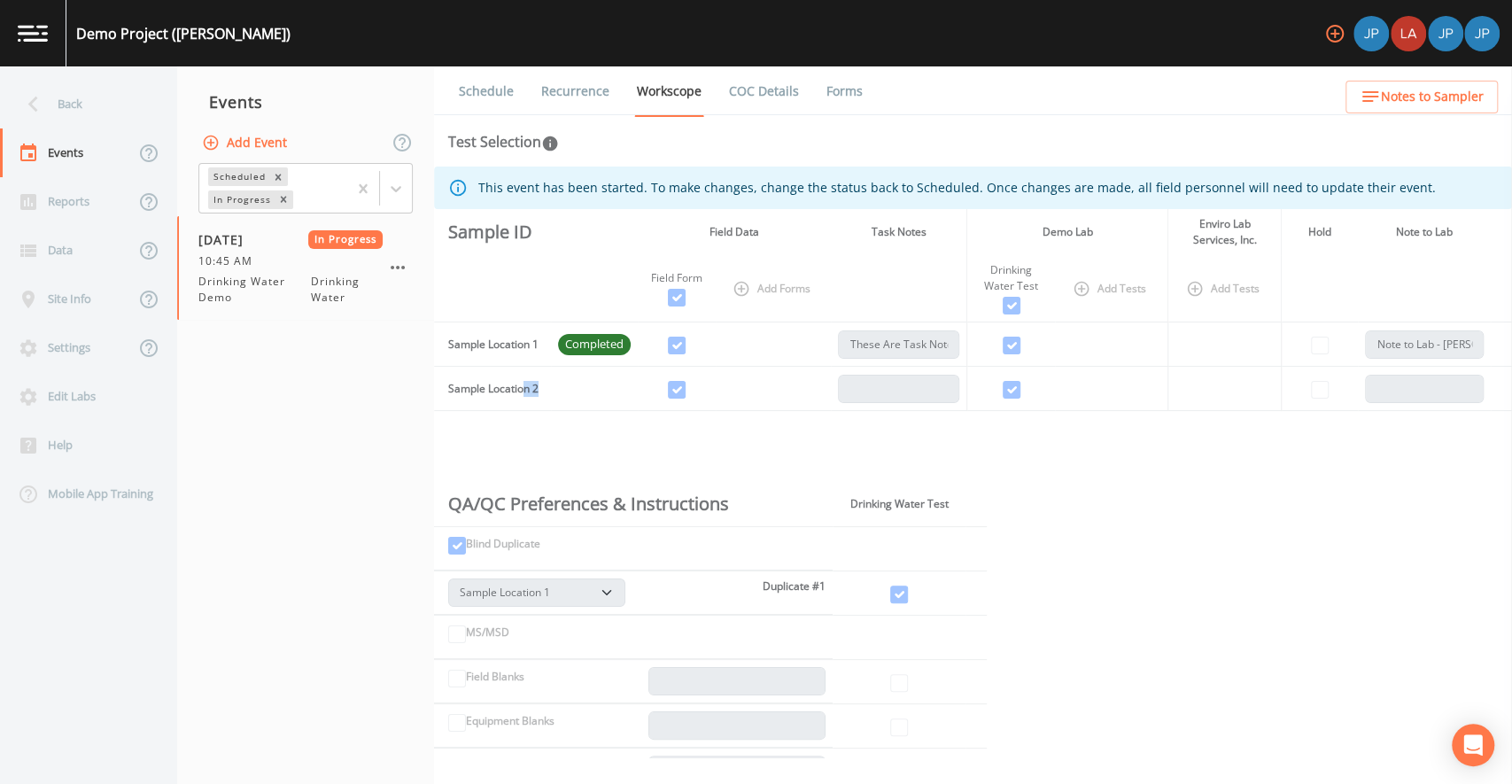
click at [545, 390] on td "Sample Location 2" at bounding box center [492, 389] width 117 height 44
click at [571, 389] on td at bounding box center [594, 389] width 87 height 44
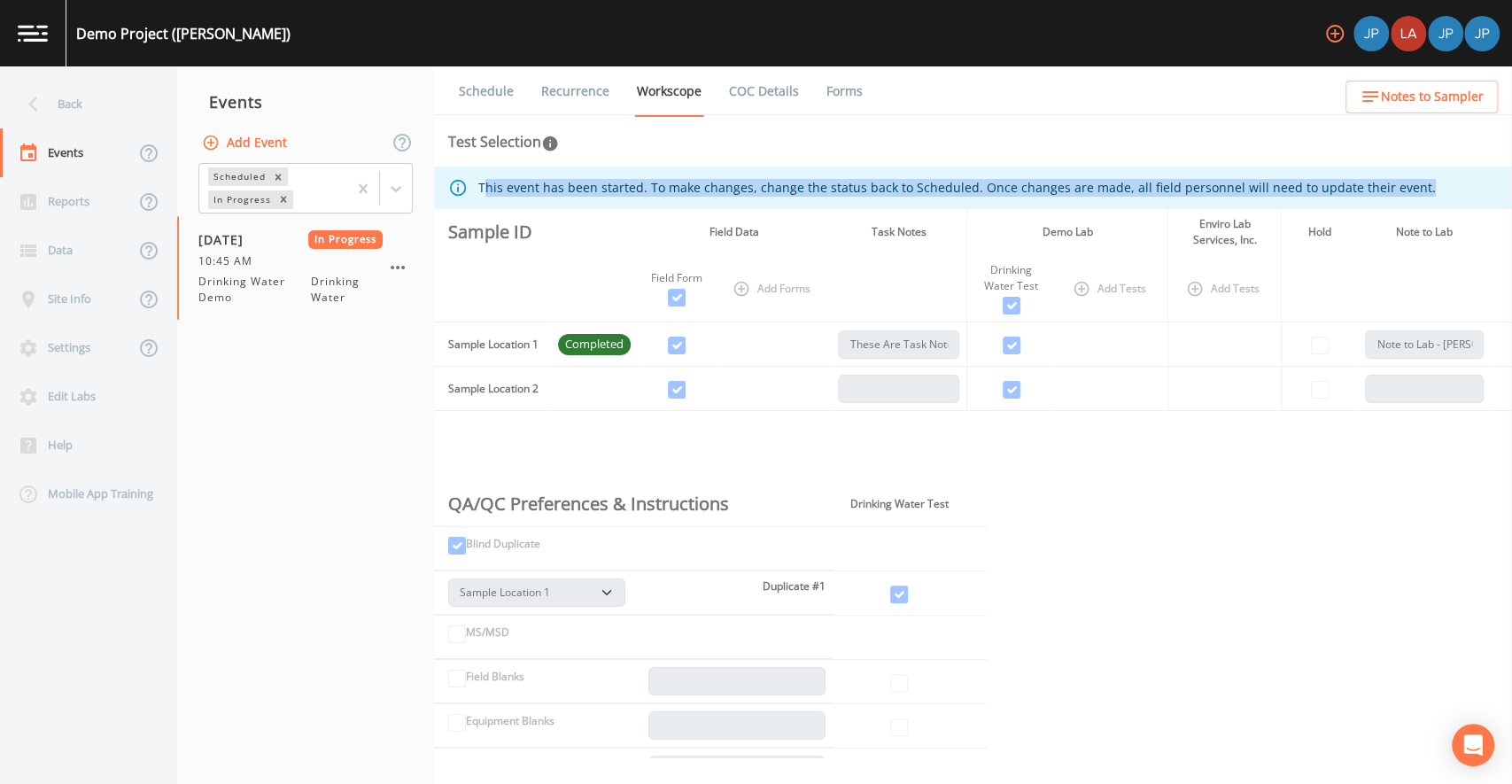
drag, startPoint x: 484, startPoint y: 188, endPoint x: 1410, endPoint y: 186, distance: 926.7
click at [1410, 186] on div "This event has been started. To make changes, change the status back to Schedul…" at bounding box center [973, 188] width 1078 height 43
click at [1417, 192] on div "This event has been started. To make changes, change the status back to Schedul…" at bounding box center [973, 188] width 1078 height 43
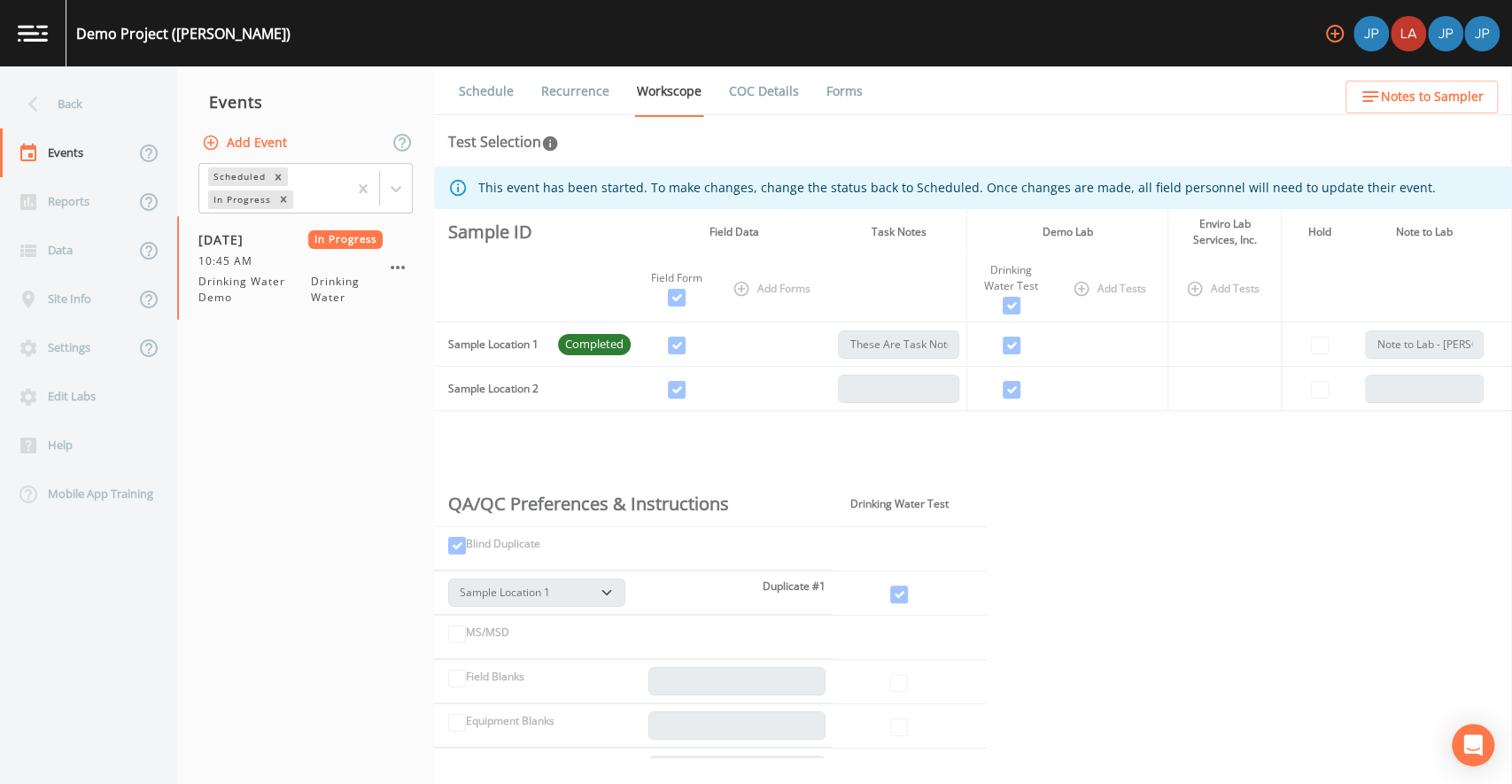
click at [1286, 299] on th at bounding box center [1319, 288] width 77 height 67
click at [1061, 157] on div "Schedule Recurrence Workscope COC Details Forms Test Selection This event has b…" at bounding box center [973, 425] width 1078 height 718
click at [832, 95] on link "Forms" at bounding box center [845, 91] width 42 height 50
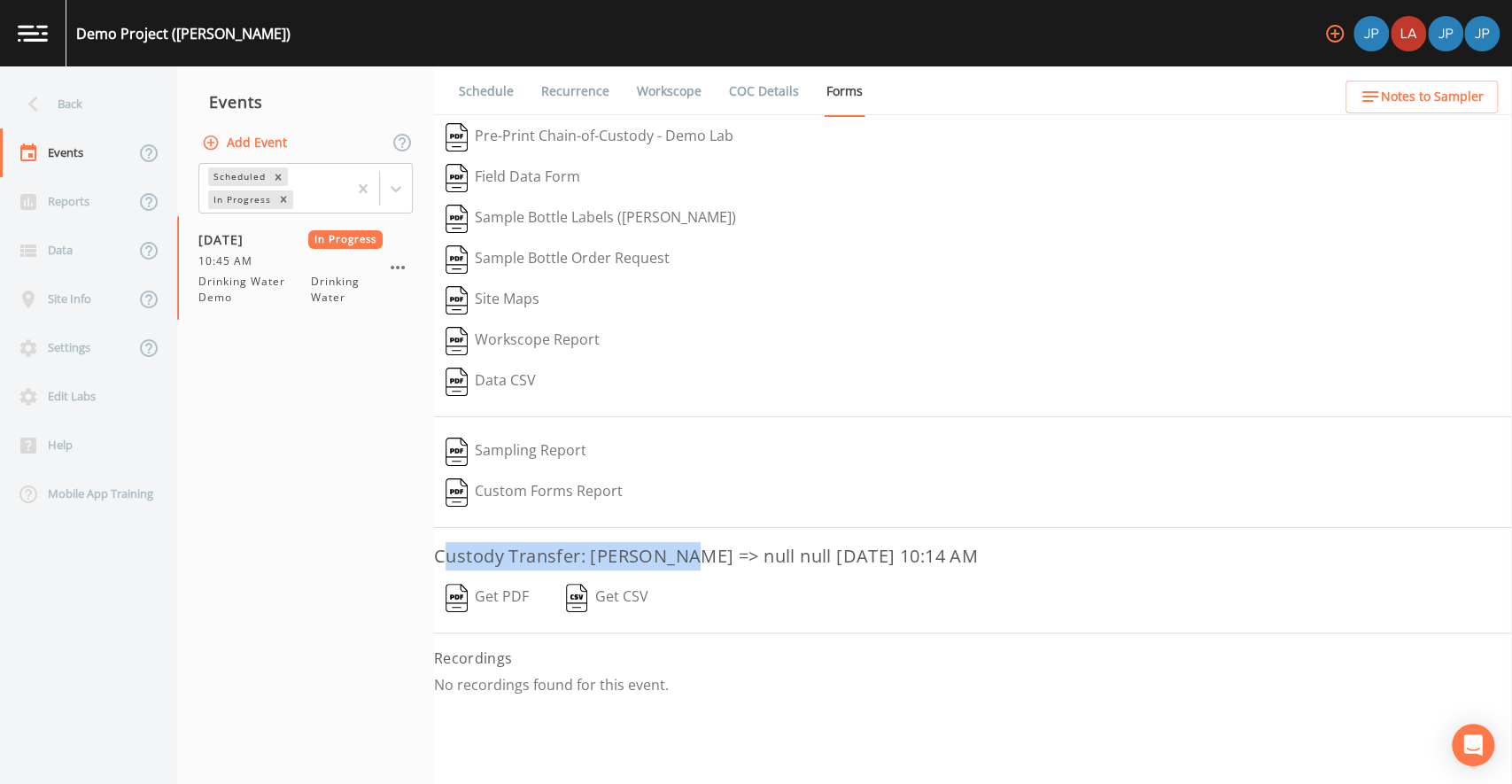
drag, startPoint x: 451, startPoint y: 550, endPoint x: 683, endPoint y: 539, distance: 232.4
click at [683, 542] on h3 "Custody Transfer: [PERSON_NAME] => null null [DATE] 10:14 AM" at bounding box center [973, 556] width 1078 height 28
click at [694, 545] on h3 "Custody Transfer: [PERSON_NAME] => null null [DATE] 10:14 AM" at bounding box center [973, 556] width 1078 height 28
click at [497, 593] on button "Get PDF" at bounding box center [487, 598] width 106 height 41
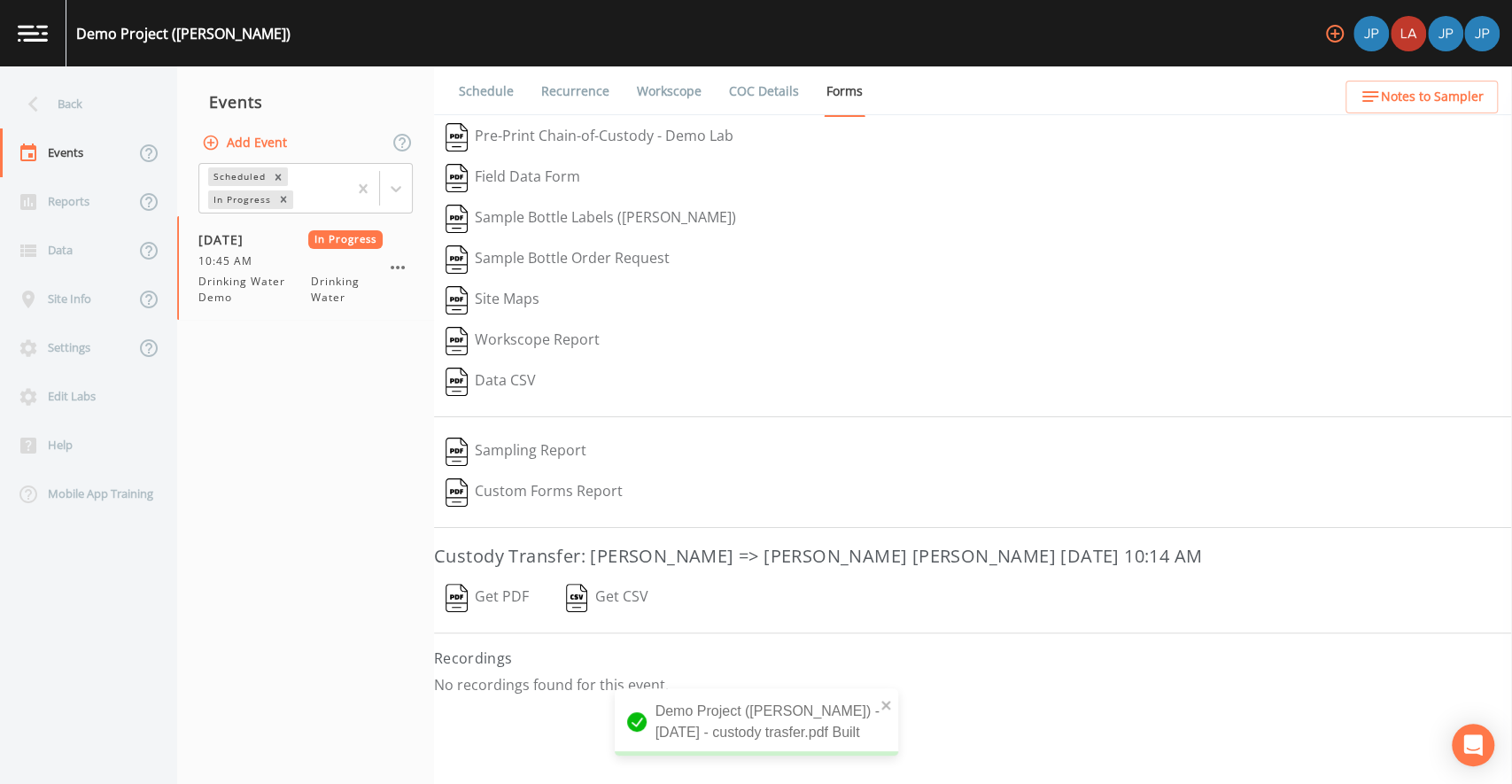
click at [906, 281] on div "Site Maps" at bounding box center [973, 300] width 1078 height 41
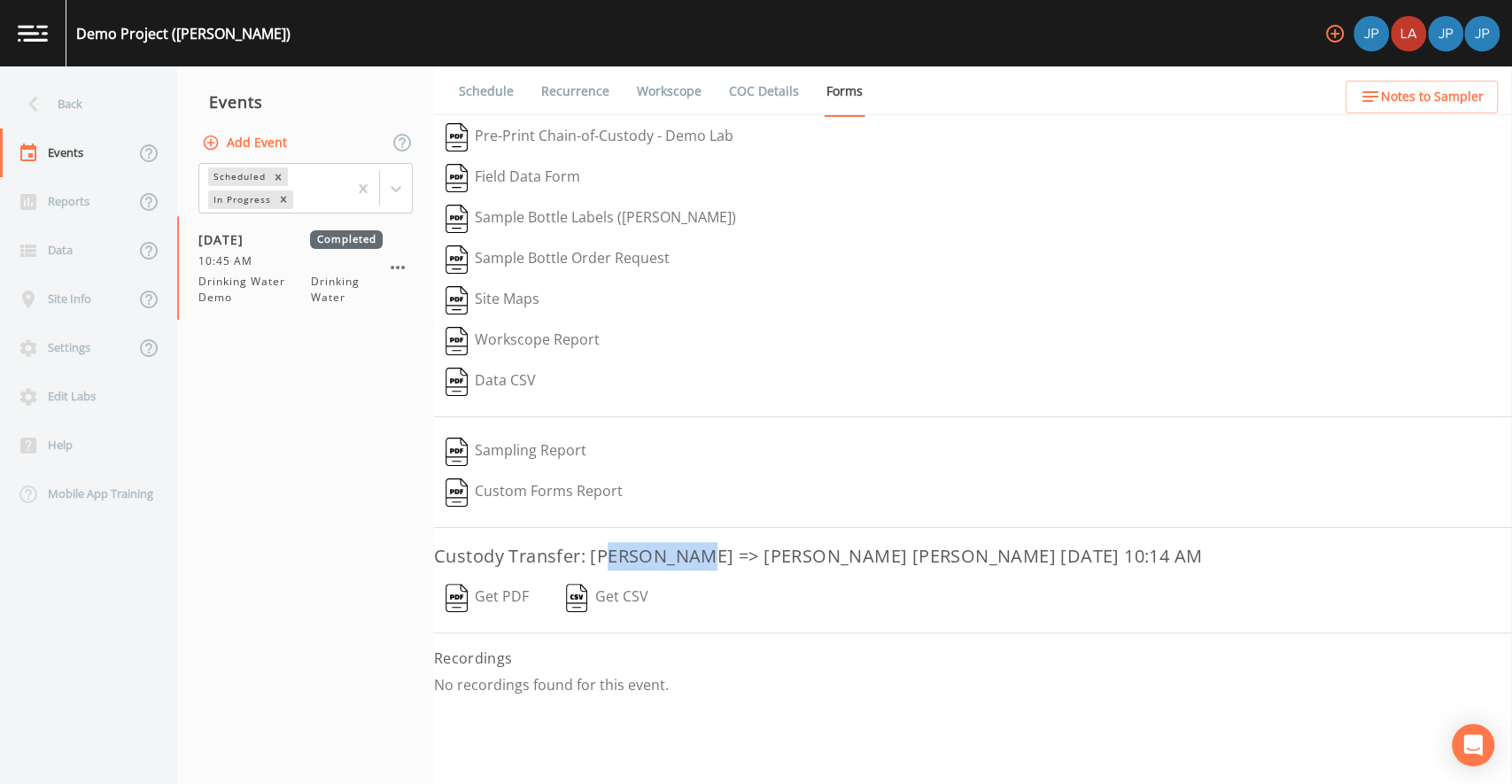
drag, startPoint x: 610, startPoint y: 550, endPoint x: 688, endPoint y: 549, distance: 78.9
click at [688, 549] on h3 "Custody Transfer: [PERSON_NAME] => [PERSON_NAME] [PERSON_NAME] [DATE] 10:14 AM" at bounding box center [973, 556] width 1078 height 28
click at [712, 548] on h3 "Custody Transfer: [PERSON_NAME] => [PERSON_NAME] [PERSON_NAME] [DATE] 10:14 AM" at bounding box center [973, 556] width 1078 height 28
drag, startPoint x: 726, startPoint y: 548, endPoint x: 874, endPoint y: 549, distance: 148.8
click at [874, 549] on h3 "Custody Transfer: [PERSON_NAME] => [PERSON_NAME] [PERSON_NAME] [DATE] 10:14 AM" at bounding box center [973, 556] width 1078 height 28
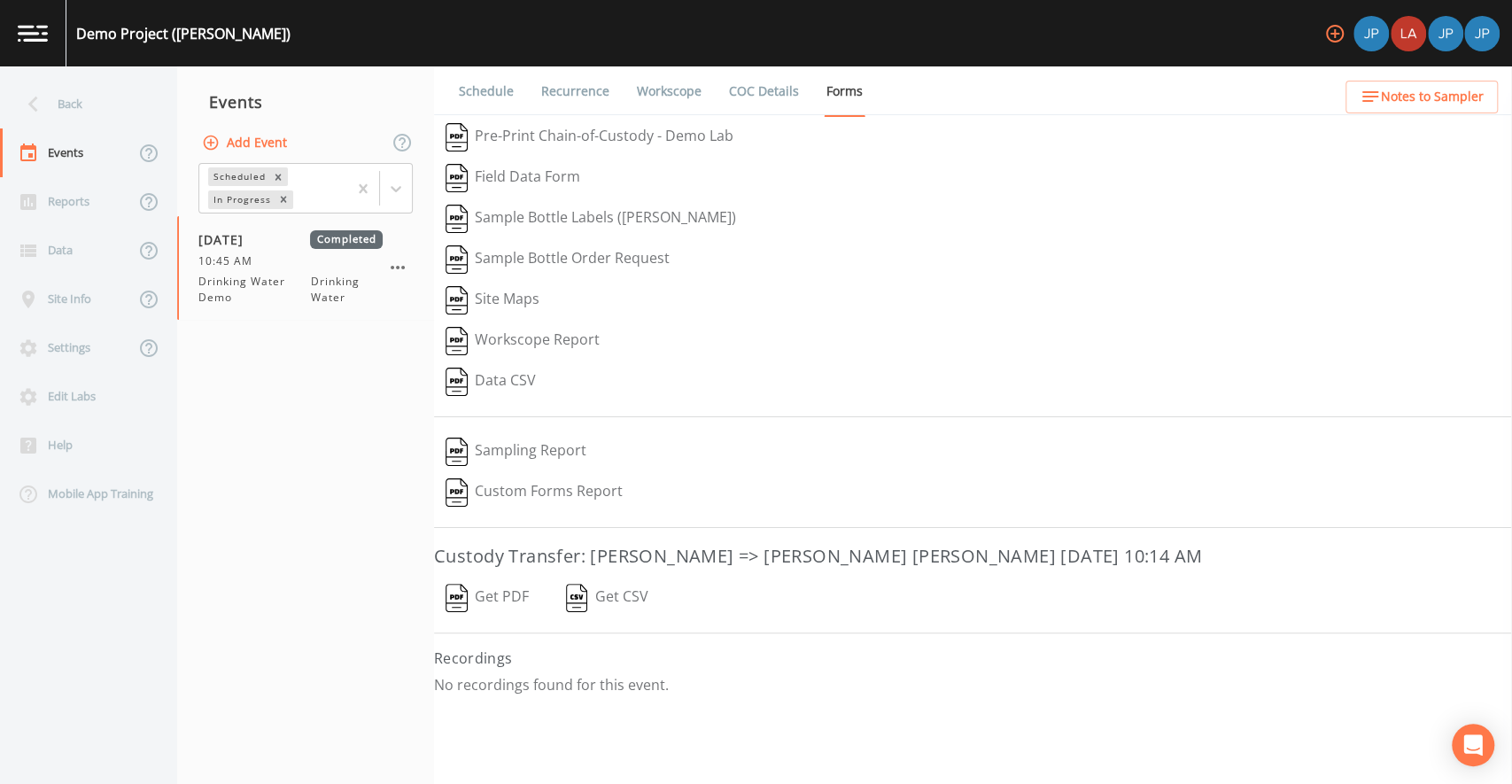
click at [889, 551] on h3 "Custody Transfer: [PERSON_NAME] => [PERSON_NAME] [PERSON_NAME] [DATE] 10:14 AM" at bounding box center [973, 556] width 1078 height 28
drag, startPoint x: 861, startPoint y: 550, endPoint x: 713, endPoint y: 553, distance: 148.0
click at [713, 553] on h3 "Custody Transfer: [PERSON_NAME] => [PERSON_NAME] [PERSON_NAME] [DATE] 10:14 AM" at bounding box center [973, 556] width 1078 height 28
click at [722, 555] on h3 "Custody Transfer: [PERSON_NAME] => [PERSON_NAME] [PERSON_NAME] [DATE] 10:14 AM" at bounding box center [973, 556] width 1078 height 28
click at [520, 590] on button "Get PDF" at bounding box center [487, 598] width 106 height 41
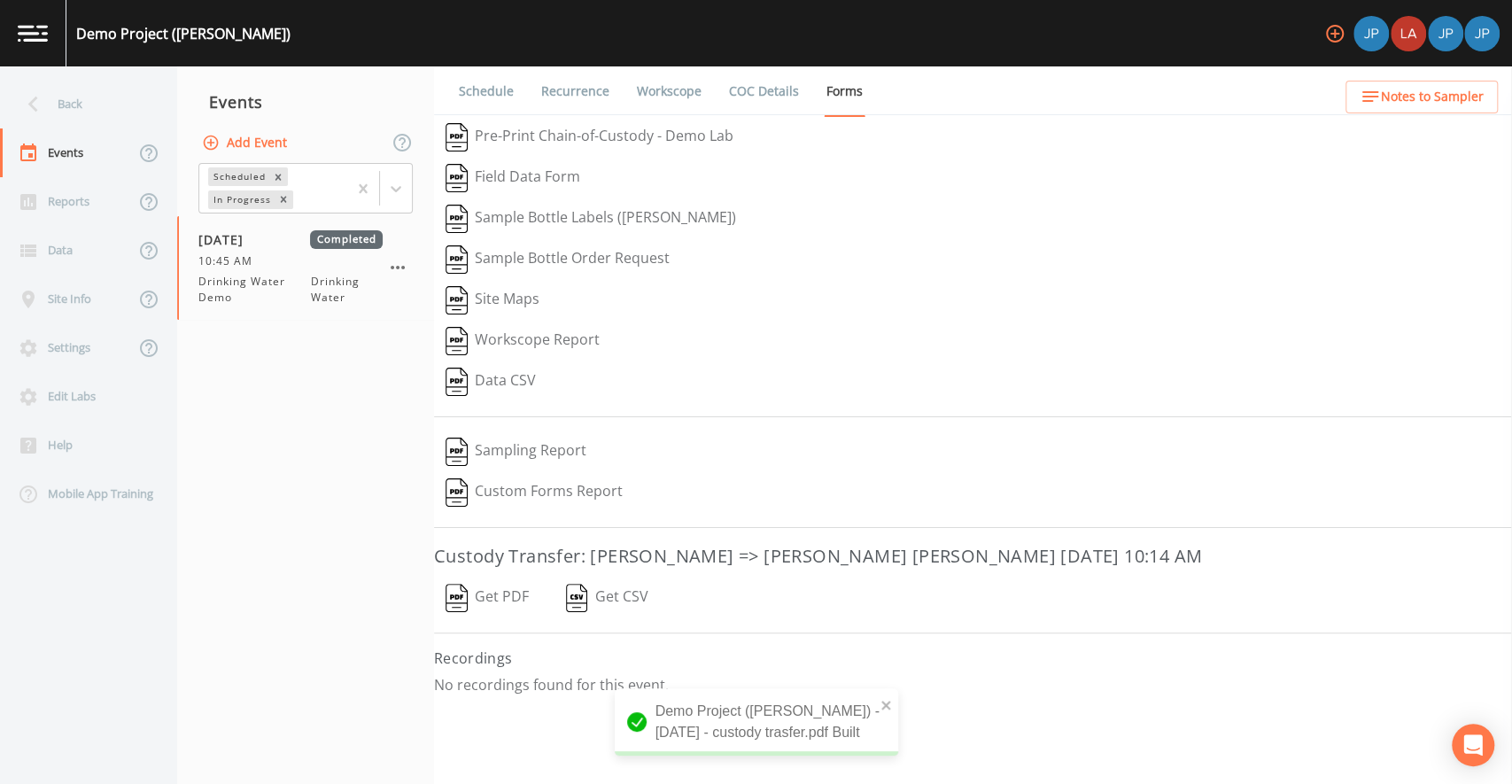
click at [291, 462] on nav "Events Add Event Scheduled In Progress [DATE] Completed 10:45 AM Drinking Water…" at bounding box center [305, 425] width 257 height 718
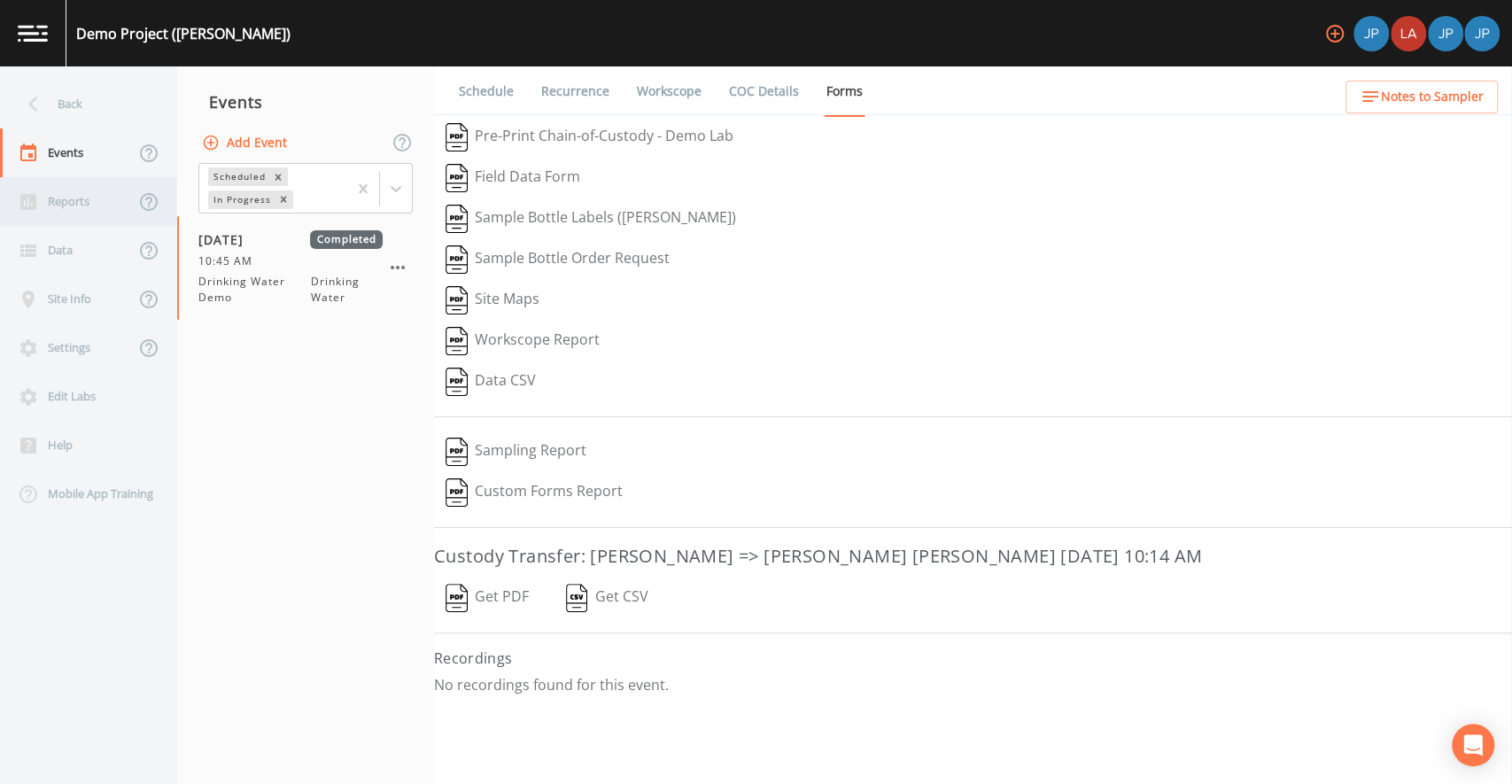
click at [99, 210] on div "Reports" at bounding box center [67, 201] width 135 height 49
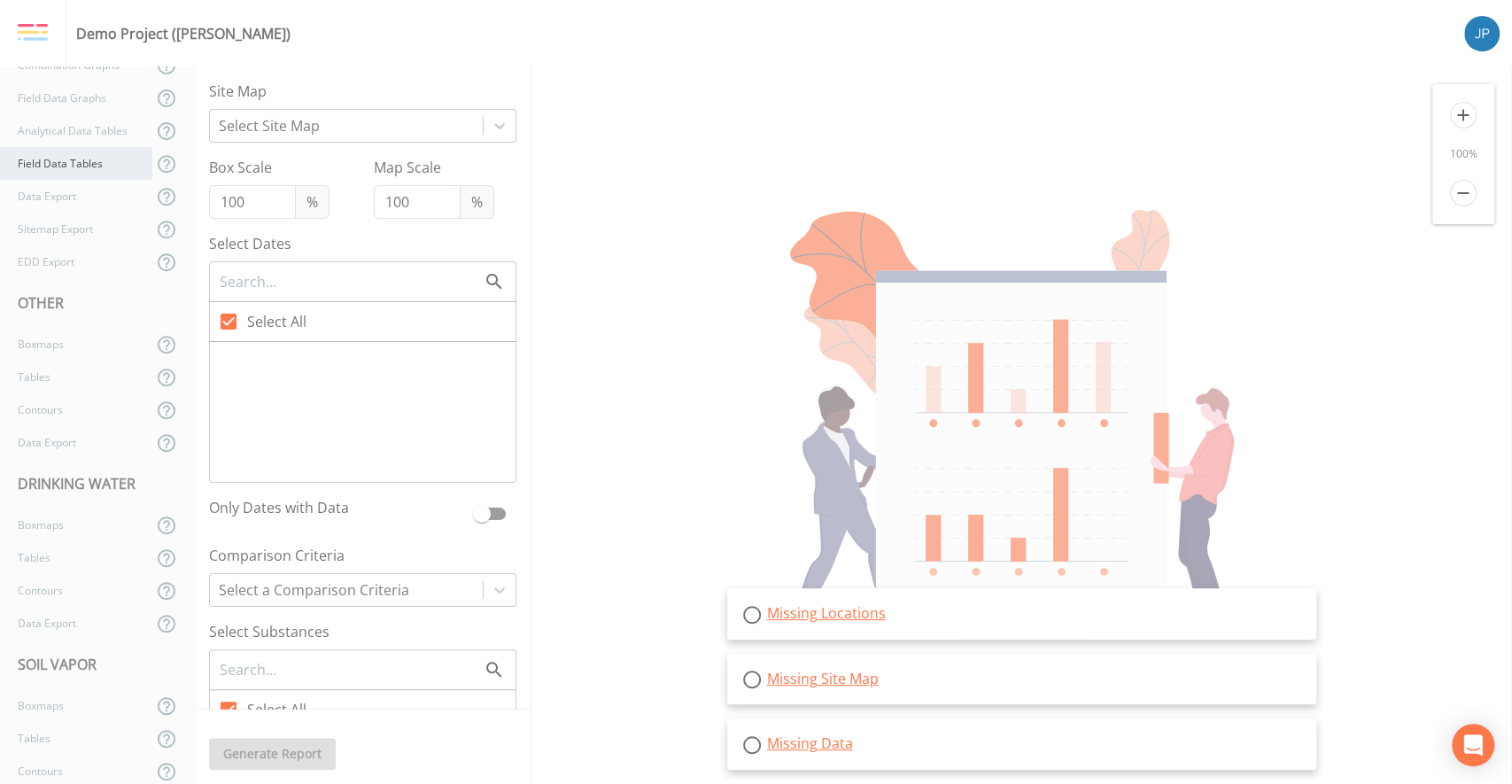
scroll to position [683, 0]
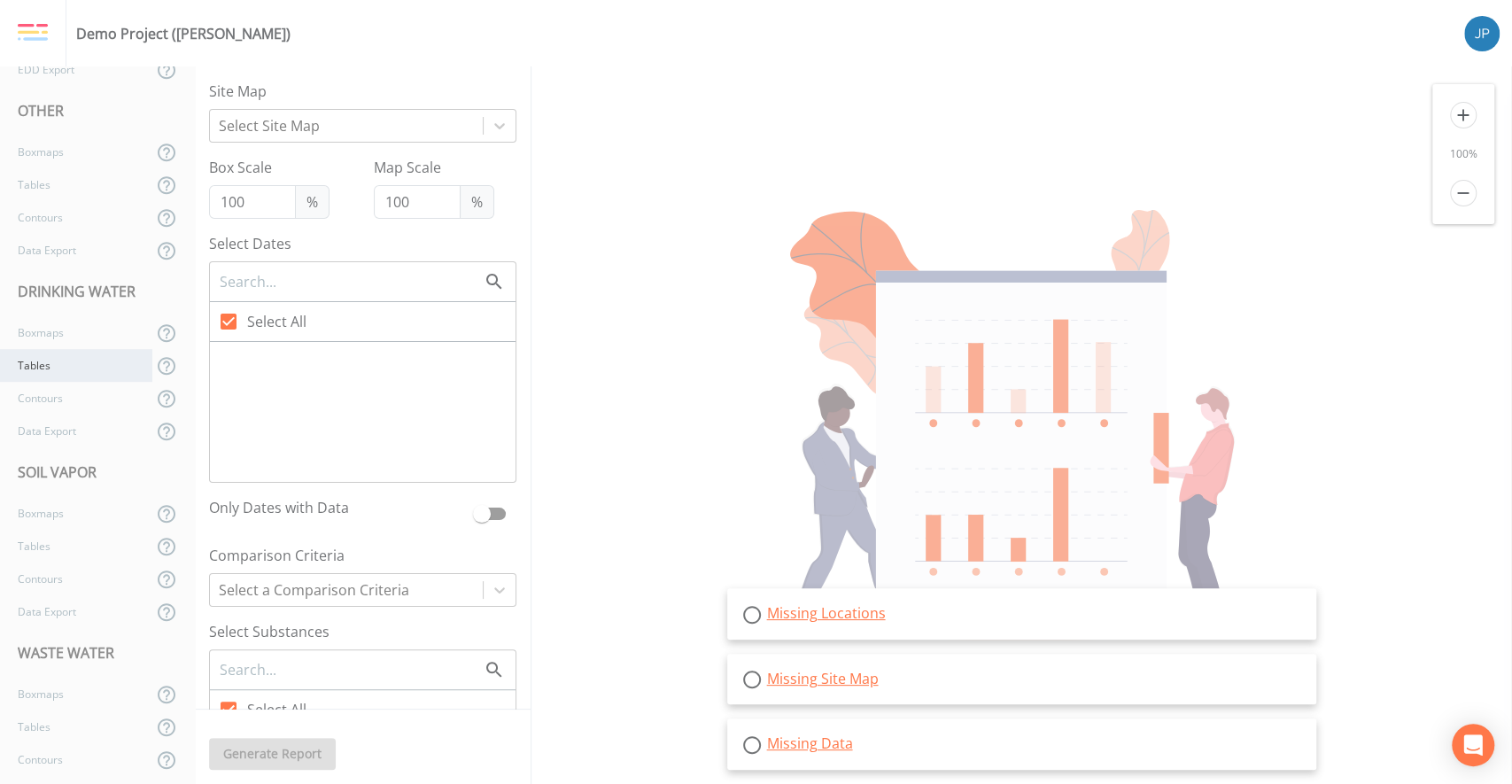
click at [78, 359] on div "Tables" at bounding box center [76, 365] width 152 height 33
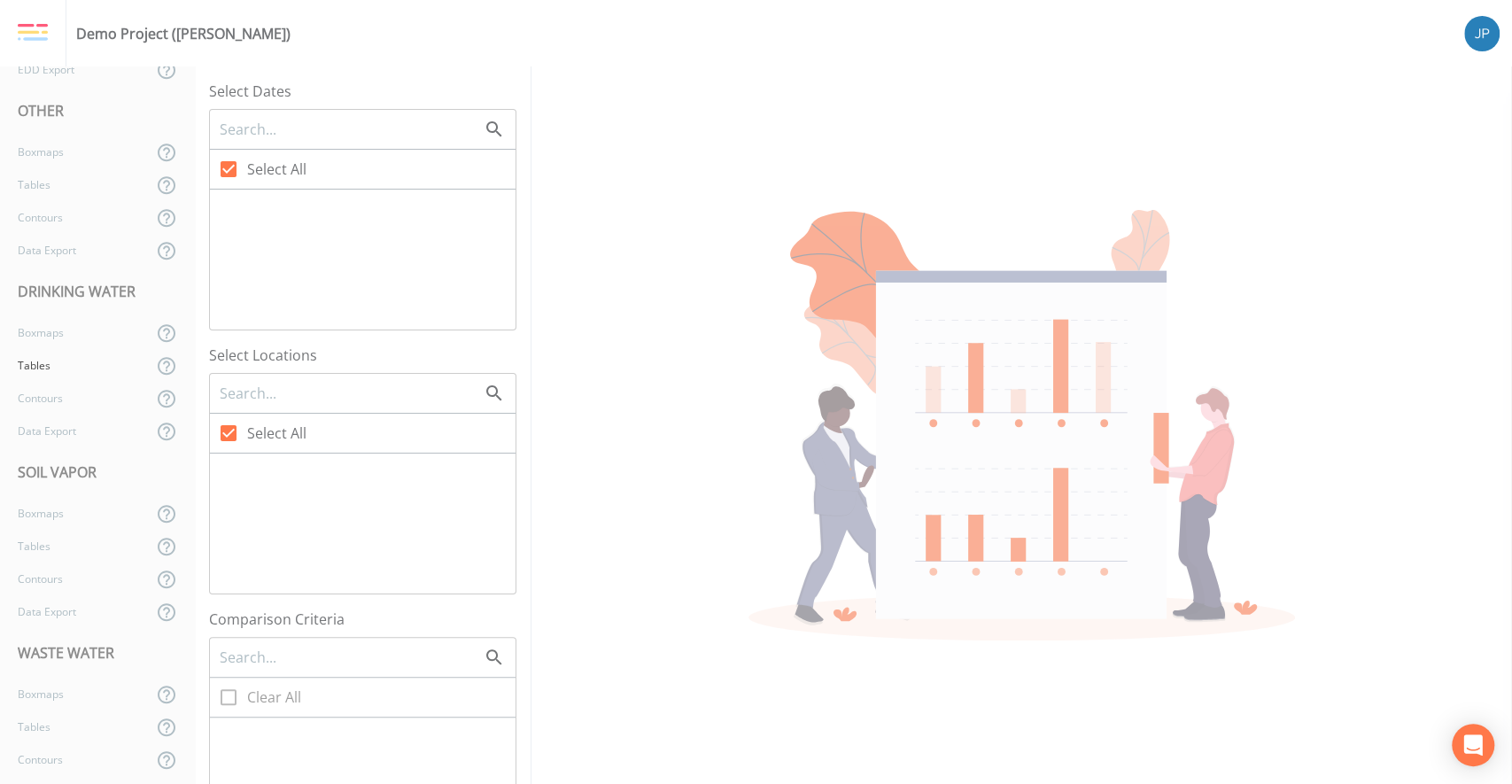
checkbox input "false"
click at [230, 205] on icon at bounding box center [228, 207] width 21 height 21
click at [228, 205] on input "[DATE]" at bounding box center [219, 198] width 18 height 18
checkbox input "true"
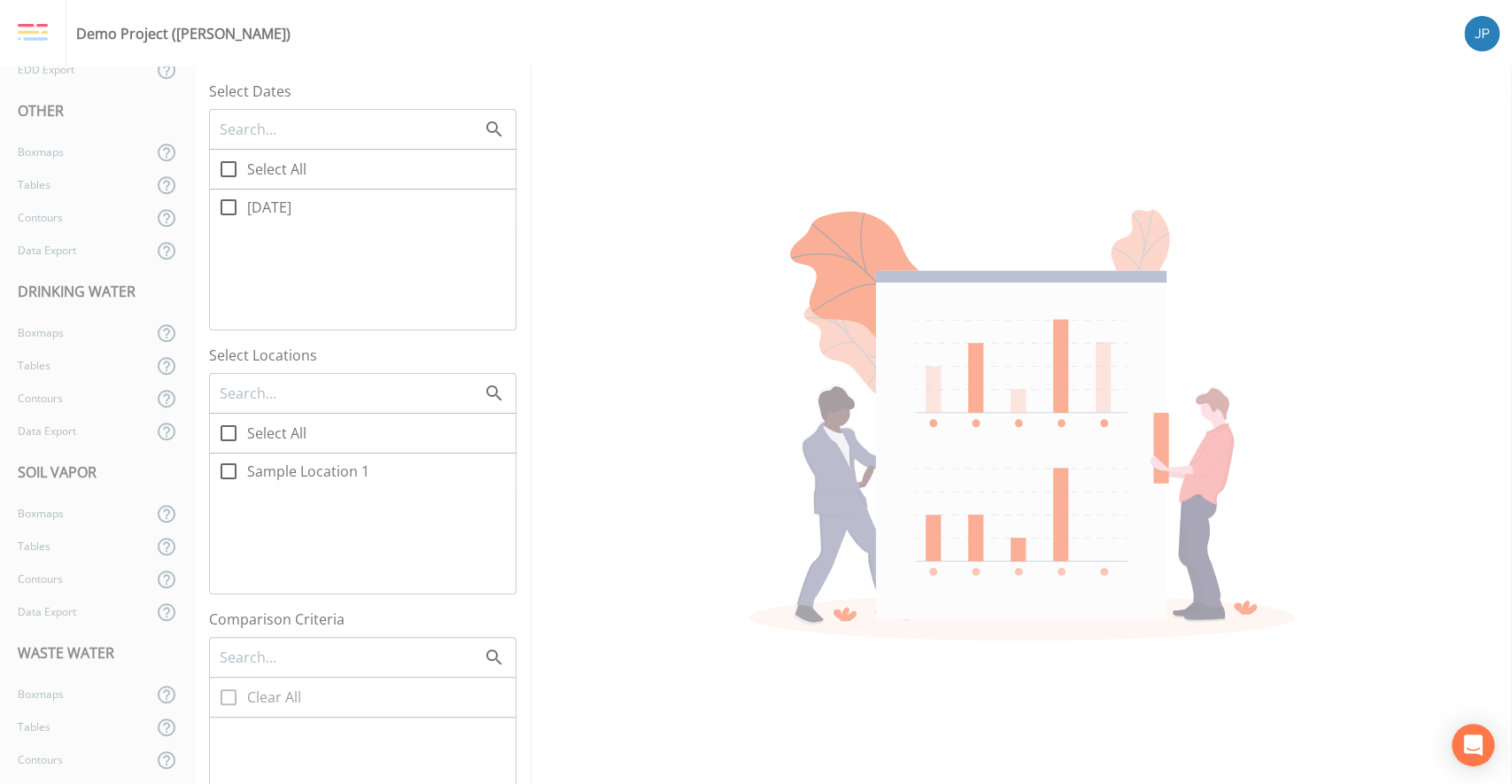
checkbox input "true"
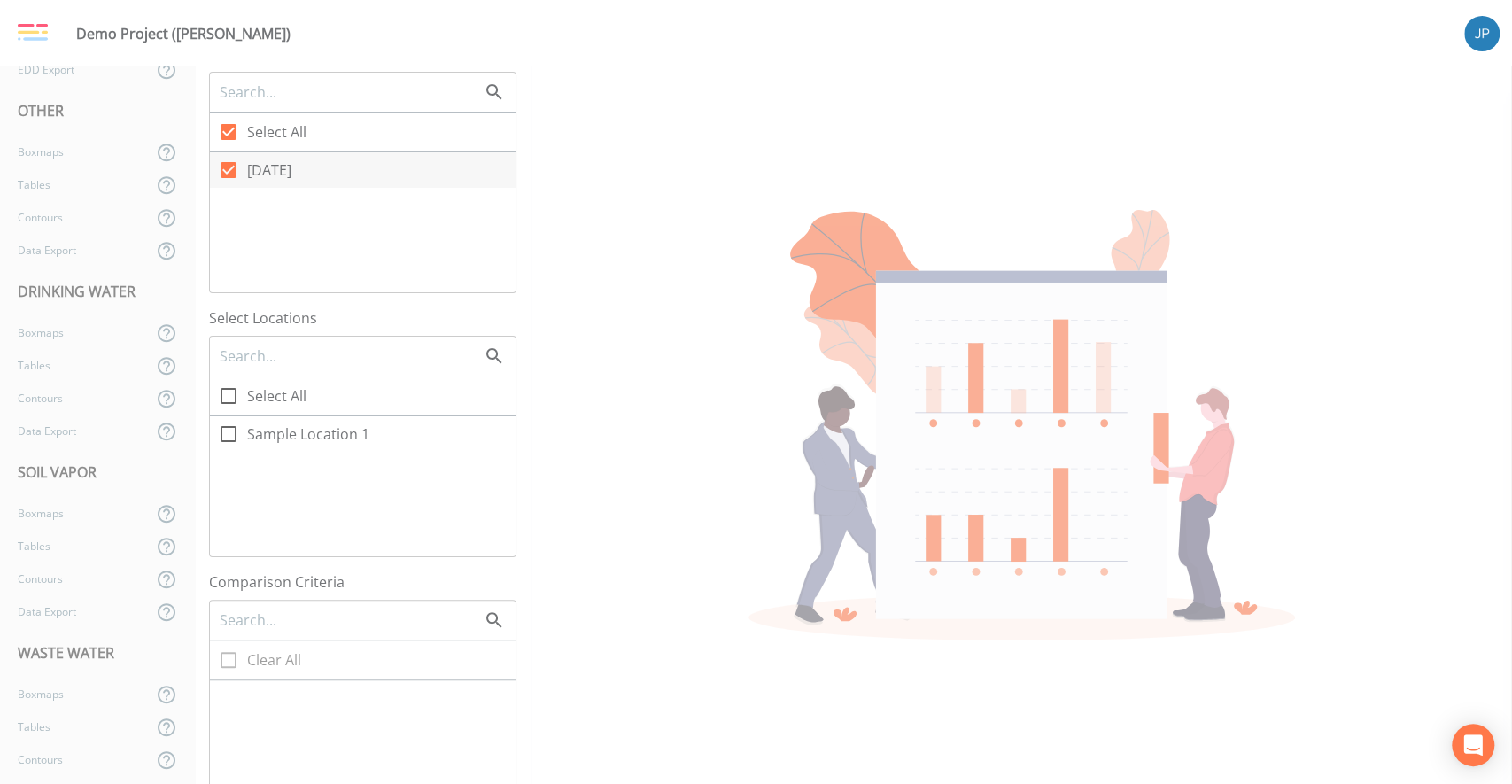
scroll to position [59, 0]
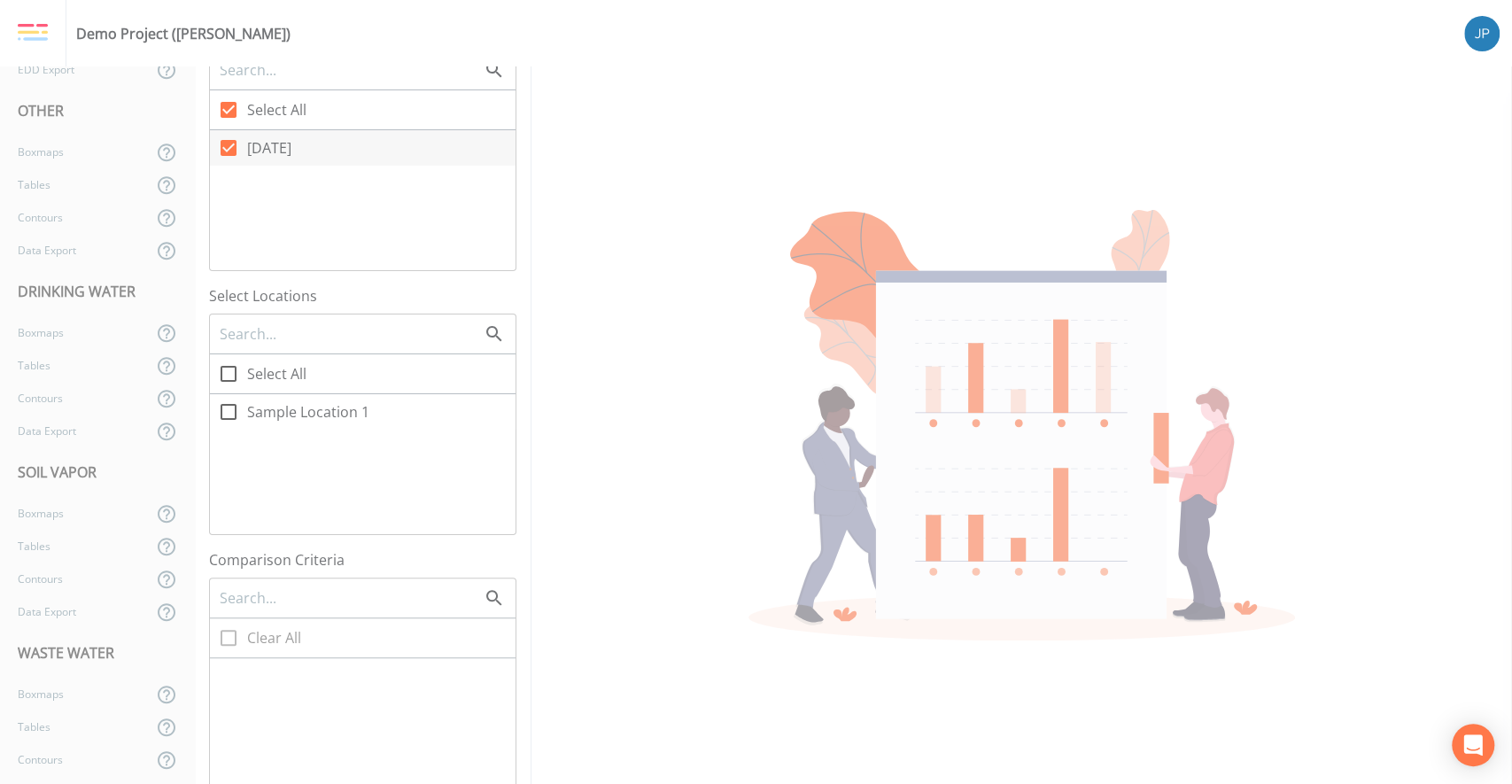
click at [330, 410] on span "Sample Location 1" at bounding box center [308, 411] width 122 height 21
click at [228, 410] on input "Sample Location 1" at bounding box center [219, 402] width 18 height 18
checkbox input "true"
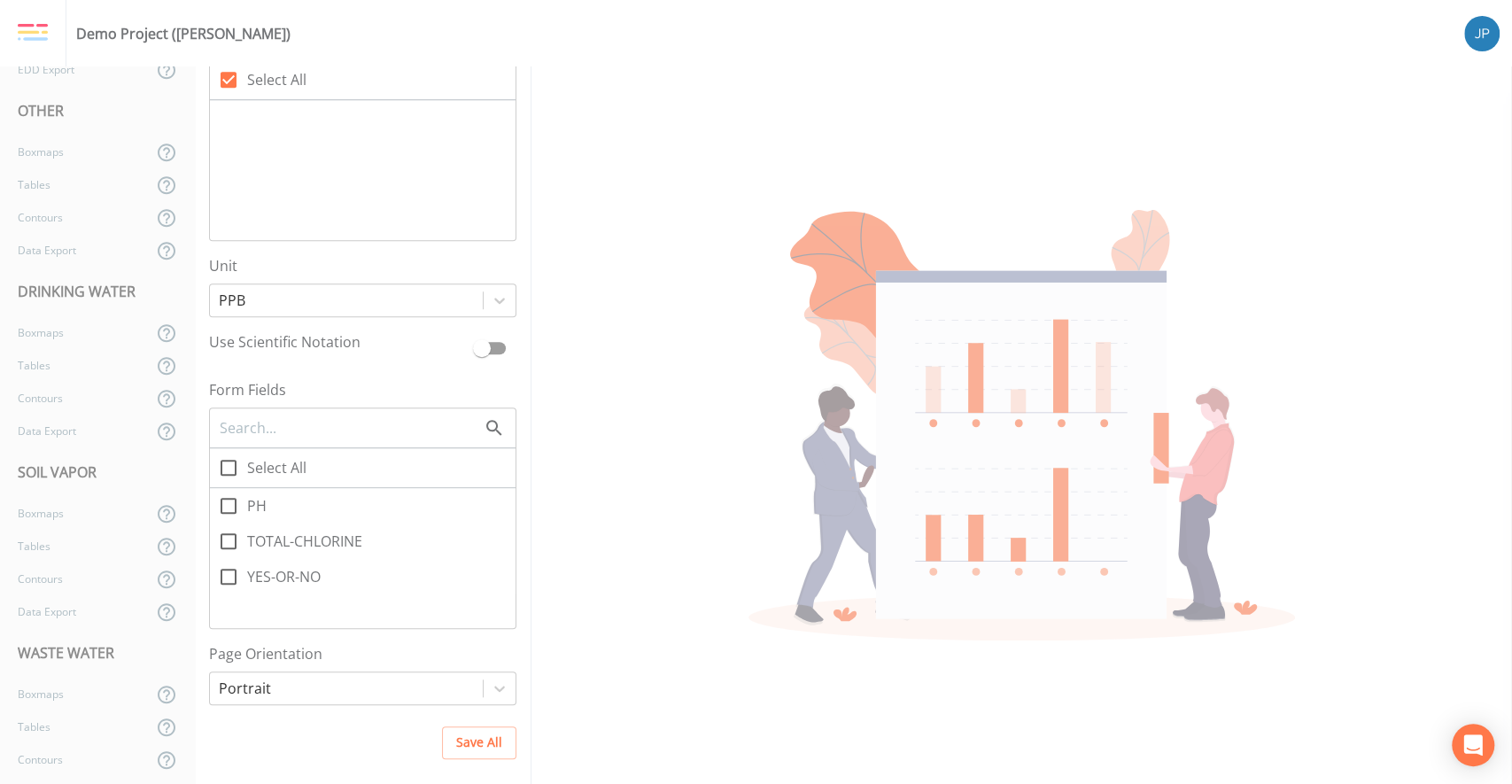
scroll to position [978, 0]
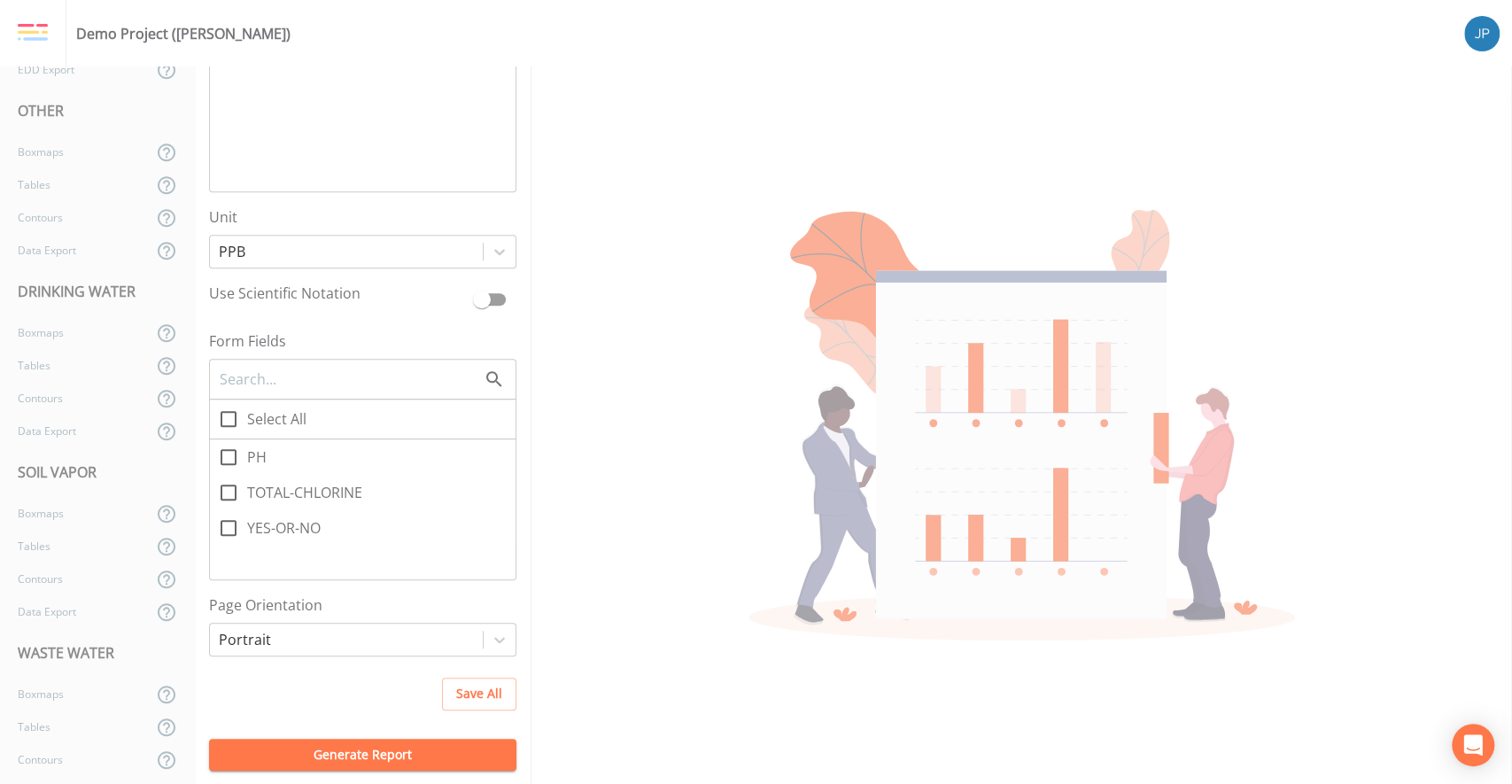
click at [233, 457] on icon at bounding box center [228, 457] width 21 height 21
click at [228, 456] on input "PH" at bounding box center [219, 448] width 18 height 18
checkbox input "true"
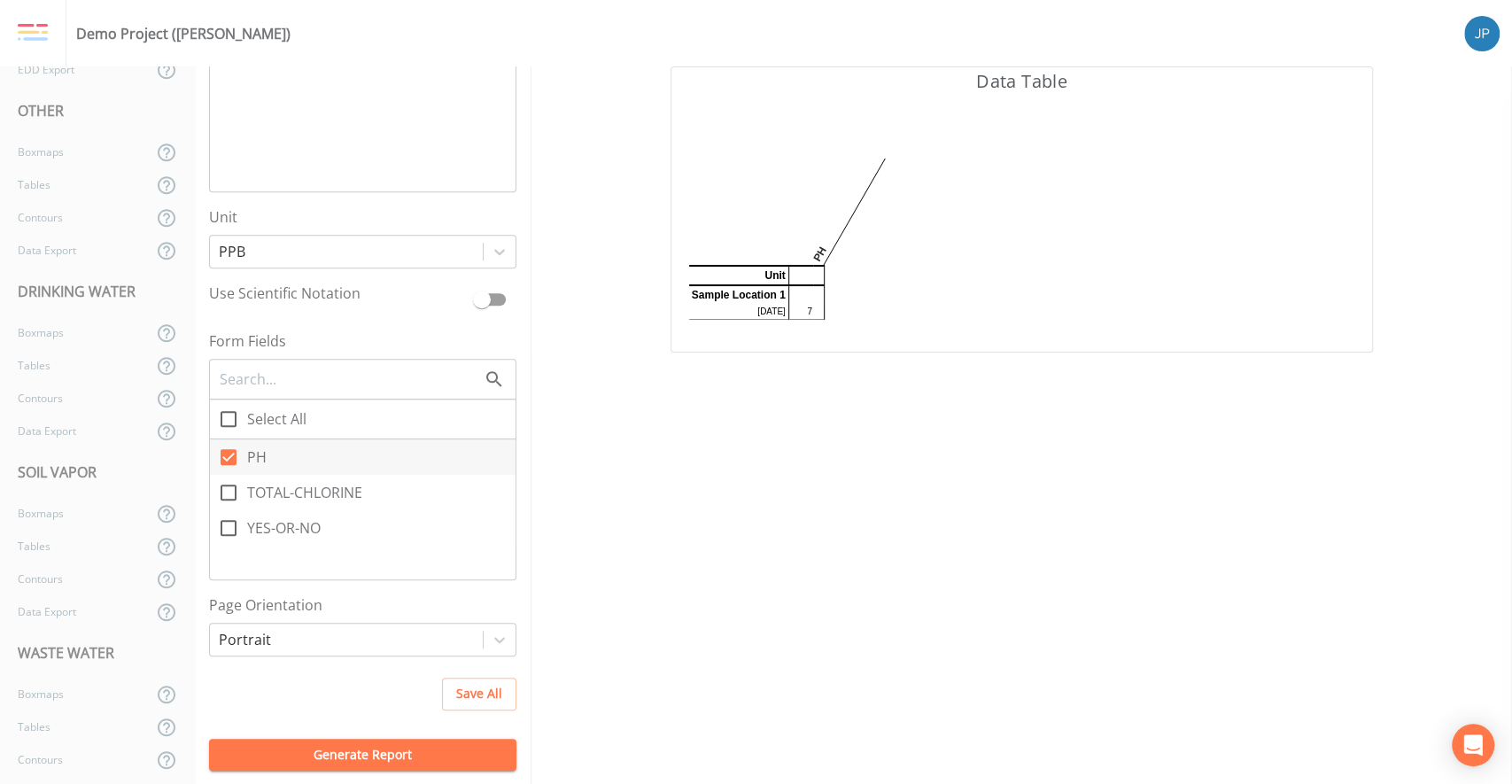
click at [228, 494] on icon at bounding box center [228, 492] width 21 height 21
click at [228, 492] on input "TOTAL-CHLORINE" at bounding box center [219, 483] width 18 height 18
checkbox input "true"
click at [241, 530] on span at bounding box center [228, 527] width 37 height 37
click at [228, 527] on input "YES-OR-NO" at bounding box center [219, 518] width 18 height 18
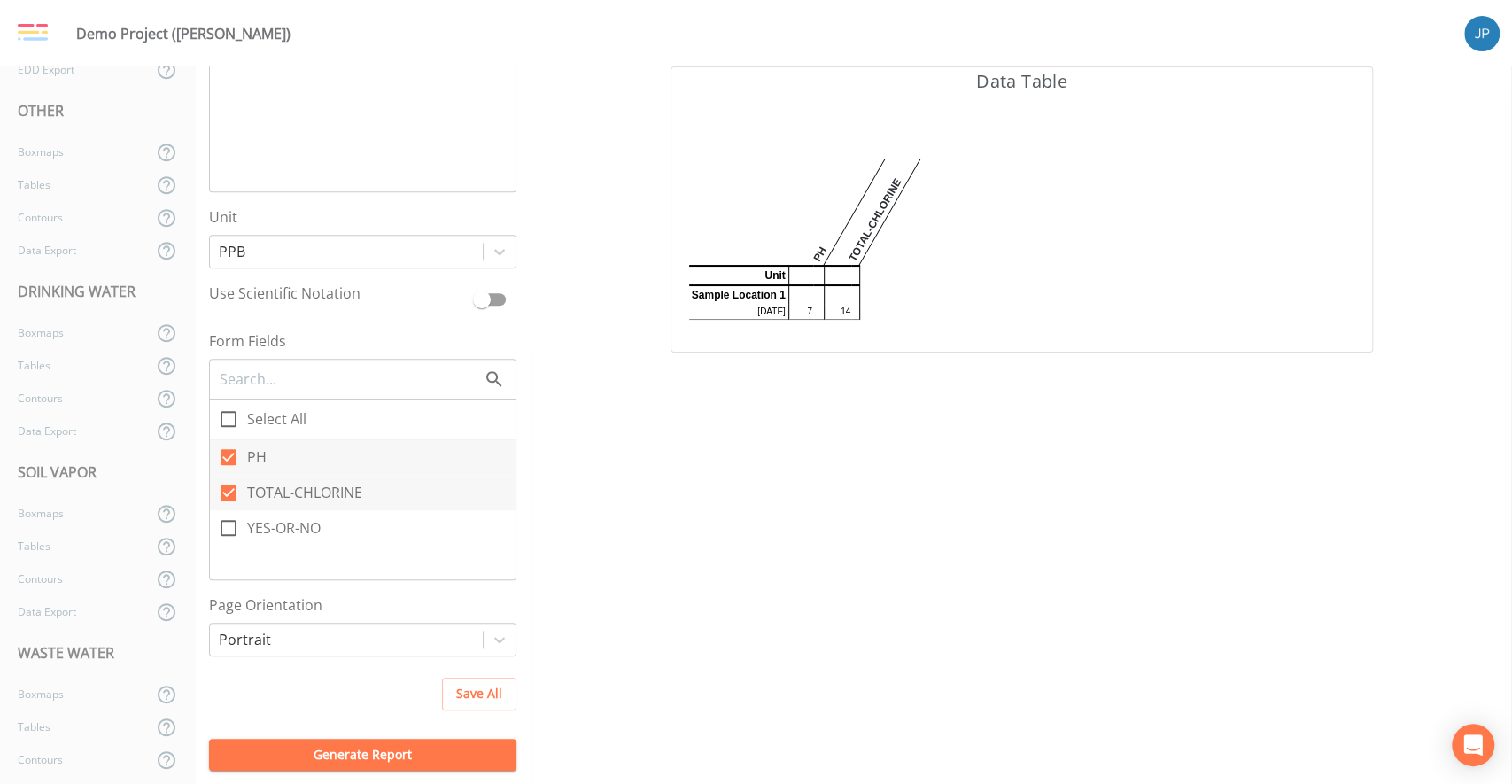
checkbox input "true"
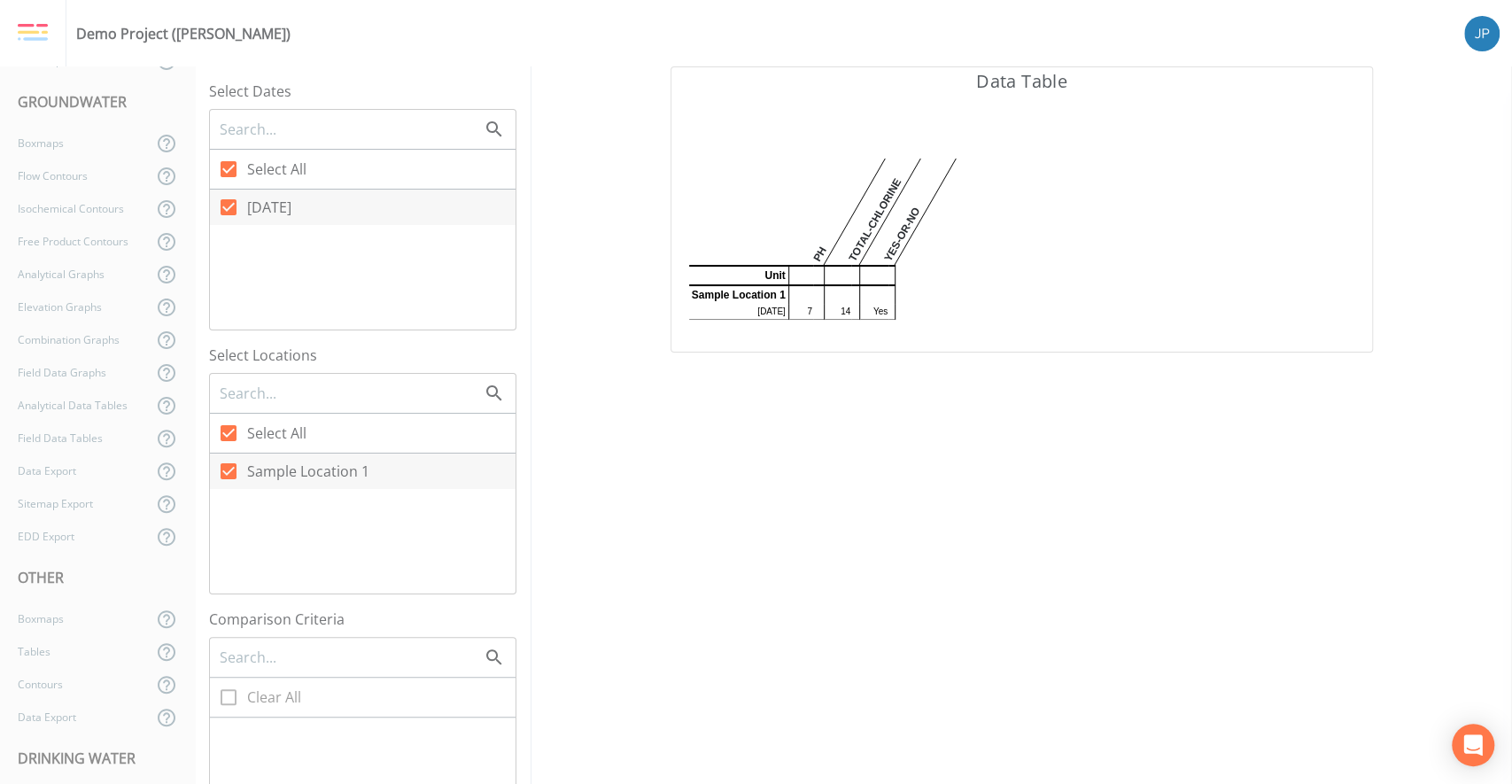
scroll to position [0, 0]
click at [110, 107] on div "Back" at bounding box center [88, 96] width 177 height 33
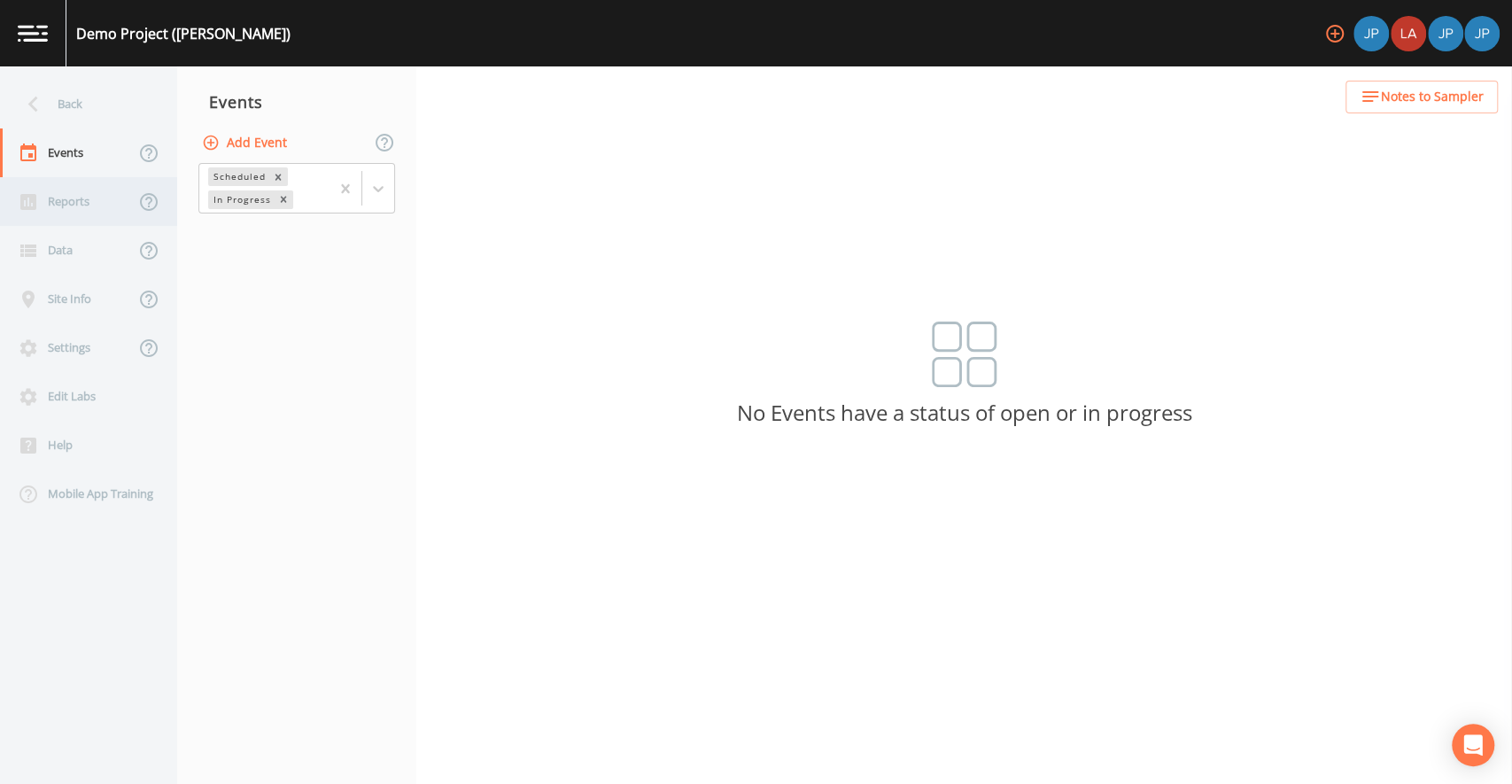
click at [105, 199] on div "Reports" at bounding box center [67, 201] width 135 height 49
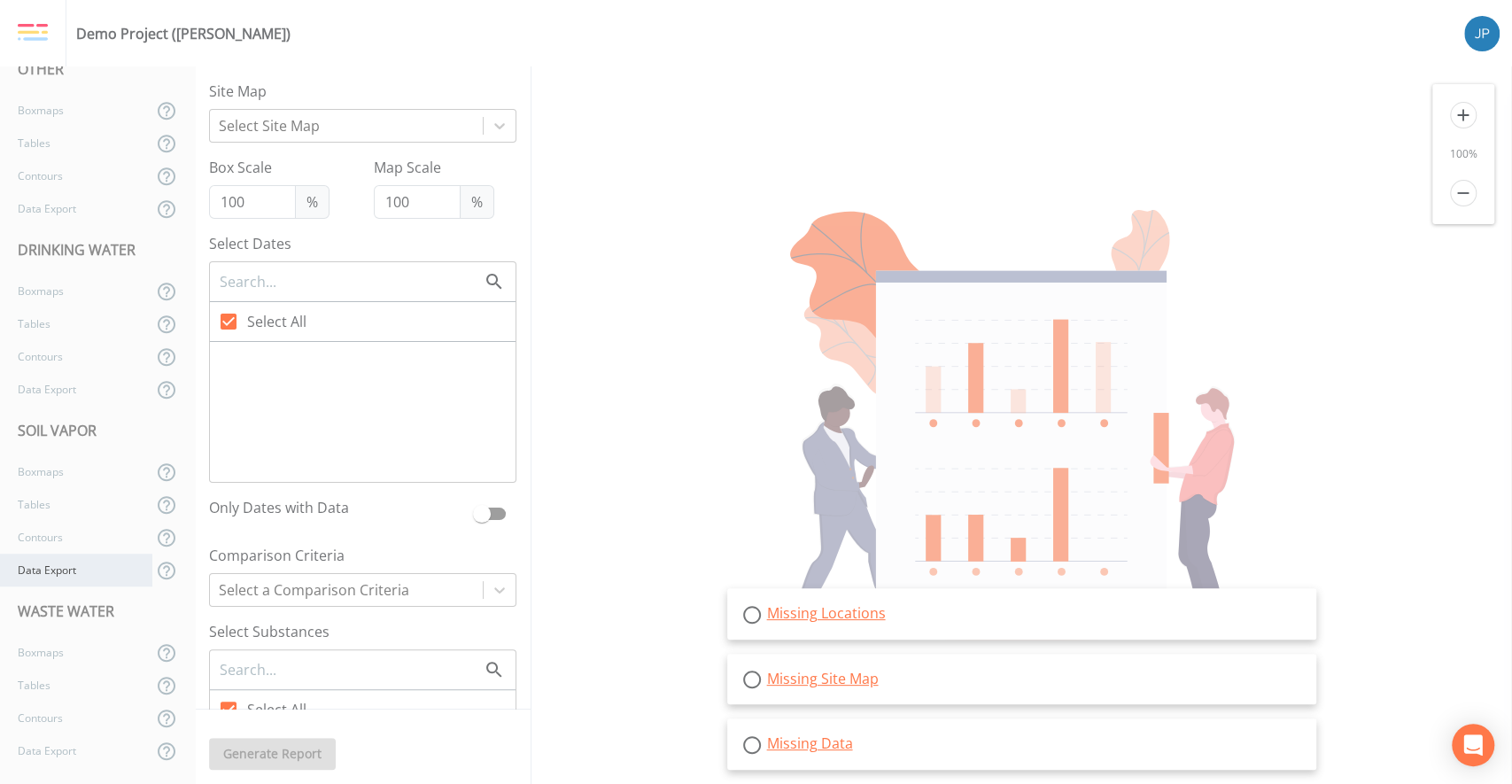
scroll to position [718, 0]
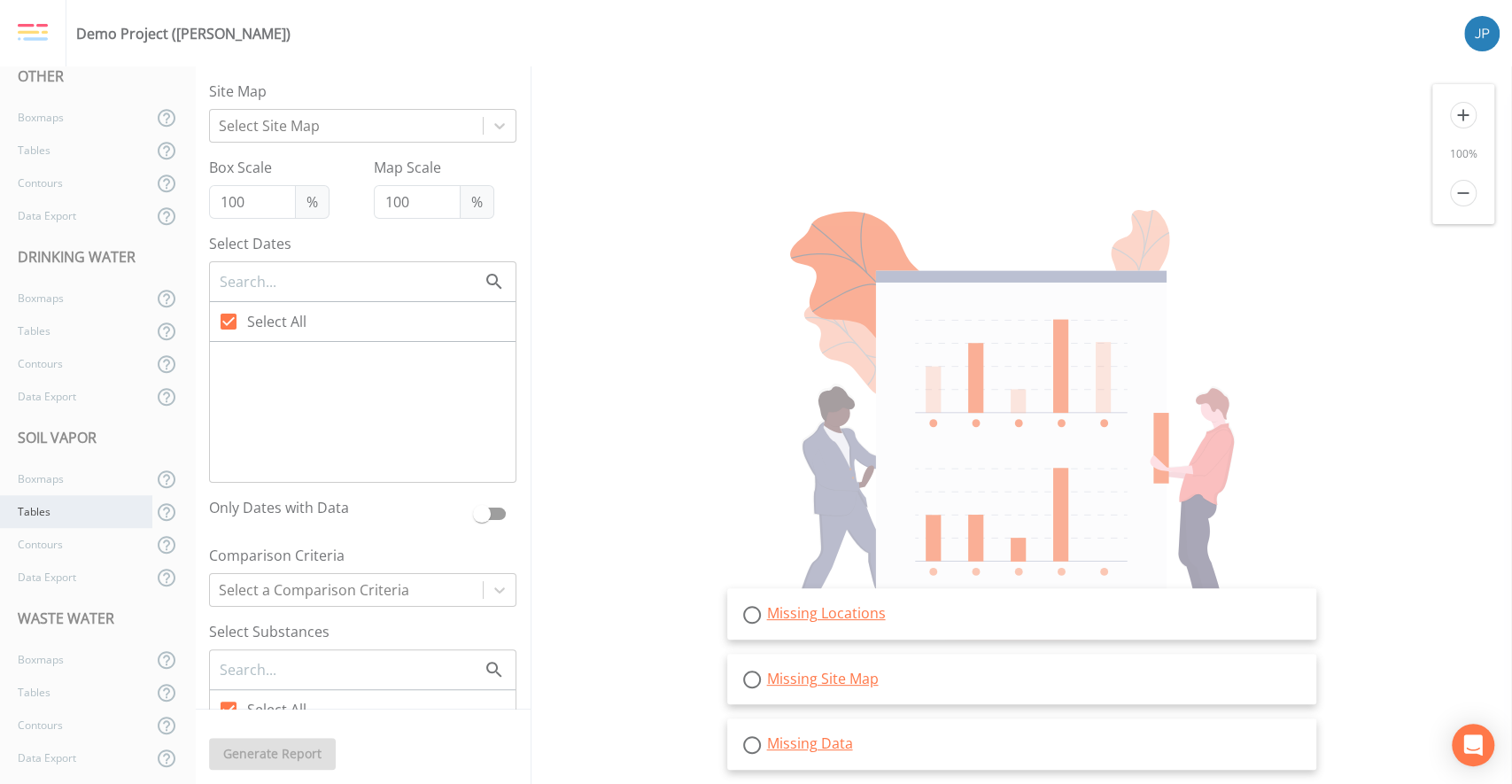
click at [98, 515] on div "Tables" at bounding box center [76, 511] width 152 height 33
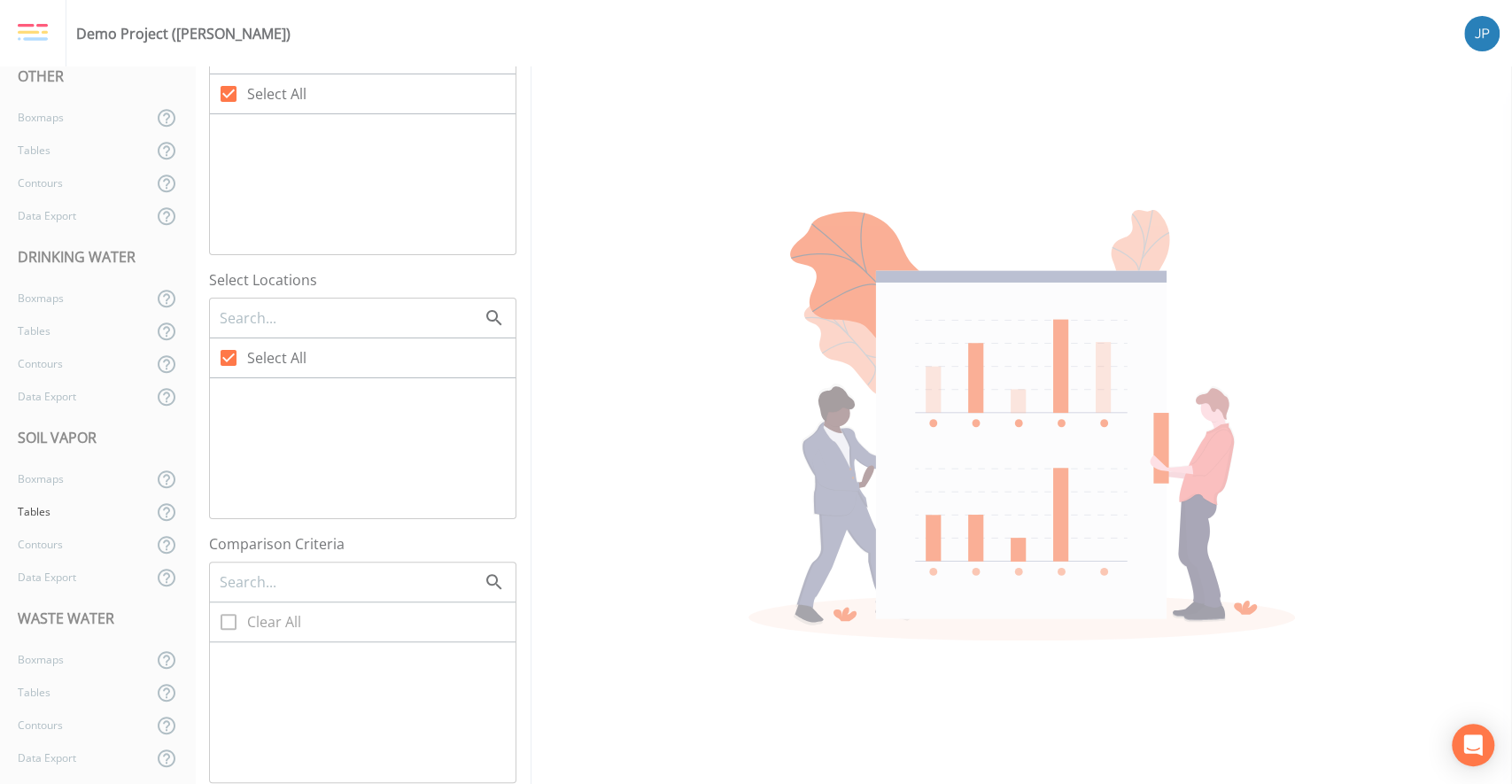
scroll to position [703, 0]
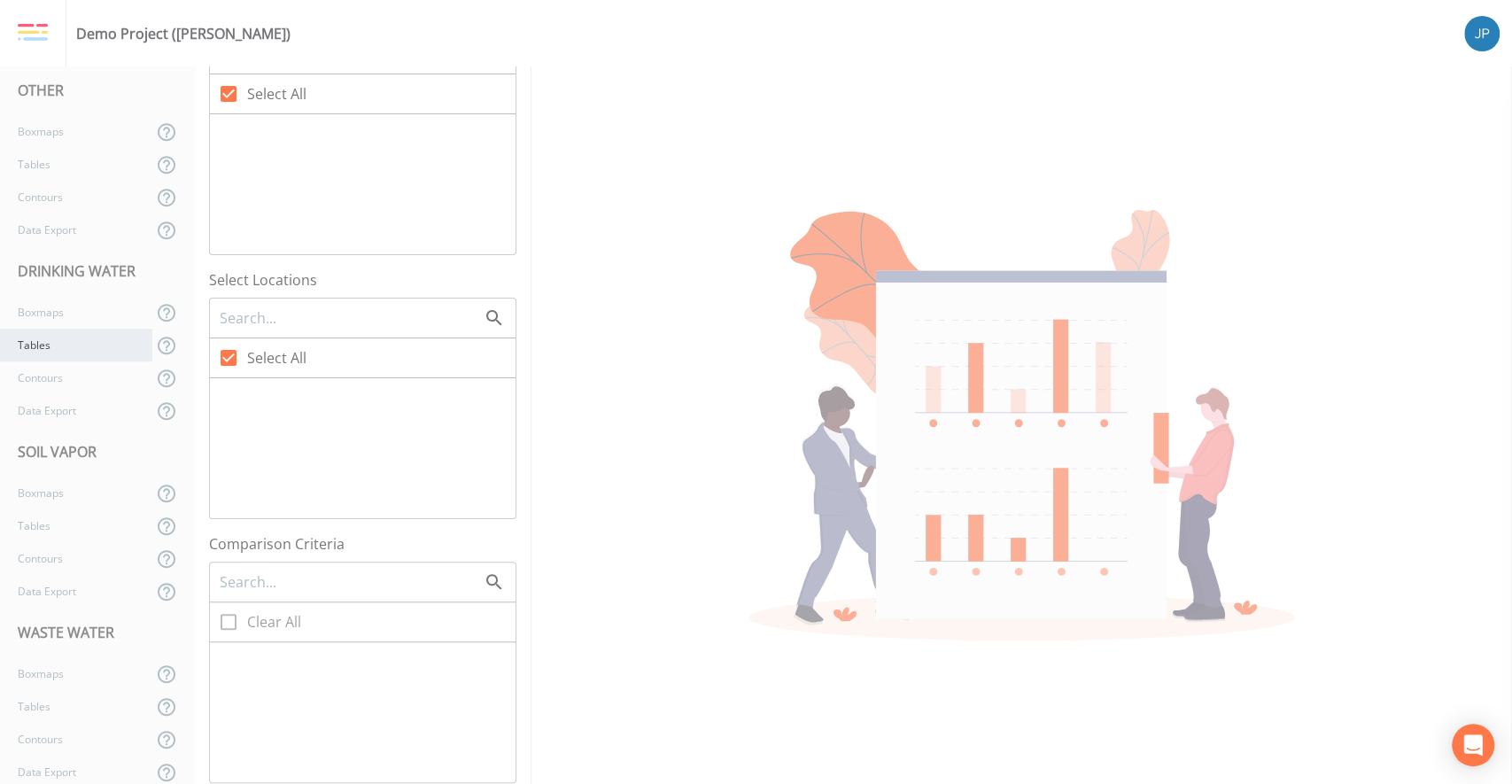
click at [86, 352] on div "Tables" at bounding box center [76, 345] width 152 height 33
checkbox input "false"
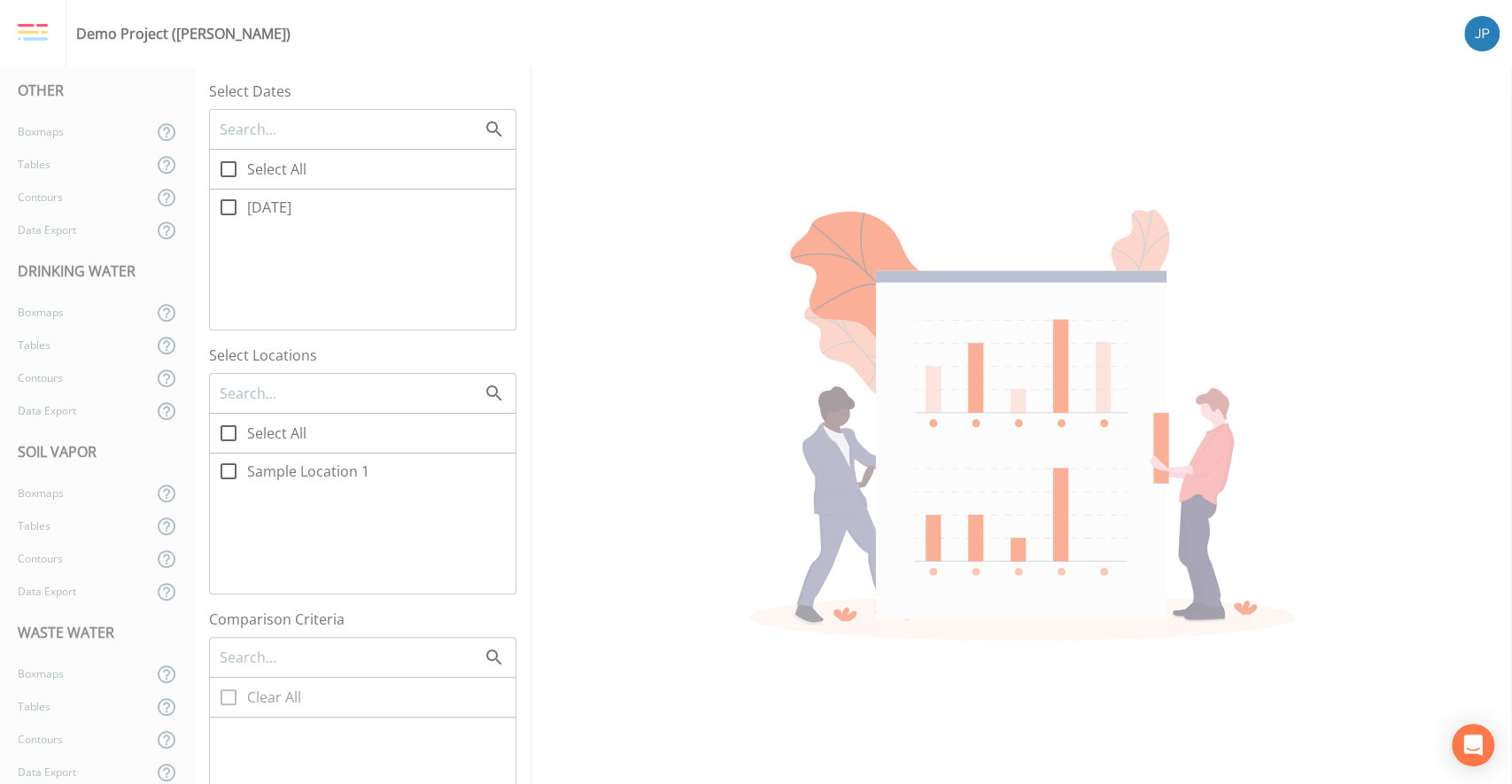
click at [248, 206] on span "[DATE]" at bounding box center [269, 207] width 44 height 21
click at [228, 206] on input "[DATE]" at bounding box center [219, 198] width 18 height 18
checkbox input "true"
click at [263, 475] on span "Sample Location 1" at bounding box center [308, 471] width 122 height 21
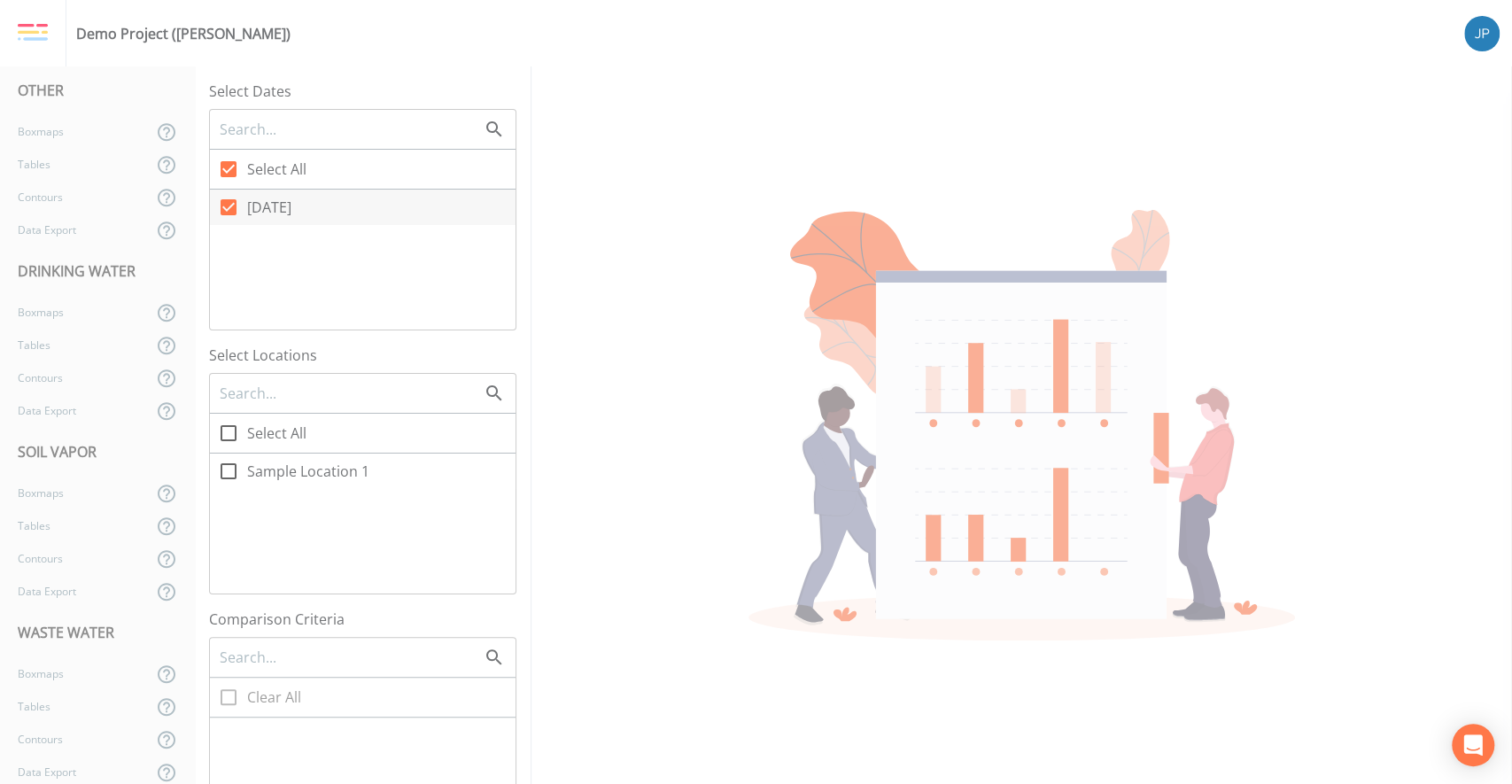
click at [228, 470] on input "Sample Location 1" at bounding box center [219, 462] width 18 height 18
checkbox input "true"
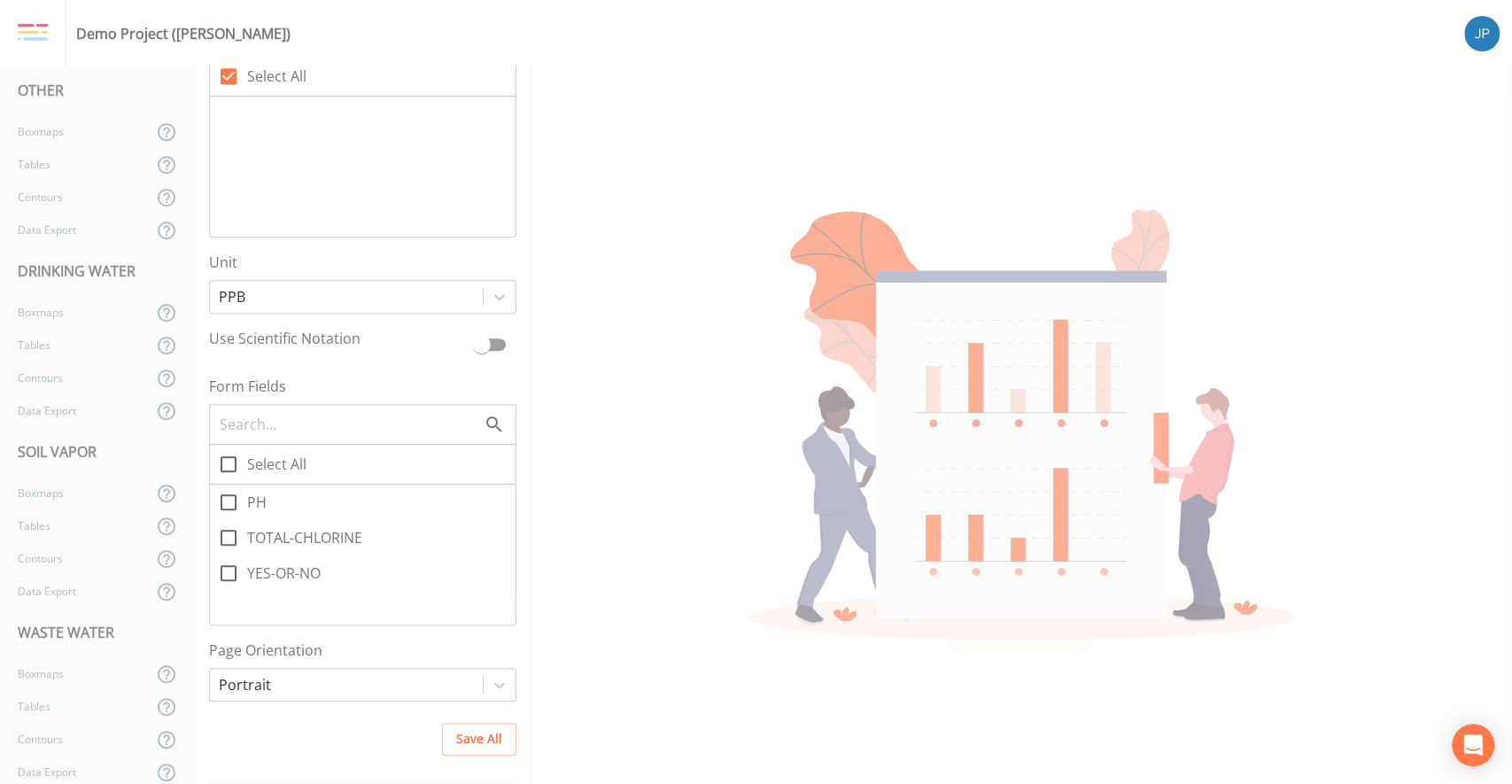
scroll to position [978, 0]
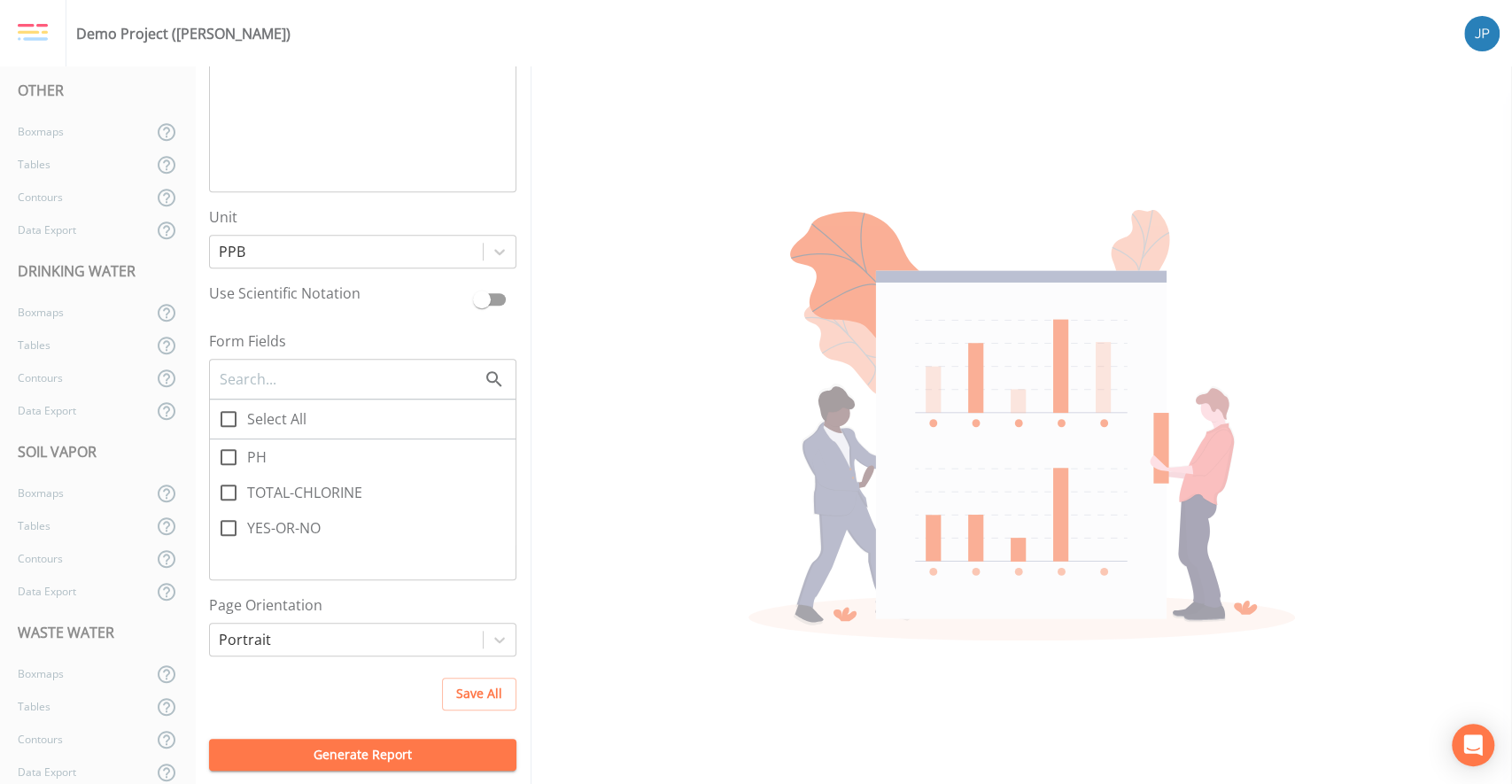
click at [233, 453] on icon at bounding box center [228, 457] width 21 height 21
click at [228, 453] on input "PH" at bounding box center [219, 448] width 18 height 18
checkbox input "true"
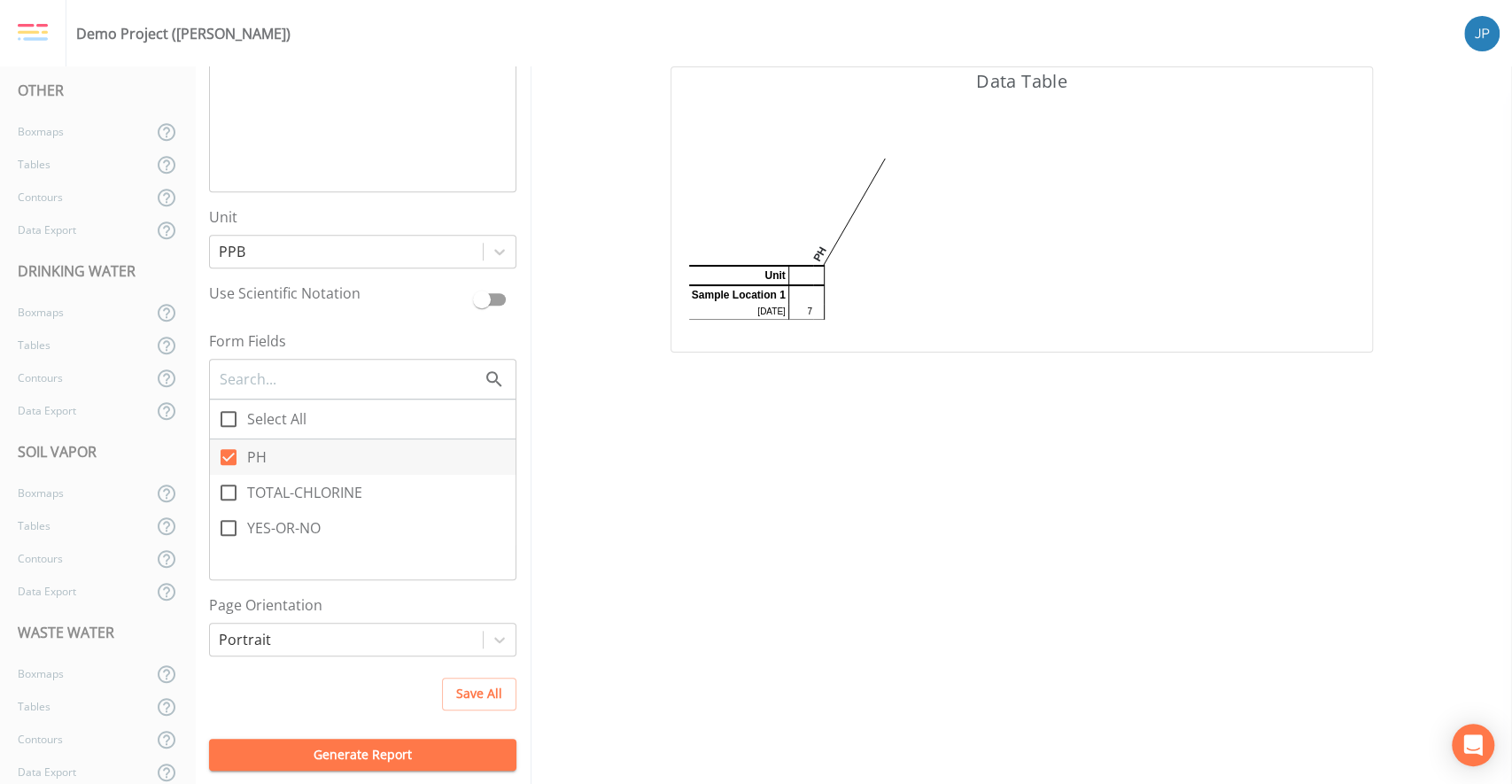
click at [234, 490] on icon at bounding box center [228, 492] width 21 height 21
click at [228, 490] on input "TOTAL-CHLORINE" at bounding box center [219, 483] width 18 height 18
checkbox input "true"
click at [235, 525] on icon at bounding box center [229, 528] width 16 height 16
click at [228, 525] on input "YES-OR-NO" at bounding box center [219, 518] width 18 height 18
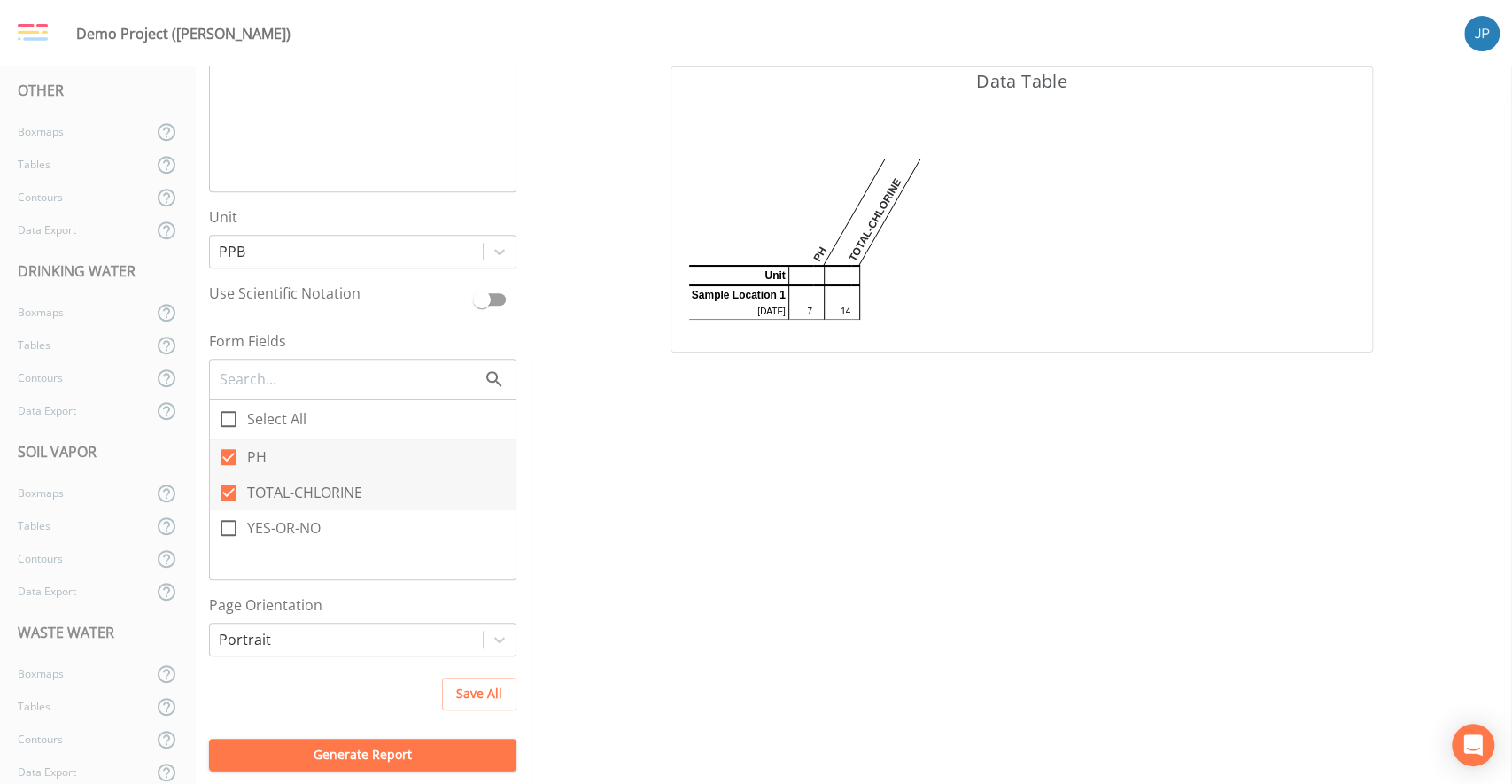
checkbox input "true"
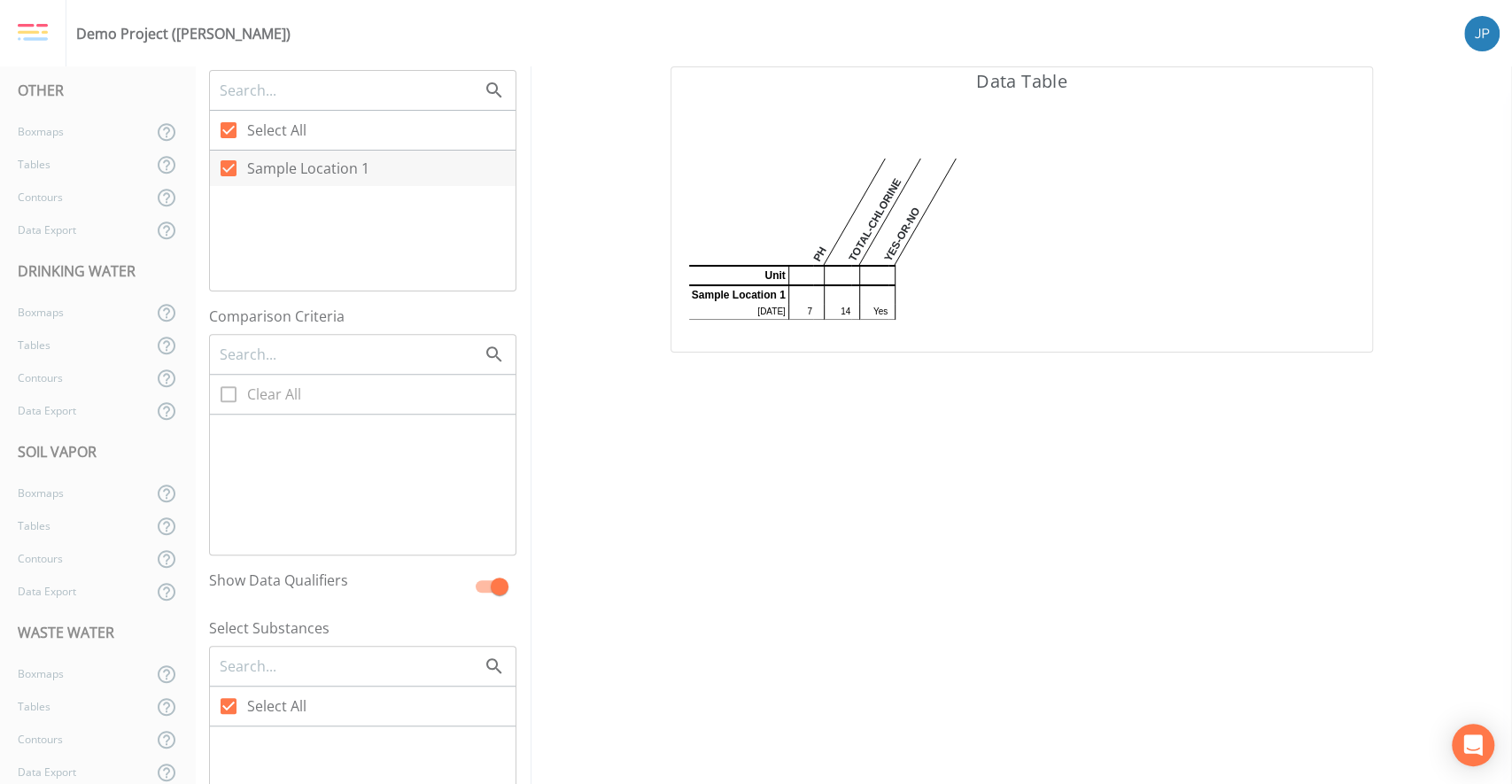
scroll to position [0, 0]
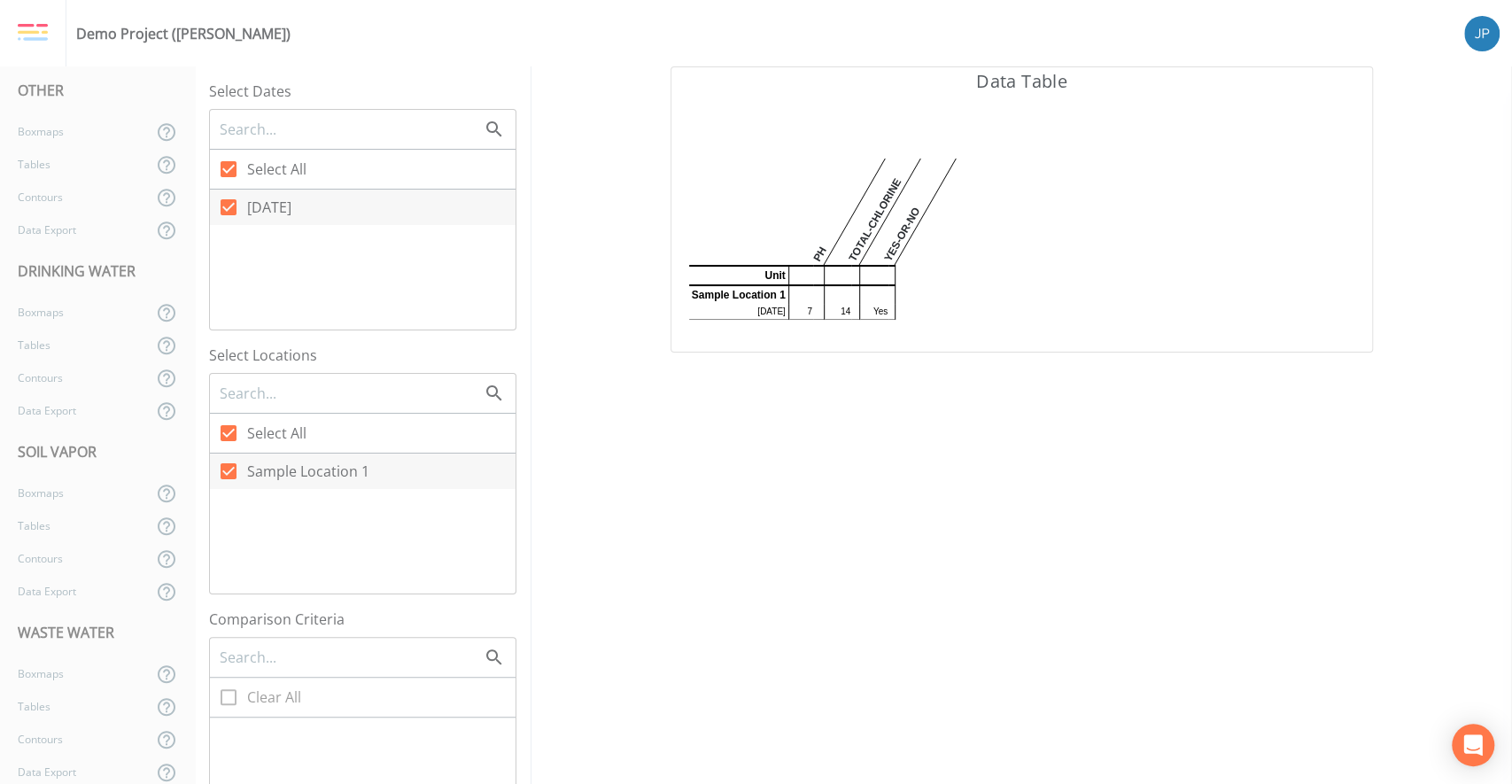
click at [235, 209] on icon at bounding box center [229, 207] width 16 height 16
click at [228, 206] on input "[DATE]" at bounding box center [219, 198] width 18 height 18
checkbox input "false"
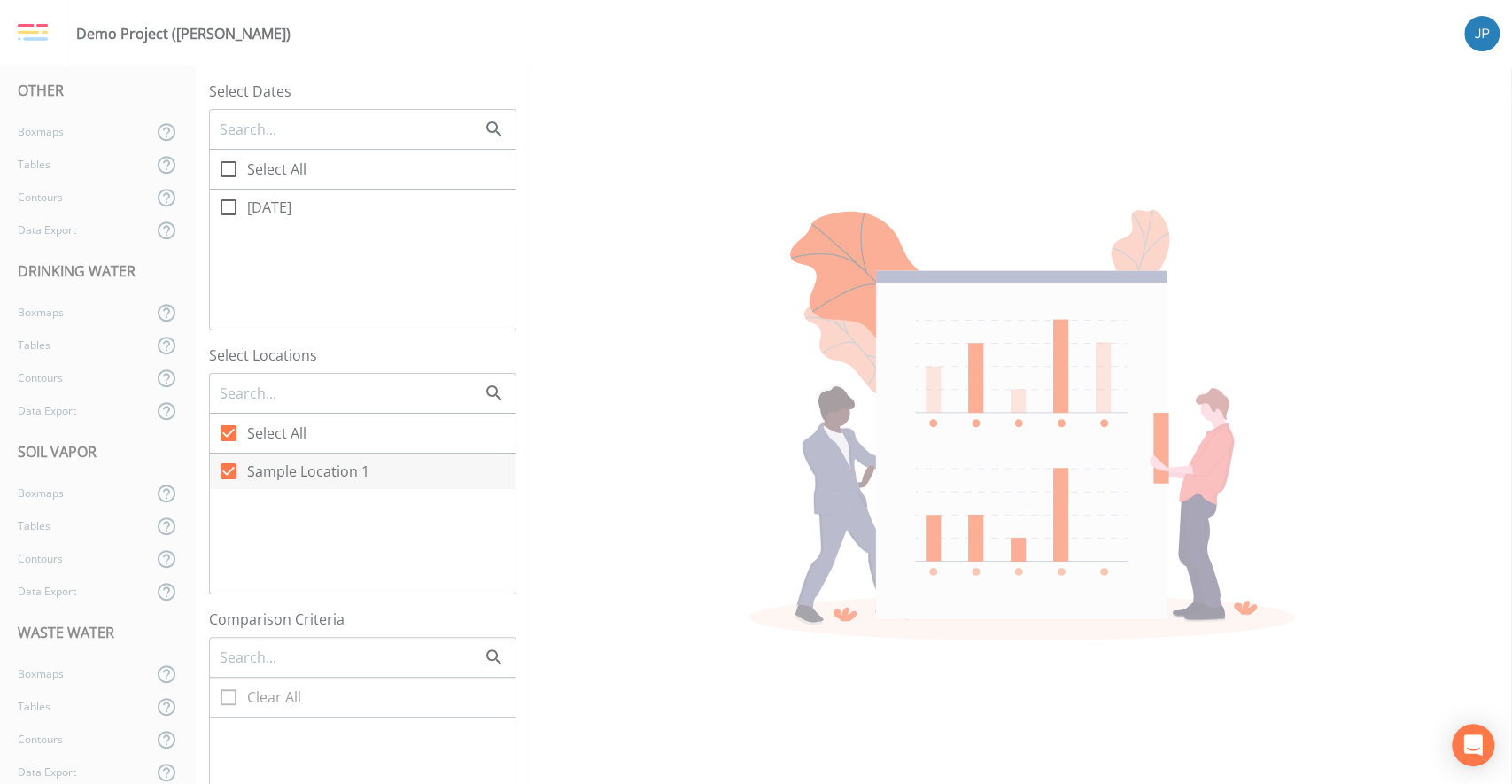
click at [230, 206] on icon at bounding box center [228, 207] width 21 height 21
click at [228, 206] on input "[DATE]" at bounding box center [219, 198] width 18 height 18
checkbox input "true"
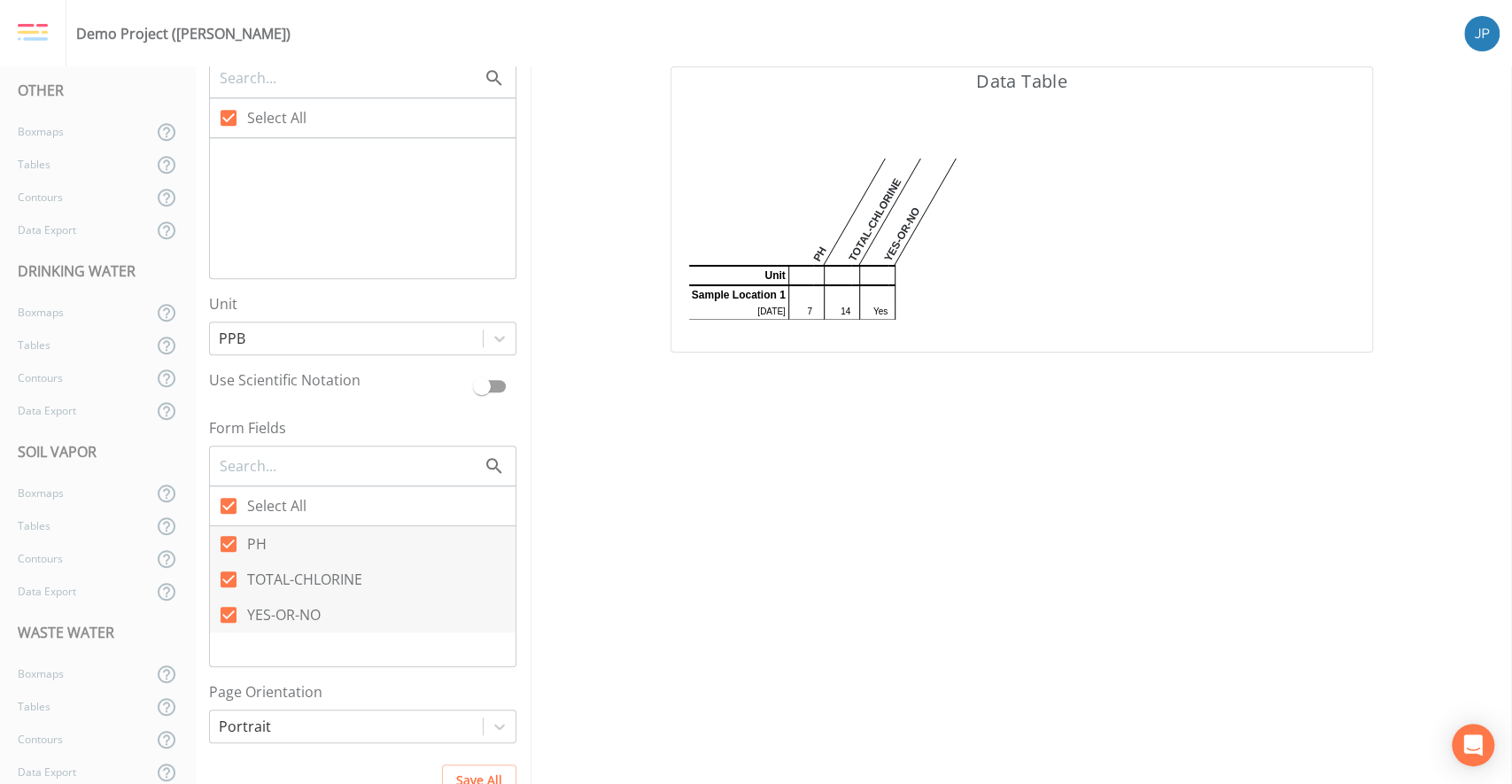
scroll to position [978, 0]
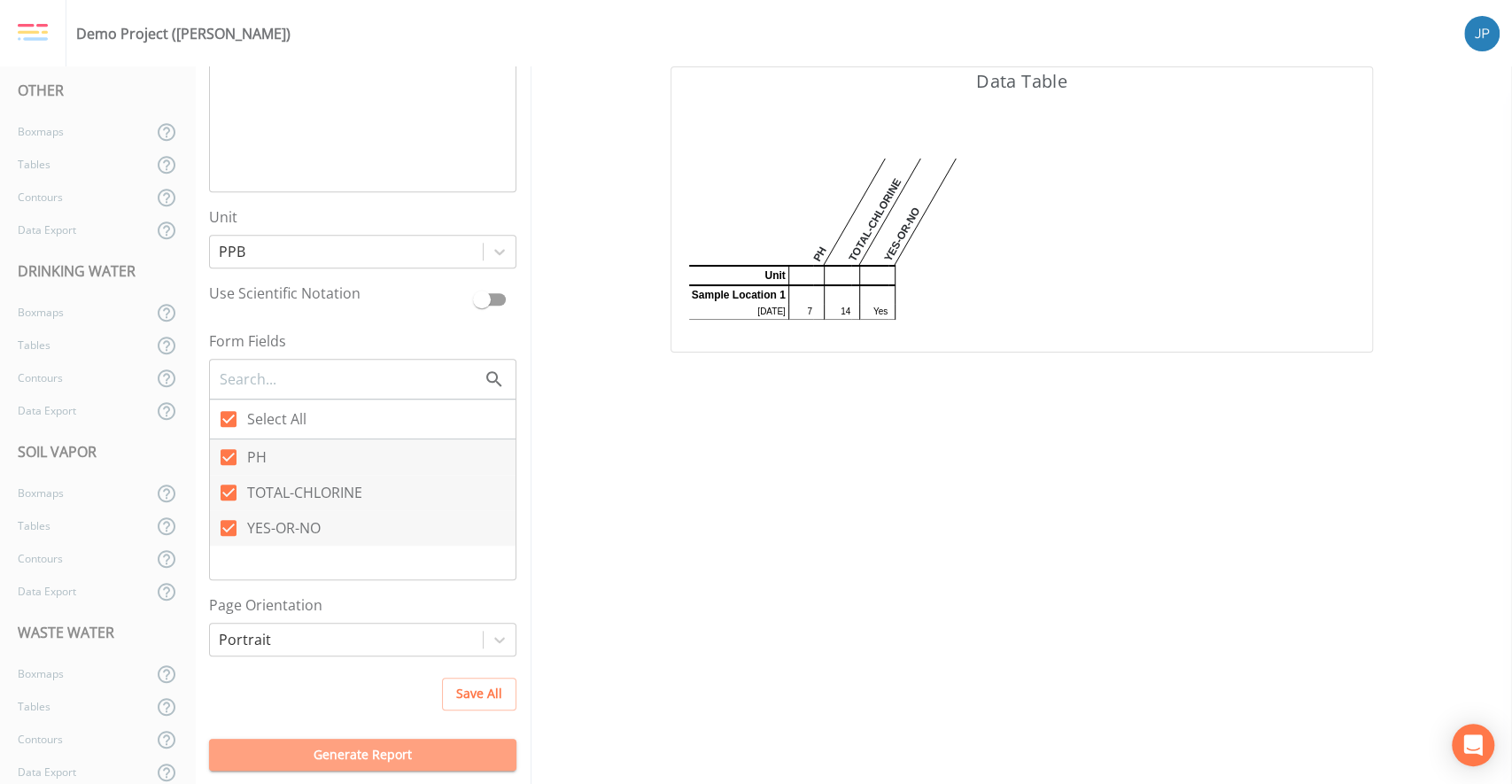
click at [400, 763] on button "Generate Report" at bounding box center [362, 755] width 307 height 33
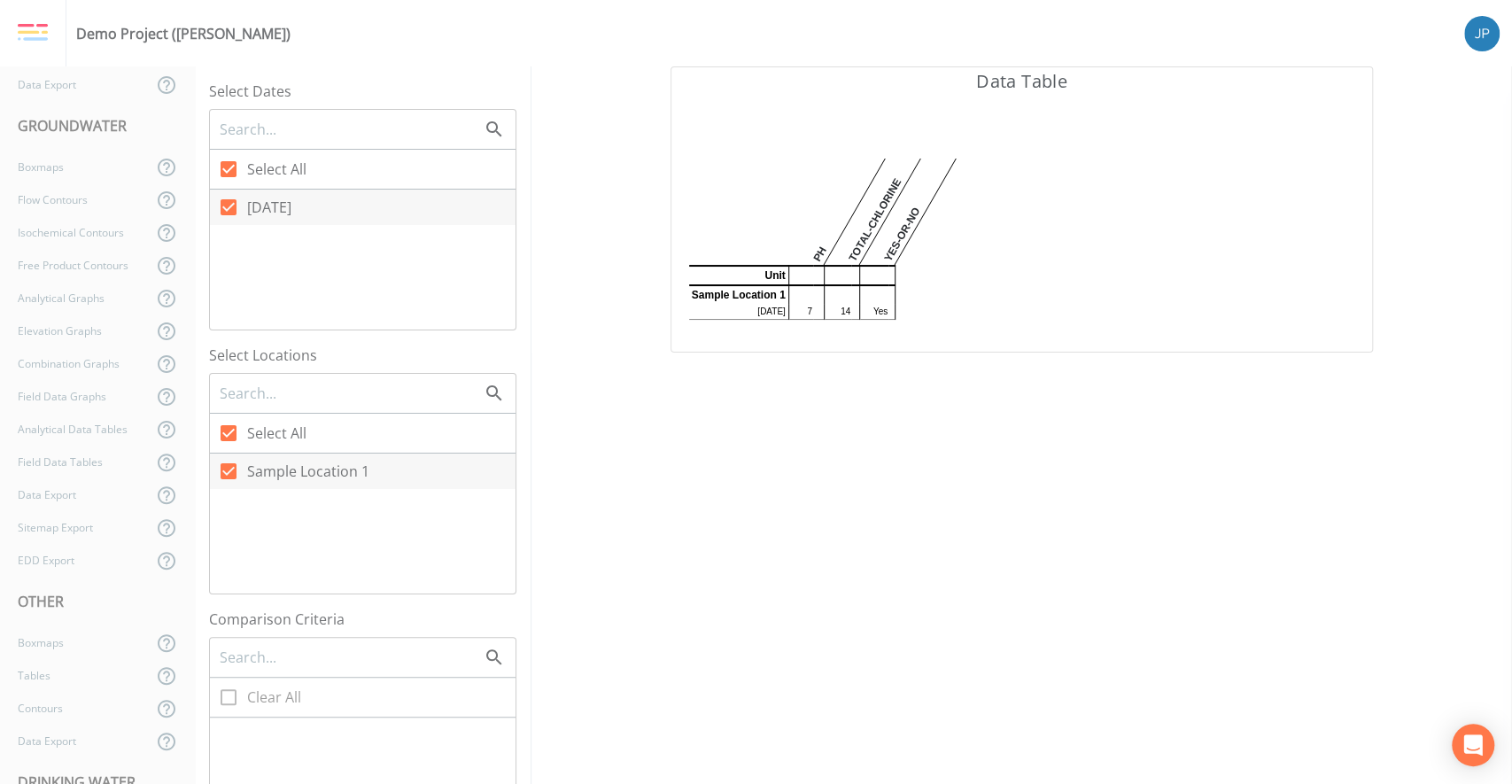
scroll to position [0, 0]
click at [94, 102] on div "Back" at bounding box center [88, 96] width 177 height 33
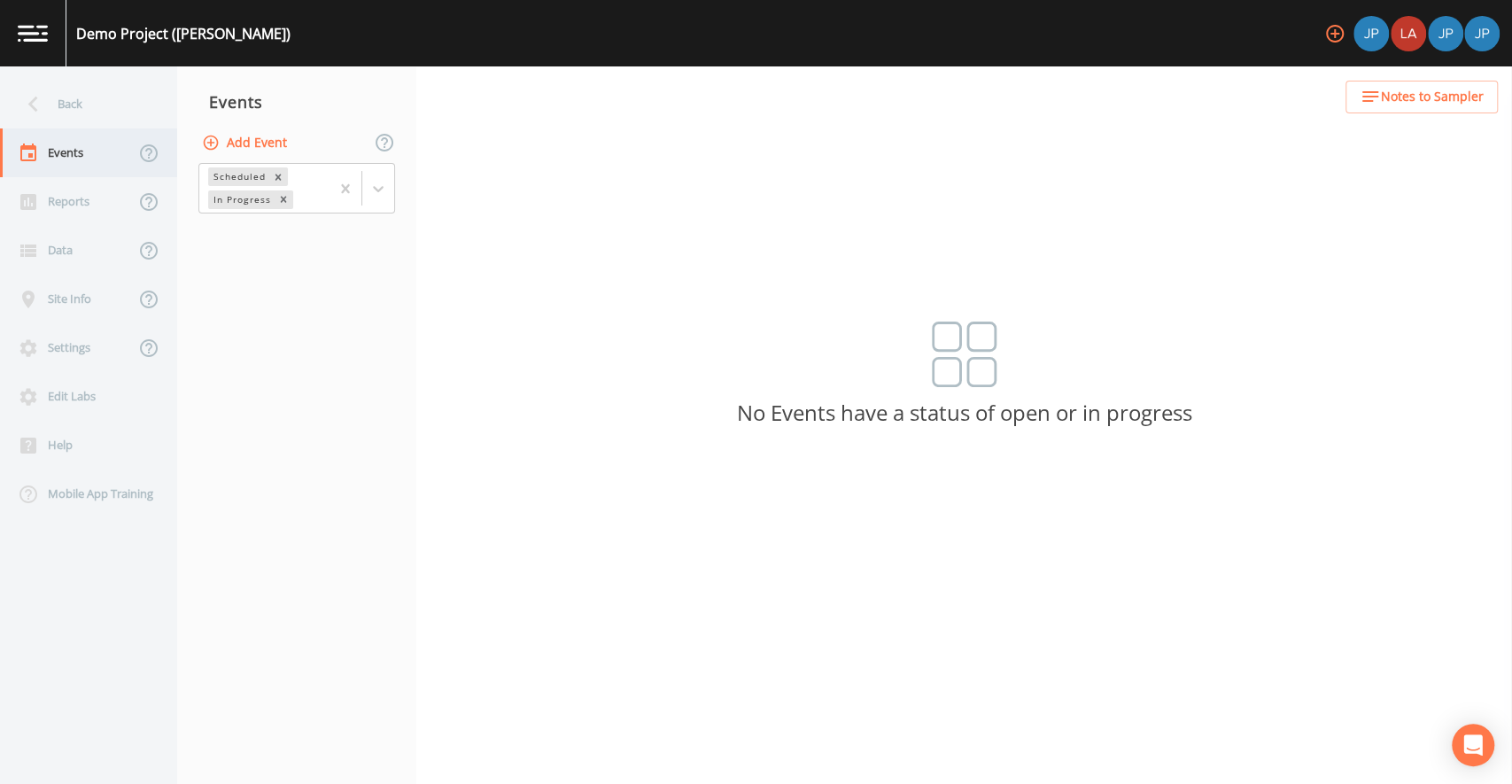
click at [89, 159] on div "Events" at bounding box center [67, 152] width 135 height 49
click at [381, 192] on icon at bounding box center [378, 189] width 18 height 18
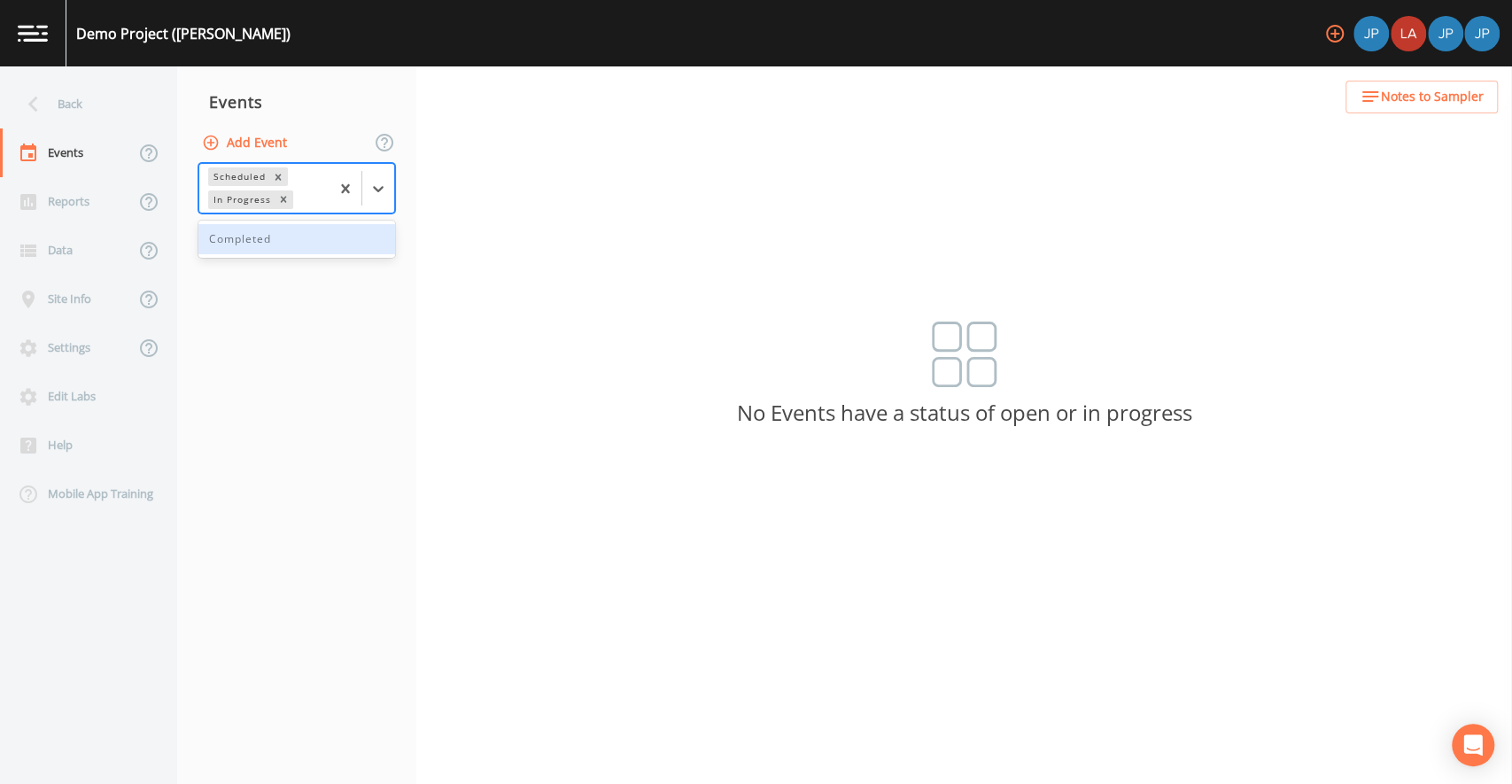
click at [268, 233] on div "Completed" at bounding box center [296, 239] width 197 height 30
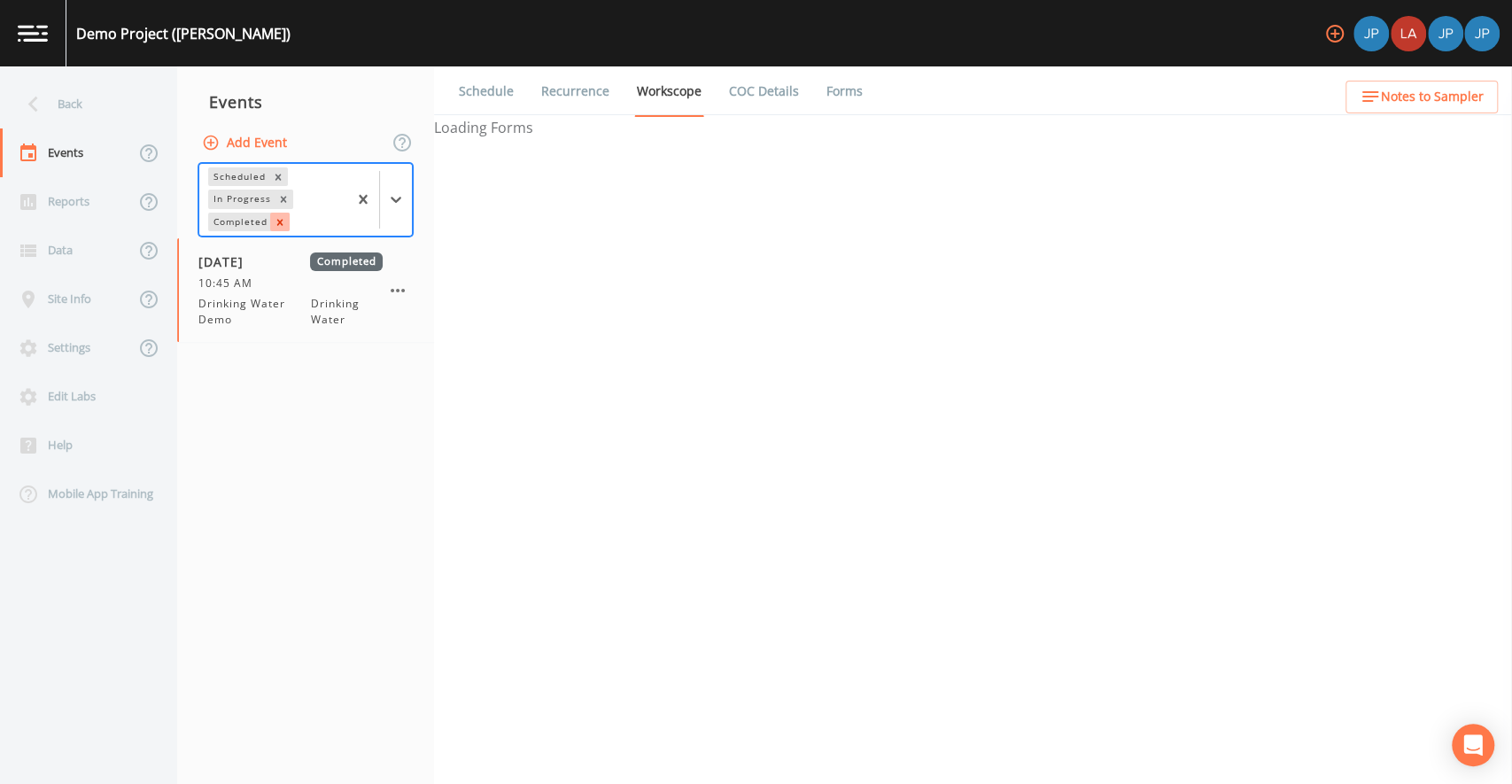
select select "6ac55049-41a3-4305-89f2-56ffbf6a84d4"
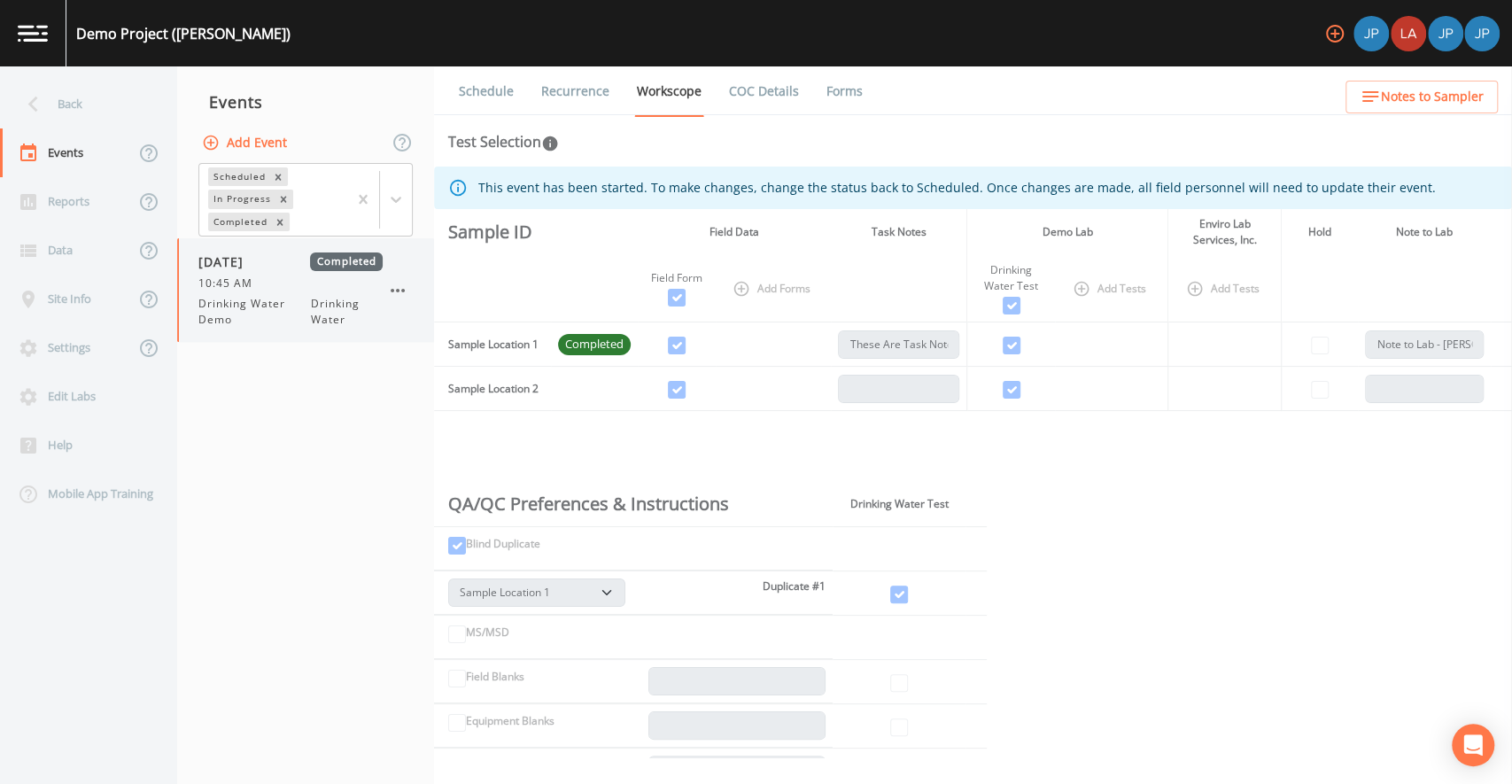
click at [268, 292] on div "[DATE] Completed 10:45 AM Drinking Water Demo Drinking Water" at bounding box center [290, 289] width 184 height 75
select select "6ac55049-41a3-4305-89f2-56ffbf6a84d4"
click at [831, 95] on link "Forms" at bounding box center [845, 91] width 42 height 50
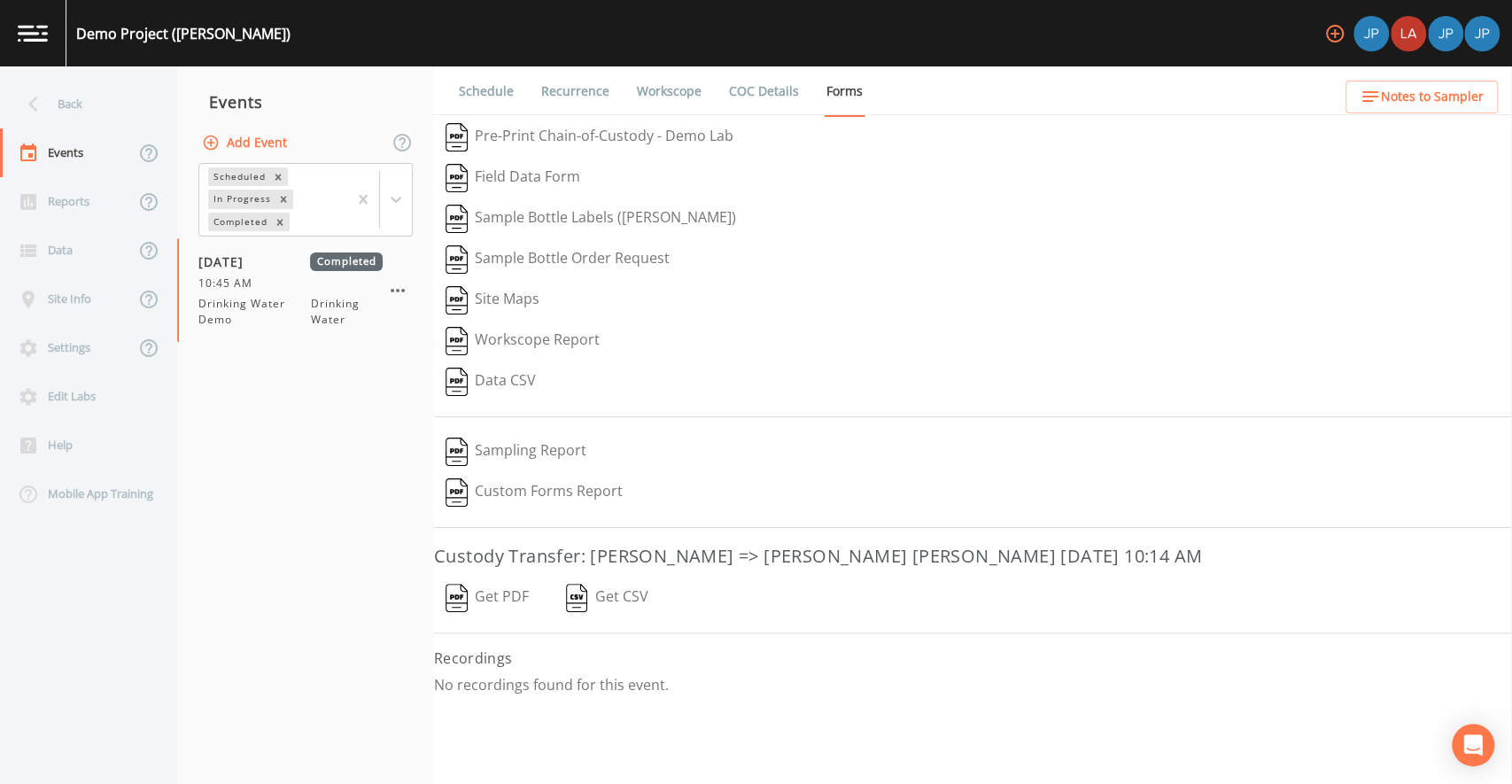
click at [496, 378] on button "Data CSV" at bounding box center [490, 381] width 113 height 41
click at [349, 423] on nav "Events Add Event Scheduled In Progress Completed [DATE] Completed 10:45 AM Drin…" at bounding box center [305, 425] width 257 height 718
click at [146, 155] on icon at bounding box center [148, 153] width 21 height 21
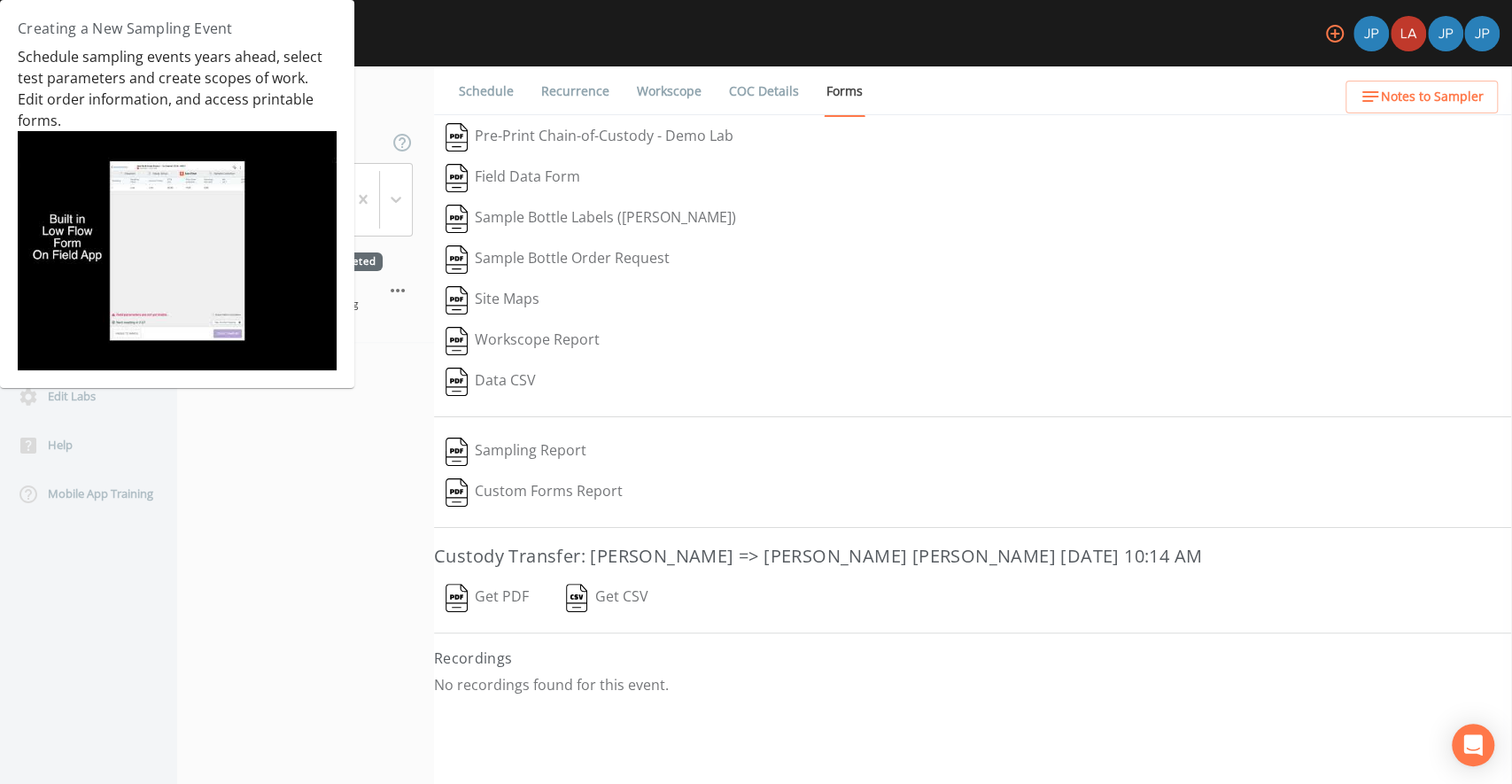
click at [233, 431] on nav "Events Add Event Scheduled In Progress Completed [DATE] Completed 10:45 AM Drin…" at bounding box center [305, 425] width 257 height 718
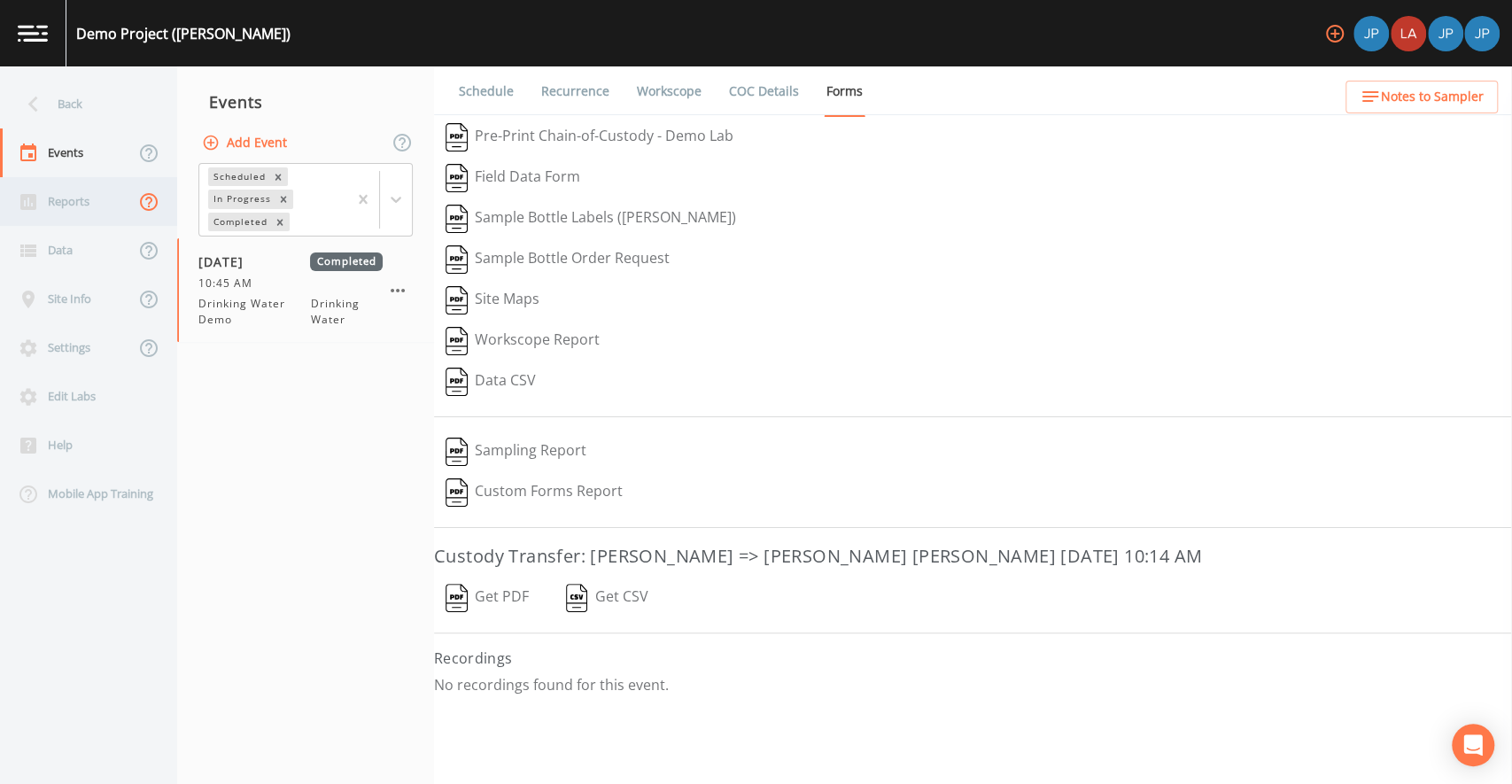
click at [138, 201] on icon at bounding box center [148, 201] width 21 height 21
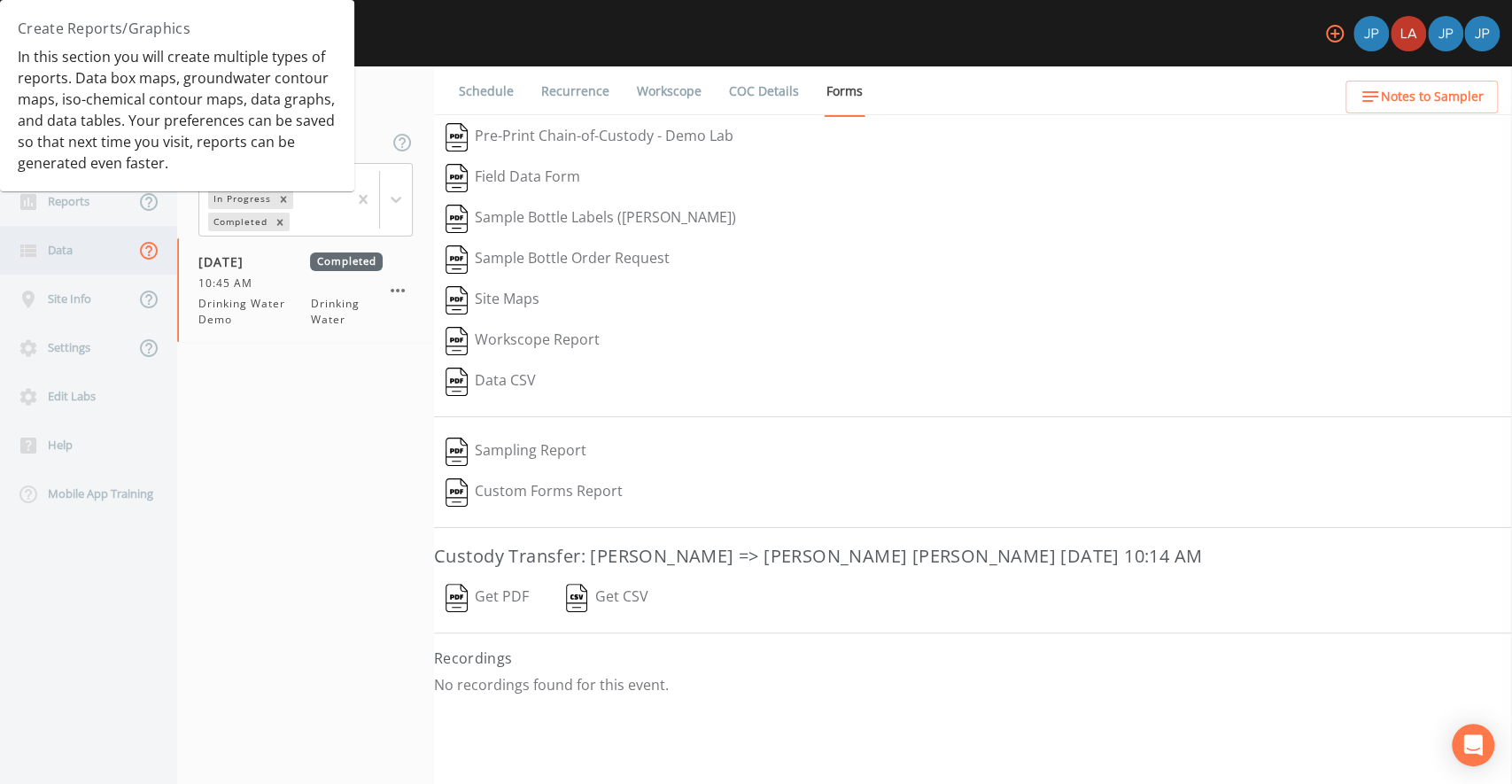
click at [149, 252] on icon at bounding box center [149, 251] width 18 height 18
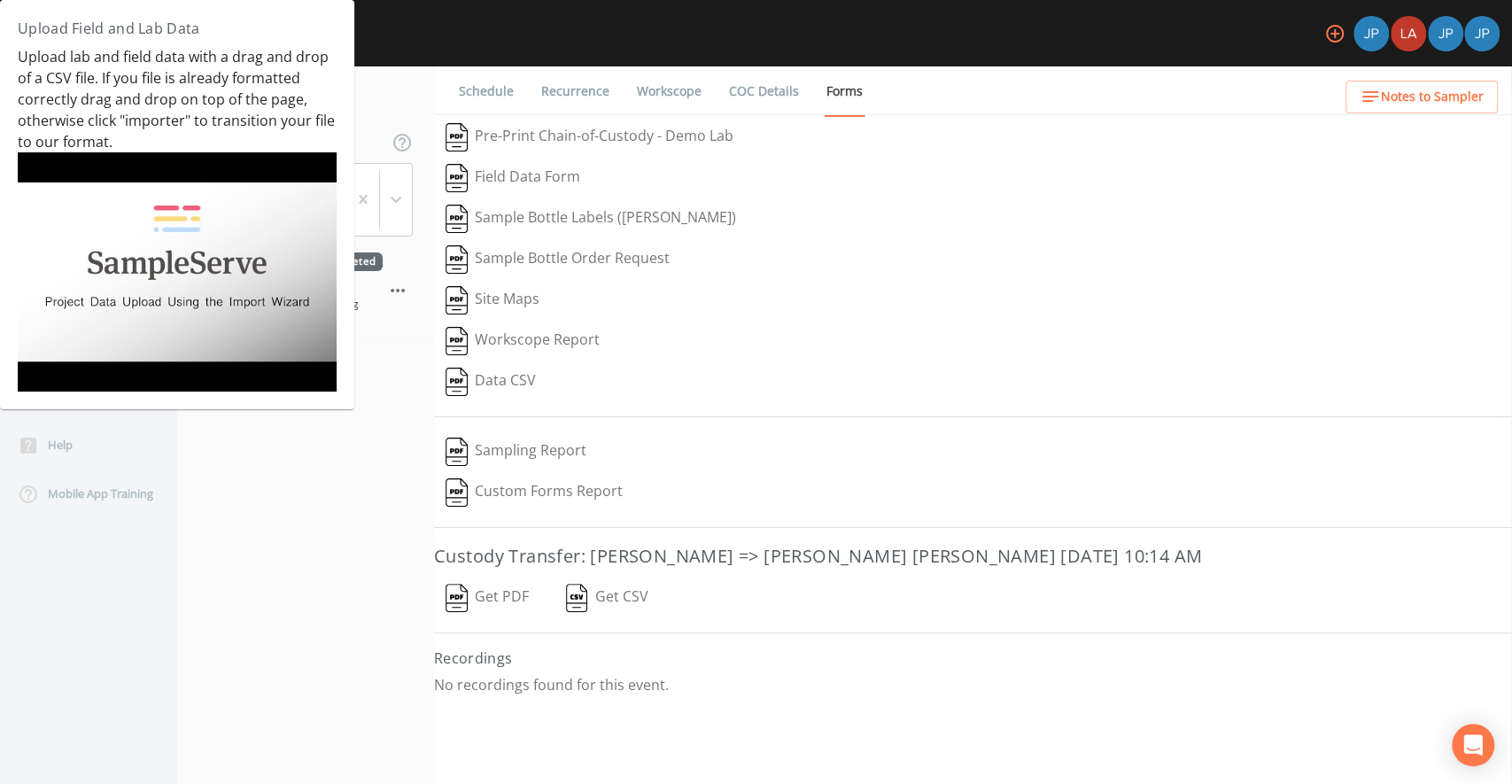
click at [140, 291] on img at bounding box center [177, 271] width 319 height 239
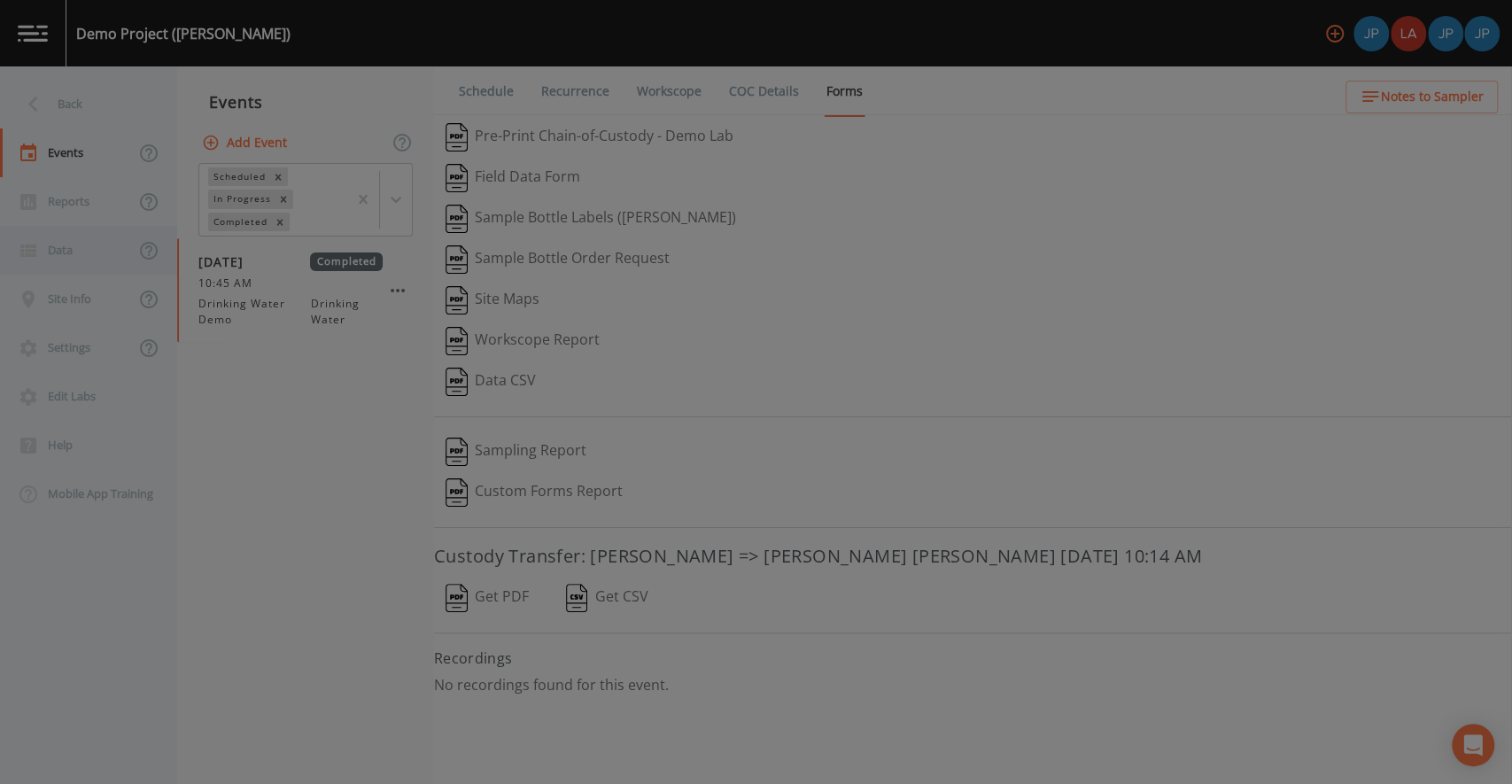
click at [258, 549] on div at bounding box center [756, 392] width 1512 height 784
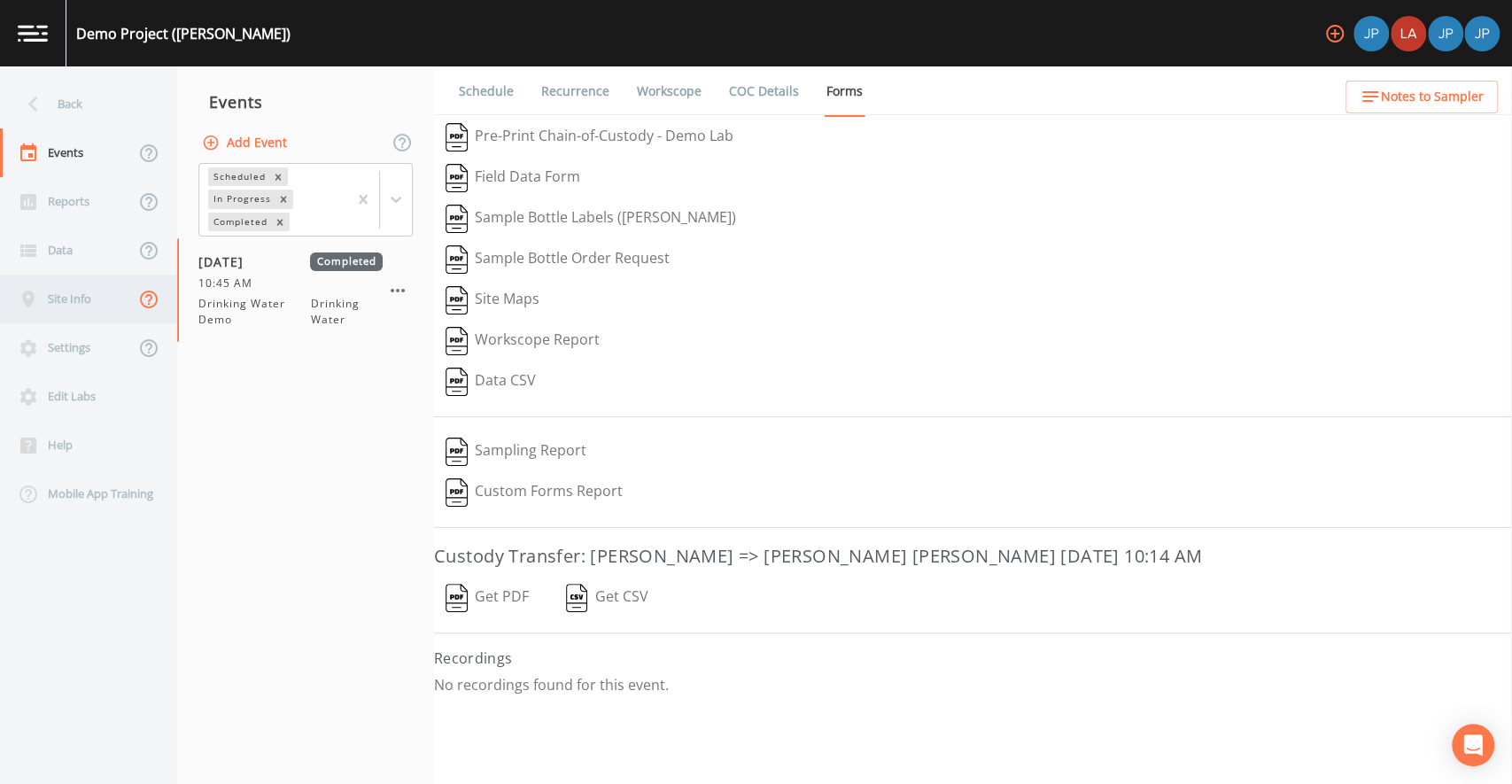
click at [149, 307] on icon at bounding box center [148, 299] width 21 height 21
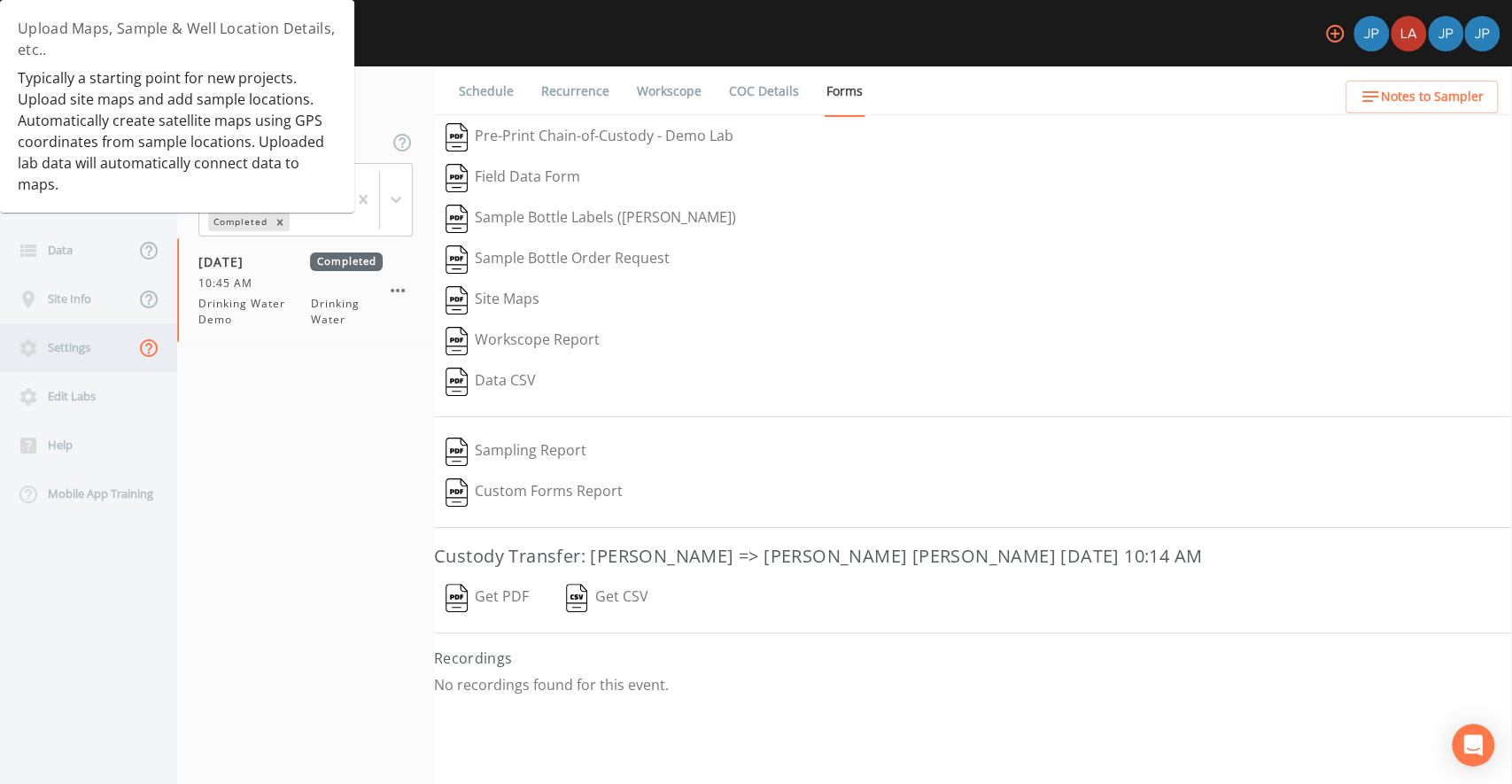
click at [143, 353] on icon at bounding box center [148, 348] width 21 height 21
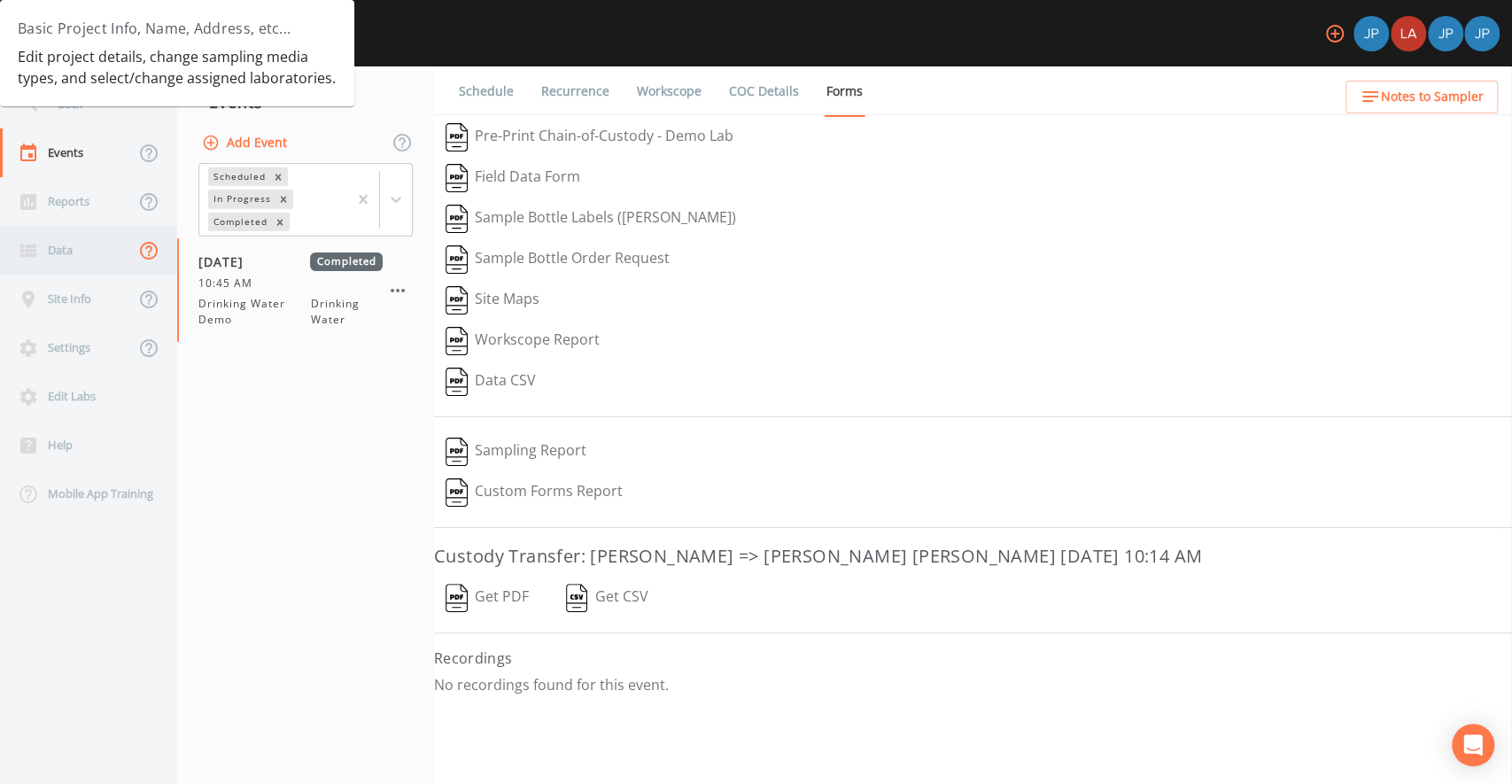
click at [142, 253] on icon at bounding box center [149, 251] width 18 height 18
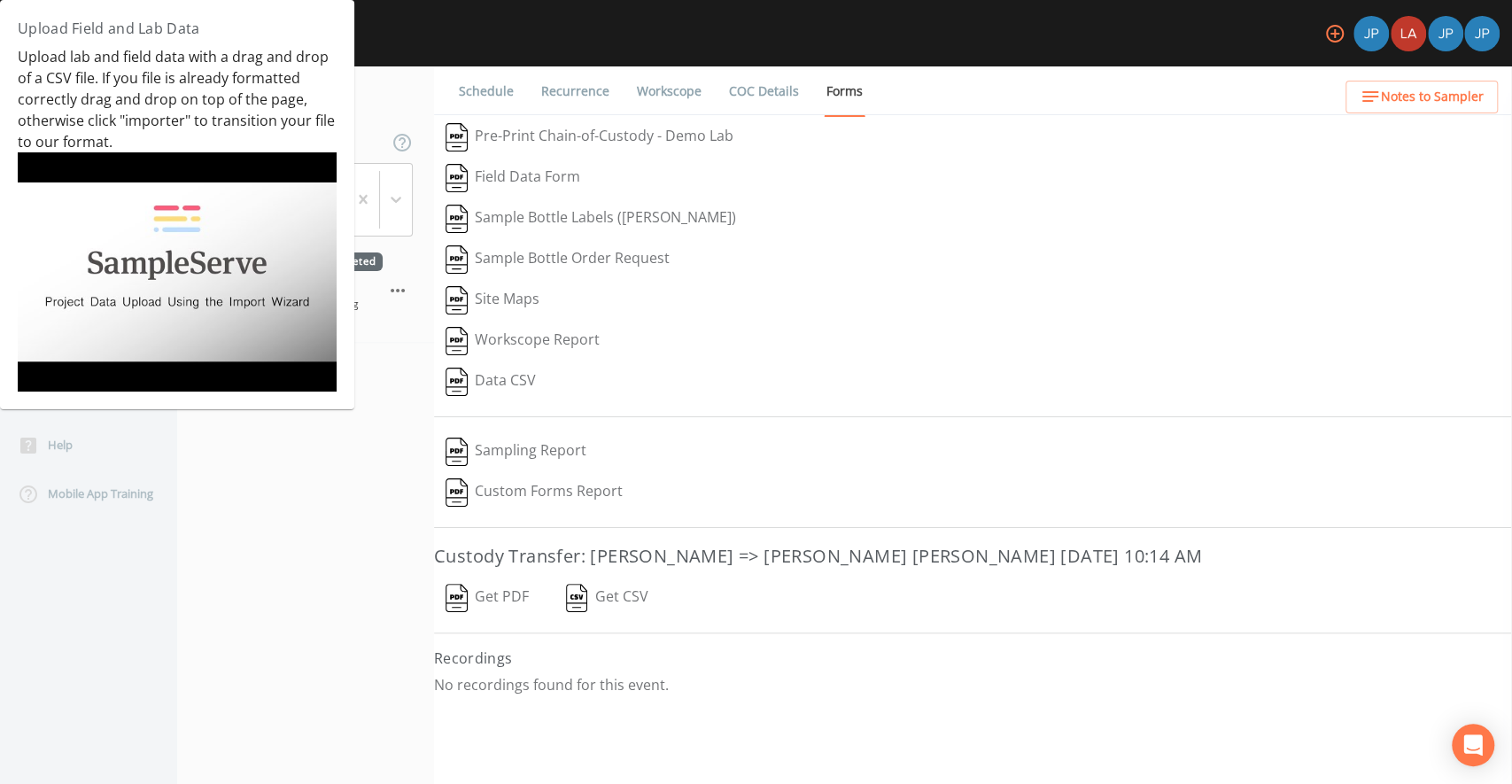
click at [217, 459] on nav "Events Add Event Scheduled In Progress Completed [DATE] Completed 10:45 AM Drin…" at bounding box center [305, 425] width 257 height 718
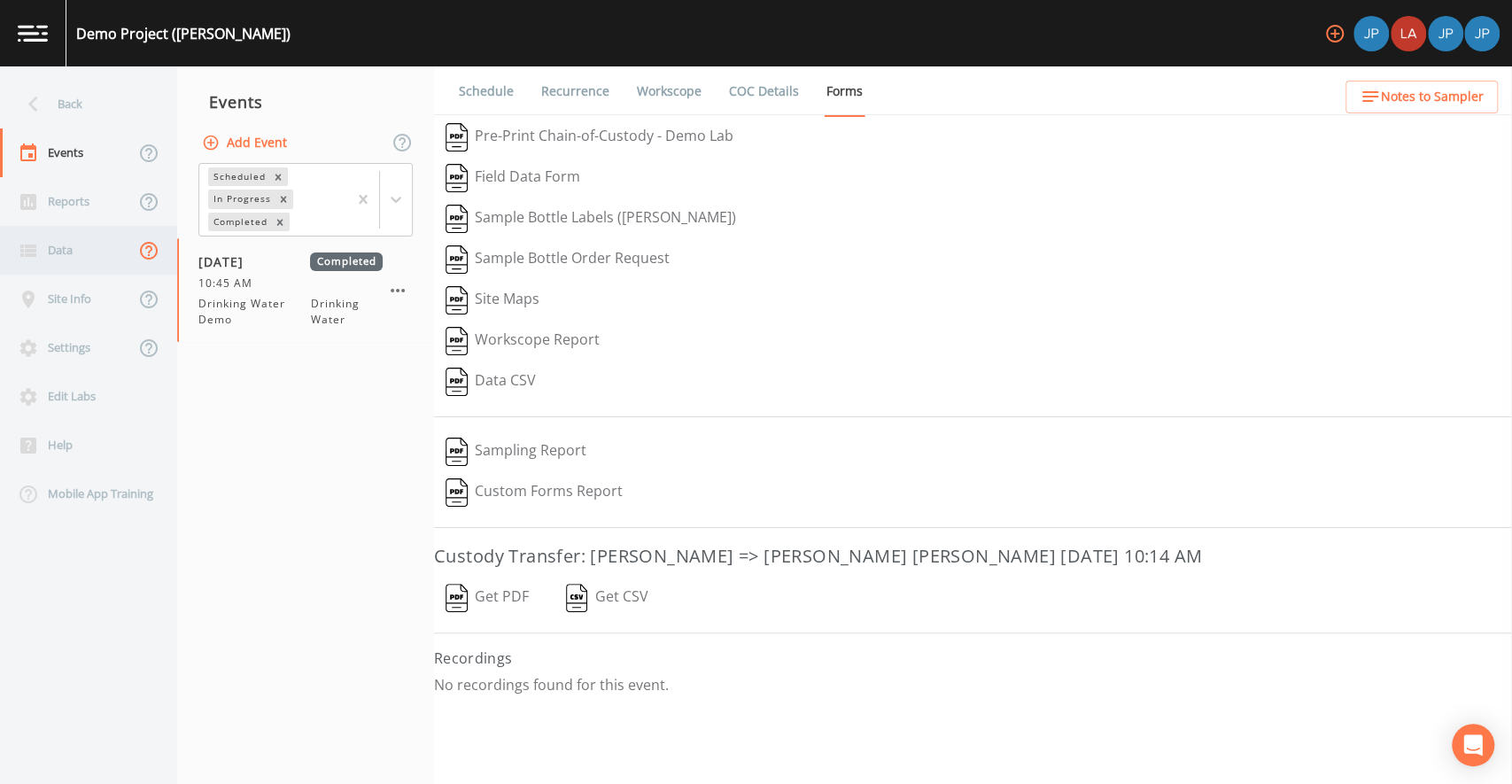
click at [142, 251] on icon at bounding box center [149, 251] width 18 height 18
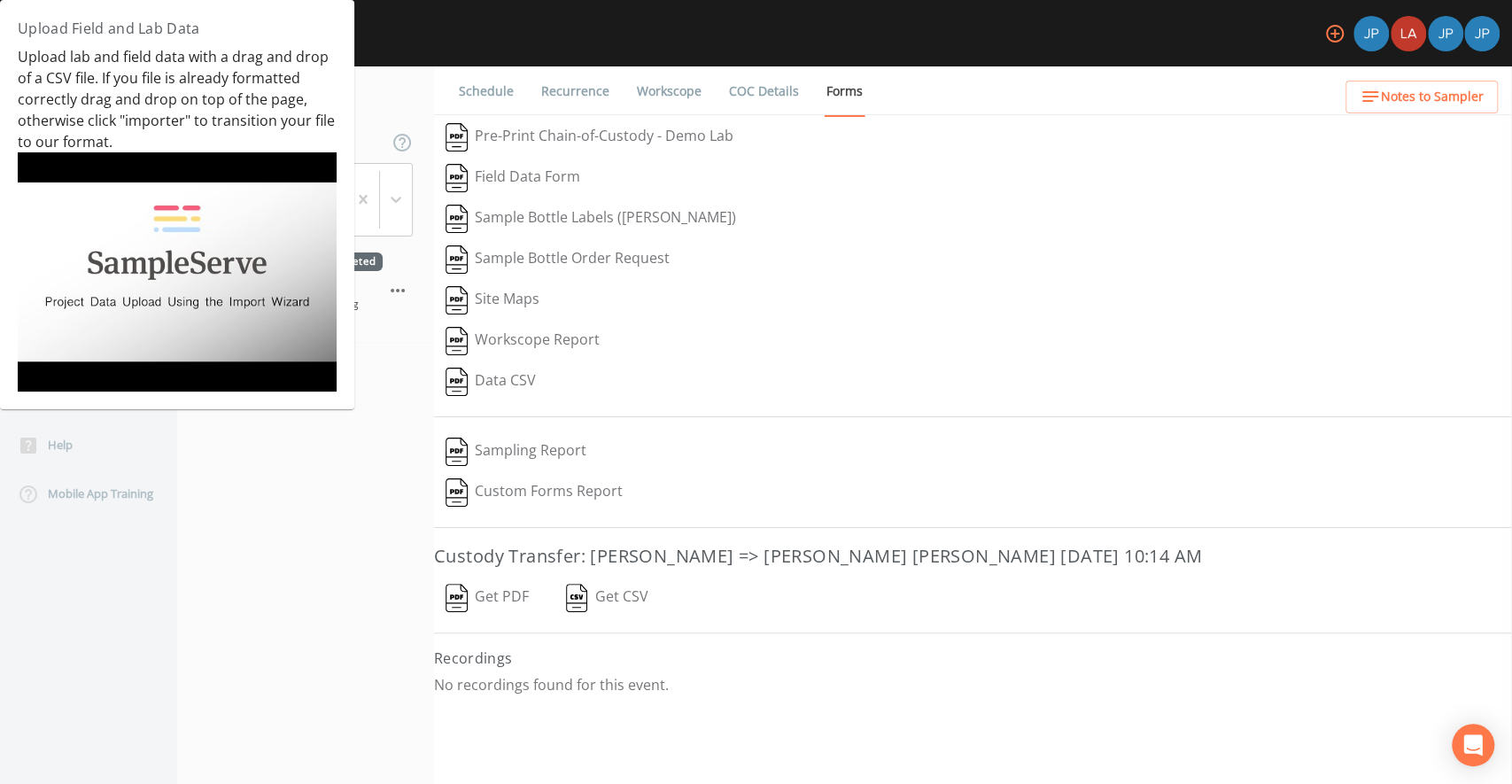
click at [175, 254] on img at bounding box center [177, 271] width 319 height 239
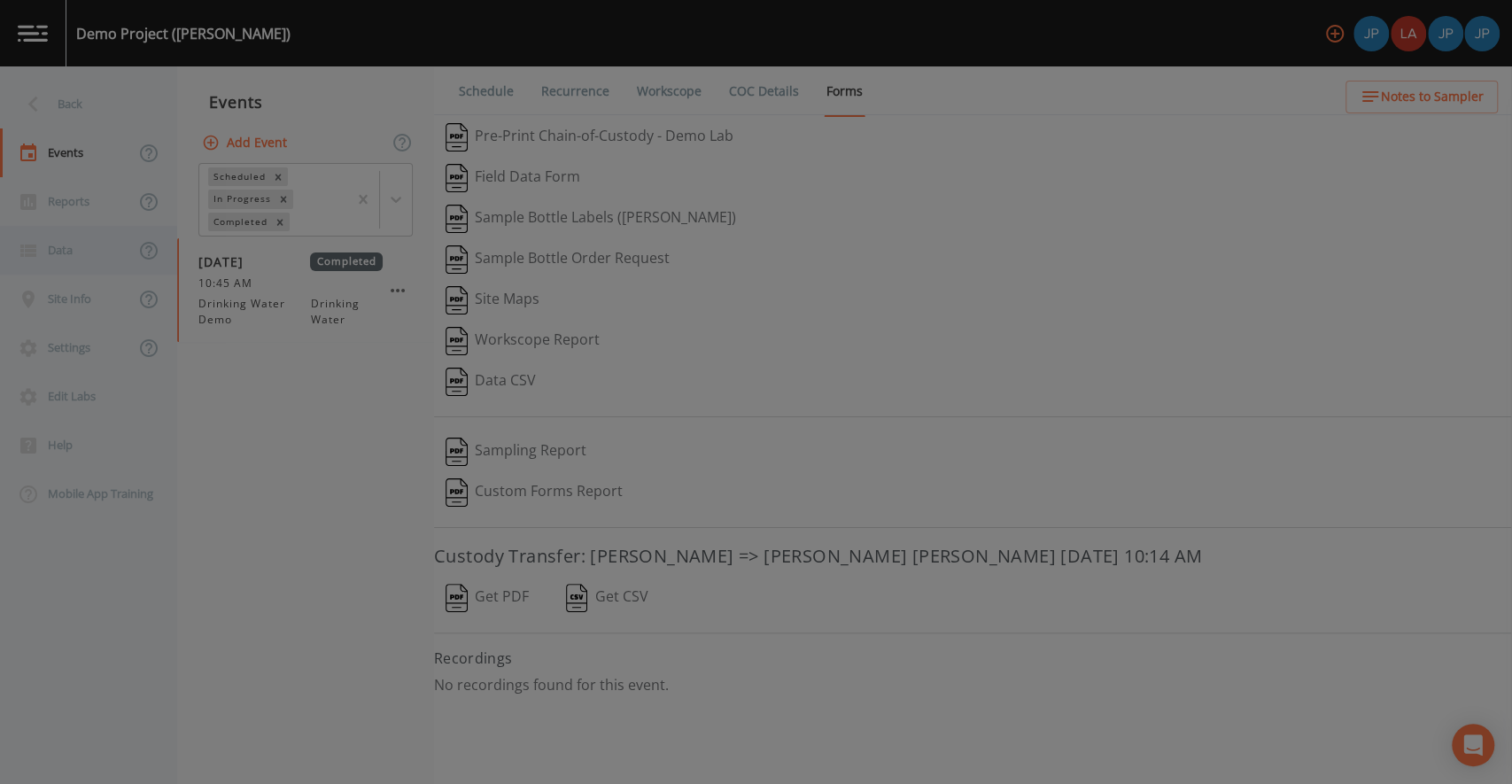
click at [355, 675] on div at bounding box center [756, 392] width 1512 height 784
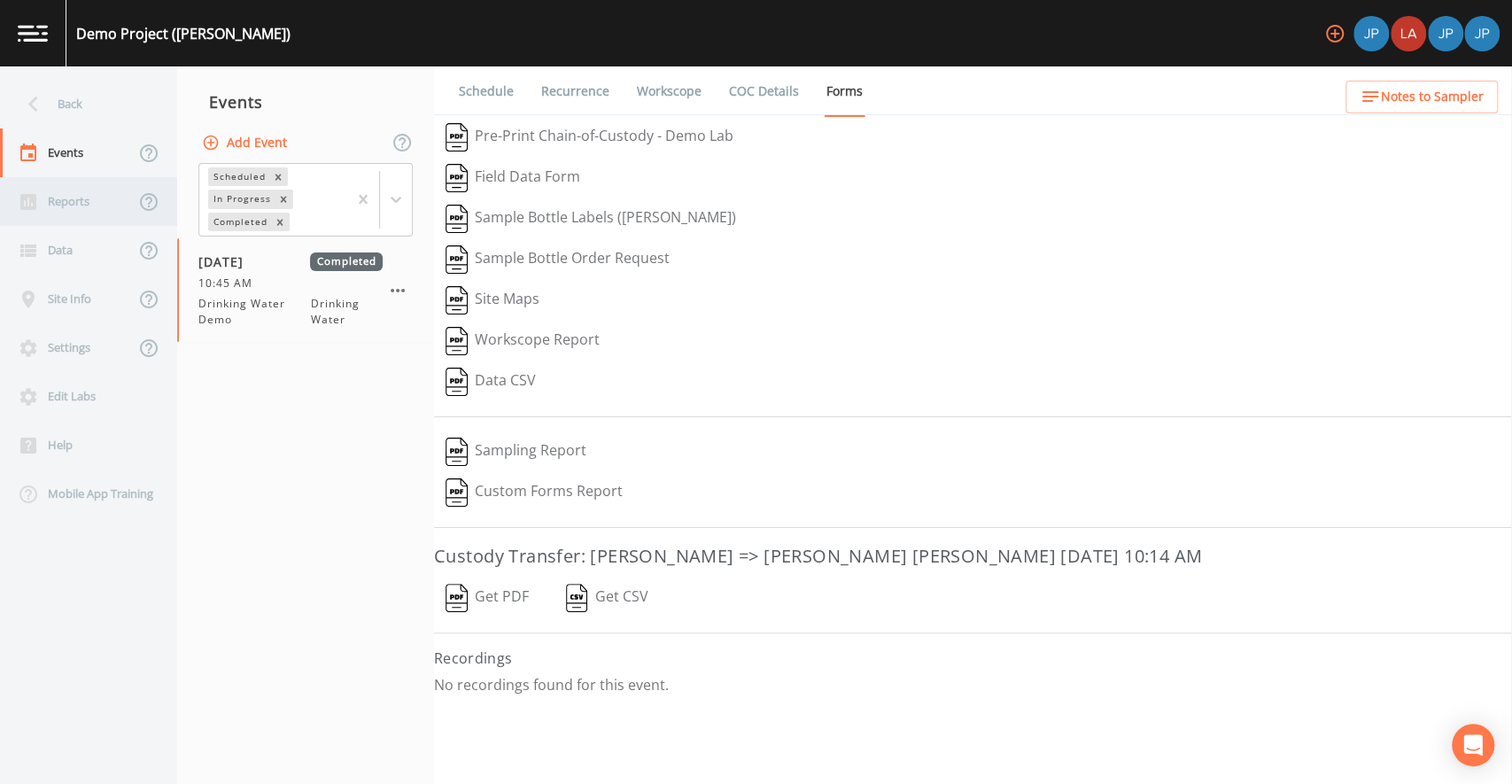
click at [96, 195] on div "Reports" at bounding box center [67, 201] width 135 height 49
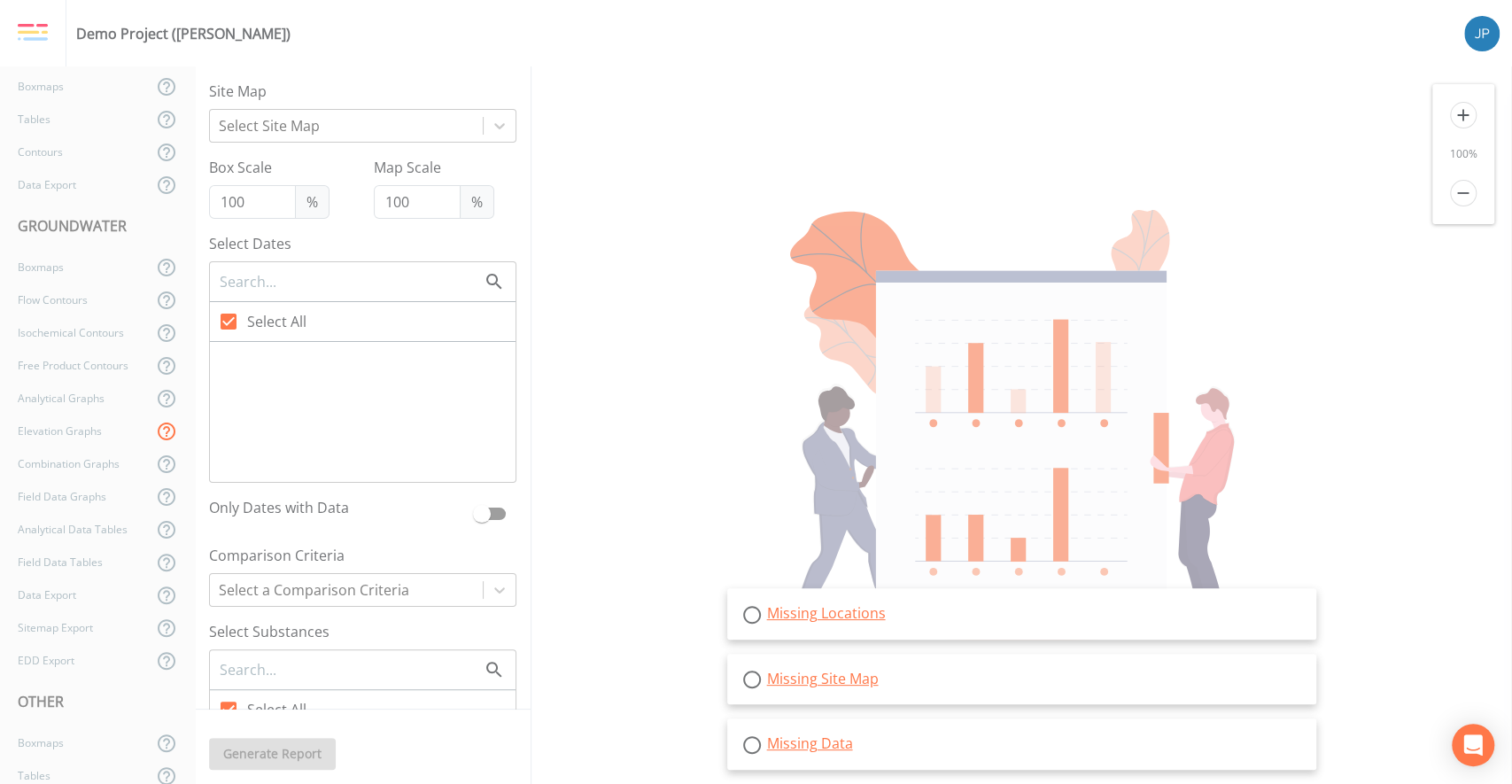
scroll to position [99, 0]
click at [161, 391] on icon at bounding box center [167, 392] width 18 height 18
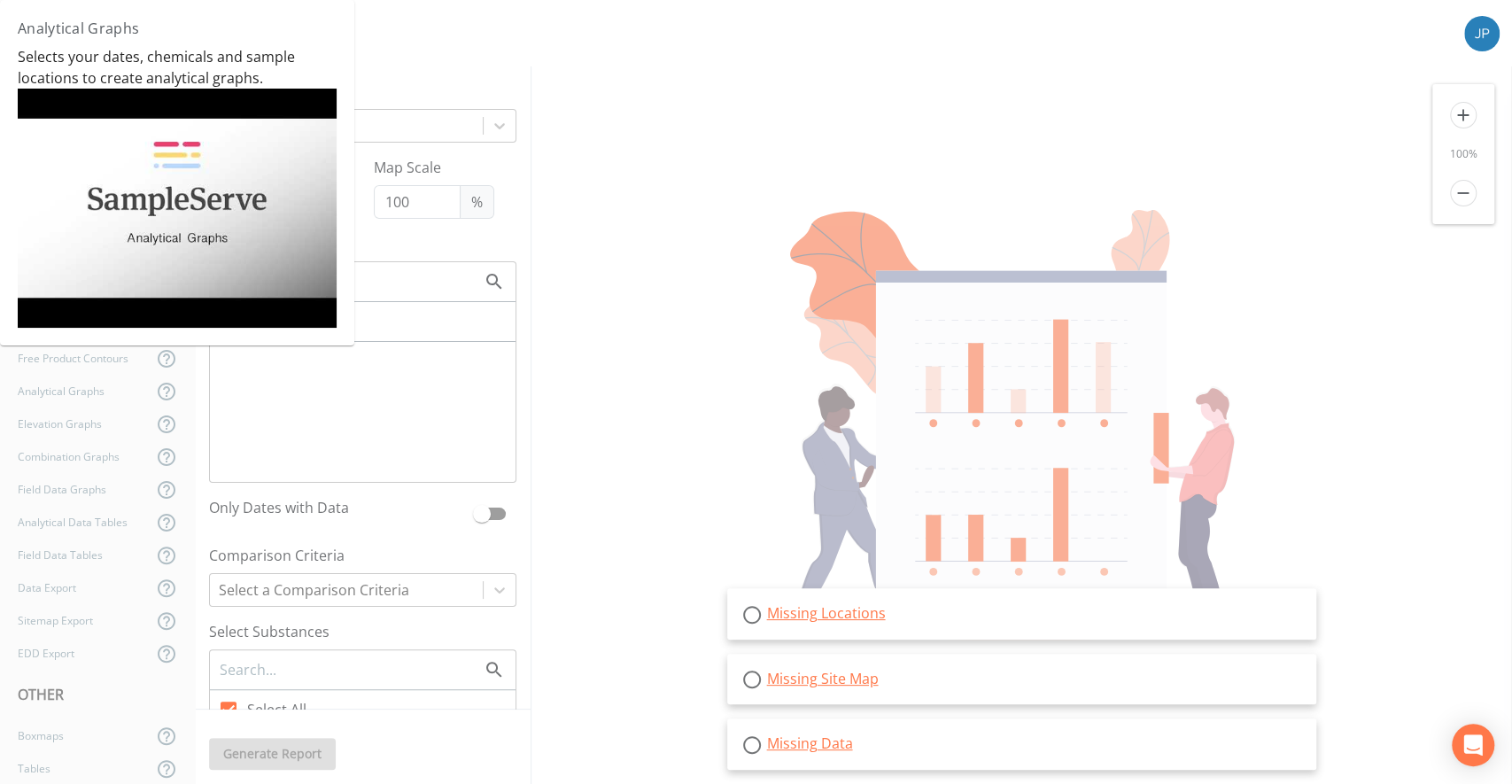
click at [202, 386] on div "Site Map Select Site Map Box Scale 100 % Map Scale 100 % Select Dates Select Al…" at bounding box center [363, 387] width 336 height 643
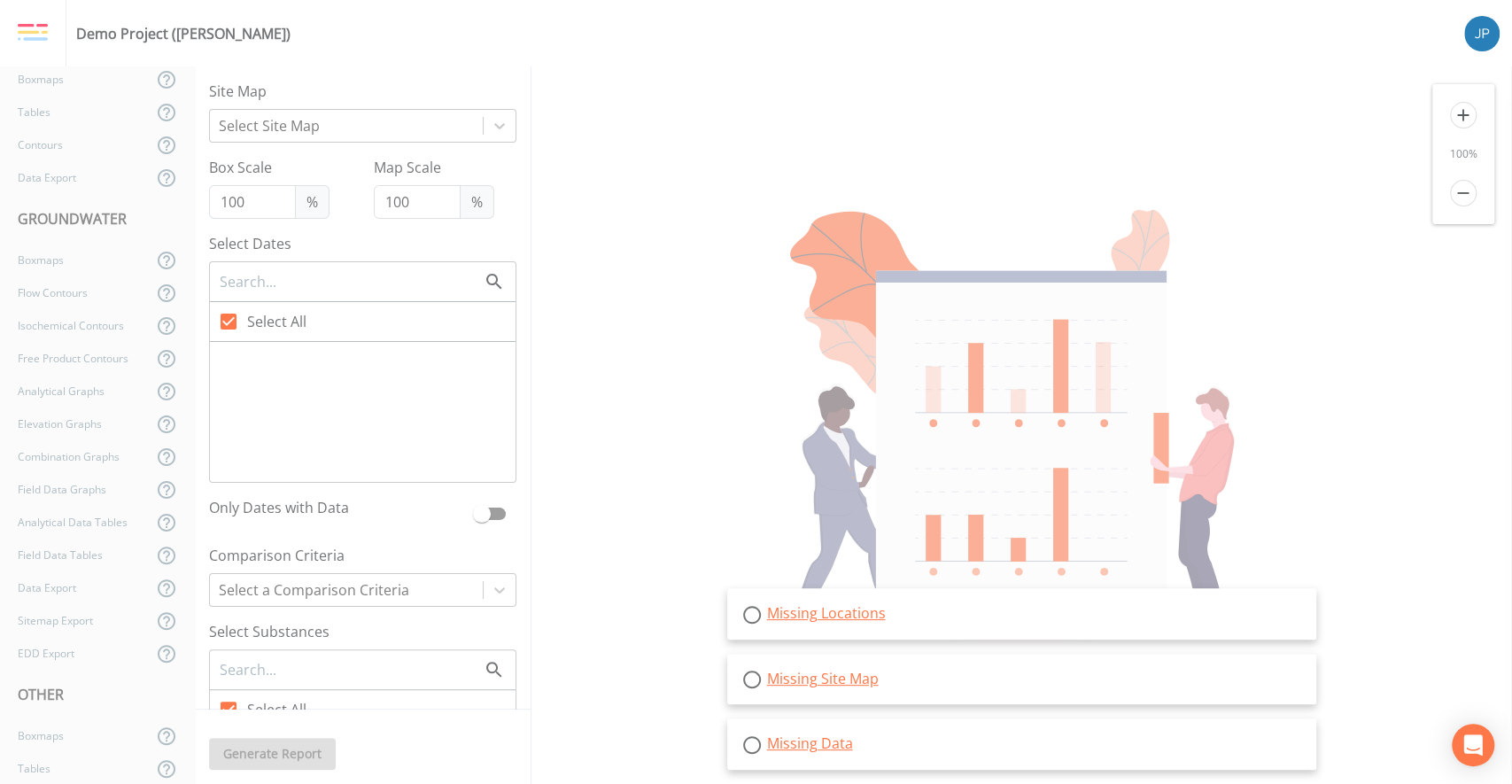
scroll to position [0, 0]
click at [64, 95] on div "Back" at bounding box center [88, 96] width 177 height 33
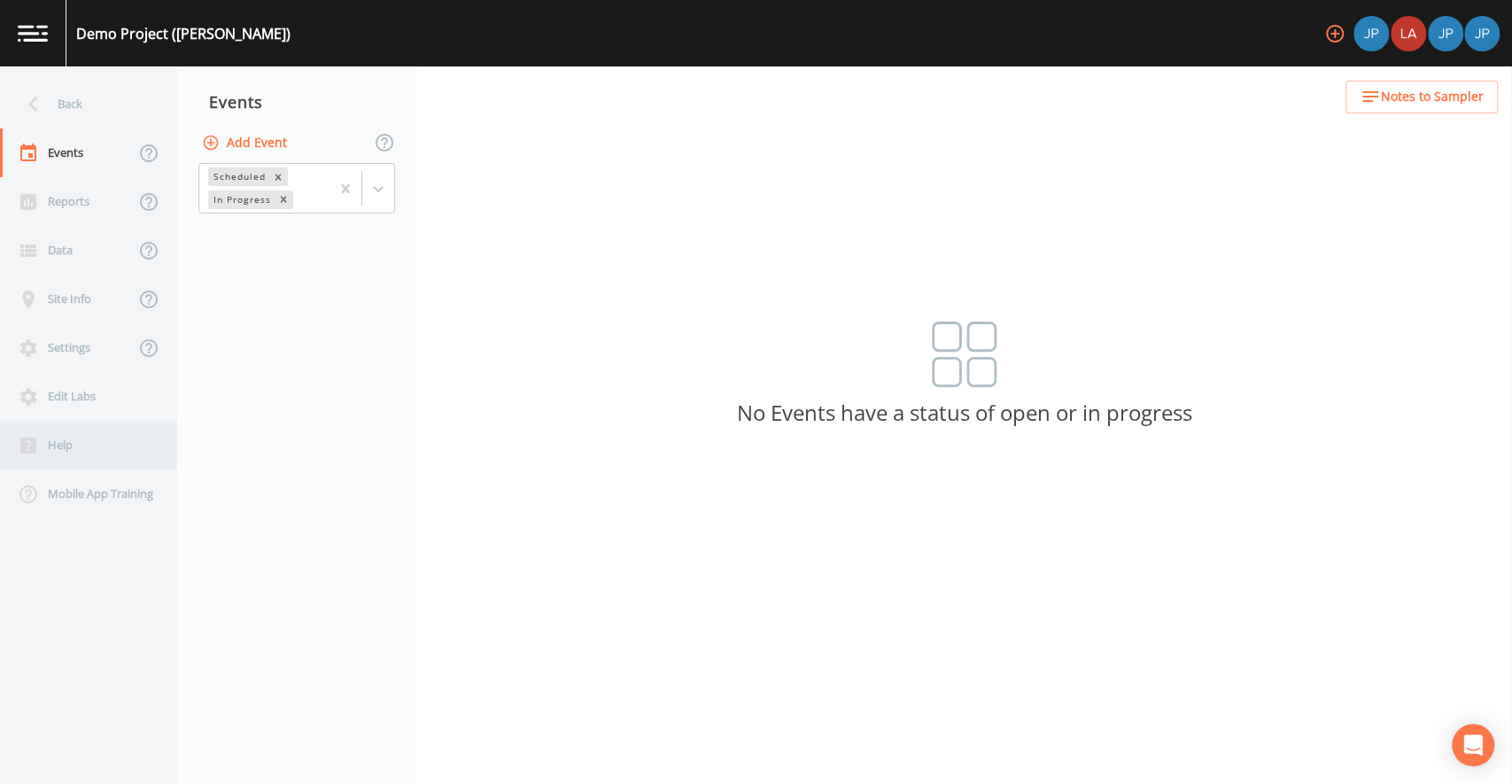
click at [85, 453] on div "Help" at bounding box center [79, 445] width 159 height 49
click at [916, 244] on div "Back Events Reports Data Site Info Settings Edit Labs Help Mobile App Training …" at bounding box center [756, 425] width 1512 height 718
click at [402, 341] on nav "Events Add Event Scheduled In Progress" at bounding box center [296, 425] width 239 height 718
